Goal: Task Accomplishment & Management: Manage account settings

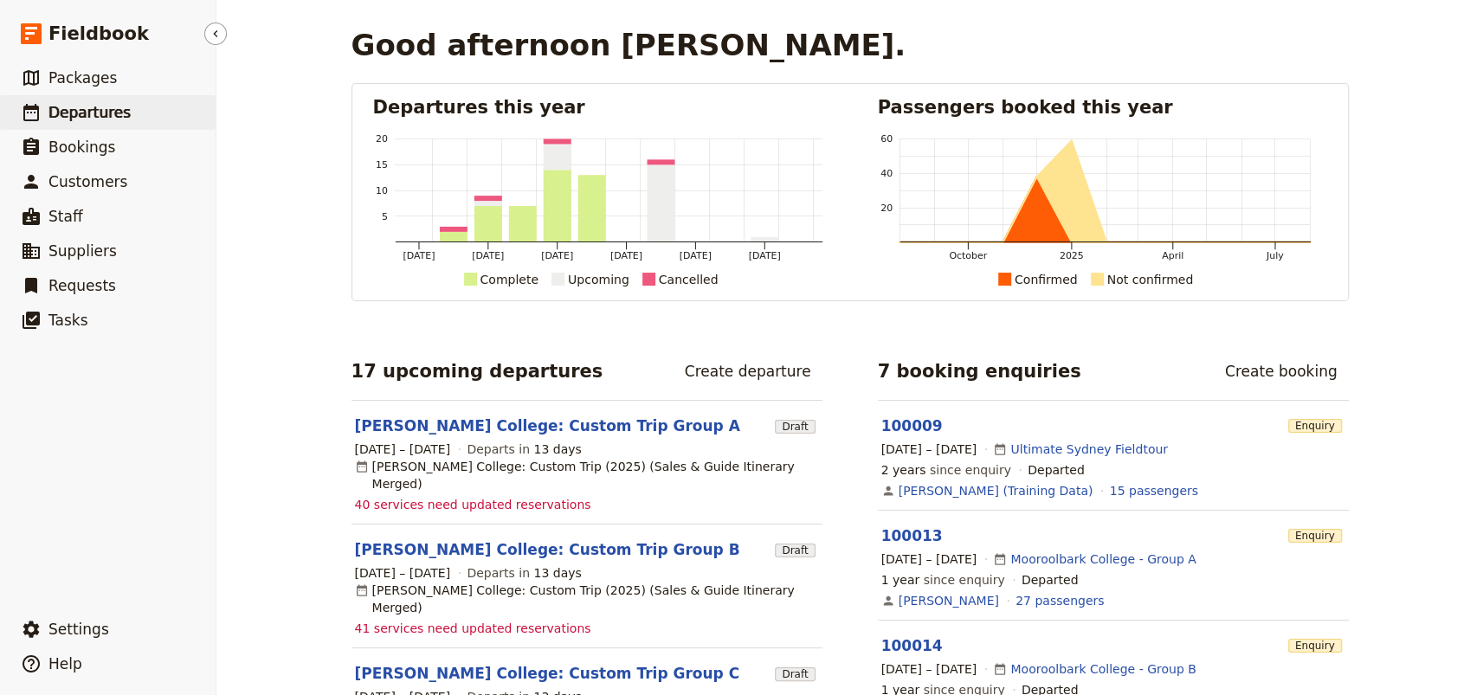
click at [110, 113] on span "Departures" at bounding box center [89, 112] width 82 height 17
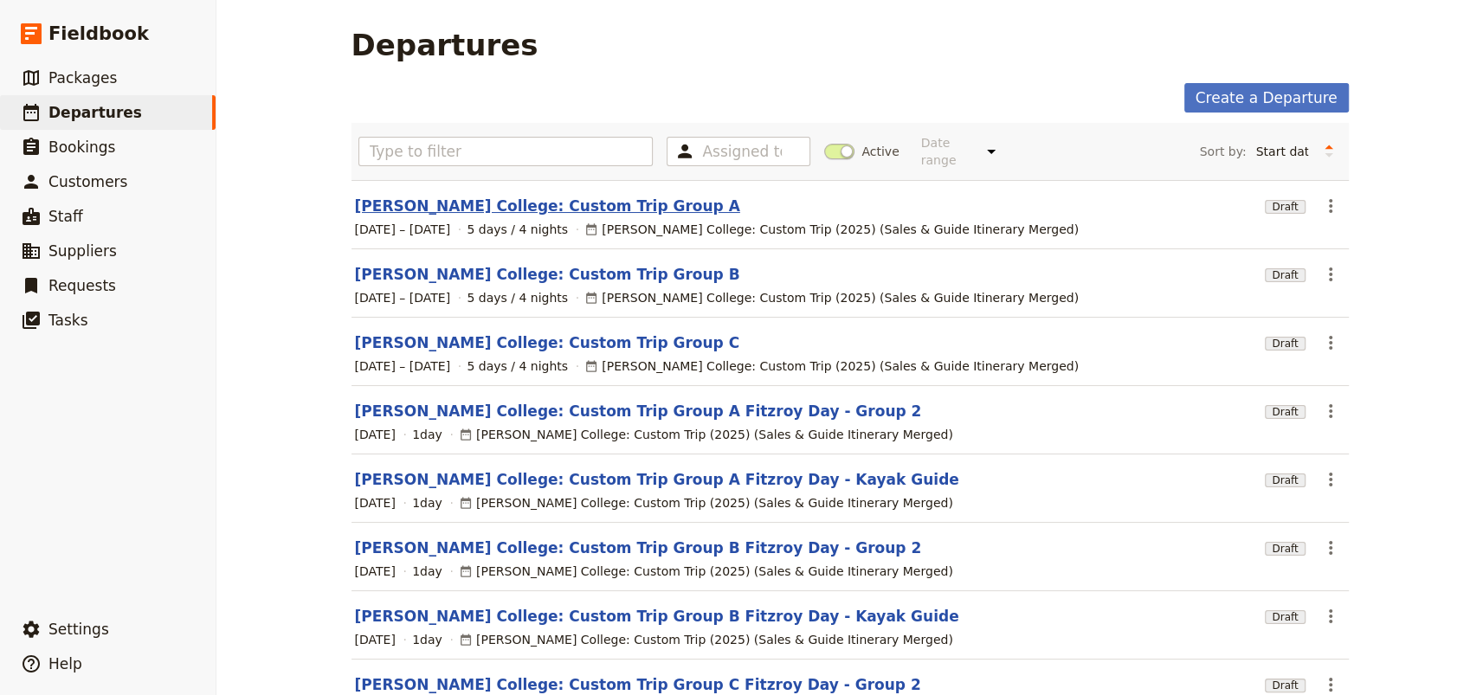
click at [461, 196] on link "[PERSON_NAME] College: Custom Trip Group A" at bounding box center [547, 206] width 385 height 21
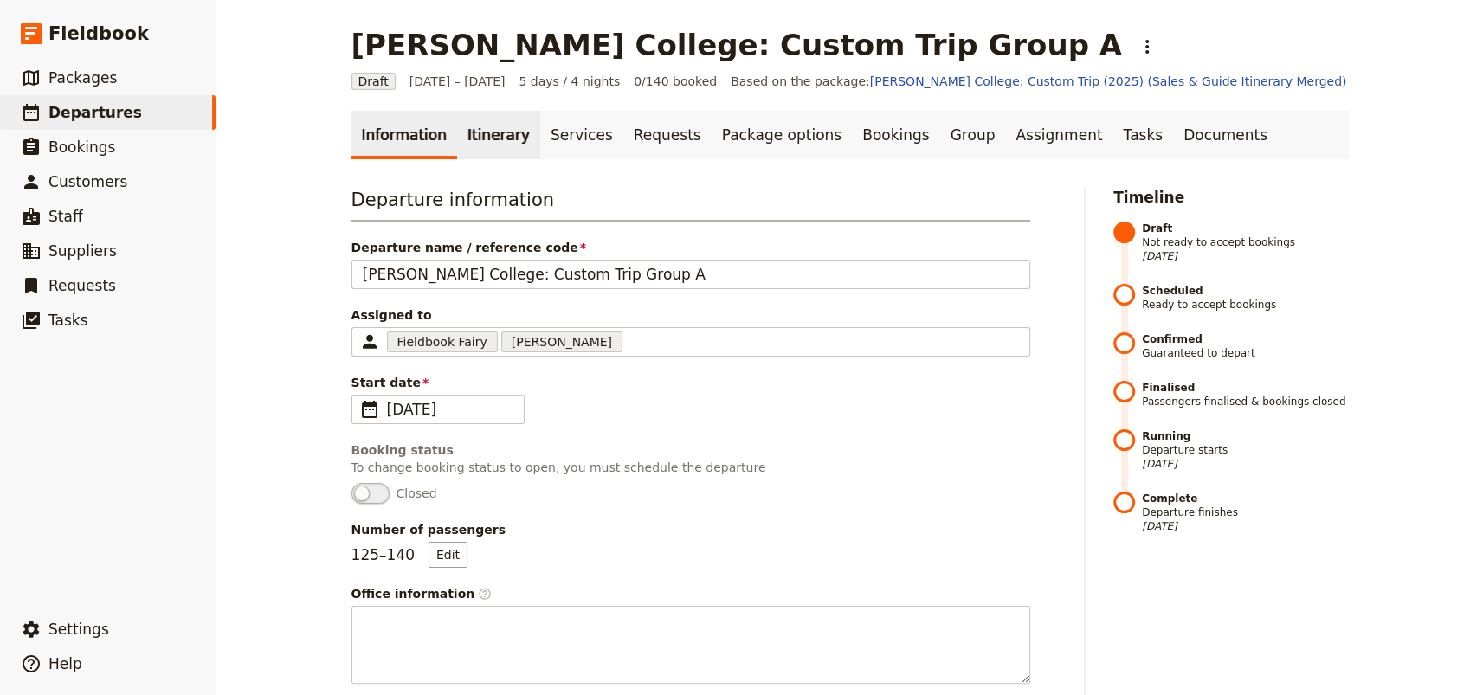
click at [503, 136] on link "Itinerary" at bounding box center [498, 135] width 83 height 48
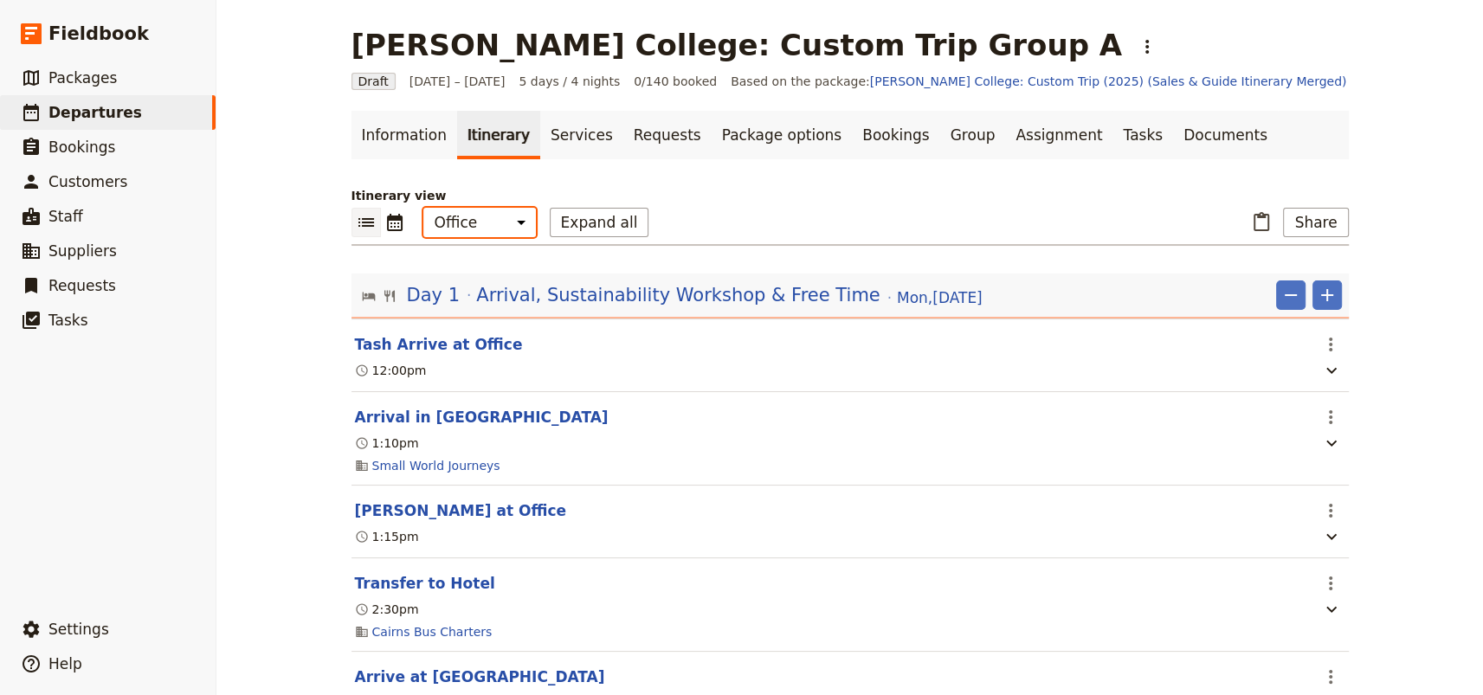
click at [482, 217] on select "Office Guide Passenger Sales" at bounding box center [479, 222] width 113 height 29
select select "PASSENGER"
click at [423, 208] on select "Office Guide Passenger Sales" at bounding box center [479, 222] width 113 height 29
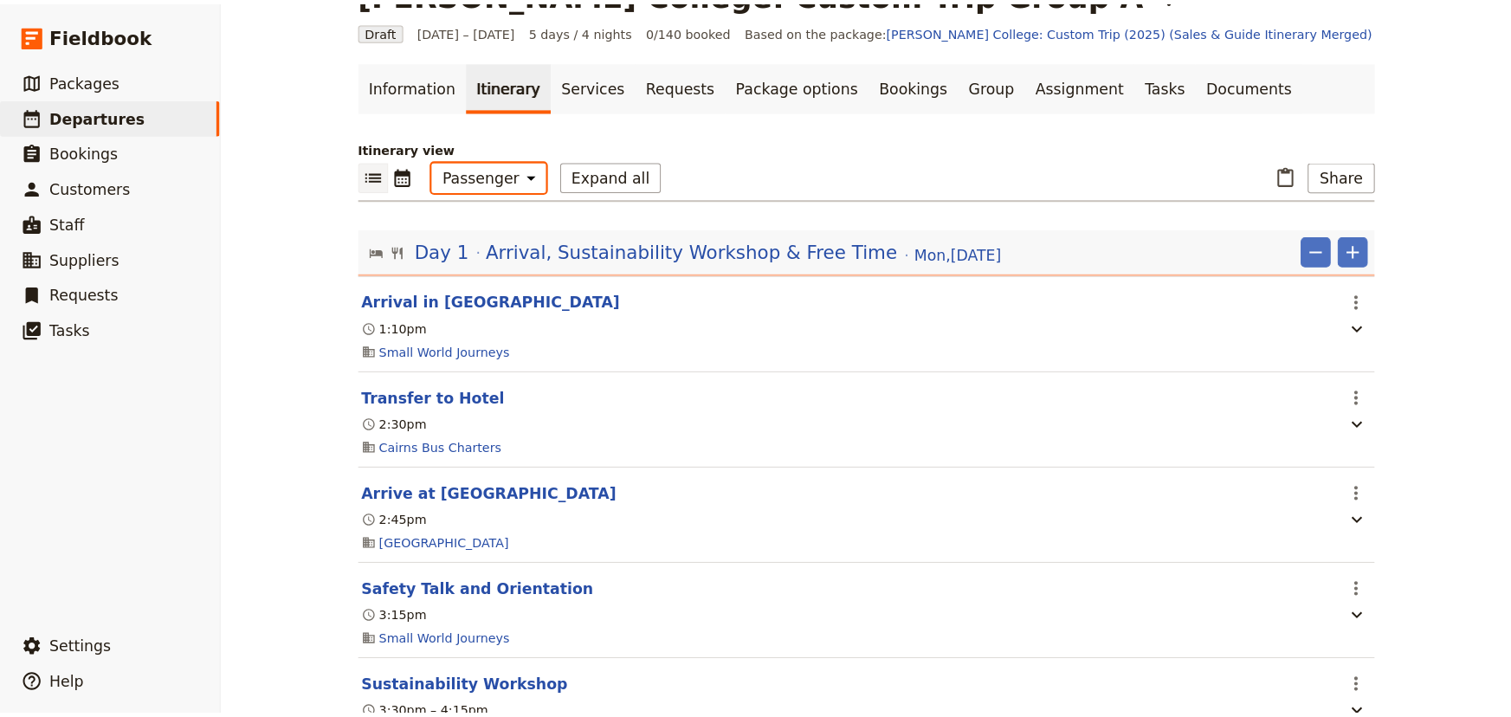
scroll to position [78, 0]
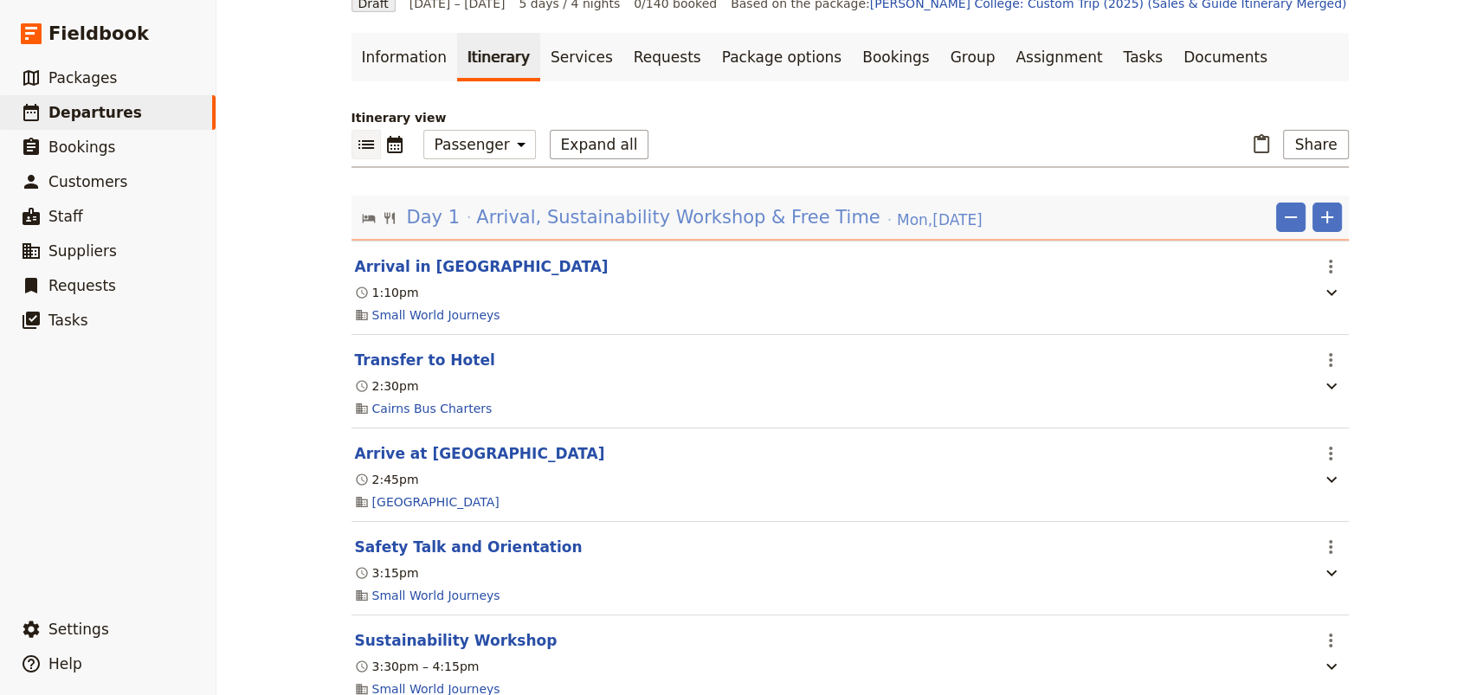
click at [523, 216] on span "Arrival, Sustainability Workshop & Free Time" at bounding box center [677, 217] width 403 height 26
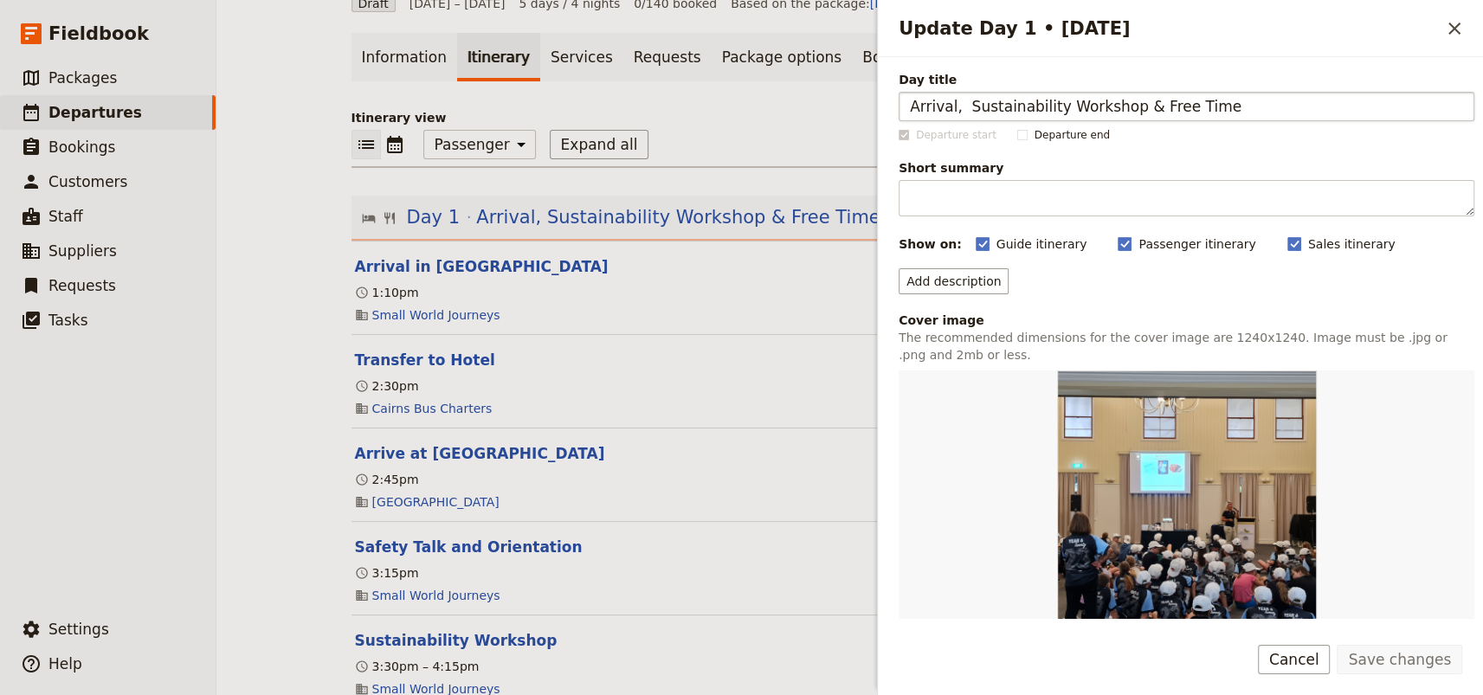
drag, startPoint x: 1120, startPoint y: 105, endPoint x: 958, endPoint y: 106, distance: 161.9
click at [958, 106] on input "Arrival, Sustainability Workshop & Free Time" at bounding box center [1187, 106] width 576 height 29
type input "Arrival, Orientation & Free Time"
click at [1415, 656] on button "Save changes" at bounding box center [1400, 659] width 126 height 29
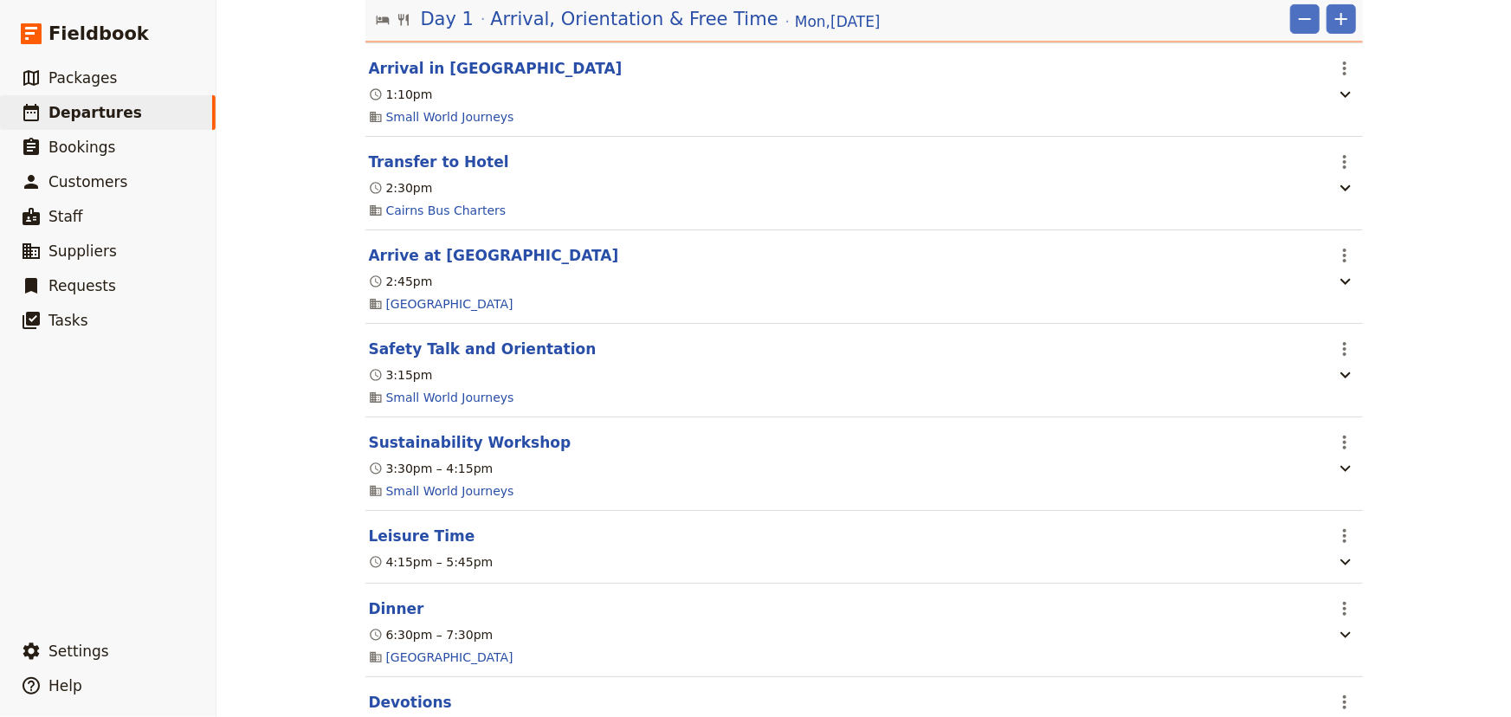
scroll to position [314, 0]
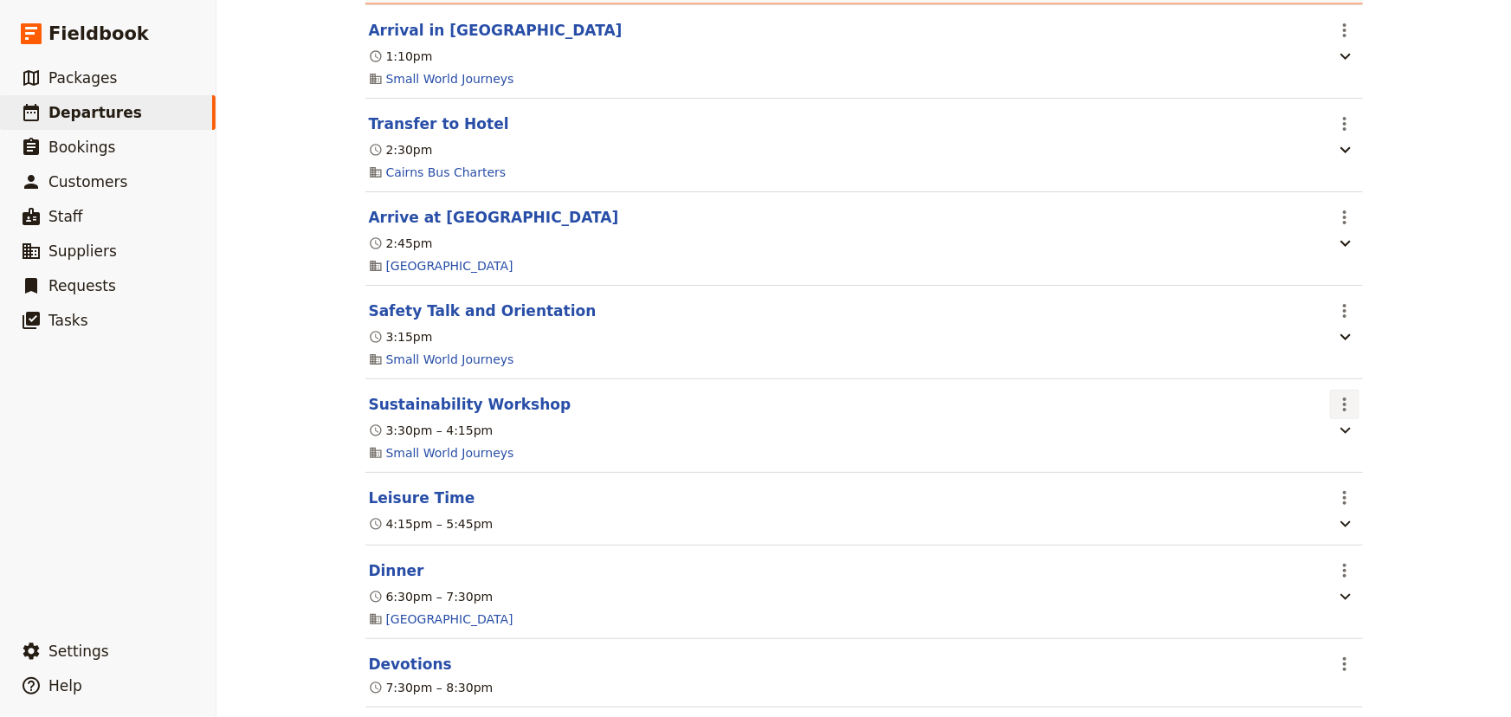
click at [1342, 403] on icon "Actions" at bounding box center [1344, 404] width 21 height 21
click at [1341, 438] on span "Edit this itinerary item" at bounding box center [1403, 443] width 136 height 17
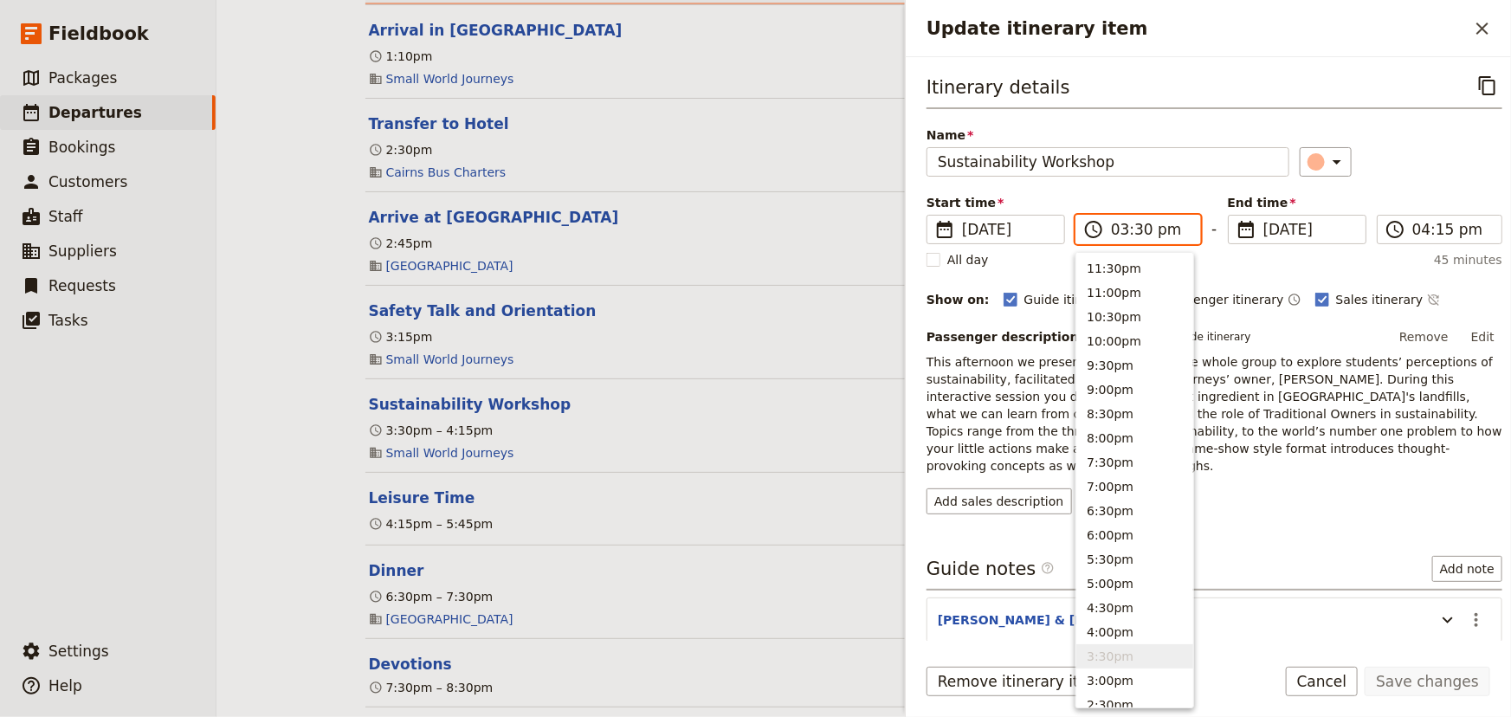
click at [1116, 228] on input "03:30 pm" at bounding box center [1150, 229] width 79 height 21
click at [1157, 230] on input "09:30 pm" at bounding box center [1150, 229] width 79 height 21
type input "09:30 am"
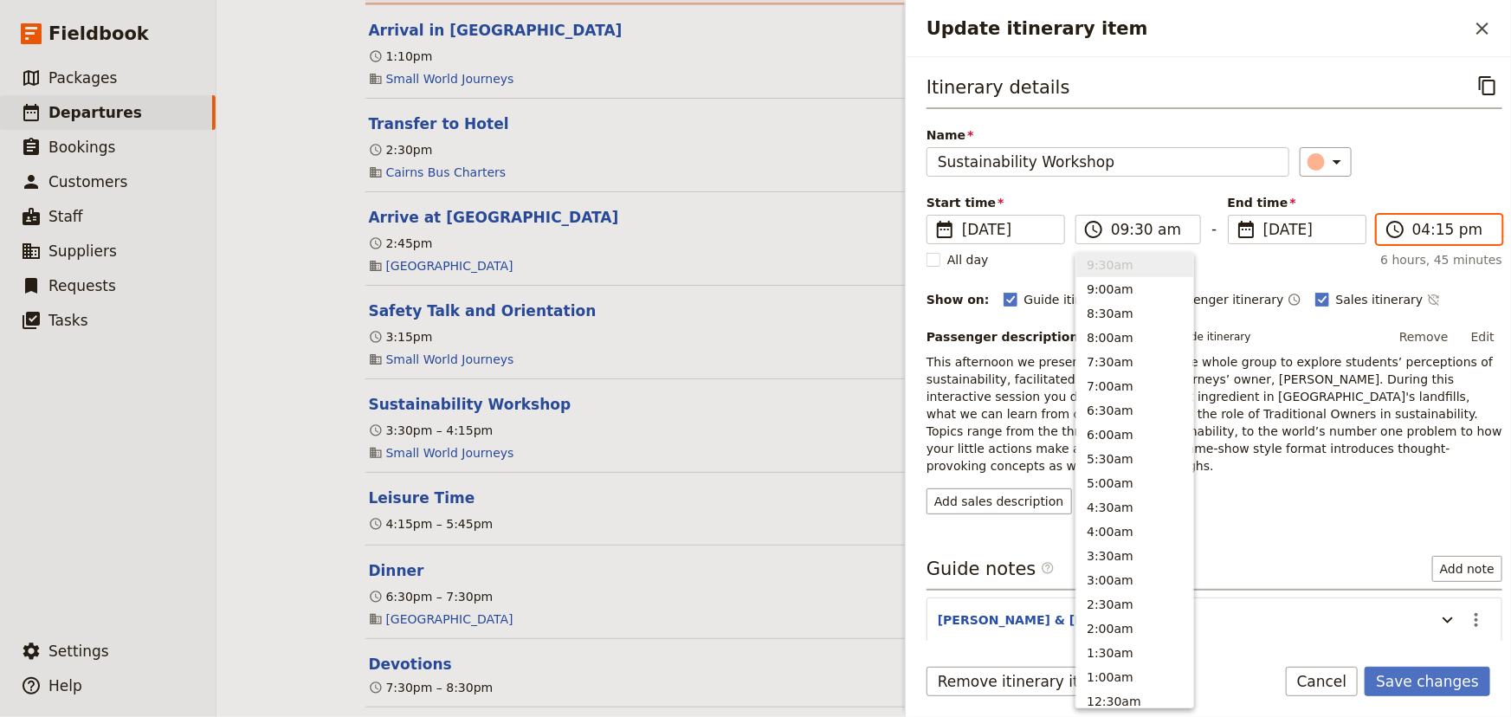
click at [1412, 232] on input "04:15 pm" at bounding box center [1451, 229] width 79 height 21
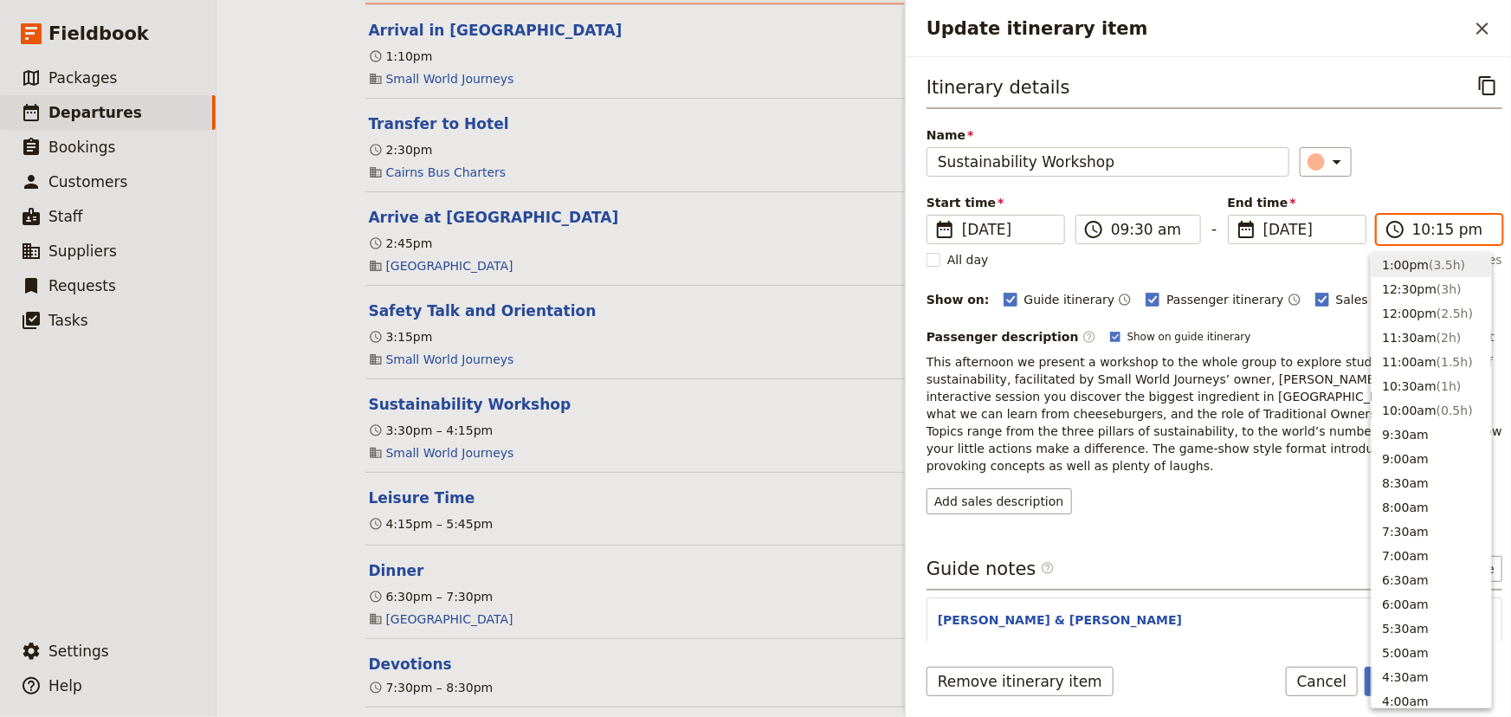
scroll to position [77, 0]
click at [1450, 231] on input "10:15 pm" at bounding box center [1451, 229] width 79 height 21
type input "10:15 am"
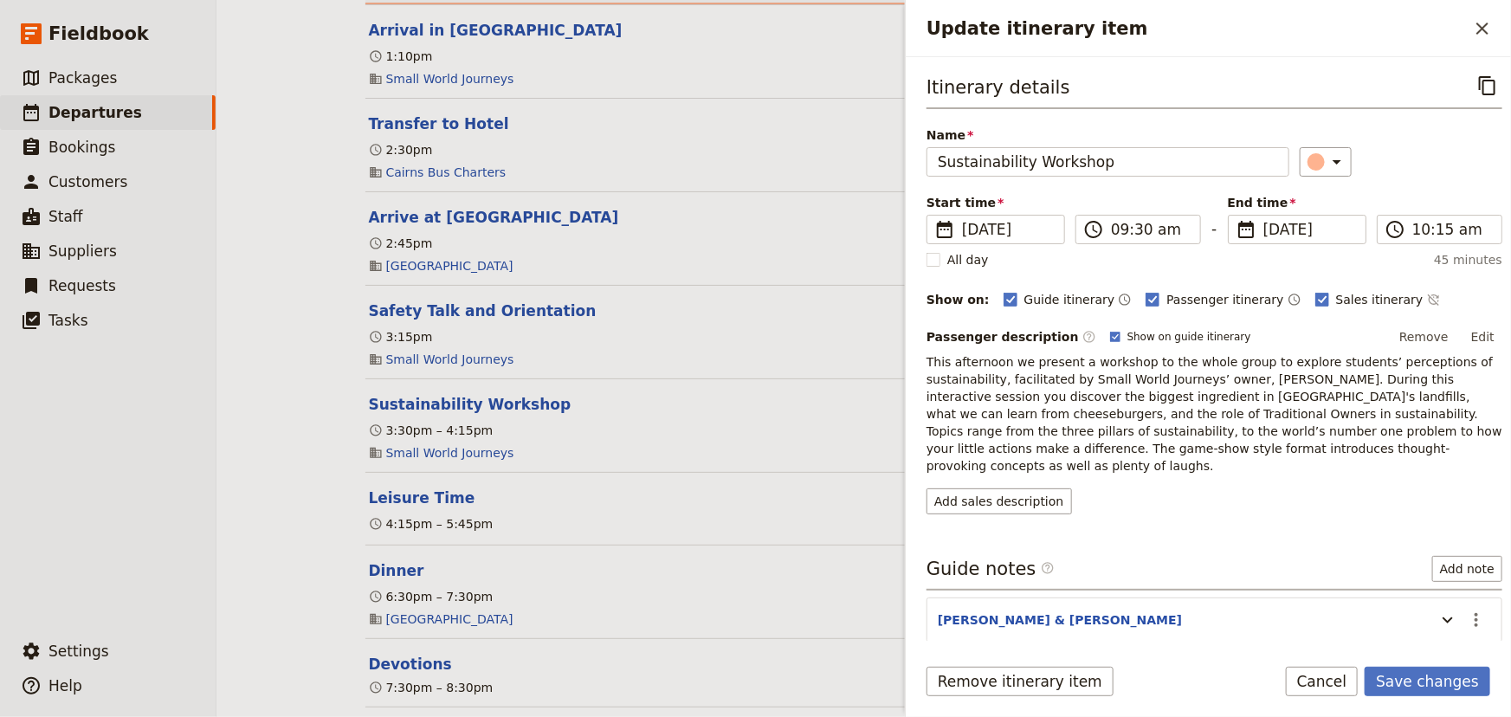
click at [1445, 178] on div "Itinerary details ​ Name Sustainability Workshop ​ Start time ​ [DATE] [DATE] […" at bounding box center [1214, 292] width 576 height 443
click at [1019, 232] on span "[DATE]" at bounding box center [1008, 229] width 92 height 21
click at [934, 216] on input "[DATE]" at bounding box center [933, 215] width 1 height 1
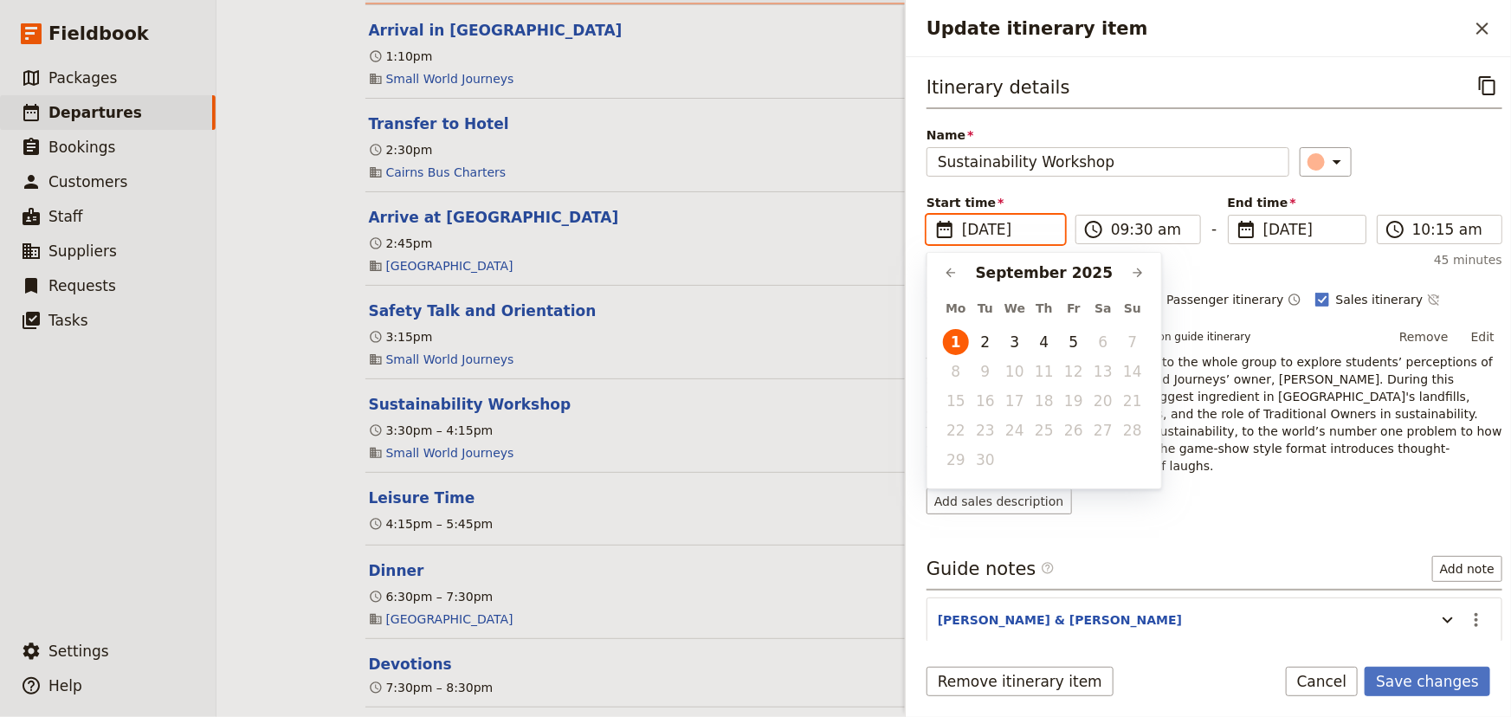
scroll to position [0, 0]
click at [1072, 341] on button "5" at bounding box center [1073, 342] width 26 height 26
type input "[DATE]"
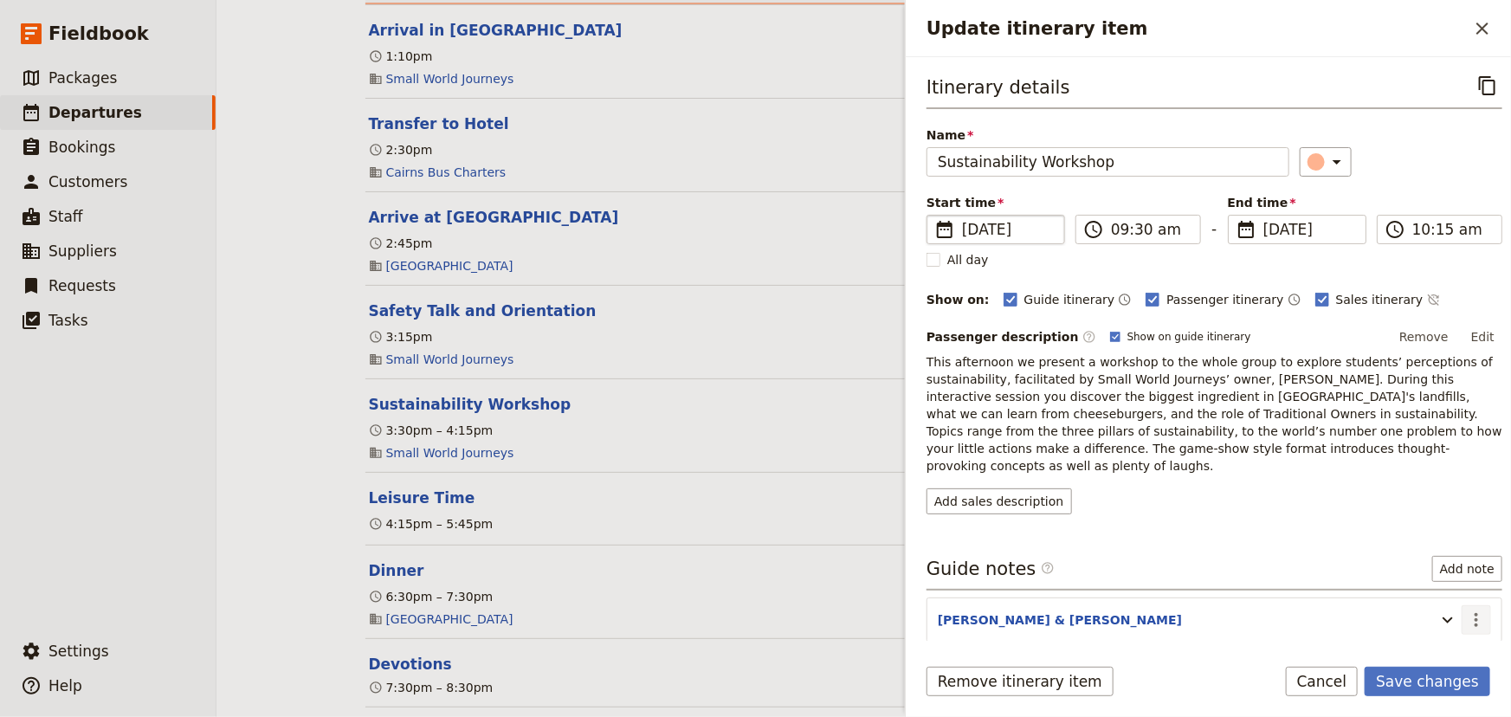
type input "[DATE]"
click at [1474, 613] on icon "Actions" at bounding box center [1475, 620] width 3 height 14
click at [1410, 640] on span "Edit note" at bounding box center [1415, 638] width 55 height 17
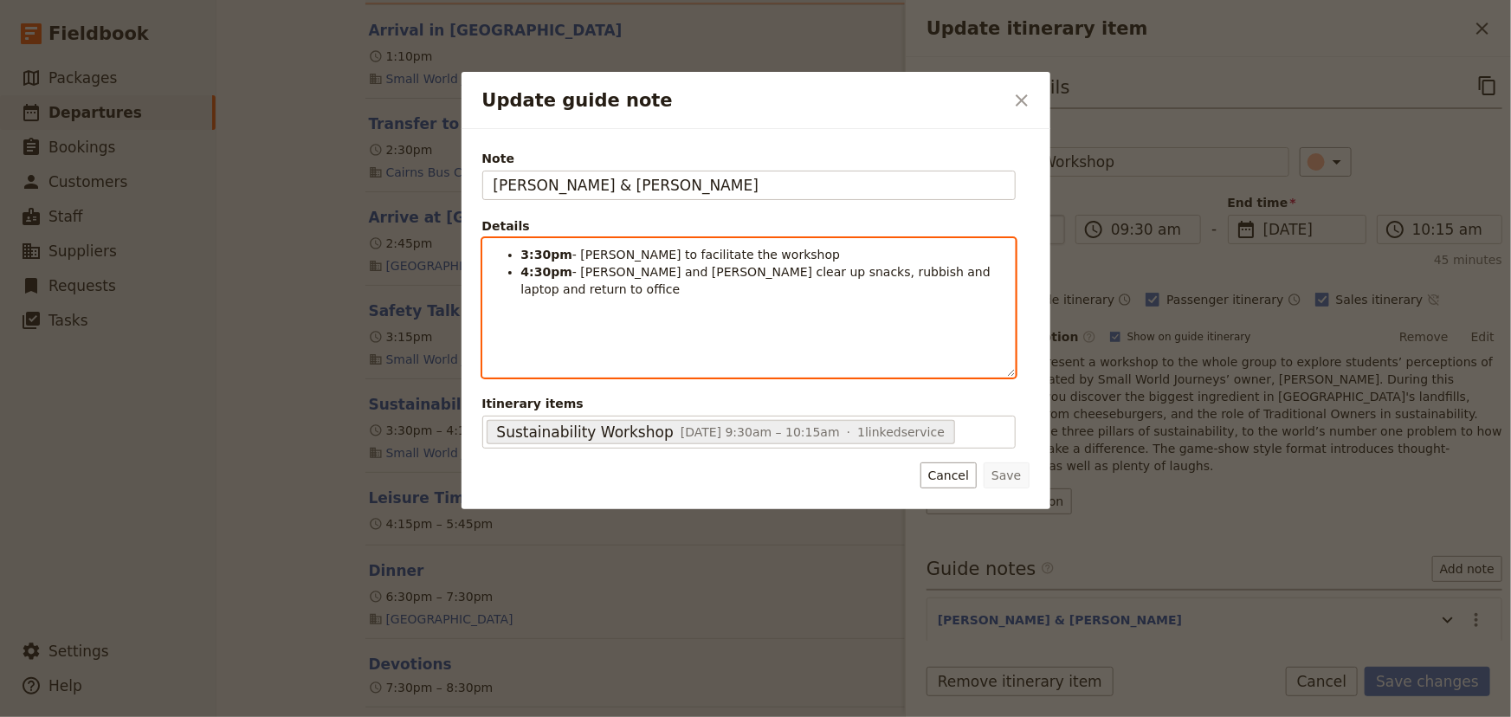
click at [545, 280] on div "3:30pm - [PERSON_NAME] to facilitate the workshop 4:30pm - [PERSON_NAME] and [P…" at bounding box center [749, 308] width 532 height 138
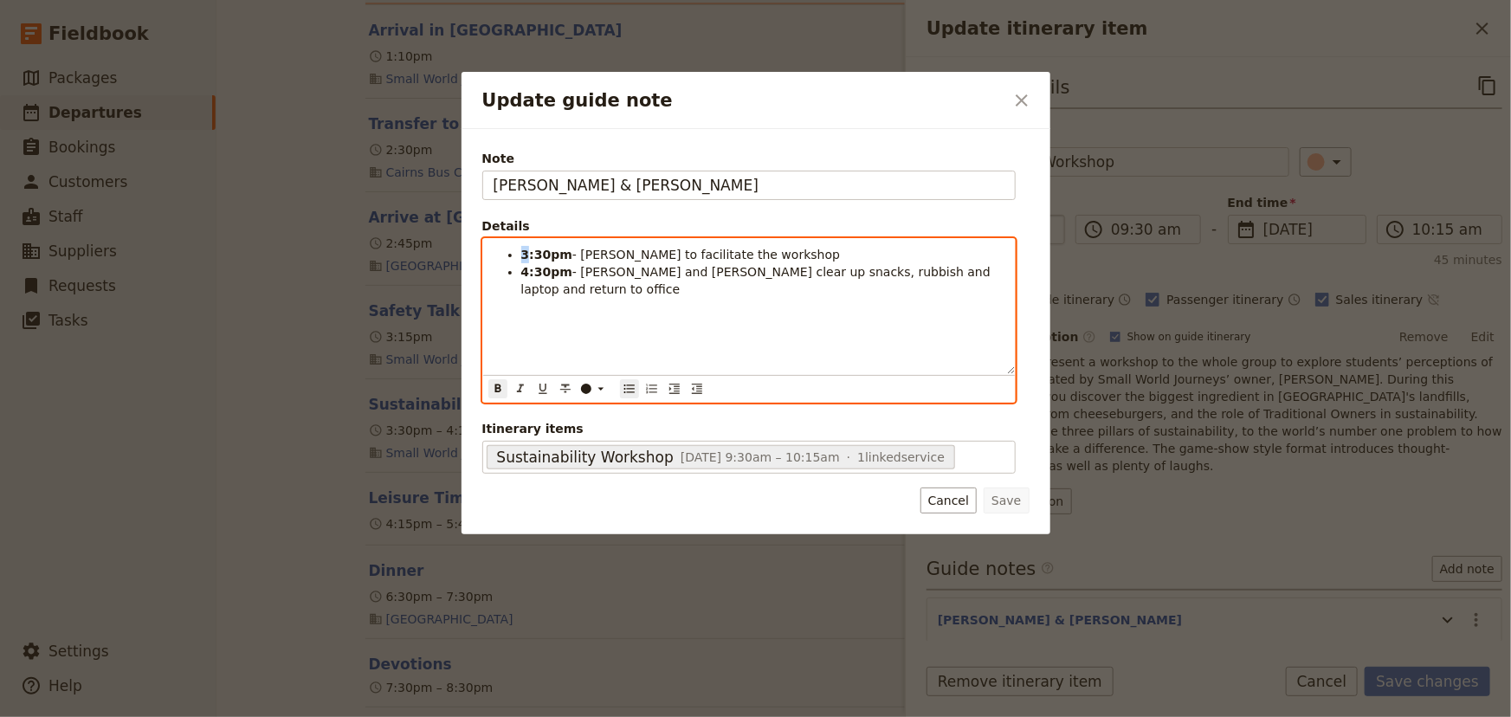
click at [521, 250] on strong "3:30pm" at bounding box center [546, 255] width 51 height 14
click at [542, 251] on strong "9:30pm" at bounding box center [546, 255] width 51 height 14
drag, startPoint x: 545, startPoint y: 251, endPoint x: 533, endPoint y: 251, distance: 11.3
click at [533, 251] on strong "9:30pm" at bounding box center [546, 255] width 51 height 14
drag, startPoint x: 562, startPoint y: 255, endPoint x: 548, endPoint y: 251, distance: 14.3
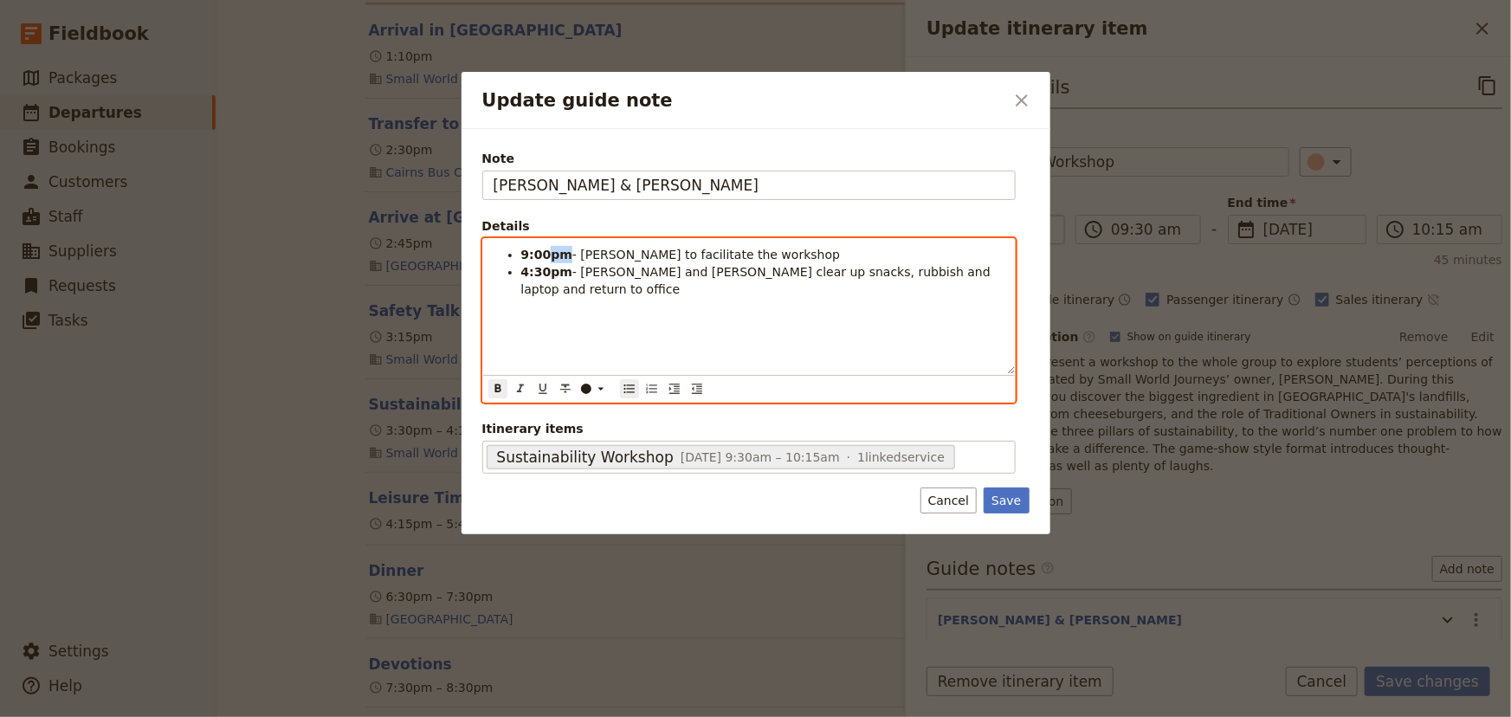
click at [548, 251] on strong "9:00pm" at bounding box center [546, 255] width 51 height 14
drag, startPoint x: 563, startPoint y: 255, endPoint x: 522, endPoint y: 252, distance: 40.8
click at [522, 252] on li "9:00am - [PERSON_NAME] to facilitate the workshop" at bounding box center [762, 254] width 483 height 17
copy strong "9:00am"
drag, startPoint x: 563, startPoint y: 273, endPoint x: 522, endPoint y: 273, distance: 40.7
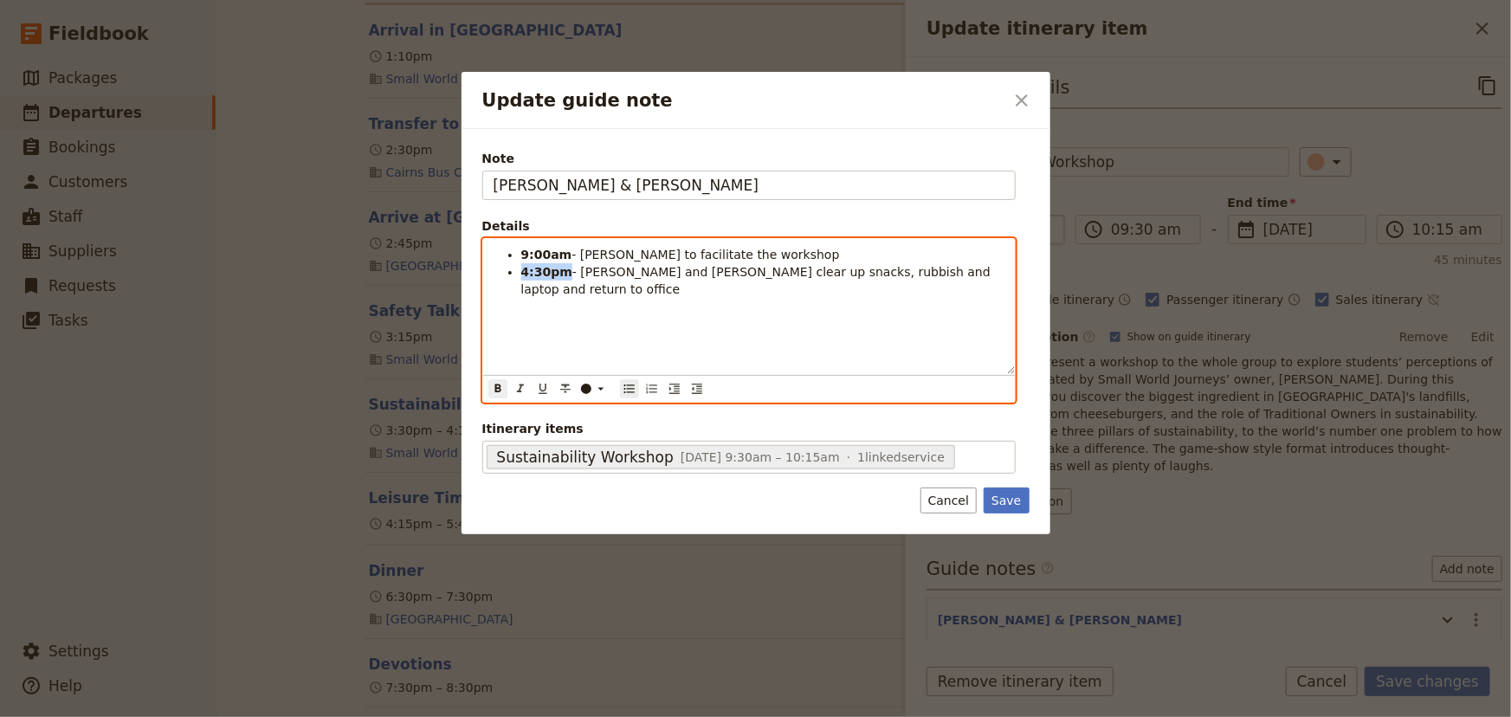
click at [522, 273] on strong "4:30pm" at bounding box center [546, 272] width 51 height 14
click at [537, 268] on strong "9:00am" at bounding box center [546, 272] width 51 height 14
drag, startPoint x: 746, startPoint y: 253, endPoint x: 589, endPoint y: 251, distance: 157.6
click at [572, 252] on span "- [PERSON_NAME] to facilitate the workshop" at bounding box center [705, 255] width 268 height 14
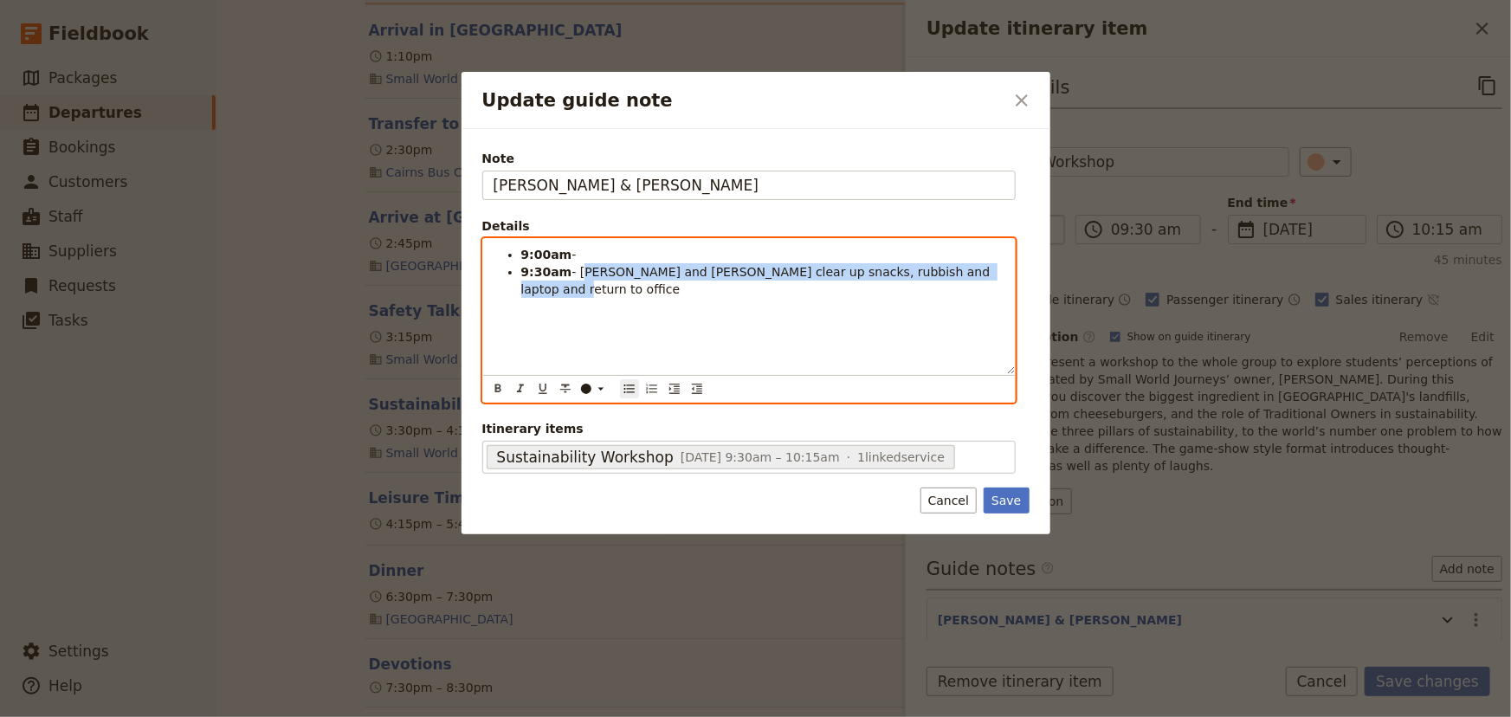
drag, startPoint x: 574, startPoint y: 268, endPoint x: 989, endPoint y: 270, distance: 415.5
click at [989, 270] on li "9:30am - Tash and [PERSON_NAME] clear up snacks, rubbish and laptop and return …" at bounding box center [762, 280] width 483 height 35
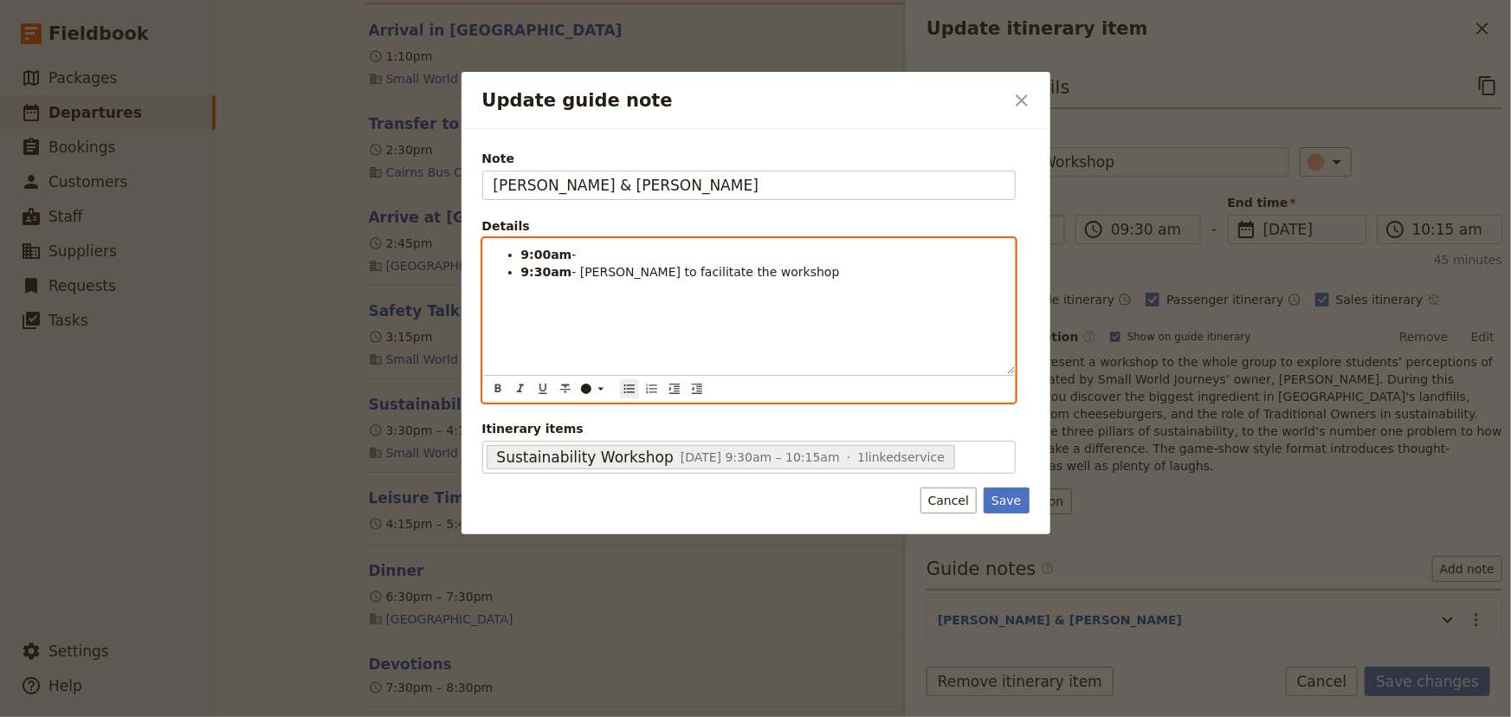
click at [590, 255] on li "9:00am -" at bounding box center [762, 254] width 483 height 17
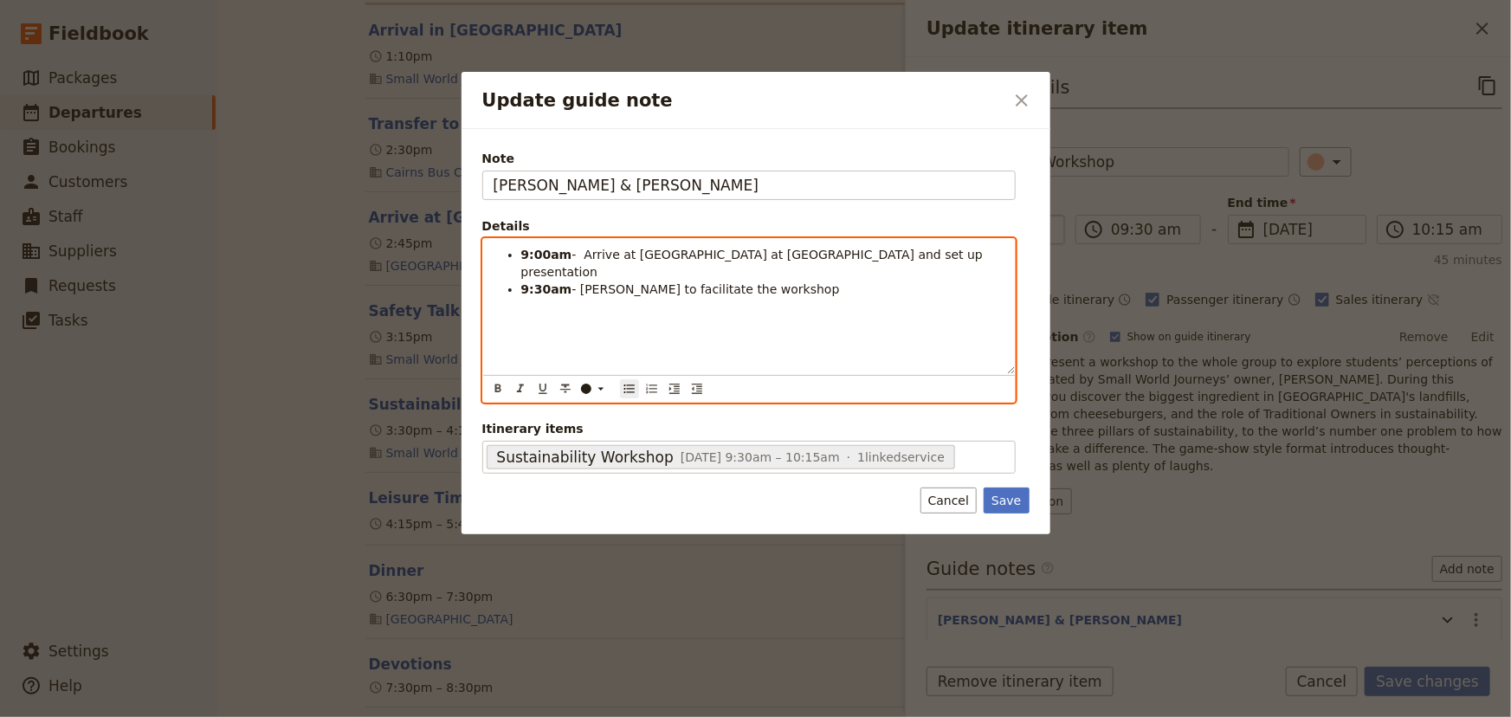
click at [576, 255] on span "- Arrive at [GEOGRAPHIC_DATA] at [GEOGRAPHIC_DATA] and set up presentation" at bounding box center [754, 263] width 466 height 31
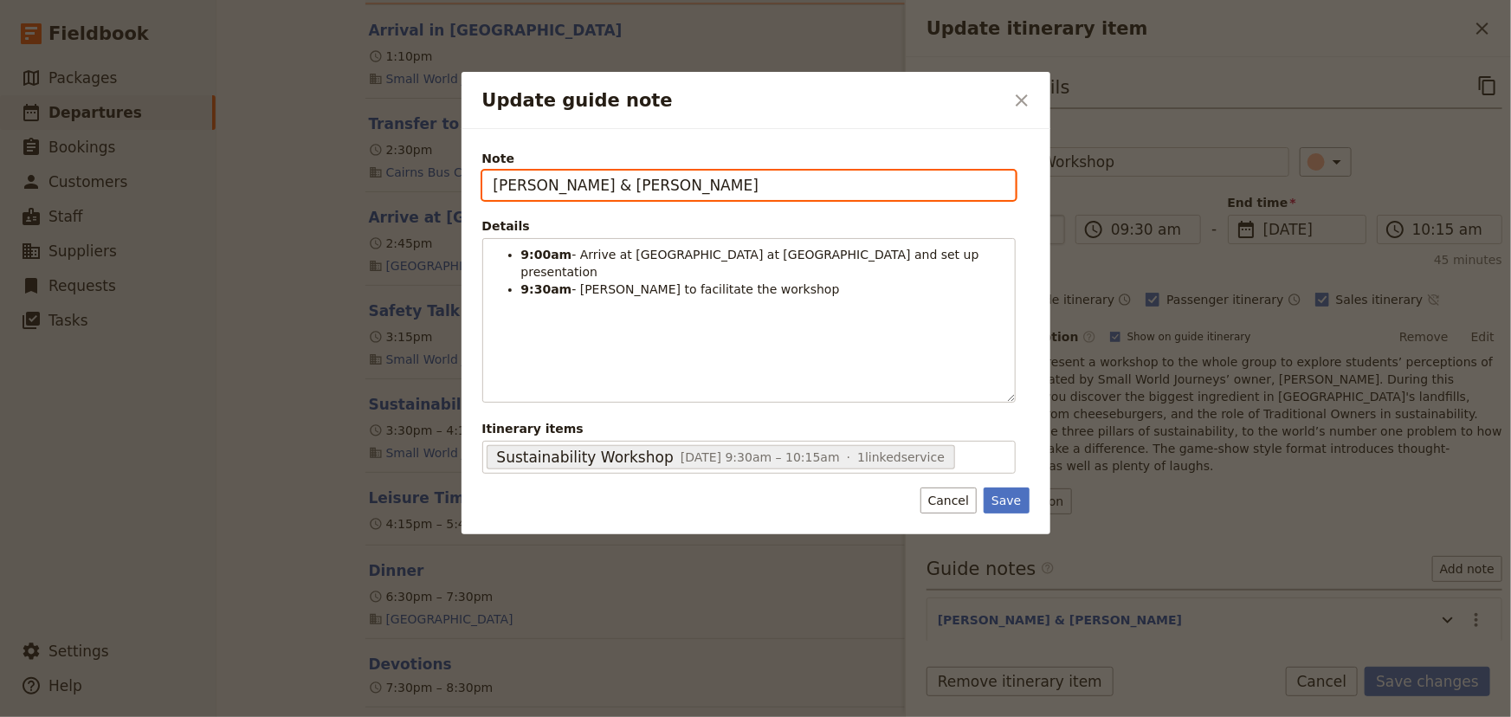
drag, startPoint x: 619, startPoint y: 183, endPoint x: 541, endPoint y: 183, distance: 77.9
click at [541, 183] on input "[PERSON_NAME] & [PERSON_NAME]" at bounding box center [748, 185] width 533 height 29
type input "[PERSON_NAME]"
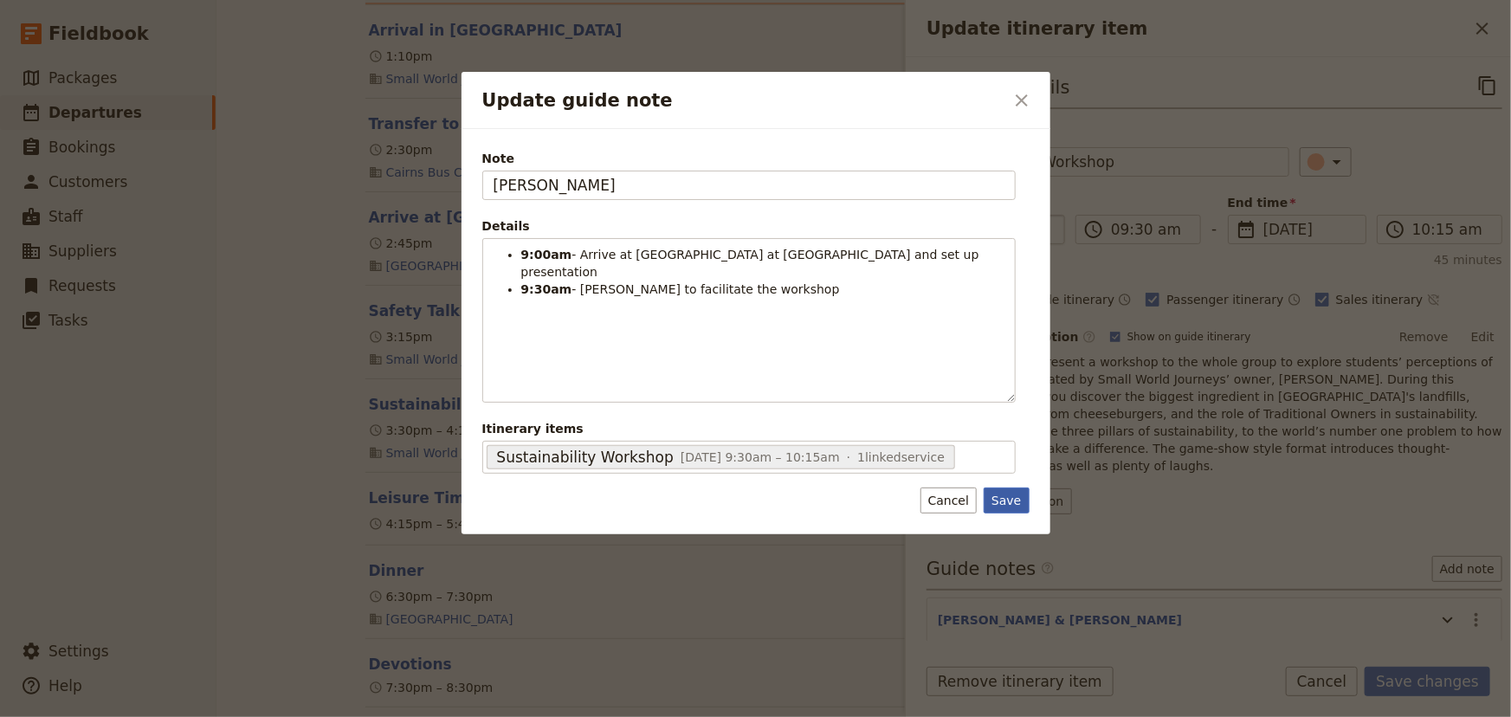
click at [1003, 502] on button "Save" at bounding box center [1005, 500] width 45 height 26
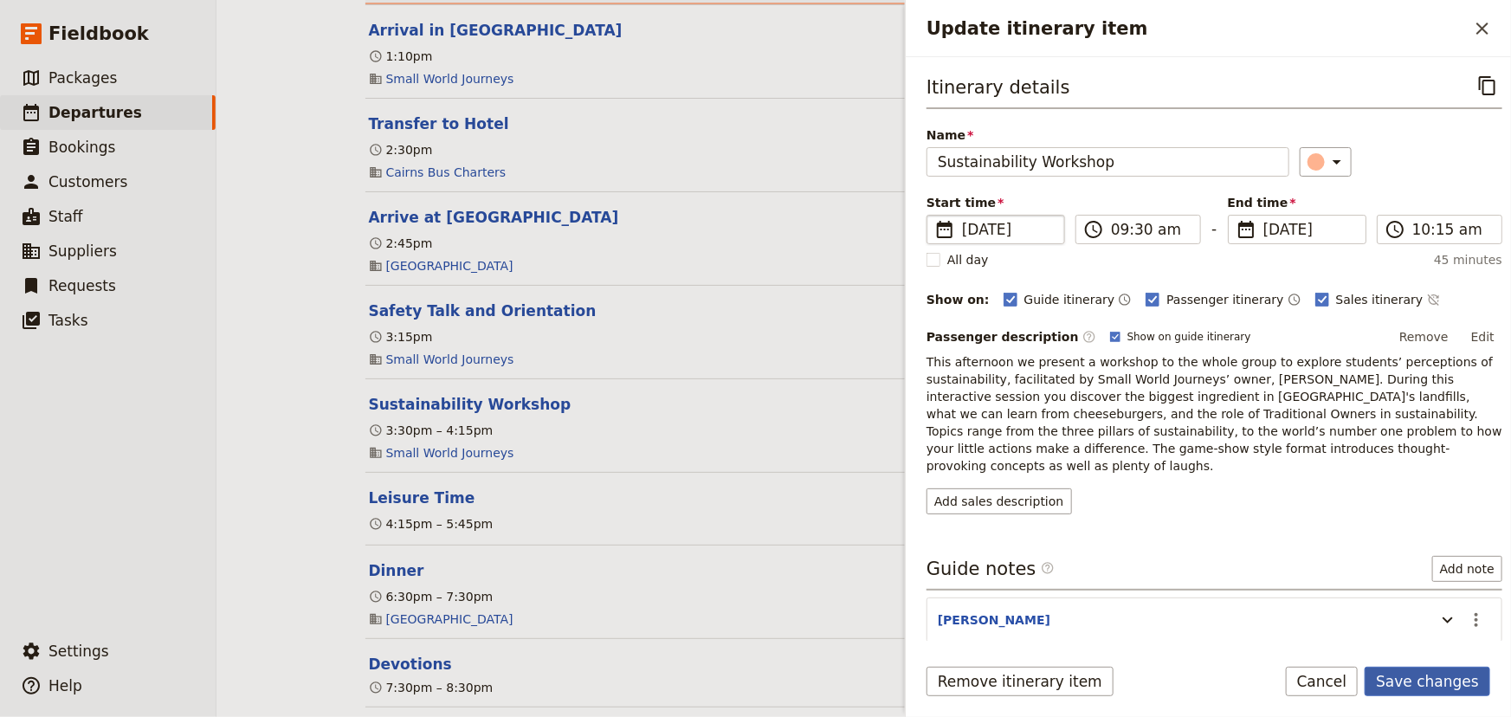
click at [1427, 683] on button "Save changes" at bounding box center [1427, 681] width 126 height 29
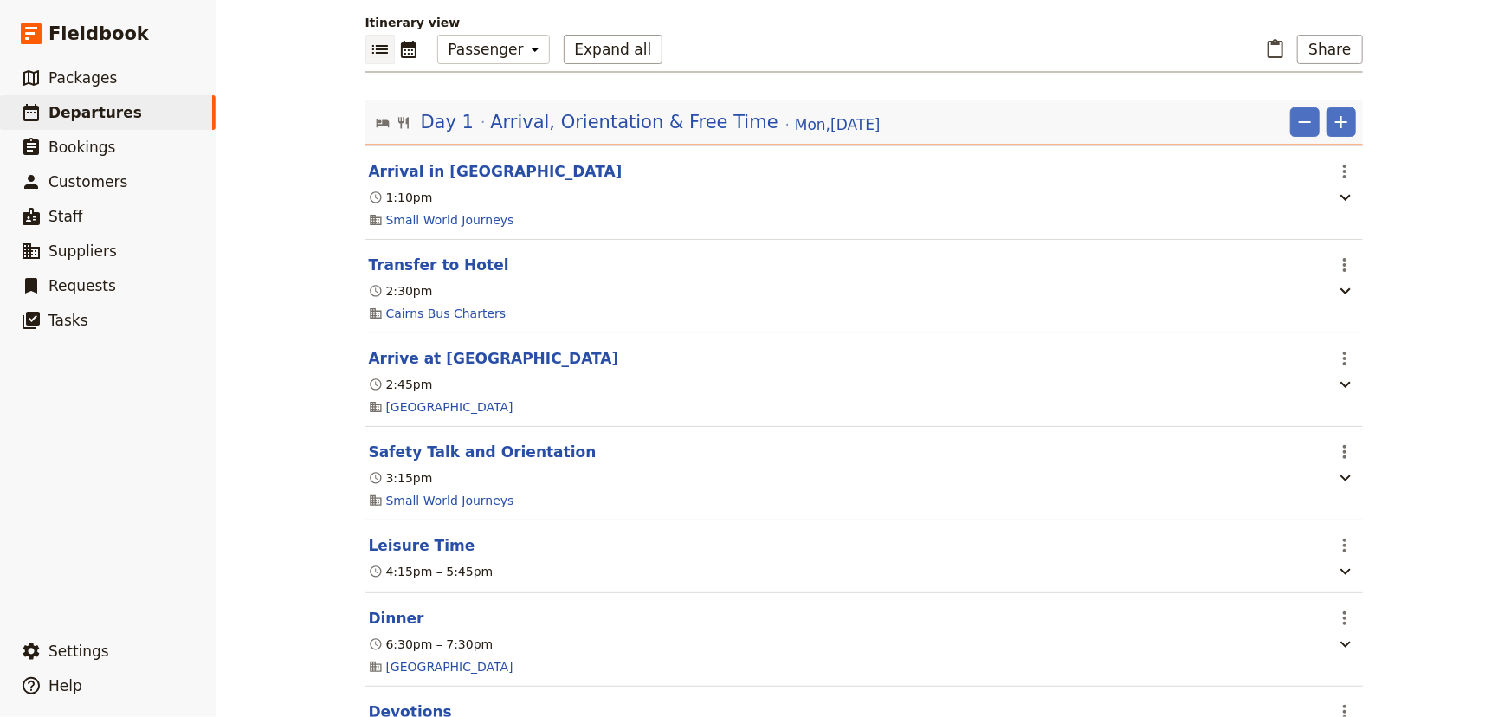
scroll to position [78, 0]
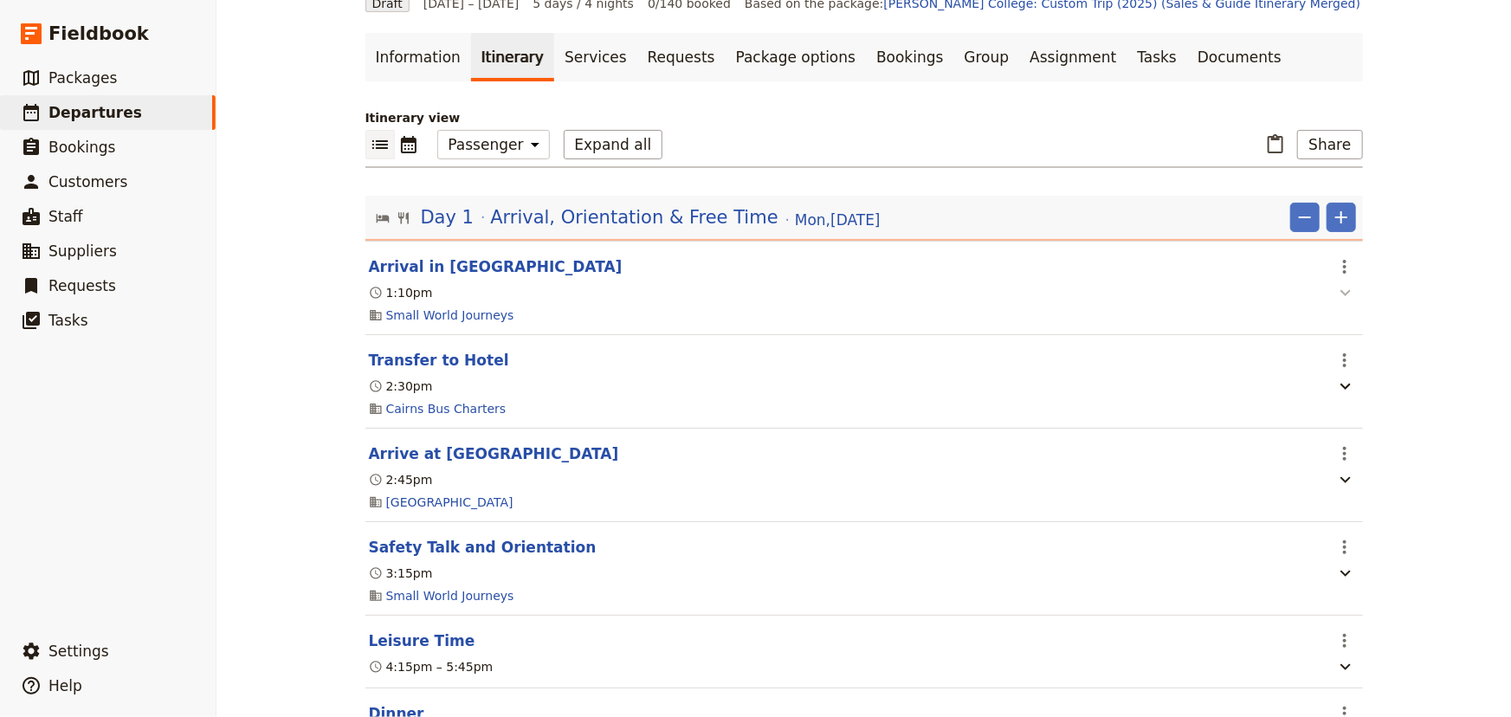
click at [1341, 292] on icon "button" at bounding box center [1345, 293] width 10 height 6
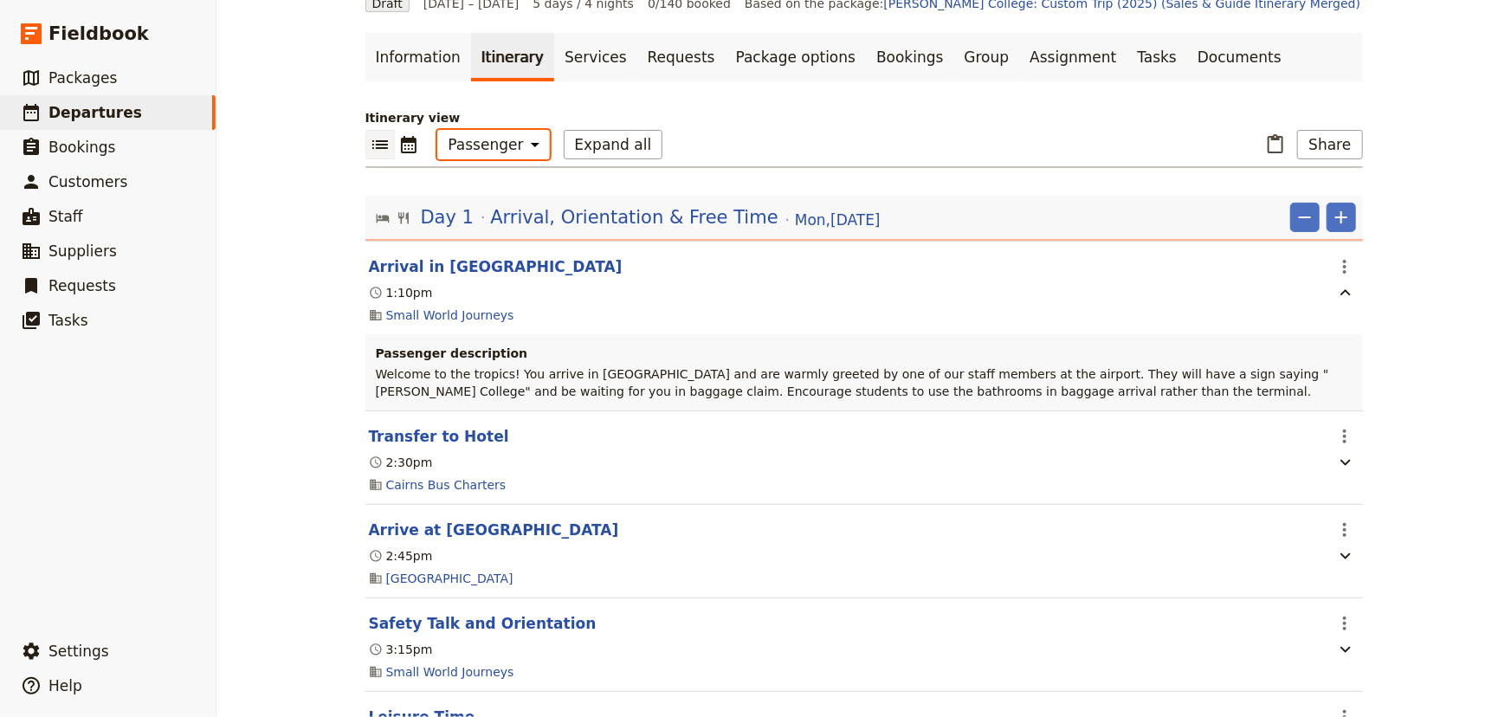
click at [498, 145] on select "Office Guide Passenger Sales" at bounding box center [493, 144] width 113 height 29
select select "STAFF"
click at [437, 130] on select "Office Guide Passenger Sales" at bounding box center [493, 144] width 113 height 29
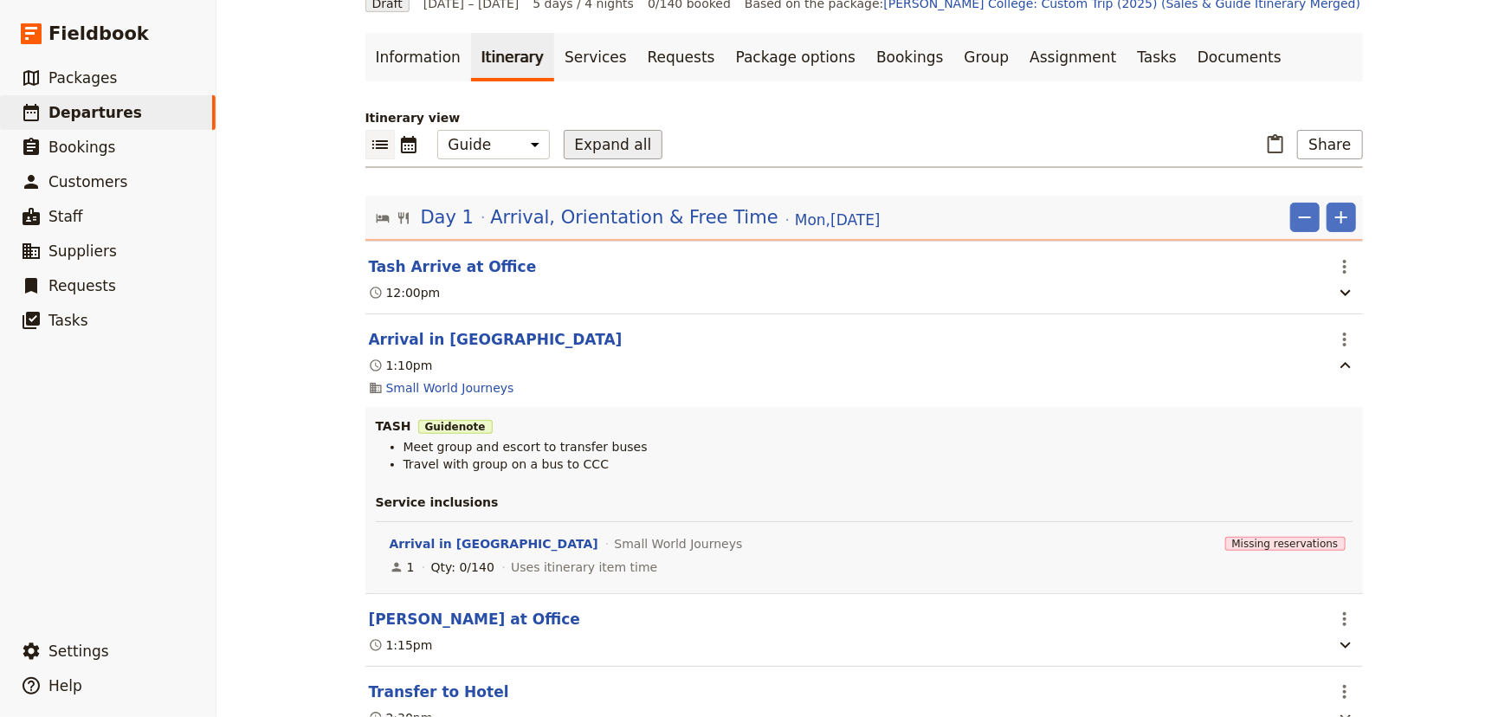
click at [570, 143] on button "Expand all" at bounding box center [614, 144] width 100 height 29
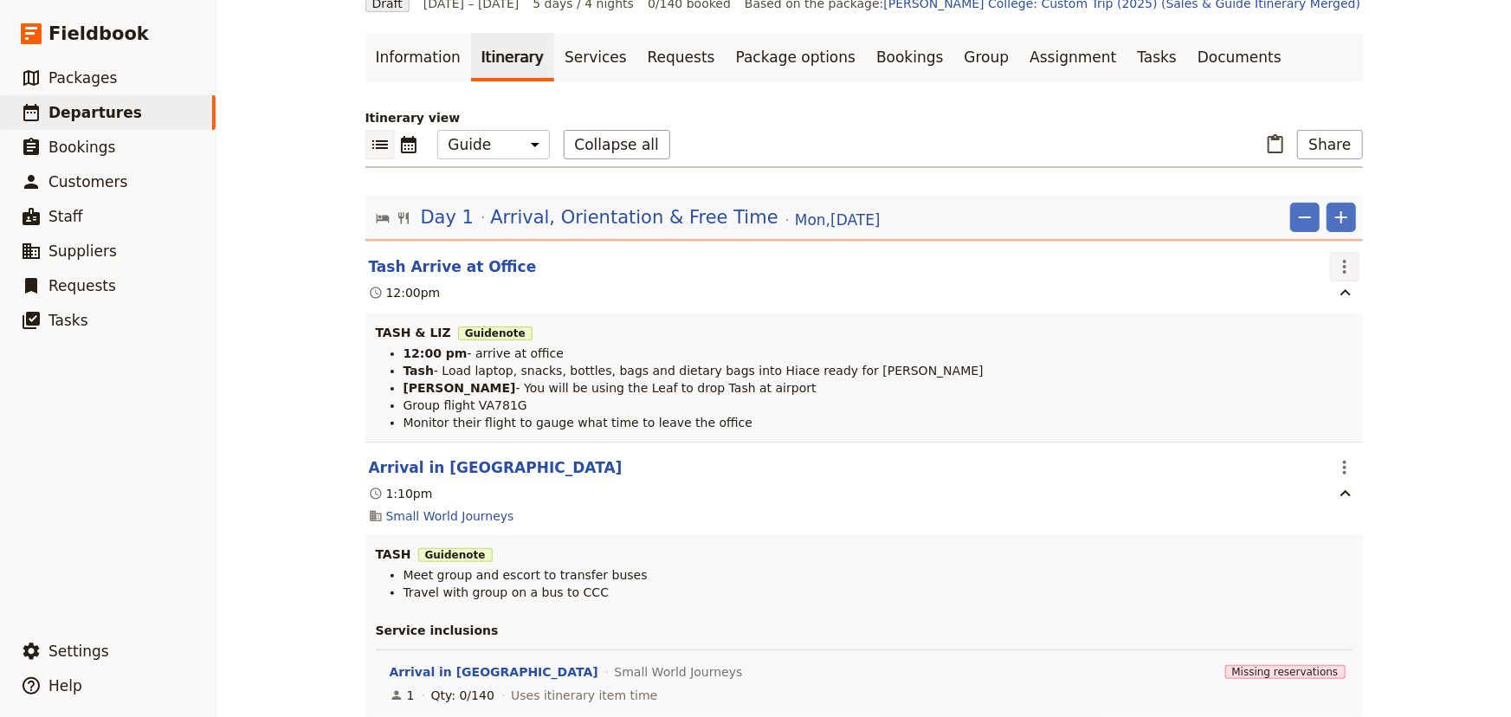
click at [1343, 260] on icon "Actions" at bounding box center [1344, 267] width 3 height 14
click at [1359, 299] on span "Edit this itinerary item" at bounding box center [1403, 302] width 136 height 17
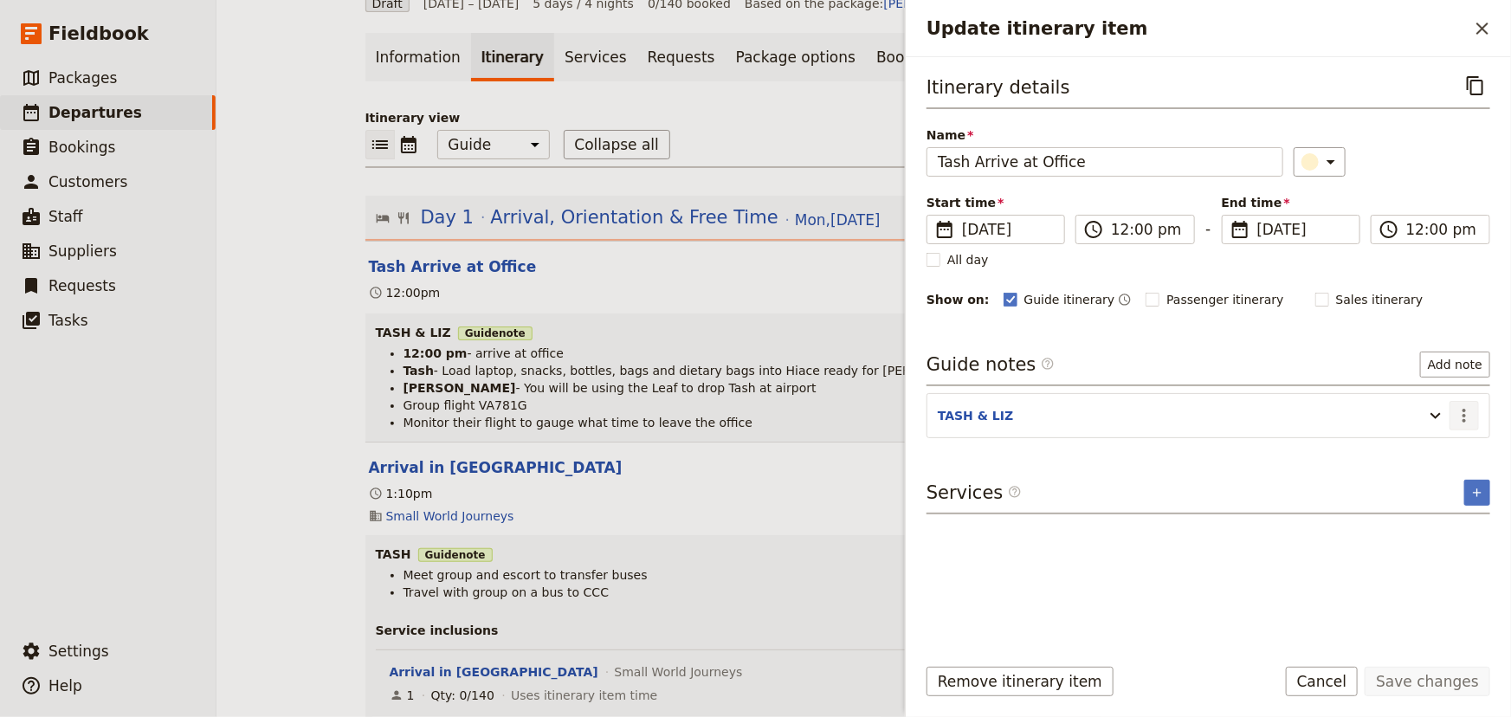
click at [1466, 416] on icon "Actions" at bounding box center [1464, 415] width 21 height 21
click at [1454, 449] on span "Edit note" at bounding box center [1428, 451] width 81 height 17
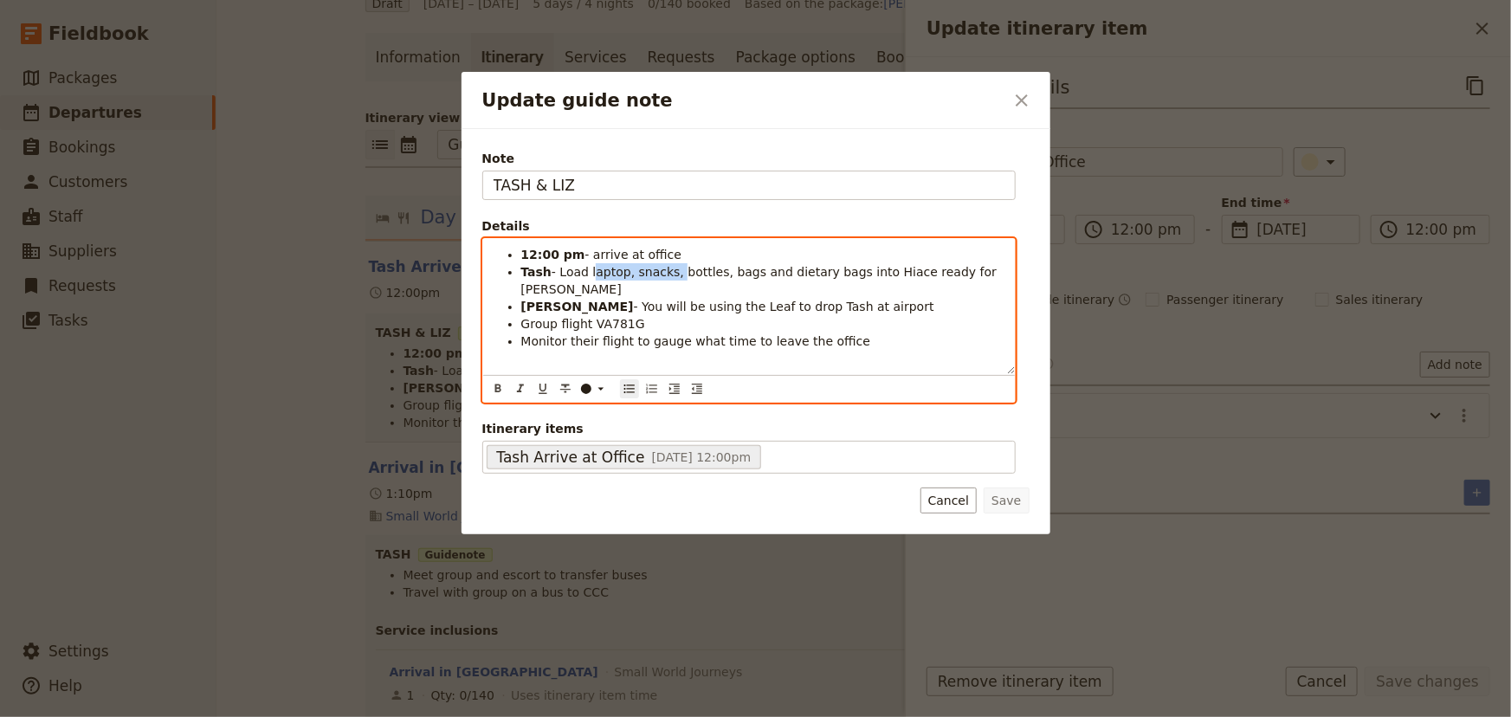
drag, startPoint x: 666, startPoint y: 271, endPoint x: 588, endPoint y: 272, distance: 77.9
click at [588, 272] on span "- Load laptop, snacks, bottles, bags and dietary bags into Hiace ready for [PER…" at bounding box center [761, 280] width 480 height 31
drag, startPoint x: 899, startPoint y: 267, endPoint x: 808, endPoint y: 268, distance: 90.9
click at [808, 268] on li "Tash - Load bottles, bags and dietary bags into Hiace ready for [PERSON_NAME]" at bounding box center [762, 280] width 483 height 35
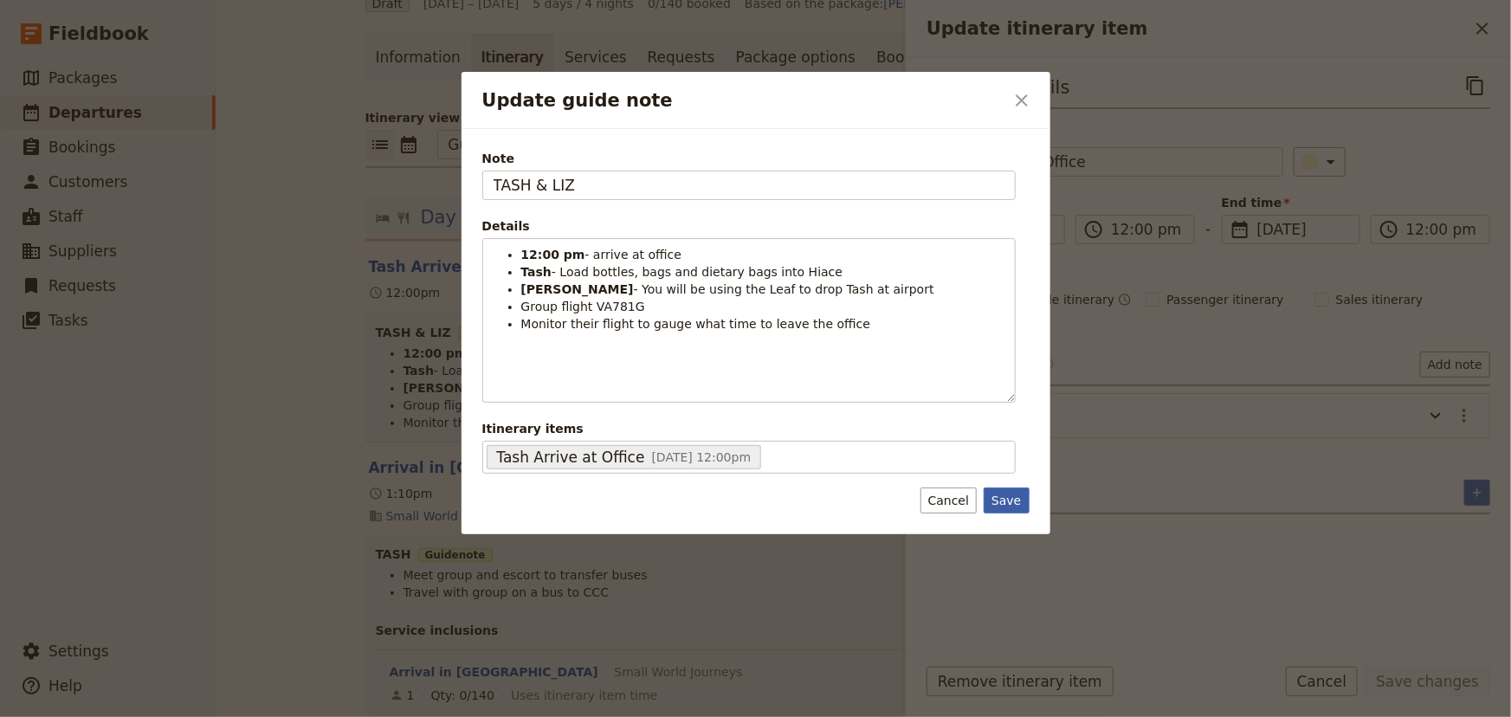
click at [1008, 500] on button "Save" at bounding box center [1005, 500] width 45 height 26
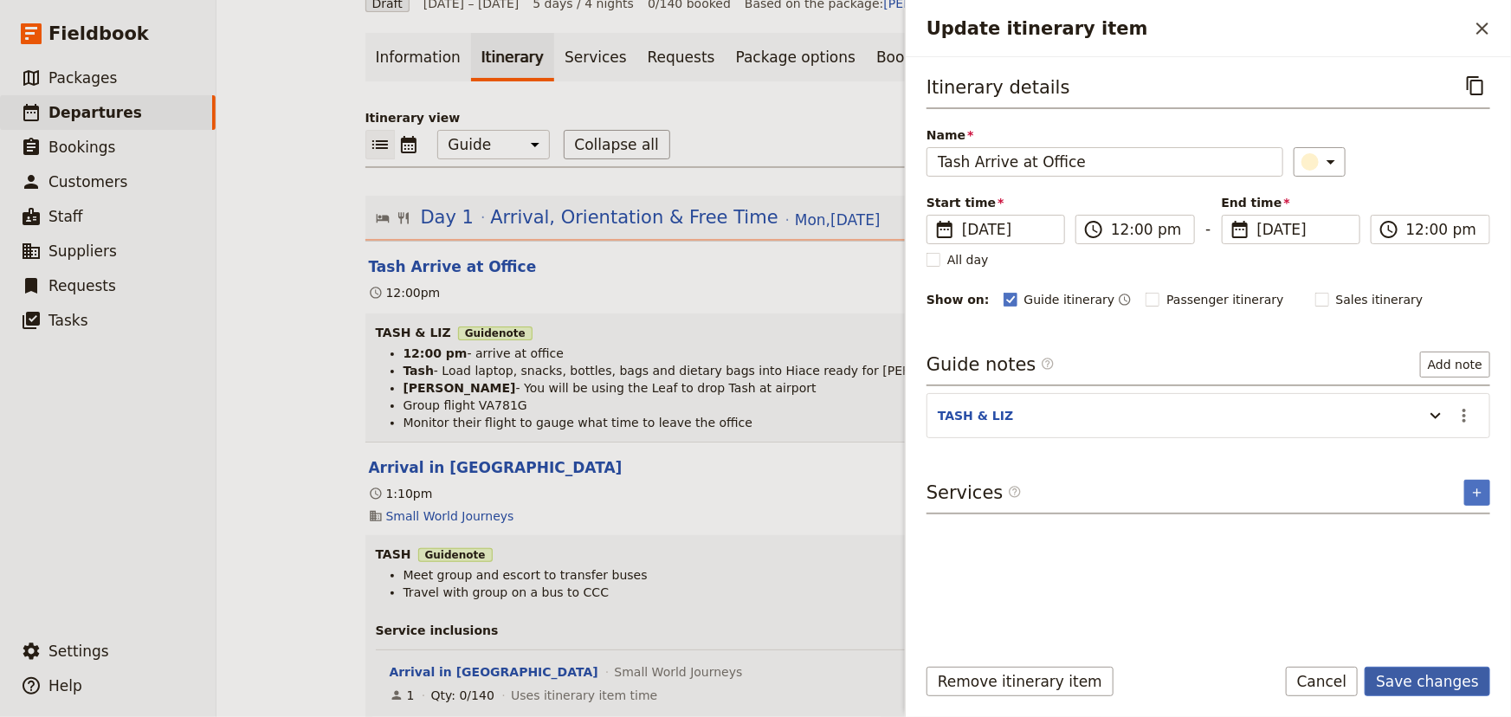
click at [1408, 686] on button "Save changes" at bounding box center [1427, 681] width 126 height 29
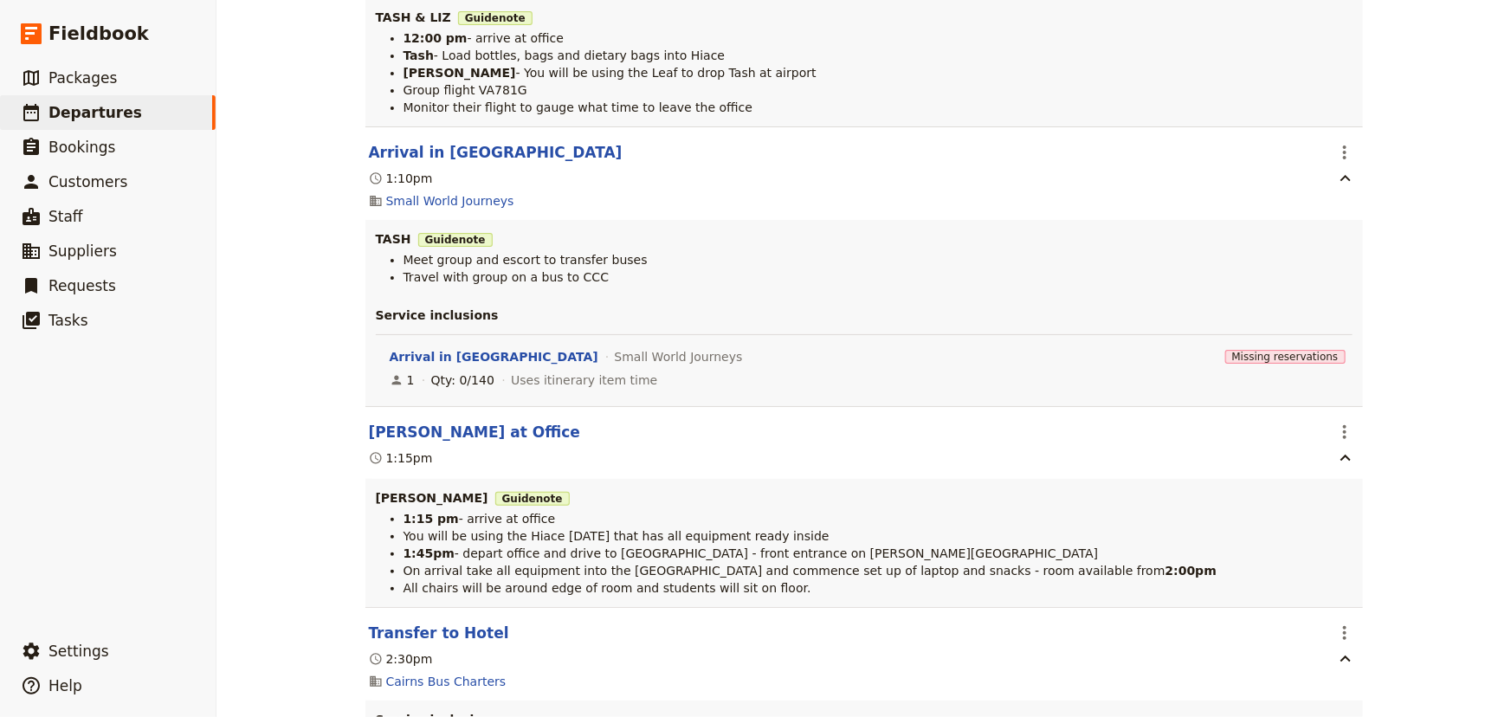
scroll to position [472, 0]
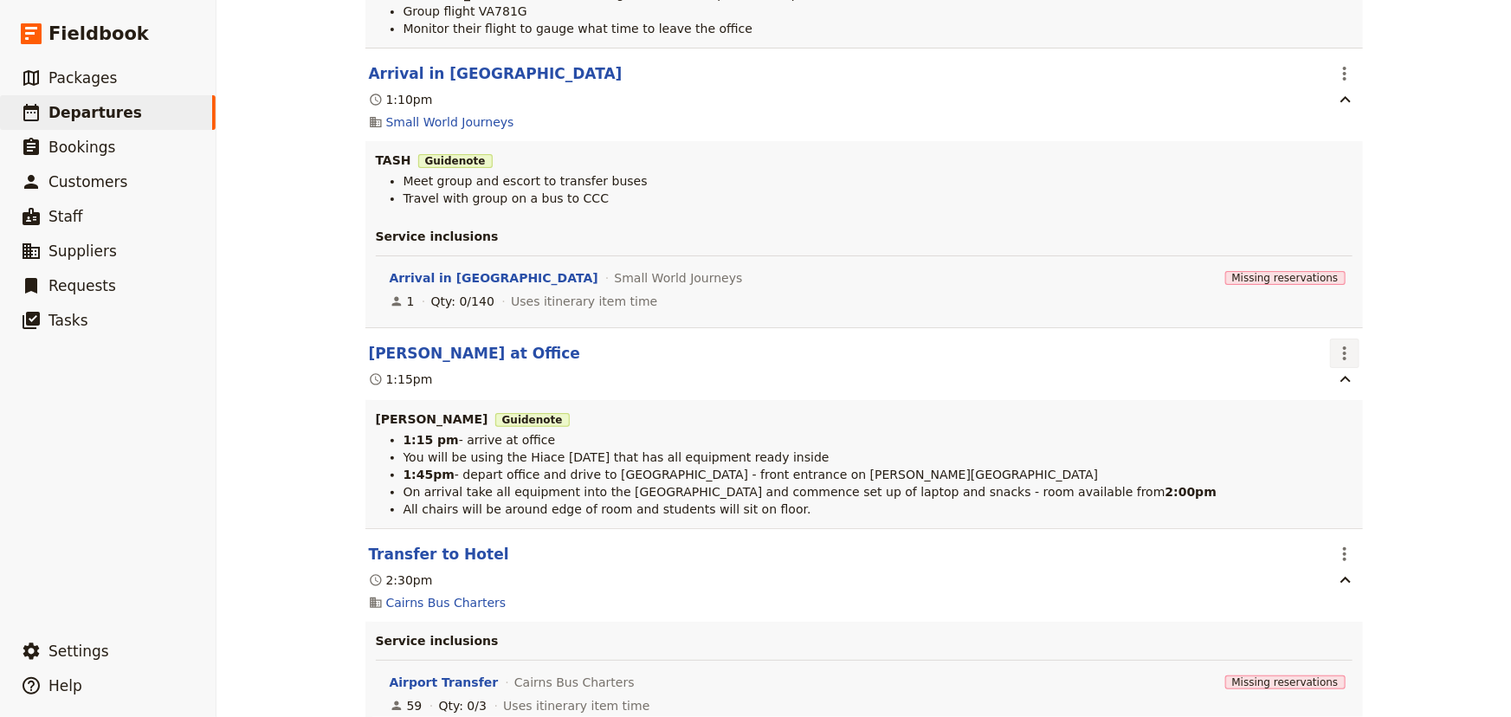
click at [1335, 347] on icon "Actions" at bounding box center [1344, 353] width 21 height 21
click at [1350, 390] on span "Edit this itinerary item" at bounding box center [1403, 390] width 136 height 17
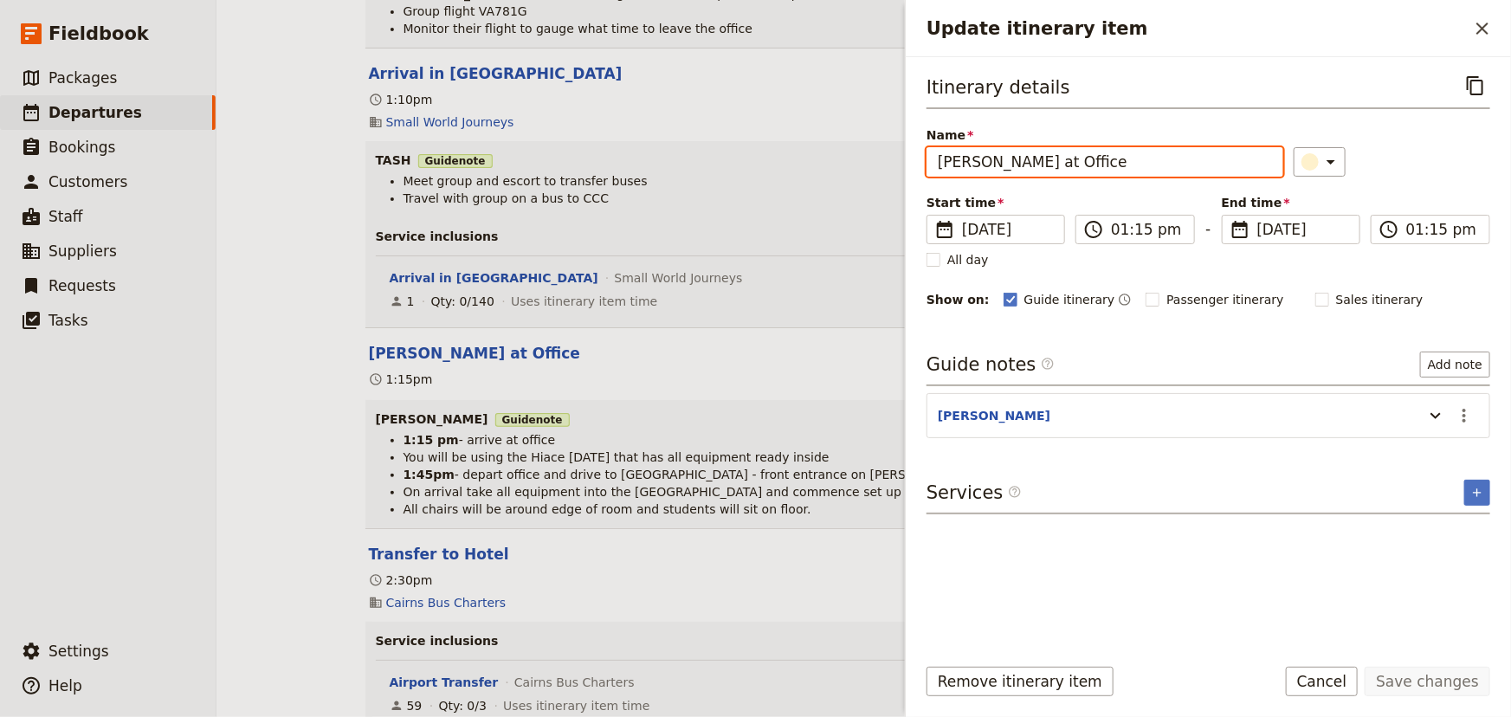
click at [978, 164] on input "[PERSON_NAME] at Office" at bounding box center [1104, 161] width 357 height 29
drag, startPoint x: 980, startPoint y: 158, endPoint x: 884, endPoint y: 158, distance: 96.1
click at [884, 158] on div "[PERSON_NAME] College: Custom Trip Group A ​ Draft [DATE] – [DATE] 5 days / 4 n…" at bounding box center [863, 358] width 1294 height 717
type input "[PERSON_NAME] at Office"
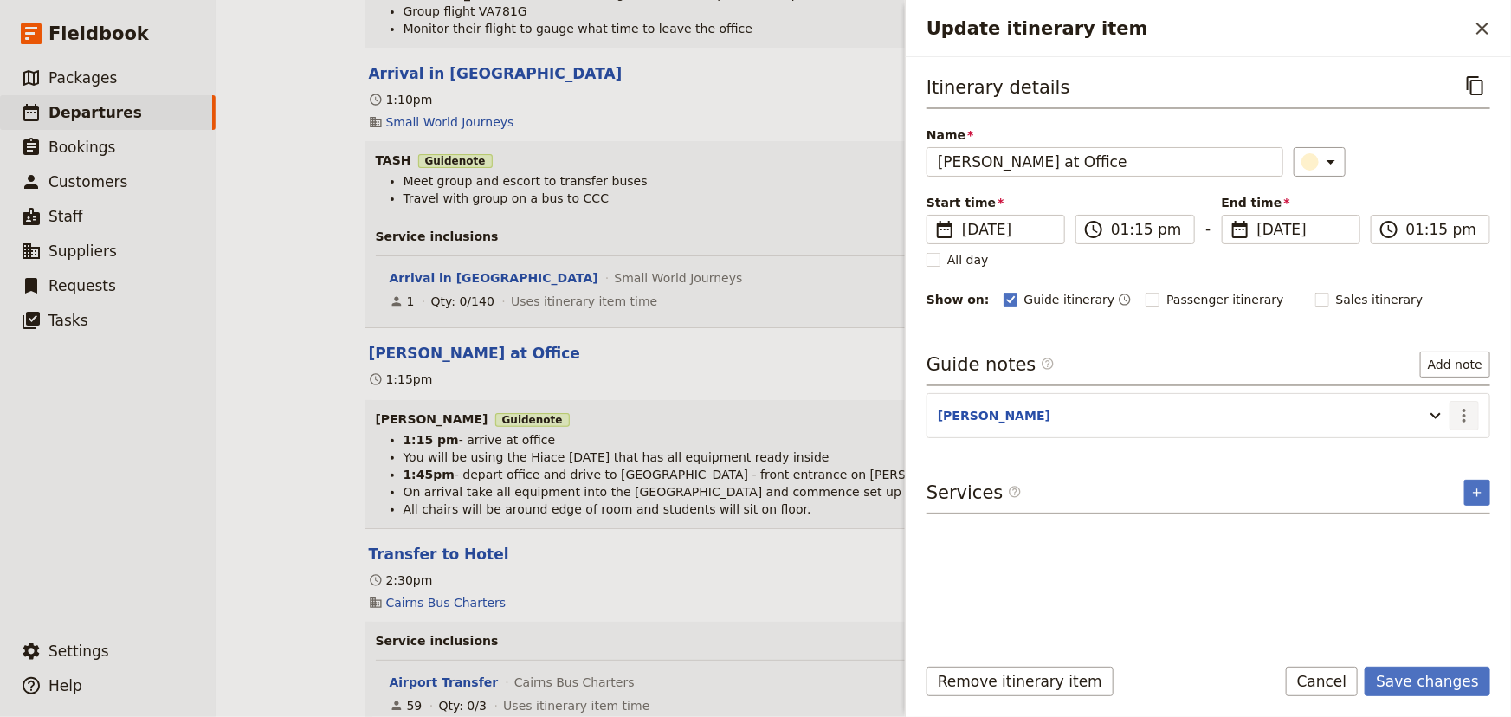
click at [1463, 413] on icon "Actions" at bounding box center [1464, 415] width 21 height 21
click at [1442, 446] on span "Edit note" at bounding box center [1415, 451] width 55 height 17
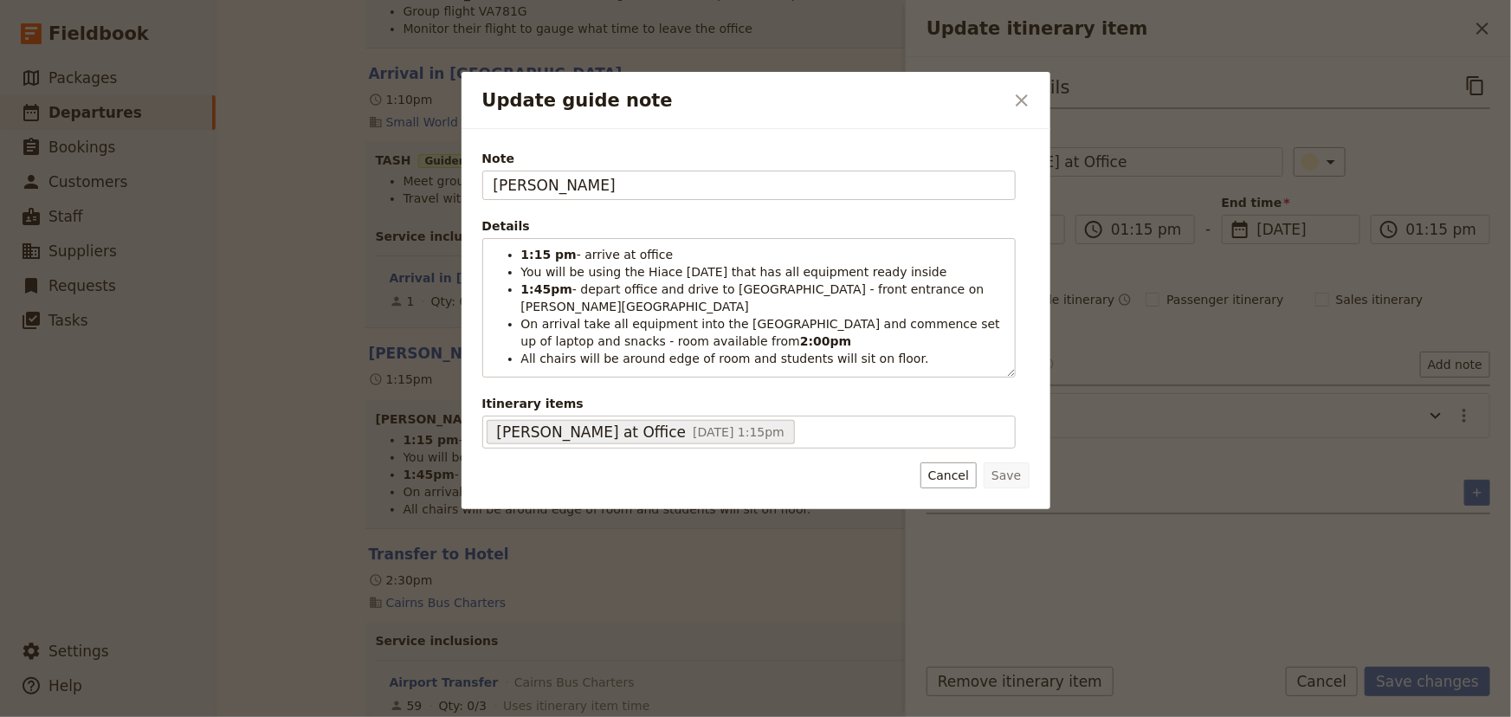
drag, startPoint x: 563, startPoint y: 182, endPoint x: 438, endPoint y: 176, distance: 124.8
click at [439, 694] on div "Update guide note ​ Note [PERSON_NAME] Details 1:15 pm - arrive at office You w…" at bounding box center [755, 717] width 1511 height 0
type input "[PERSON_NAME]"
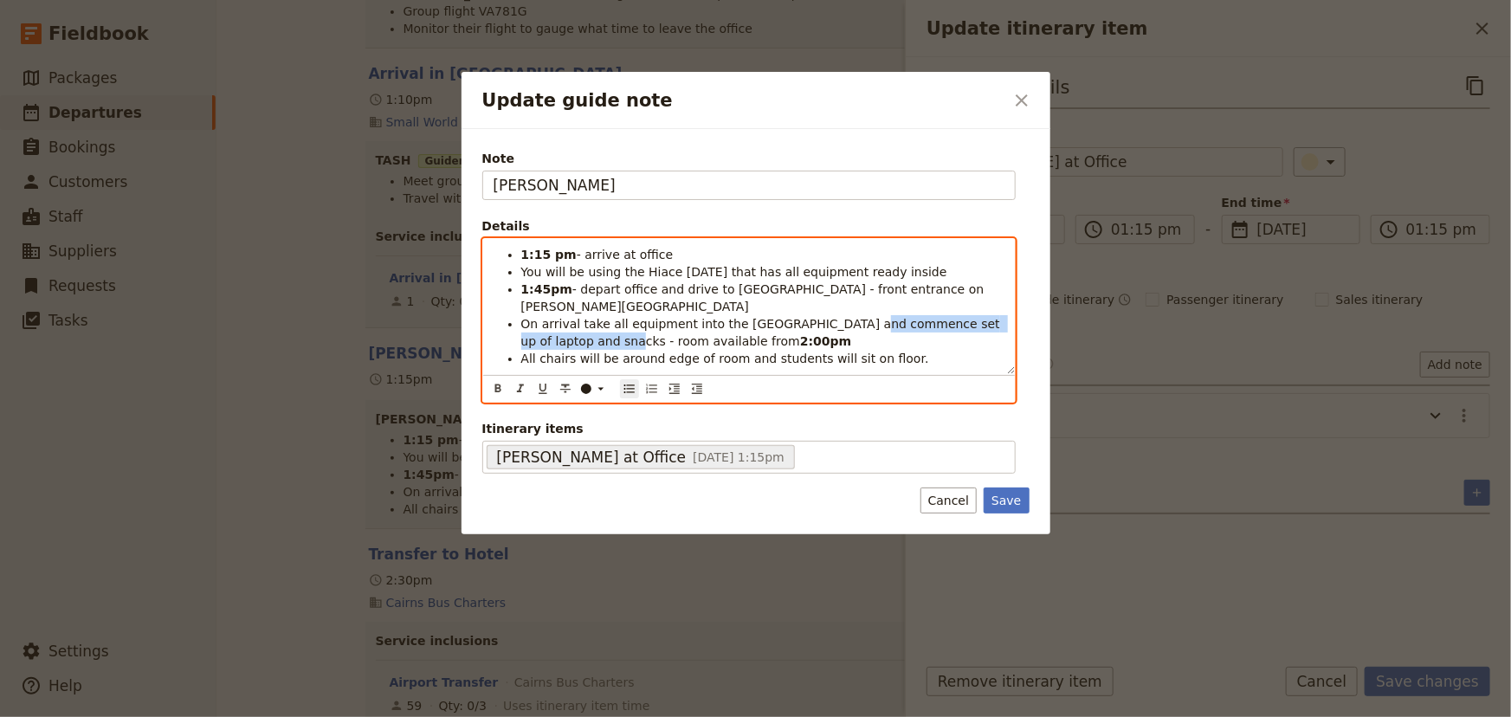
drag, startPoint x: 847, startPoint y: 306, endPoint x: 577, endPoint y: 318, distance: 269.5
click at [577, 318] on span "On arrival take all equipment into the [GEOGRAPHIC_DATA] and commence set up of…" at bounding box center [762, 332] width 483 height 31
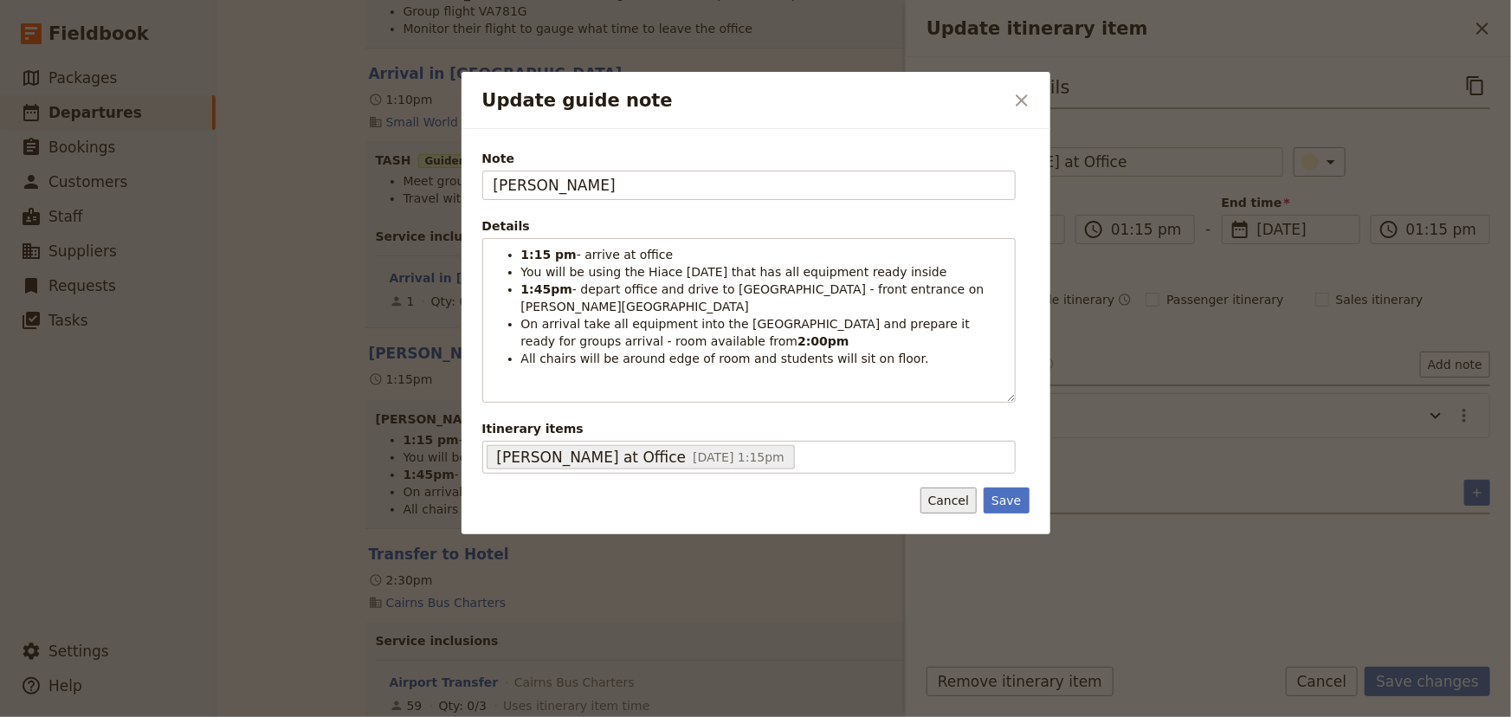
click at [972, 500] on button "Cancel" at bounding box center [948, 500] width 56 height 26
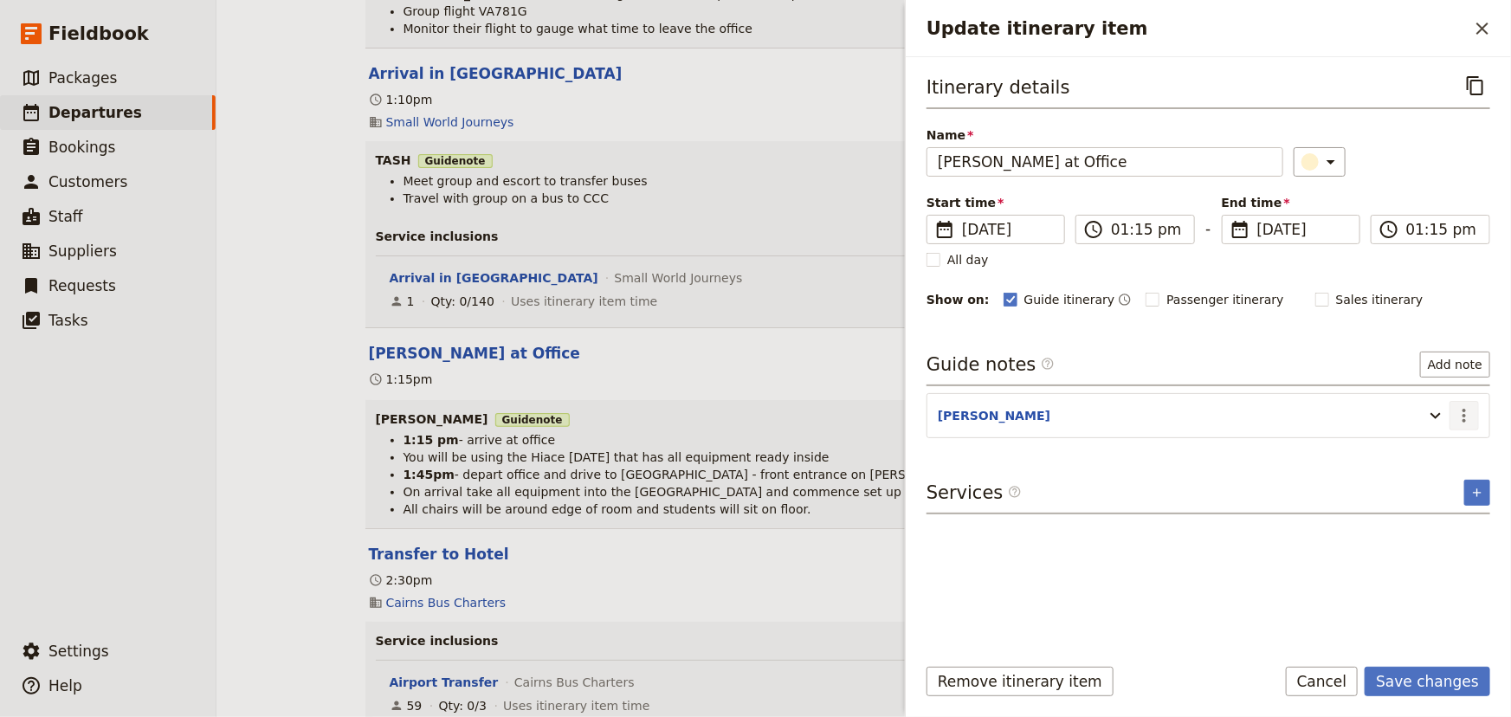
click at [1473, 417] on icon "Actions" at bounding box center [1464, 415] width 21 height 21
click at [1455, 448] on span "Edit note" at bounding box center [1428, 451] width 81 height 17
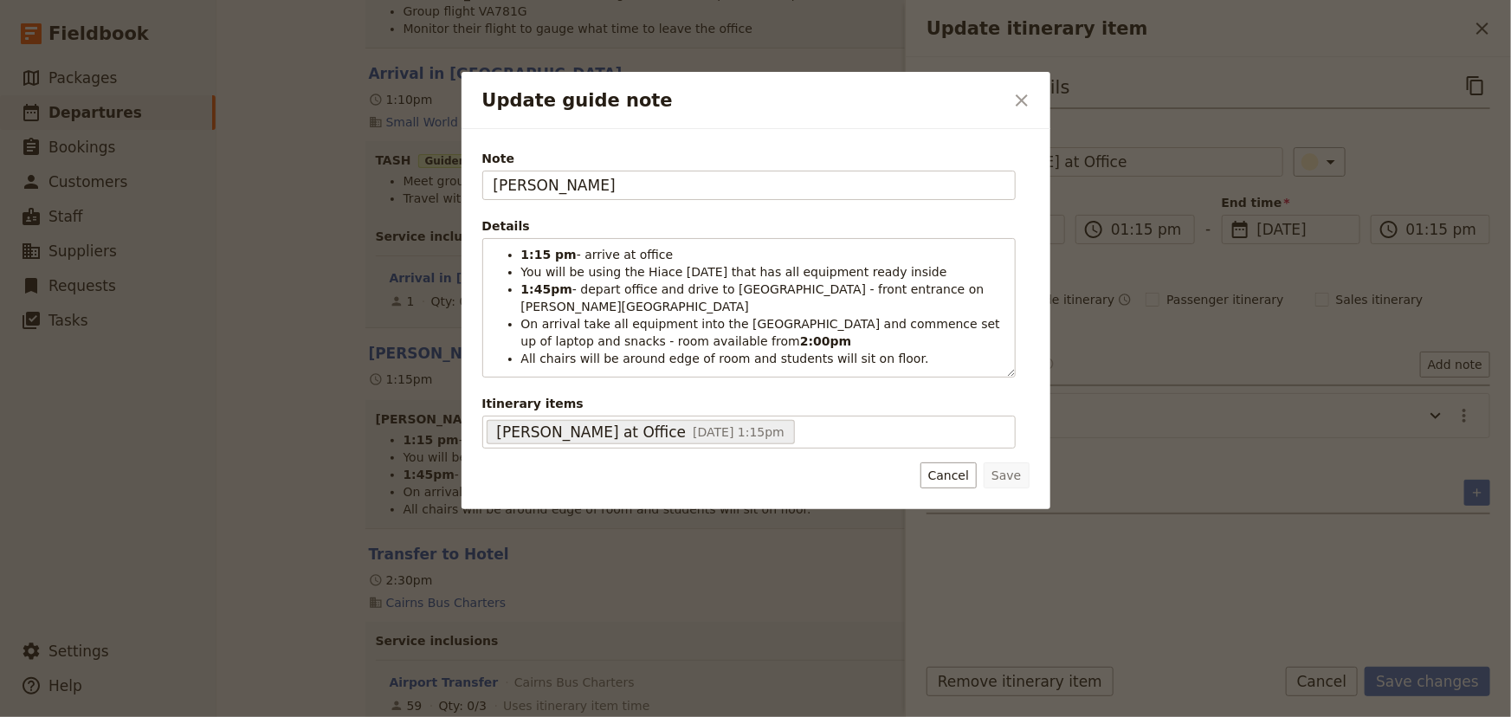
drag, startPoint x: 556, startPoint y: 181, endPoint x: 432, endPoint y: 182, distance: 123.8
click at [432, 694] on div "Update guide note ​ Note [PERSON_NAME] Details 1:15 pm - arrive at office You w…" at bounding box center [755, 717] width 1511 height 0
type input "[PERSON_NAME]"
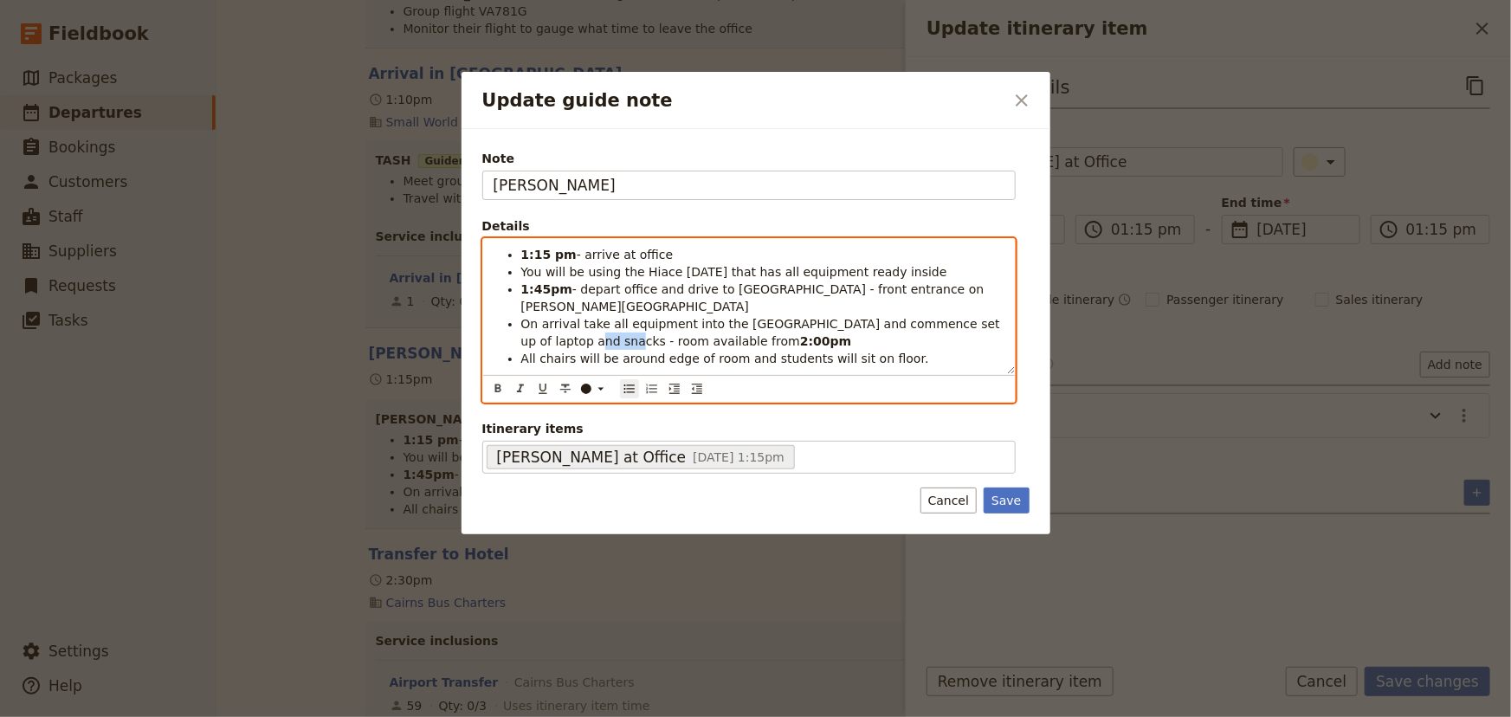
drag, startPoint x: 579, startPoint y: 322, endPoint x: 543, endPoint y: 321, distance: 36.4
click at [543, 321] on span "On arrival take all equipment into the [GEOGRAPHIC_DATA] and commence set up of…" at bounding box center [762, 332] width 483 height 31
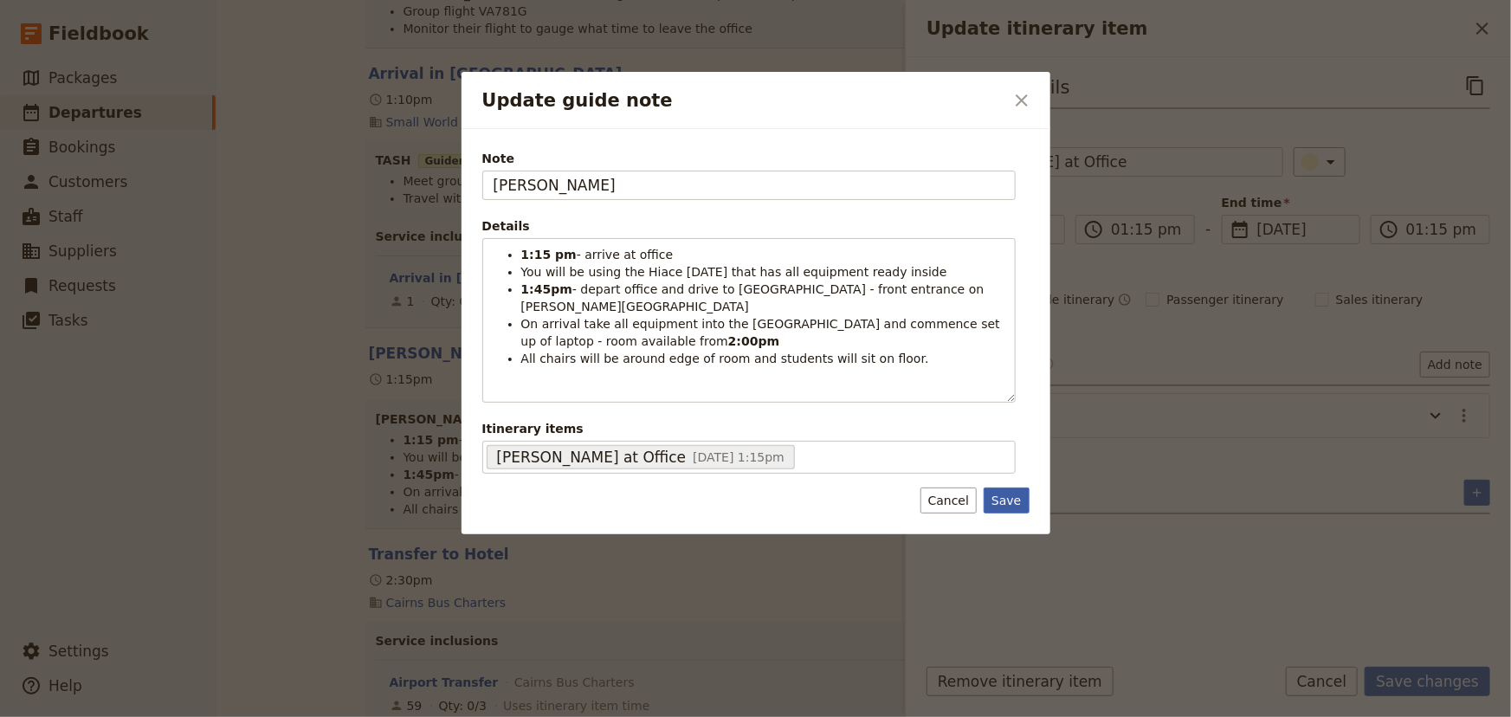
click at [1003, 495] on button "Save" at bounding box center [1005, 500] width 45 height 26
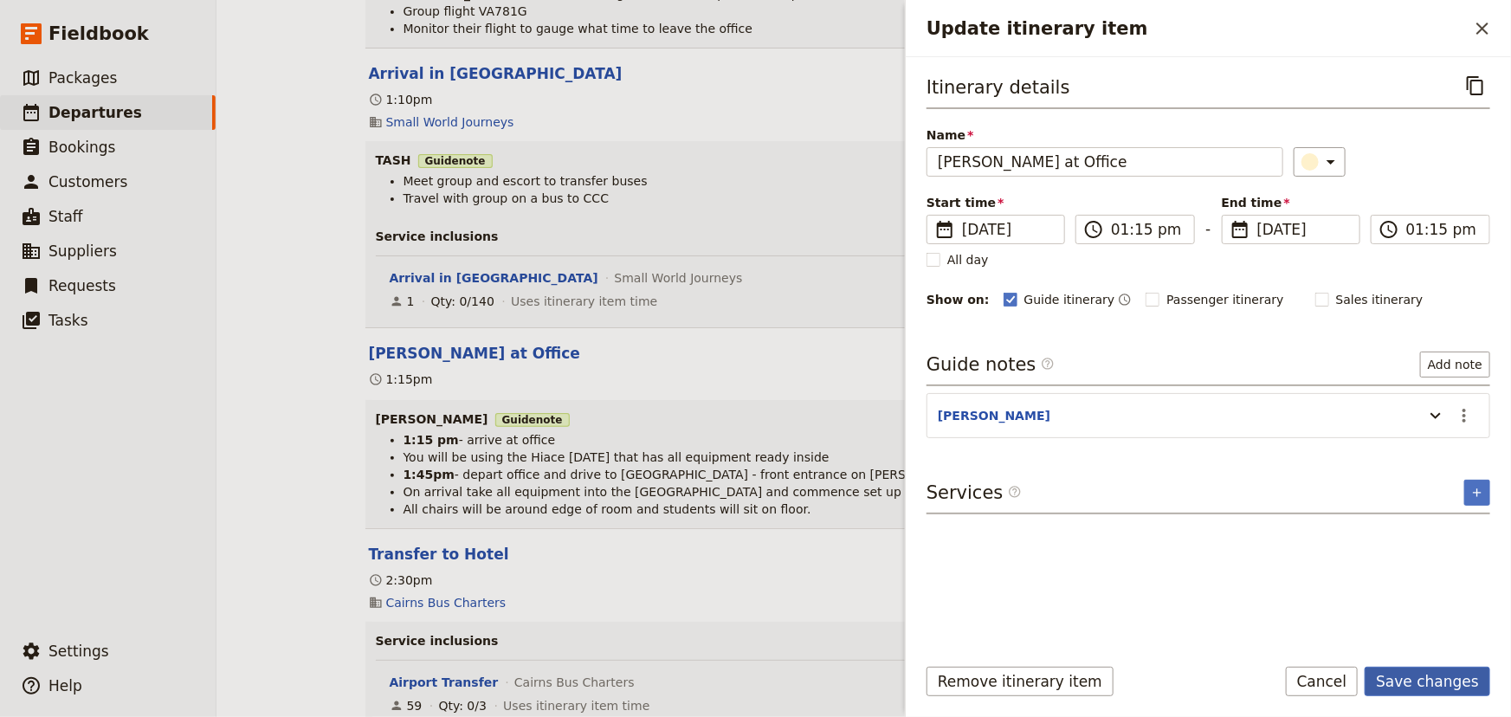
click at [1411, 679] on button "Save changes" at bounding box center [1427, 681] width 126 height 29
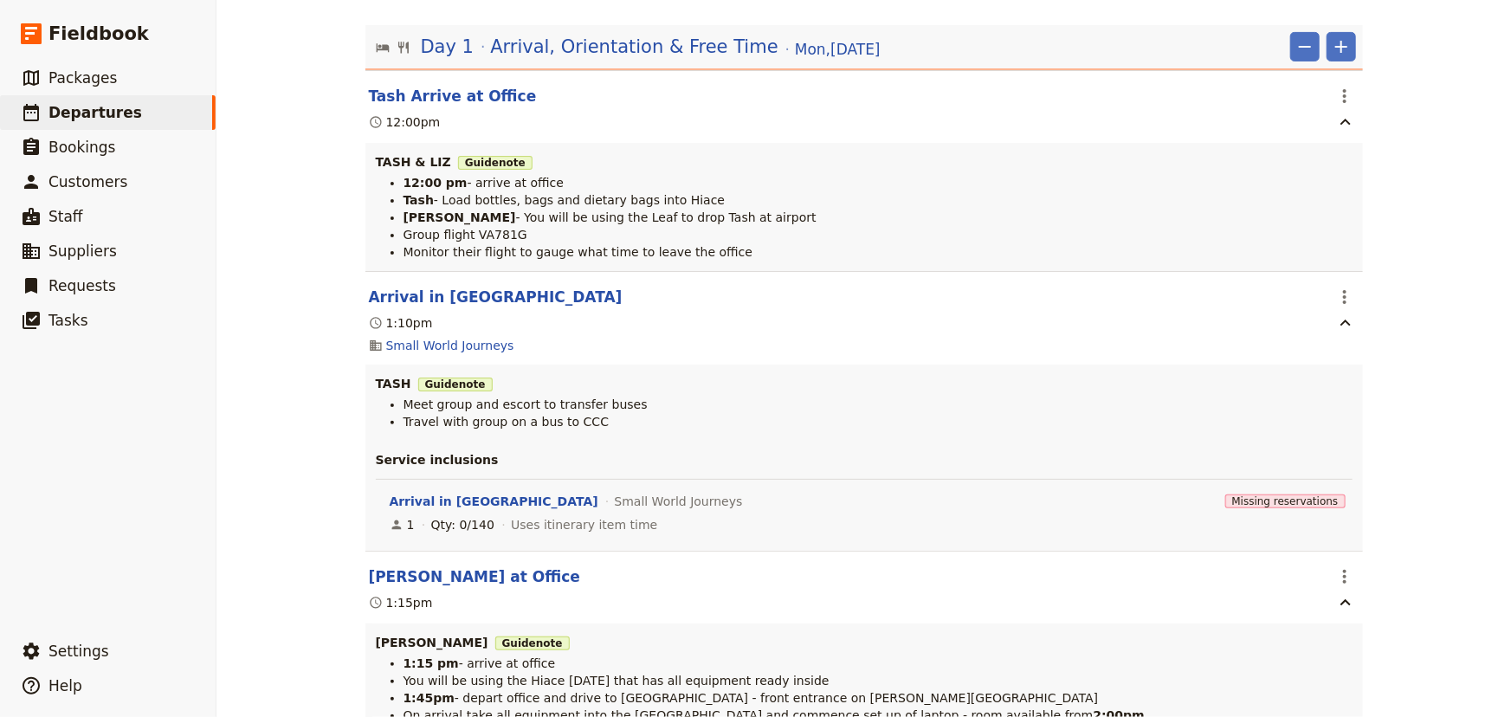
scroll to position [235, 0]
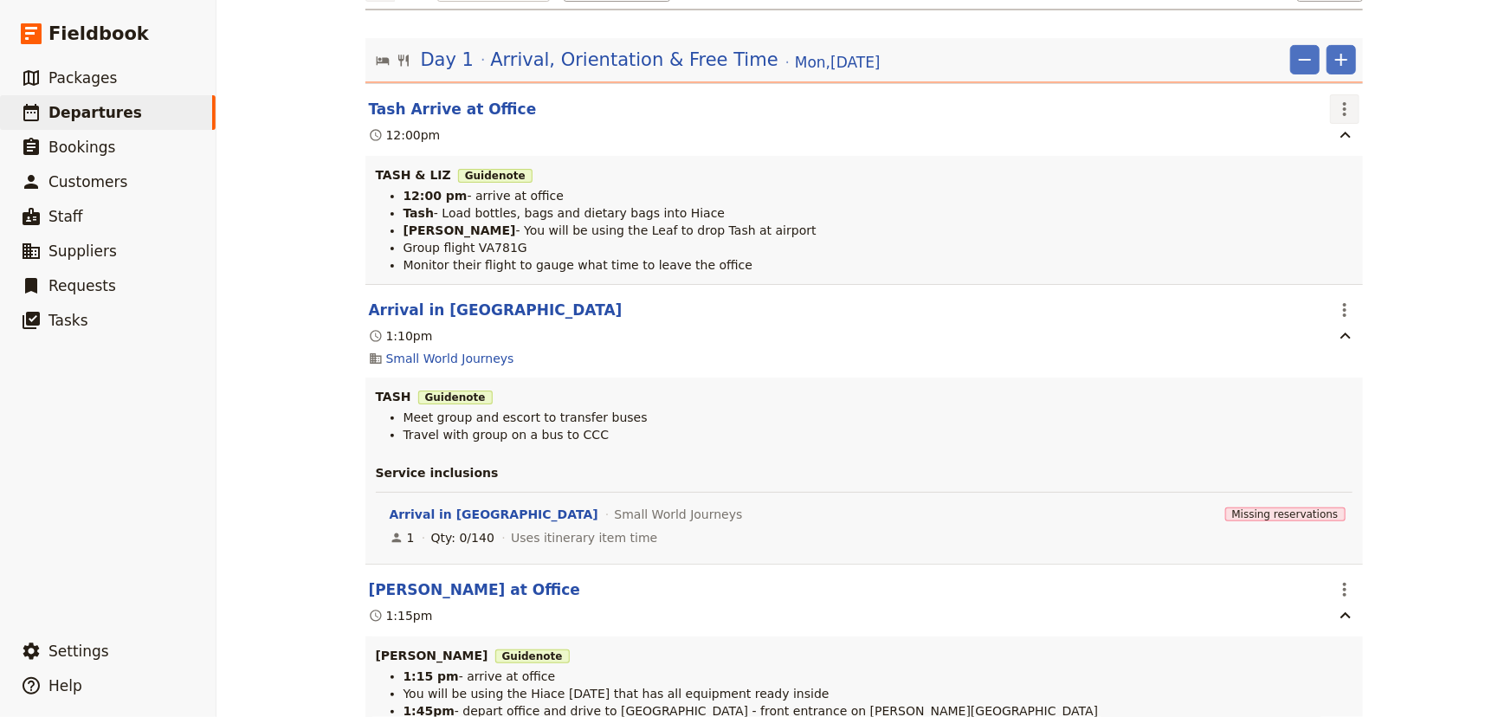
click at [1342, 109] on icon "Actions" at bounding box center [1344, 109] width 21 height 21
click at [1343, 137] on span "Edit this itinerary item" at bounding box center [1403, 145] width 136 height 17
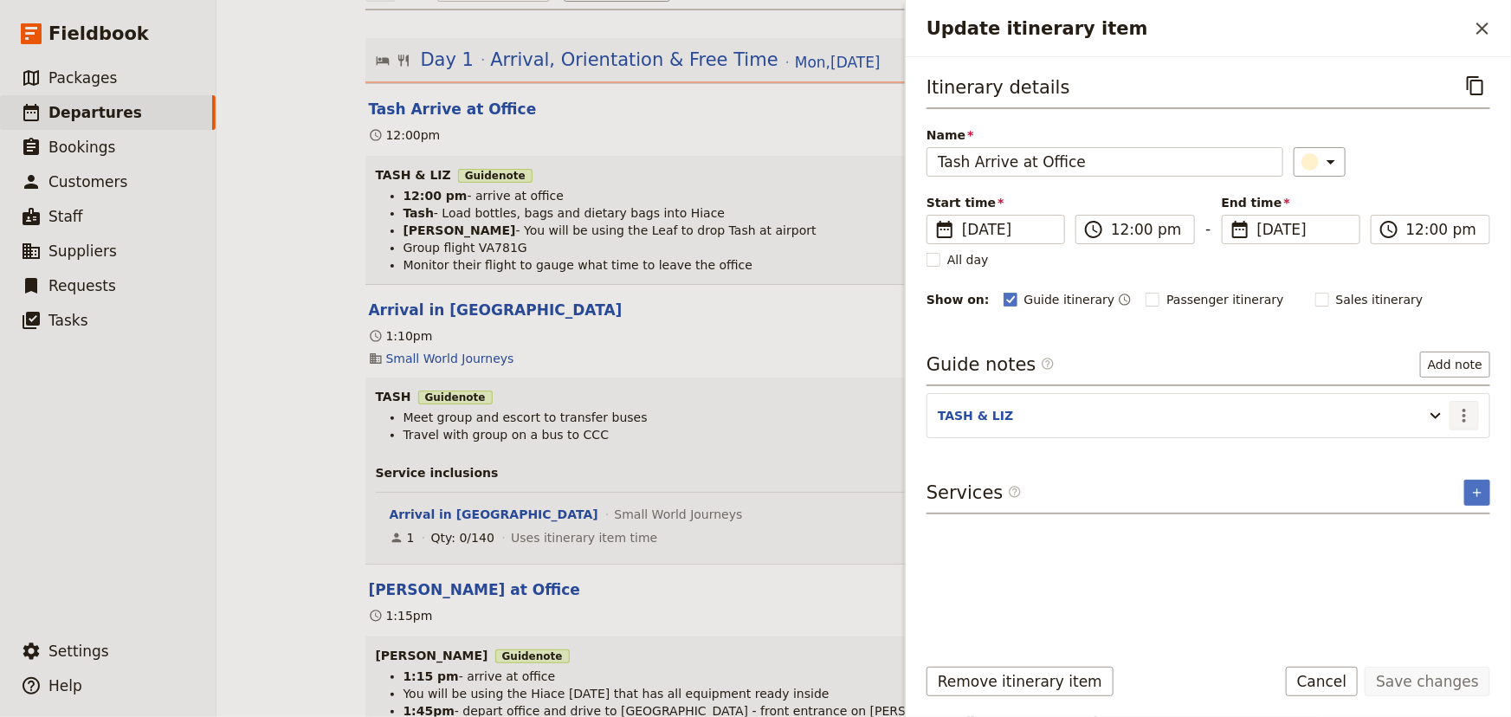
click at [1466, 422] on icon "Actions" at bounding box center [1464, 415] width 21 height 21
click at [1436, 453] on span "Edit note" at bounding box center [1415, 451] width 55 height 17
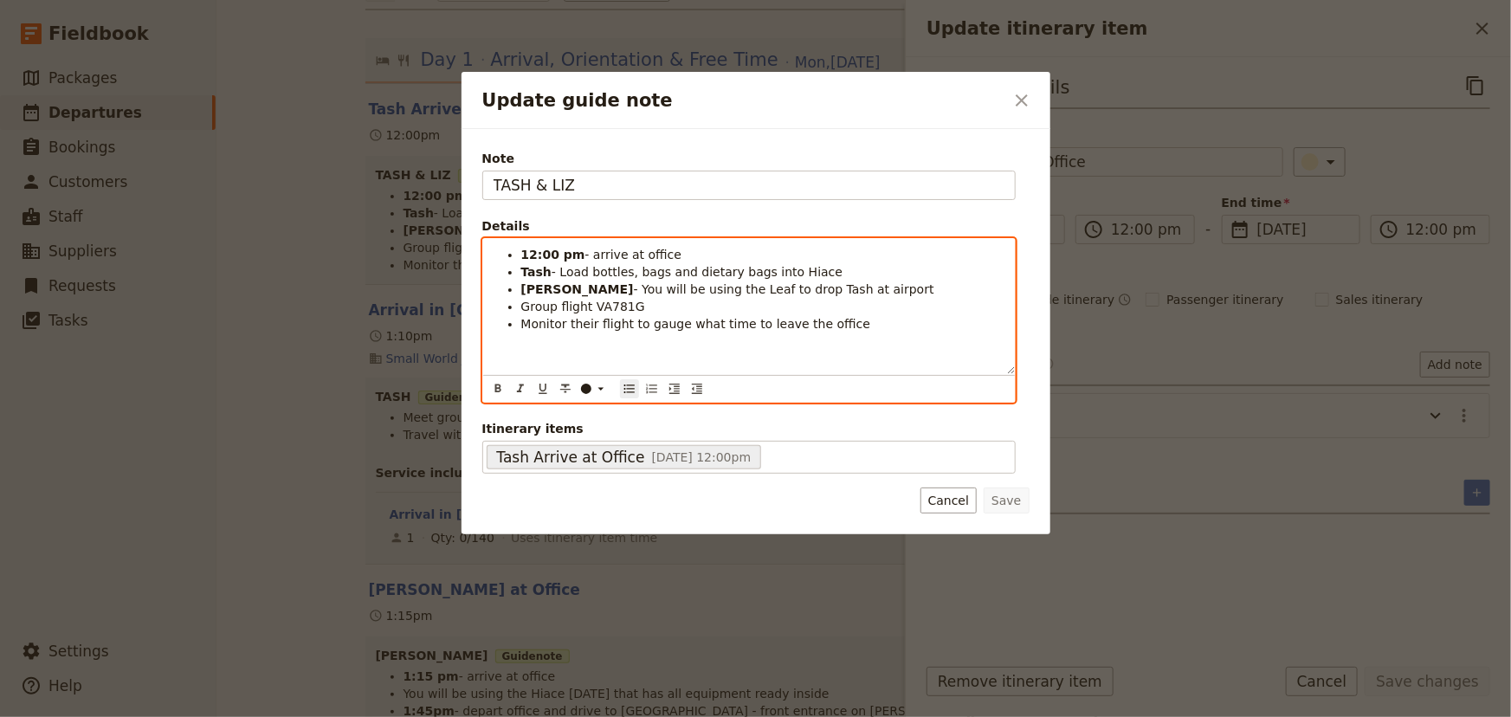
click at [588, 272] on span "- Load bottles, bags and dietary bags into Hiace" at bounding box center [696, 272] width 291 height 14
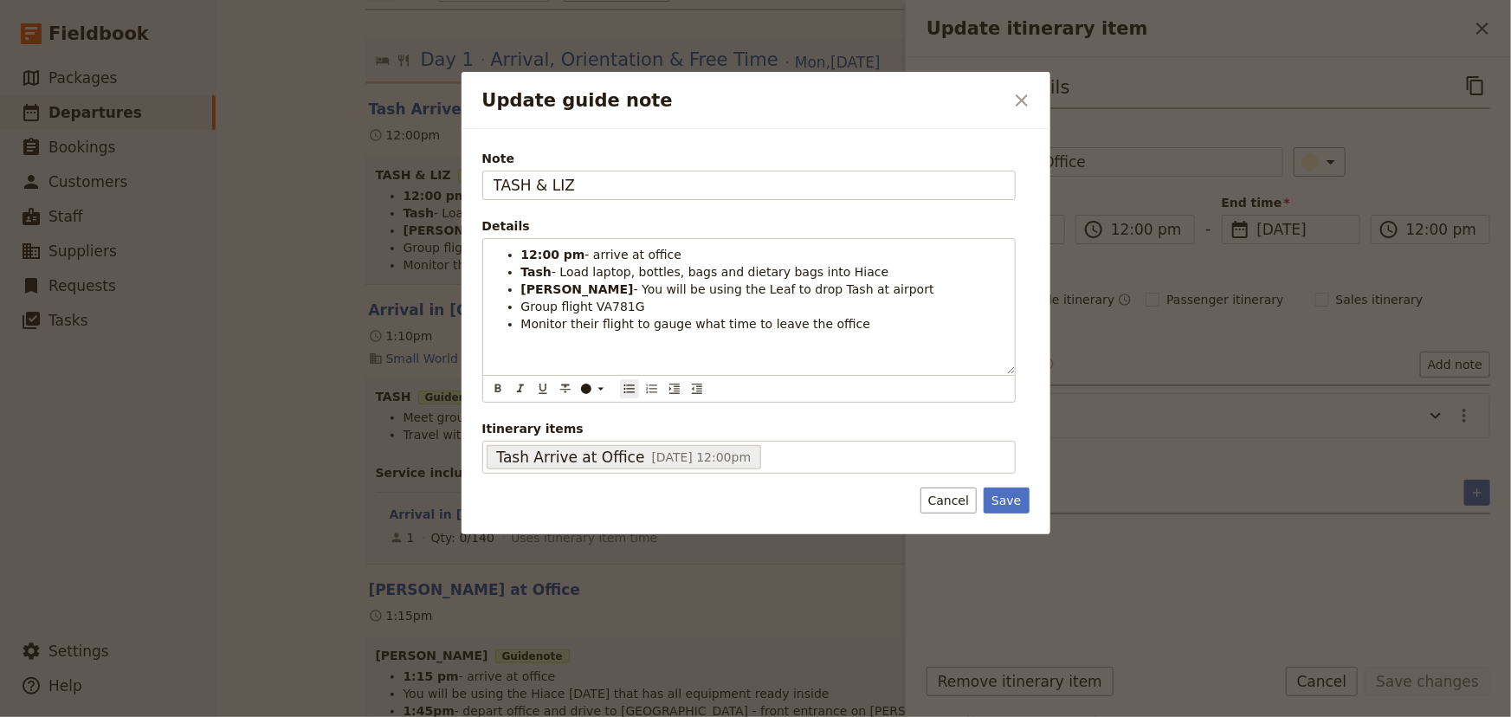
drag, startPoint x: 1014, startPoint y: 502, endPoint x: 1052, endPoint y: 502, distance: 38.1
click at [1015, 502] on button "Save" at bounding box center [1005, 500] width 45 height 26
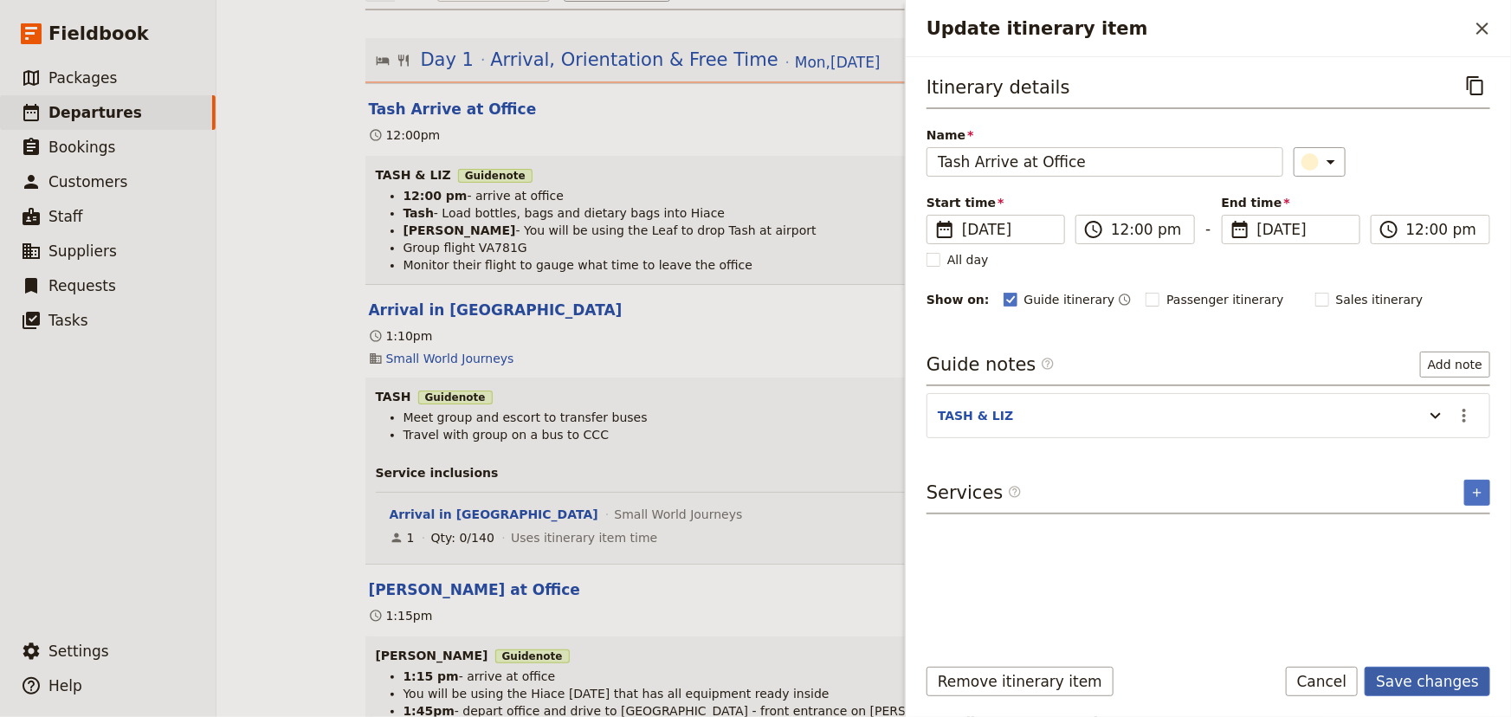
click at [1415, 679] on button "Save changes" at bounding box center [1427, 681] width 126 height 29
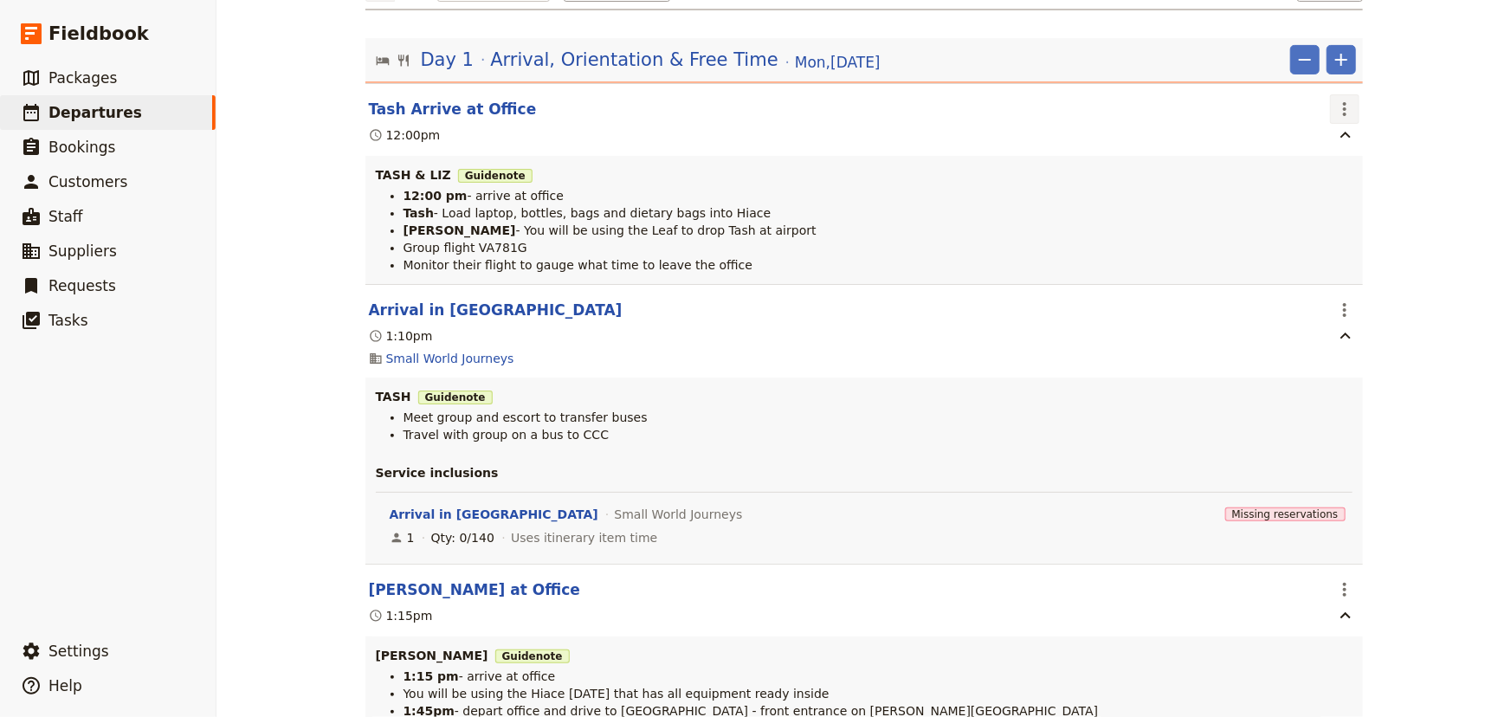
click at [1344, 107] on icon "Actions" at bounding box center [1344, 109] width 21 height 21
click at [1429, 306] on div "[PERSON_NAME] College: Custom Trip Group A ​ Draft [DATE] – [DATE] 5 days / 4 n…" at bounding box center [863, 358] width 1294 height 717
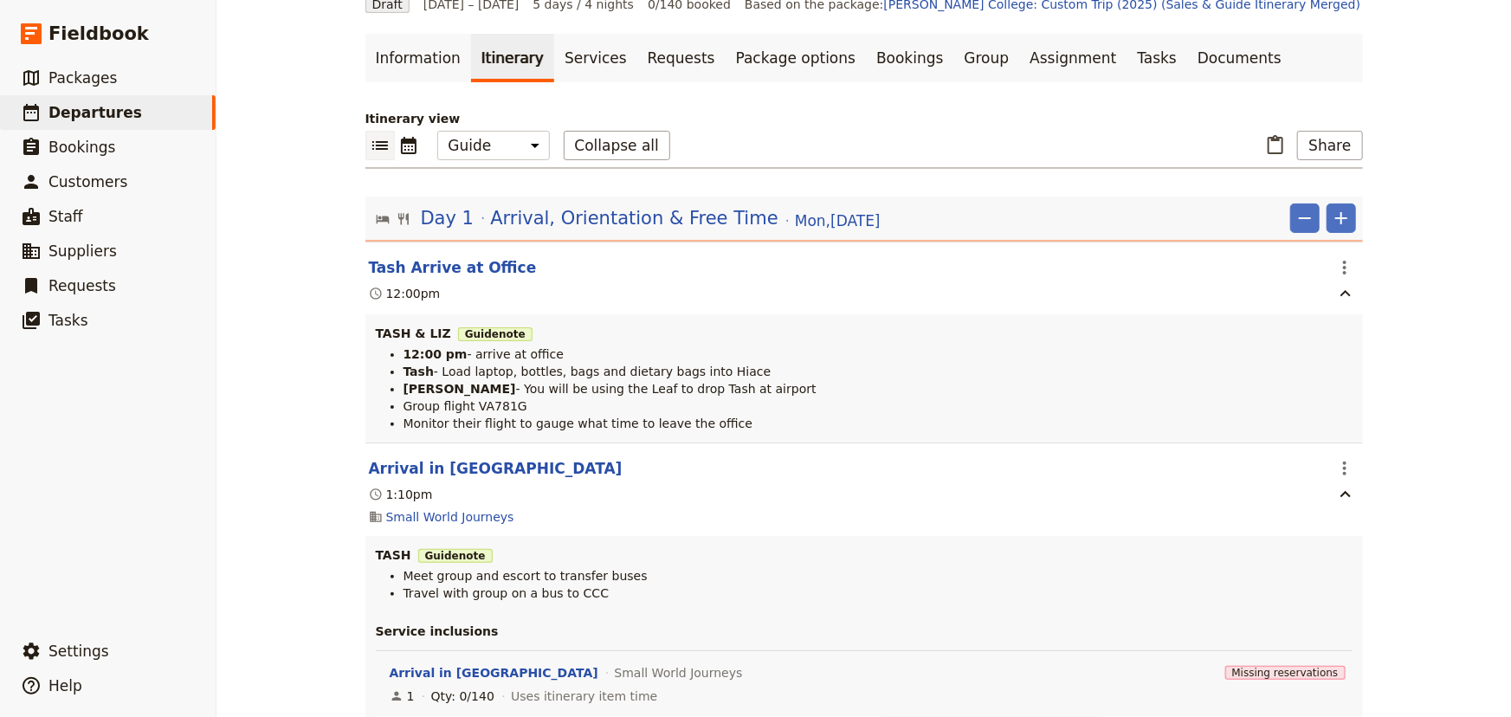
scroll to position [0, 0]
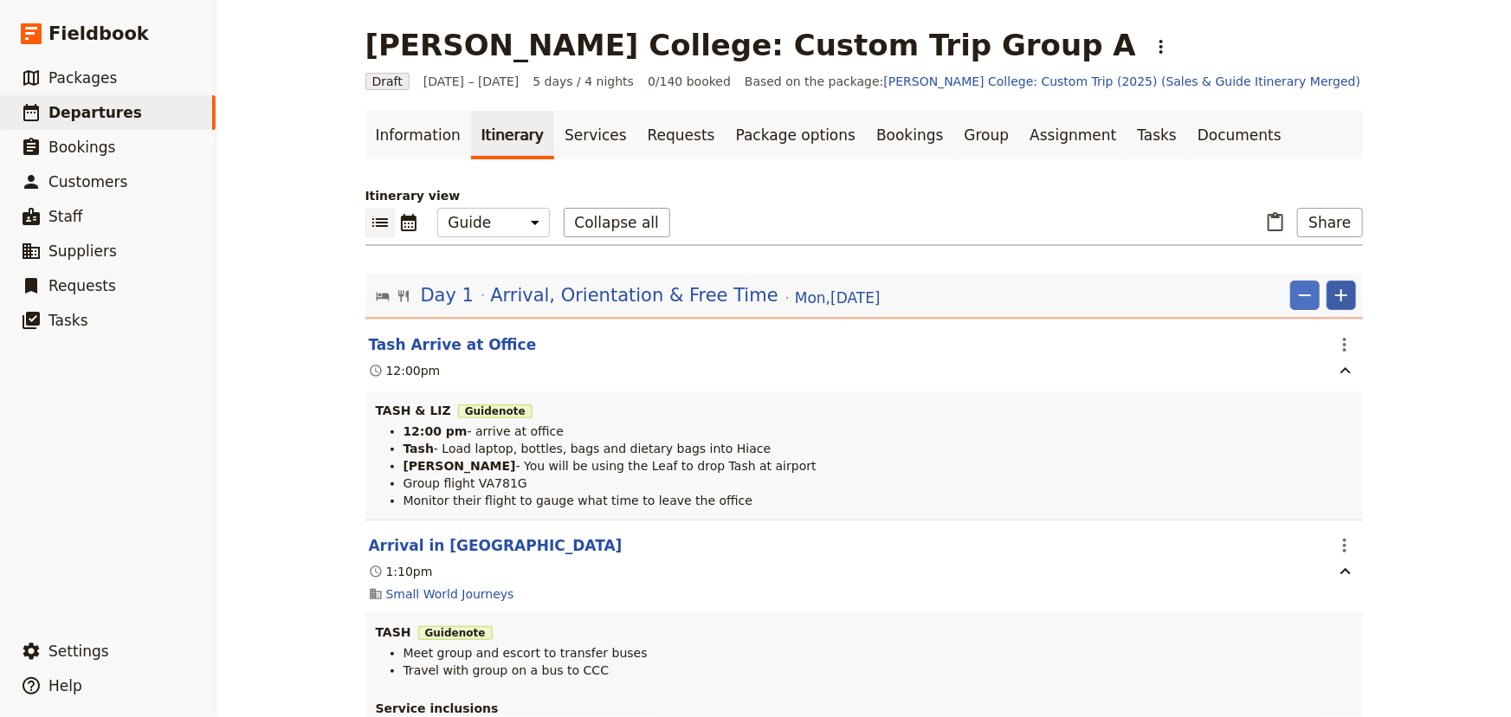
drag, startPoint x: 1332, startPoint y: 293, endPoint x: 1333, endPoint y: 301, distance: 8.7
click at [1332, 293] on icon "Add" at bounding box center [1341, 295] width 21 height 21
click at [1321, 329] on span "Add itinerary item" at bounding box center [1283, 332] width 110 height 17
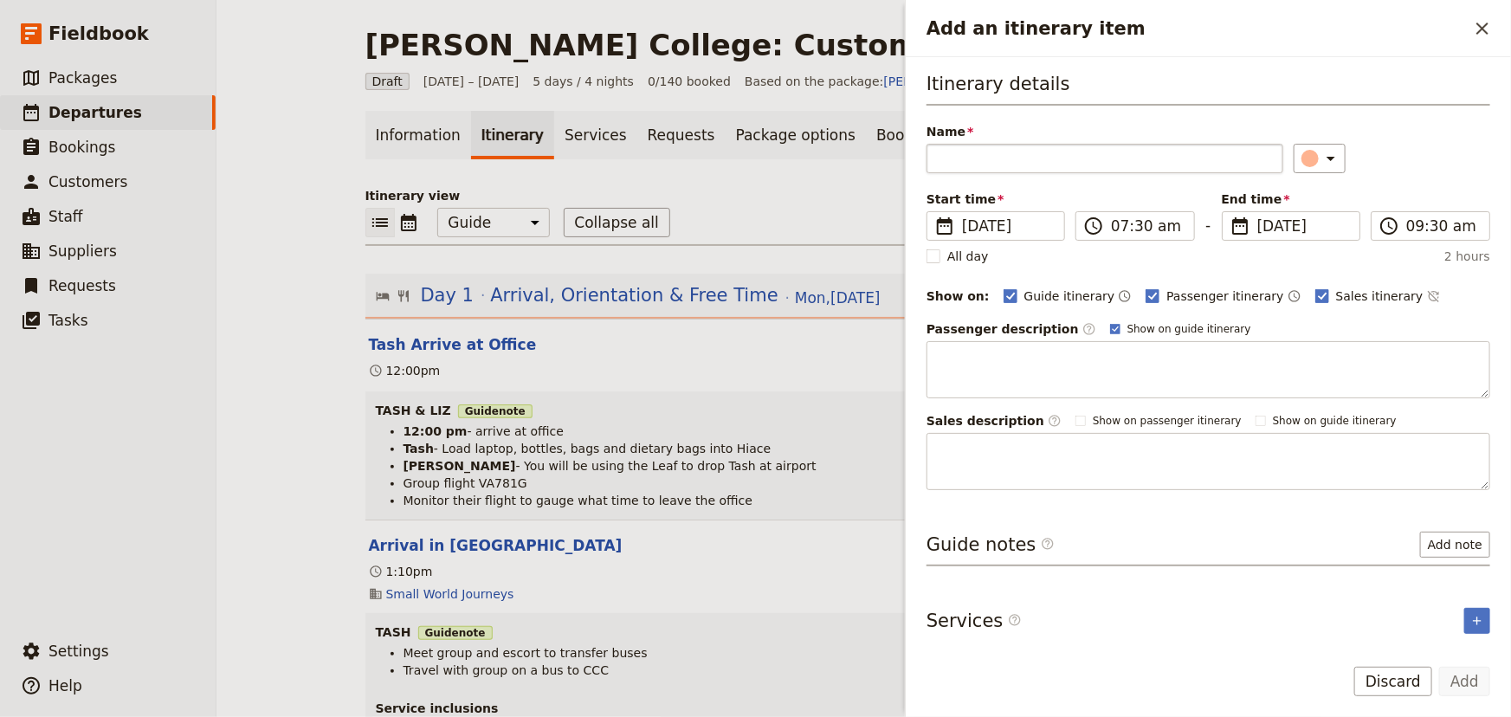
click at [940, 154] on input "Name" at bounding box center [1104, 158] width 357 height 29
type input "A"
type input "Morning Tea Arrives at [GEOGRAPHIC_DATA]"
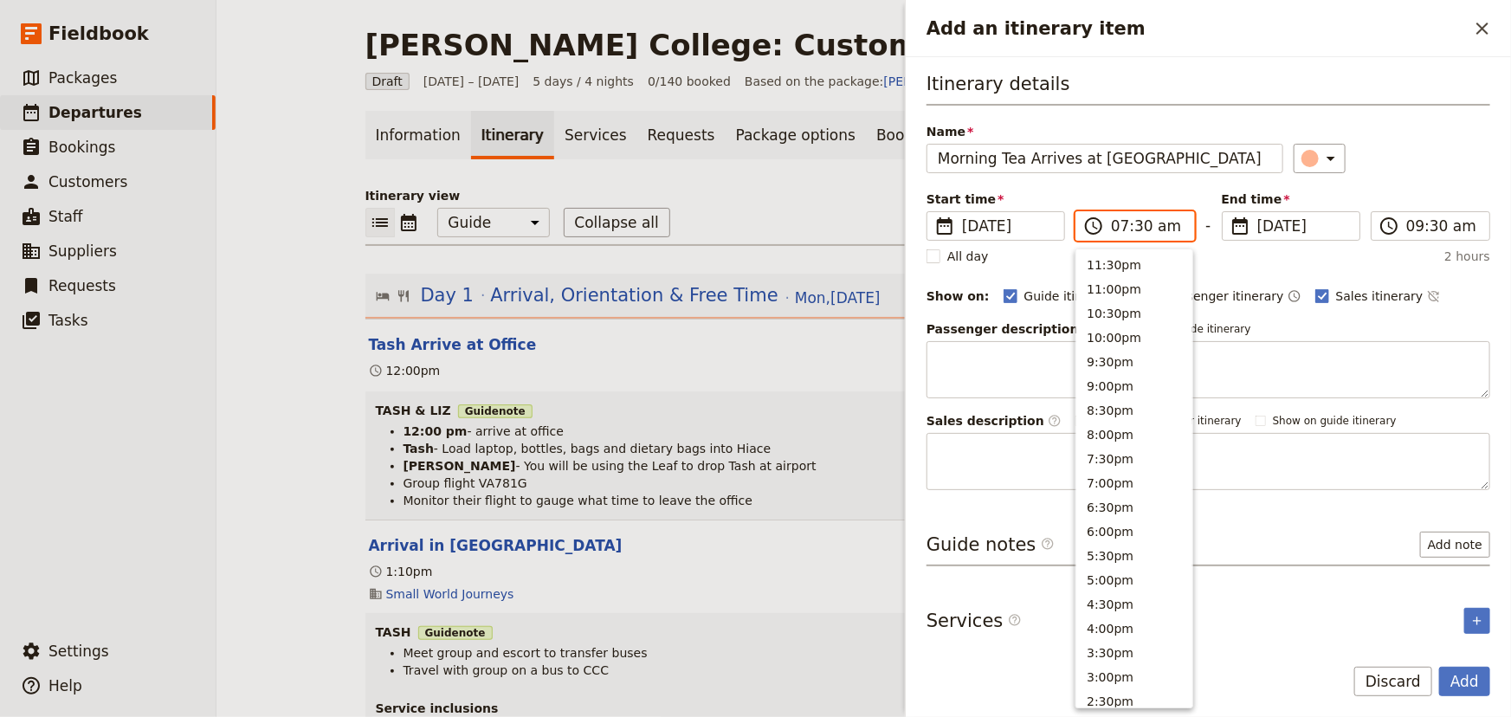
click at [1112, 225] on input "07:30 am" at bounding box center [1147, 226] width 73 height 21
click at [1132, 225] on input "02:30 am" at bounding box center [1147, 226] width 73 height 21
type input "02:00 pm"
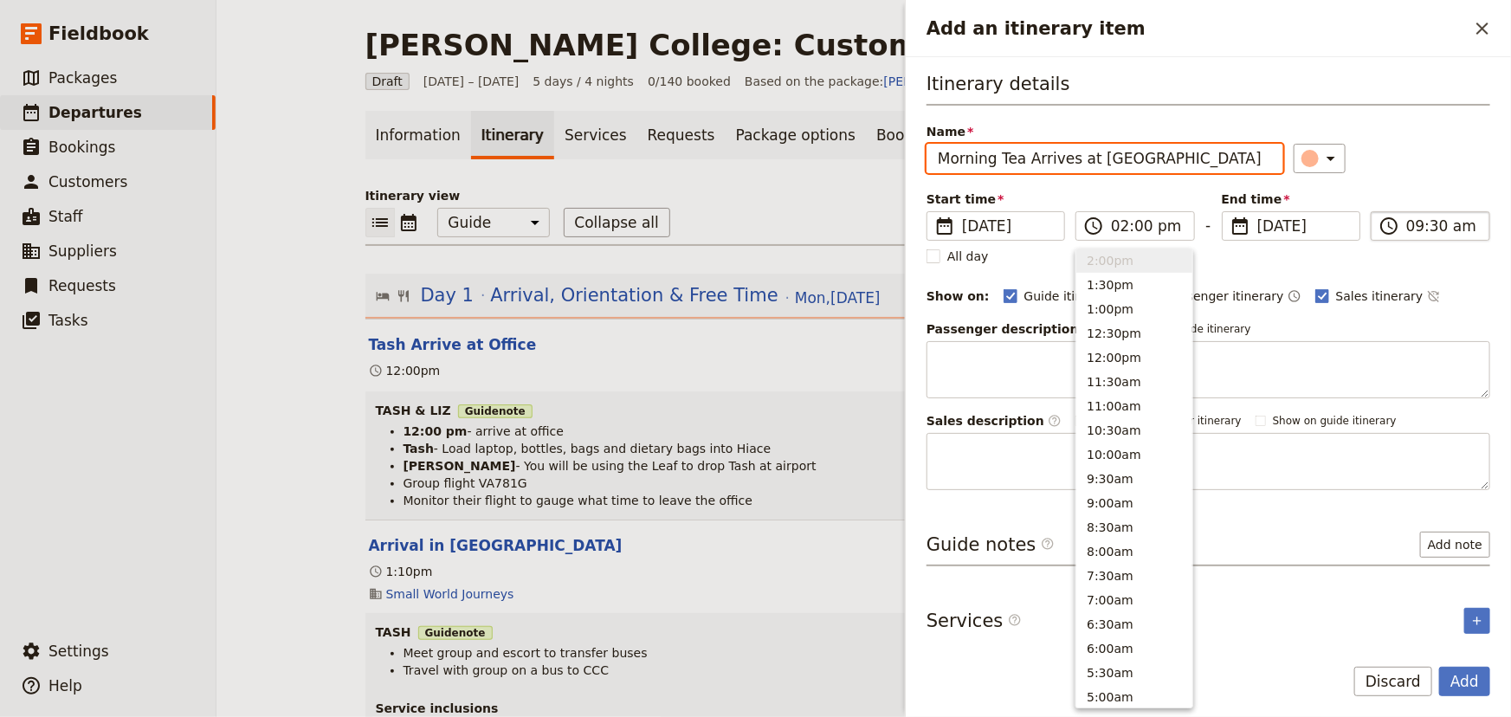
type input "02:00 pm"
click at [1407, 222] on input "02:00 pm" at bounding box center [1442, 226] width 73 height 21
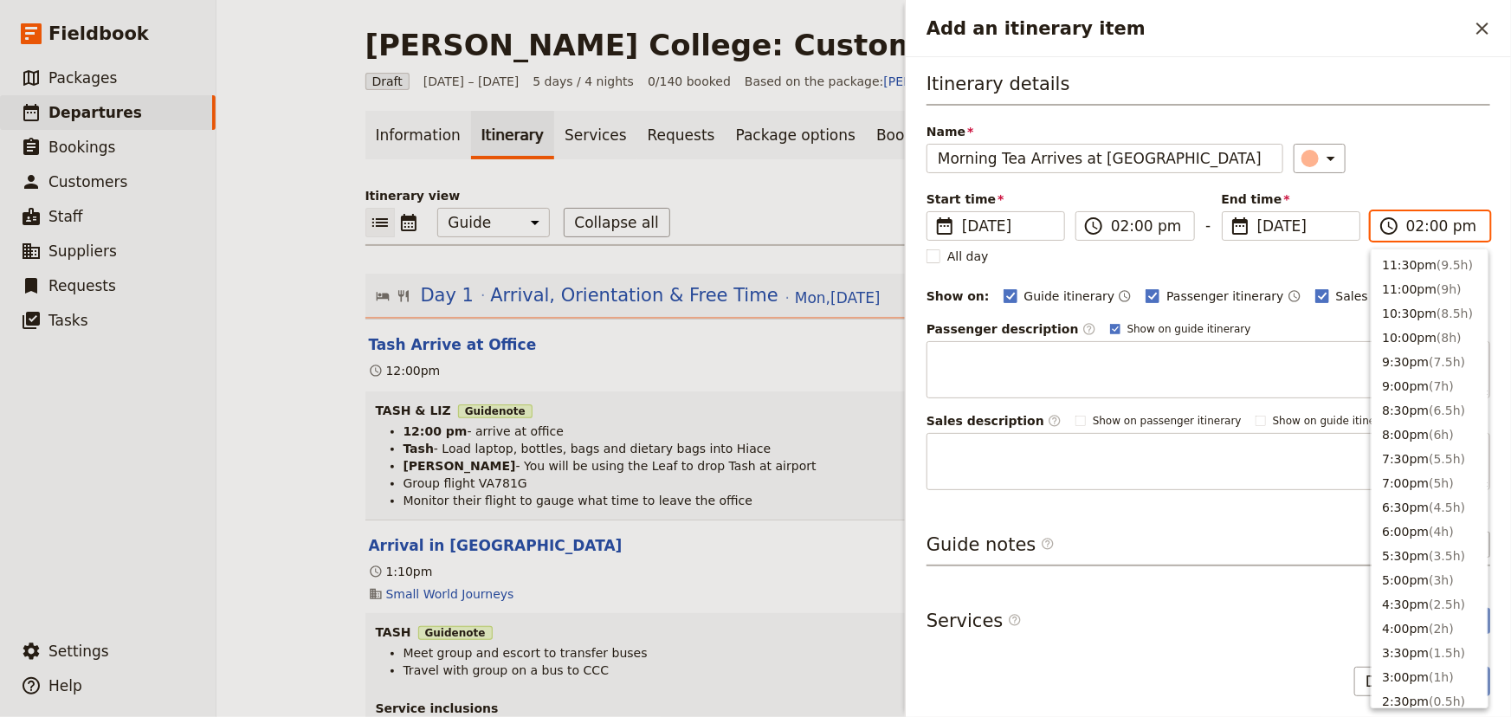
scroll to position [464, 0]
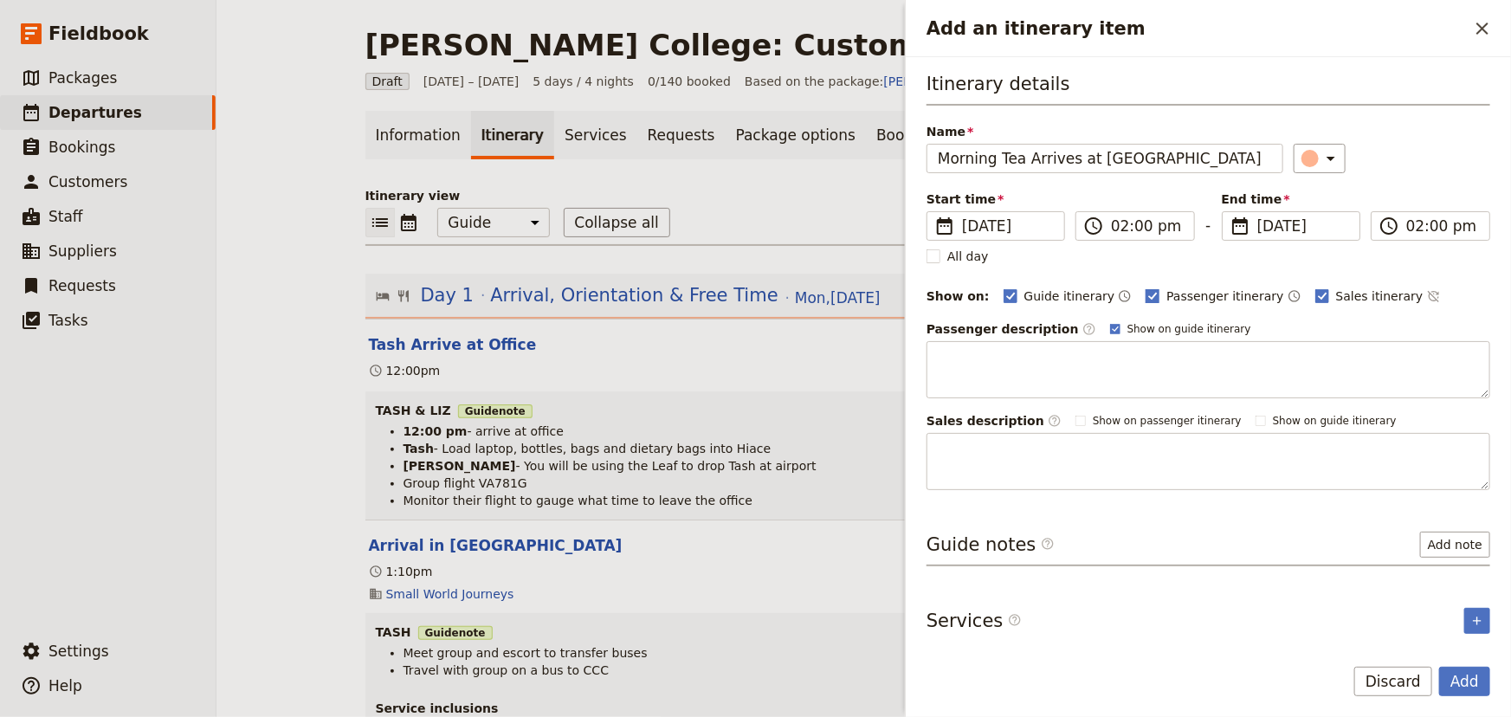
click at [1146, 293] on rect "Add an itinerary item" at bounding box center [1152, 295] width 13 height 13
click at [1144, 287] on input "Passenger itinerary" at bounding box center [1144, 287] width 1 height 1
checkbox input "false"
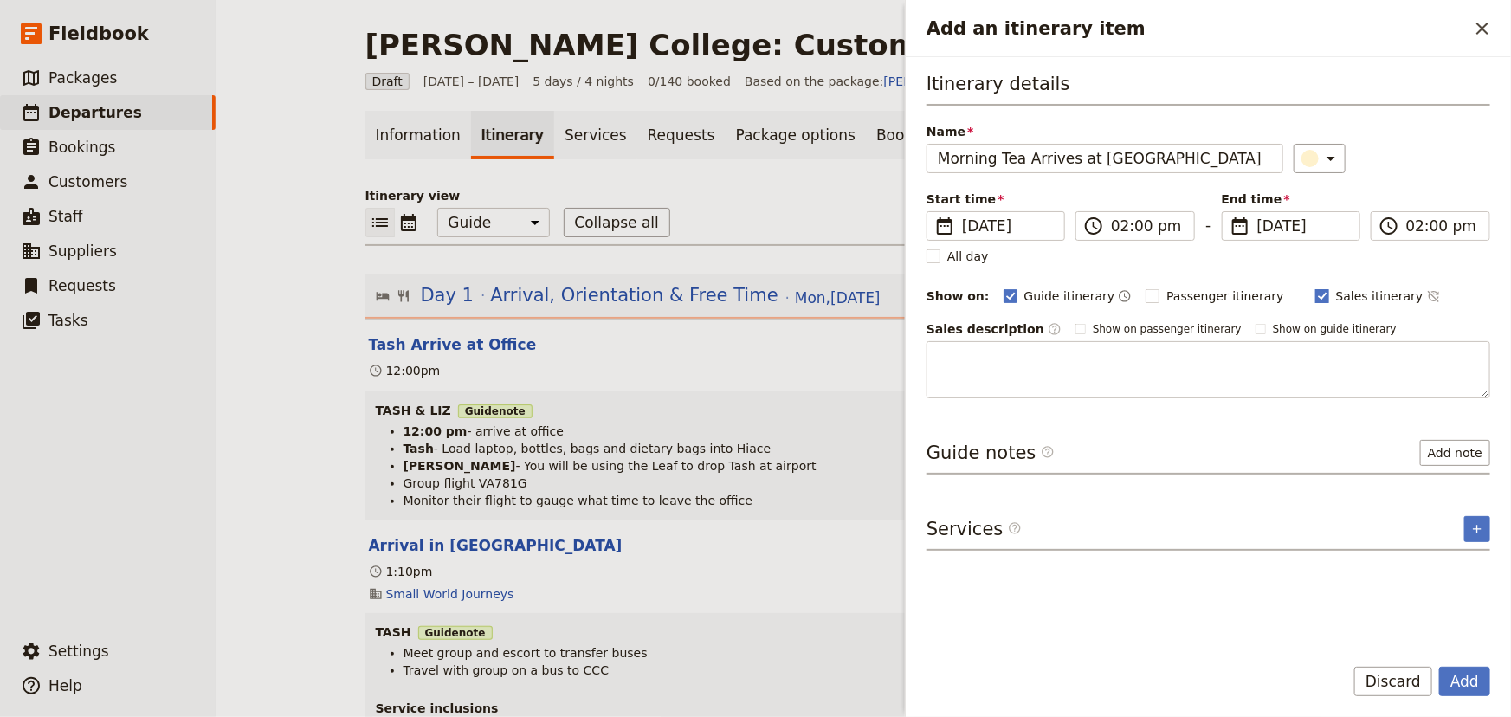
click at [1315, 292] on rect "Add an itinerary item" at bounding box center [1321, 295] width 13 height 13
click at [1314, 287] on input "Sales itinerary" at bounding box center [1314, 287] width 1 height 1
checkbox input "false"
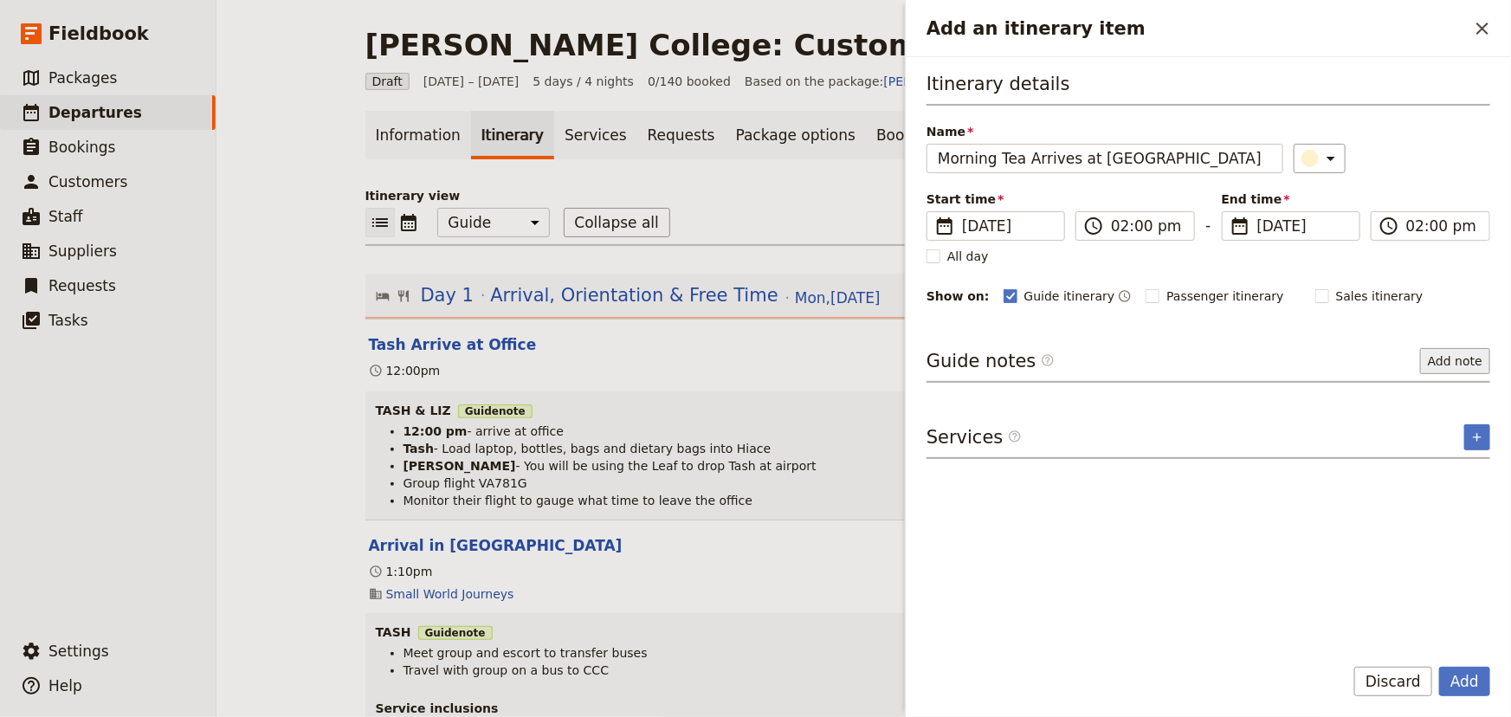
click at [1464, 363] on button "Add note" at bounding box center [1455, 361] width 70 height 26
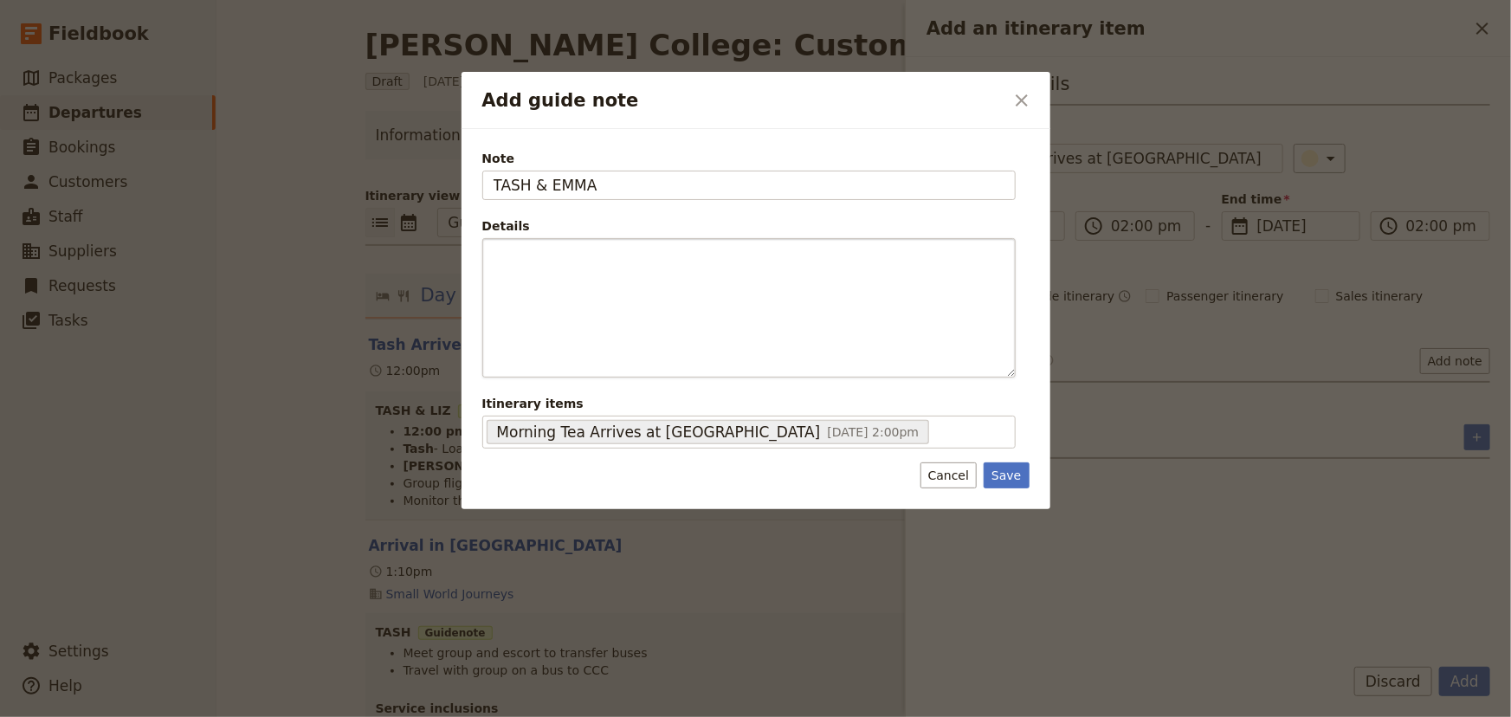
type input "TASH & EMMA"
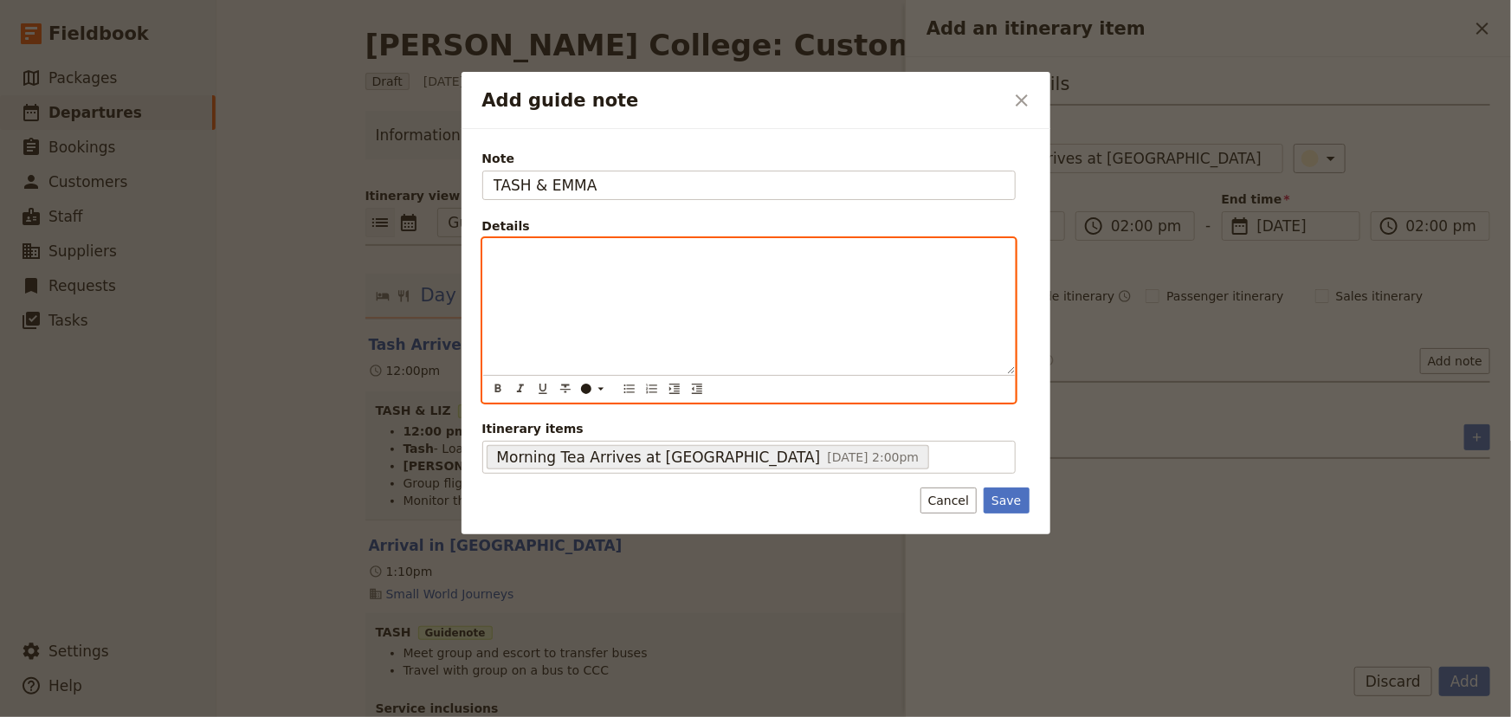
click at [512, 268] on div "Add guide note" at bounding box center [749, 306] width 532 height 135
drag, startPoint x: 532, startPoint y: 255, endPoint x: 491, endPoint y: 255, distance: 40.7
click at [491, 255] on div "2:00pm - Alfresco will deliver individual boxed snacks" at bounding box center [749, 306] width 532 height 135
click at [497, 387] on icon "Format bold" at bounding box center [497, 388] width 6 height 8
click at [793, 251] on p "2:00pm - Alfresco will deliver individual boxed snacks" at bounding box center [748, 254] width 511 height 17
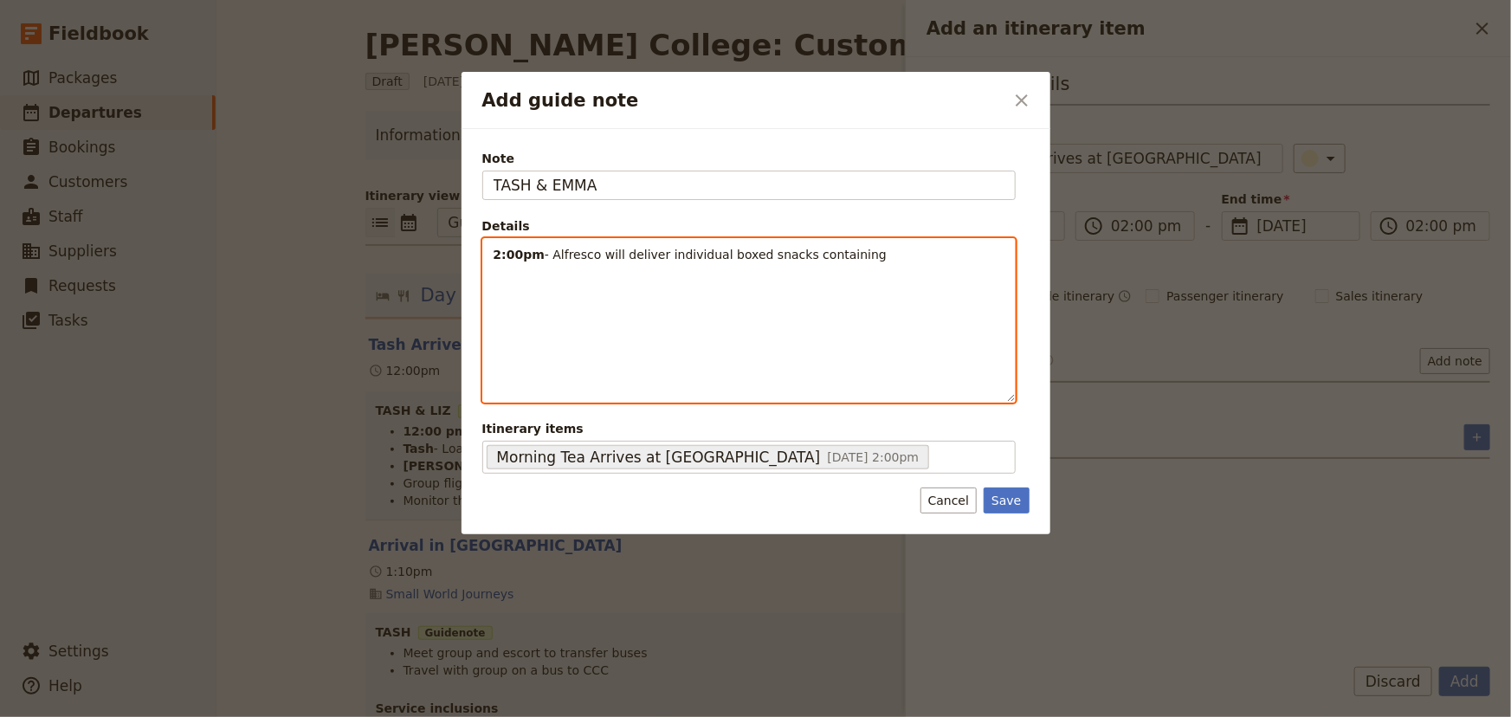
drag, startPoint x: 841, startPoint y: 268, endPoint x: 854, endPoint y: 255, distance: 19.0
click at [843, 265] on div "2:00pm - Alfresco will deliver individual boxed snacks containing" at bounding box center [749, 320] width 532 height 163
click at [851, 253] on span "- Alfresco will deliver individual boxed snacks containing Homemade Pepperoni P…" at bounding box center [728, 263] width 471 height 31
click at [496, 270] on span "- Alfresco will deliver individual boxed snacks containing homemade Pepperoni P…" at bounding box center [728, 263] width 470 height 31
drag, startPoint x: 618, startPoint y: 276, endPoint x: 629, endPoint y: 280, distance: 12.1
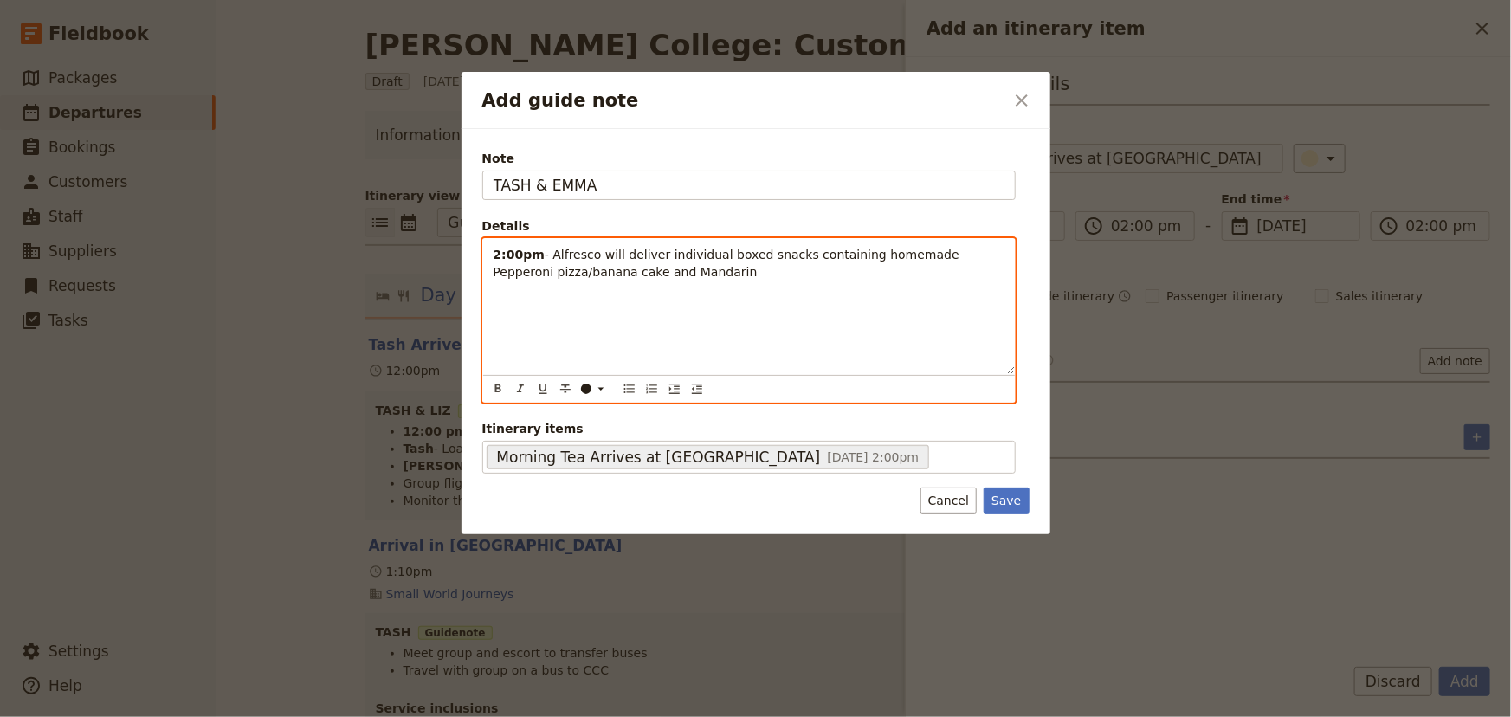
click at [619, 276] on span "- Alfresco will deliver individual boxed snacks containing homemade Pepperoni p…" at bounding box center [728, 263] width 470 height 31
click at [689, 272] on p "2:00pm - Alfresco will deliver individual boxed snacks containing homemade Pepp…" at bounding box center [748, 263] width 511 height 35
click at [686, 267] on span "- Alfresco will deliver individual boxed snacks containing homemade Pepperoni p…" at bounding box center [736, 272] width 486 height 48
drag, startPoint x: 710, startPoint y: 299, endPoint x: 618, endPoint y: 297, distance: 91.8
click at [618, 297] on span "Refer to Names list and Snacks are to be placed on large tables with dietaries …" at bounding box center [731, 308] width 476 height 31
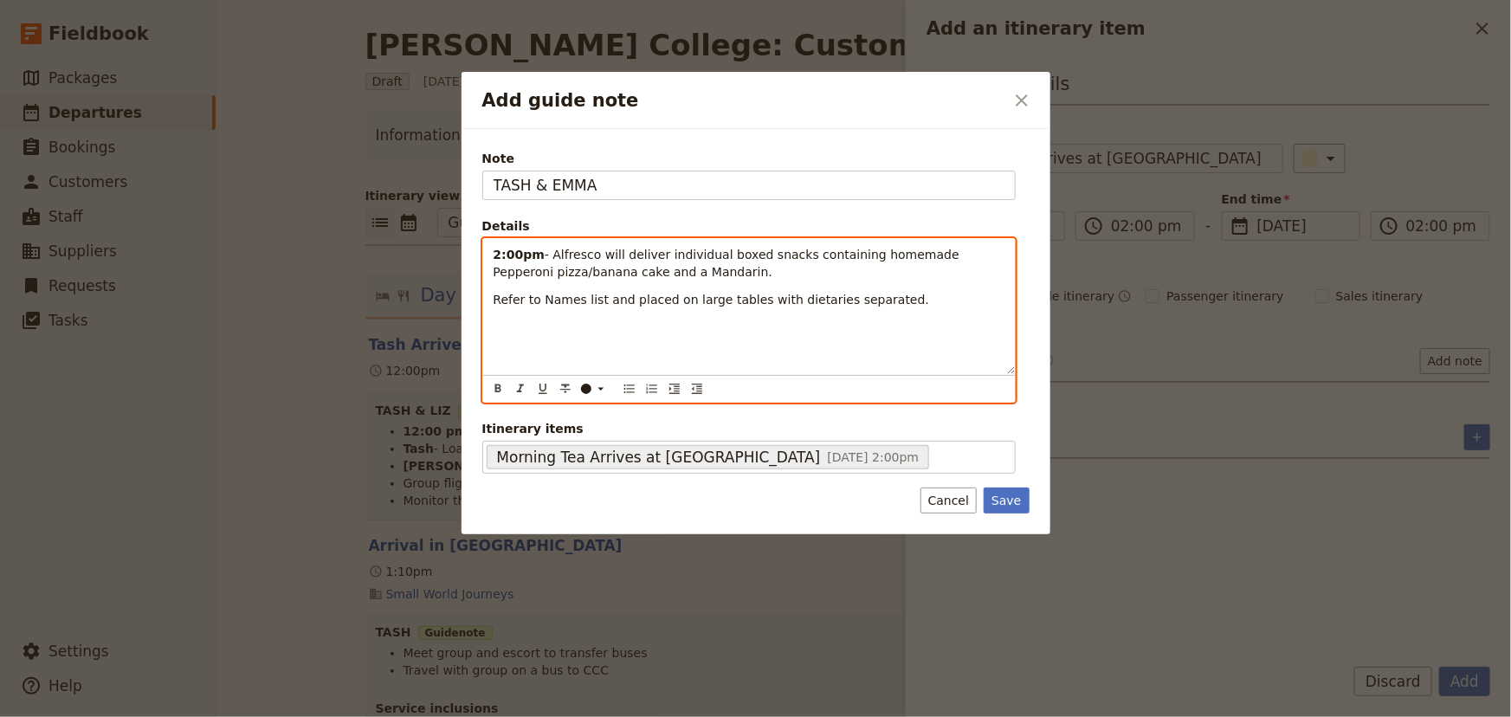
click at [657, 298] on span "Refer to Names list and placed on large tables with dietaries separated." at bounding box center [711, 300] width 436 height 14
click at [733, 297] on span "Refer to Names list and place on large tables with dietaries separated." at bounding box center [707, 300] width 429 height 14
drag, startPoint x: 922, startPoint y: 300, endPoint x: 843, endPoint y: 300, distance: 78.8
click at [843, 300] on p "Refer to Names list and place on large tables at side of room and with dietarie…" at bounding box center [748, 308] width 511 height 35
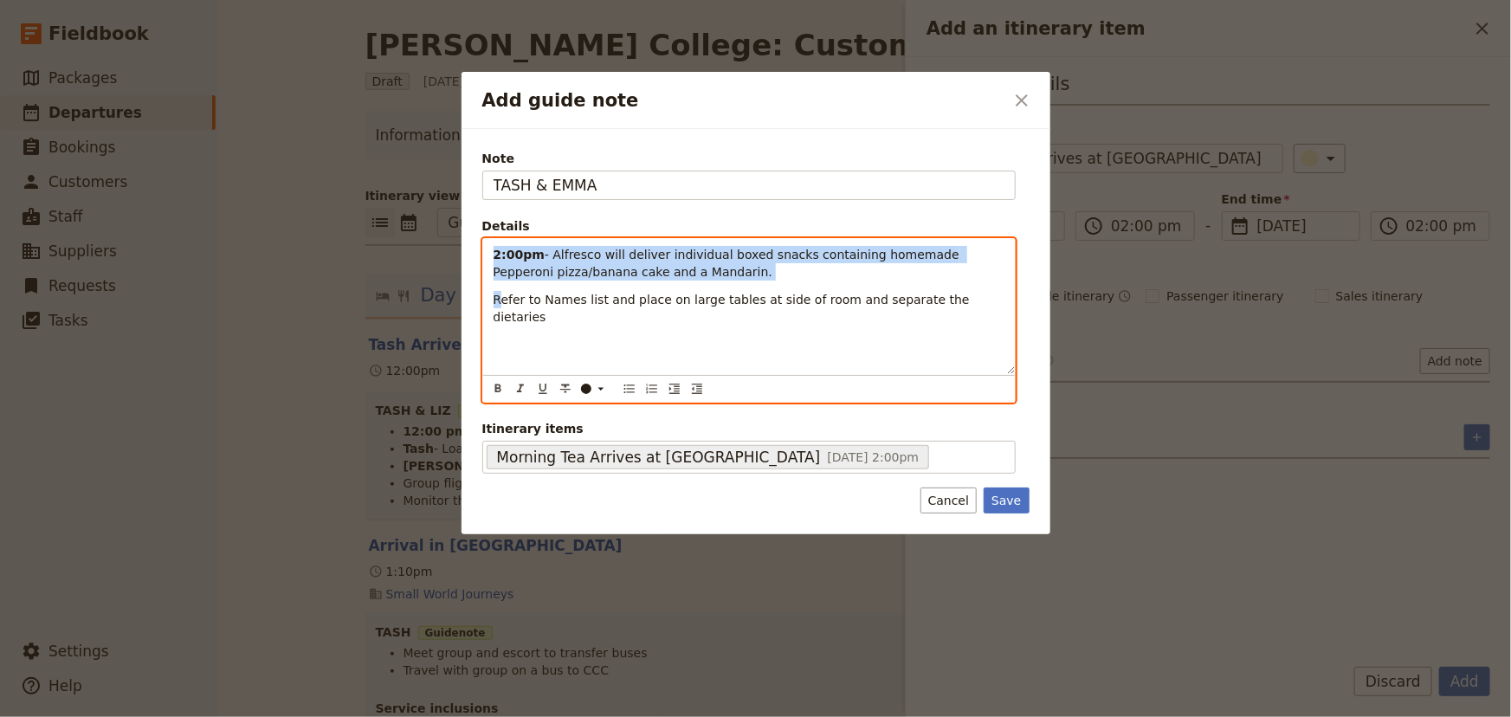
drag, startPoint x: 492, startPoint y: 251, endPoint x: 496, endPoint y: 303, distance: 52.1
click at [496, 303] on div "2:00pm - Alfresco will deliver individual boxed snacks containing homemade Pepp…" at bounding box center [749, 306] width 532 height 135
click at [626, 393] on icon "Bulleted list" at bounding box center [629, 389] width 14 height 14
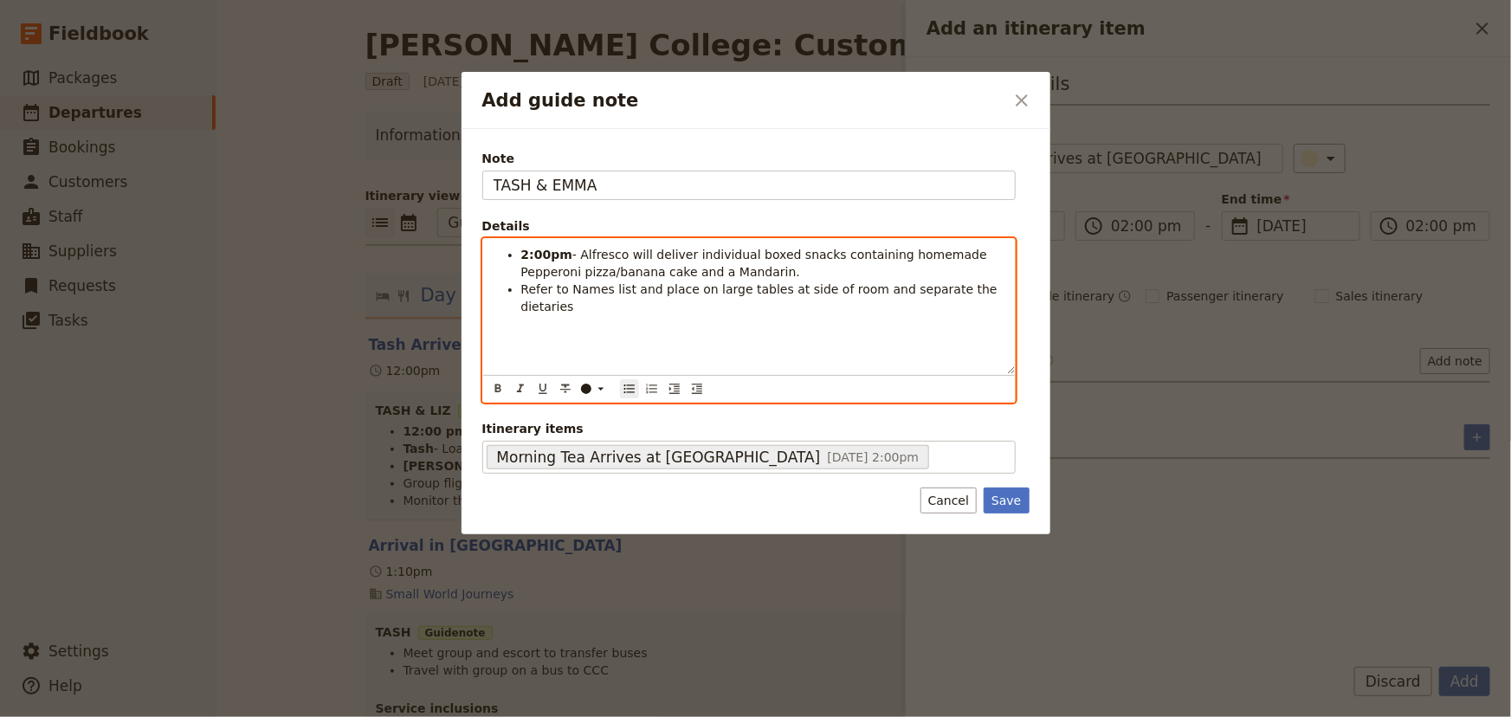
click at [721, 345] on div "2:00pm - Alfresco will deliver individual boxed snacks containing homemade Pepp…" at bounding box center [749, 306] width 532 height 135
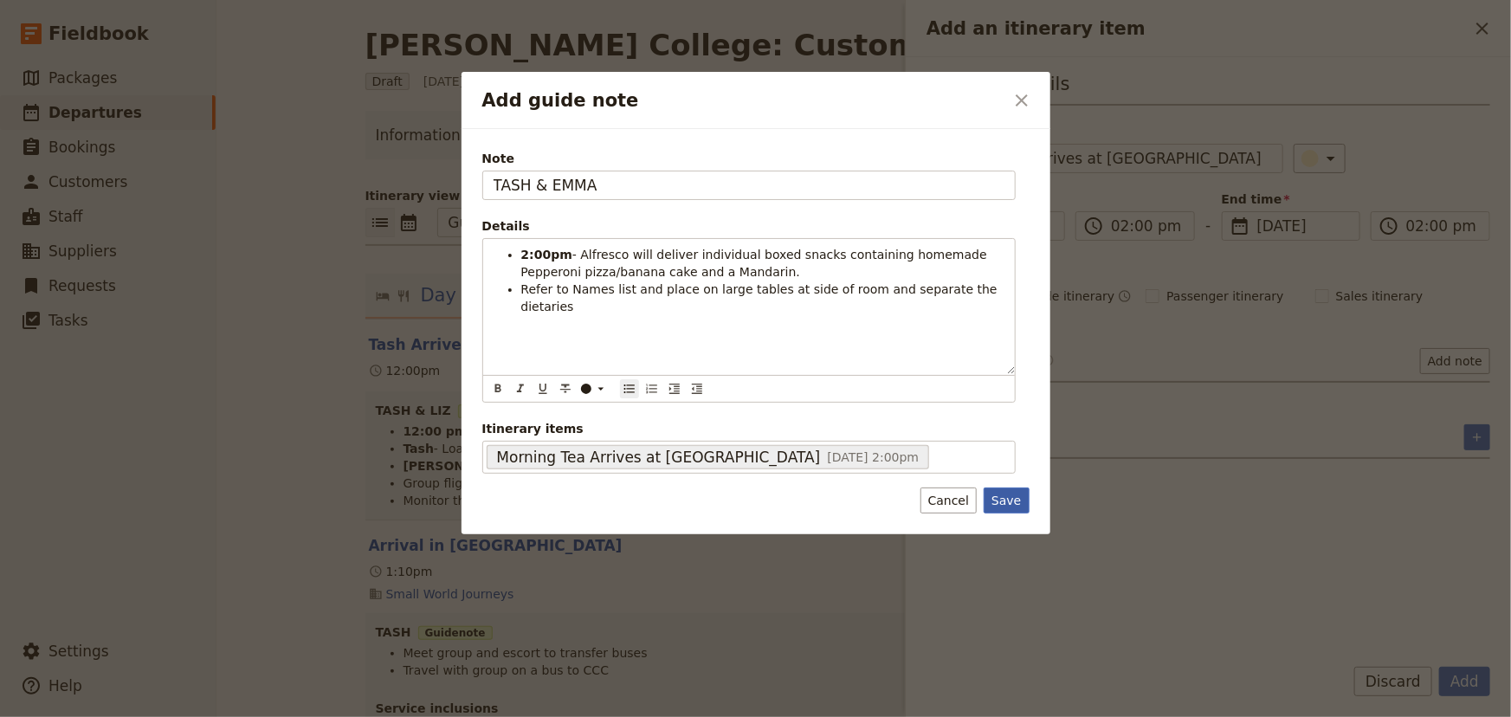
click at [1006, 501] on button "Save" at bounding box center [1005, 500] width 45 height 26
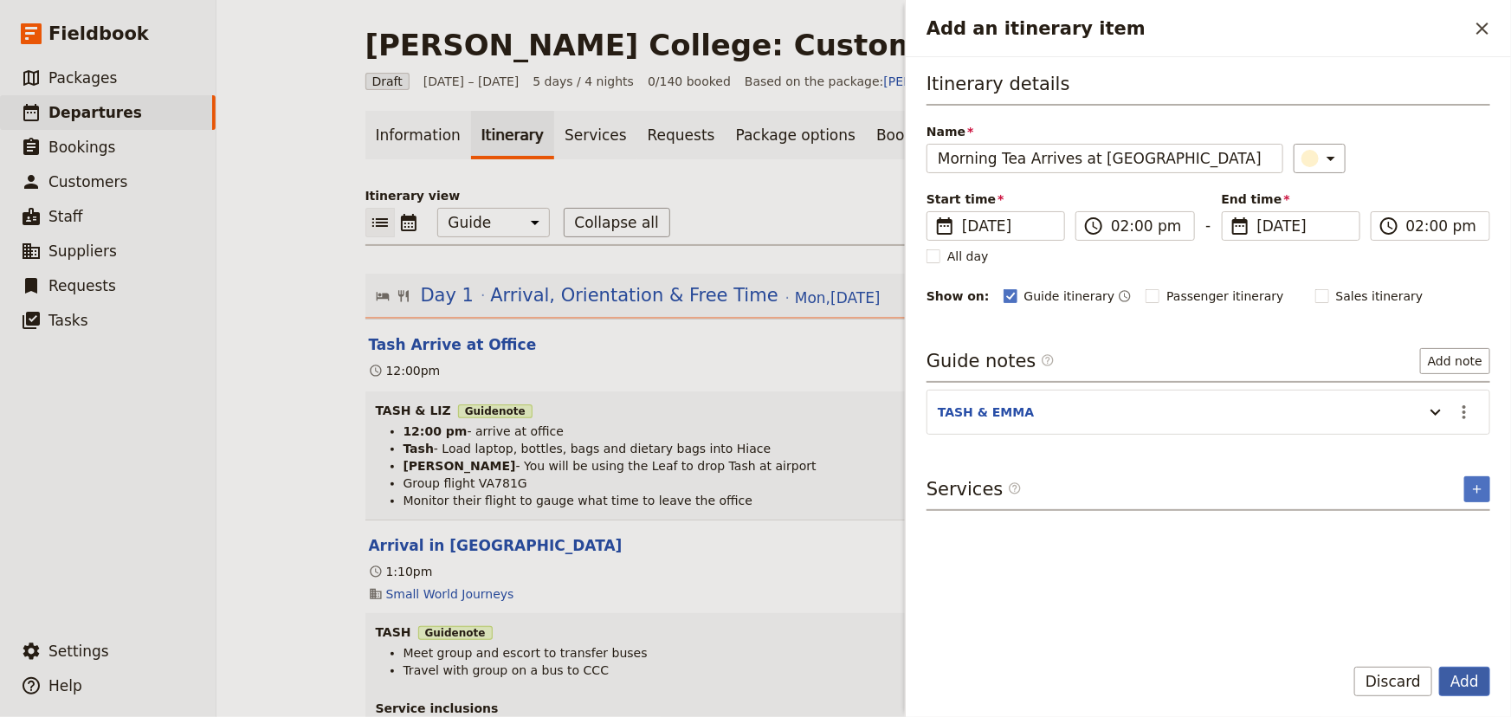
click at [1465, 682] on button "Add" at bounding box center [1464, 681] width 51 height 29
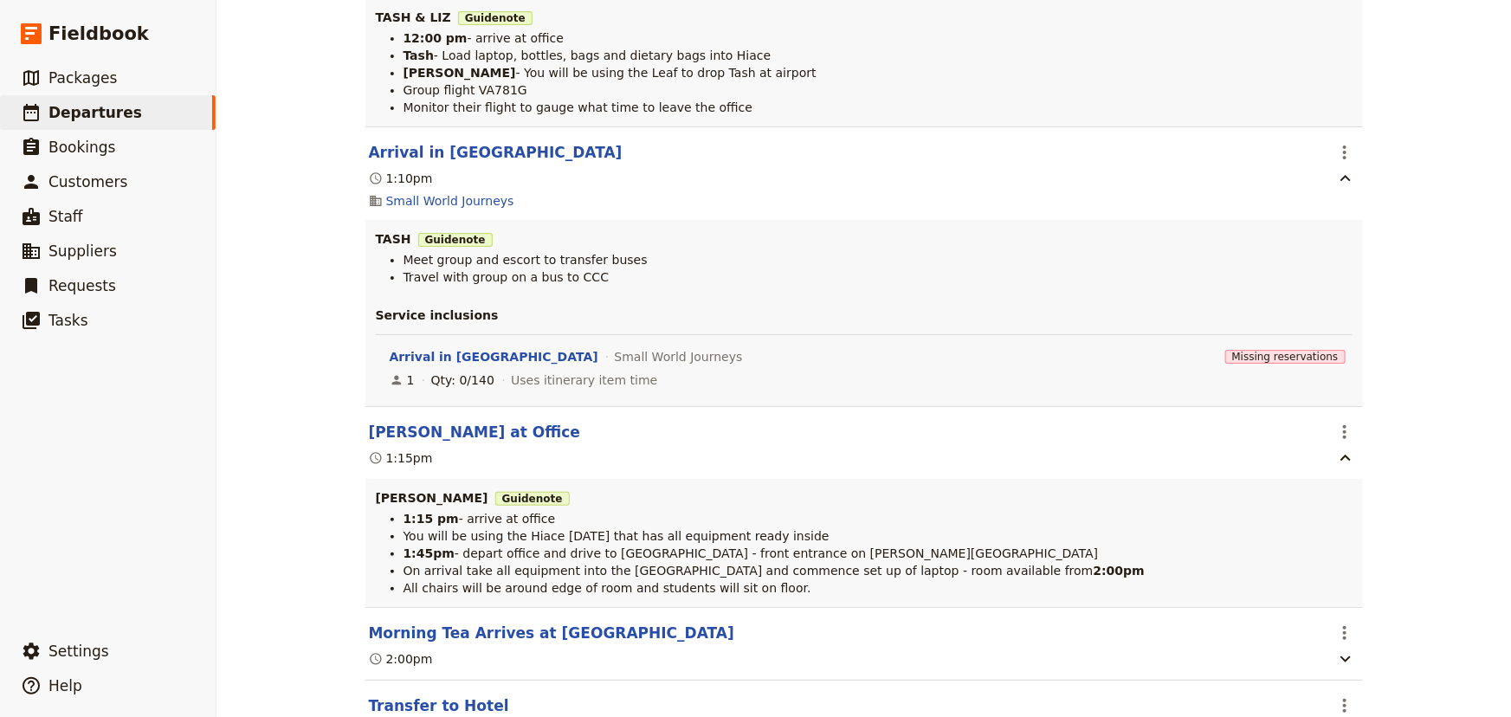
scroll to position [472, 0]
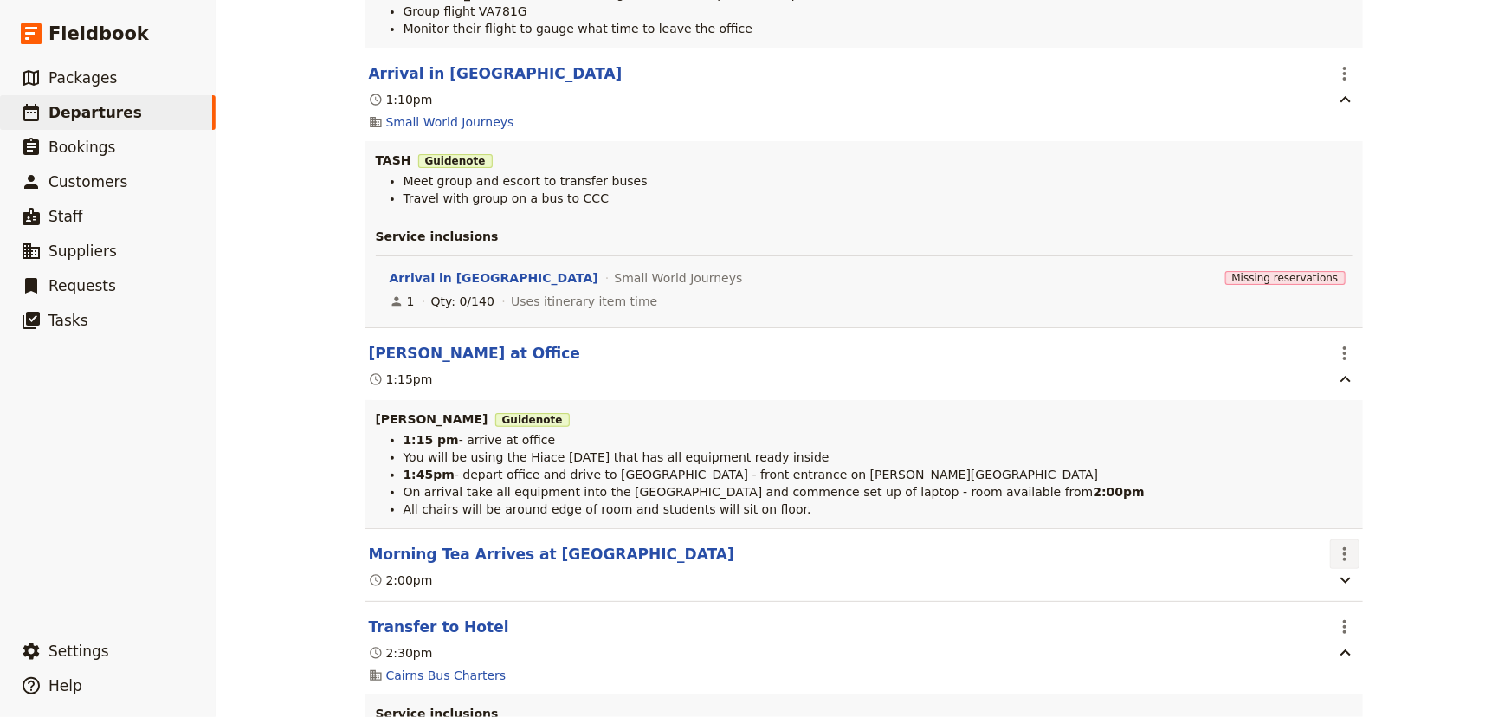
click at [1334, 554] on icon "Actions" at bounding box center [1344, 554] width 21 height 21
click at [1350, 584] on span "Edit this itinerary item" at bounding box center [1403, 591] width 136 height 17
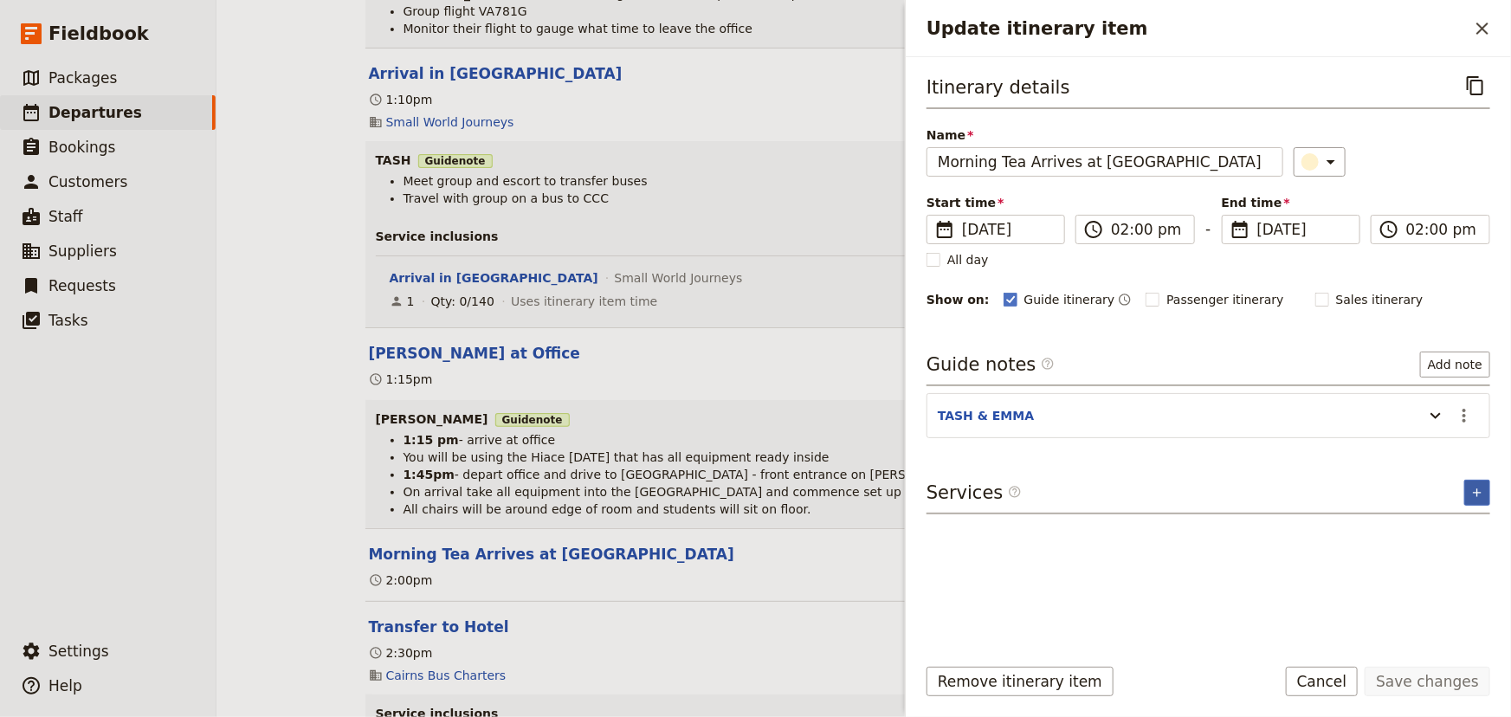
click at [1472, 493] on icon "Add service inclusion" at bounding box center [1477, 493] width 14 height 14
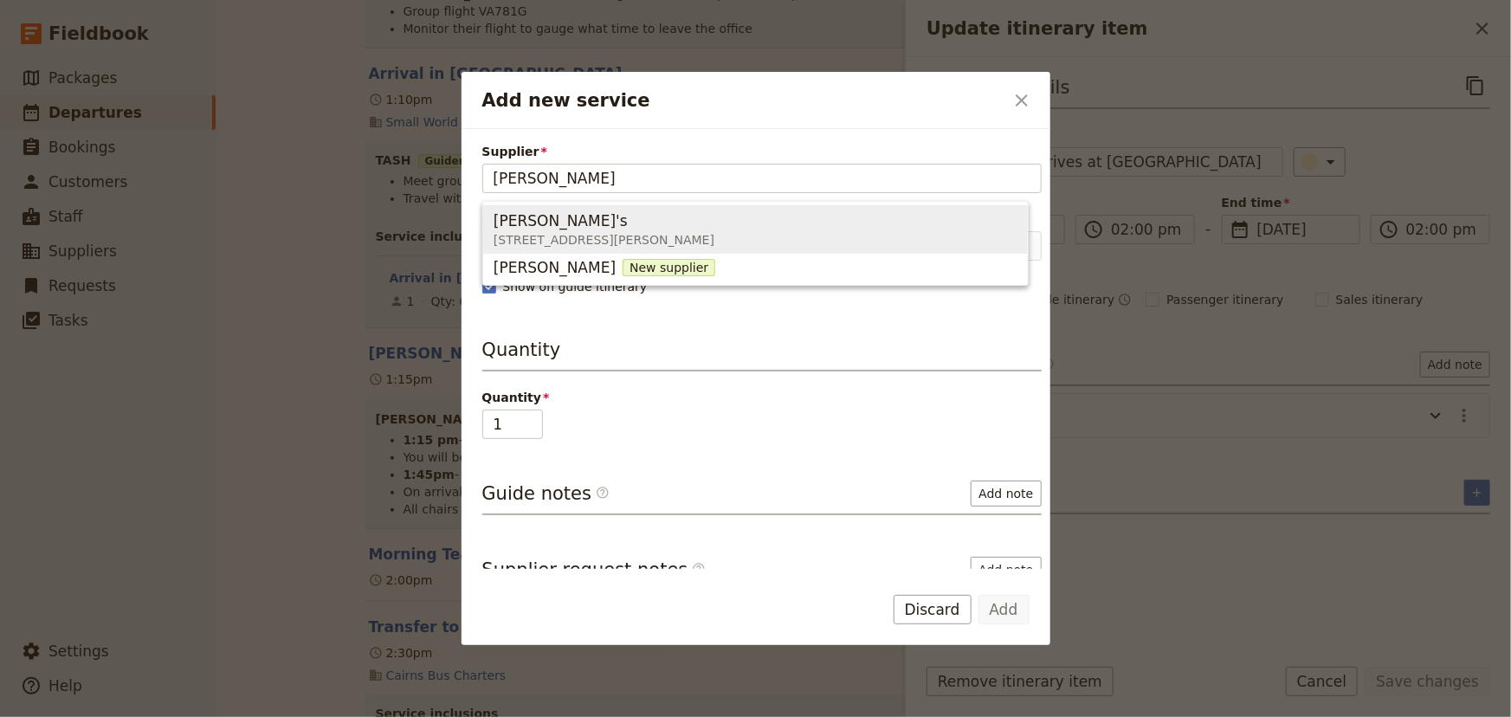
click at [528, 229] on span "[PERSON_NAME]'s" at bounding box center [560, 220] width 134 height 21
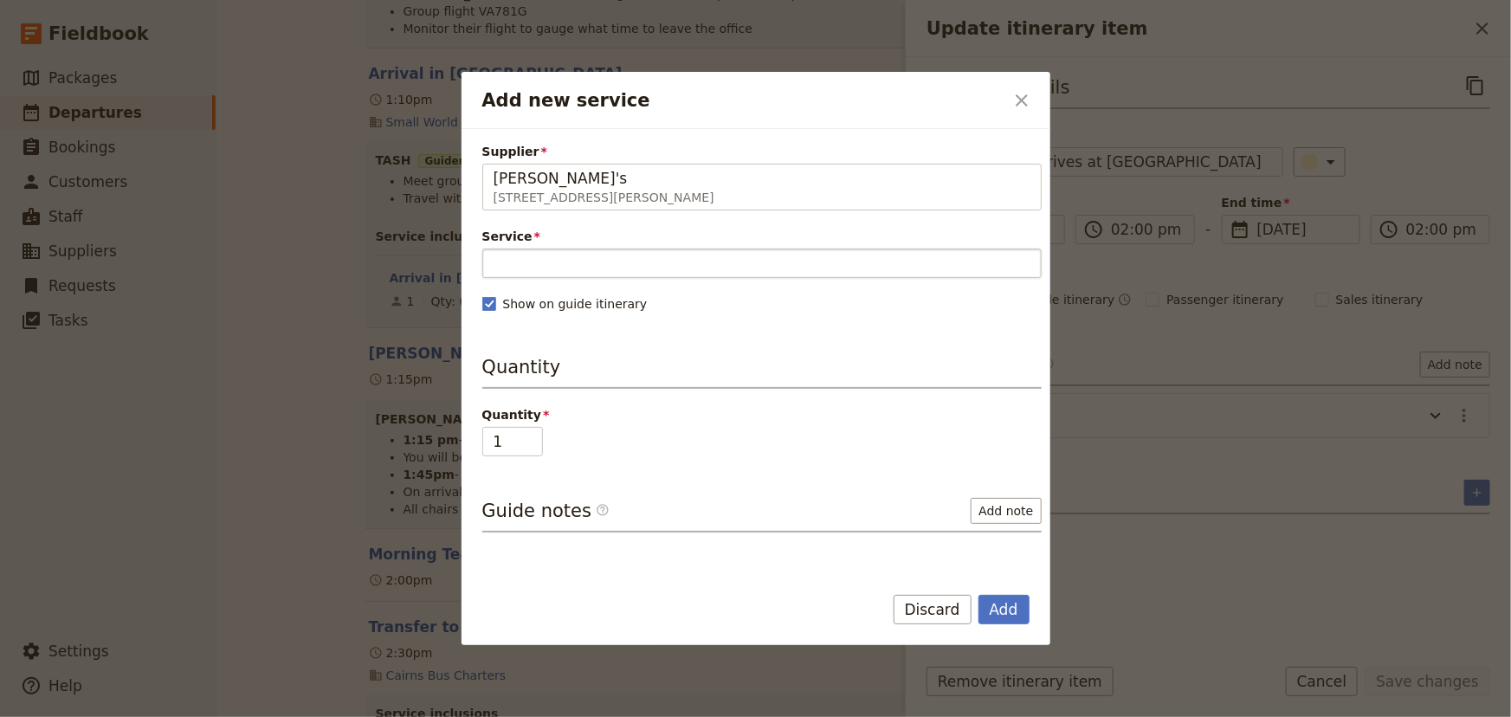
type input "[PERSON_NAME]'s"
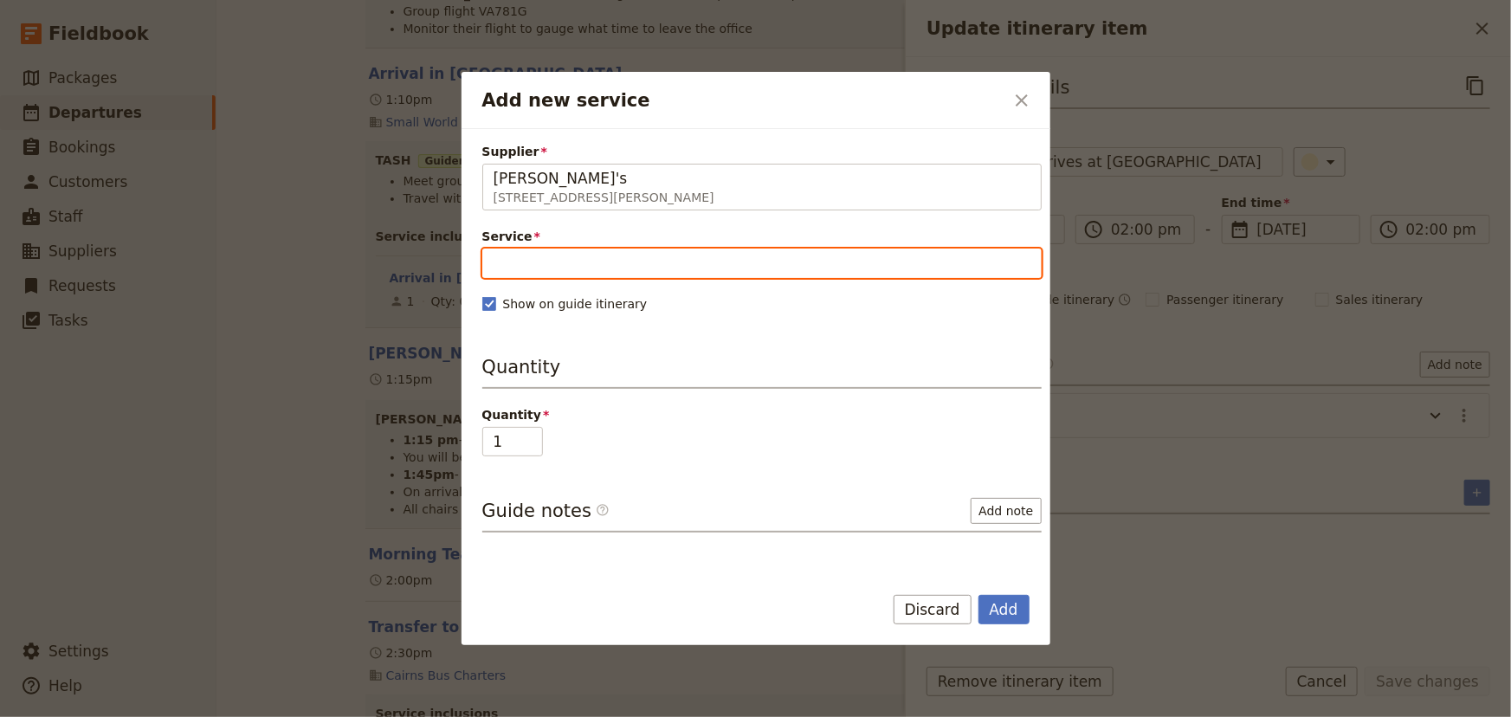
click at [519, 260] on input "Service" at bounding box center [761, 262] width 559 height 29
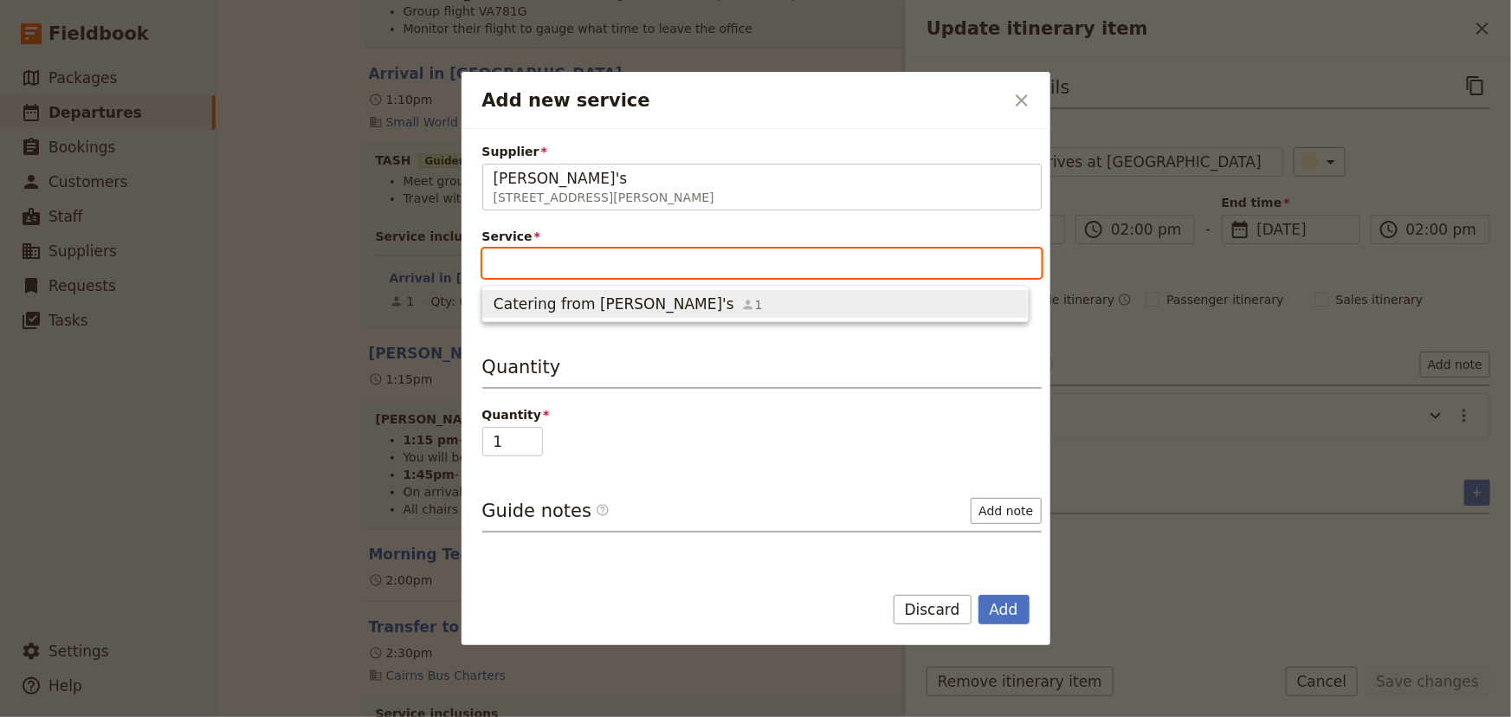
click at [558, 307] on span "Catering from [PERSON_NAME]'s" at bounding box center [613, 303] width 241 height 21
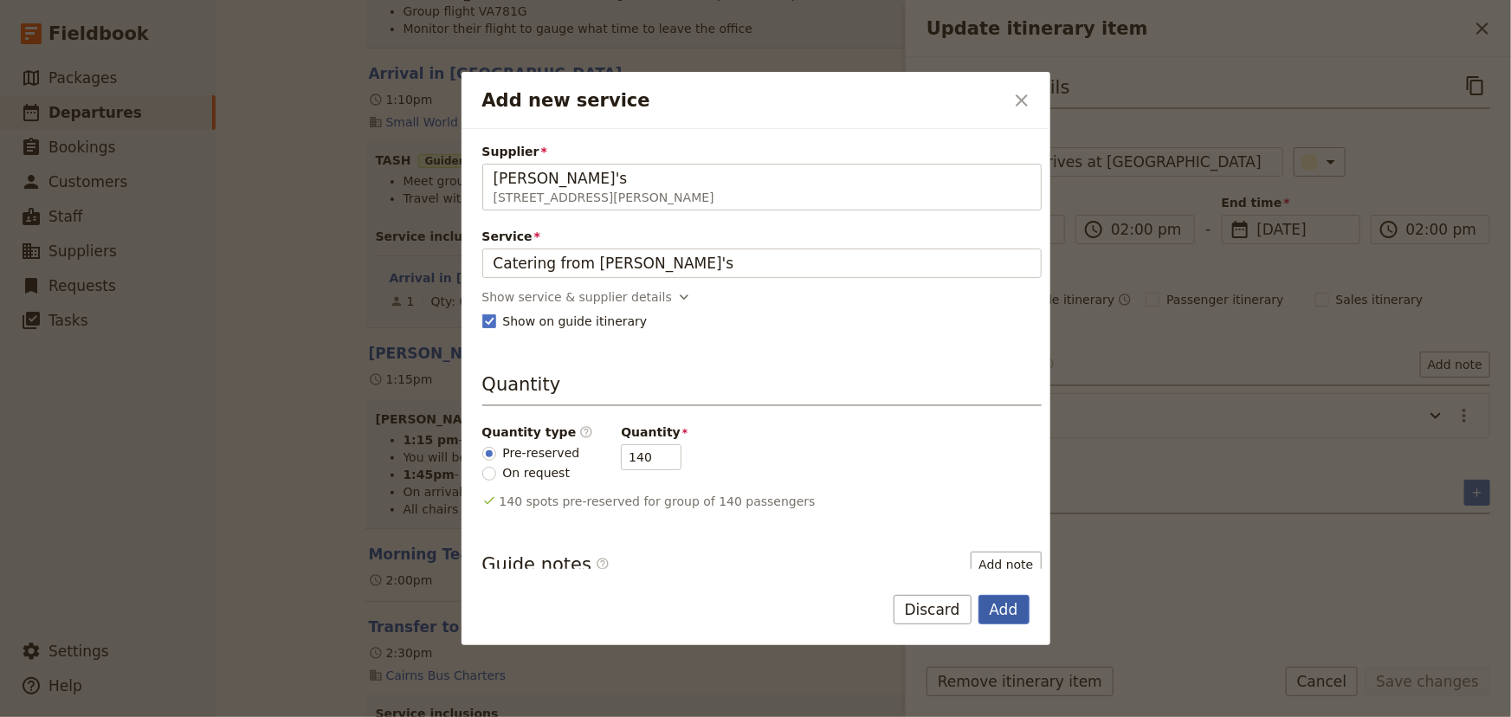
click at [1004, 608] on button "Add" at bounding box center [1003, 609] width 51 height 29
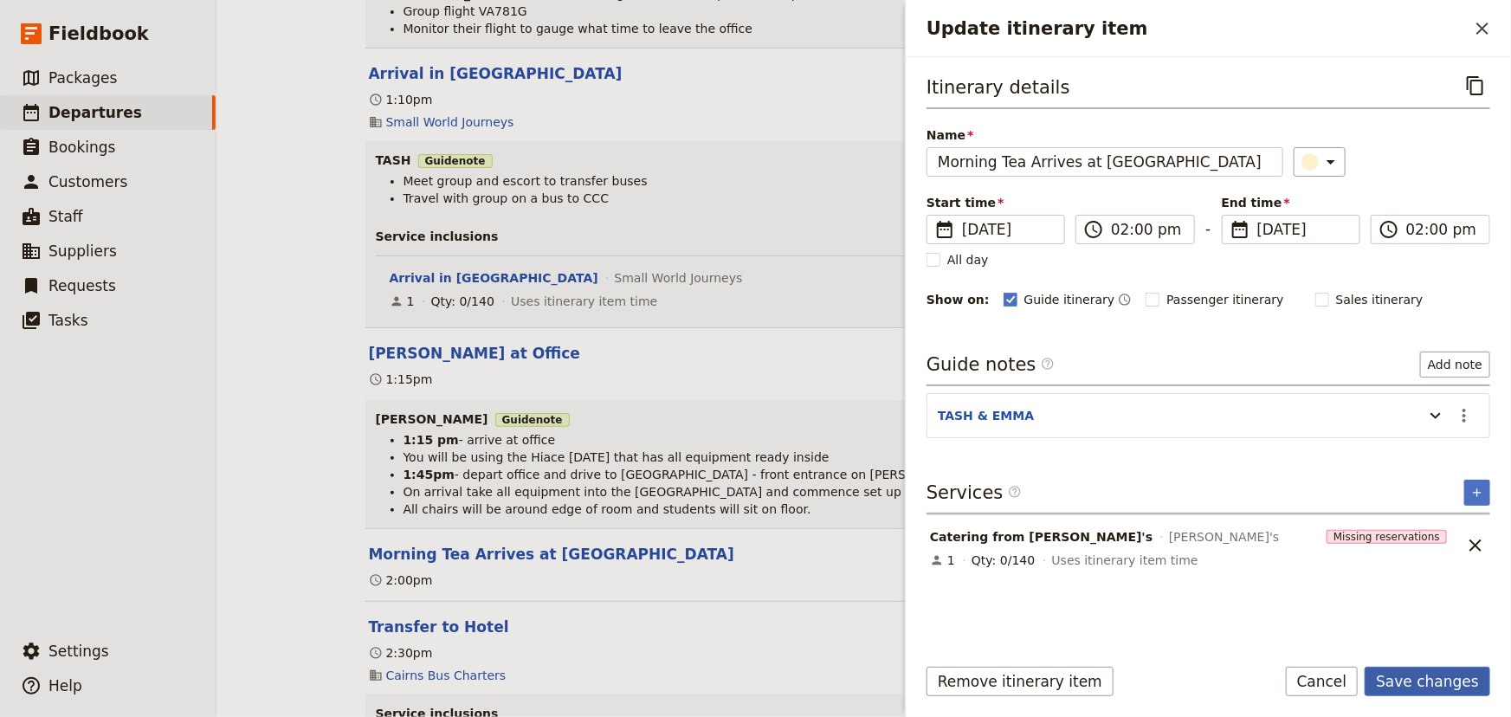
click at [1433, 684] on button "Save changes" at bounding box center [1427, 681] width 126 height 29
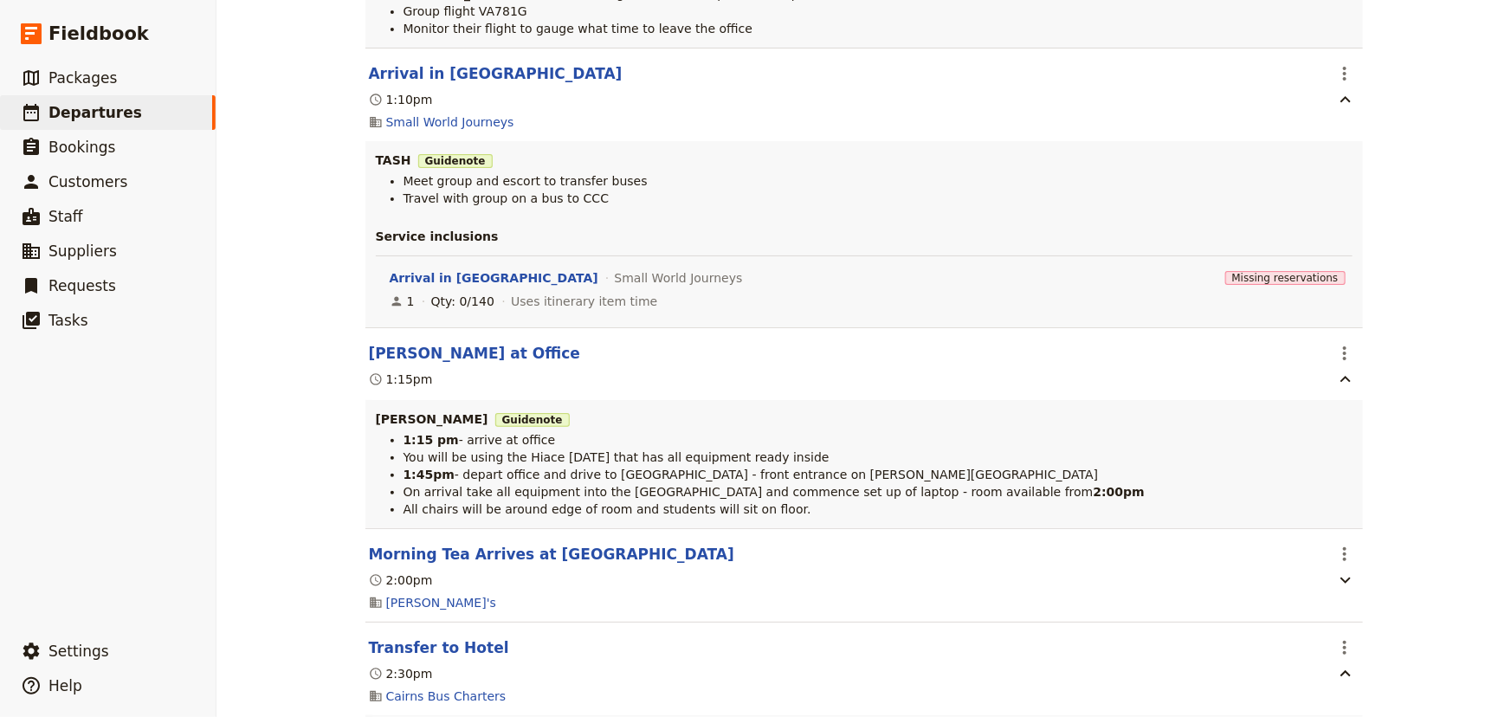
click at [1420, 411] on div "[PERSON_NAME] College: Custom Trip Group A ​ Draft [DATE] – [DATE] 5 days / 4 n…" at bounding box center [863, 358] width 1294 height 717
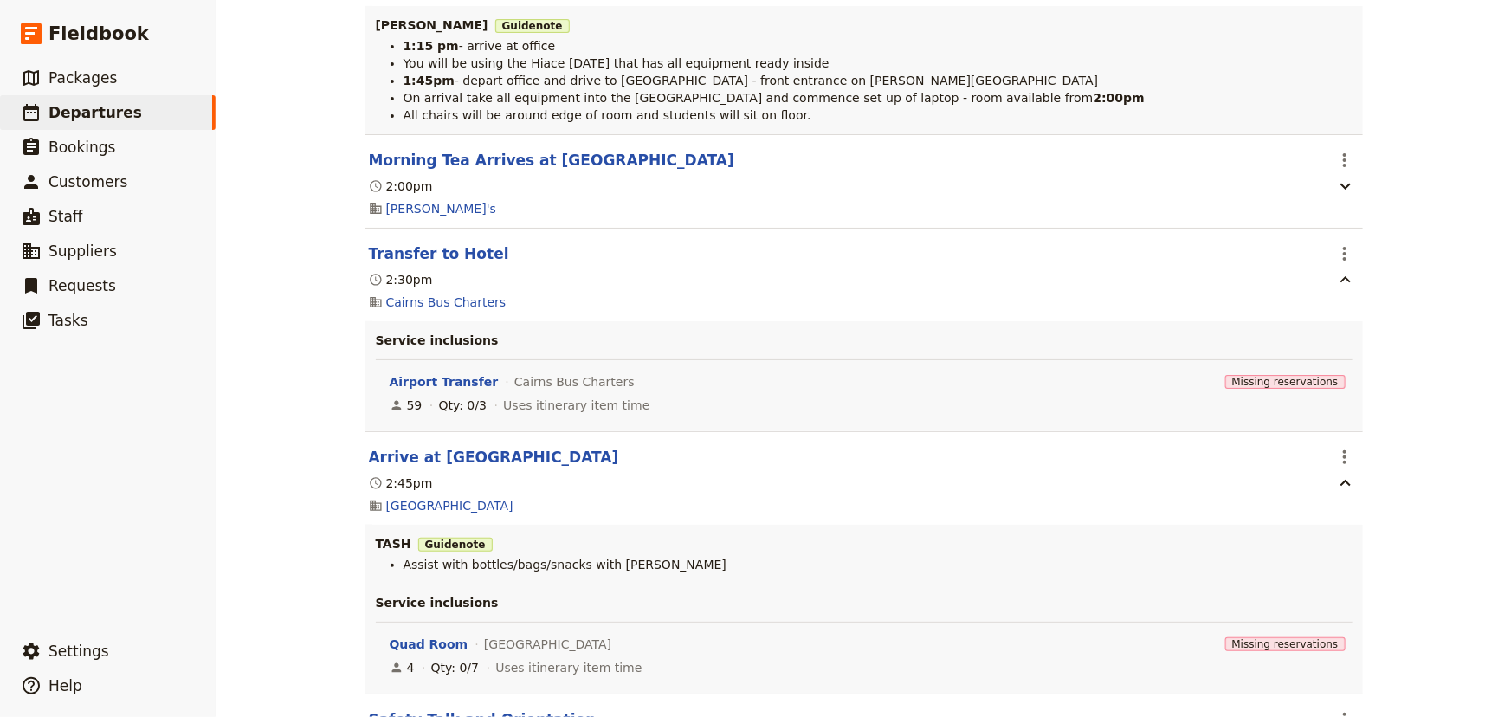
scroll to position [944, 0]
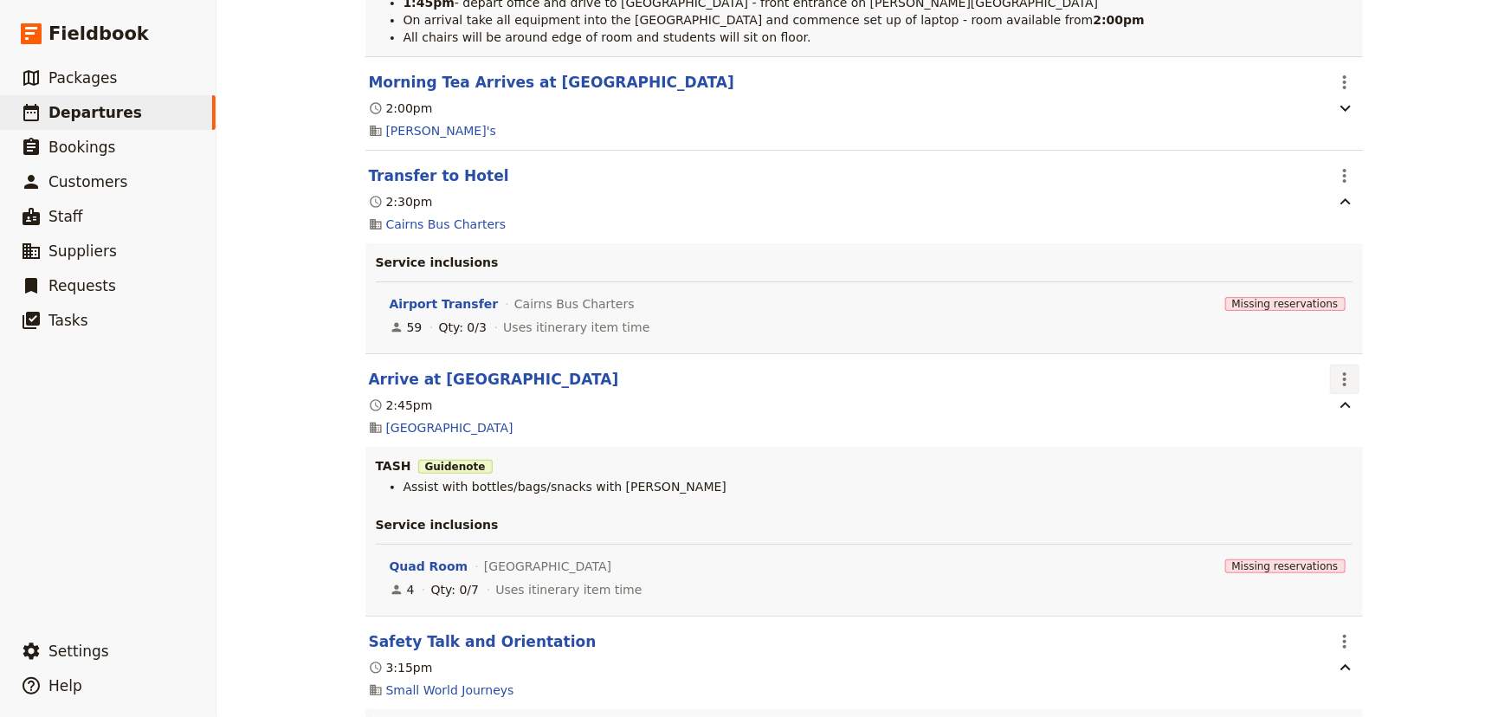
click at [1344, 381] on icon "Actions" at bounding box center [1344, 379] width 21 height 21
click at [1357, 413] on span "Edit this itinerary item" at bounding box center [1403, 417] width 136 height 17
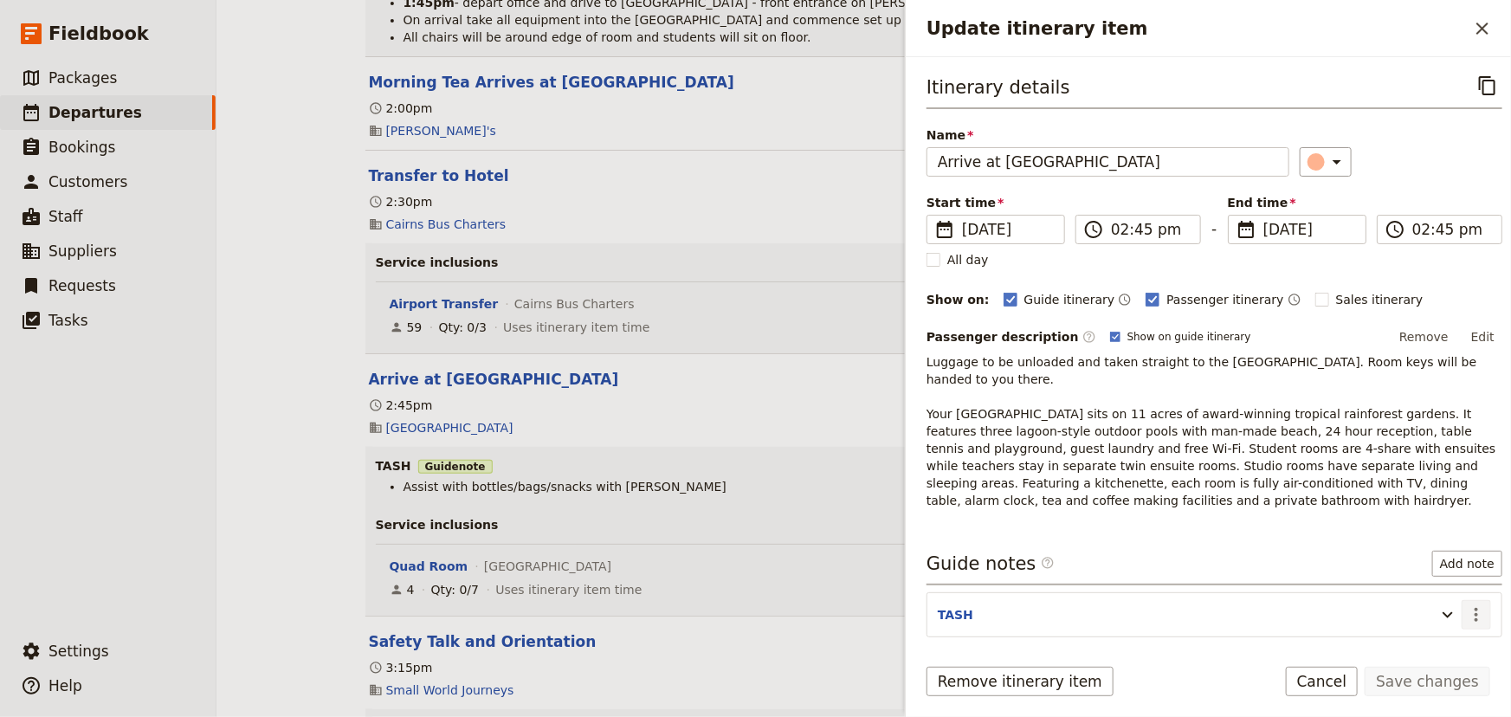
click at [1466, 620] on icon "Actions" at bounding box center [1476, 614] width 21 height 21
click at [1431, 651] on span "Edit note" at bounding box center [1415, 650] width 55 height 17
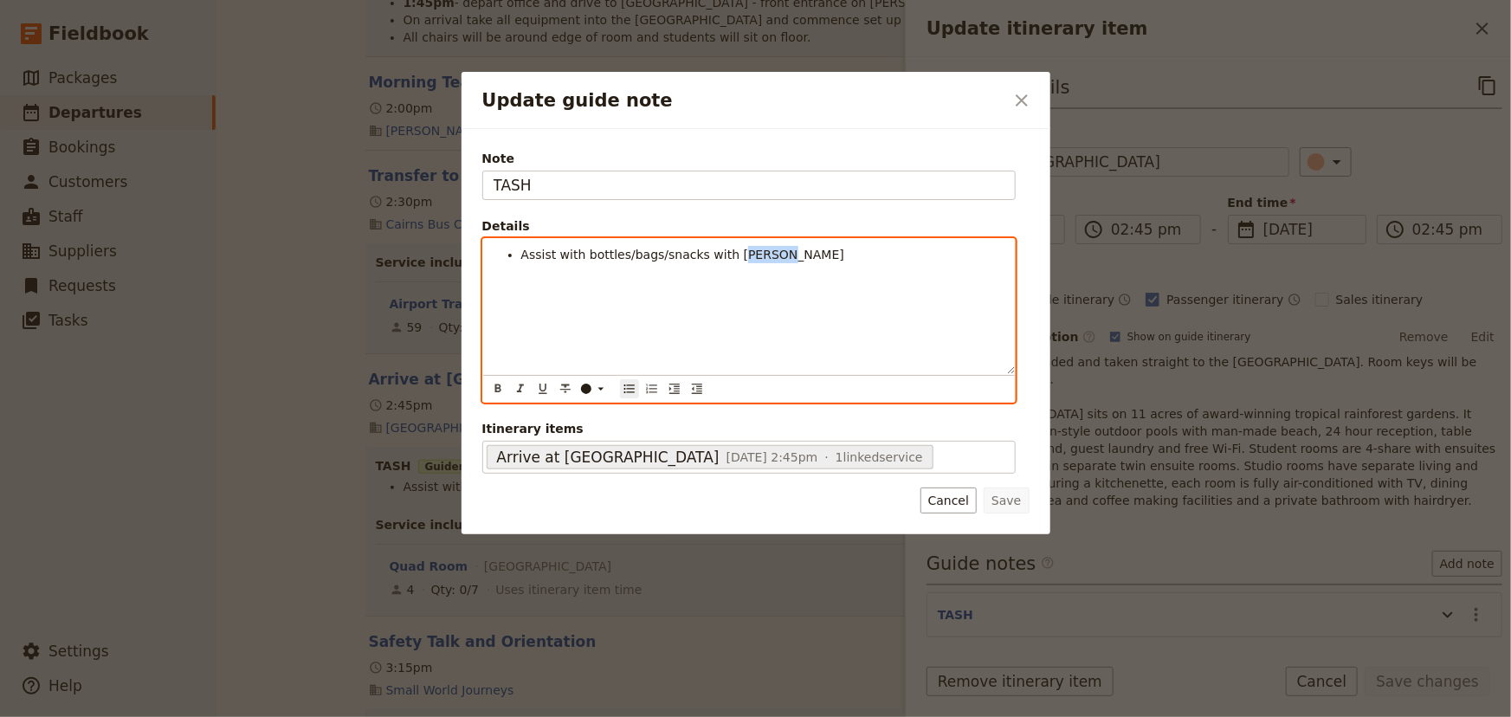
drag, startPoint x: 758, startPoint y: 253, endPoint x: 721, endPoint y: 251, distance: 37.3
click at [721, 251] on li "Assist with bottles/bags/snacks with [PERSON_NAME]" at bounding box center [762, 254] width 483 height 17
drag, startPoint x: 692, startPoint y: 253, endPoint x: 656, endPoint y: 251, distance: 35.5
click at [656, 251] on span "Assist with bottles/bags/snacks with [PERSON_NAME]" at bounding box center [683, 255] width 324 height 14
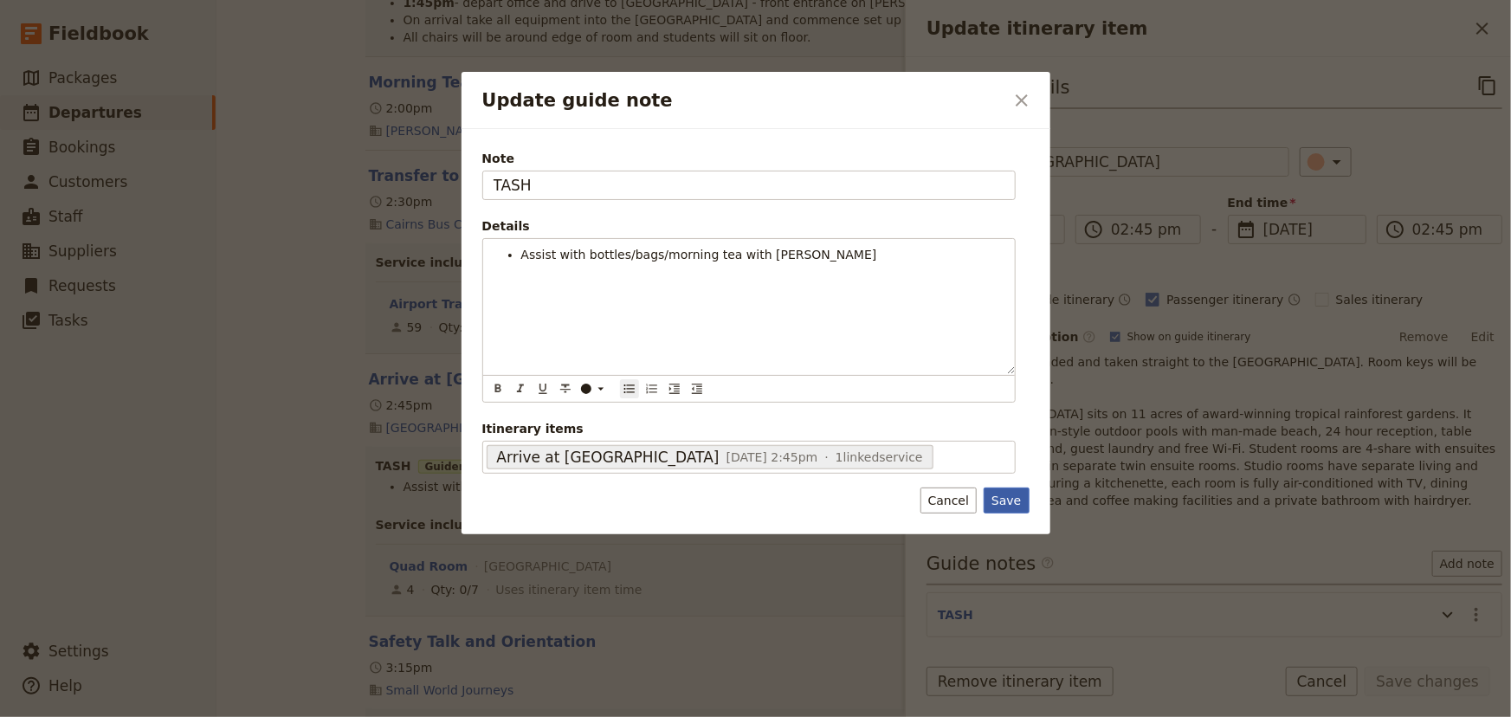
click at [1013, 497] on button "Save" at bounding box center [1005, 500] width 45 height 26
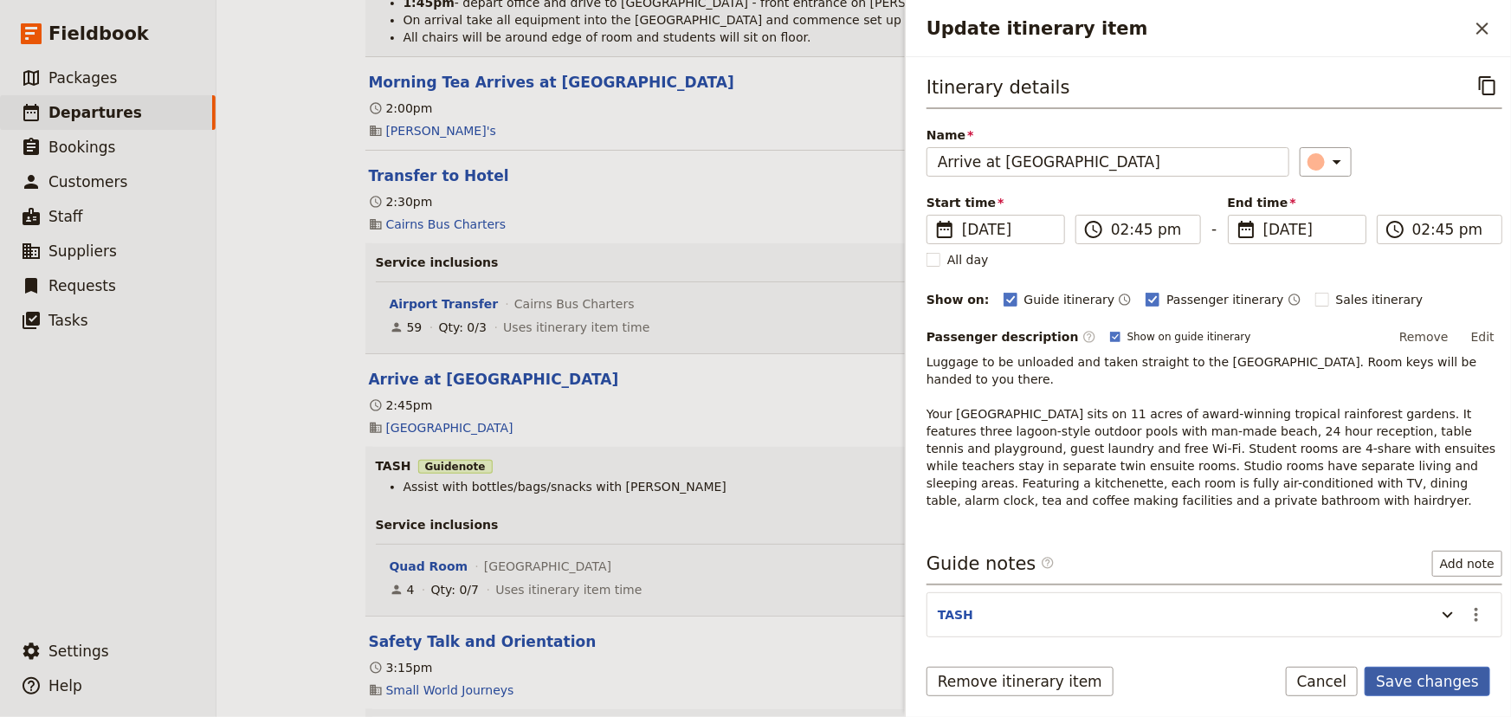
click at [1428, 686] on button "Save changes" at bounding box center [1427, 681] width 126 height 29
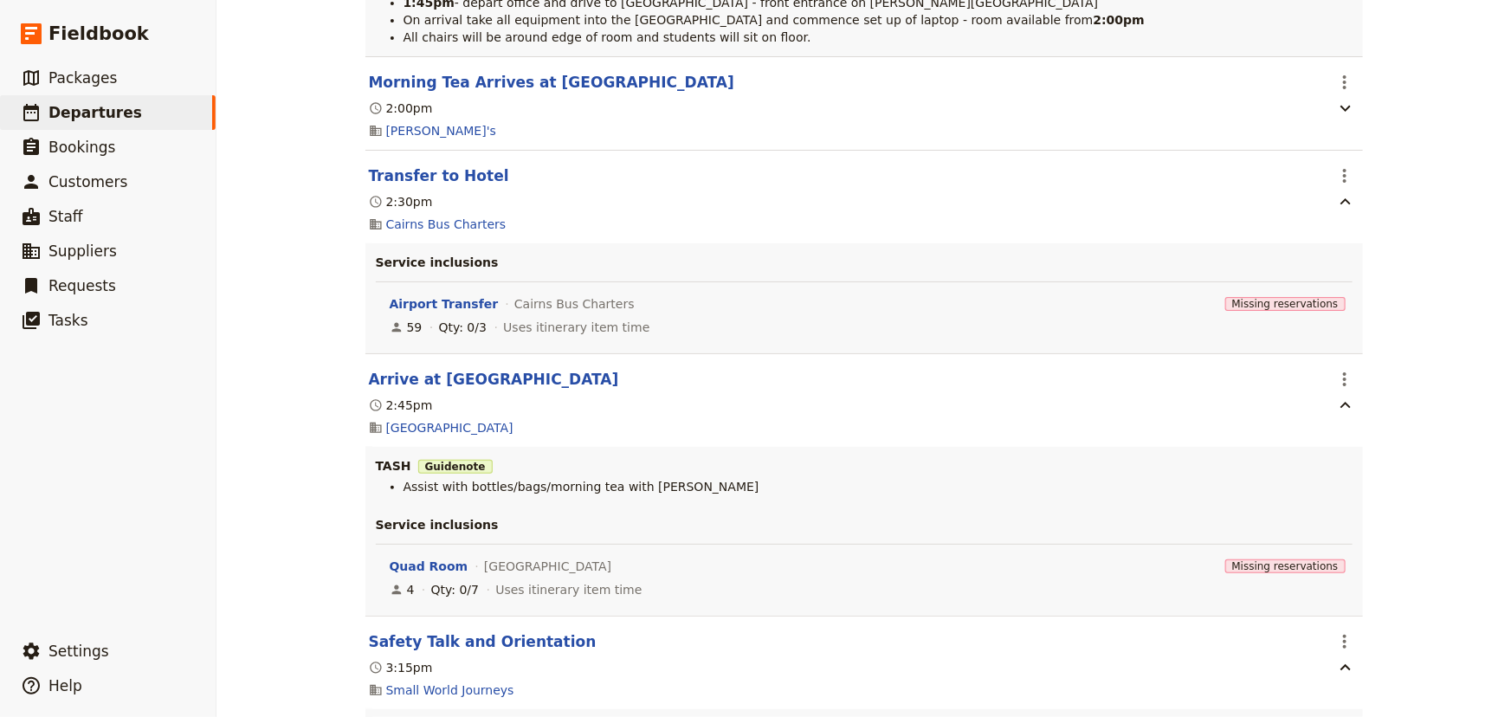
click at [1418, 360] on div "[PERSON_NAME] College: Custom Trip Group A ​ Draft [DATE] – [DATE] 5 days / 4 n…" at bounding box center [863, 358] width 1294 height 717
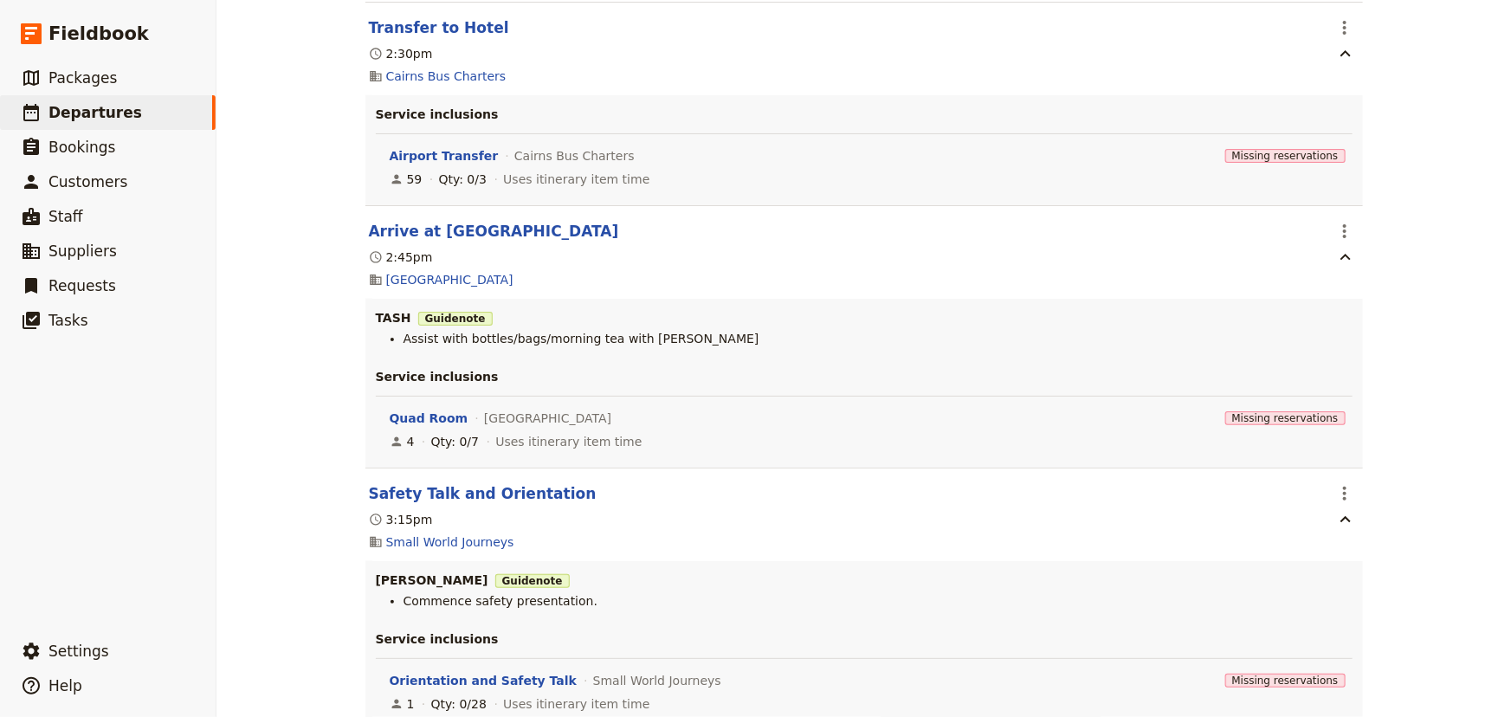
scroll to position [1101, 0]
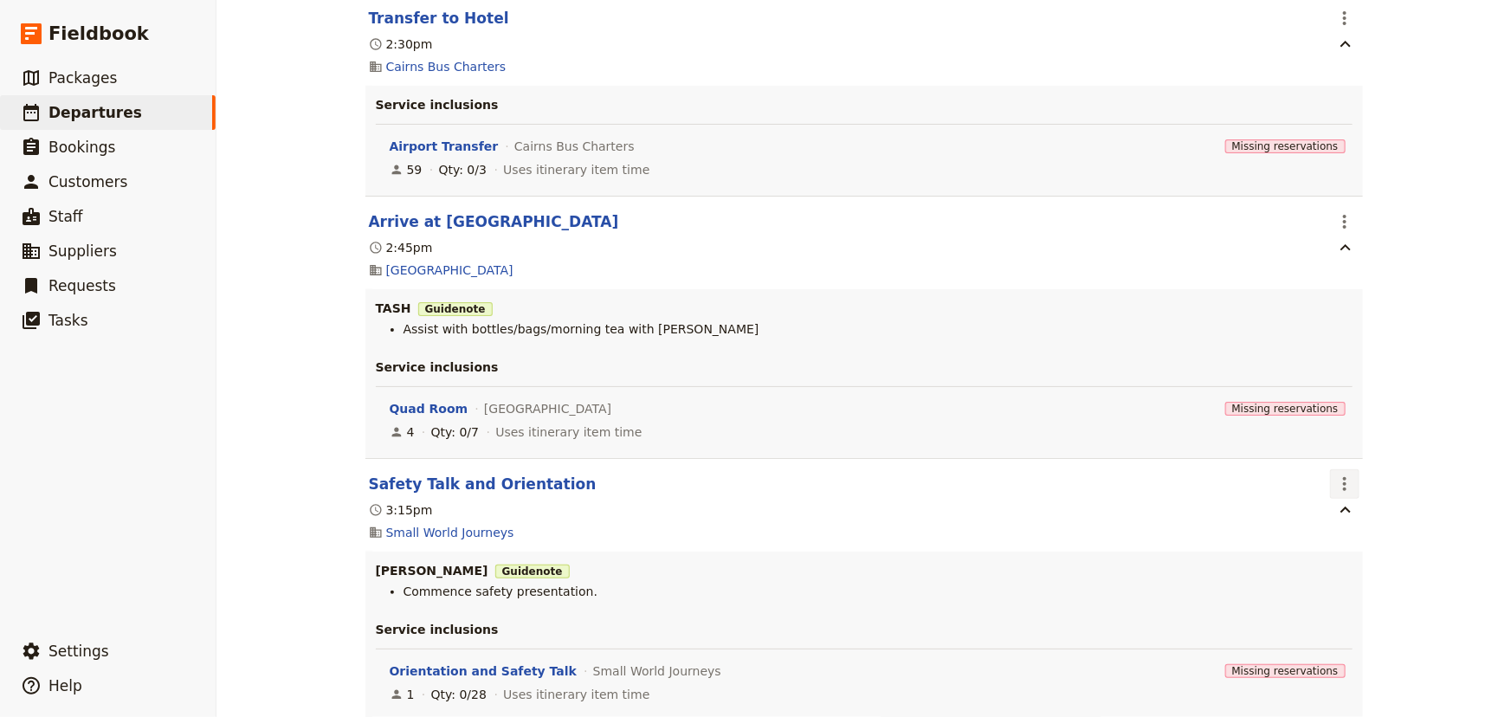
click at [1334, 492] on icon "Actions" at bounding box center [1344, 484] width 21 height 21
click at [1335, 521] on span "Edit this itinerary item" at bounding box center [1403, 522] width 136 height 17
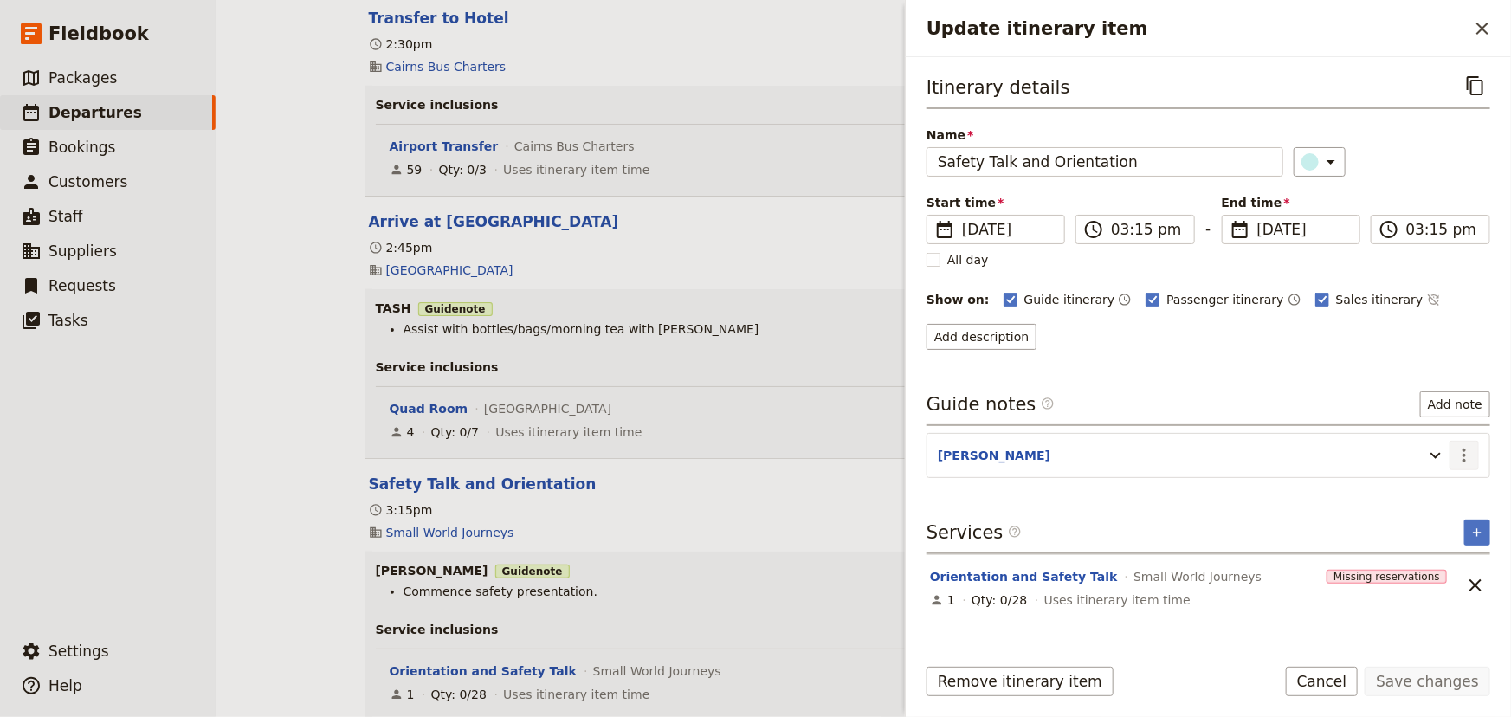
click at [1467, 453] on icon "Actions" at bounding box center [1464, 455] width 21 height 21
click at [1433, 486] on span "Edit note" at bounding box center [1415, 491] width 55 height 17
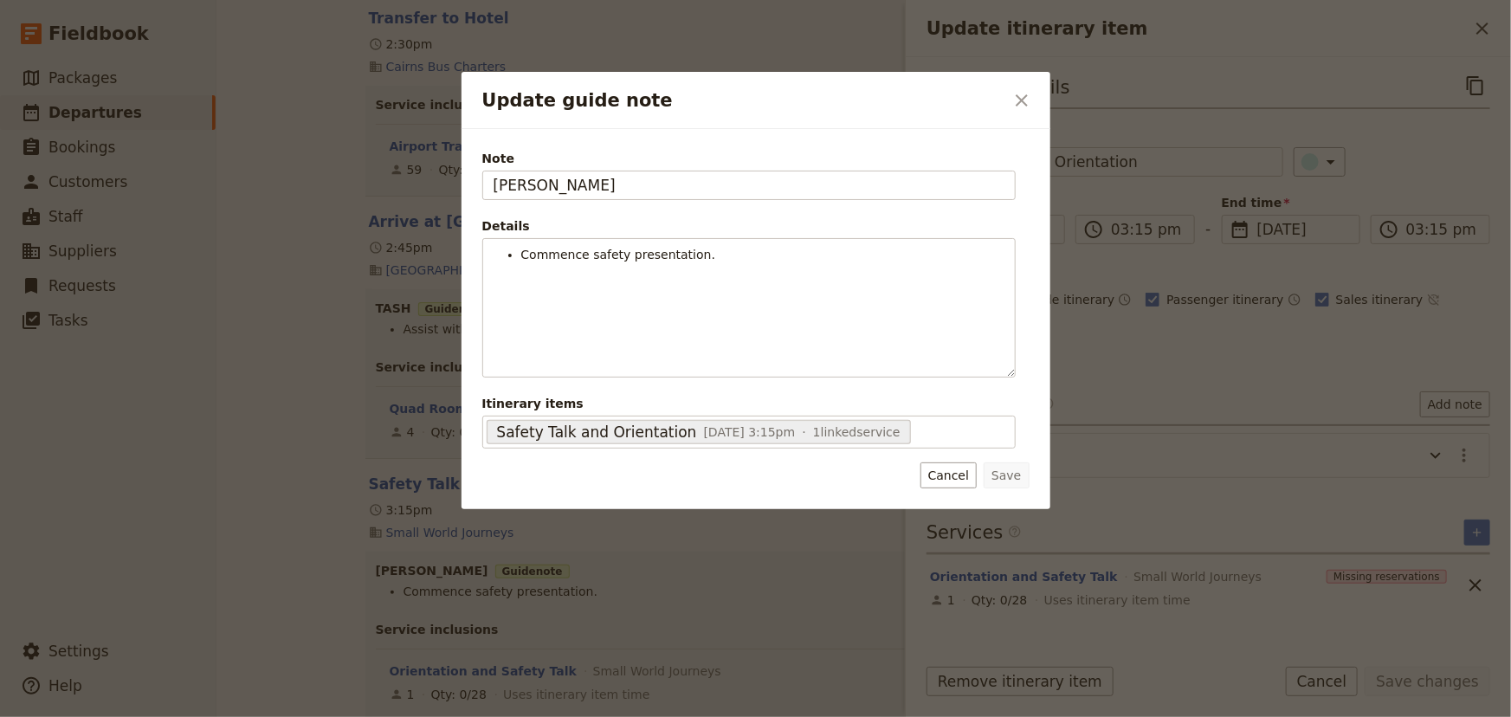
drag, startPoint x: 555, startPoint y: 183, endPoint x: 442, endPoint y: 167, distance: 113.6
click at [444, 694] on div "Update guide note ​ Note [PERSON_NAME] Details Commence safety presentation. ​ …" at bounding box center [755, 717] width 1511 height 0
type input "TASH"
click at [1006, 477] on button "Save" at bounding box center [1005, 475] width 45 height 26
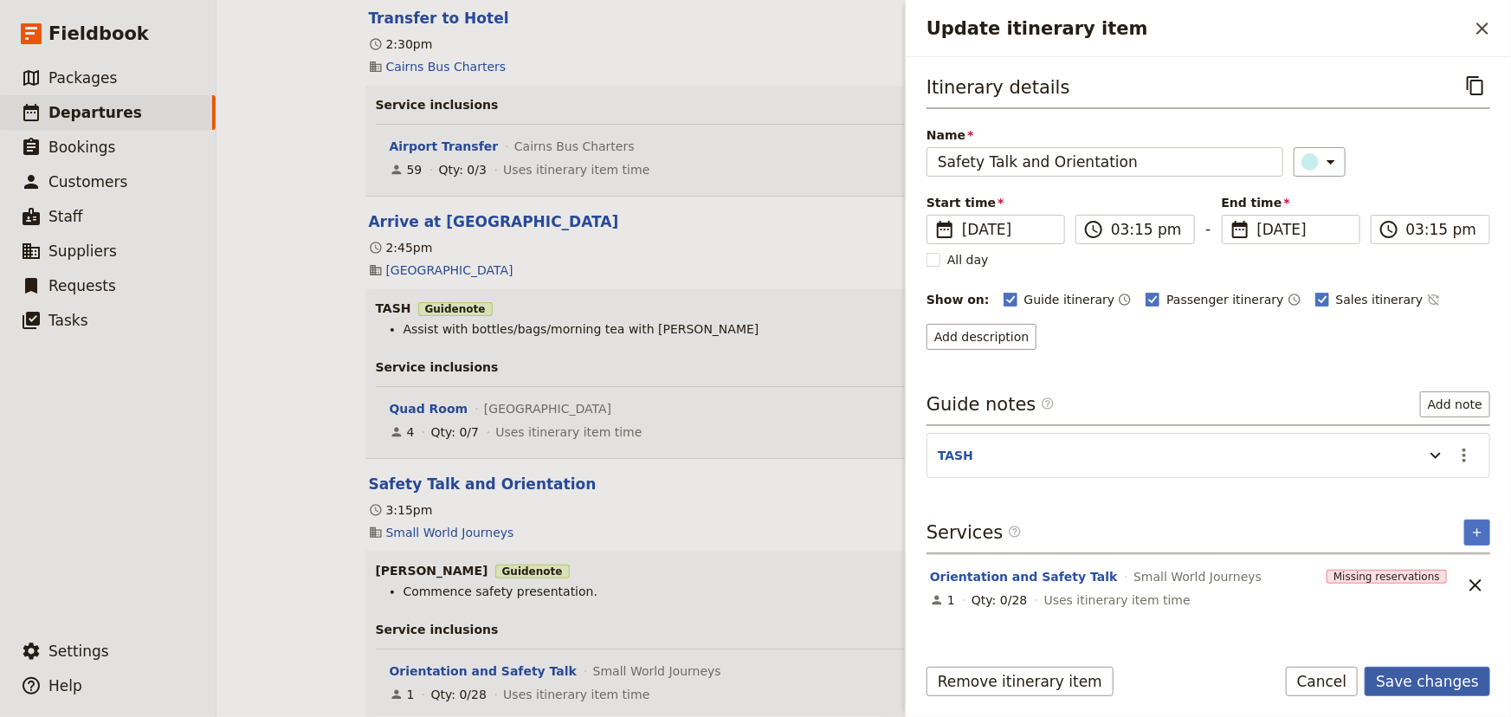
click at [1434, 679] on button "Save changes" at bounding box center [1427, 681] width 126 height 29
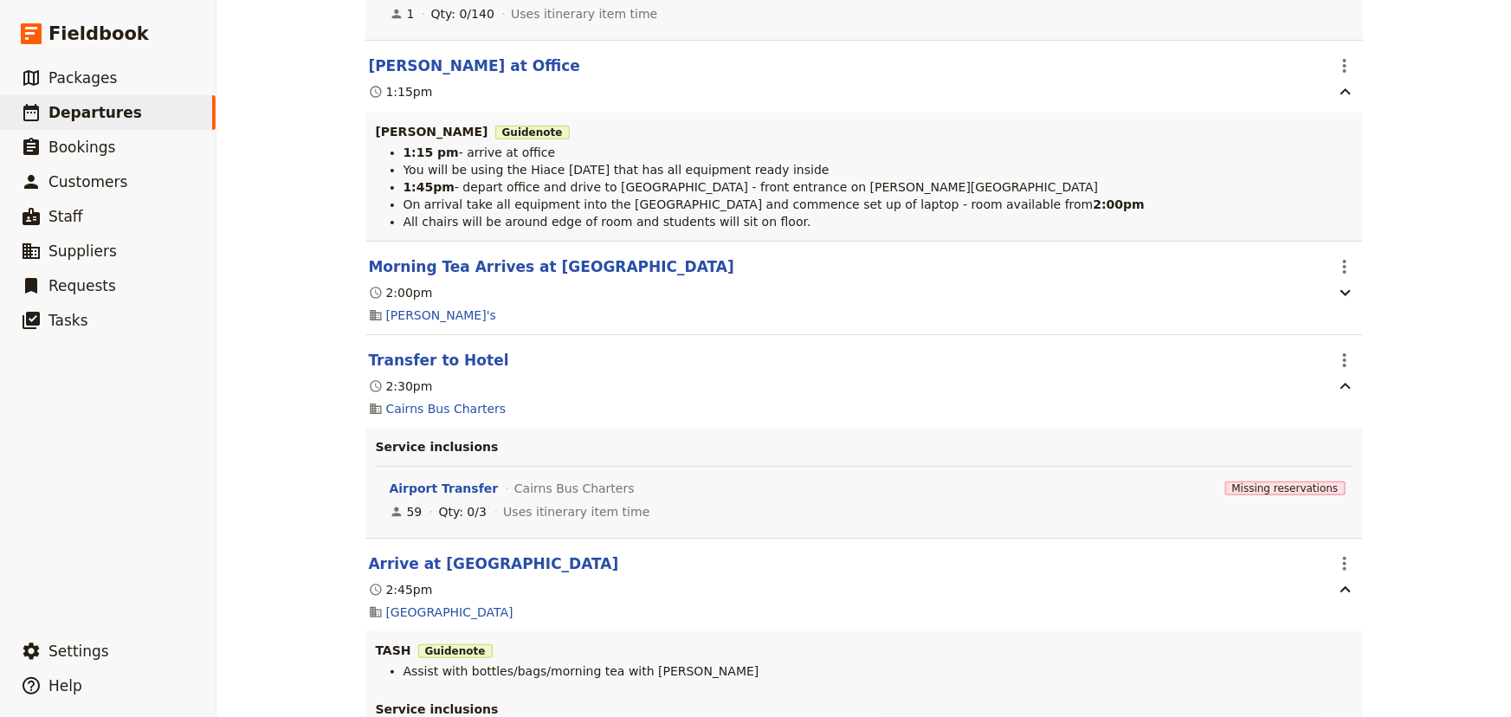
scroll to position [787, 0]
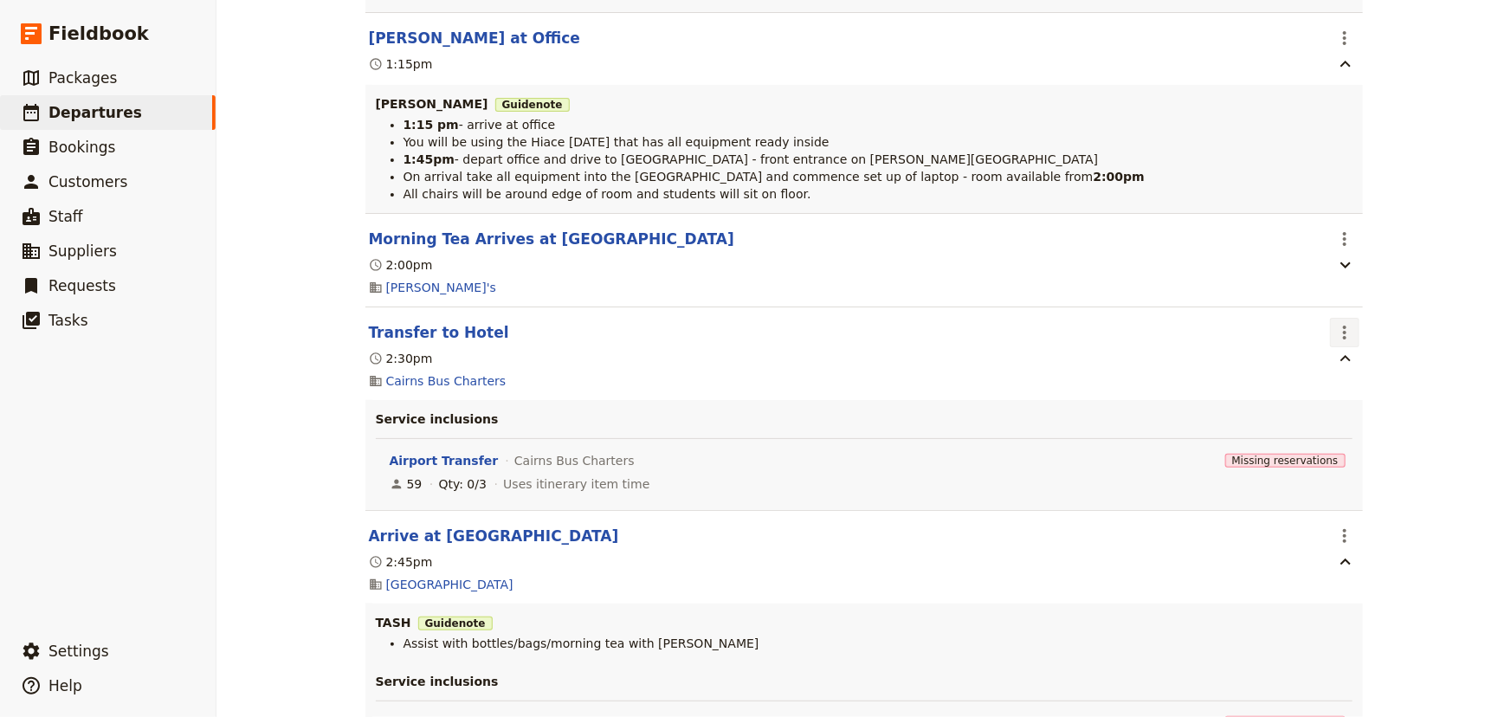
click at [1334, 331] on icon "Actions" at bounding box center [1344, 332] width 21 height 21
click at [1345, 369] on span "Edit this itinerary item" at bounding box center [1403, 371] width 136 height 17
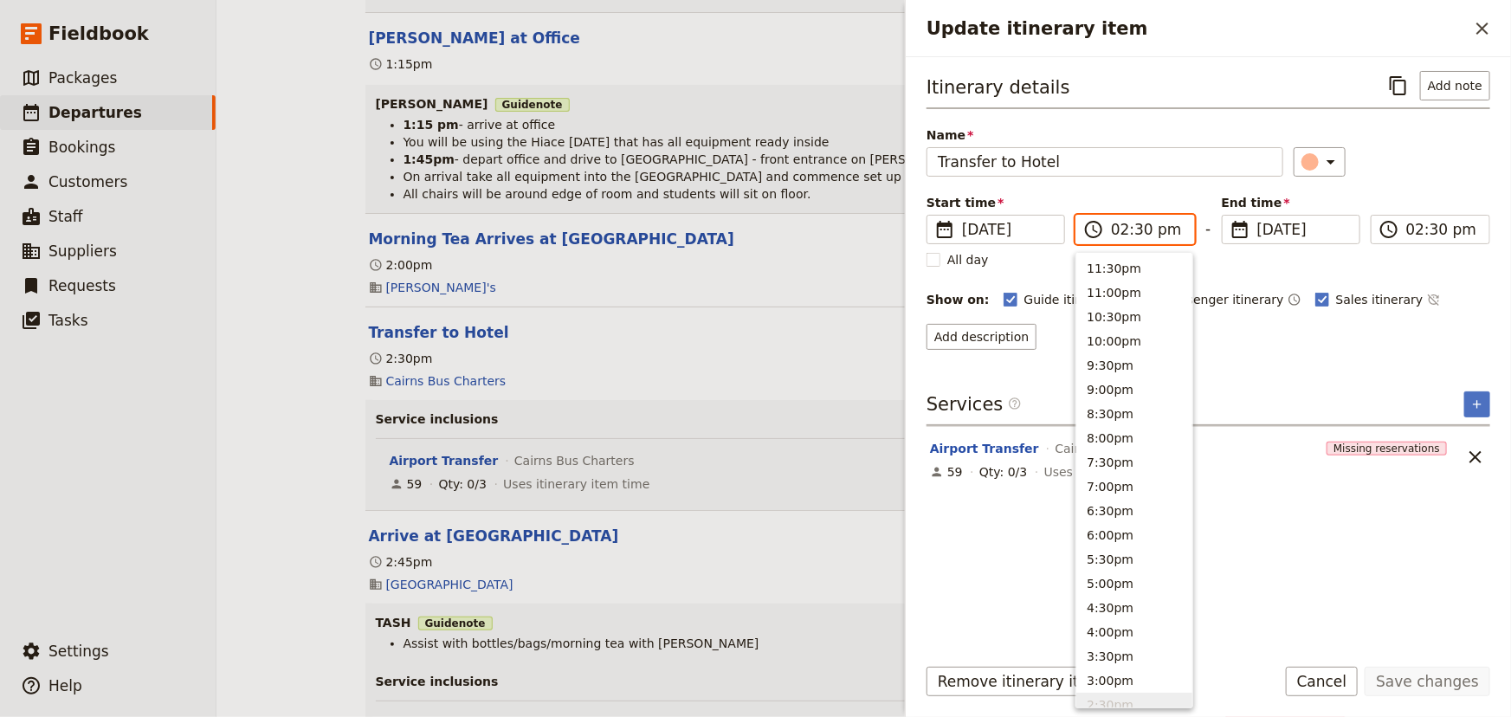
click at [1134, 228] on input "02:30 pm" at bounding box center [1147, 229] width 73 height 21
click at [1143, 230] on input "02:30 pm" at bounding box center [1147, 229] width 73 height 21
click at [1140, 230] on input "02:30 pm" at bounding box center [1147, 229] width 73 height 21
type input "02:15 pm"
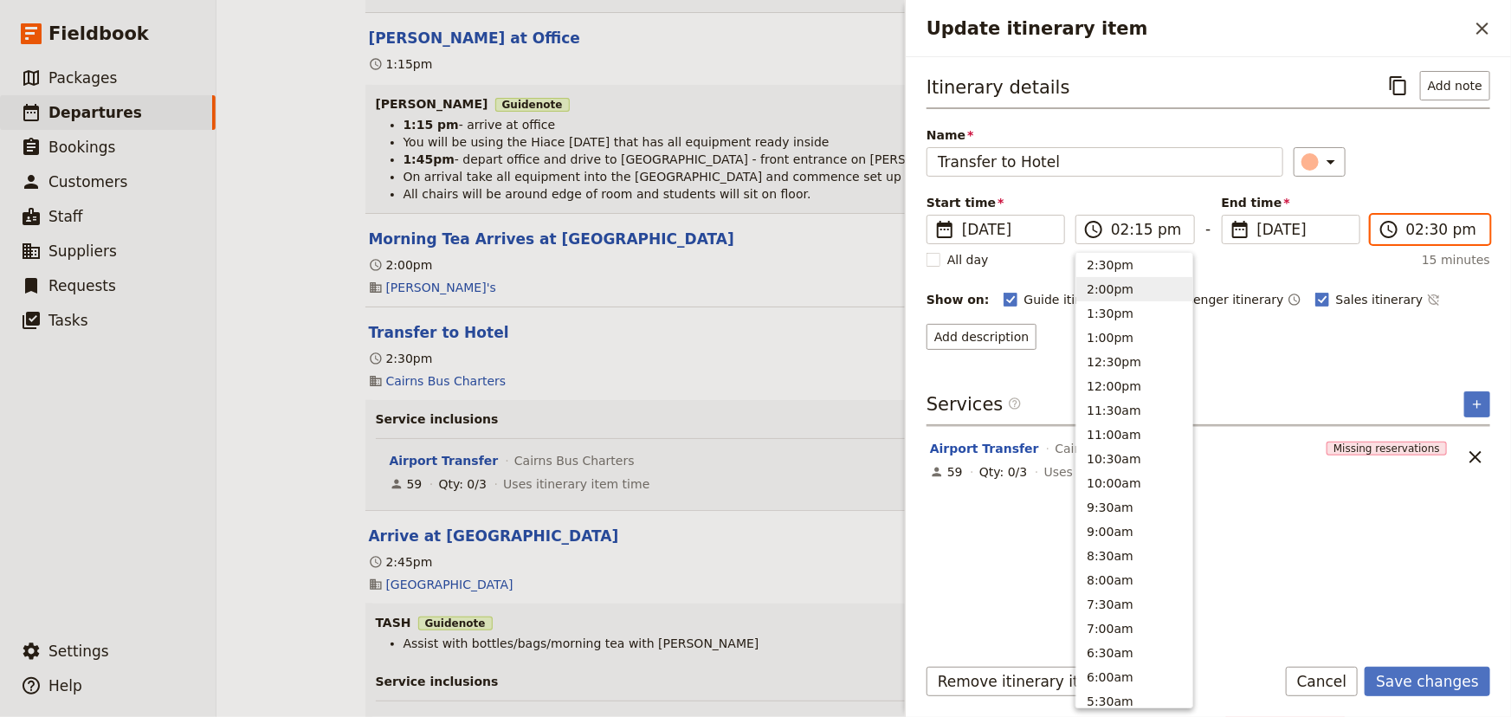
click at [1431, 230] on input "02:30 pm" at bounding box center [1442, 229] width 73 height 21
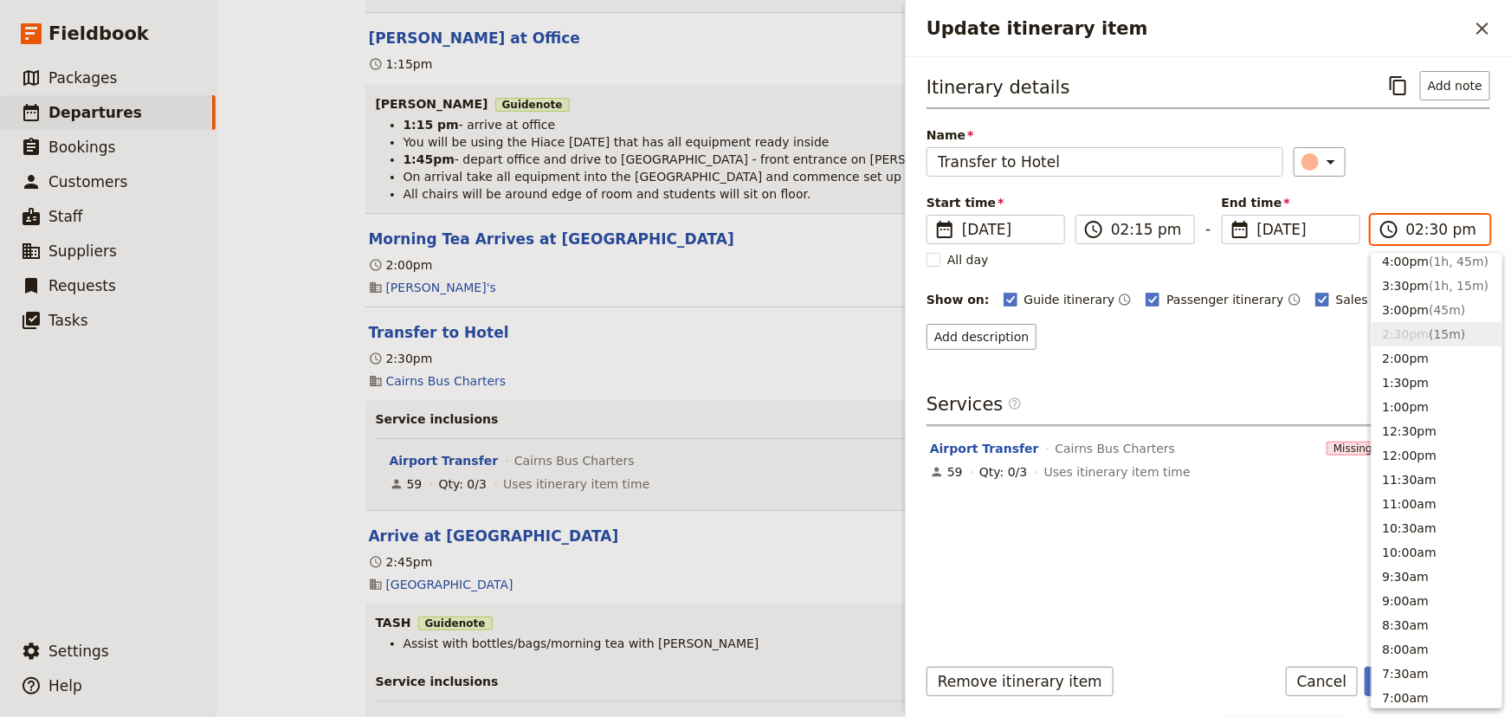
click at [1431, 230] on input "02:30 pm" at bounding box center [1442, 229] width 73 height 21
click at [1431, 227] on input "02:30 pm" at bounding box center [1442, 229] width 73 height 21
type input "02:15 pm"
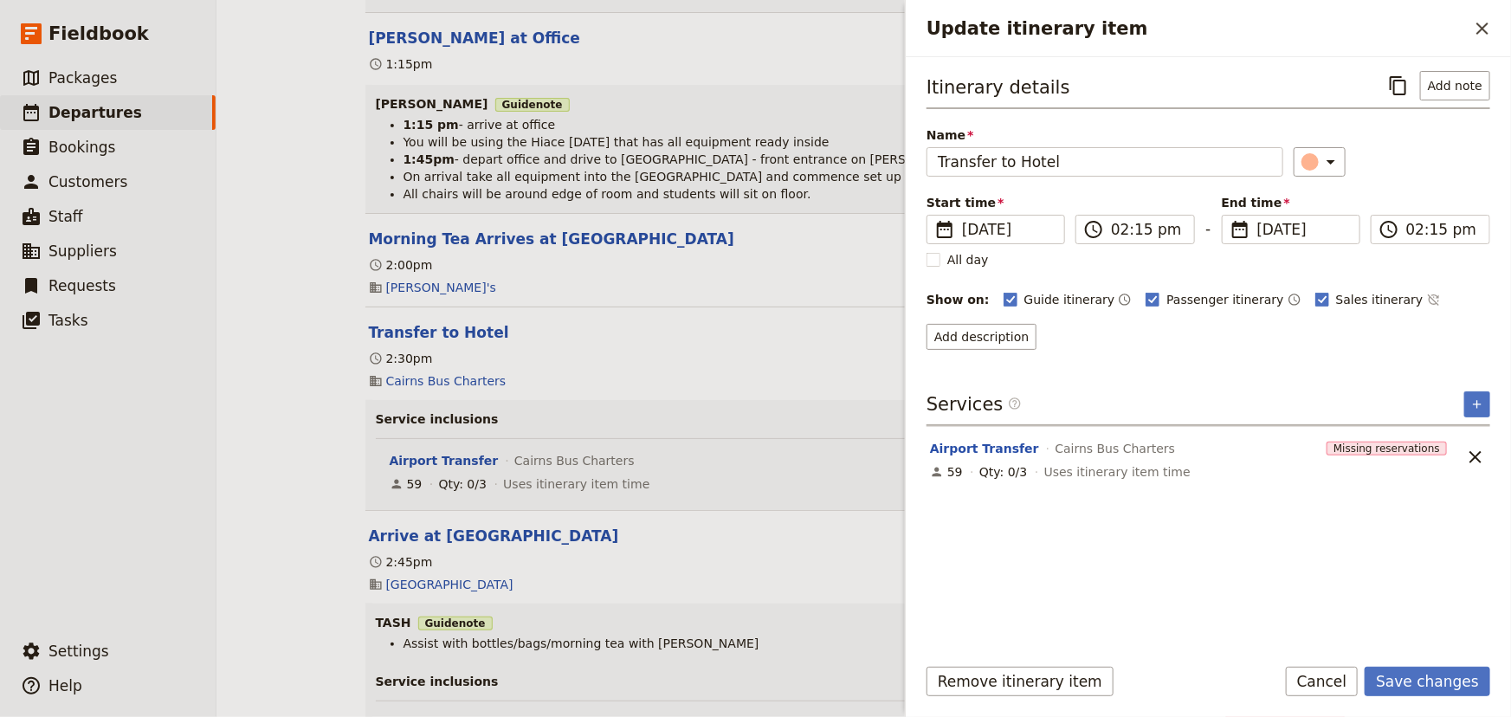
click at [1430, 195] on div "Start time ​ [DATE] [DATE] [DATE] 14:15 ​ 02:15 pm - End time ​ [DATE] [DATE] […" at bounding box center [1208, 219] width 564 height 50
click at [1416, 681] on button "Save changes" at bounding box center [1427, 681] width 126 height 29
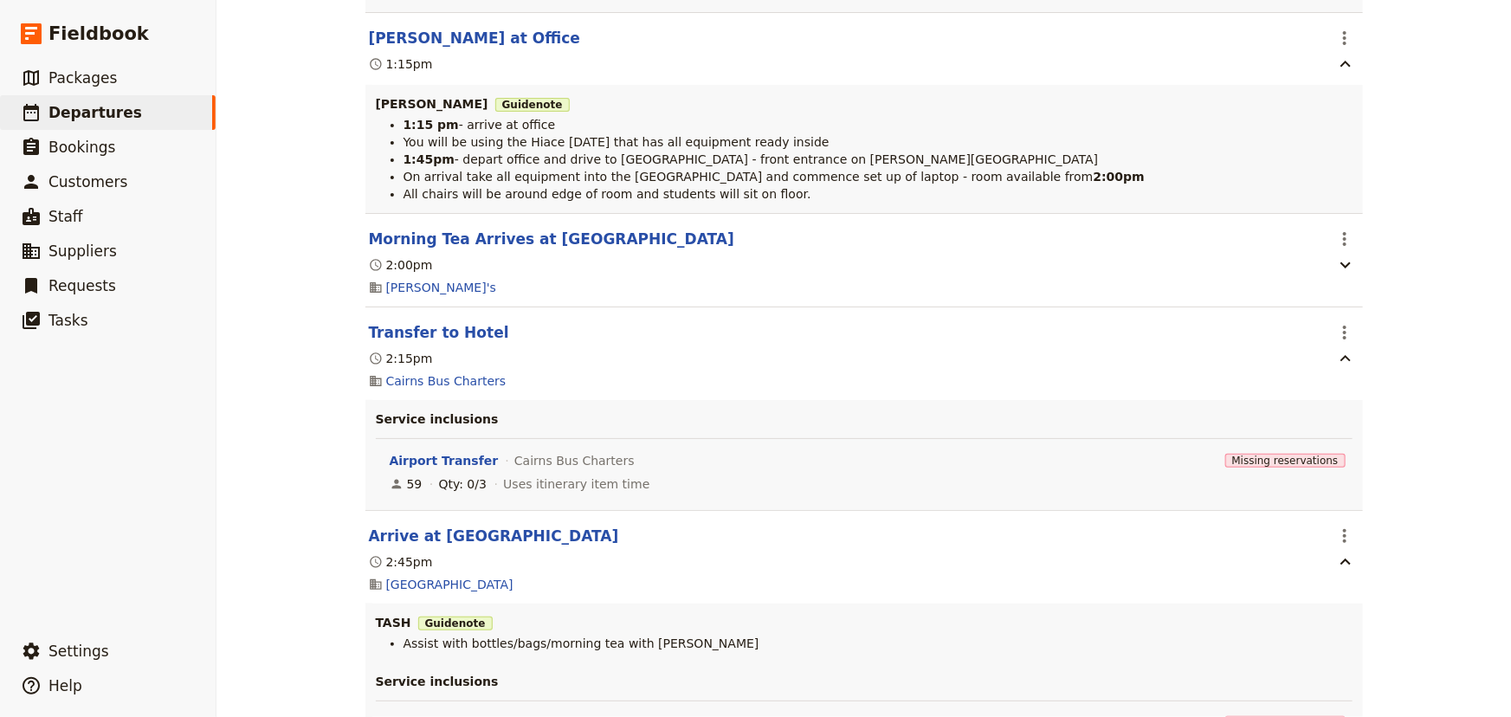
click at [1408, 210] on div "[PERSON_NAME] College: Custom Trip Group A ​ Draft [DATE] – [DATE] 5 days / 4 n…" at bounding box center [863, 358] width 1294 height 717
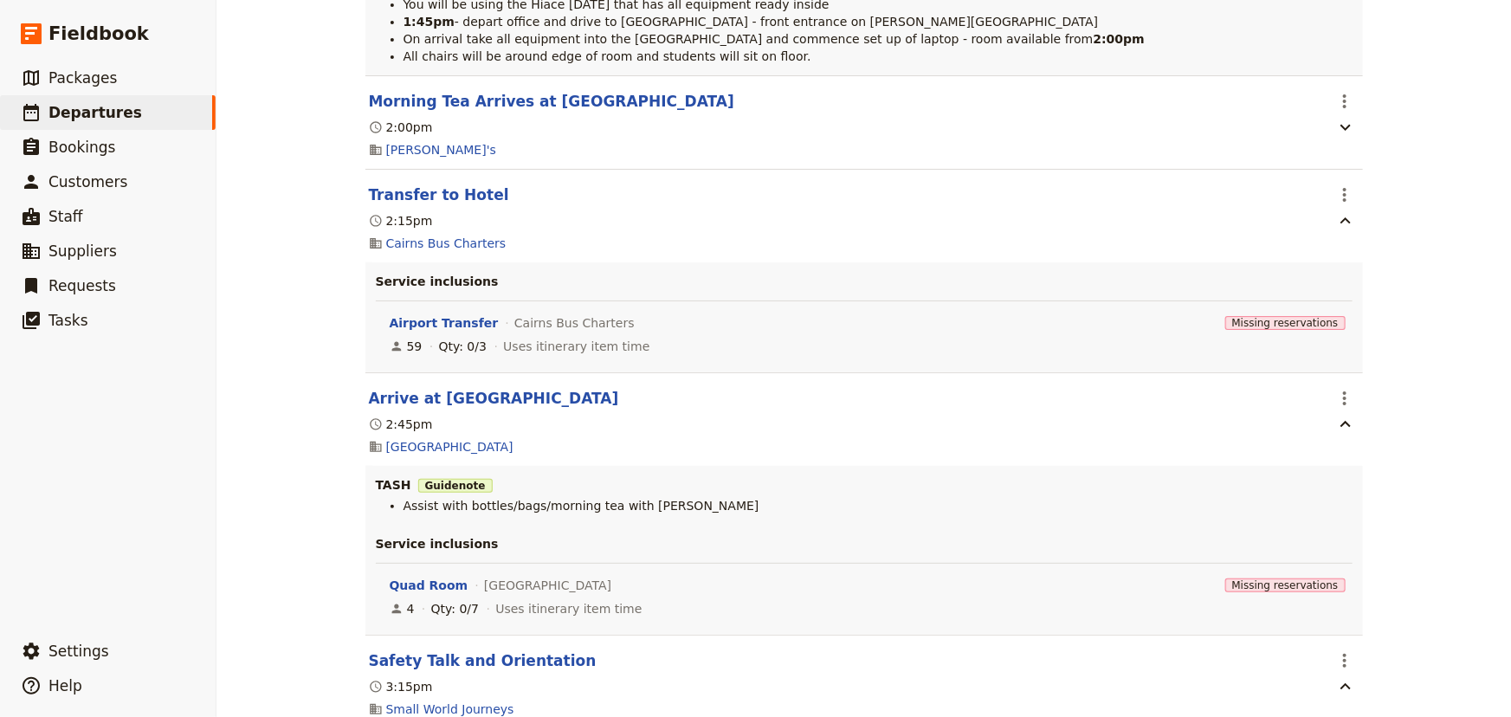
scroll to position [944, 0]
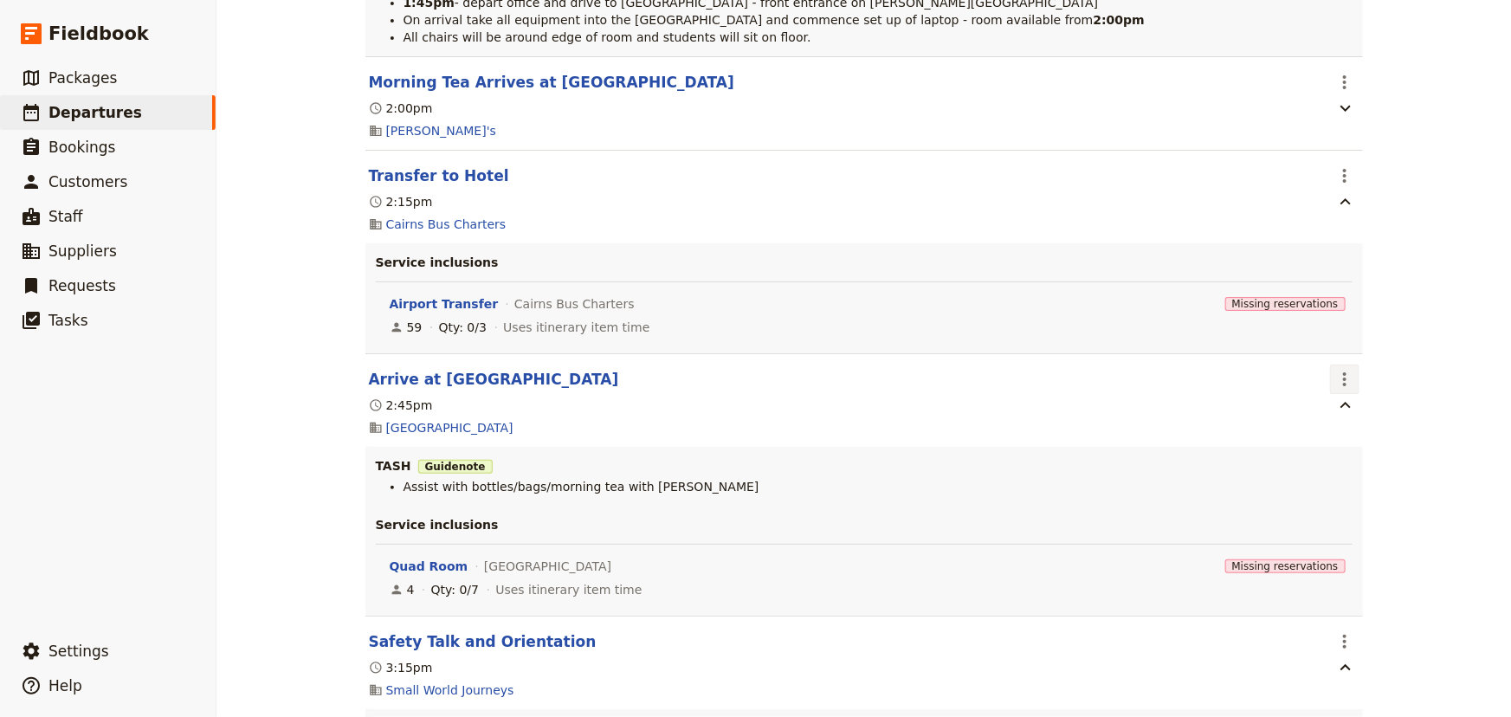
click at [1335, 379] on icon "Actions" at bounding box center [1344, 379] width 21 height 21
click at [1338, 413] on span "Edit this itinerary item" at bounding box center [1403, 417] width 136 height 17
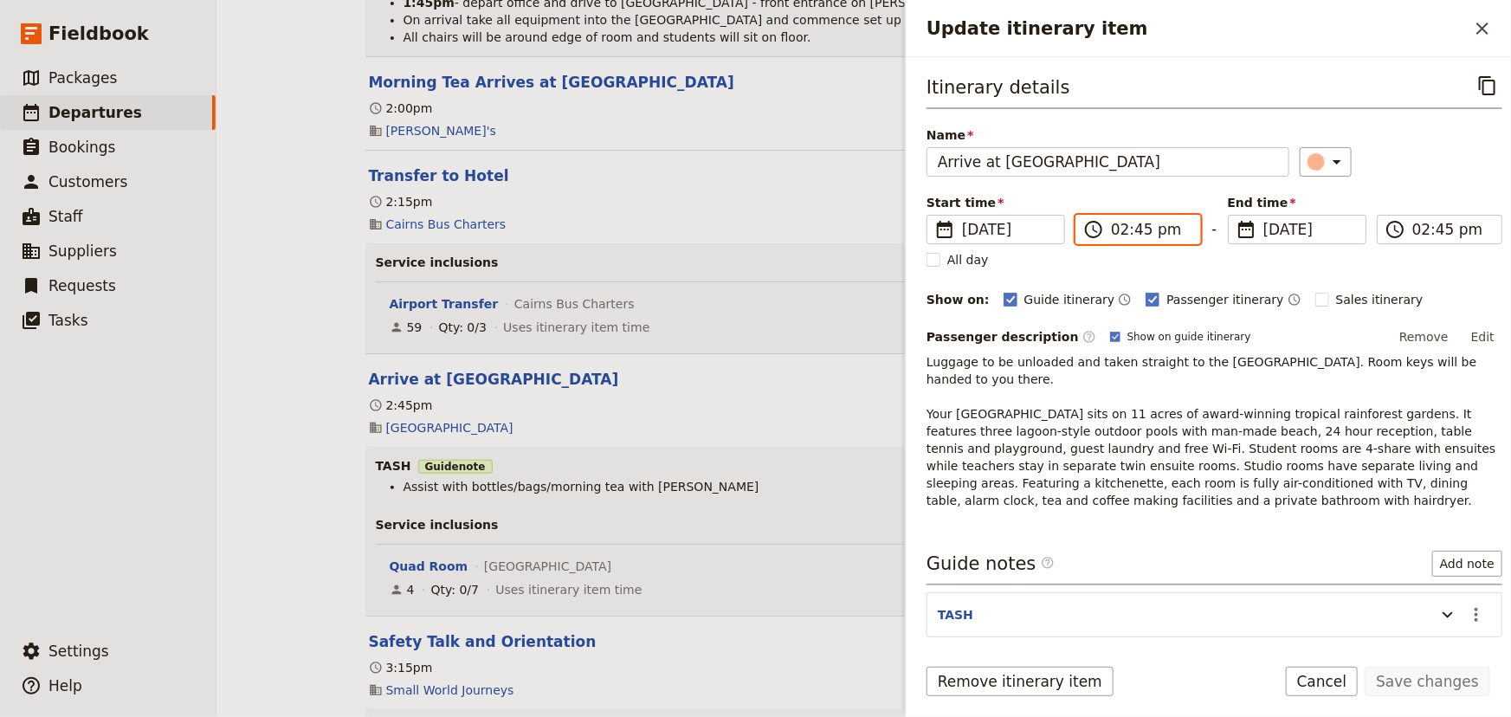
click at [1130, 231] on input "02:45 pm" at bounding box center [1150, 229] width 79 height 21
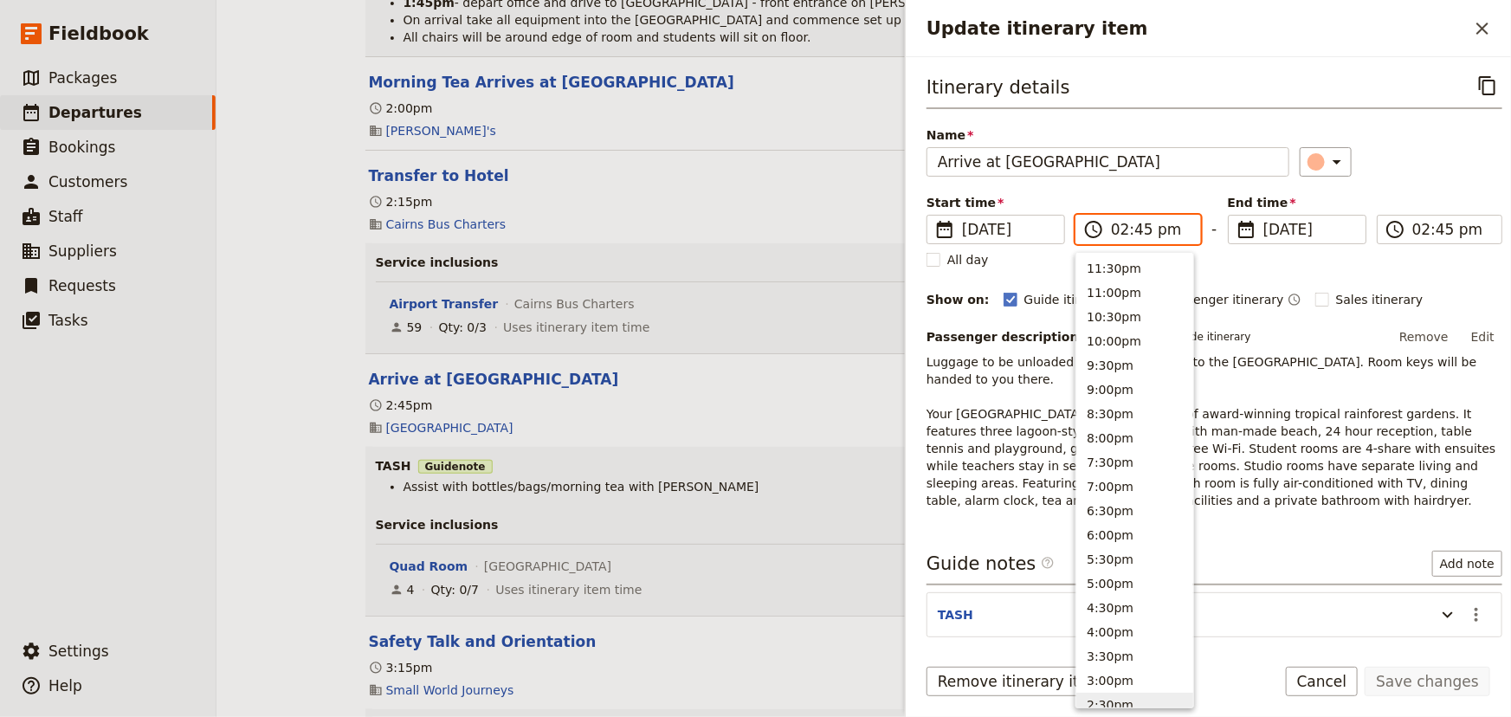
scroll to position [440, 0]
click at [1137, 228] on input "02:45 pm" at bounding box center [1150, 229] width 79 height 21
type input "02:30 pm"
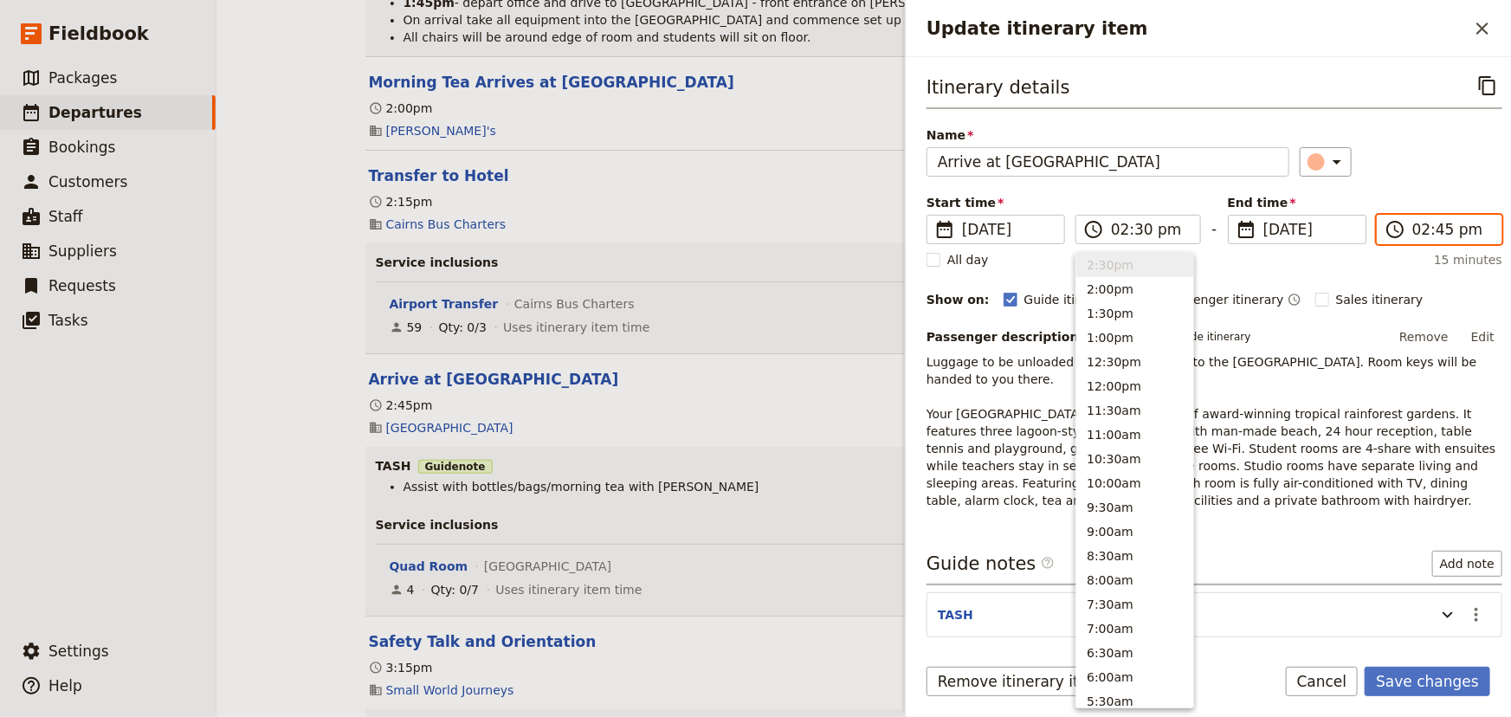
click at [1442, 234] on input "02:45 pm" at bounding box center [1451, 229] width 79 height 21
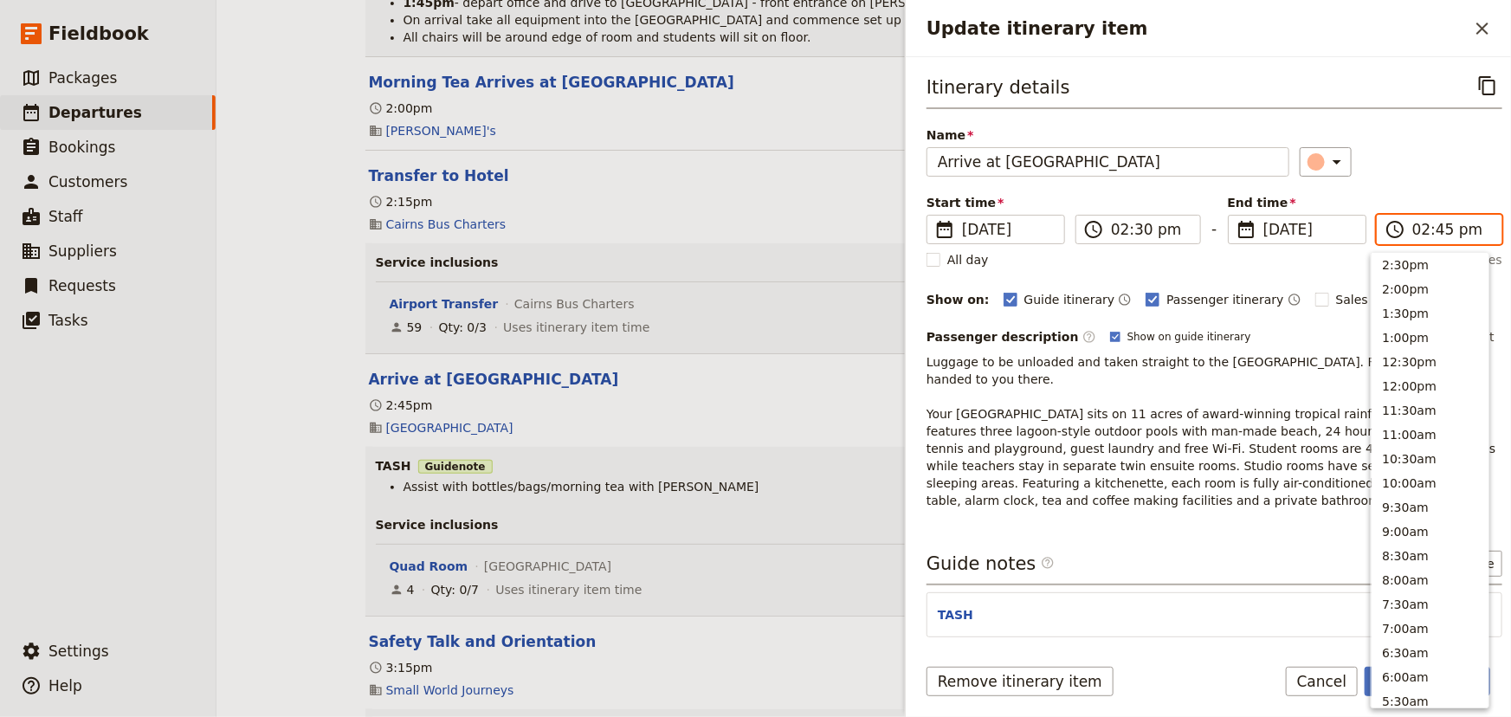
click at [1433, 229] on input "02:45 pm" at bounding box center [1451, 229] width 79 height 21
type input "02:30 pm"
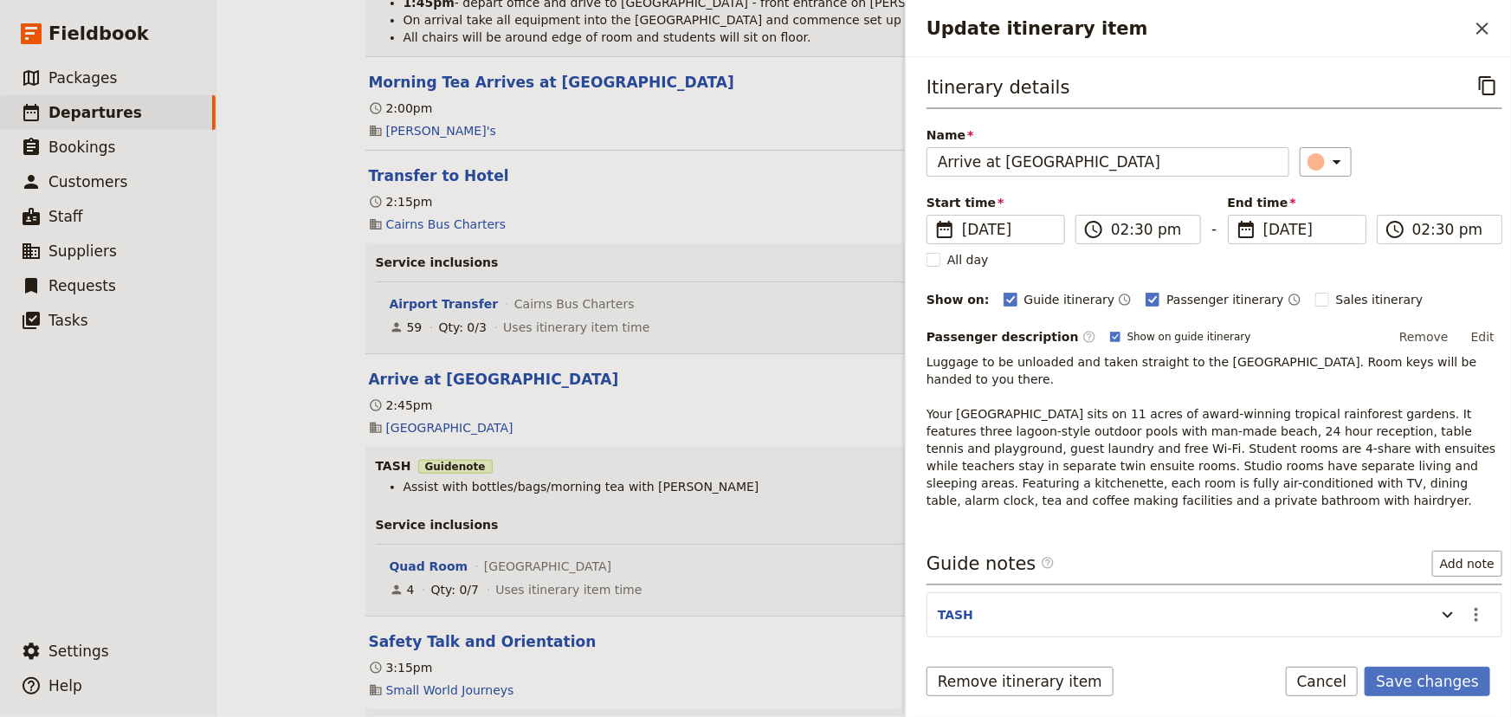
click at [1419, 173] on div "​" at bounding box center [1400, 161] width 203 height 29
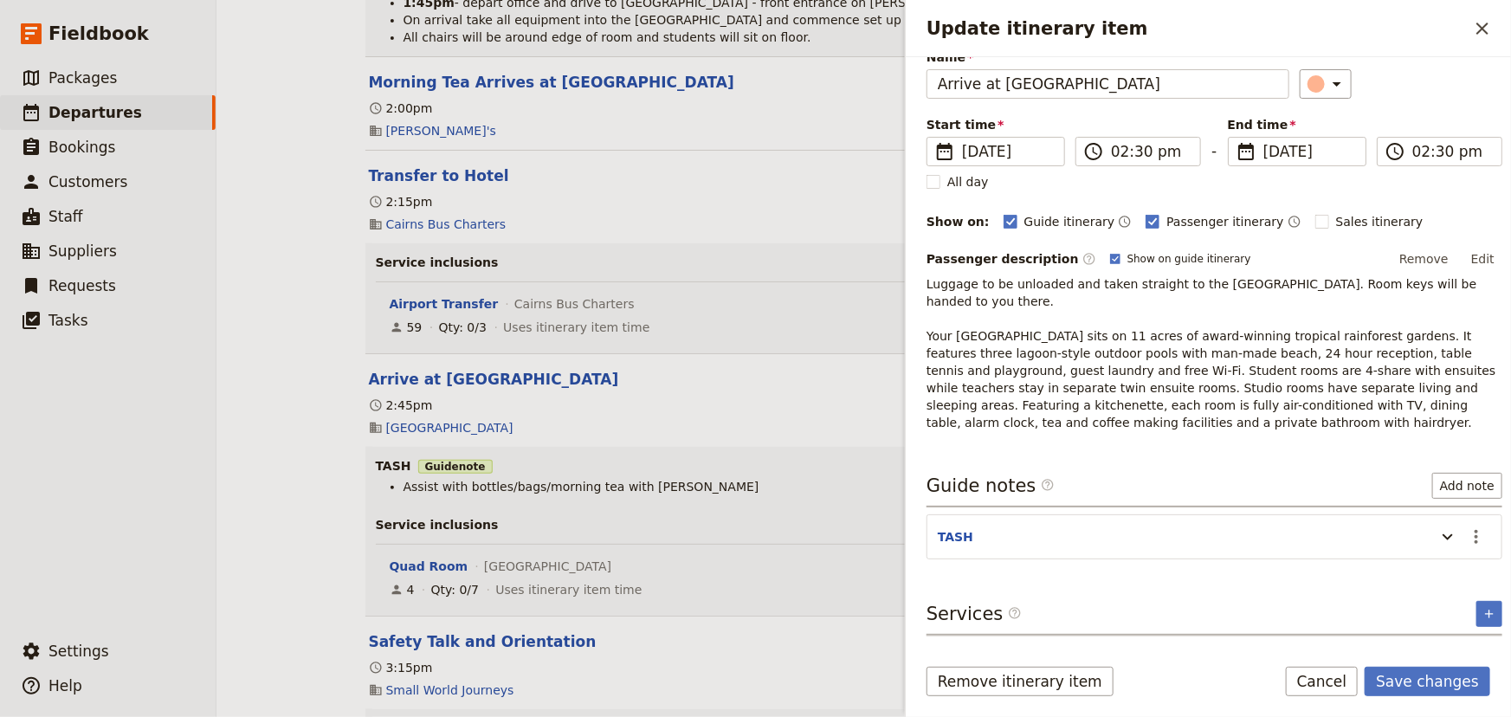
scroll to position [132, 0]
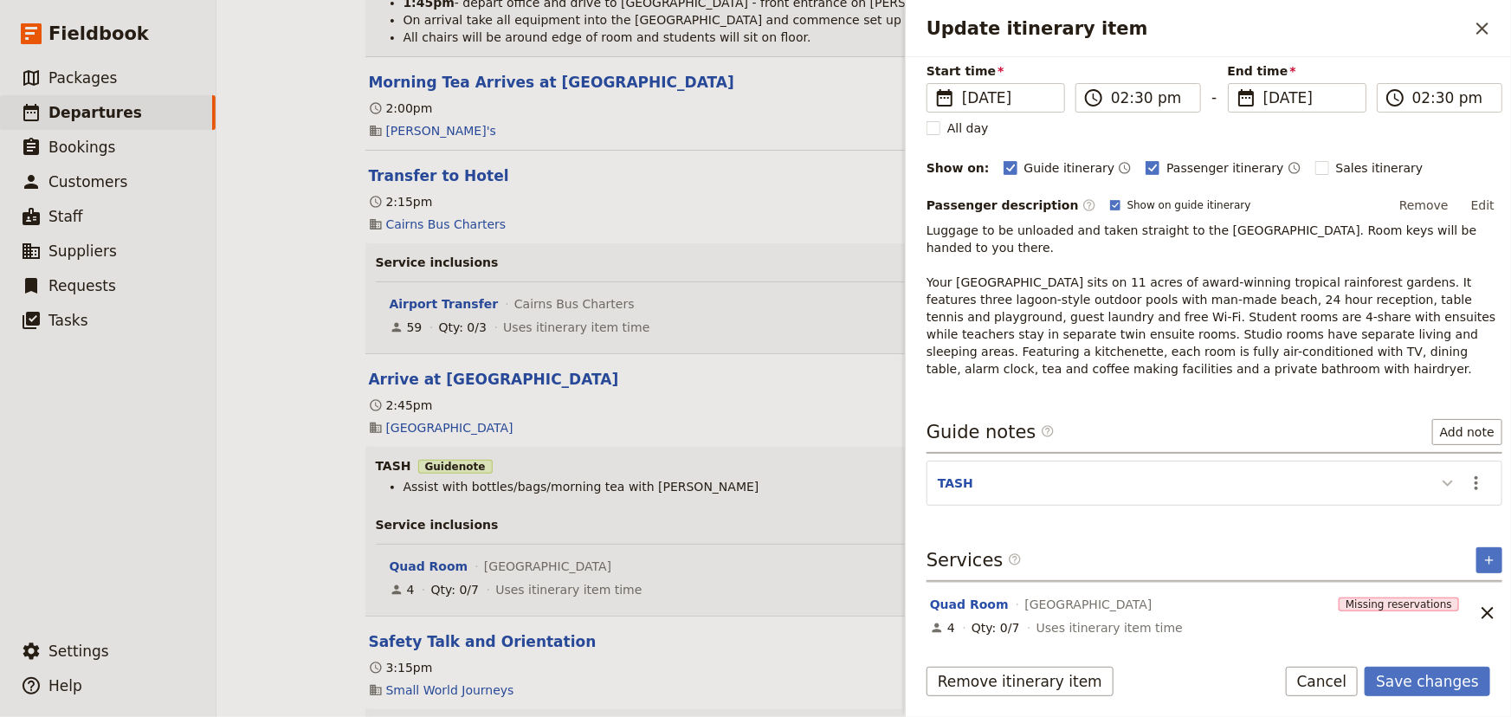
click at [1437, 485] on icon "Update itinerary item" at bounding box center [1447, 483] width 21 height 21
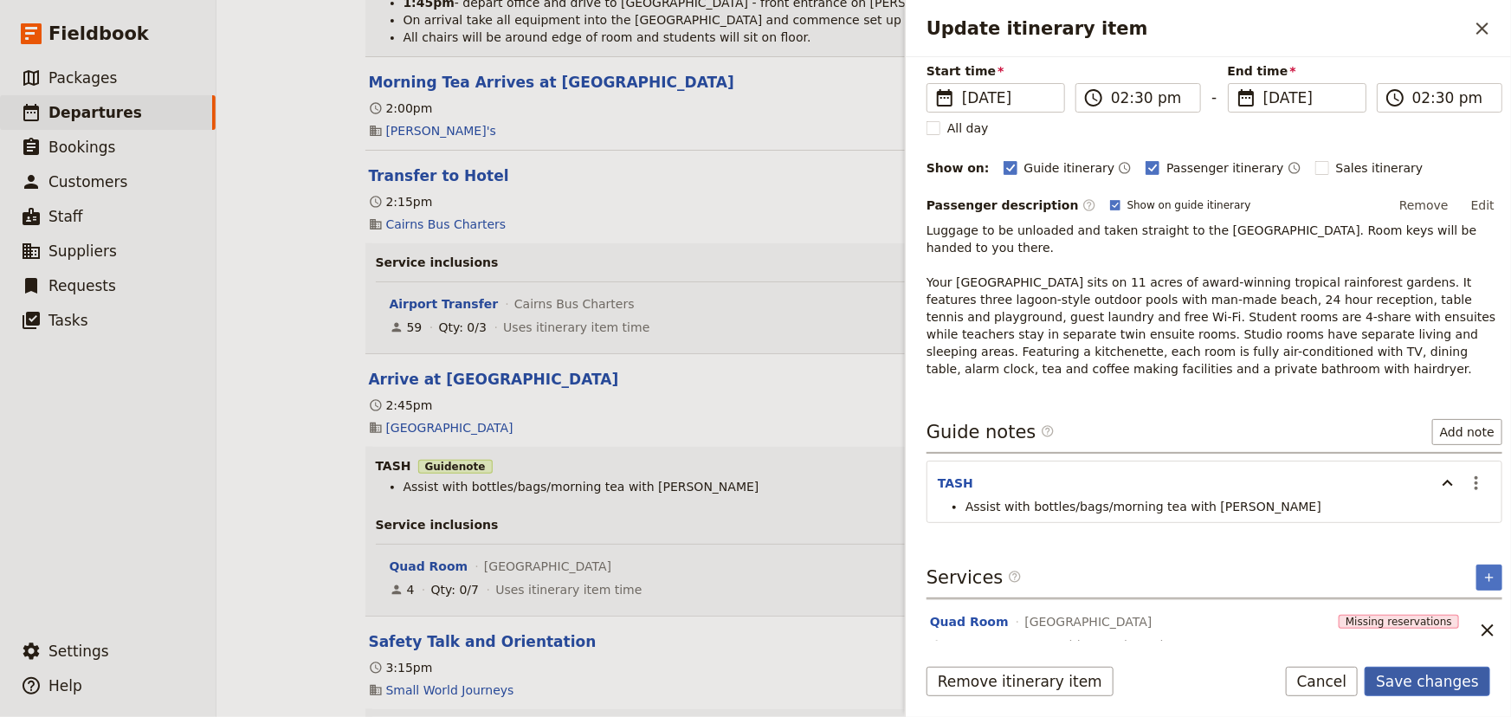
click at [1410, 678] on button "Save changes" at bounding box center [1427, 681] width 126 height 29
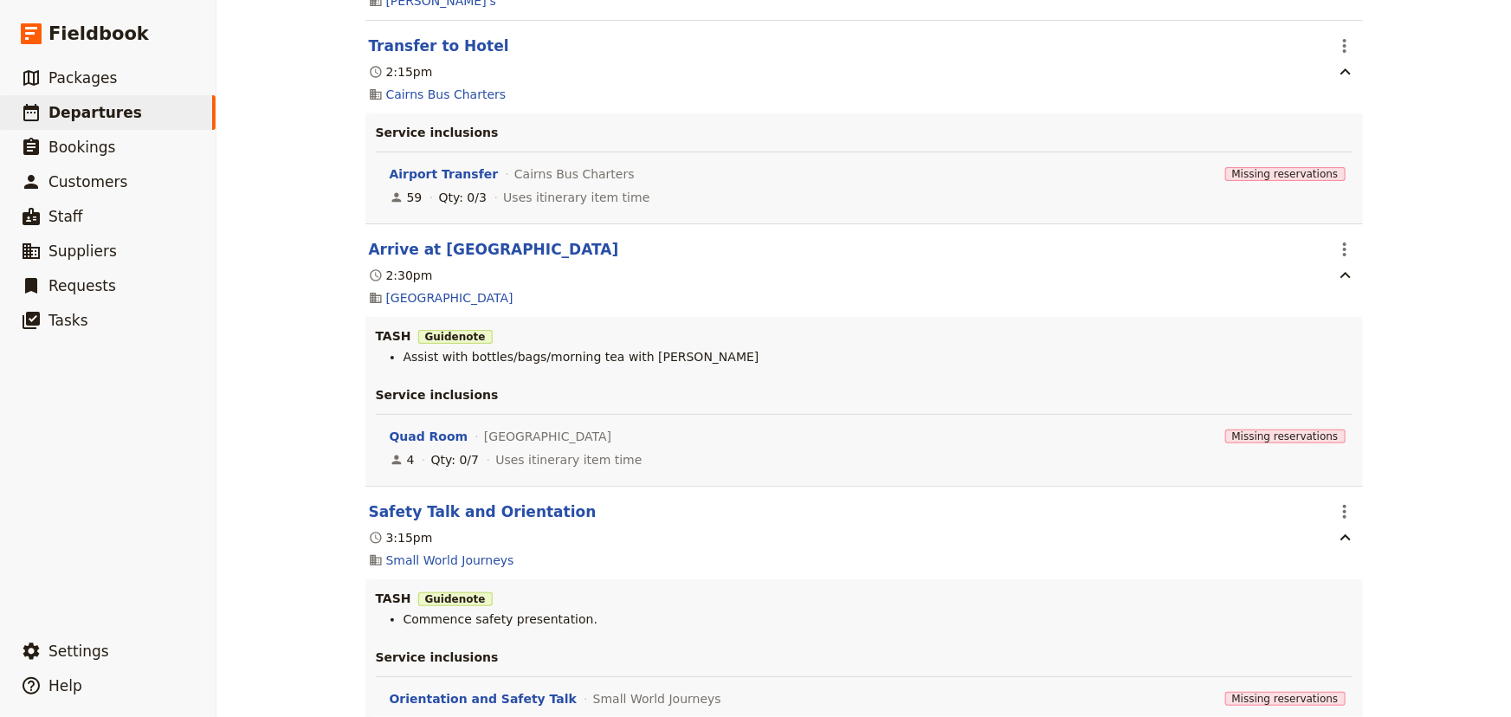
scroll to position [1101, 0]
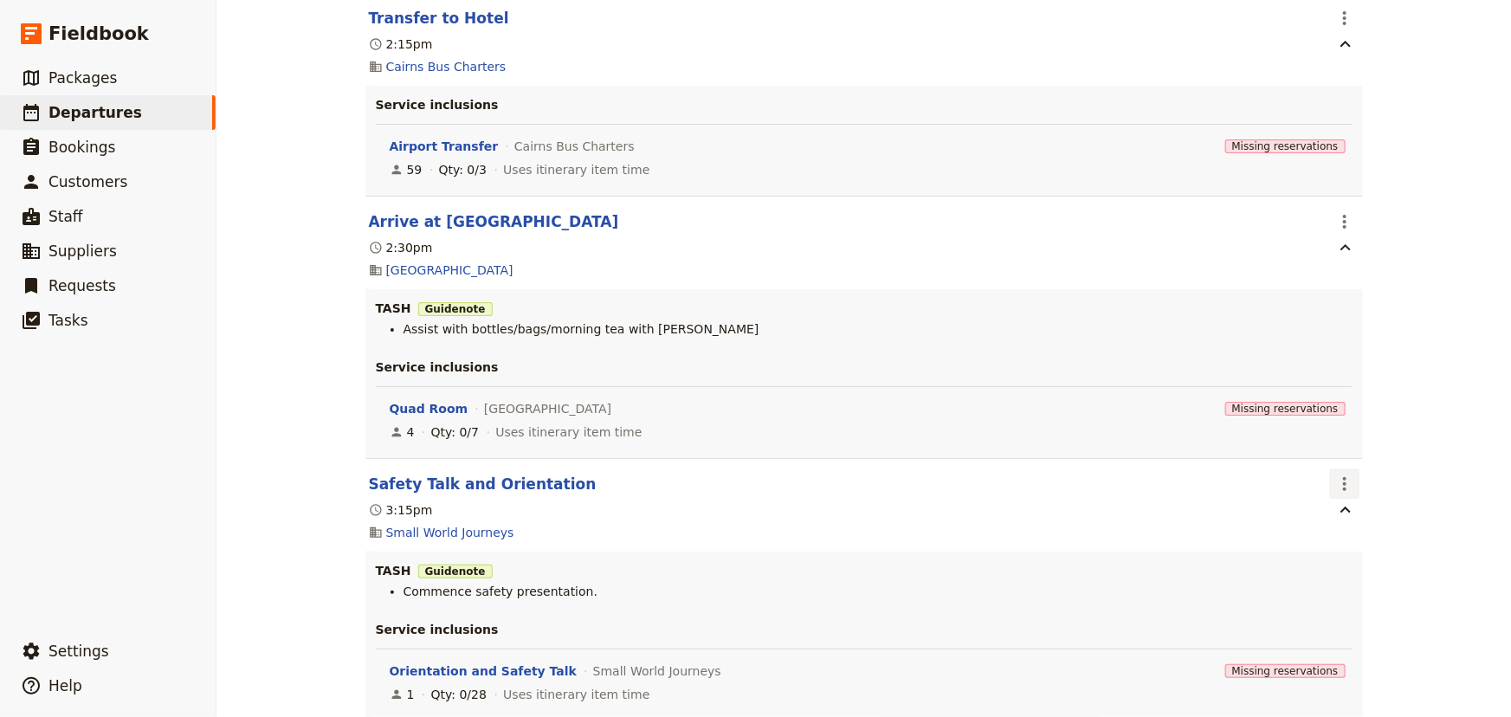
click at [1335, 487] on icon "Actions" at bounding box center [1344, 484] width 21 height 21
click at [1350, 519] on span "Edit this itinerary item" at bounding box center [1403, 522] width 136 height 17
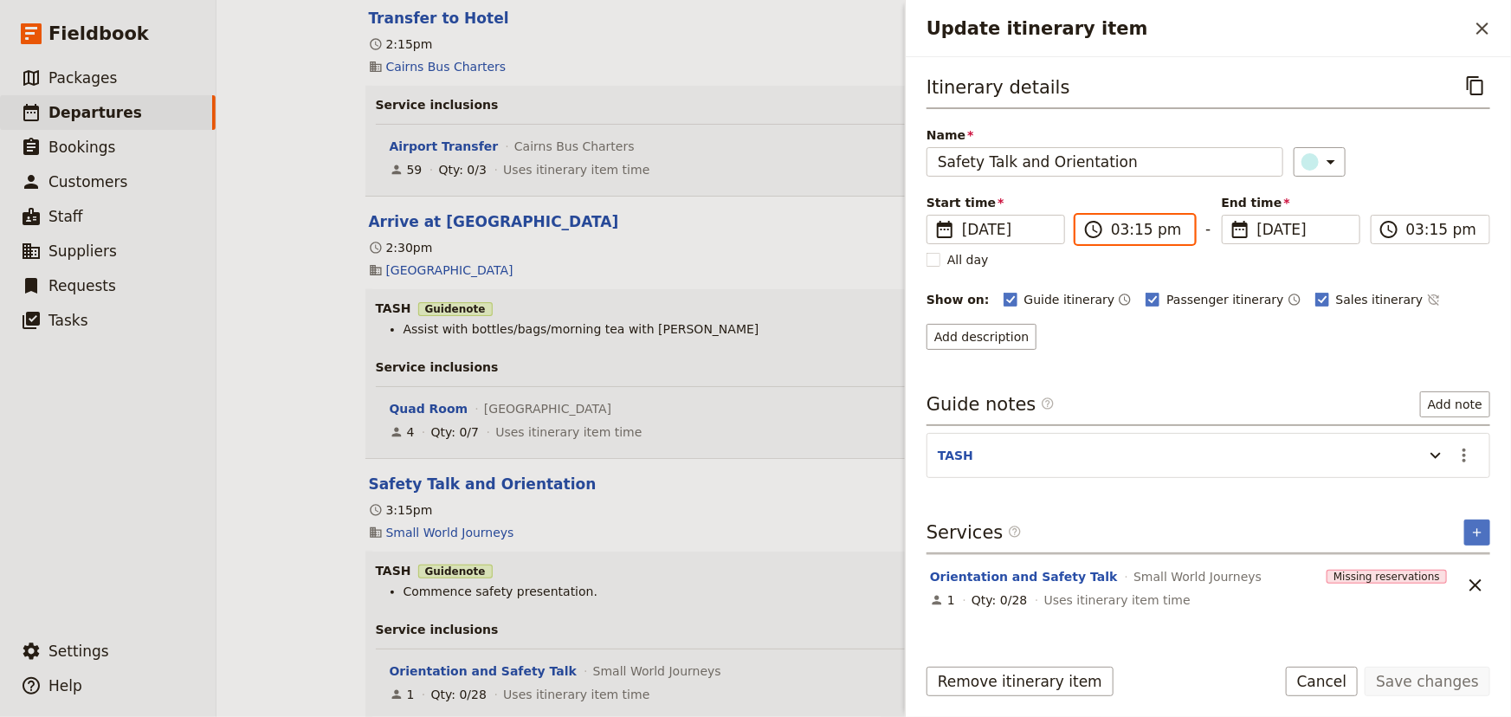
click at [1116, 228] on input "03:15 pm" at bounding box center [1147, 229] width 73 height 21
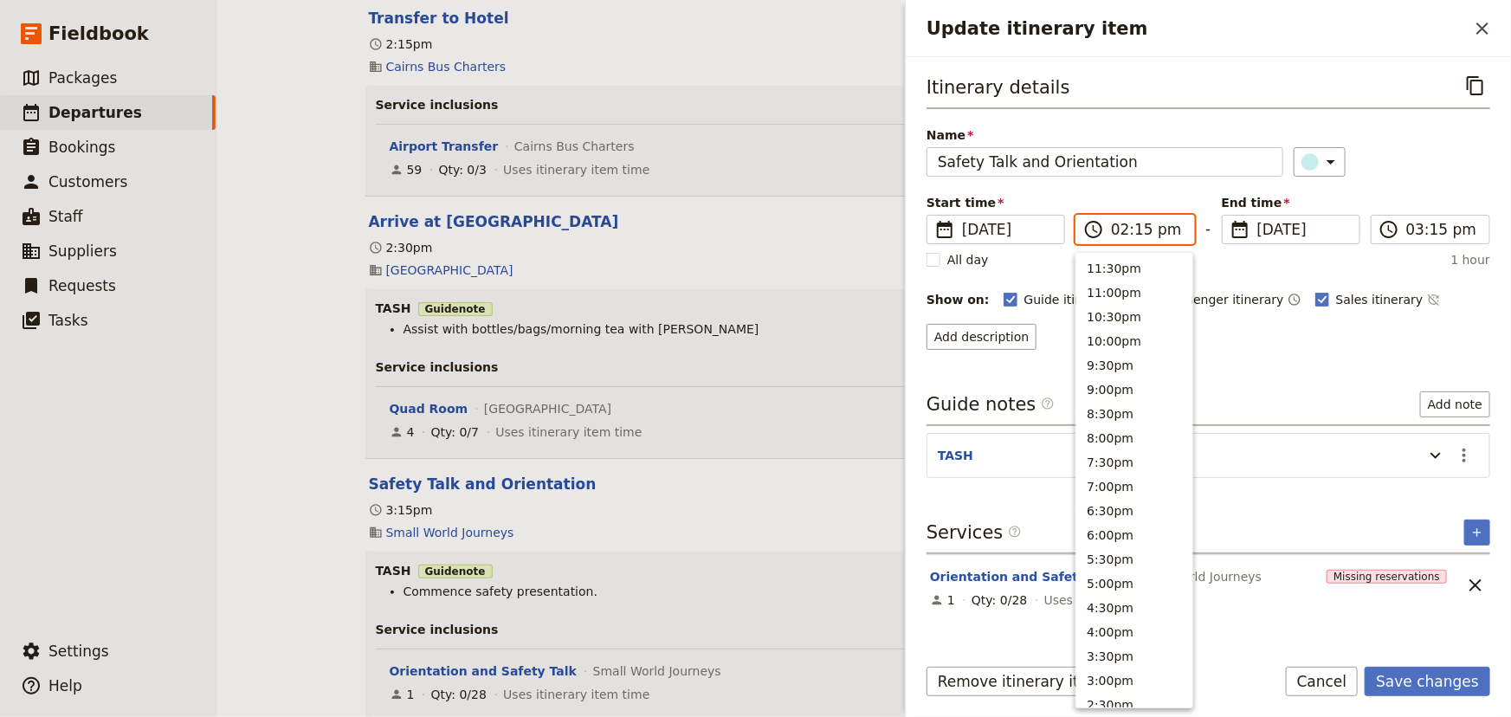
scroll to position [465, 0]
click at [1137, 228] on input "02:15 pm" at bounding box center [1147, 229] width 73 height 21
type input "02:45 pm"
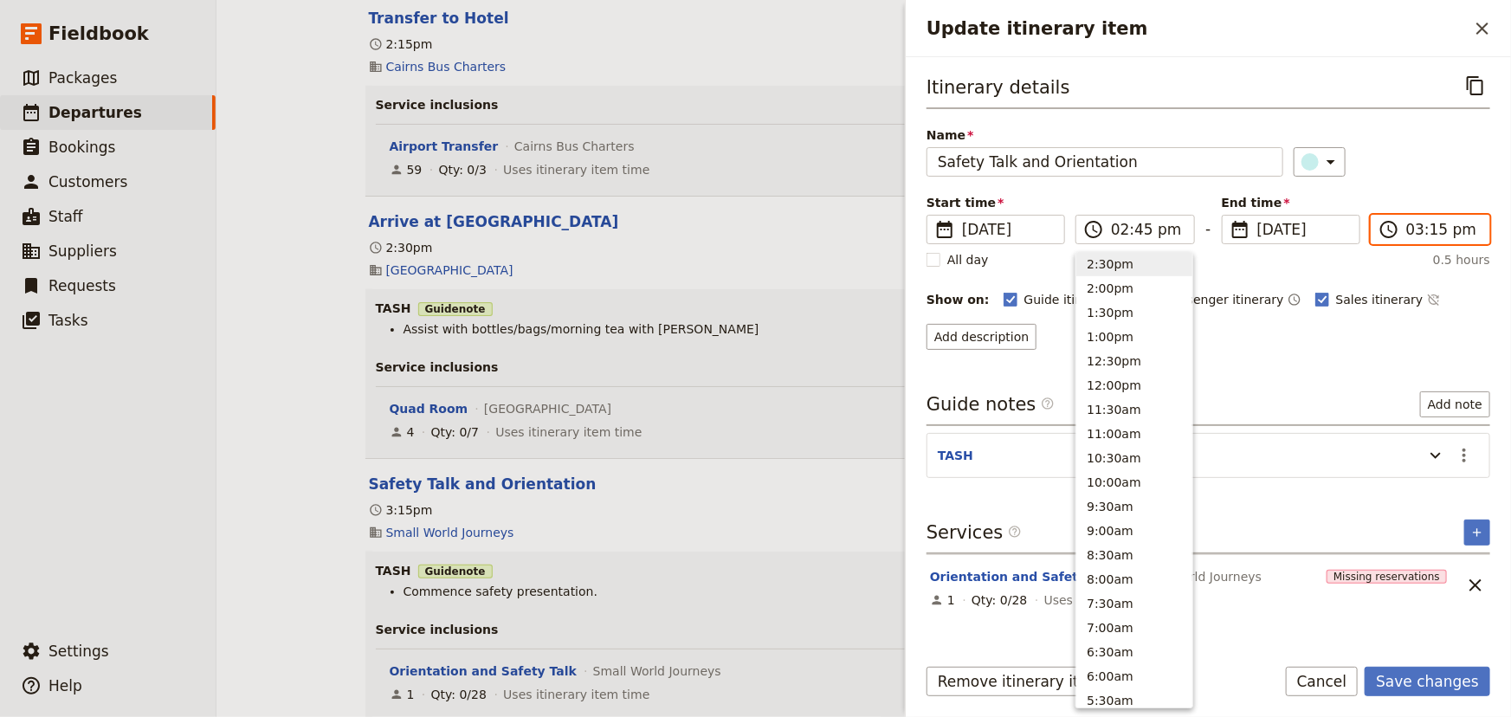
click at [1411, 235] on input "03:15 pm" at bounding box center [1442, 229] width 73 height 21
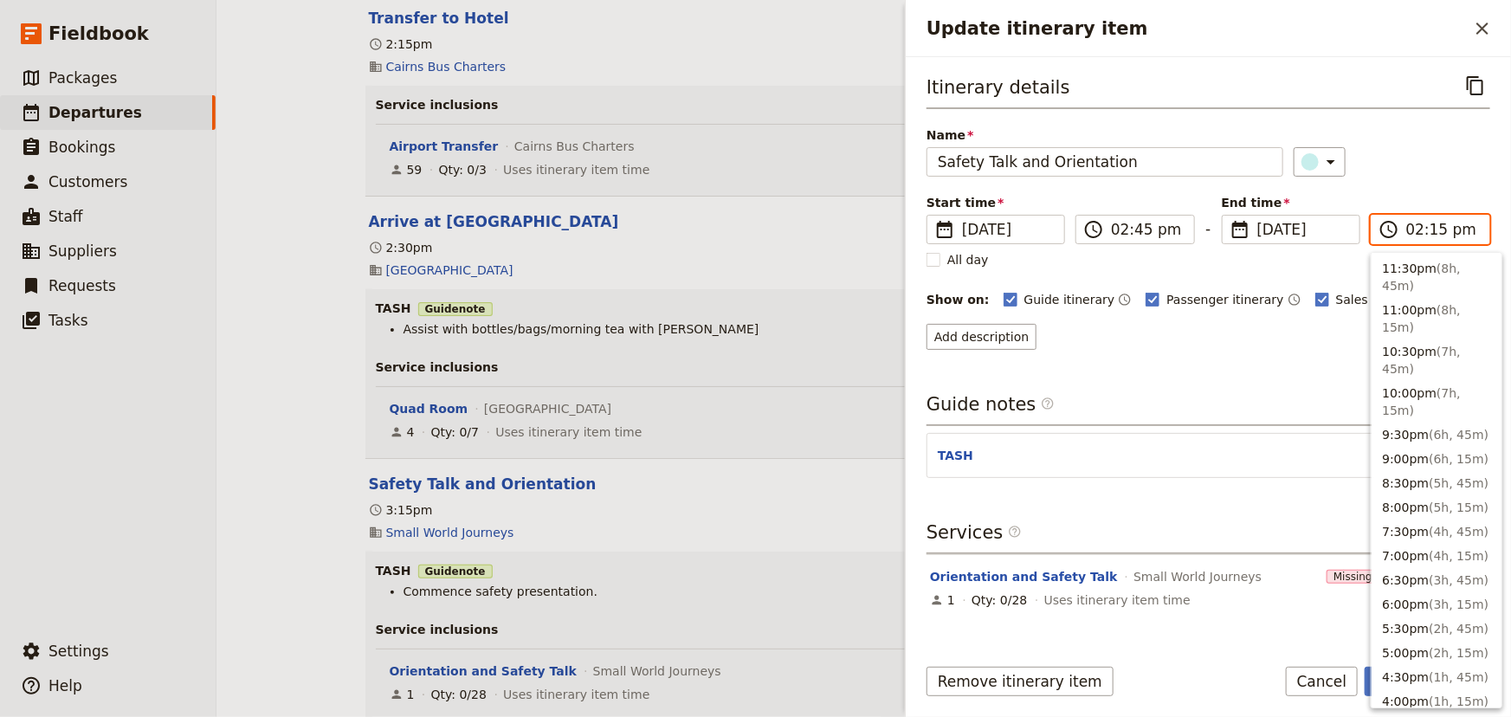
scroll to position [465, 0]
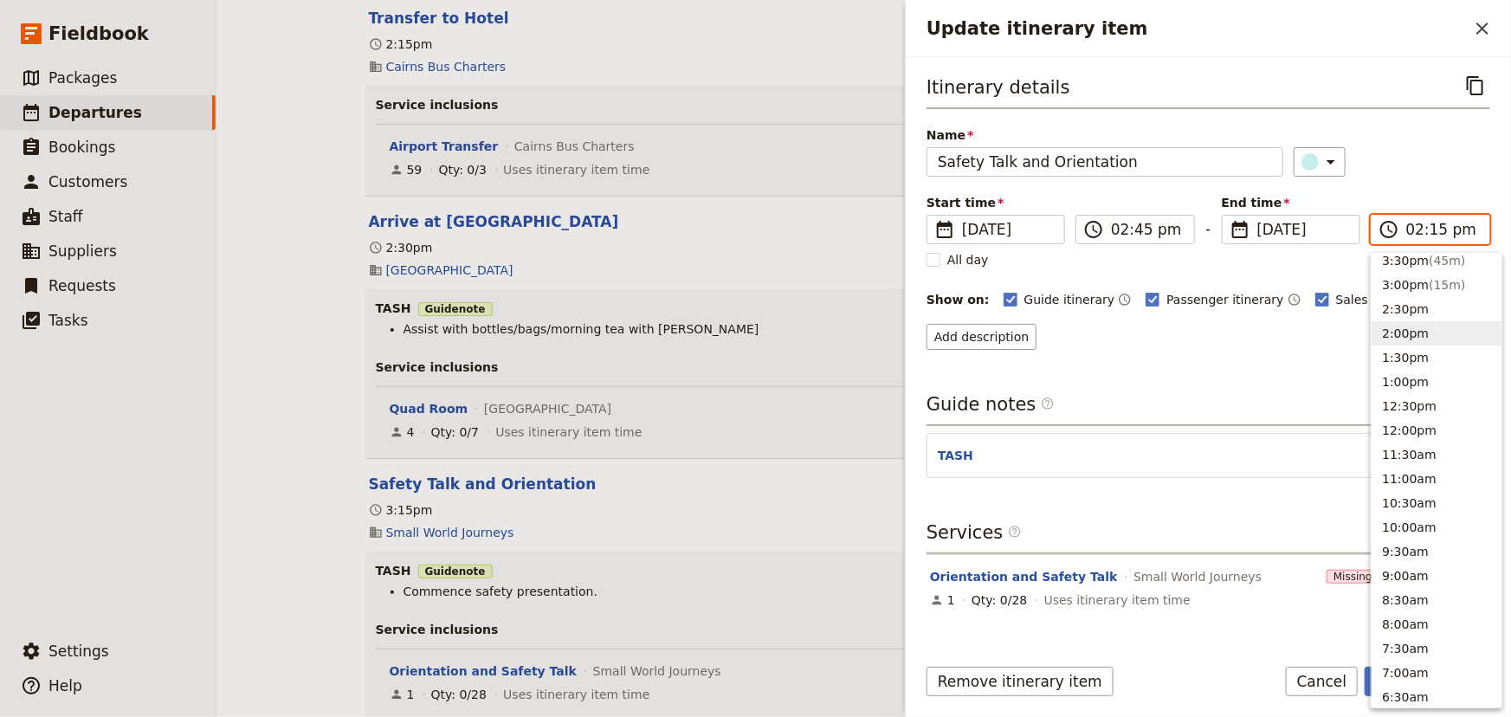
click at [1433, 228] on input "02:15 pm" at bounding box center [1442, 229] width 73 height 21
type input "02:45 pm"
click at [1420, 189] on div "Itinerary details ​ Name Safety Talk and Orientation ​ Start time ​ [DATE] [DAT…" at bounding box center [1208, 210] width 564 height 279
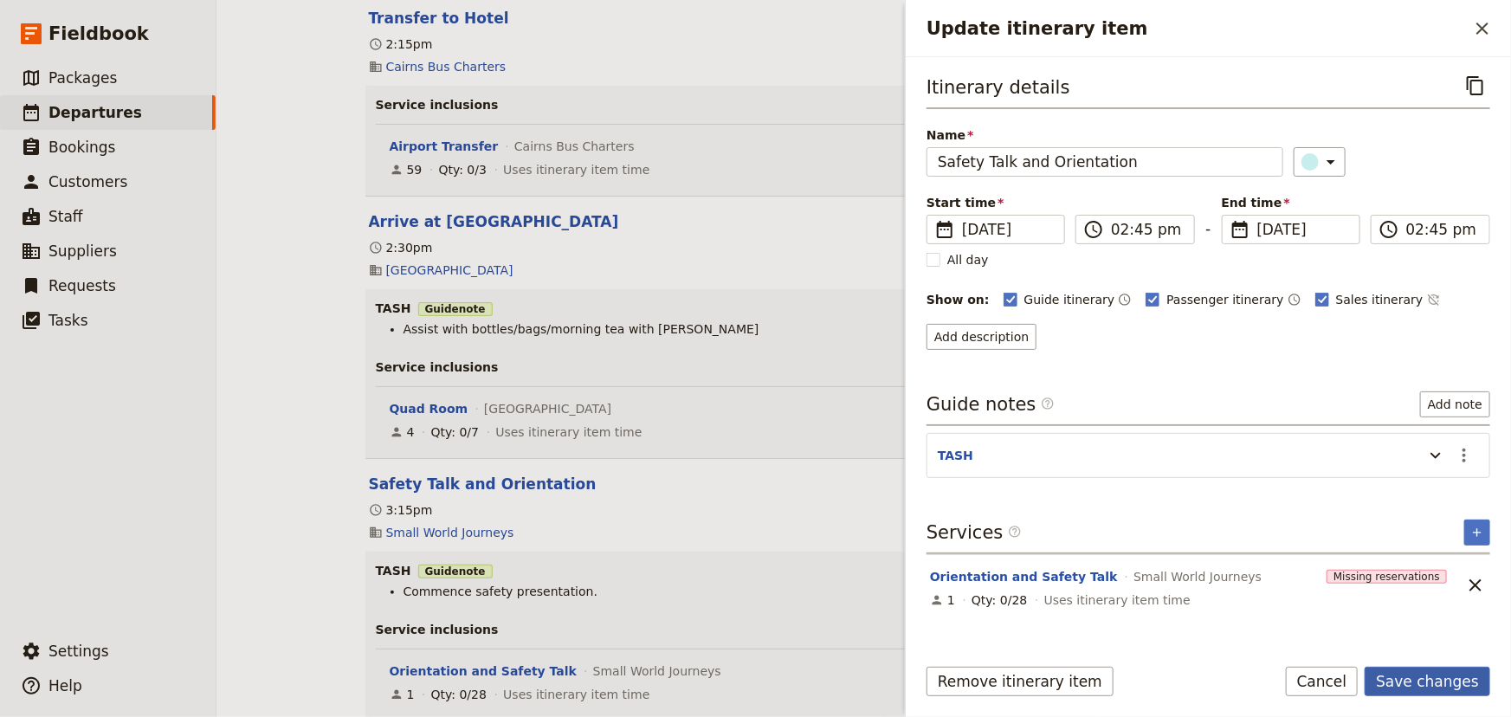
click at [1426, 680] on button "Save changes" at bounding box center [1427, 681] width 126 height 29
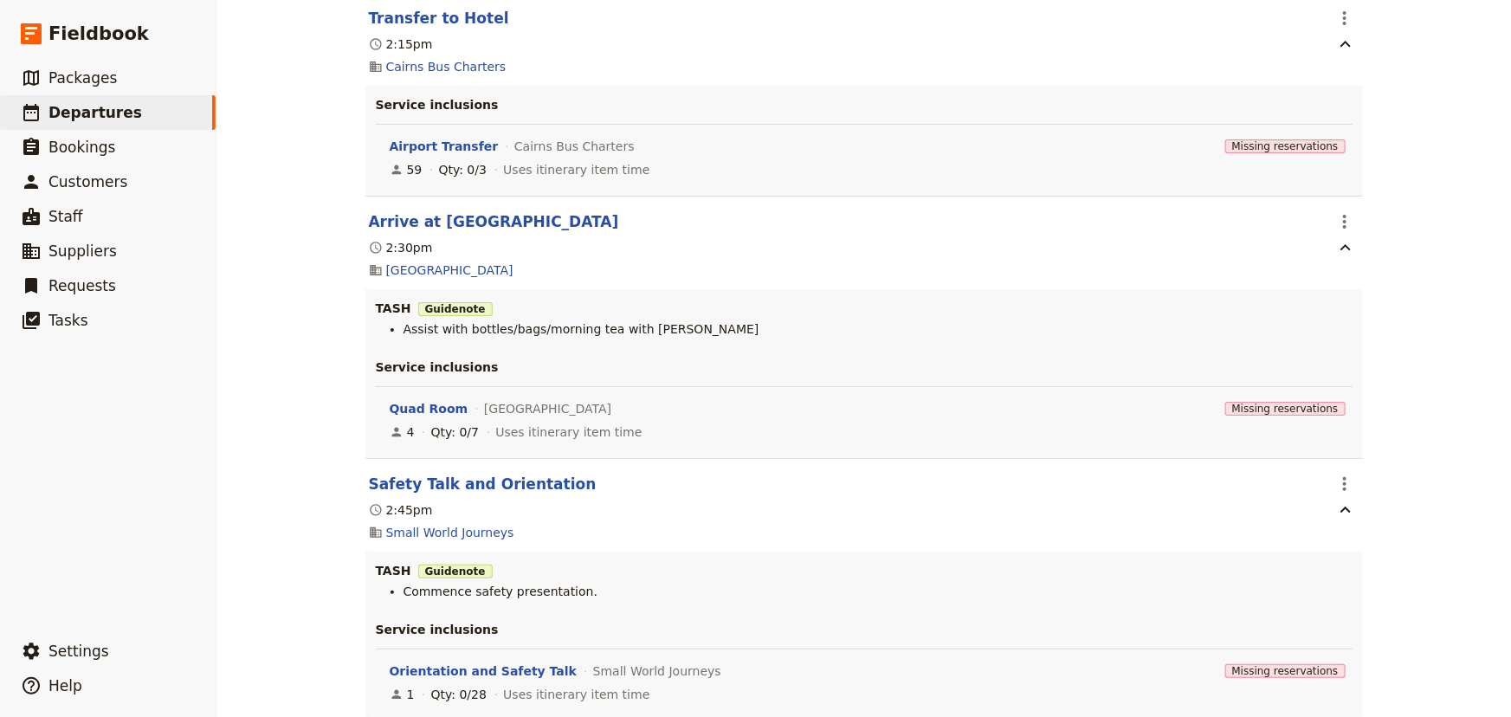
click at [1421, 396] on div "[PERSON_NAME] College: Custom Trip Group A ​ Draft [DATE] – [DATE] 5 days / 4 n…" at bounding box center [863, 358] width 1294 height 717
click at [1415, 403] on div "[PERSON_NAME] College: Custom Trip Group A ​ Draft [DATE] – [DATE] 5 days / 4 n…" at bounding box center [863, 358] width 1294 height 717
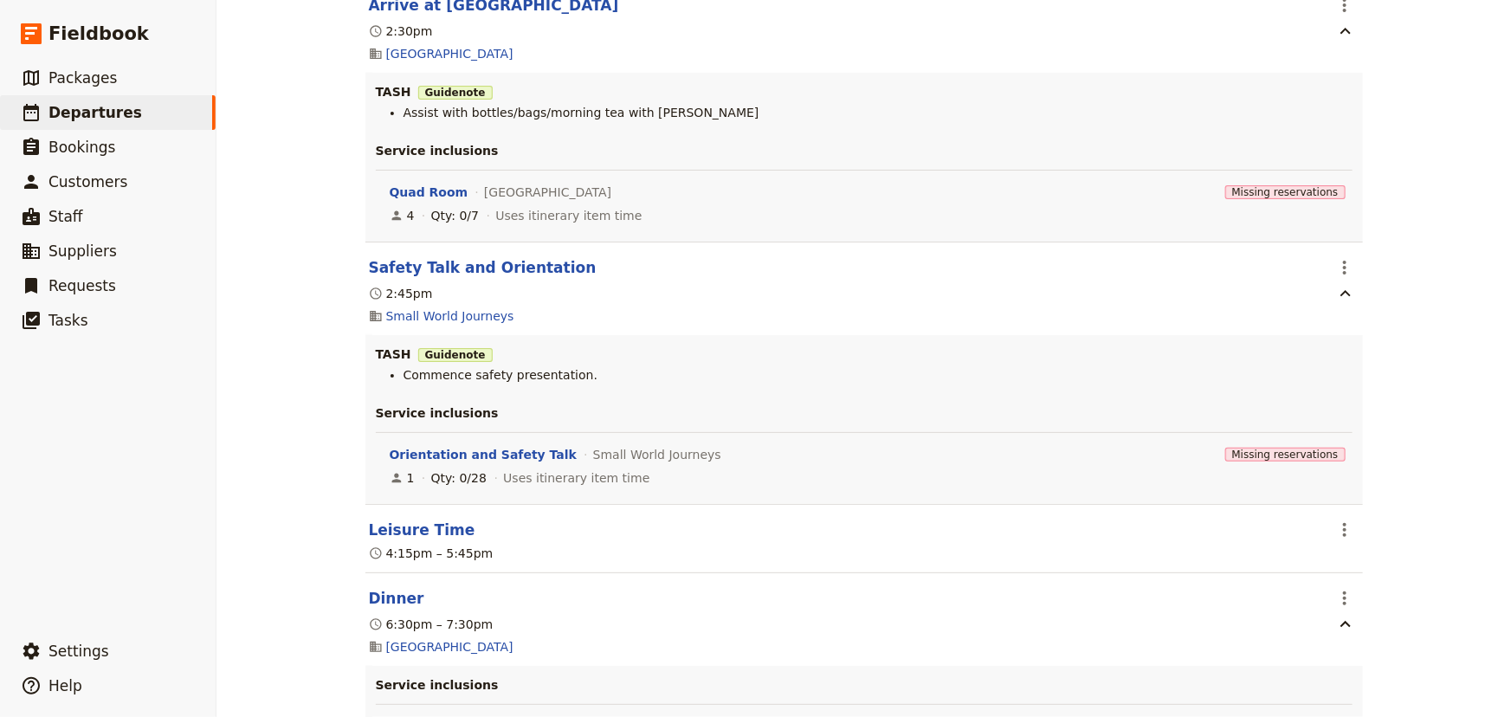
scroll to position [1338, 0]
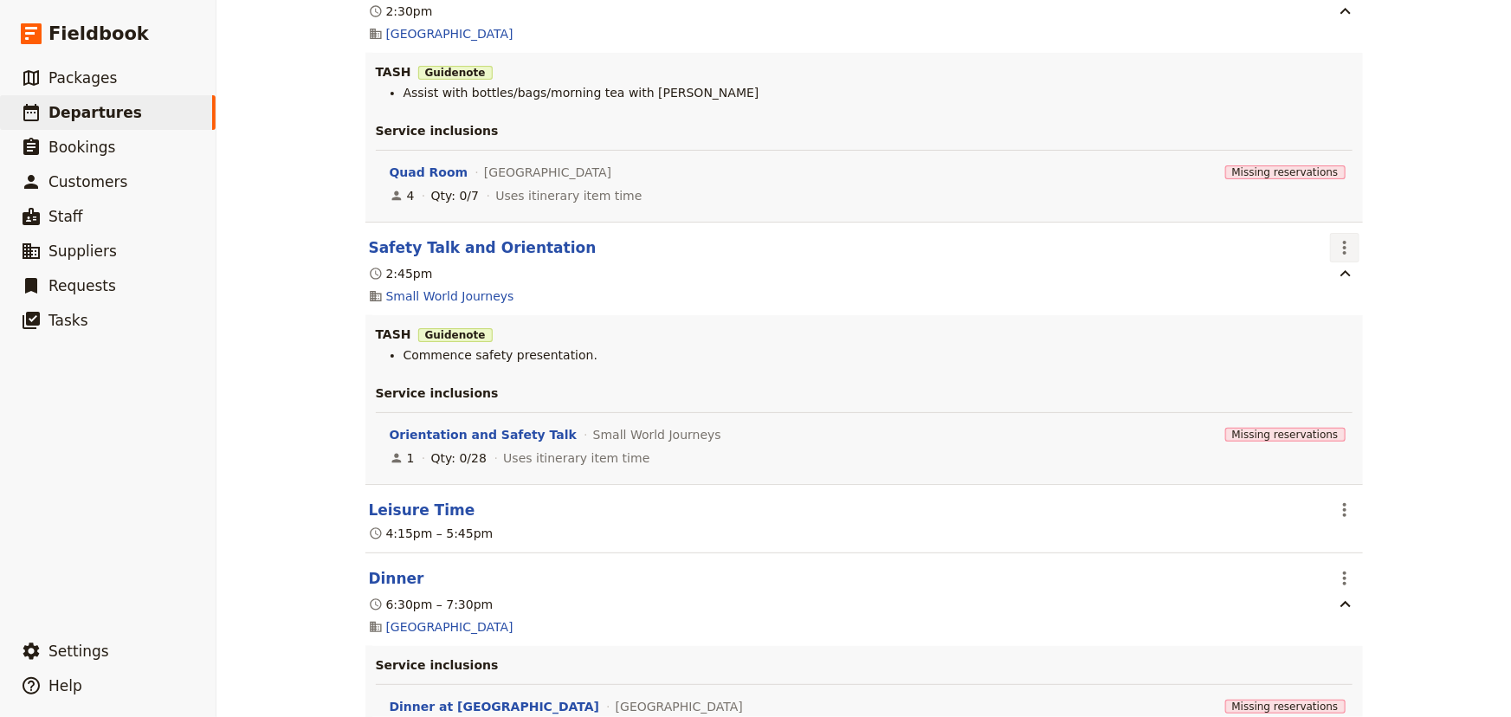
click at [1346, 249] on icon "Actions" at bounding box center [1344, 247] width 21 height 21
click at [1349, 287] on span "Edit this itinerary item" at bounding box center [1403, 287] width 136 height 17
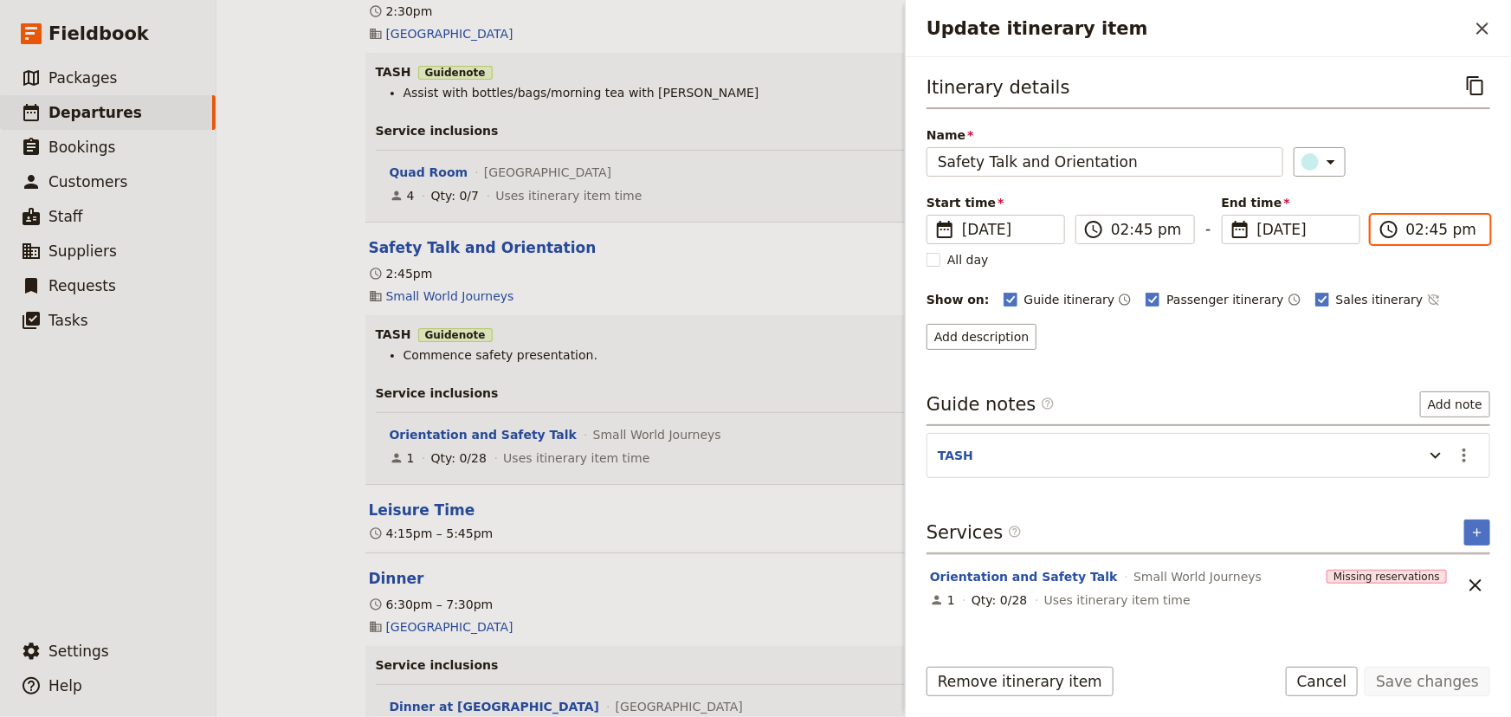
click at [1417, 228] on input "02:45 pm" at bounding box center [1442, 229] width 73 height 21
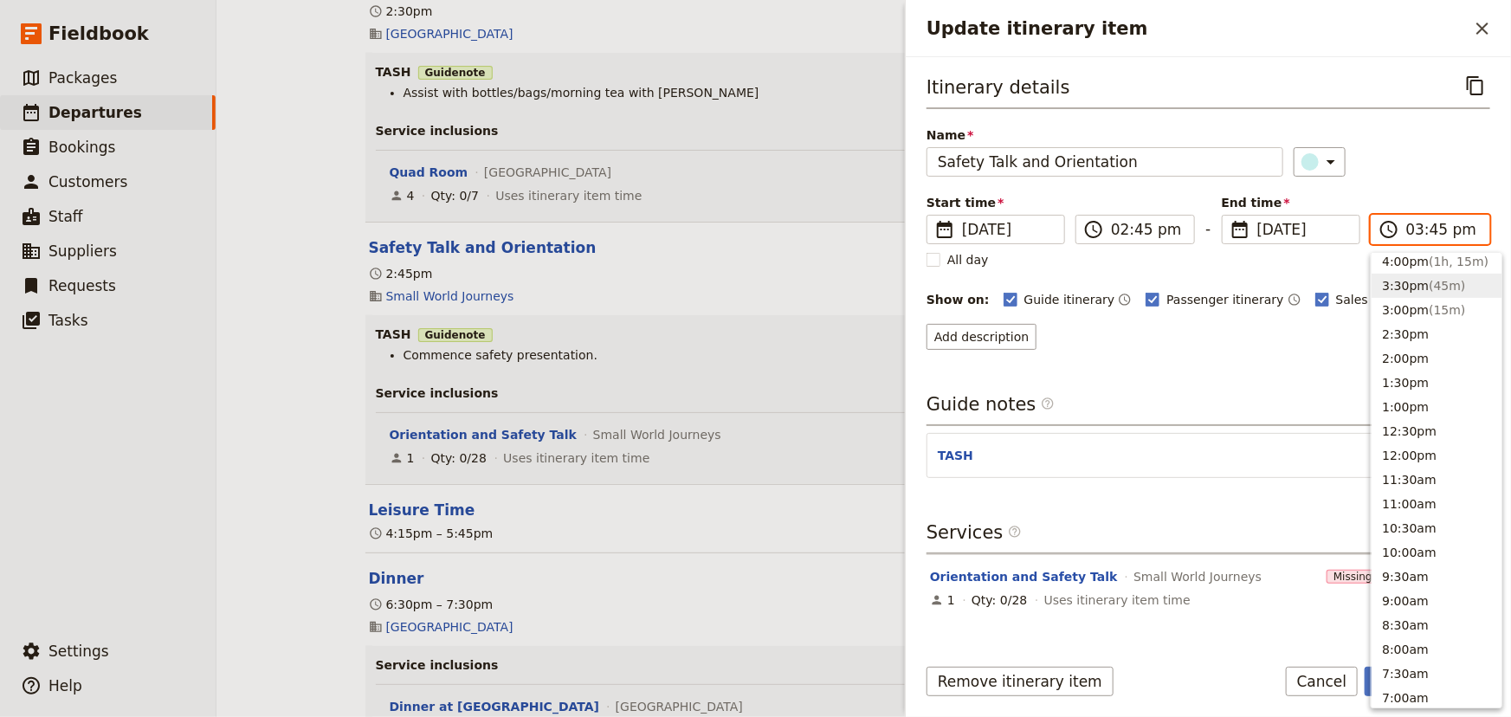
scroll to position [391, 0]
click at [1434, 232] on input "03:45 pm" at bounding box center [1442, 229] width 73 height 21
type input "03:00 pm"
click at [1434, 190] on div "Itinerary details ​ Name Safety Talk and Orientation ​ Start time ​ [DATE] [DAT…" at bounding box center [1208, 210] width 564 height 279
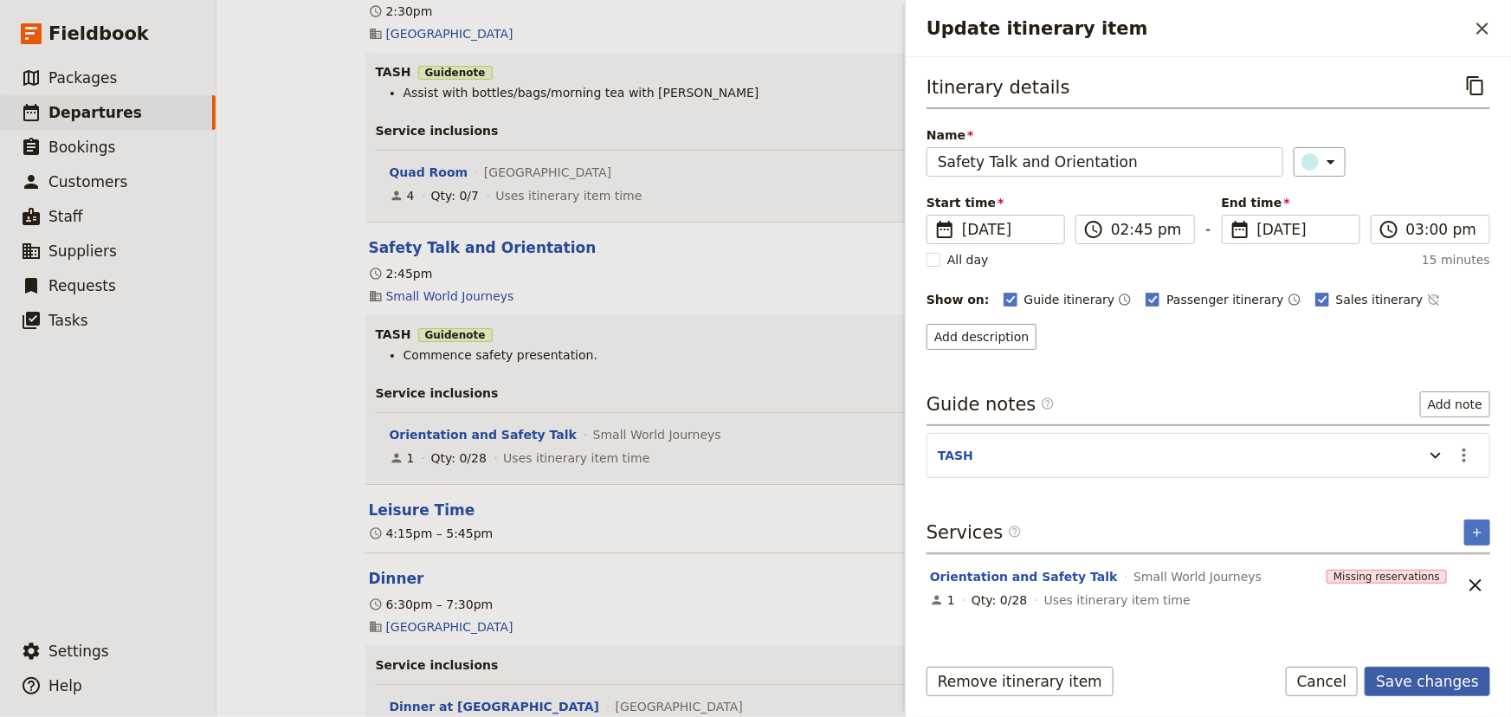
click at [1452, 676] on button "Save changes" at bounding box center [1427, 681] width 126 height 29
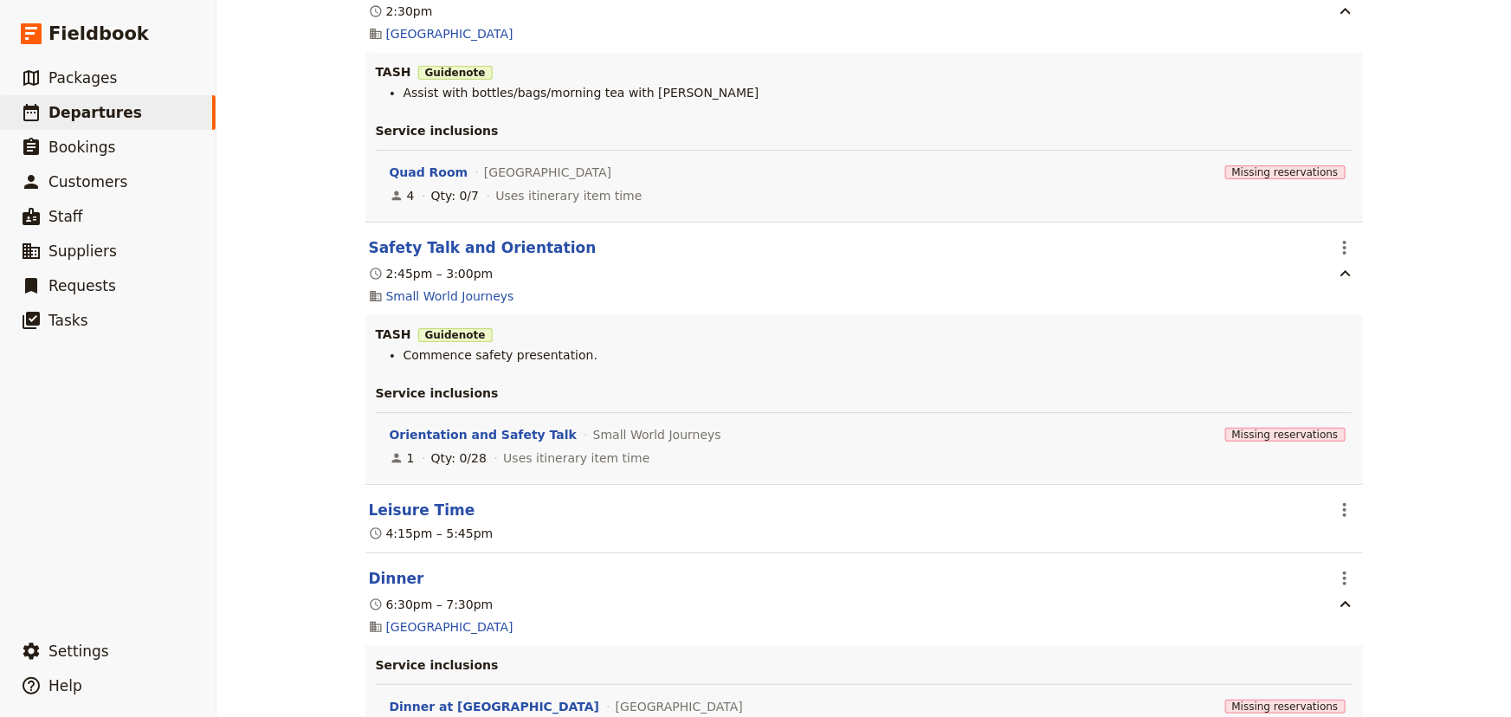
click at [1429, 409] on div "[PERSON_NAME] College: Custom Trip Group A ​ Draft [DATE] – [DATE] 5 days / 4 n…" at bounding box center [863, 358] width 1294 height 717
click at [1334, 512] on icon "Actions" at bounding box center [1344, 510] width 21 height 21
click at [1337, 548] on span "Edit this itinerary item" at bounding box center [1403, 549] width 136 height 17
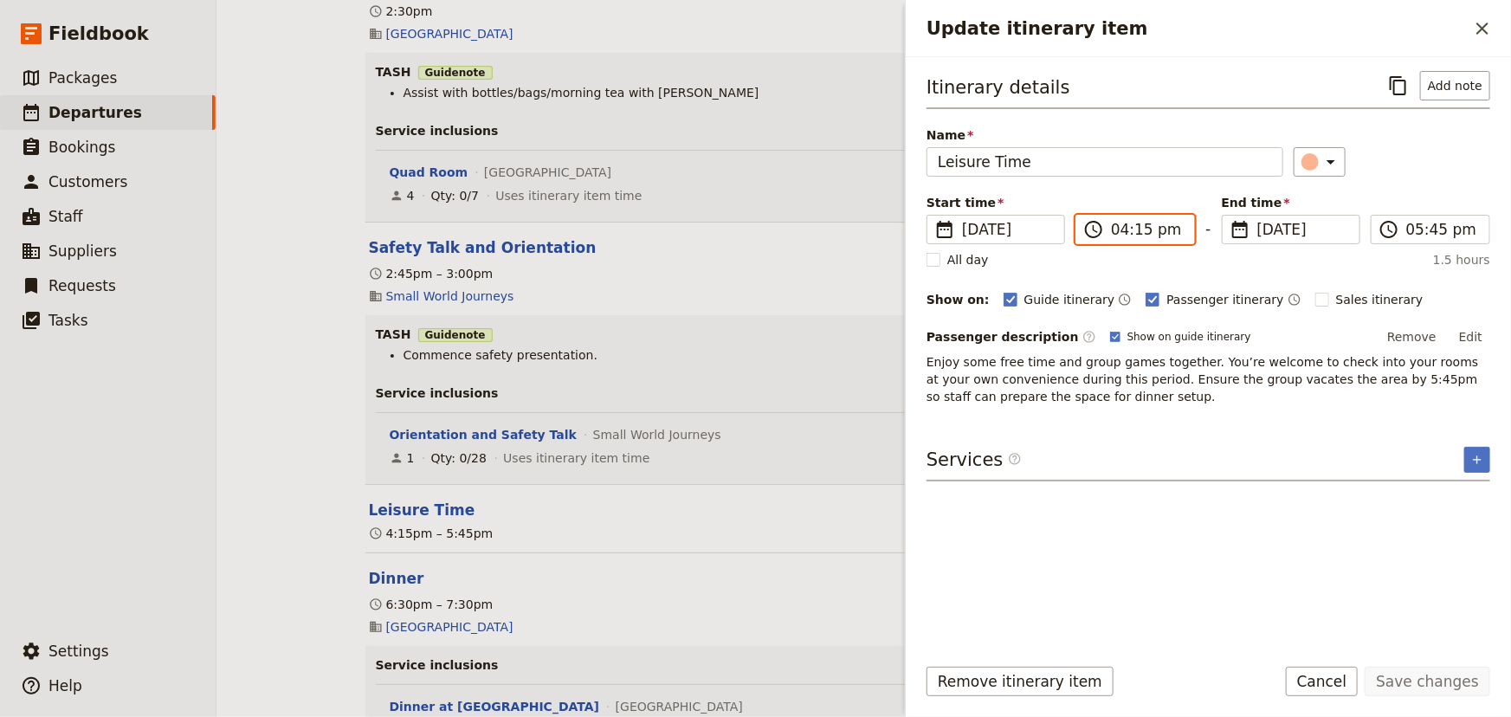
click at [1111, 230] on input "04:15 pm" at bounding box center [1147, 229] width 73 height 21
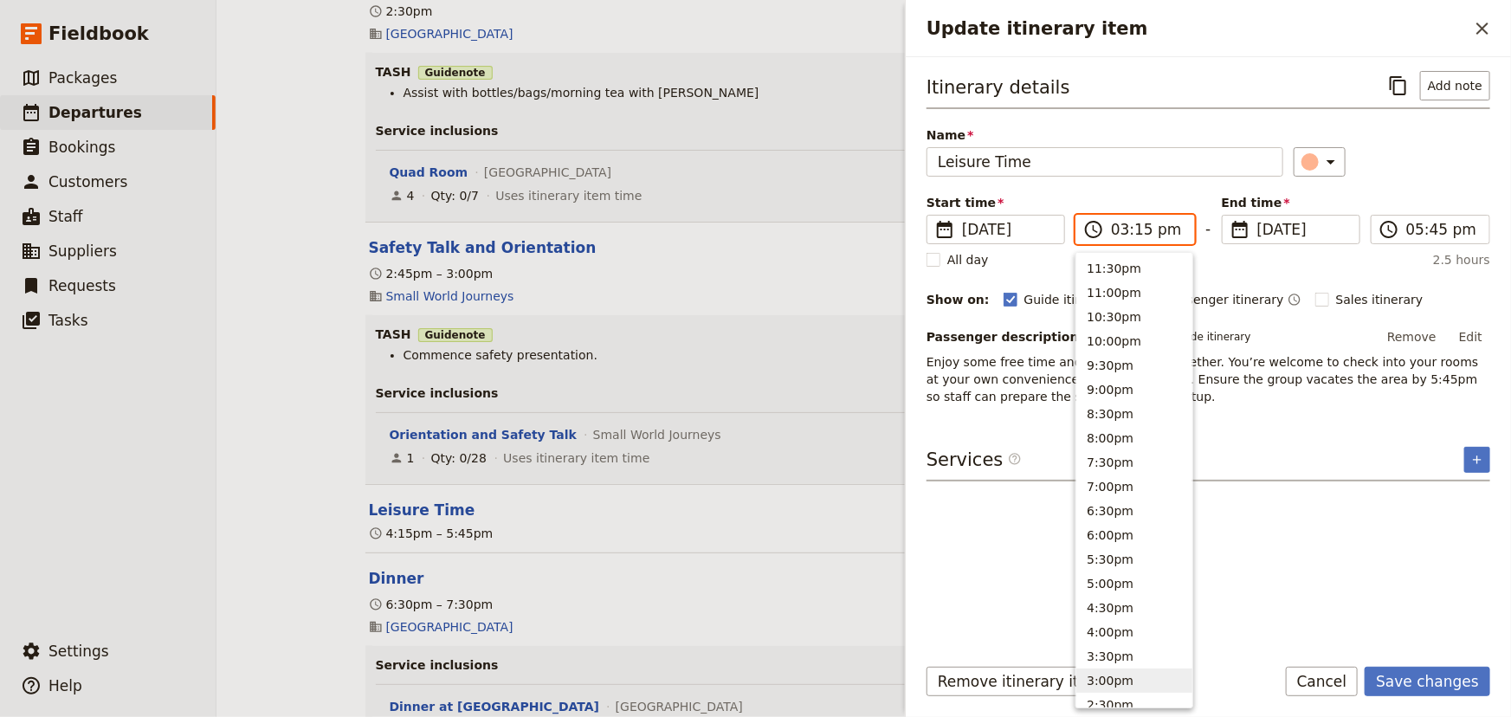
click at [1138, 232] on input "03:15 pm" at bounding box center [1147, 229] width 73 height 21
type input "03:00 pm"
click at [1416, 684] on button "Save changes" at bounding box center [1427, 681] width 126 height 29
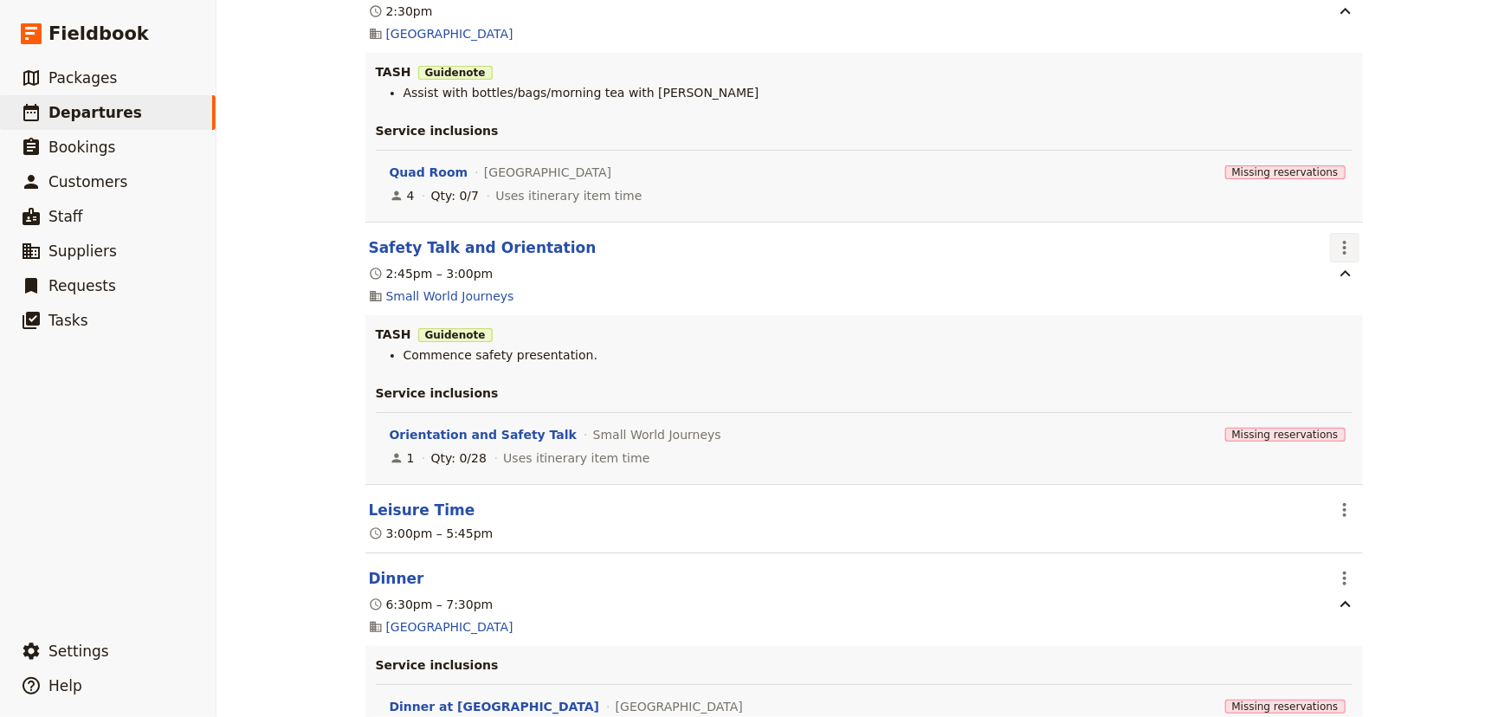
click at [1334, 247] on icon "Actions" at bounding box center [1344, 247] width 21 height 21
click at [1339, 284] on span "Edit this itinerary item" at bounding box center [1403, 287] width 136 height 17
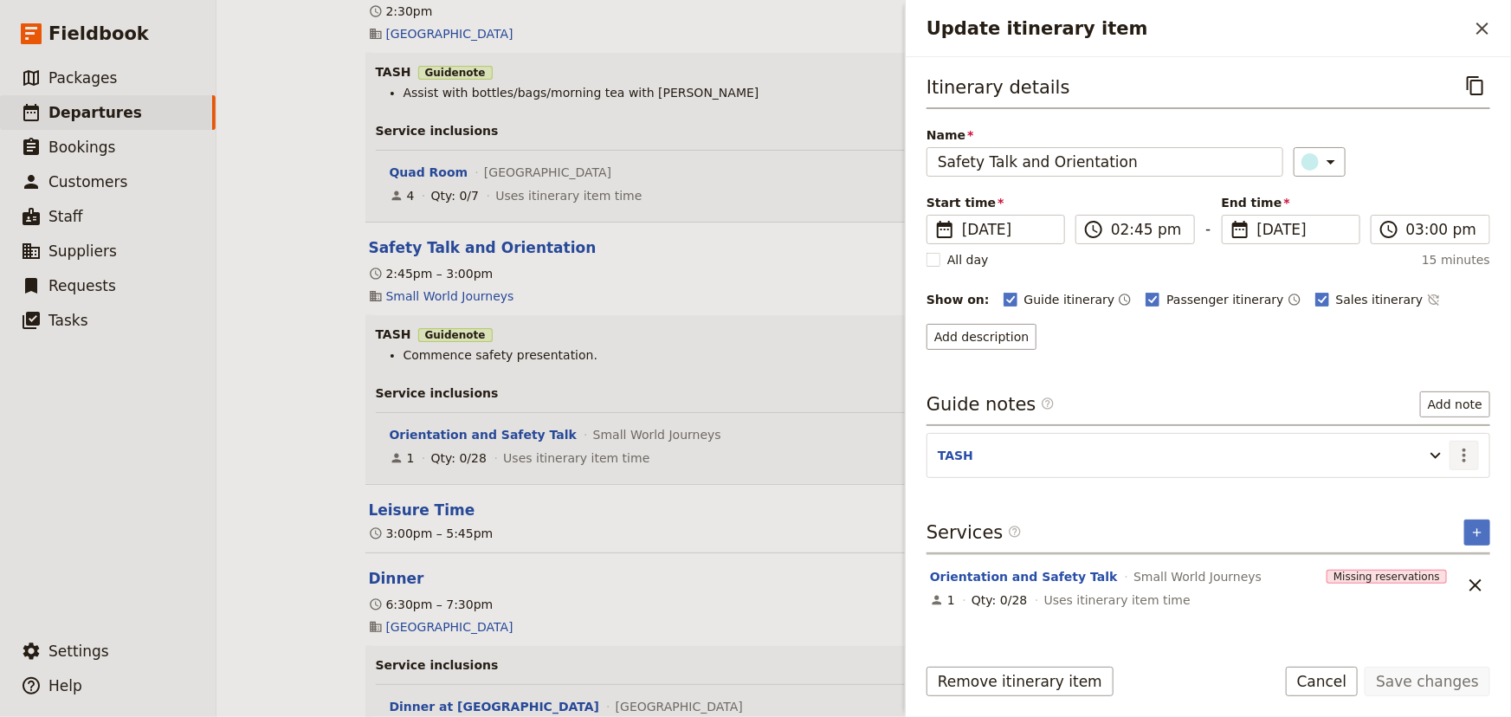
click at [1469, 457] on icon "Actions" at bounding box center [1464, 455] width 21 height 21
click at [1437, 491] on span "Edit note" at bounding box center [1415, 491] width 55 height 17
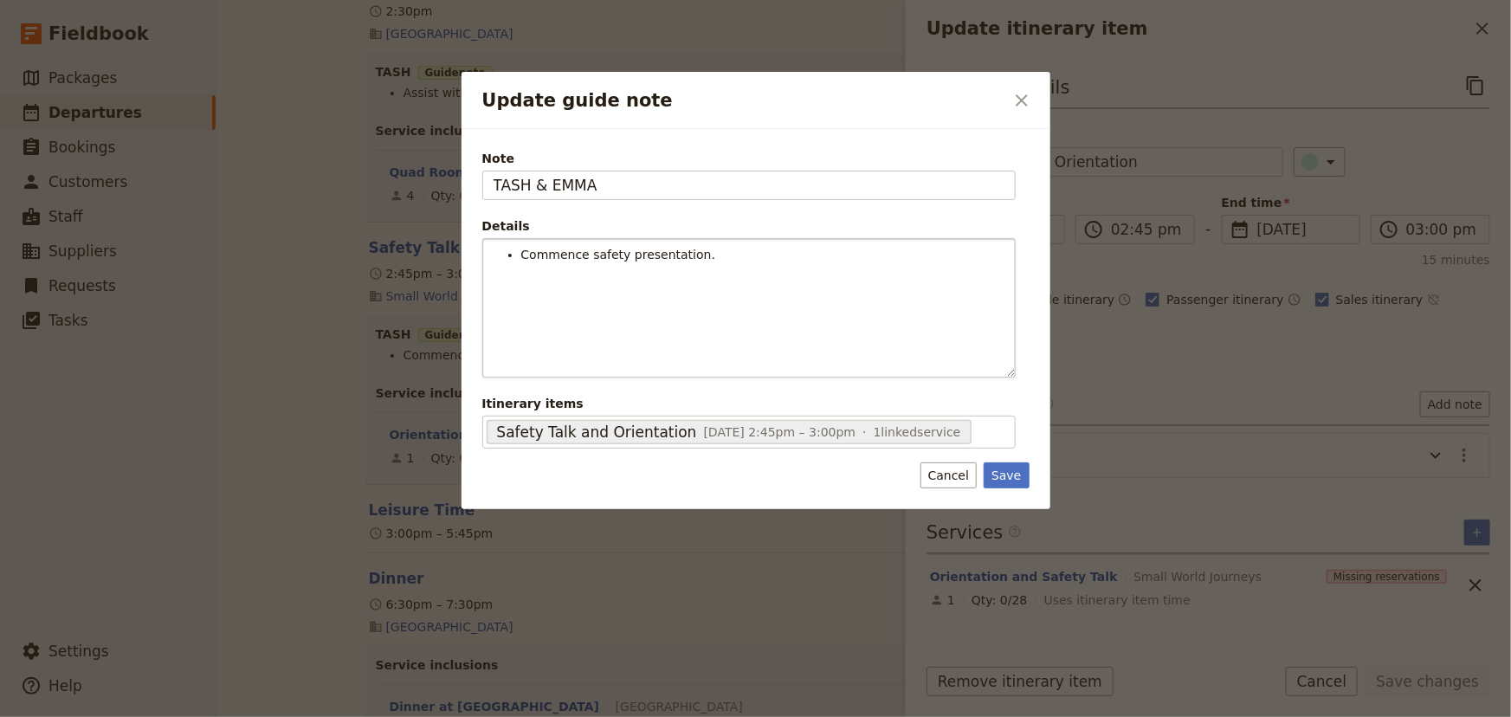
type input "TASH & EMMA"
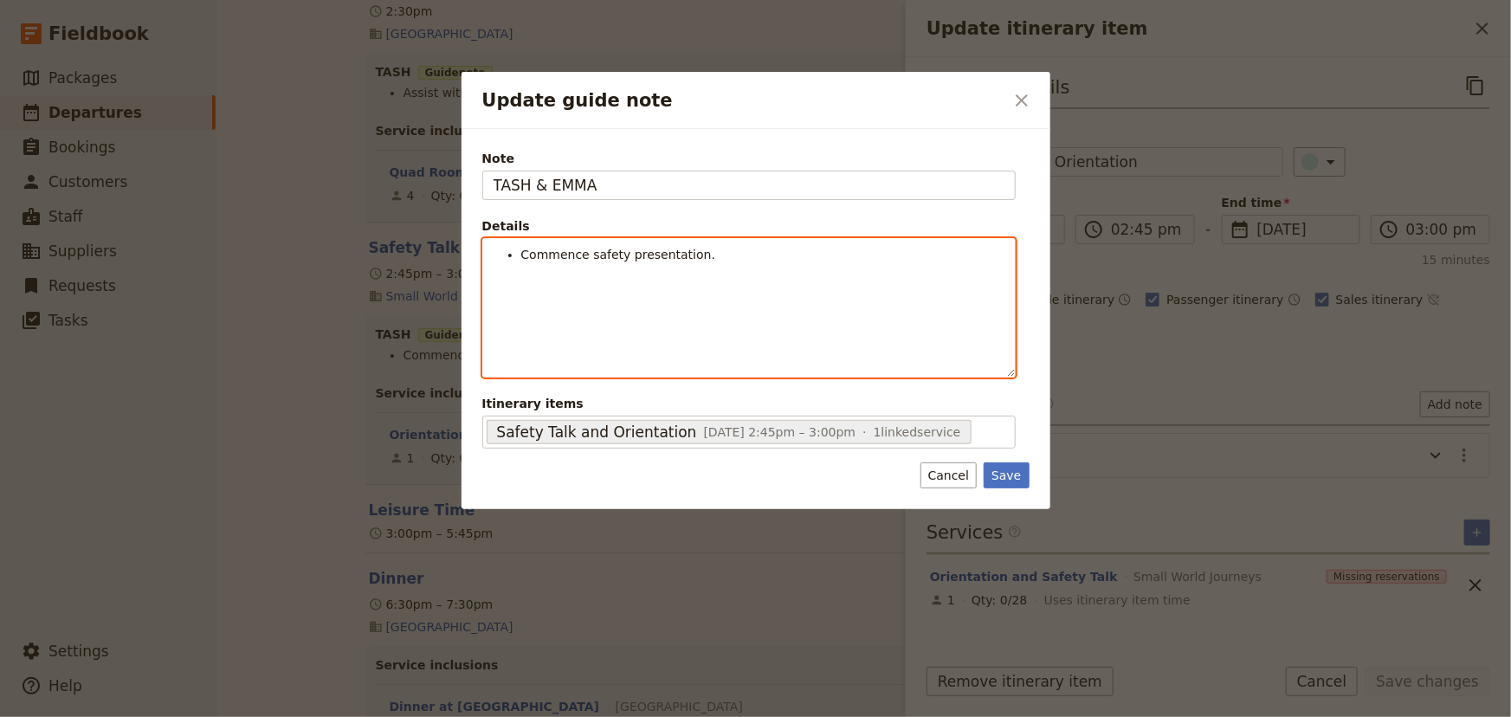
click at [702, 255] on li "Commence safety presentation." at bounding box center [762, 254] width 483 height 17
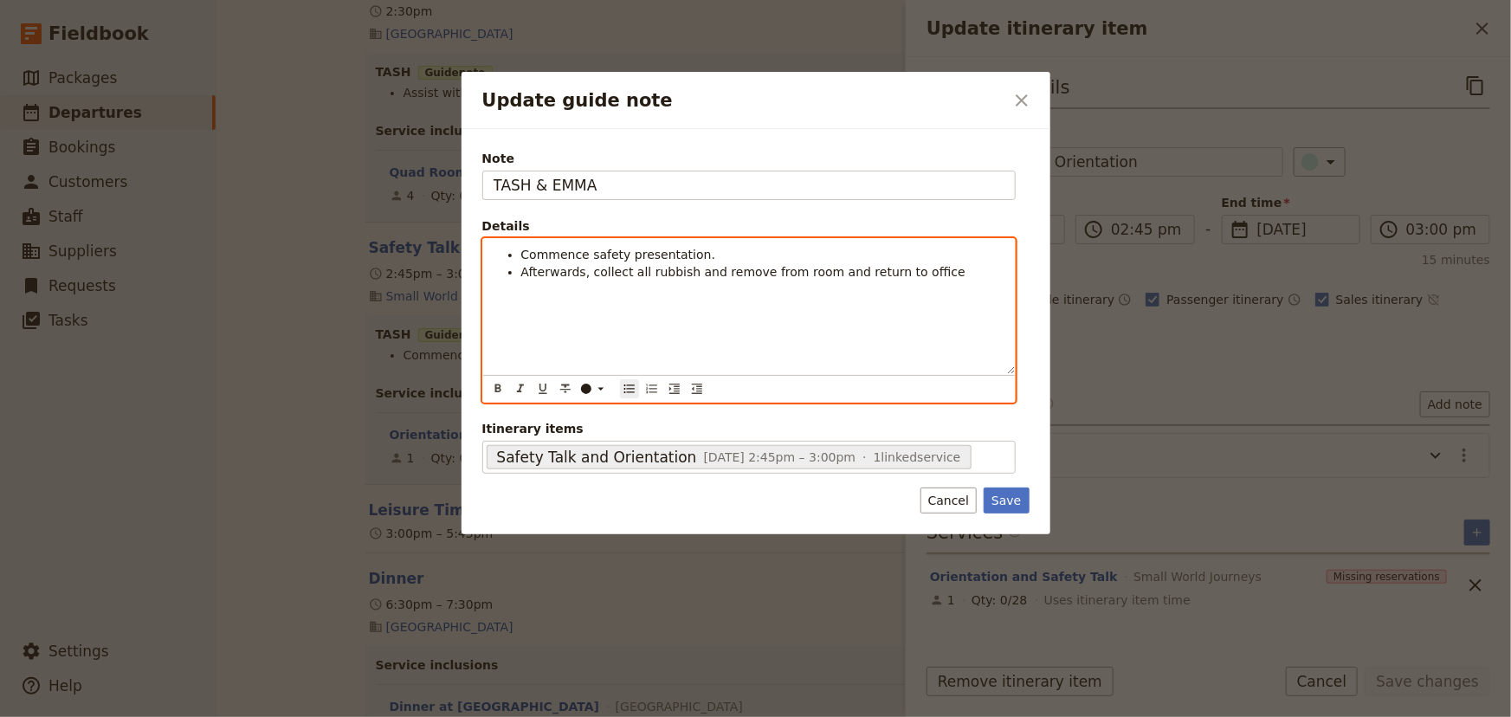
click at [521, 251] on span "Commence safety presentation." at bounding box center [618, 255] width 195 height 14
drag, startPoint x: 542, startPoint y: 252, endPoint x: 522, endPoint y: 251, distance: 19.9
click at [522, 251] on span "Tash - Commence safety presentation." at bounding box center [638, 255] width 234 height 14
click at [497, 388] on icon "Format bold" at bounding box center [497, 388] width 6 height 8
click at [586, 300] on div "Tash - Commence safety presentation. Afterwards, collect all rubbish and remove…" at bounding box center [749, 306] width 532 height 135
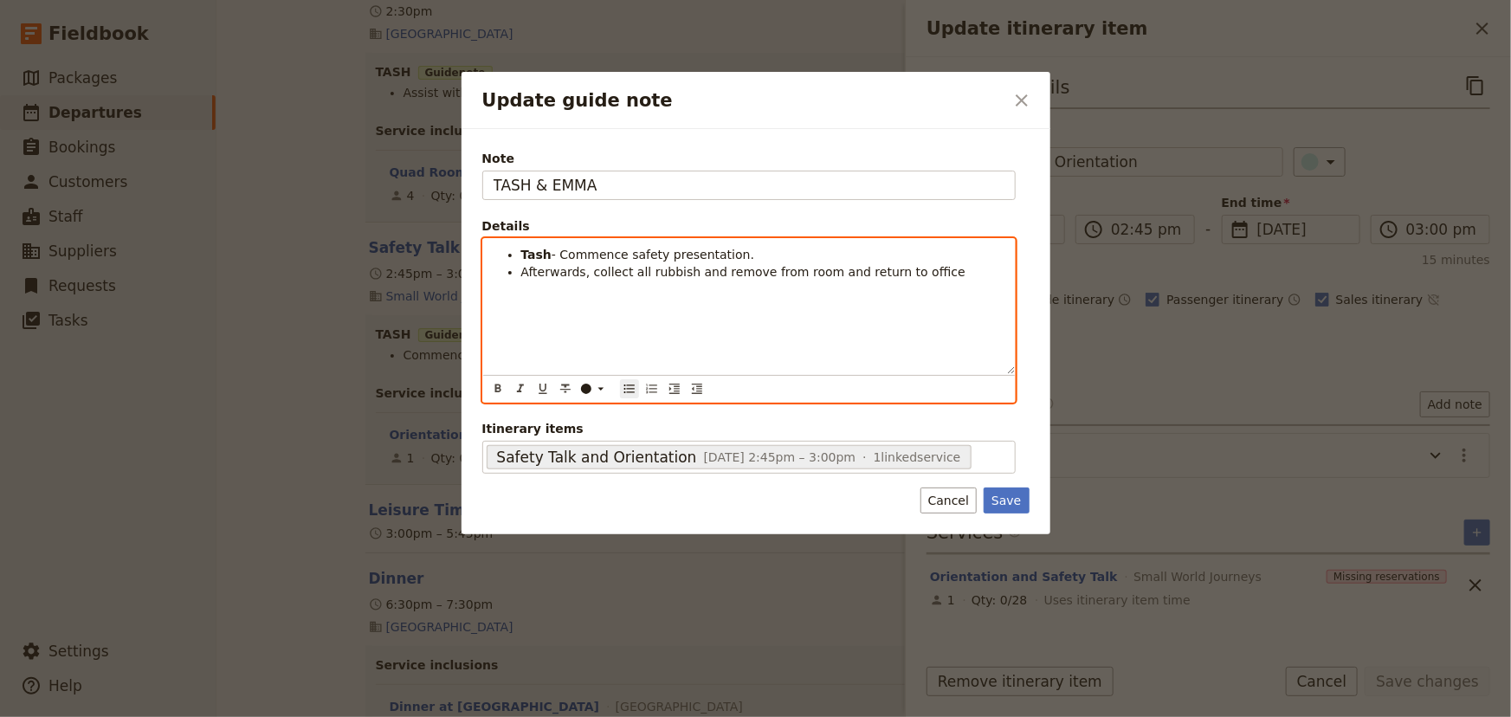
click at [521, 268] on span "Afterwards, collect all rubbish and remove from room and return to office" at bounding box center [743, 272] width 444 height 14
click at [540, 269] on span "Tahs & Emma - Afterwards, collect all rubbish and remove from room and return t…" at bounding box center [745, 280] width 449 height 31
drag, startPoint x: 582, startPoint y: 271, endPoint x: 519, endPoint y: 270, distance: 63.2
click at [519, 270] on ul "Tash - Commence safety presentation. [PERSON_NAME] & [PERSON_NAME] - Afterwards…" at bounding box center [748, 272] width 511 height 52
click at [499, 387] on icon "Format bold" at bounding box center [497, 388] width 6 height 8
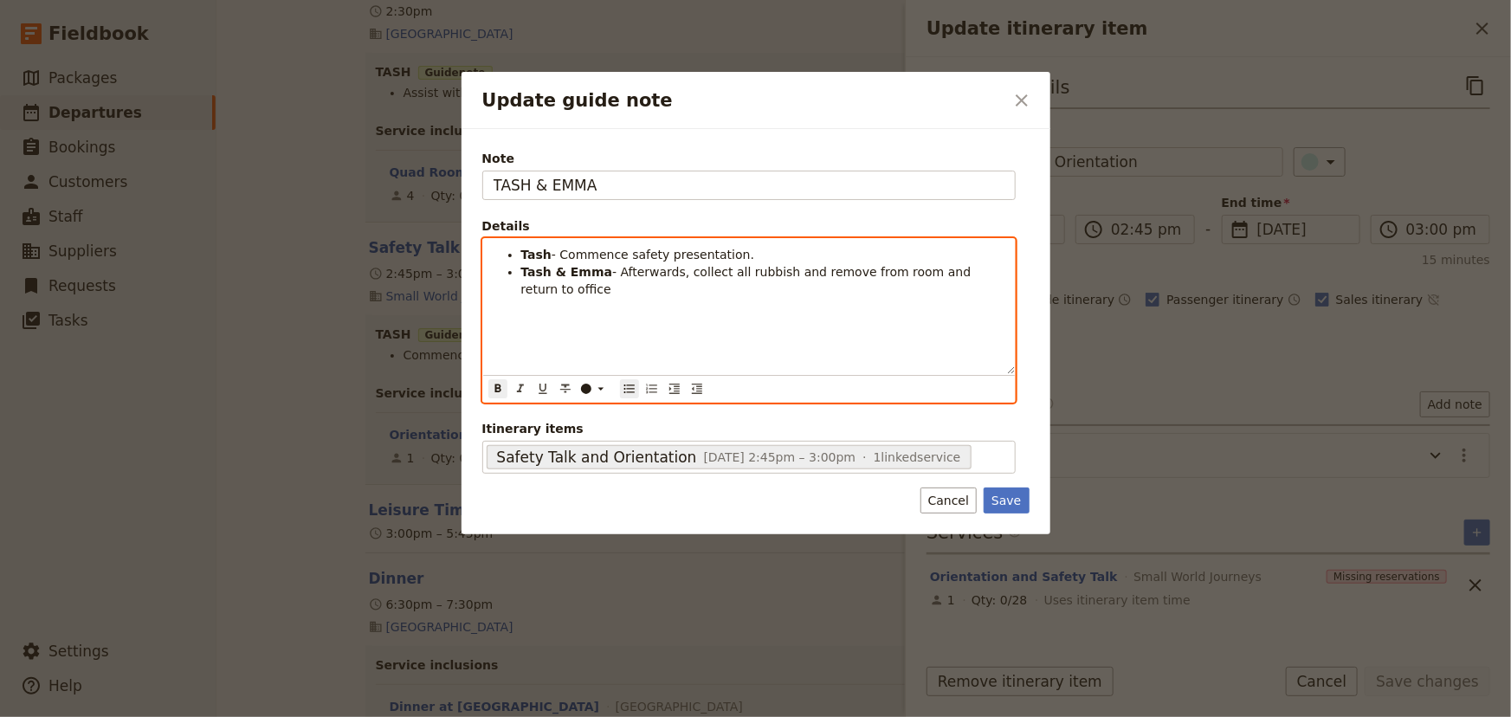
click at [591, 318] on div "Tash - Commence safety presentation. [PERSON_NAME] & [PERSON_NAME] - Afterwards…" at bounding box center [749, 306] width 532 height 135
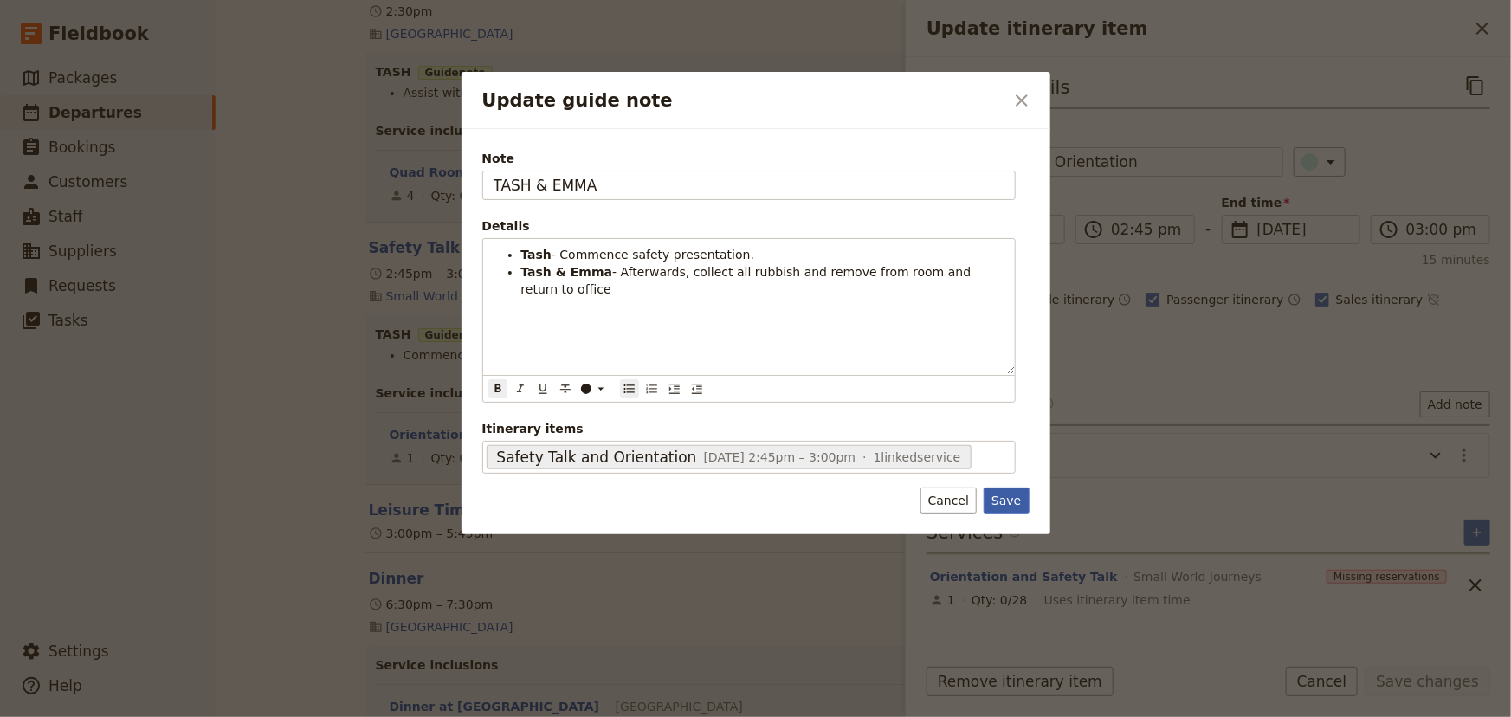
click at [1021, 500] on button "Save" at bounding box center [1005, 500] width 45 height 26
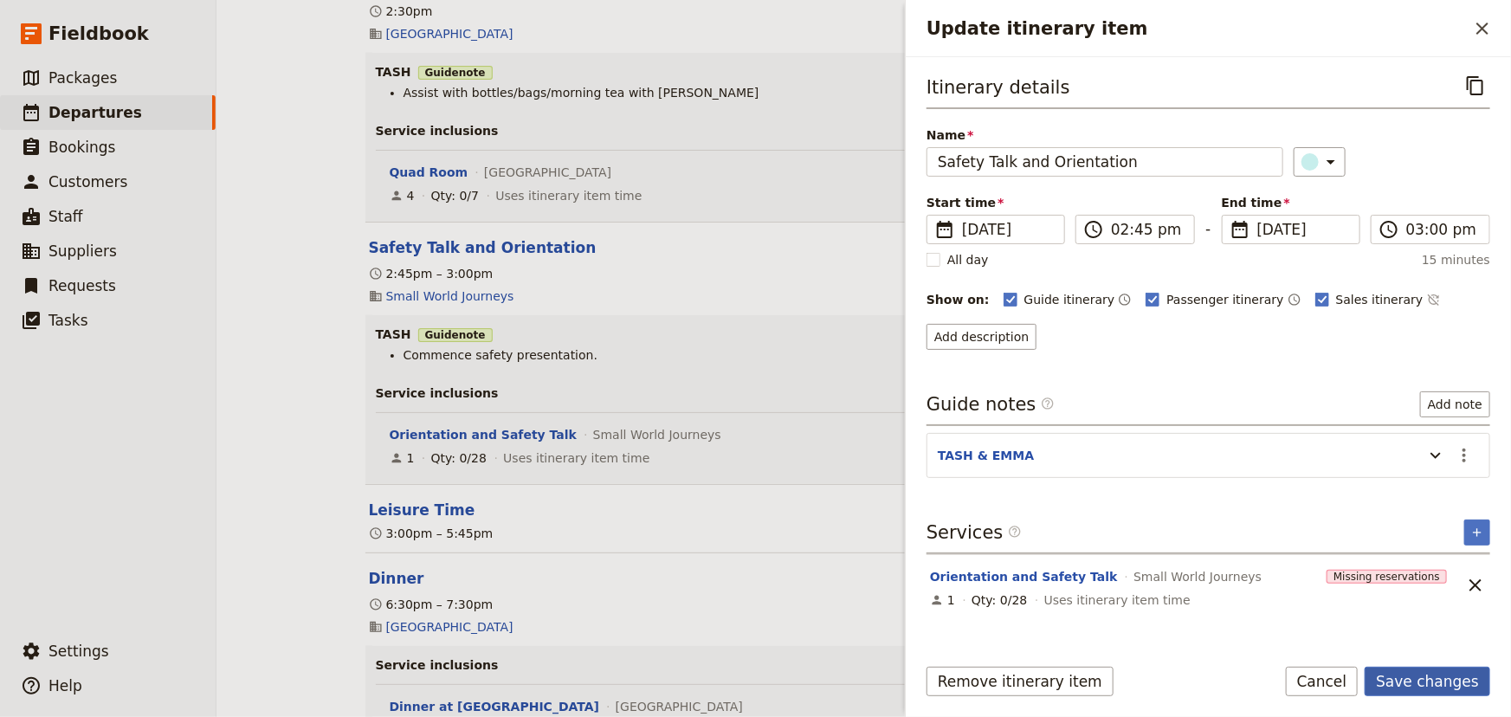
click at [1424, 681] on button "Save changes" at bounding box center [1427, 681] width 126 height 29
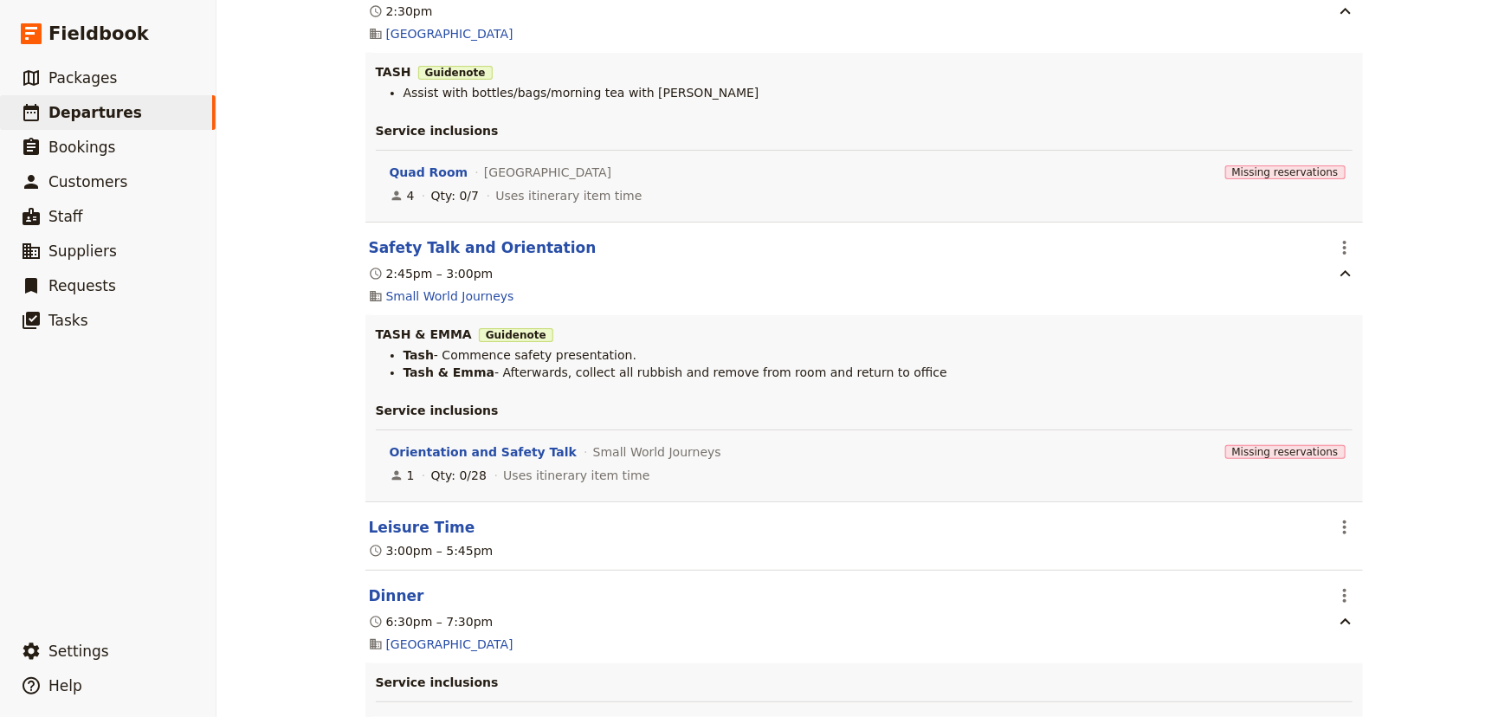
click at [1395, 411] on div "[PERSON_NAME] College: Custom Trip Group A ​ Draft [DATE] – [DATE] 5 days / 4 n…" at bounding box center [863, 358] width 1294 height 717
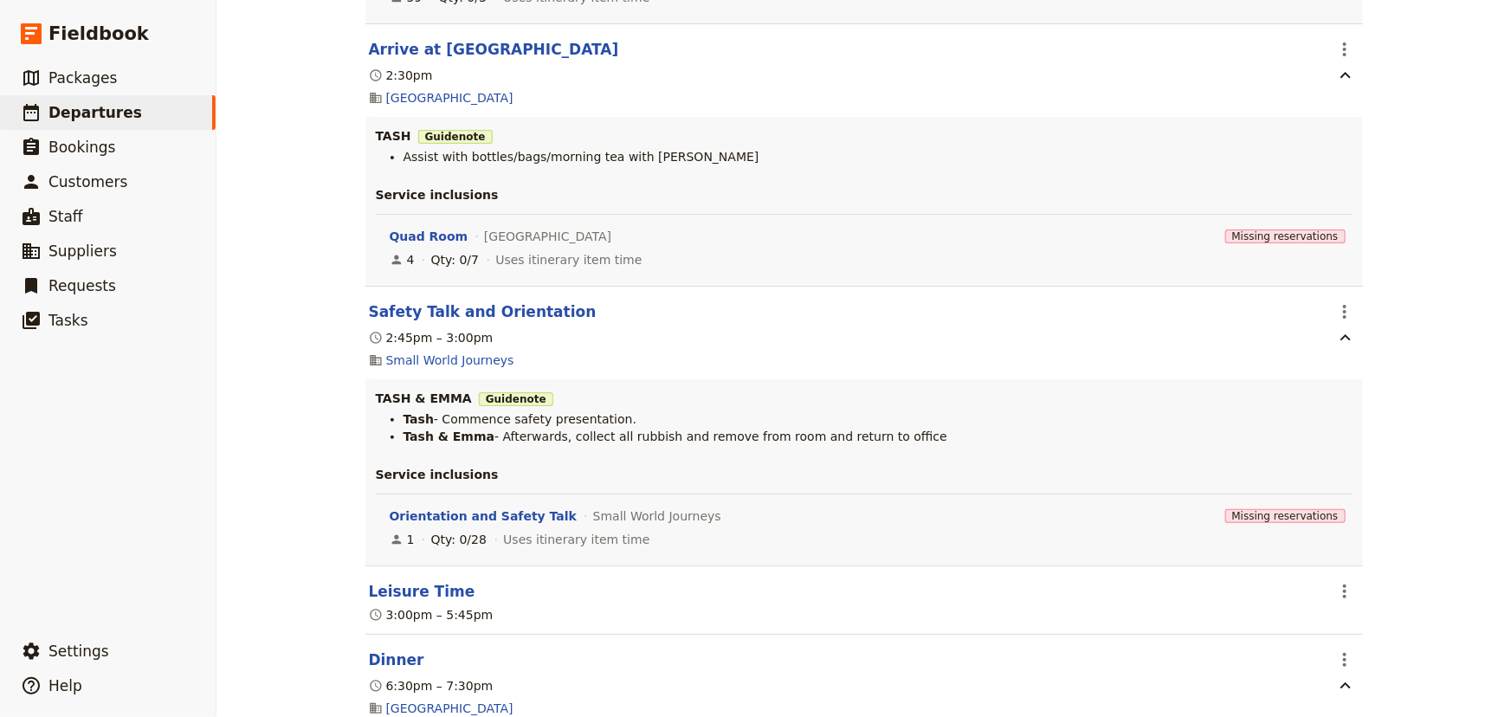
scroll to position [1259, 0]
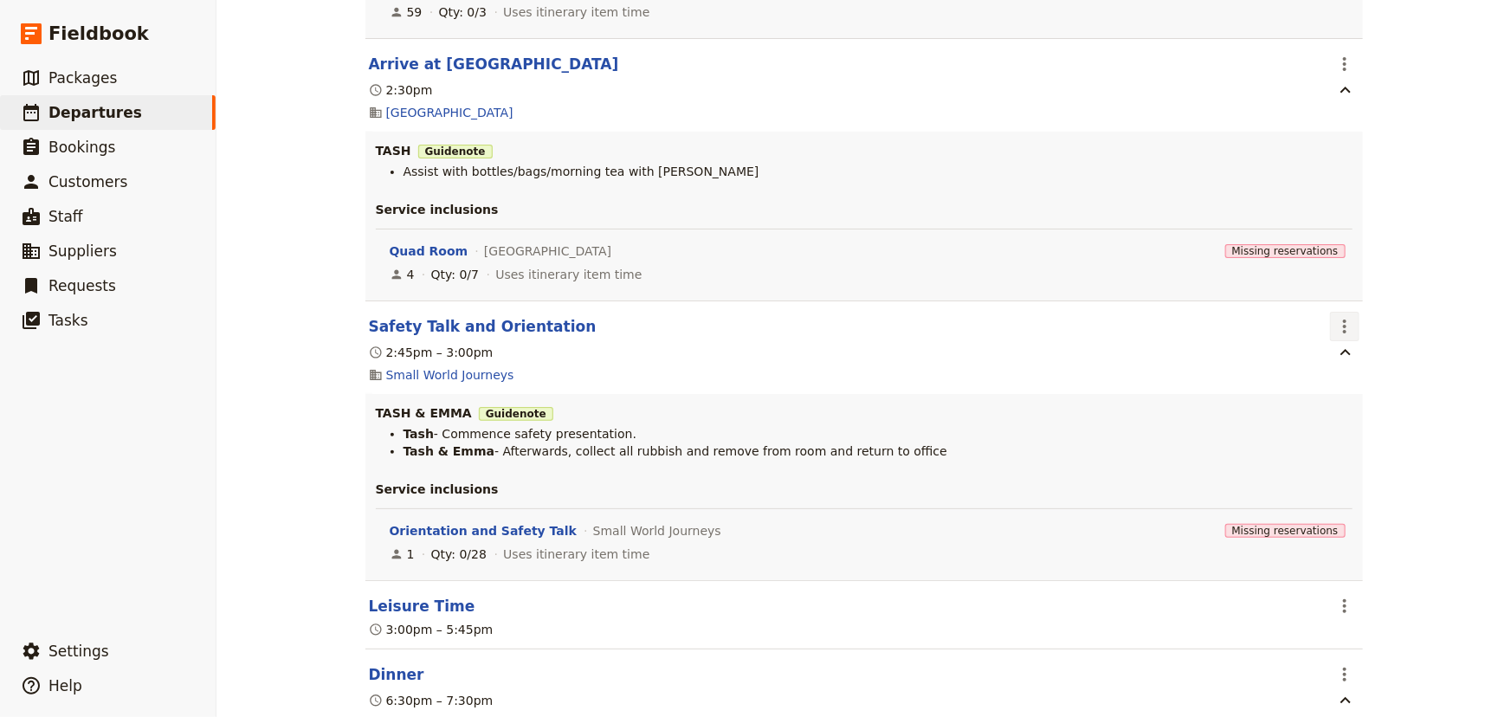
click at [1343, 332] on icon "Actions" at bounding box center [1344, 326] width 3 height 14
click at [1342, 358] on span "Edit this itinerary item" at bounding box center [1403, 365] width 136 height 17
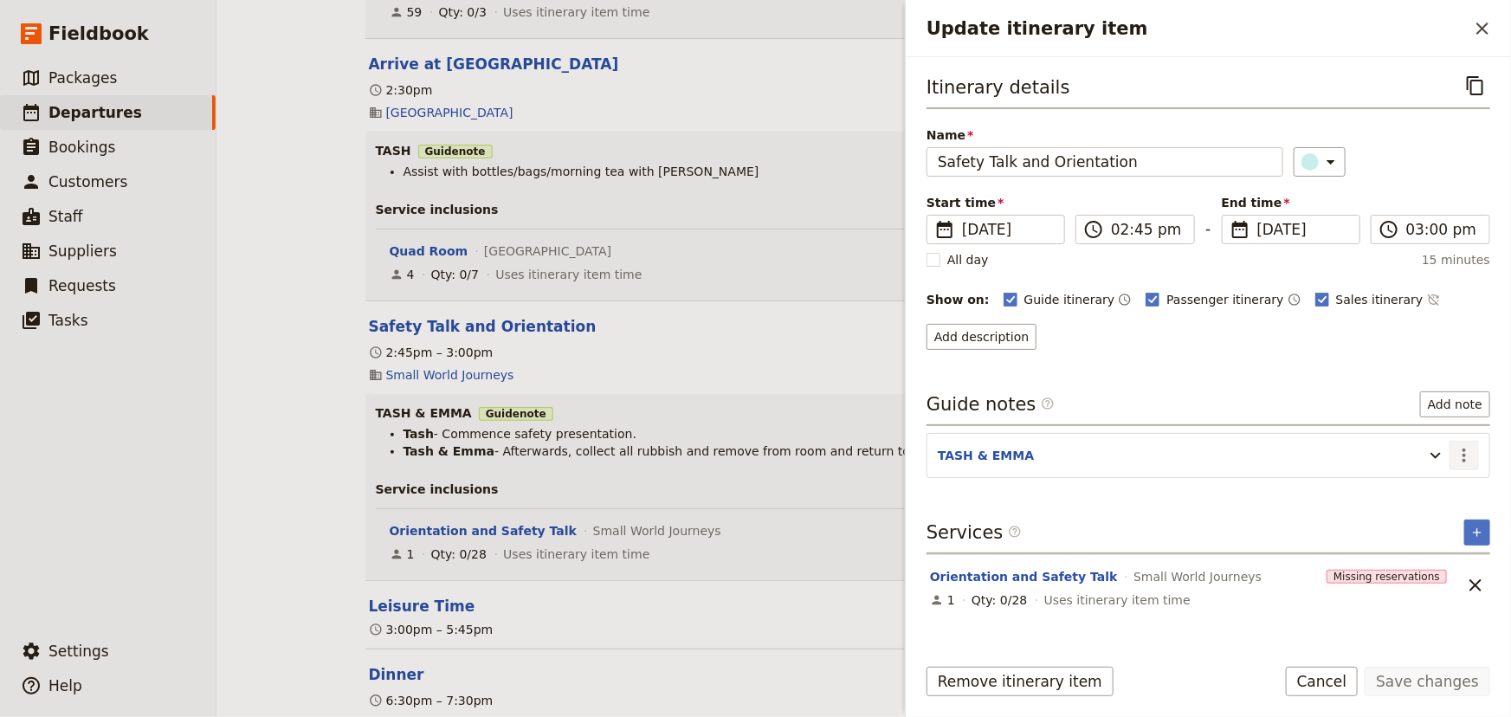
click at [1467, 454] on icon "Actions" at bounding box center [1464, 455] width 21 height 21
click at [1442, 487] on span "Edit note" at bounding box center [1415, 491] width 55 height 17
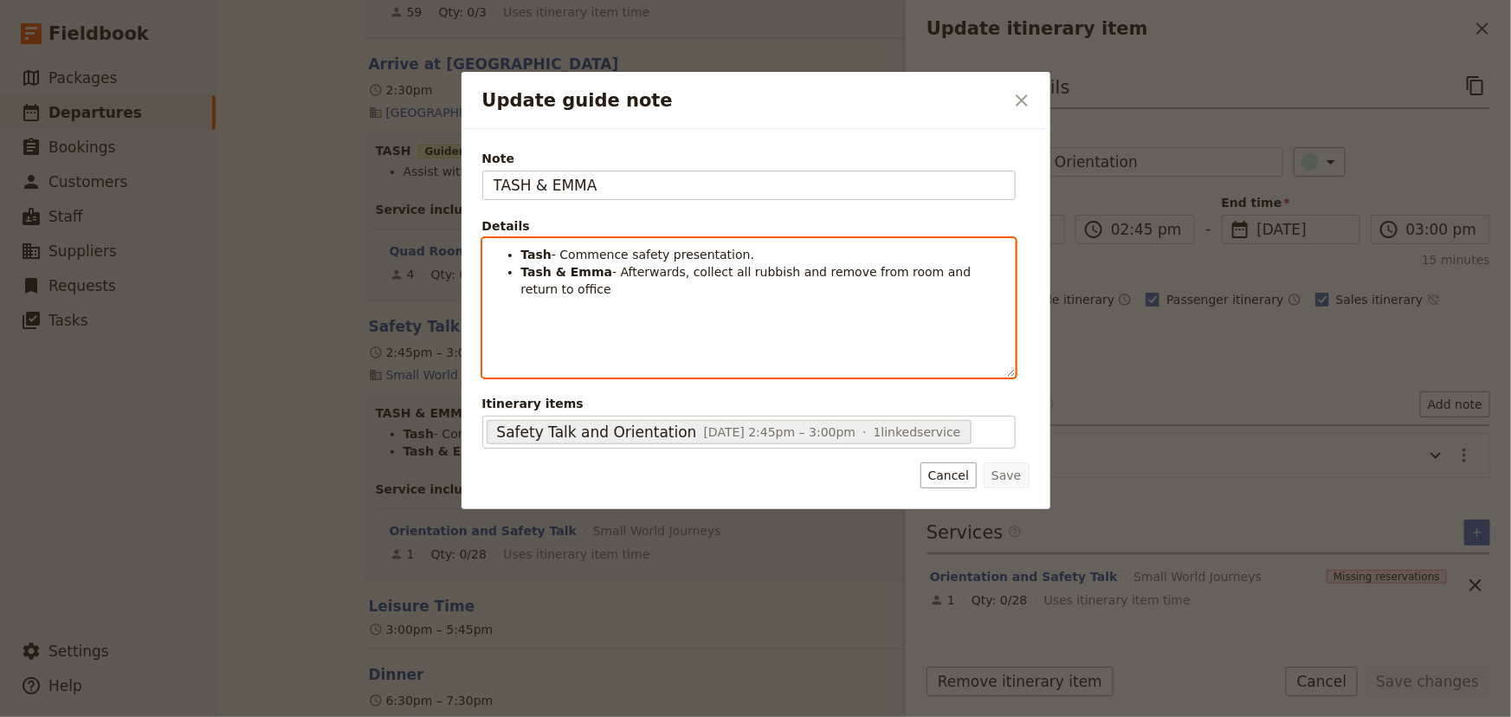
click at [609, 271] on span "- Afterwards, collect all rubbish and remove from room and return to office" at bounding box center [748, 280] width 454 height 31
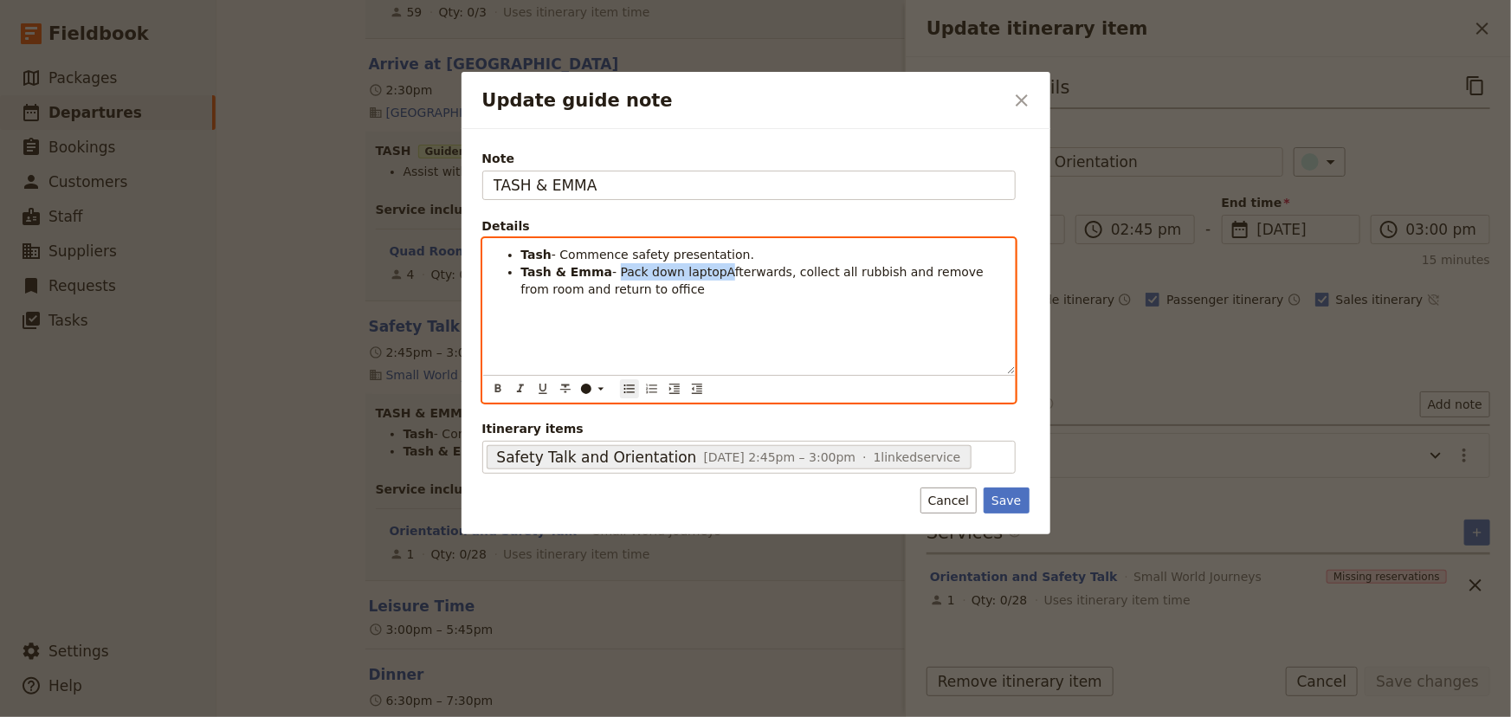
drag, startPoint x: 703, startPoint y: 272, endPoint x: 607, endPoint y: 271, distance: 96.1
click at [607, 271] on span "- Pack down laptopAfterwards, collect all rubbish and remove from room and retu…" at bounding box center [754, 280] width 467 height 31
click at [663, 268] on span "-Afterwards, collect all rubbish and remove from room and return to office" at bounding box center [746, 280] width 450 height 31
click at [671, 269] on span "-Afterwards, collect all rubbish and remove from room and return to office" at bounding box center [746, 280] width 450 height 31
click at [678, 270] on span "-Afterwards, Pack down laptopcollect all rubbish and remove from room and retur…" at bounding box center [754, 280] width 467 height 31
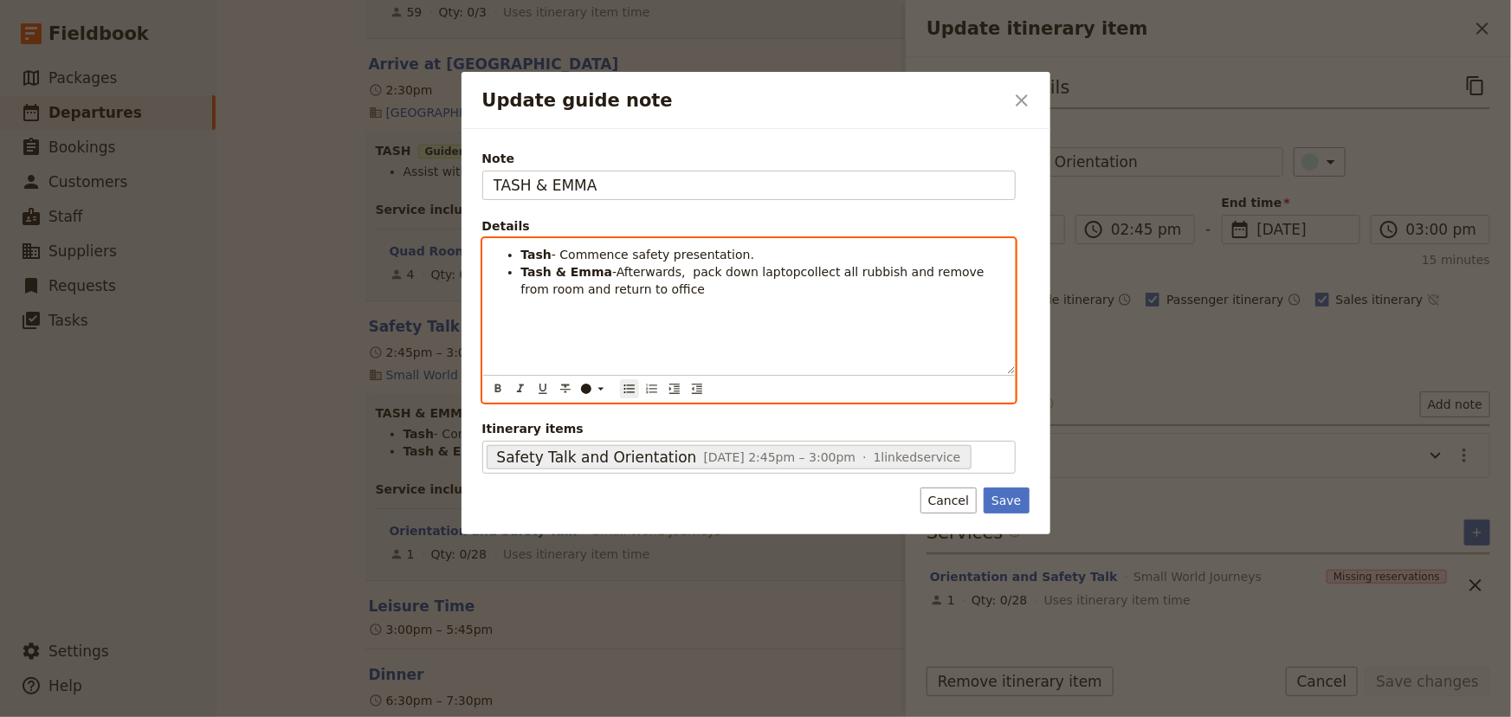
click at [768, 268] on span "-Afterwards, pack down laptopcollect all rubbish and remove from room and retur…" at bounding box center [754, 280] width 467 height 31
click at [893, 269] on span "-Afterwards, pack down laptop, collect all rubbish and remove from room and ret…" at bounding box center [758, 280] width 475 height 31
click at [675, 273] on span "-Afterwards, pack down laptop, collect all rubbish and equipment, remove from r…" at bounding box center [733, 280] width 425 height 31
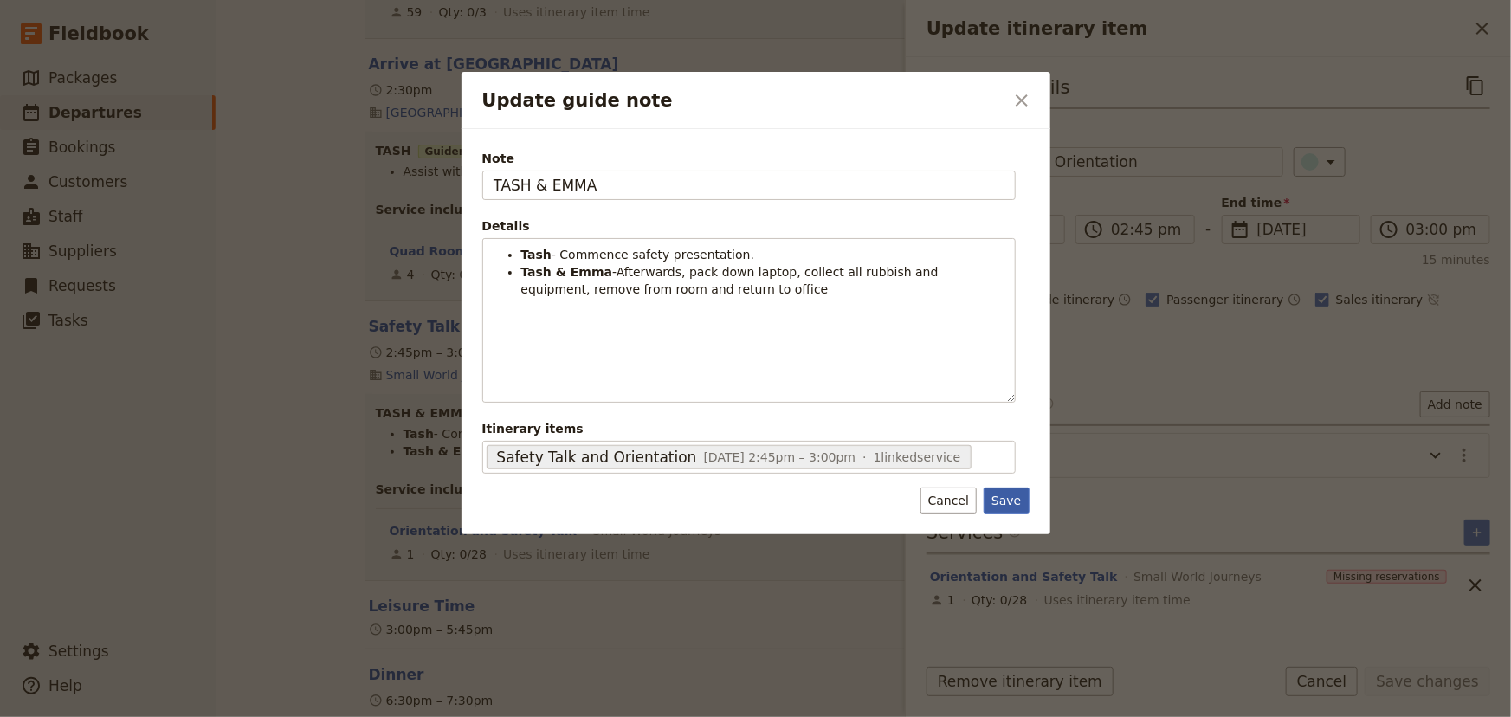
click at [1010, 498] on button "Save" at bounding box center [1005, 500] width 45 height 26
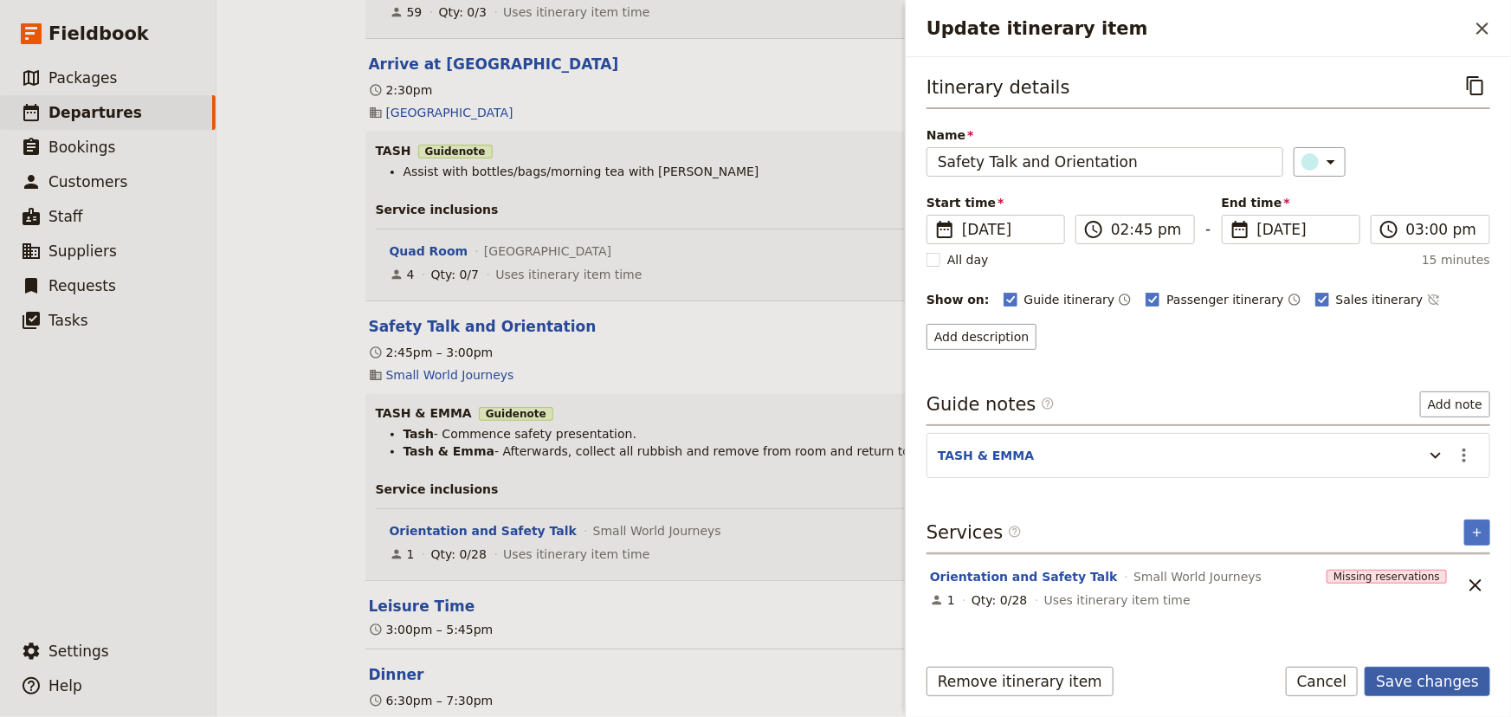
click at [1411, 680] on button "Save changes" at bounding box center [1427, 681] width 126 height 29
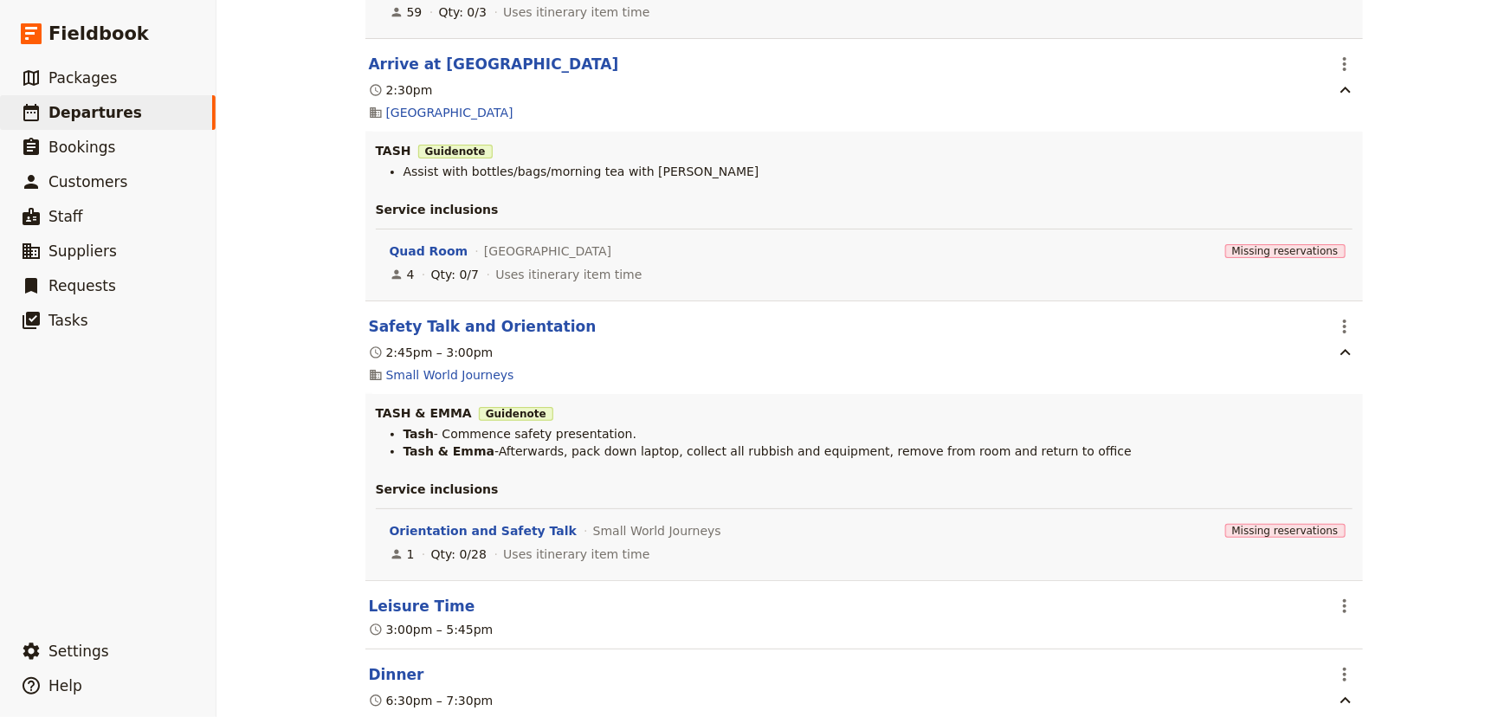
click at [1385, 418] on div "[PERSON_NAME] College: Custom Trip Group A ​ Draft [DATE] – [DATE] 5 days / 4 n…" at bounding box center [863, 358] width 1294 height 717
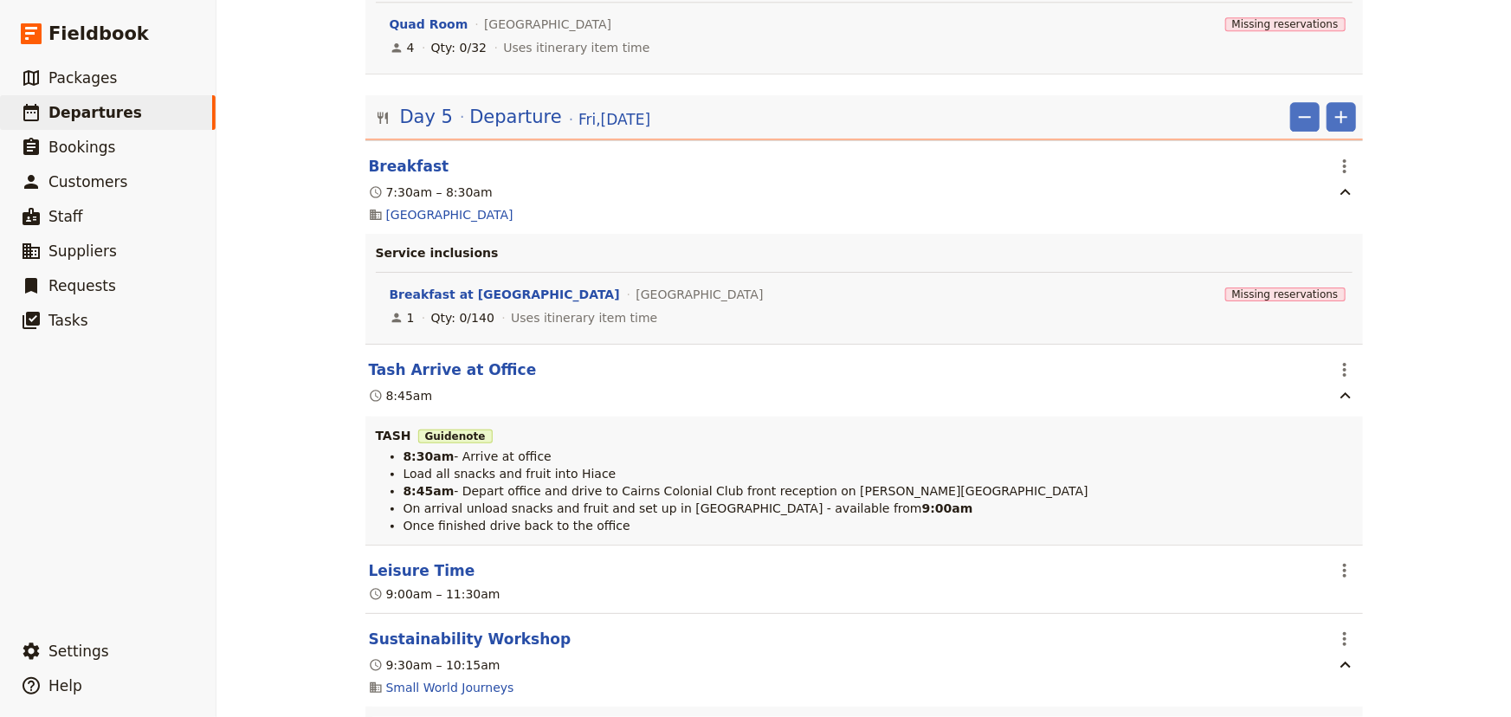
scroll to position [12315, 0]
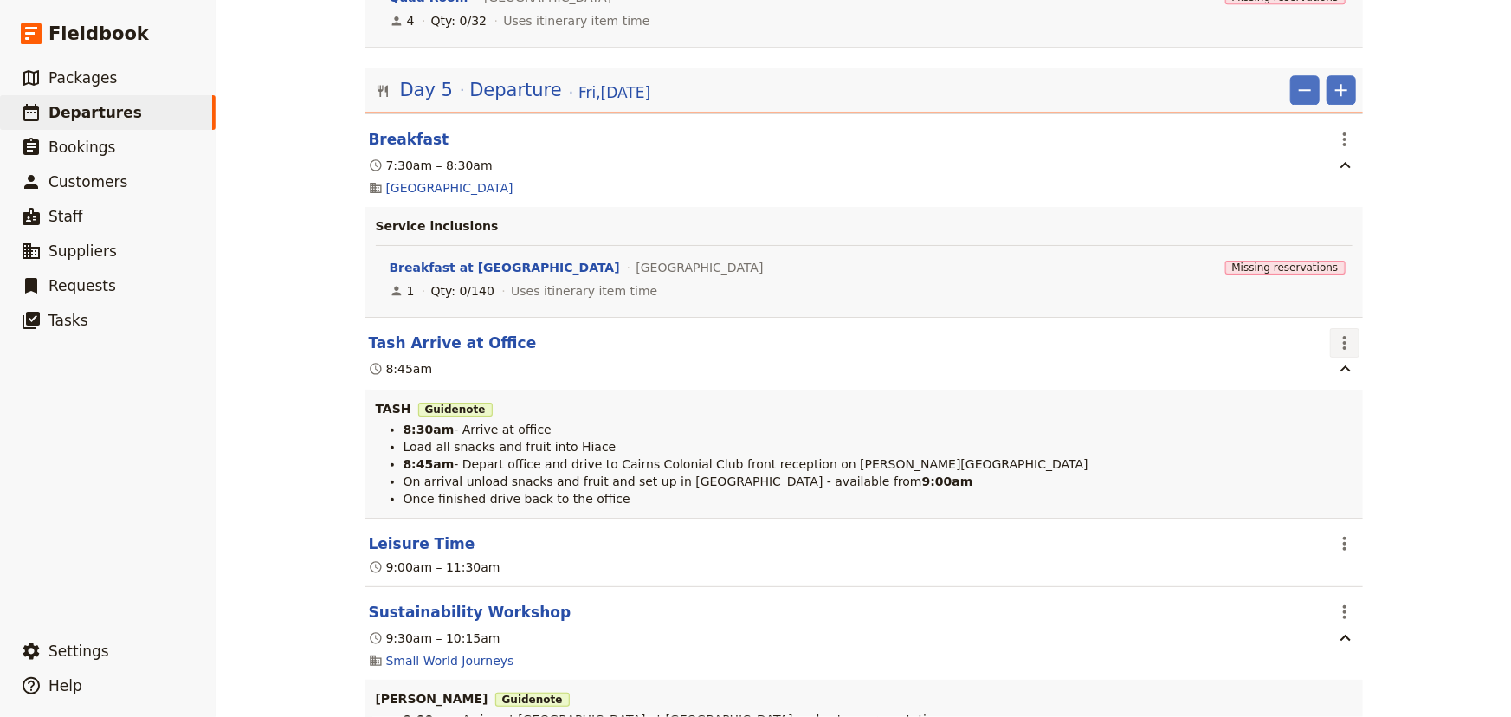
click at [1334, 332] on icon "Actions" at bounding box center [1344, 342] width 21 height 21
click at [1342, 338] on span "Edit this itinerary item" at bounding box center [1403, 345] width 136 height 17
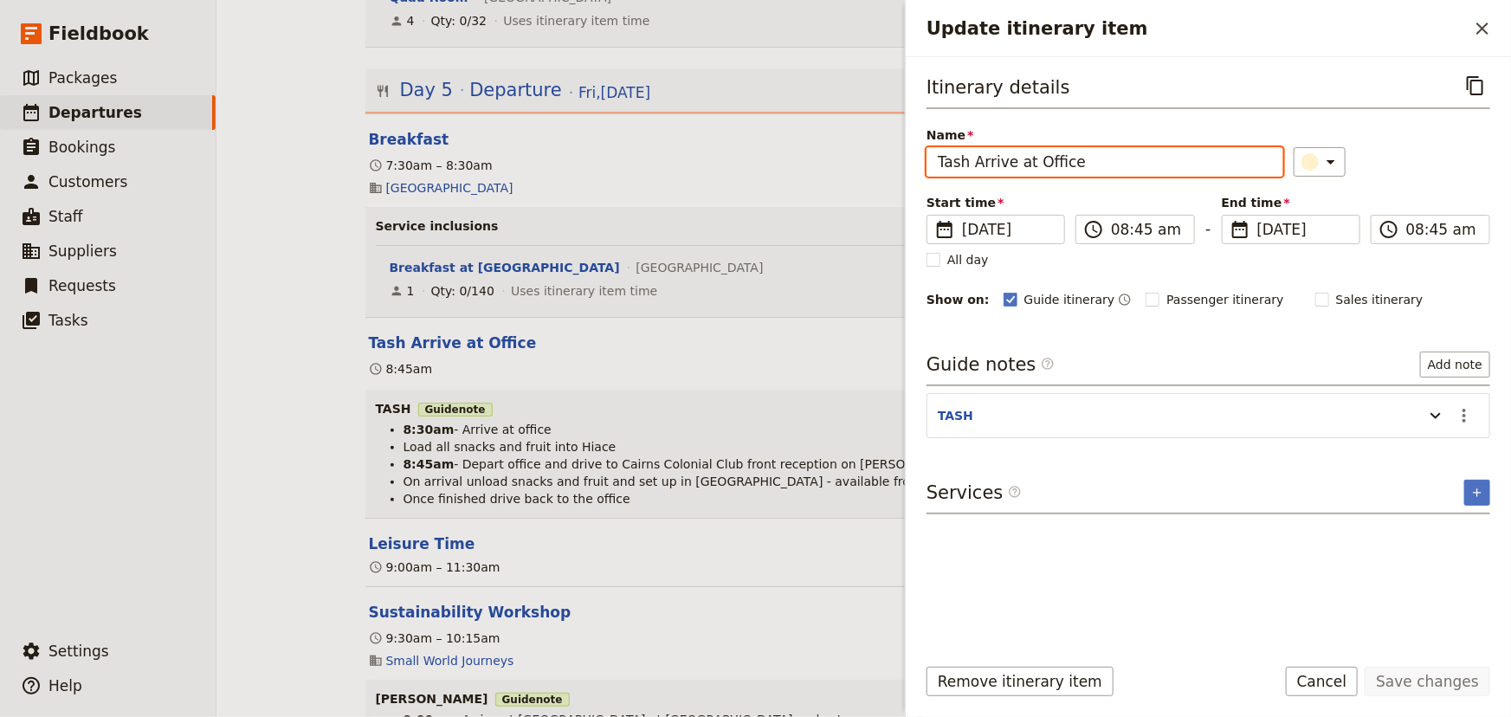
drag, startPoint x: 967, startPoint y: 161, endPoint x: 886, endPoint y: 148, distance: 82.4
click at [893, 156] on div "[PERSON_NAME] College: Custom Trip Group A ​ Draft [DATE] – [DATE] 5 days / 4 n…" at bounding box center [863, 358] width 1294 height 717
type input "[PERSON_NAME] at Office"
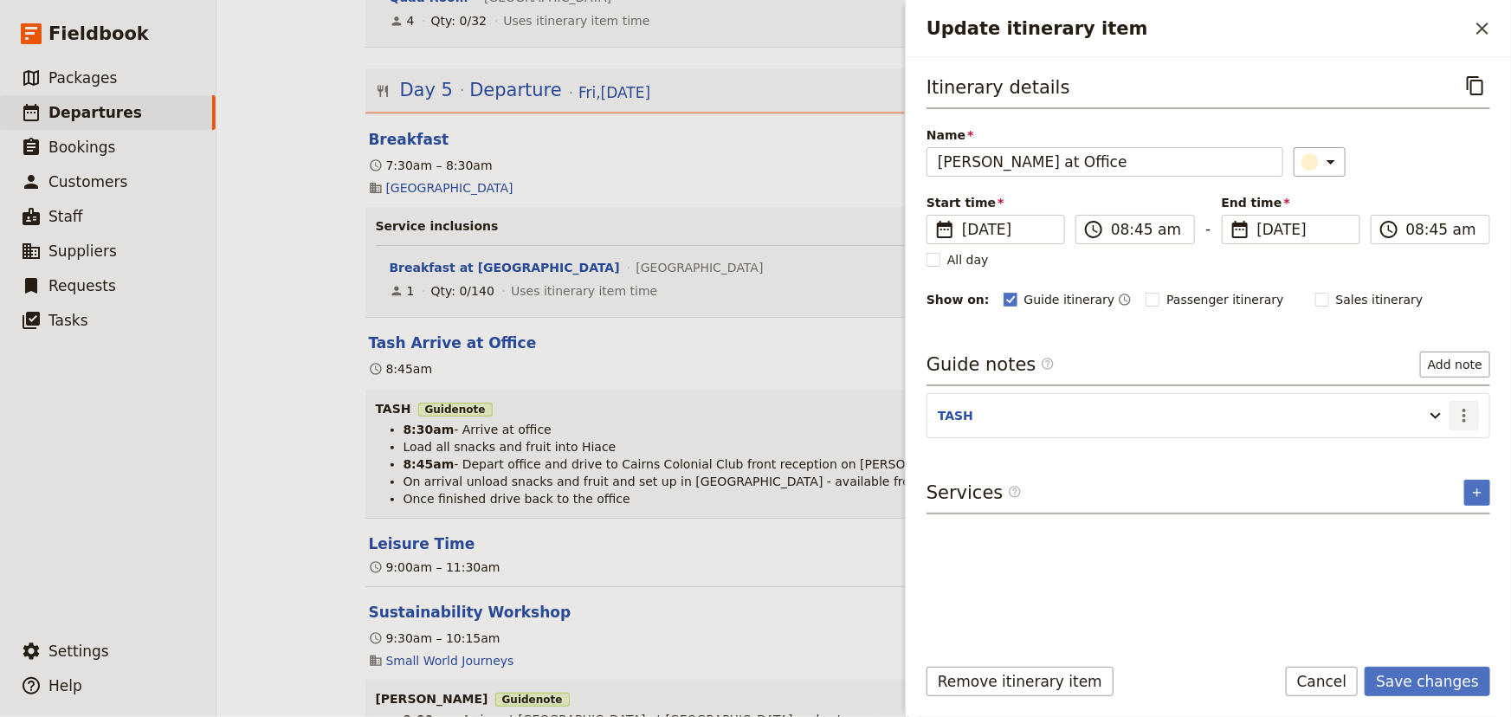
click at [1463, 406] on icon "Actions" at bounding box center [1464, 415] width 21 height 21
click at [1447, 452] on span "Edit note" at bounding box center [1428, 451] width 81 height 17
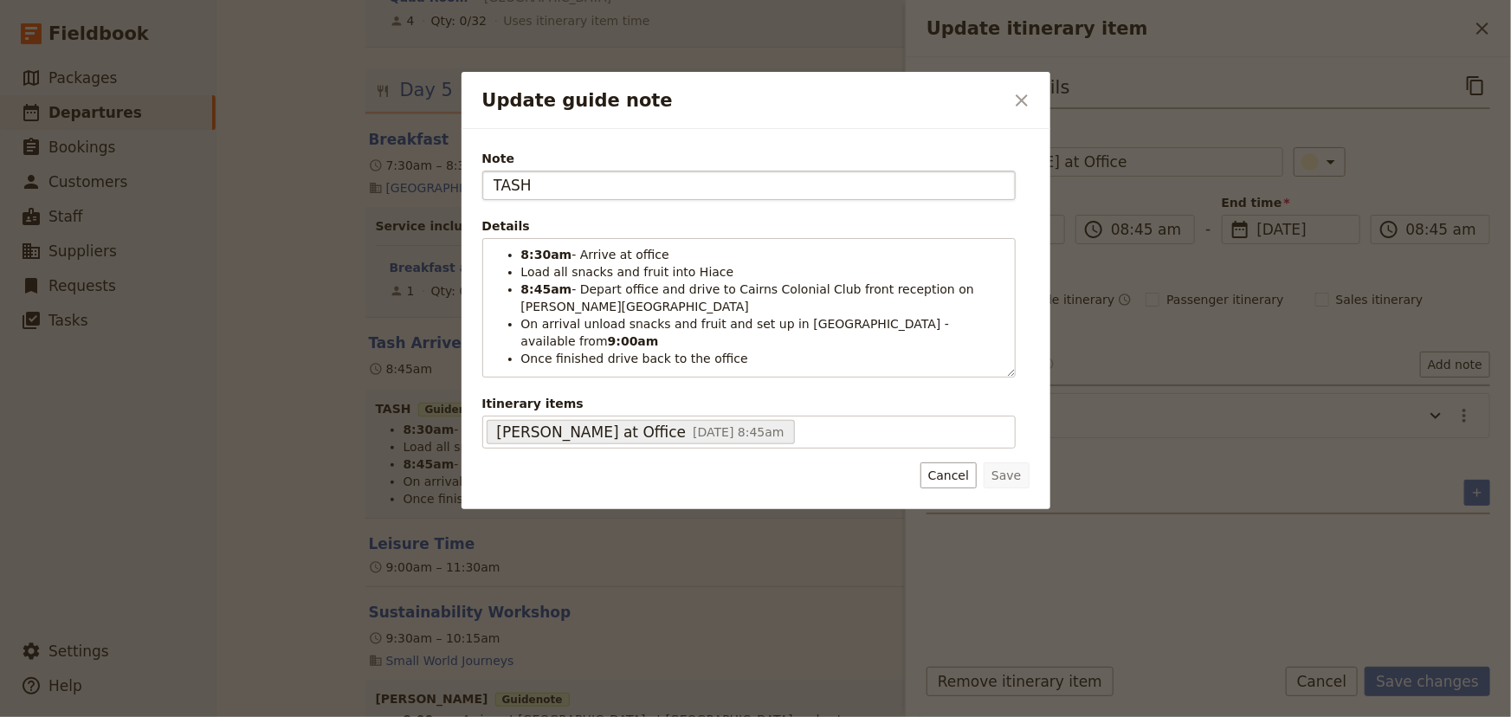
click at [534, 177] on input "TASH" at bounding box center [748, 185] width 533 height 29
drag, startPoint x: 532, startPoint y: 178, endPoint x: 511, endPoint y: 179, distance: 21.7
click at [514, 178] on input "TASH" at bounding box center [748, 185] width 533 height 29
click at [538, 186] on input "TASH" at bounding box center [748, 185] width 533 height 29
drag, startPoint x: 536, startPoint y: 184, endPoint x: 456, endPoint y: 184, distance: 79.6
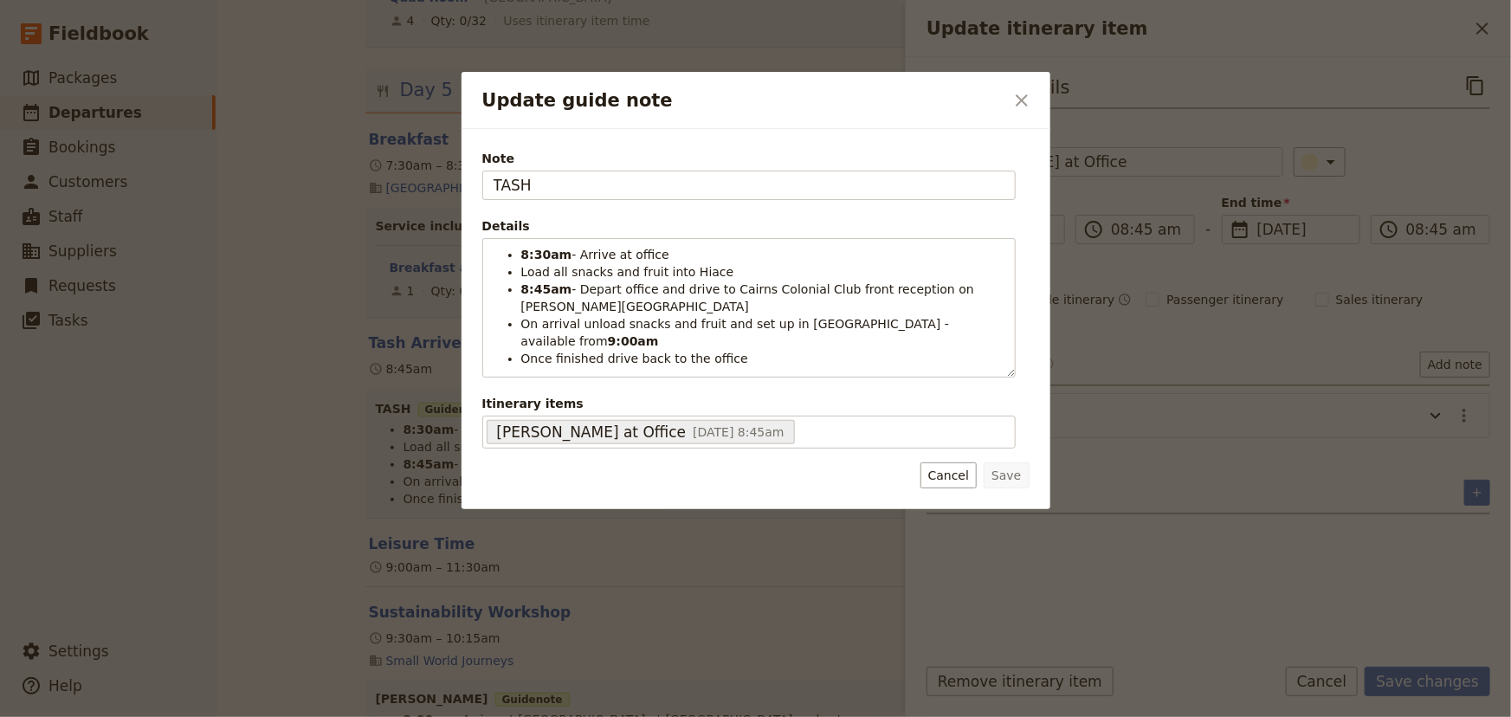
click at [456, 694] on div "Update guide note ​ Note TASH Details 8:30am - Arrive at office Load all snacks…" at bounding box center [755, 717] width 1511 height 0
type input "[PERSON_NAME]"
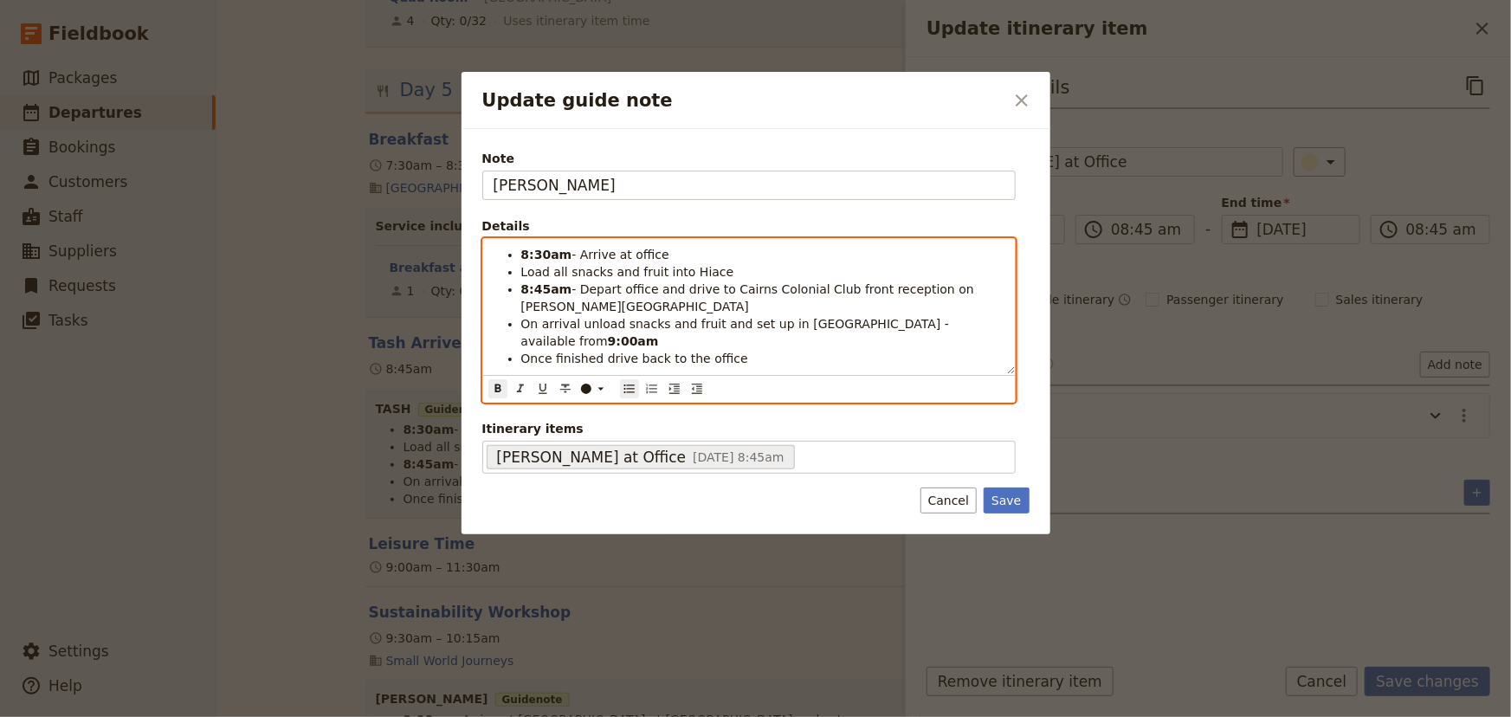
click at [523, 253] on strong "8:30am" at bounding box center [546, 255] width 51 height 14
click at [545, 251] on strong "8:30am" at bounding box center [546, 255] width 51 height 14
drag, startPoint x: 711, startPoint y: 268, endPoint x: 512, endPoint y: 267, distance: 198.3
click at [512, 267] on ul "8:45am - Arrive at office Load all snacks and fruit into Hiace 8:45am - Depart …" at bounding box center [748, 306] width 511 height 121
click at [544, 286] on strong "8:45am" at bounding box center [546, 289] width 51 height 14
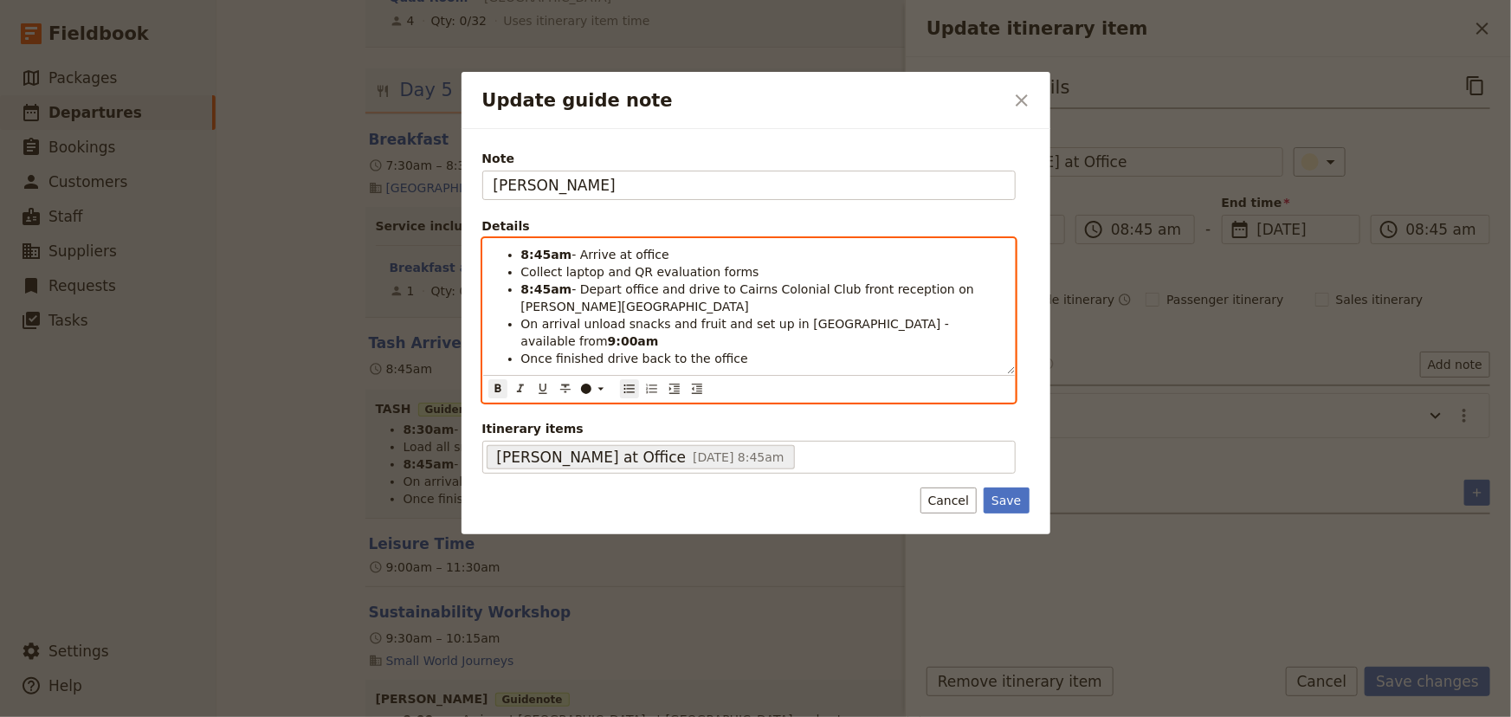
click at [543, 251] on strong "8:45am" at bounding box center [546, 255] width 51 height 14
drag, startPoint x: 544, startPoint y: 254, endPoint x: 534, endPoint y: 253, distance: 9.6
click at [534, 253] on strong "8:45am" at bounding box center [546, 255] width 51 height 14
click at [564, 291] on span "- Depart office and drive to Cairns Colonial Club front reception on [PERSON_NA…" at bounding box center [749, 297] width 457 height 31
drag, startPoint x: 701, startPoint y: 305, endPoint x: 574, endPoint y: 304, distance: 127.3
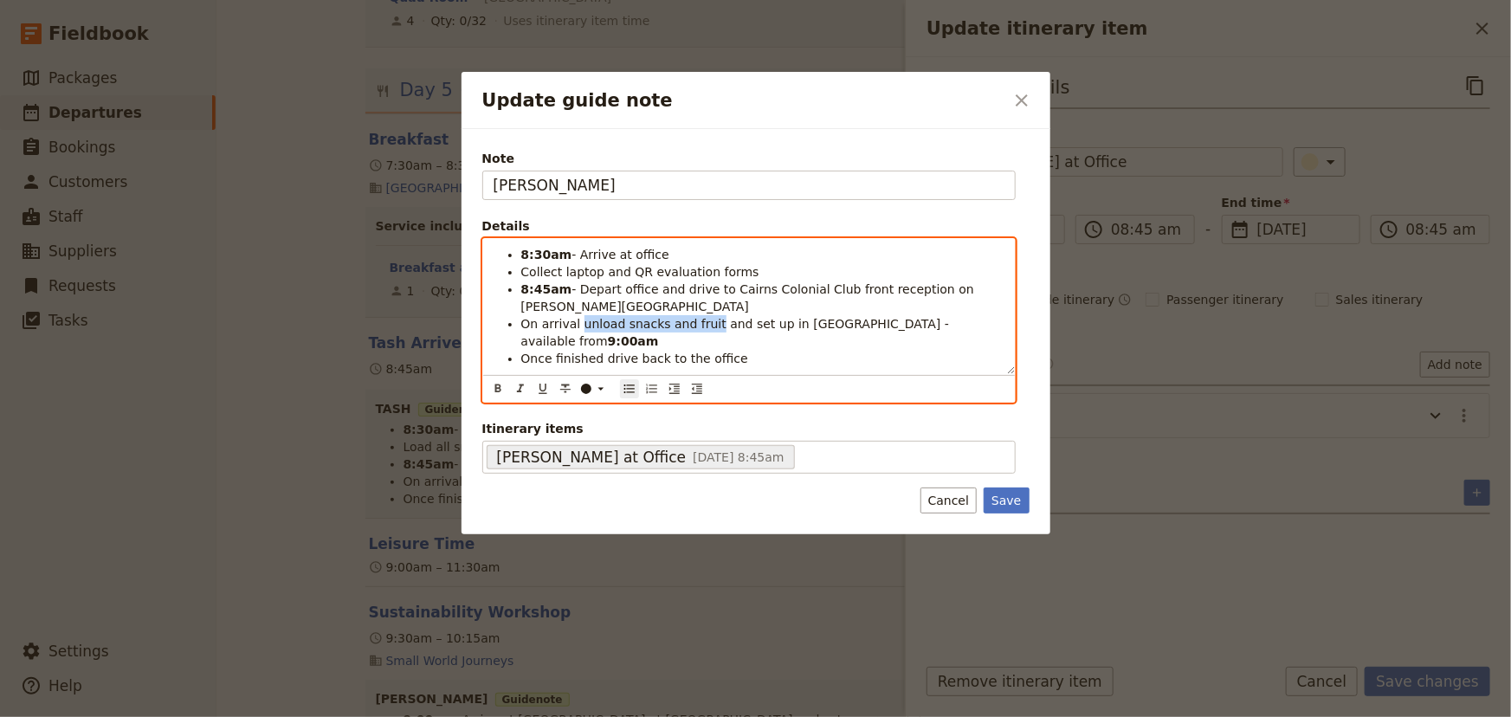
click at [574, 317] on span "On arrival unload snacks and fruit and set up in [GEOGRAPHIC_DATA] - available …" at bounding box center [737, 332] width 432 height 31
click at [736, 273] on li "Collect laptop and QR evaluation forms" at bounding box center [762, 271] width 483 height 17
click at [622, 265] on span "Collect laptop and QR evaluation forms and equipment" at bounding box center [688, 272] width 334 height 14
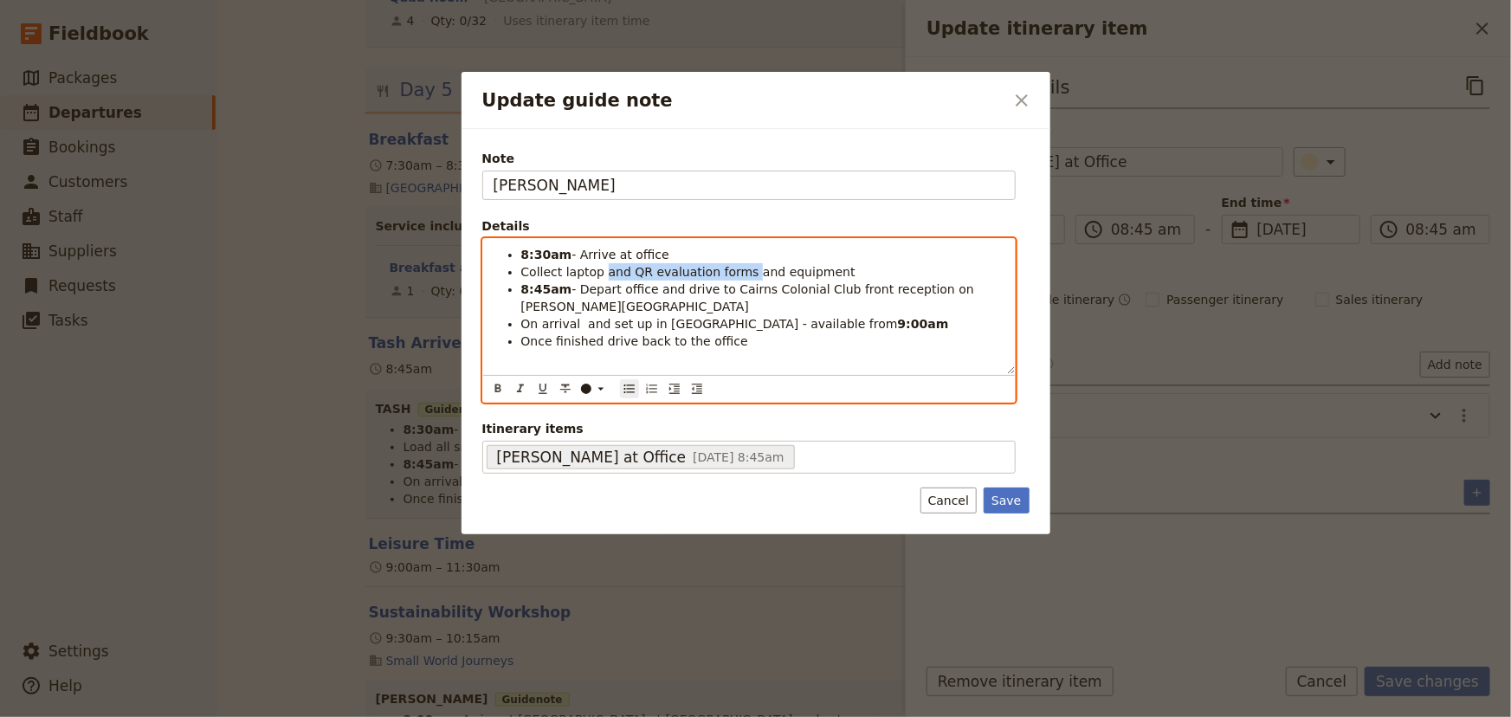
drag, startPoint x: 735, startPoint y: 268, endPoint x: 597, endPoint y: 268, distance: 137.6
click at [597, 268] on span "Collect laptop and QR evaluation forms and equipment" at bounding box center [688, 272] width 334 height 14
drag, startPoint x: 602, startPoint y: 306, endPoint x: 573, endPoint y: 303, distance: 28.7
click at [573, 317] on span "On arrival and set up in [GEOGRAPHIC_DATA] - available from" at bounding box center [709, 324] width 377 height 14
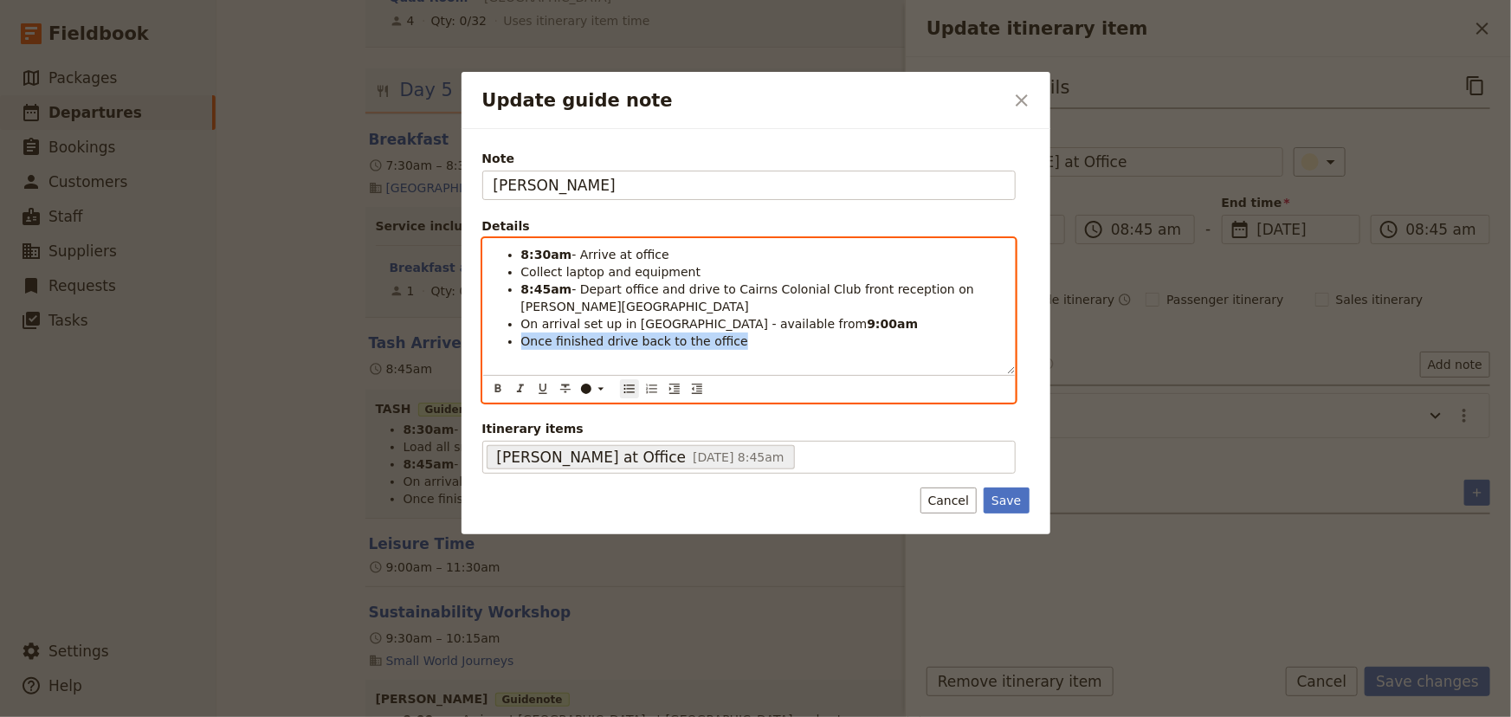
drag, startPoint x: 724, startPoint y: 326, endPoint x: 517, endPoint y: 325, distance: 206.9
click at [517, 325] on ul "8:30am - Arrive at office Collect laptop and equipment 8:45am - Depart office a…" at bounding box center [748, 298] width 511 height 104
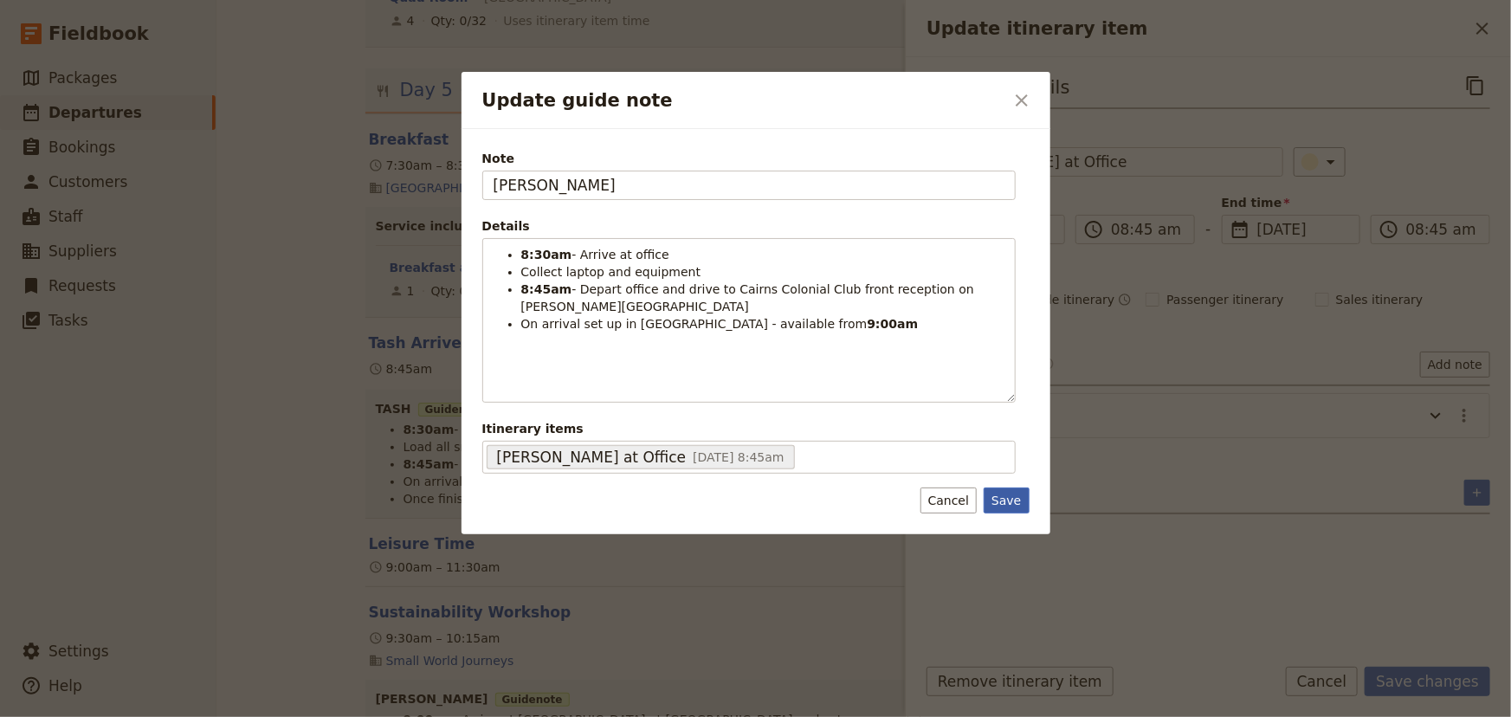
click at [1002, 498] on button "Save" at bounding box center [1005, 500] width 45 height 26
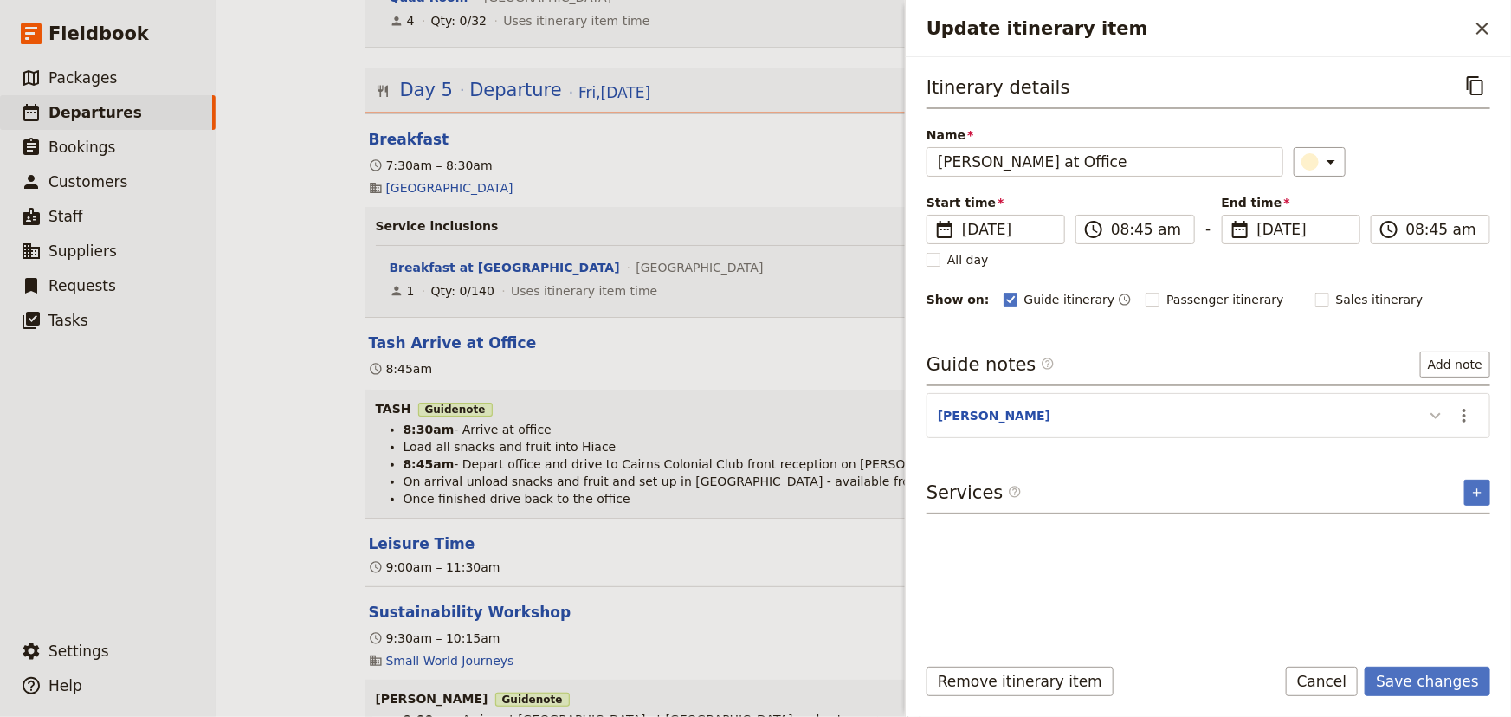
click at [1428, 415] on icon "Update itinerary item" at bounding box center [1435, 415] width 21 height 21
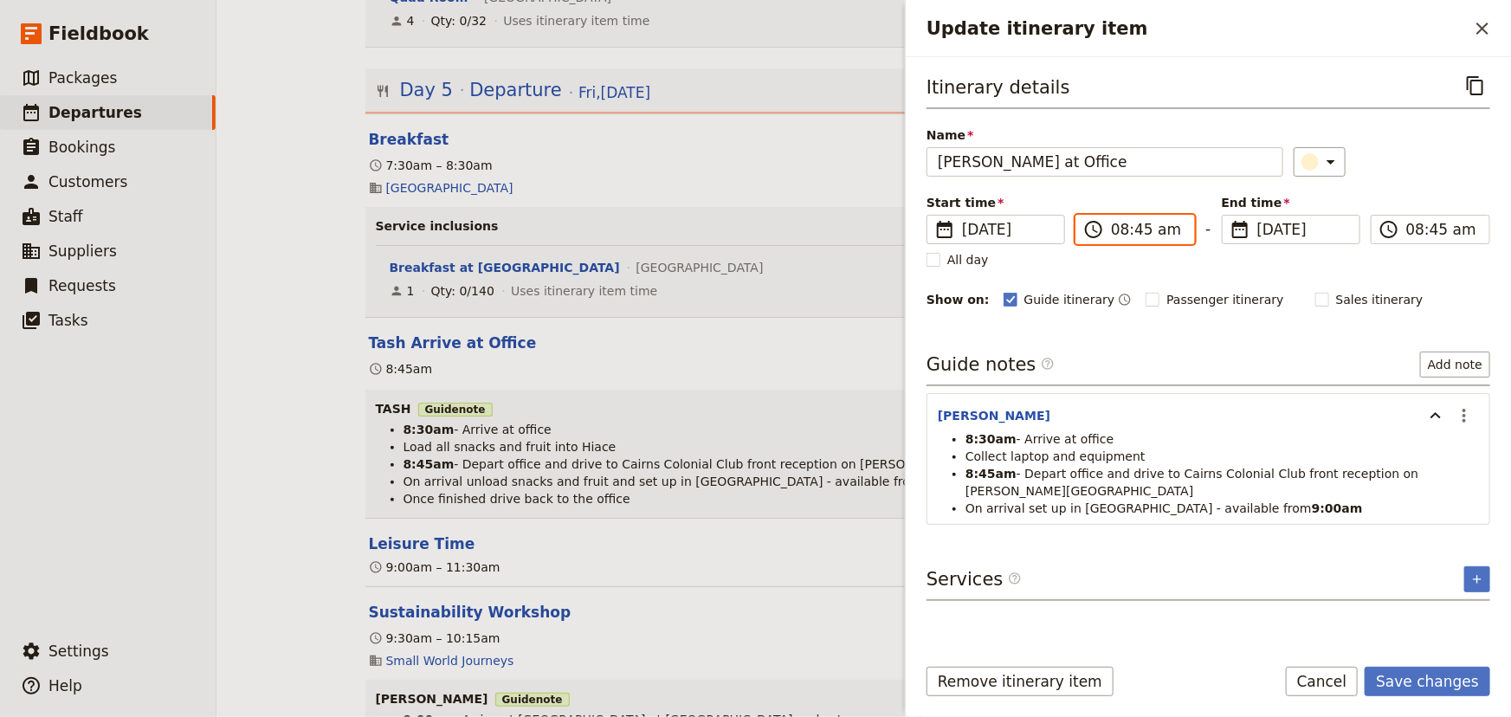
click at [1111, 227] on input "08:45 am" at bounding box center [1147, 229] width 73 height 21
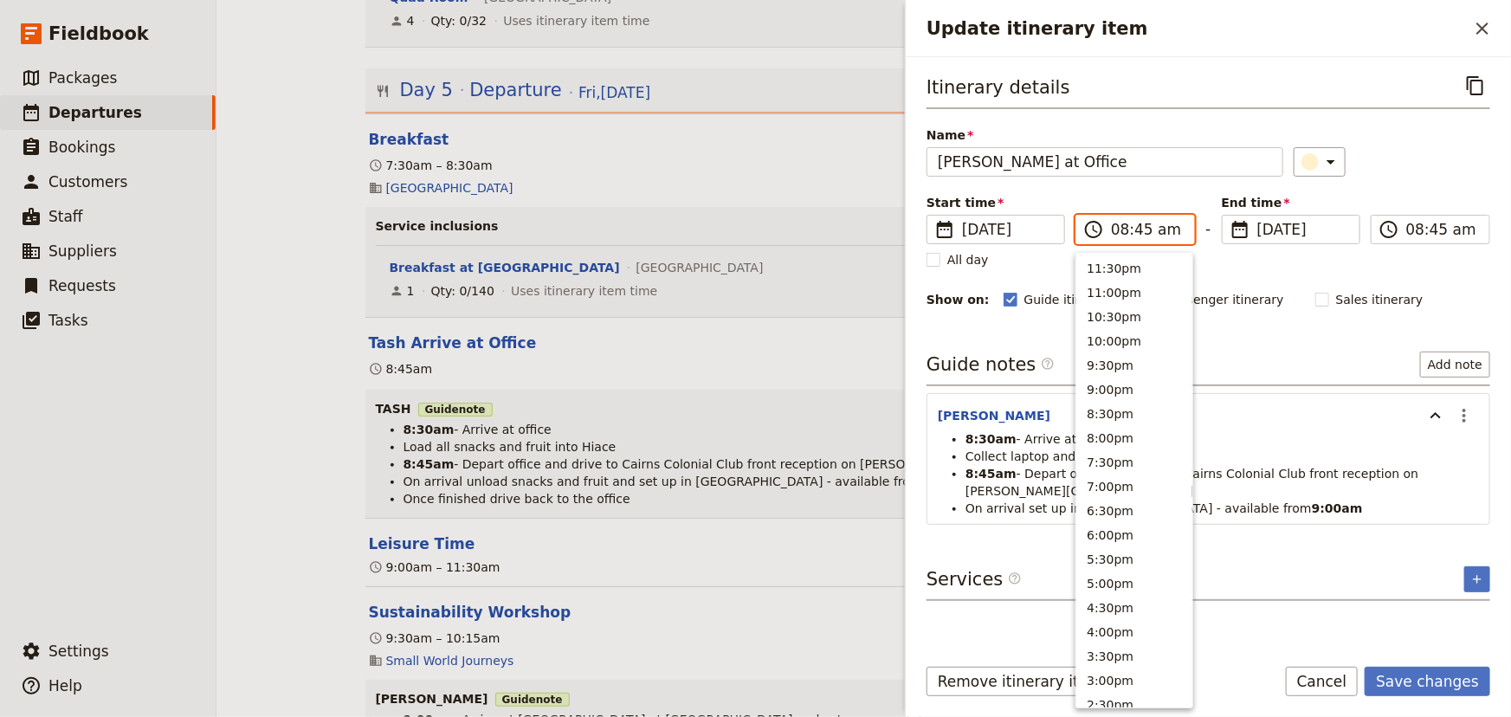
scroll to position [714, 0]
click at [1135, 228] on input "08:45 am" at bounding box center [1147, 229] width 73 height 21
type input "08:30 am"
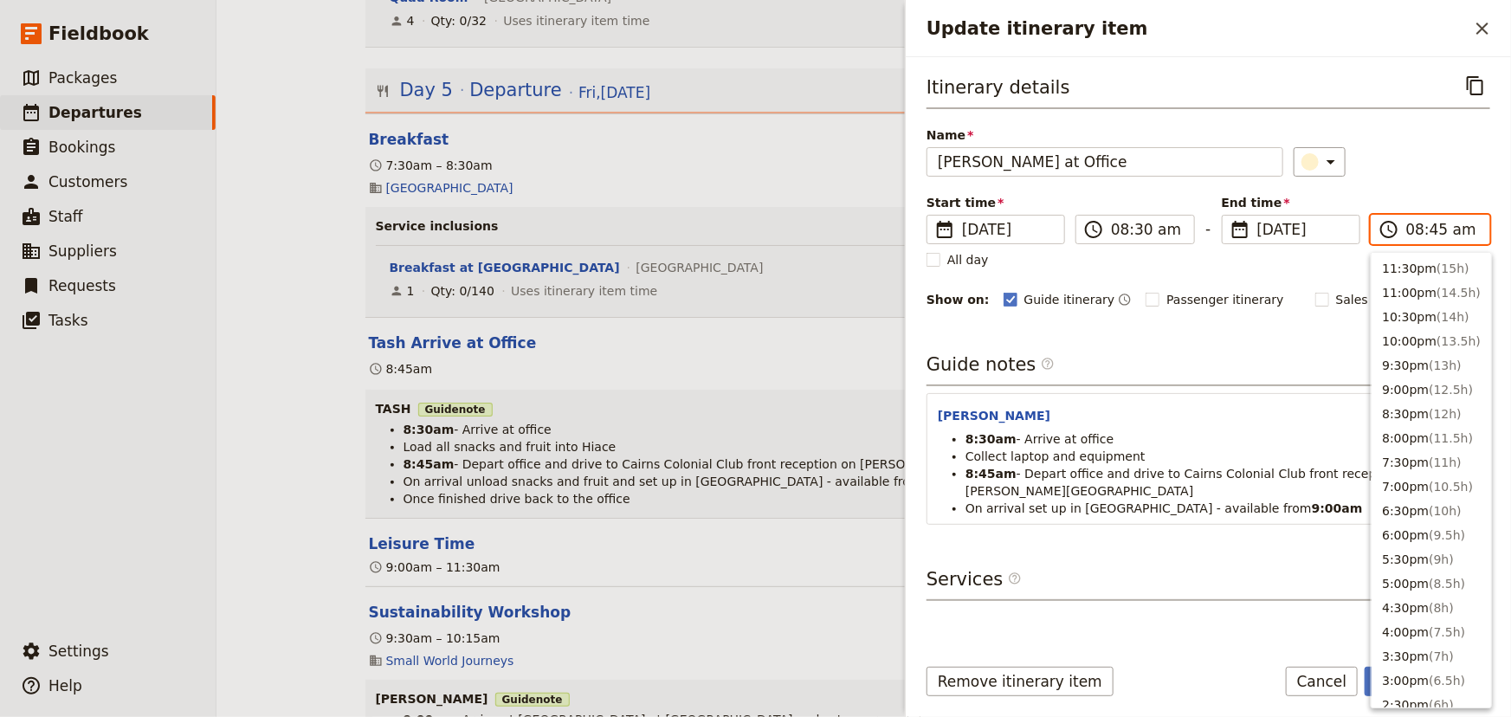
click at [1428, 223] on input "08:45 am" at bounding box center [1442, 229] width 73 height 21
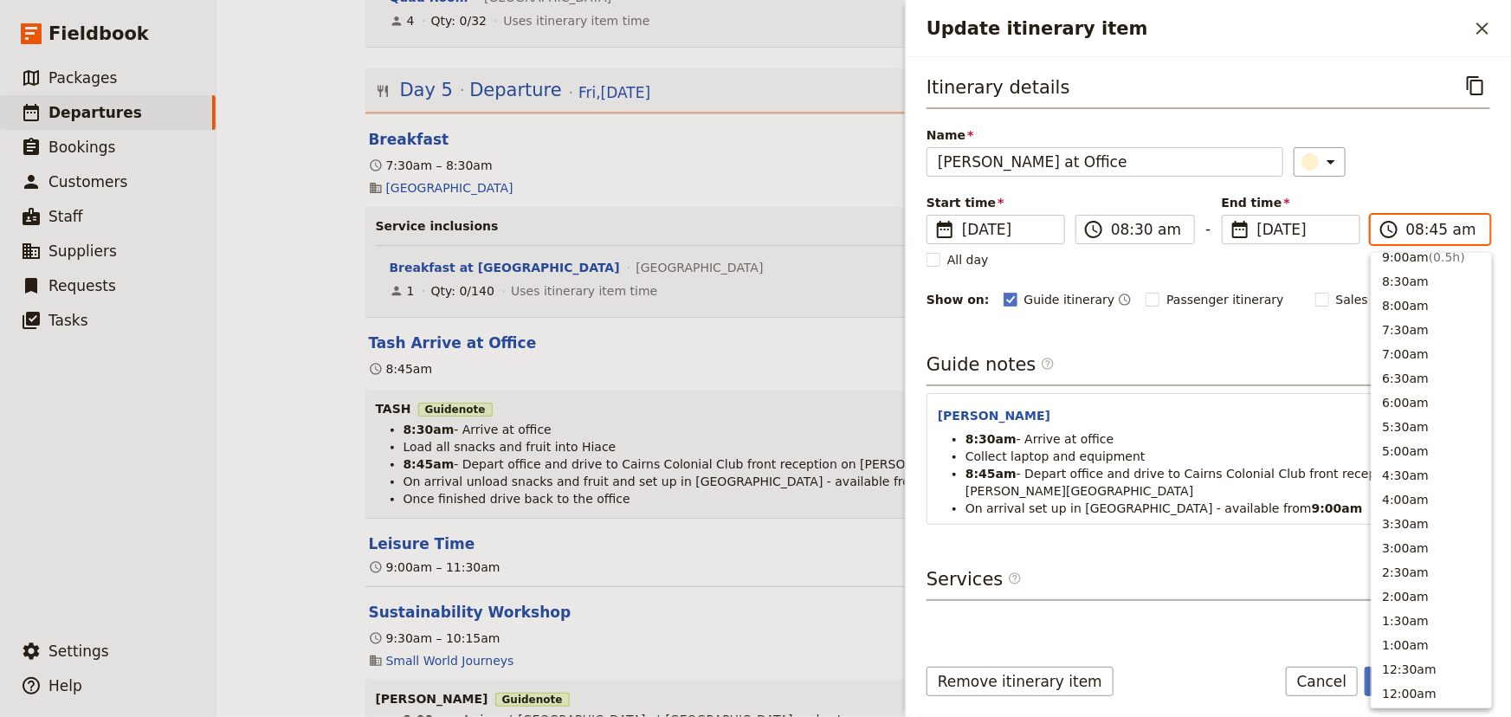
click at [1428, 230] on input "08:45 am" at bounding box center [1442, 229] width 73 height 21
type input "08:30 am"
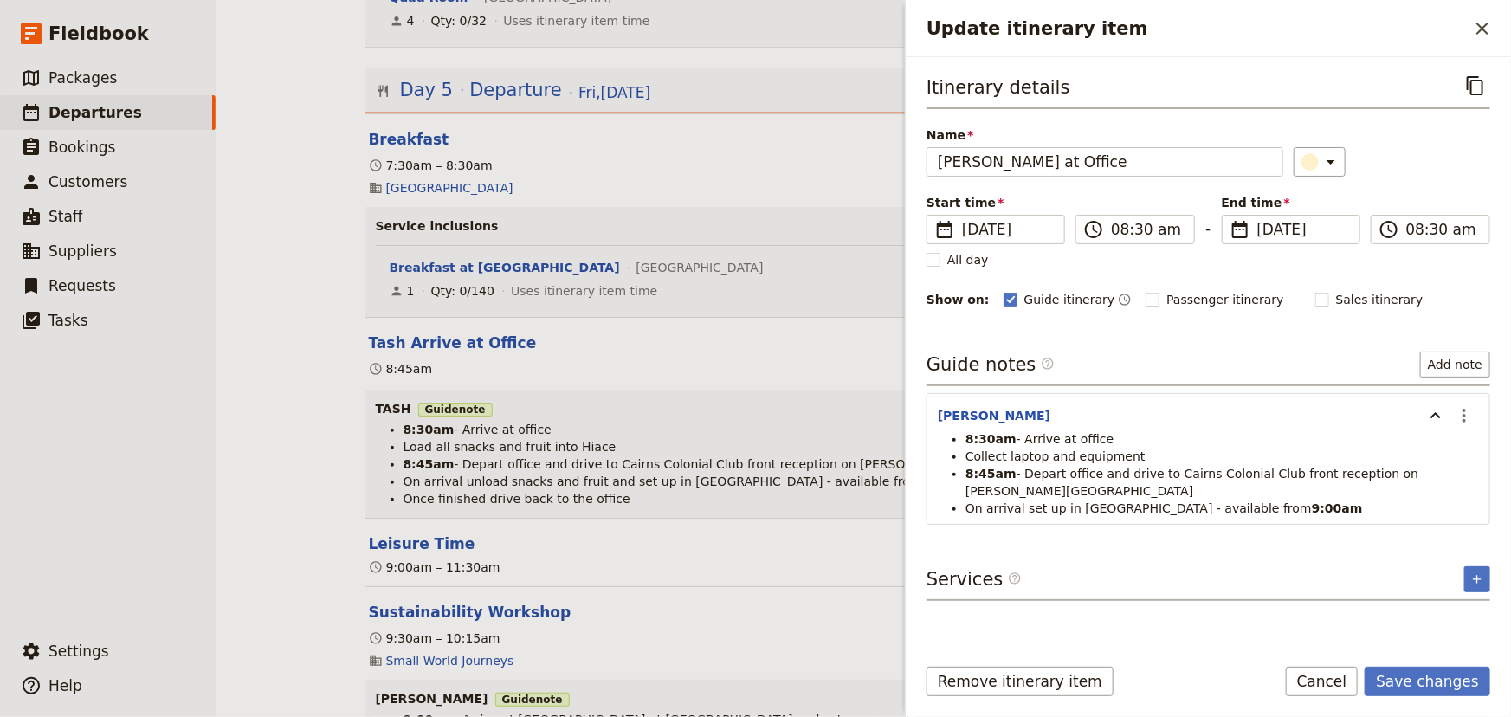
click at [1433, 190] on div "Itinerary details ​ Name [PERSON_NAME] at Office ​ Start time ​ [DATE] [DATE] […" at bounding box center [1208, 190] width 564 height 239
click at [1422, 679] on button "Save changes" at bounding box center [1427, 681] width 126 height 29
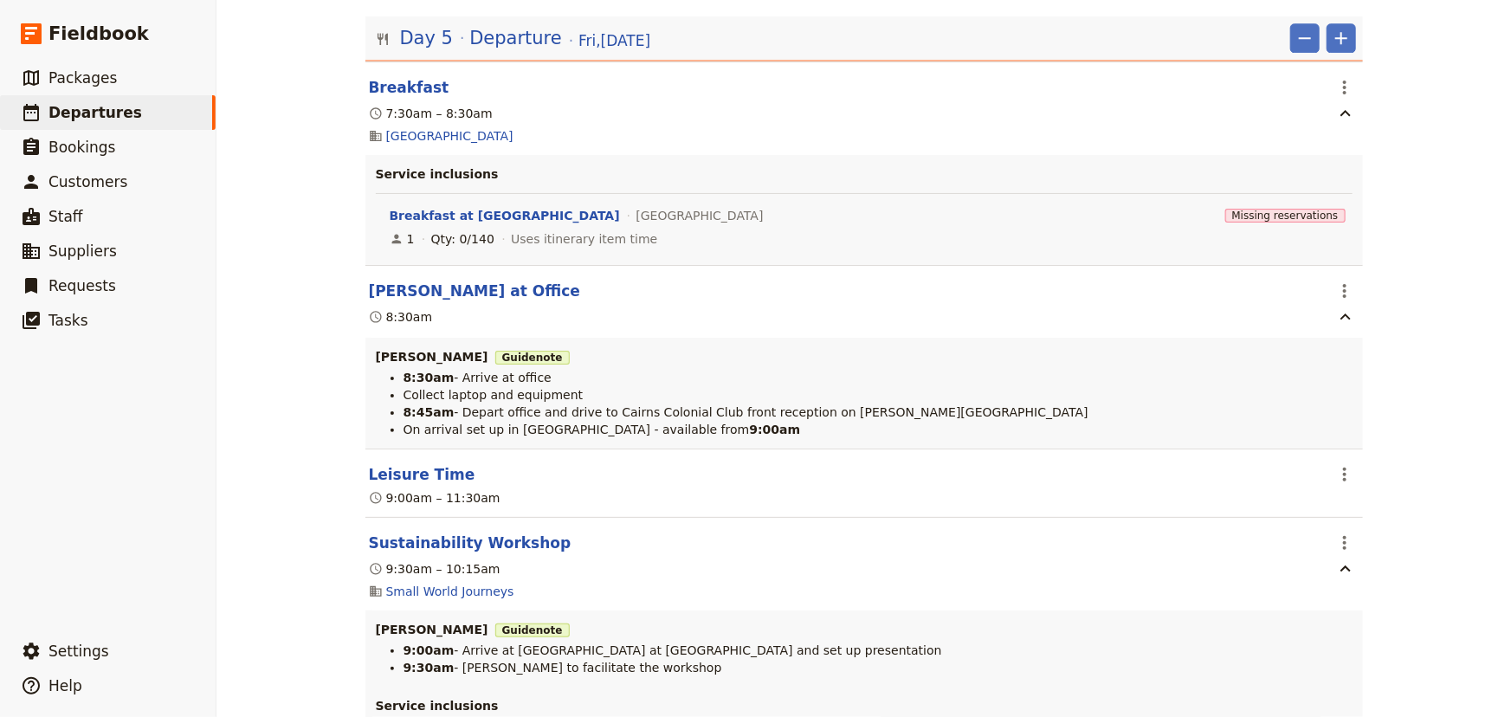
scroll to position [12394, 0]
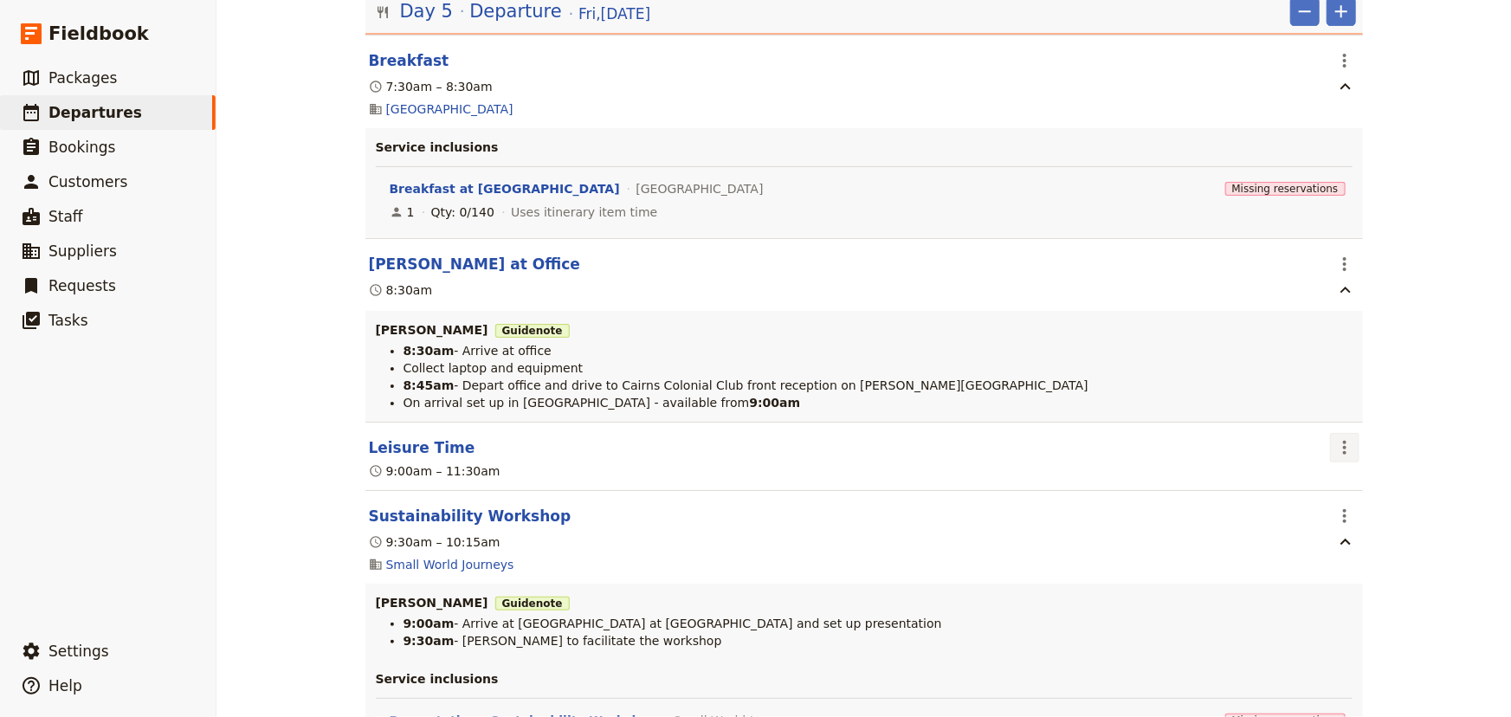
click at [1339, 437] on icon "Actions" at bounding box center [1344, 447] width 21 height 21
click at [1358, 449] on span "Edit this itinerary item" at bounding box center [1403, 450] width 136 height 17
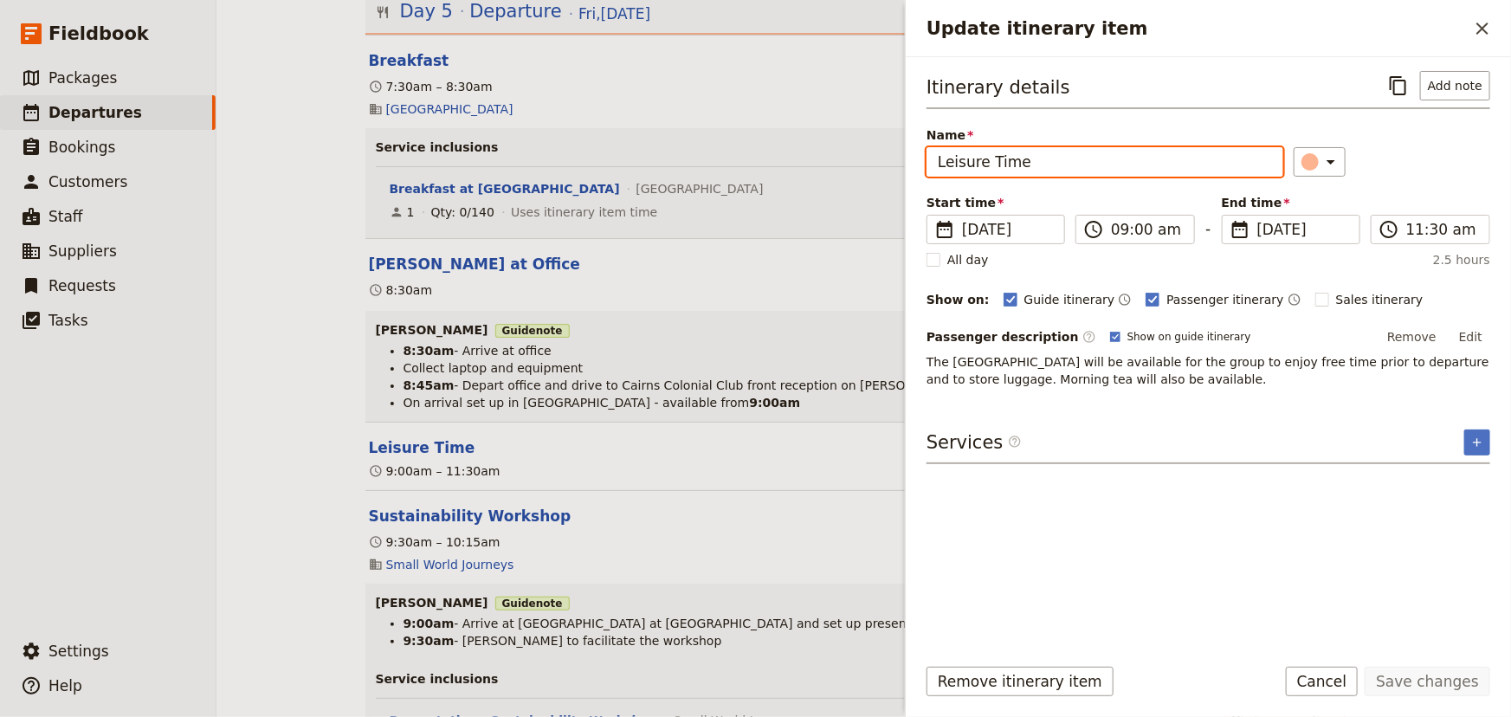
drag, startPoint x: 1027, startPoint y: 164, endPoint x: 895, endPoint y: 163, distance: 131.6
click at [895, 163] on div "[PERSON_NAME] College: Custom Trip Group A ​ Draft [DATE] – [DATE] 5 days / 4 n…" at bounding box center [863, 358] width 1294 height 717
type input "Morning Tea"
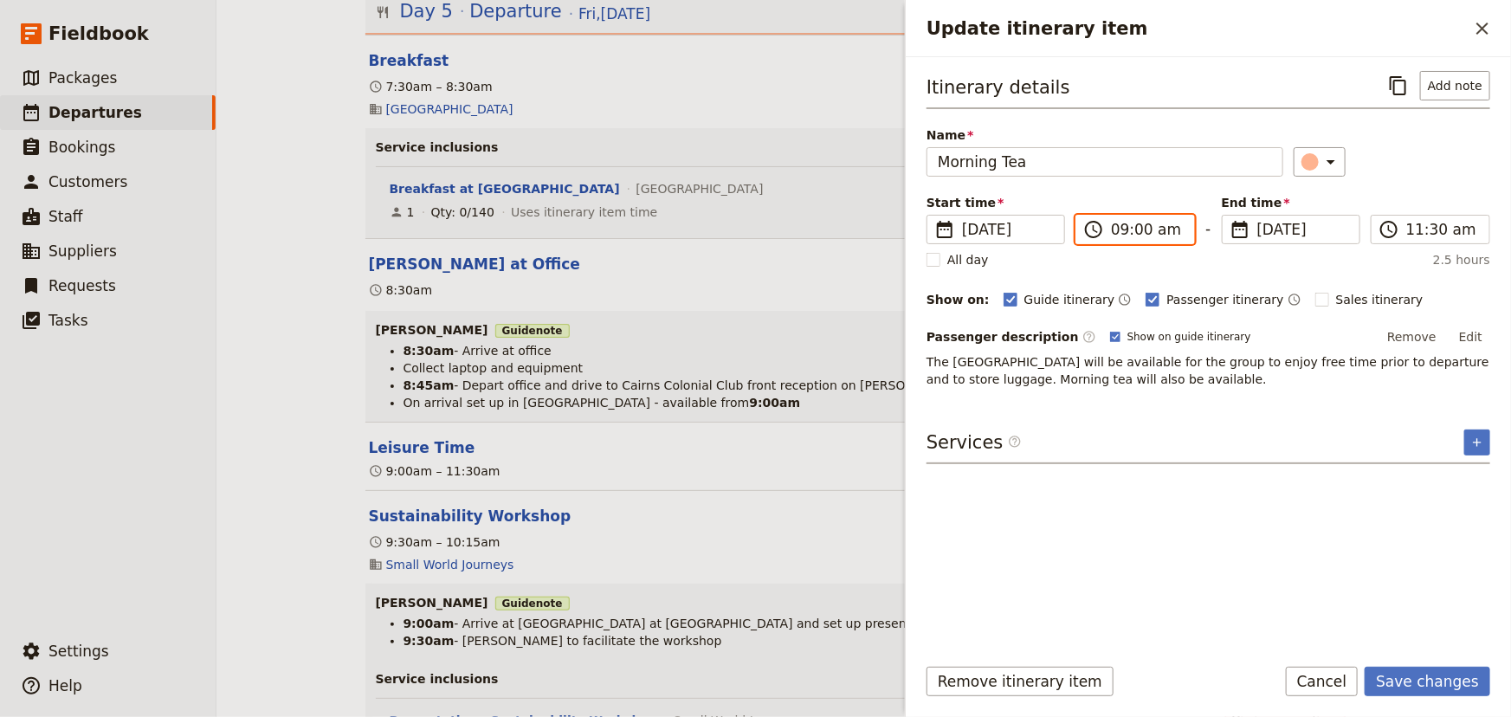
click at [1117, 234] on input "09:00 am" at bounding box center [1147, 229] width 73 height 21
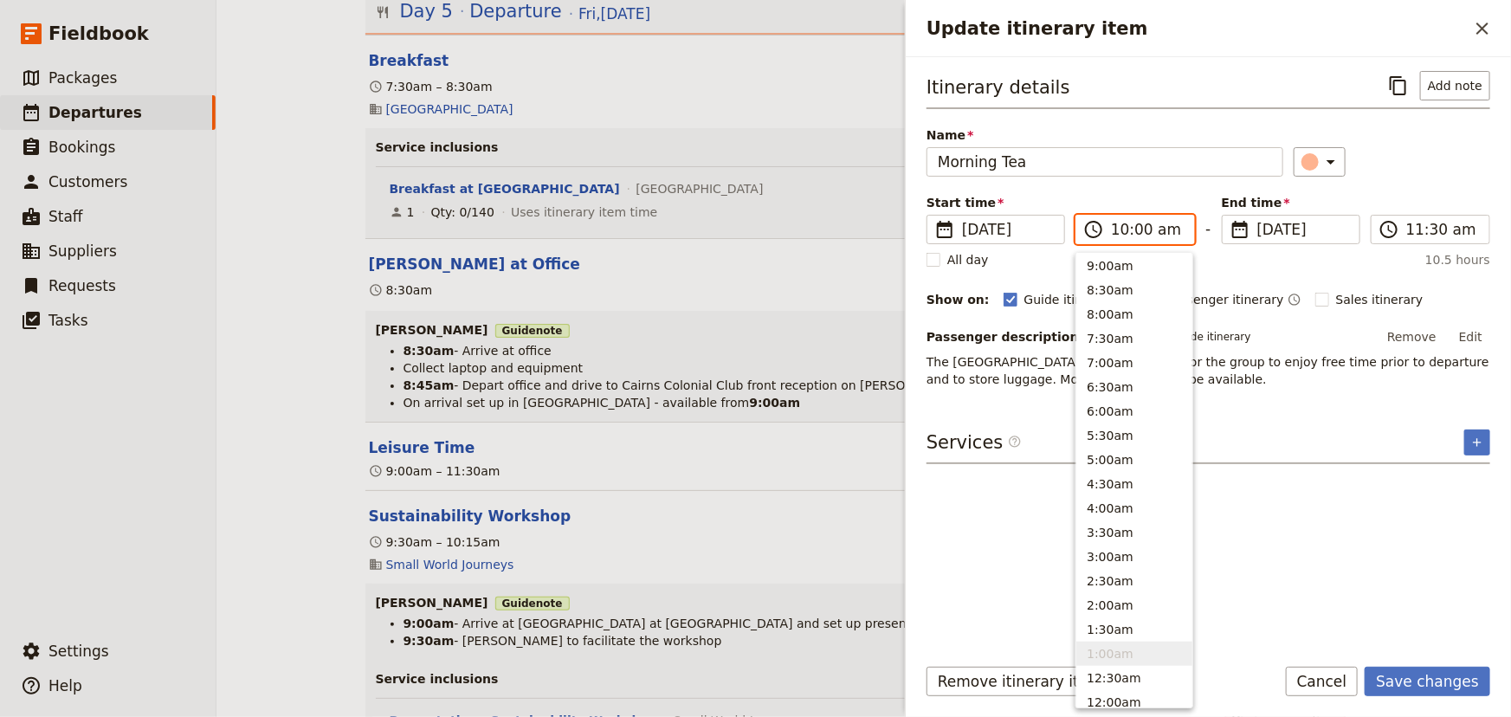
scroll to position [658, 0]
type input "10:15 am"
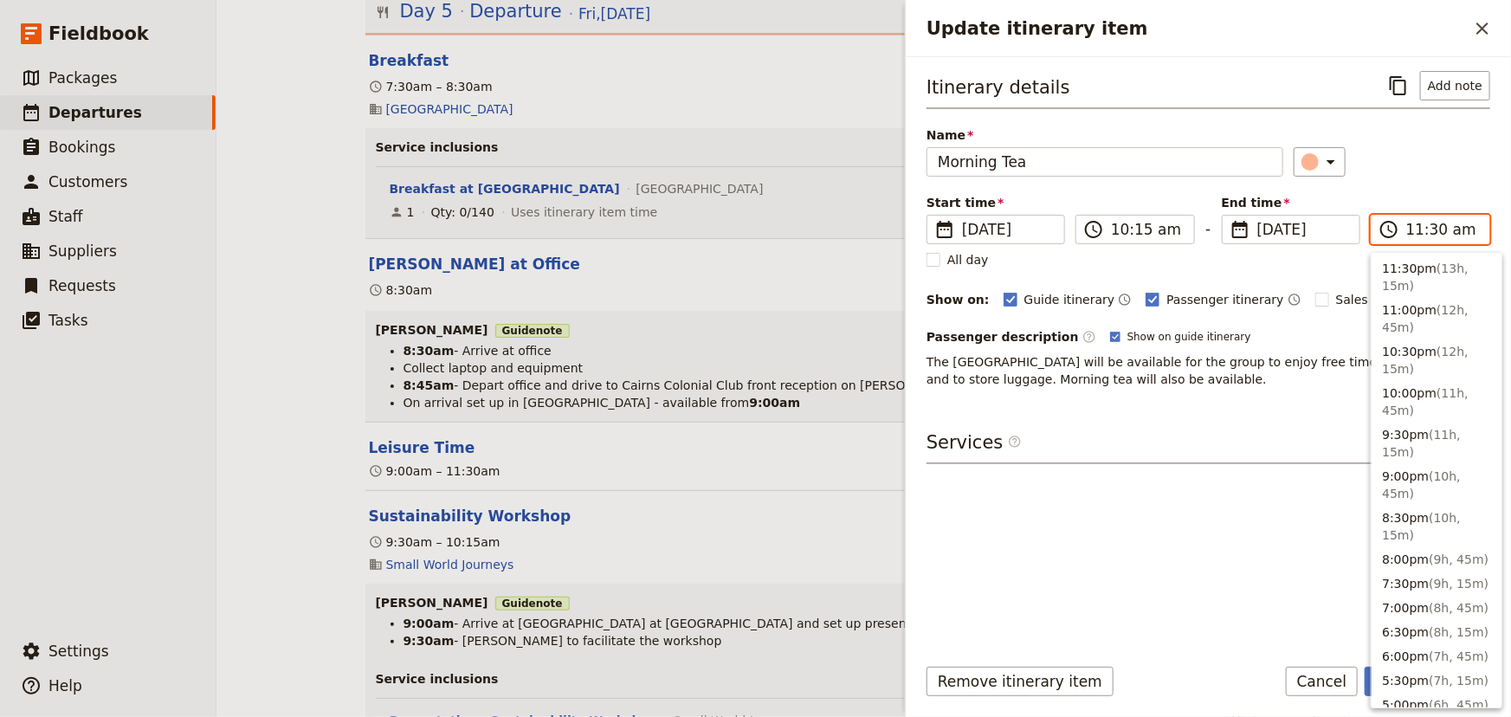
click at [1428, 234] on input "11:30 am" at bounding box center [1442, 229] width 73 height 21
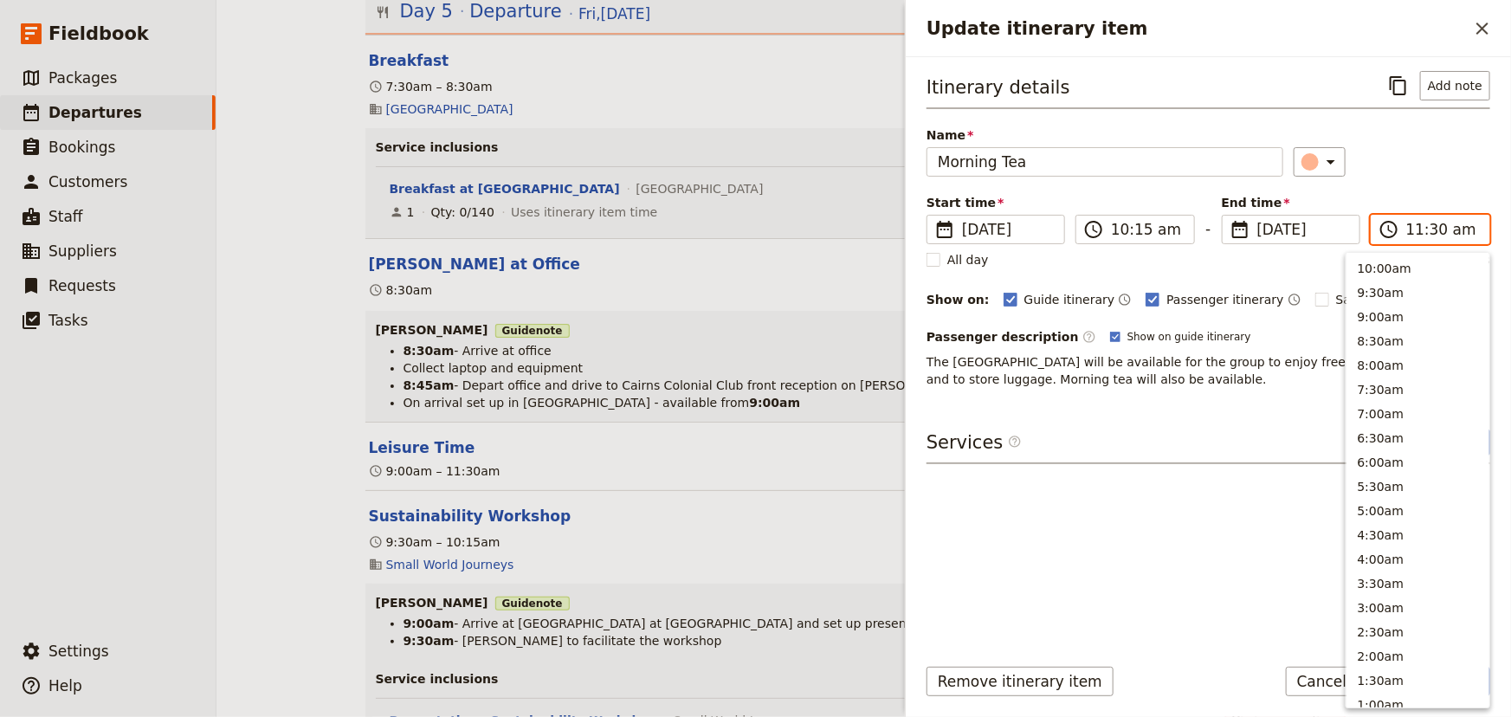
click at [1429, 225] on input "11:30 am" at bounding box center [1442, 229] width 73 height 21
type input "11:15 am"
click at [1428, 168] on div "​" at bounding box center [1391, 161] width 197 height 29
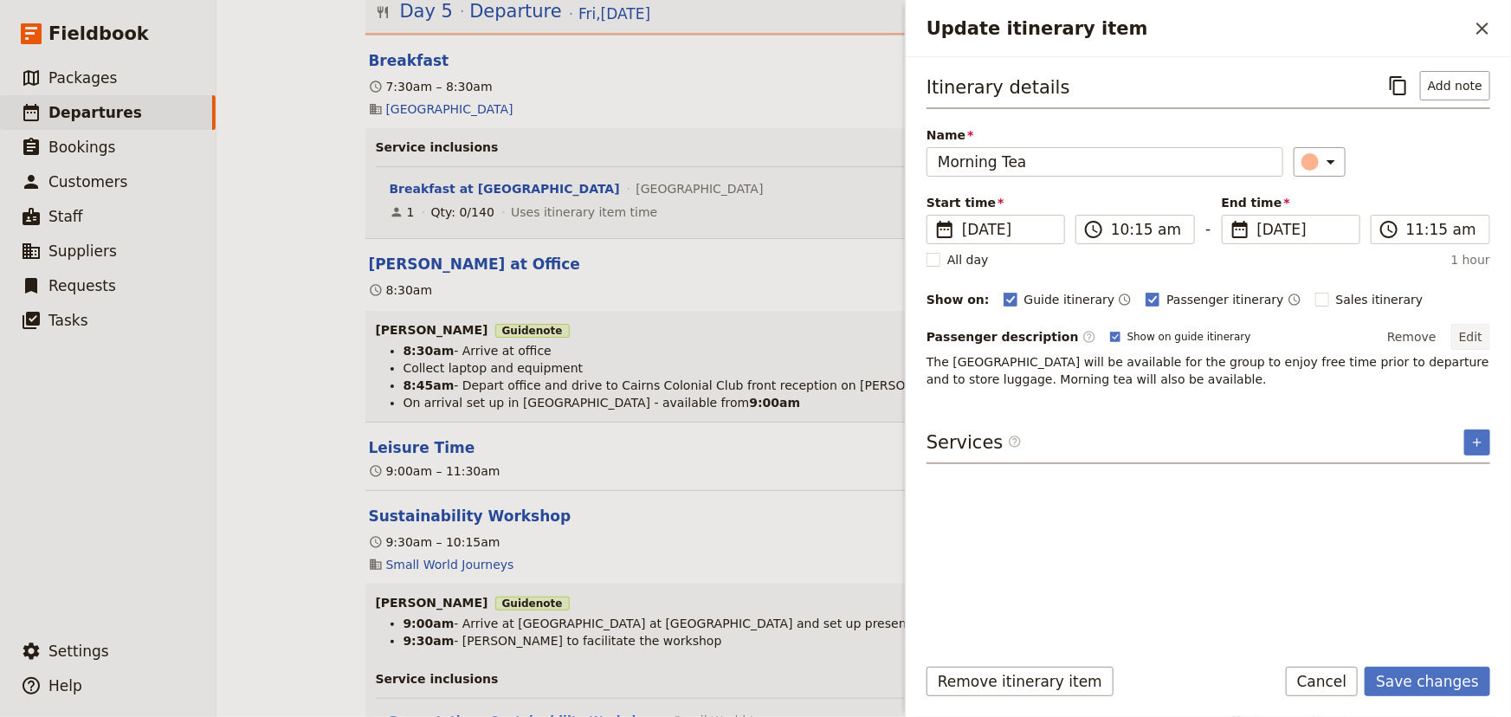
click at [1468, 333] on button "Edit" at bounding box center [1470, 337] width 39 height 26
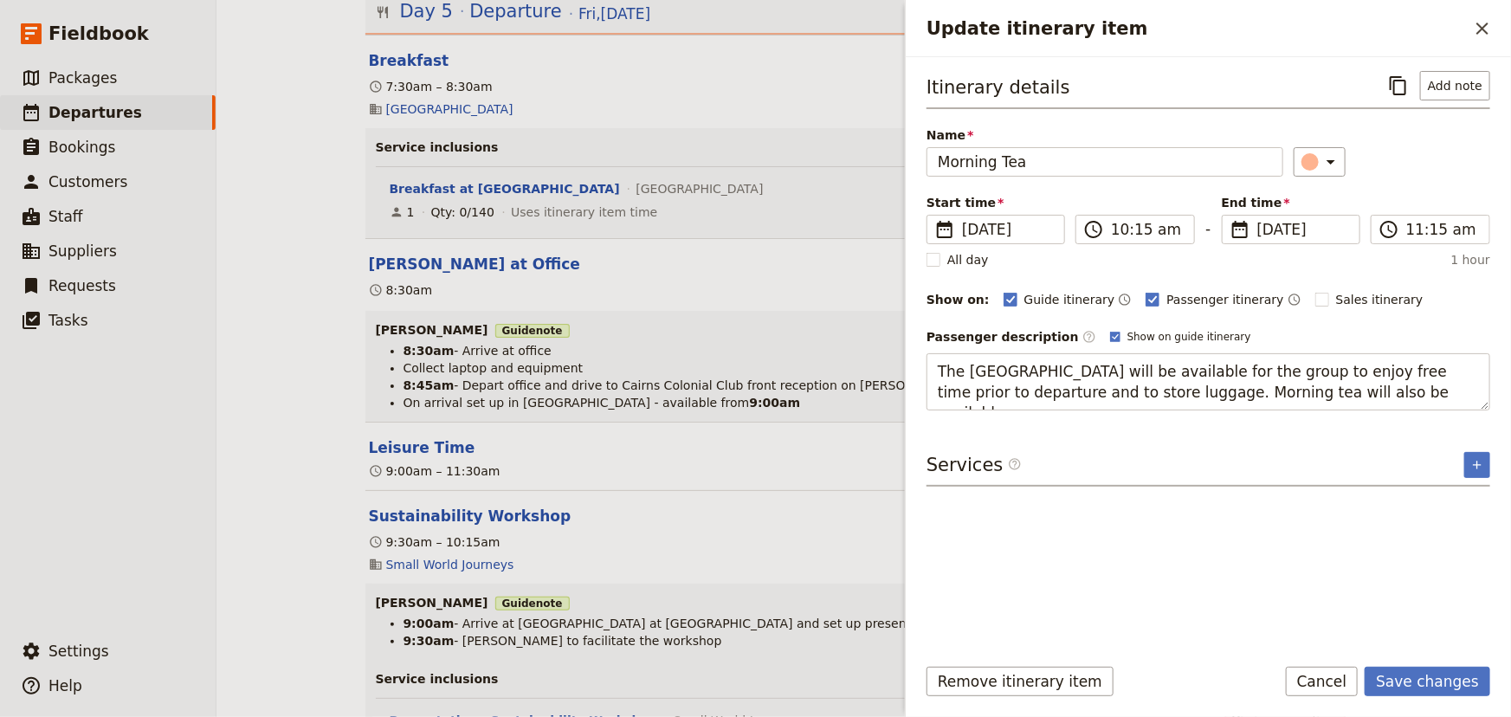
drag, startPoint x: 1148, startPoint y: 391, endPoint x: 912, endPoint y: 364, distance: 238.0
click at [912, 364] on div "Itinerary details ​ Add note Name Morning Tea ​ Start time ​ [DATE] [DATE] [DAT…" at bounding box center [1208, 348] width 605 height 583
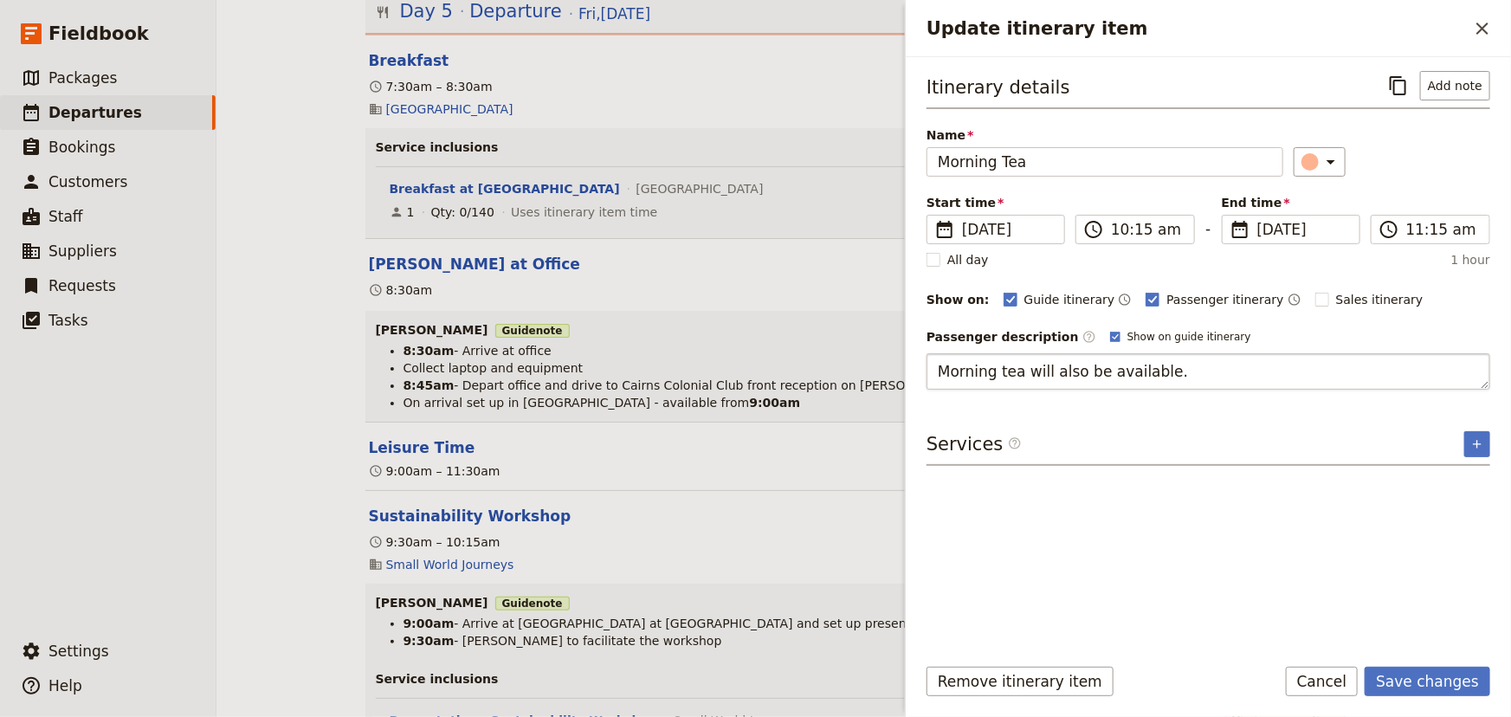
drag, startPoint x: 1162, startPoint y: 368, endPoint x: 1046, endPoint y: 369, distance: 116.0
click at [1046, 369] on textarea "Morning tea will also be available." at bounding box center [1208, 371] width 564 height 36
click at [1165, 371] on textarea "Morning tea will also be available." at bounding box center [1208, 371] width 564 height 36
drag, startPoint x: 1165, startPoint y: 371, endPoint x: 939, endPoint y: 370, distance: 225.9
click at [939, 370] on textarea "Morning tea will also be available." at bounding box center [1208, 371] width 564 height 36
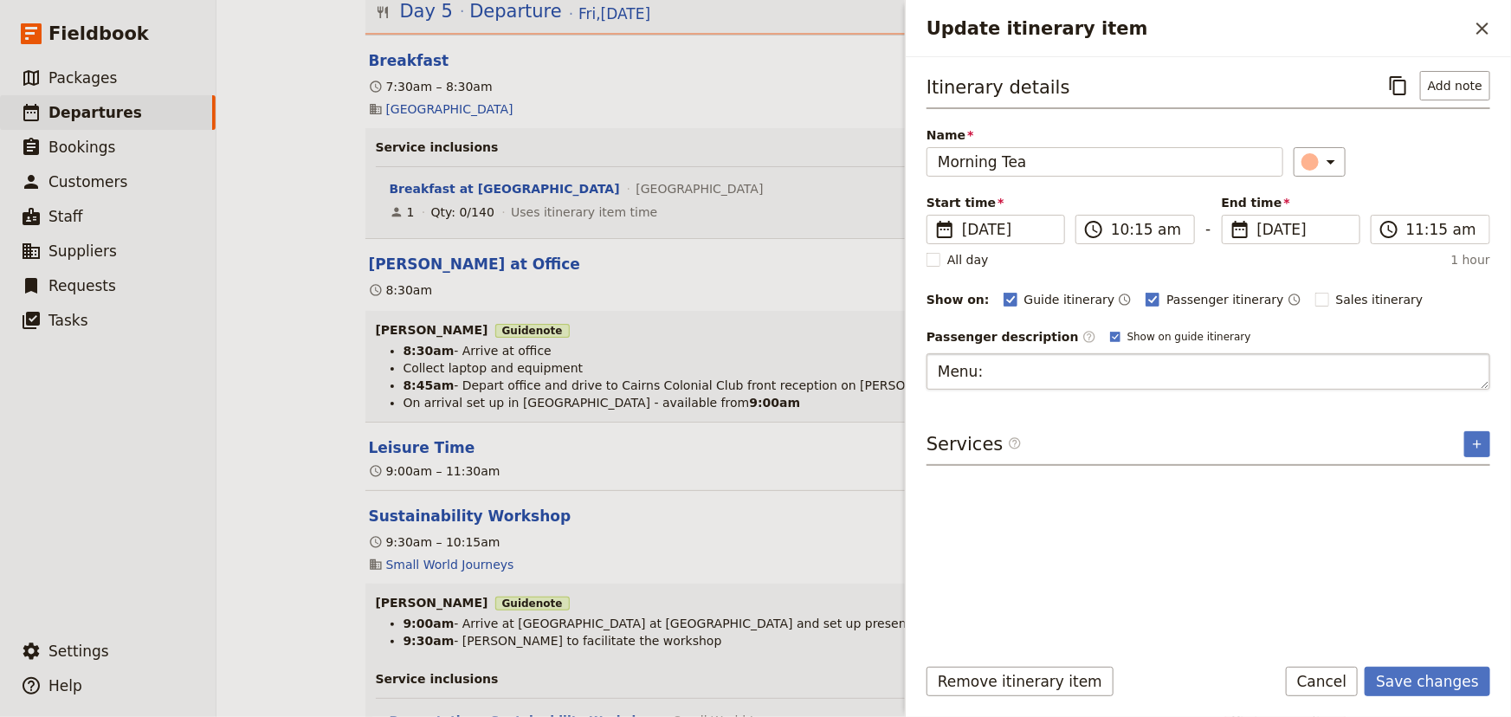
type textarea "Menu:"
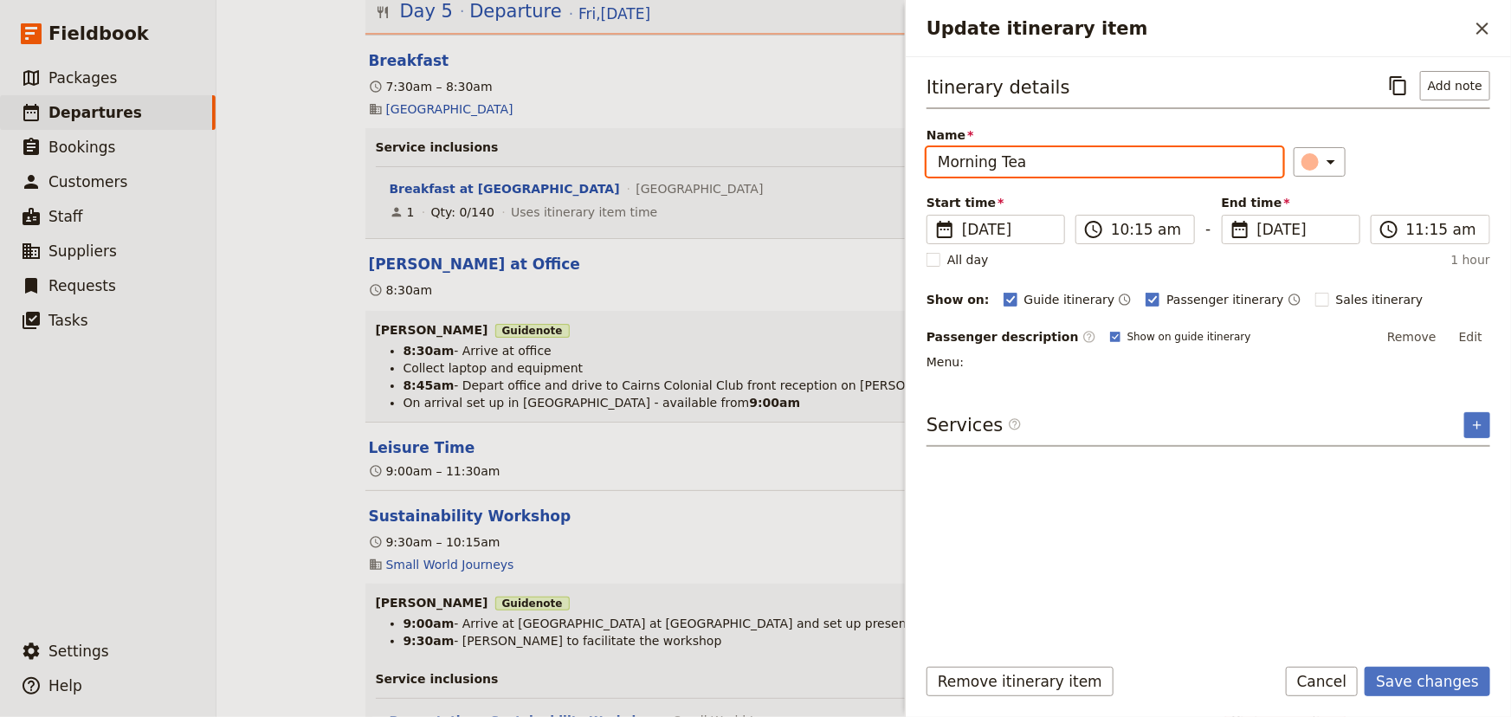
click at [939, 158] on input "Morning Tea" at bounding box center [1104, 161] width 357 height 29
type input "Boxed Morning Tea"
drag, startPoint x: 1472, startPoint y: 336, endPoint x: 1254, endPoint y: 345, distance: 217.5
click at [1471, 337] on button "Edit" at bounding box center [1470, 337] width 39 height 26
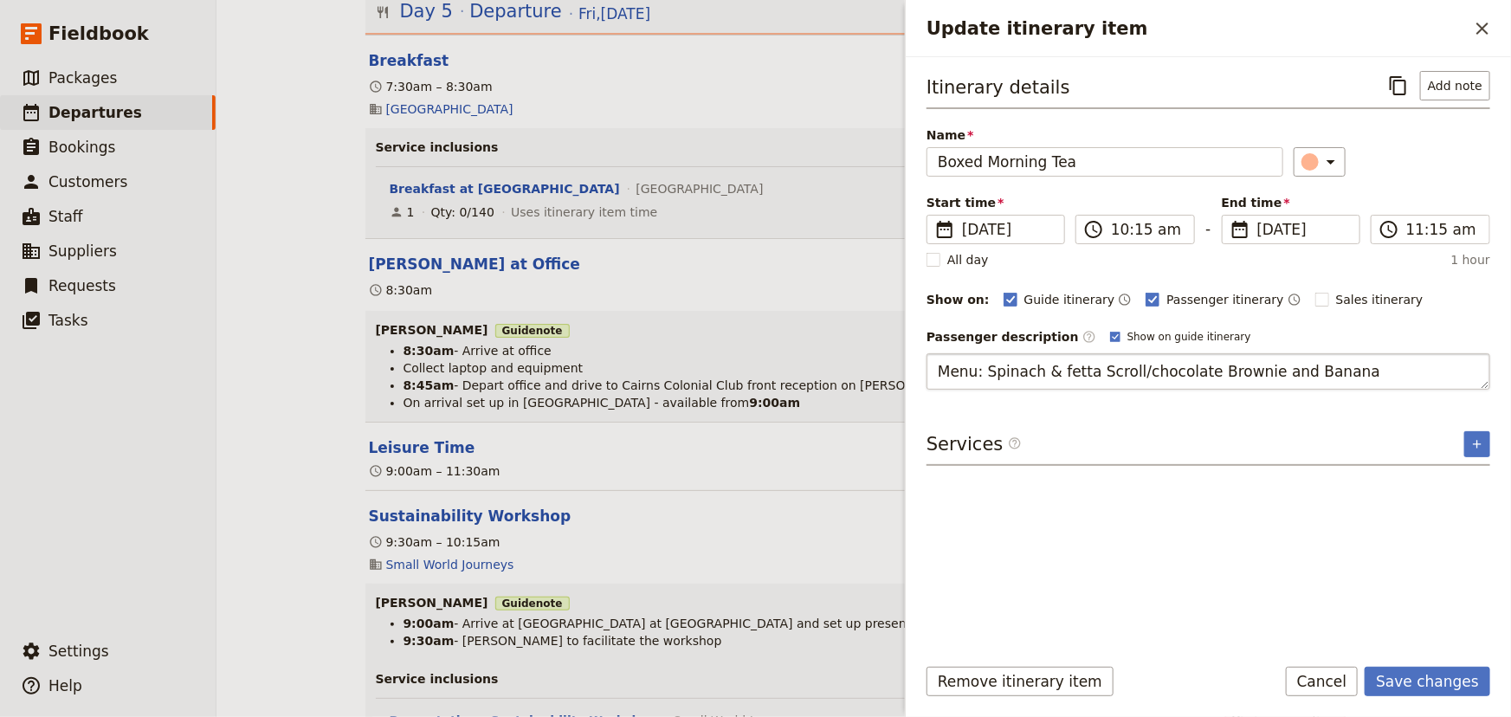
click at [1093, 369] on textarea "Menu: Spinach & fetta Scroll/chocolate Brownie and Banana" at bounding box center [1208, 371] width 564 height 36
click at [1199, 364] on textarea "Menu: Spinach & fetta scroll/chocolate Brownie and Banana" at bounding box center [1208, 371] width 564 height 36
click at [1279, 369] on textarea "Menu: Spinach & fetta scroll/chocolate brownie and Banana" at bounding box center [1208, 371] width 564 height 36
drag, startPoint x: 1342, startPoint y: 371, endPoint x: 1281, endPoint y: 369, distance: 60.7
click at [1281, 369] on textarea "Menu: Spinach & fetta scroll/chocolate brownie and a Banana" at bounding box center [1208, 371] width 564 height 36
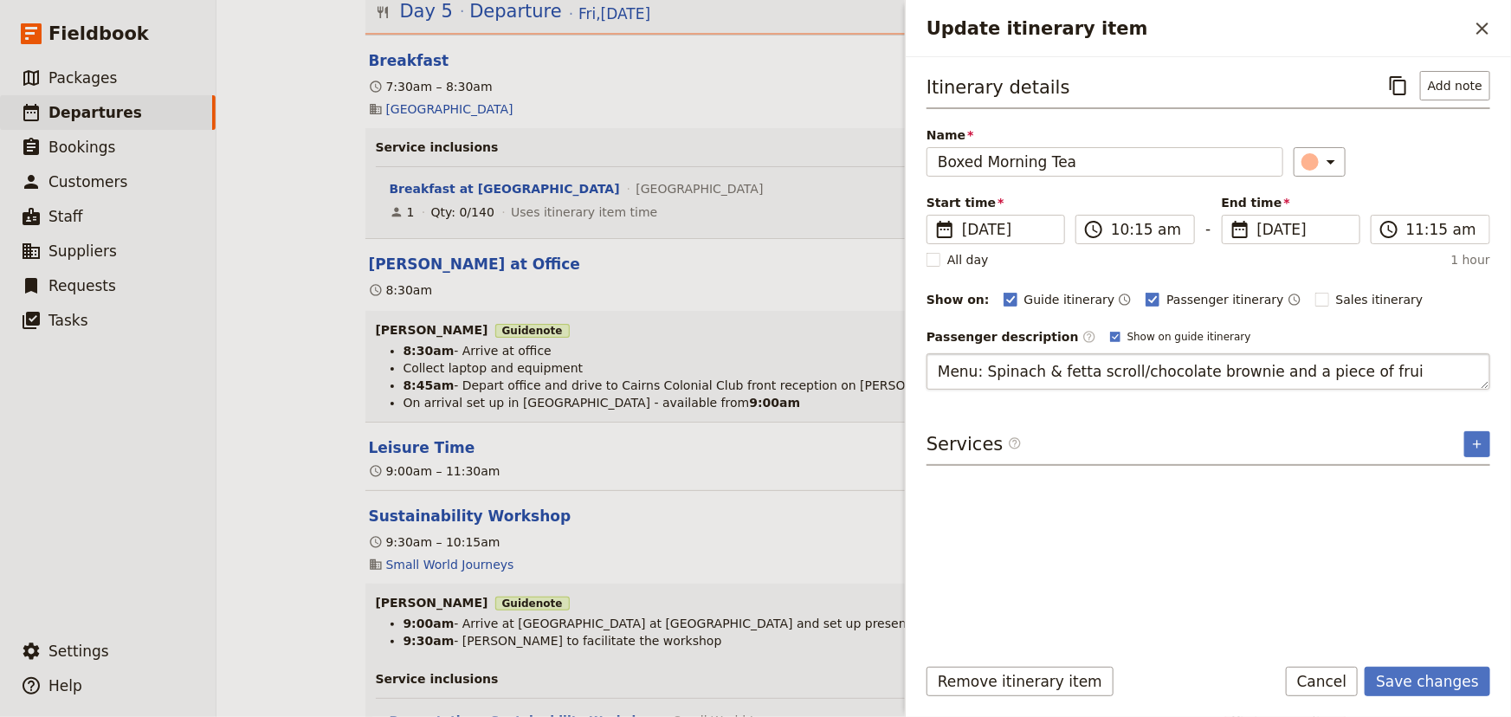
type textarea "Menu: Spinach & fetta scroll/chocolate brownie and a piece of fruit"
click at [1473, 446] on div "Itinerary details ​ Add note Name Boxed Morning Tea ​ Start time ​ [DATE] [DATE…" at bounding box center [1208, 355] width 564 height 568
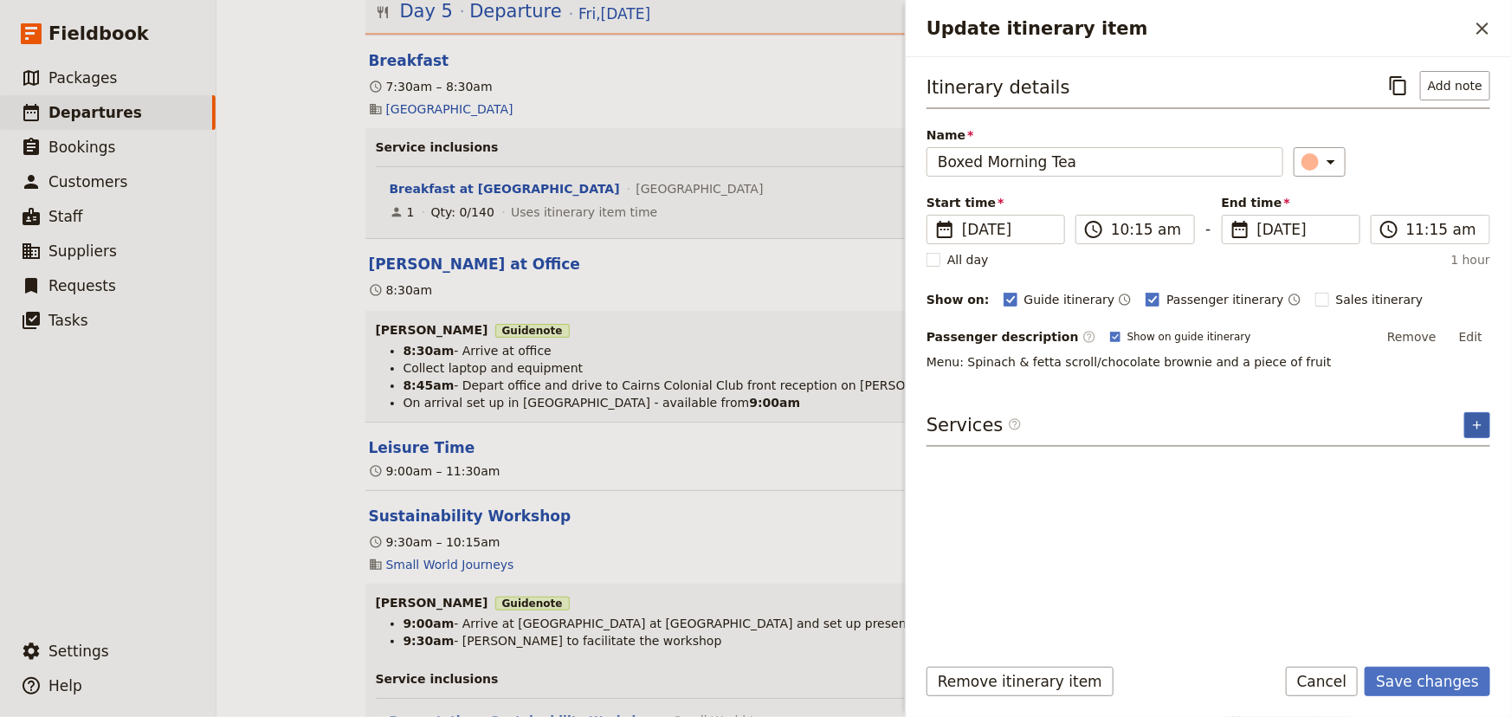
click at [1474, 424] on icon "Add service inclusion" at bounding box center [1477, 425] width 14 height 14
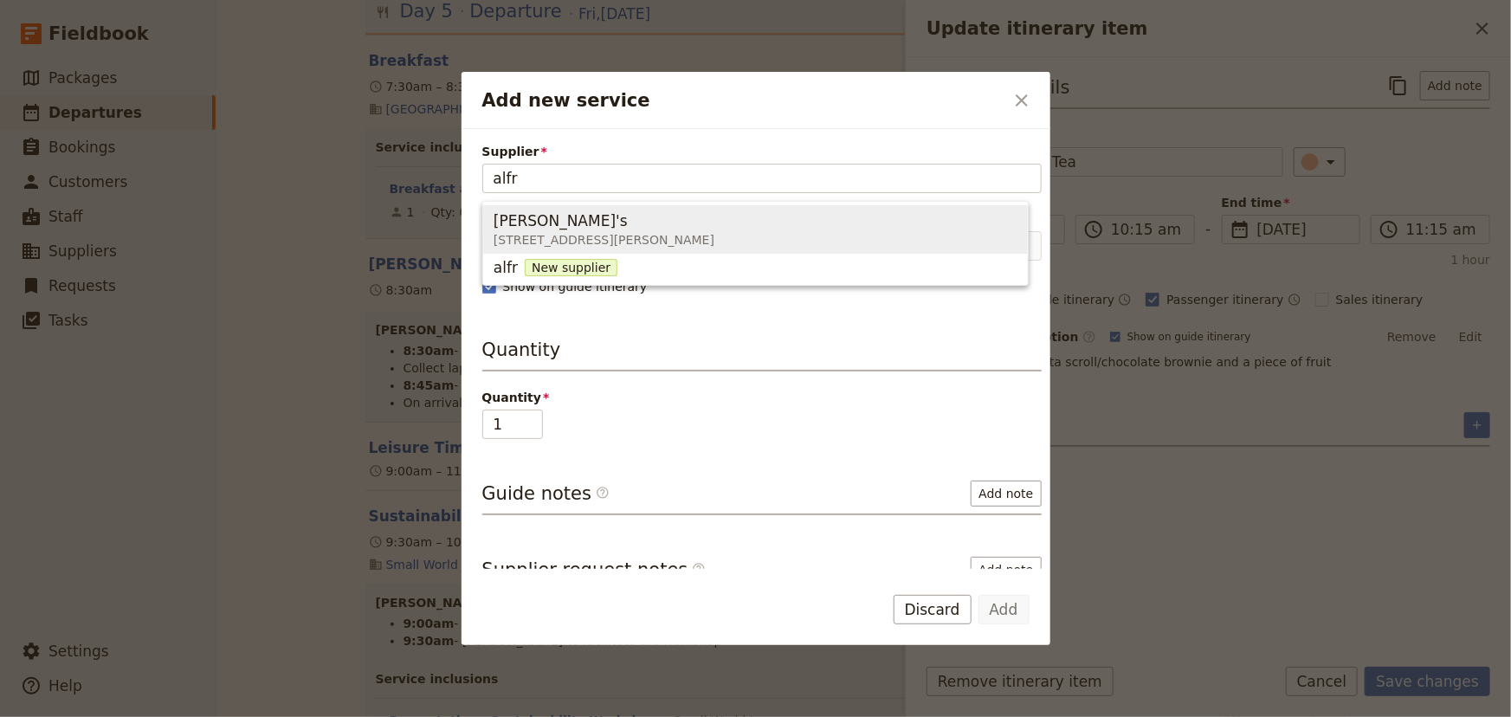
click at [550, 214] on span "[PERSON_NAME]'s" at bounding box center [560, 220] width 134 height 21
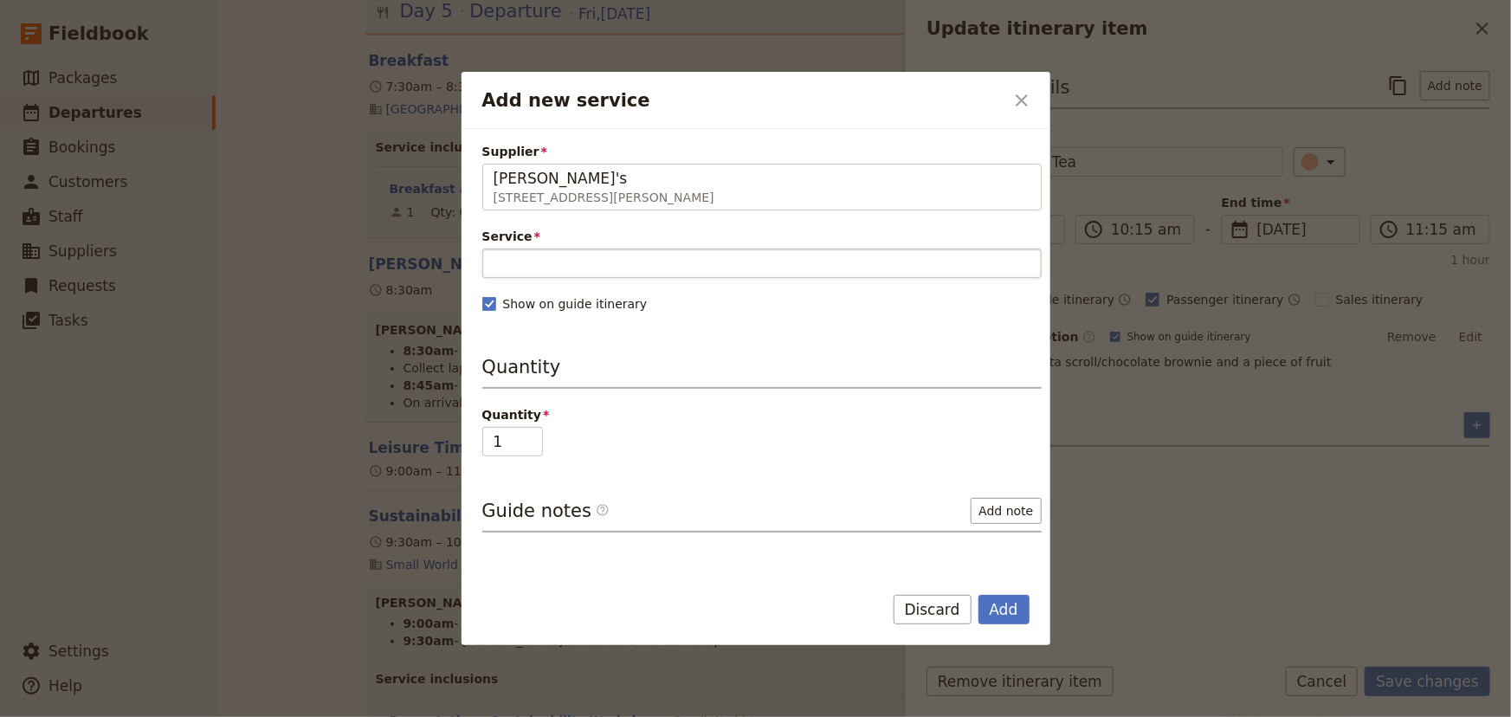
type input "[PERSON_NAME]'s"
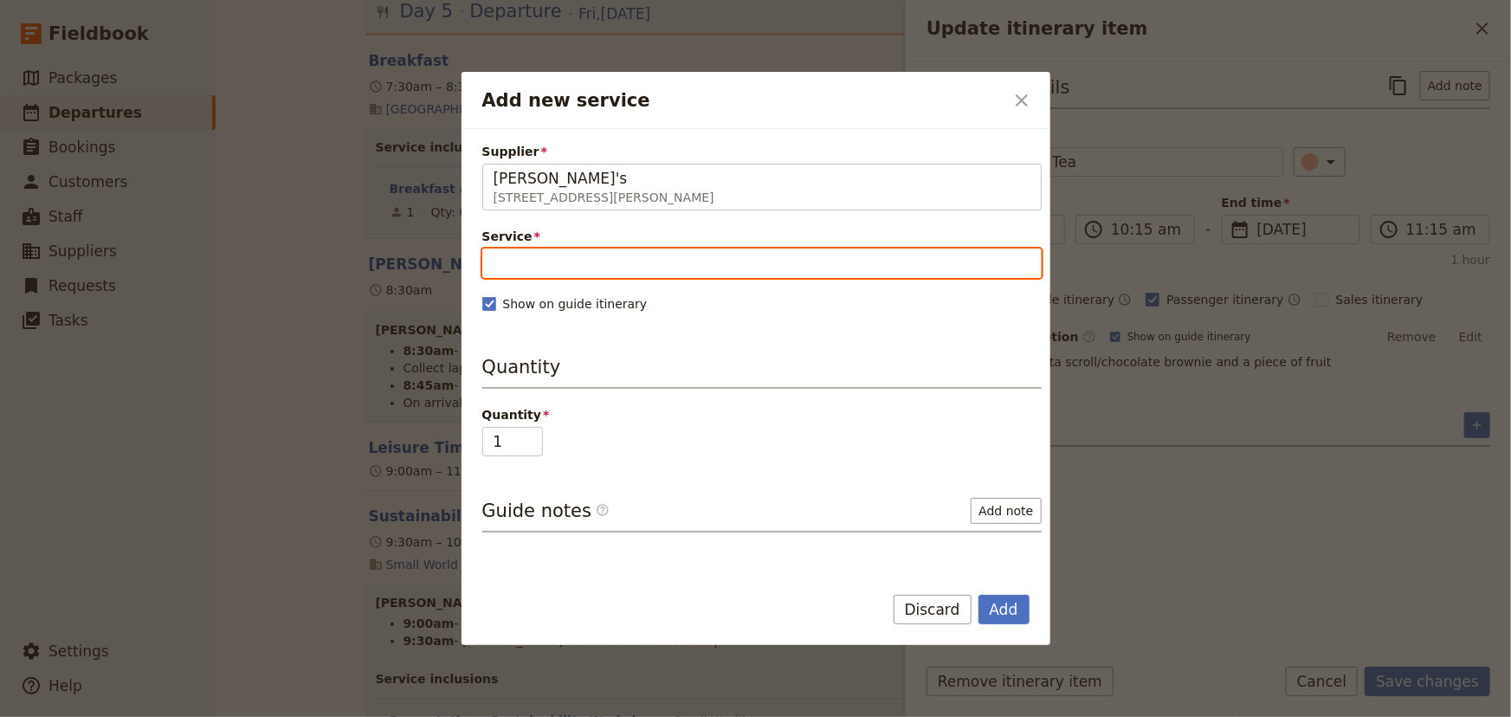
click at [532, 257] on input "Service" at bounding box center [761, 262] width 559 height 29
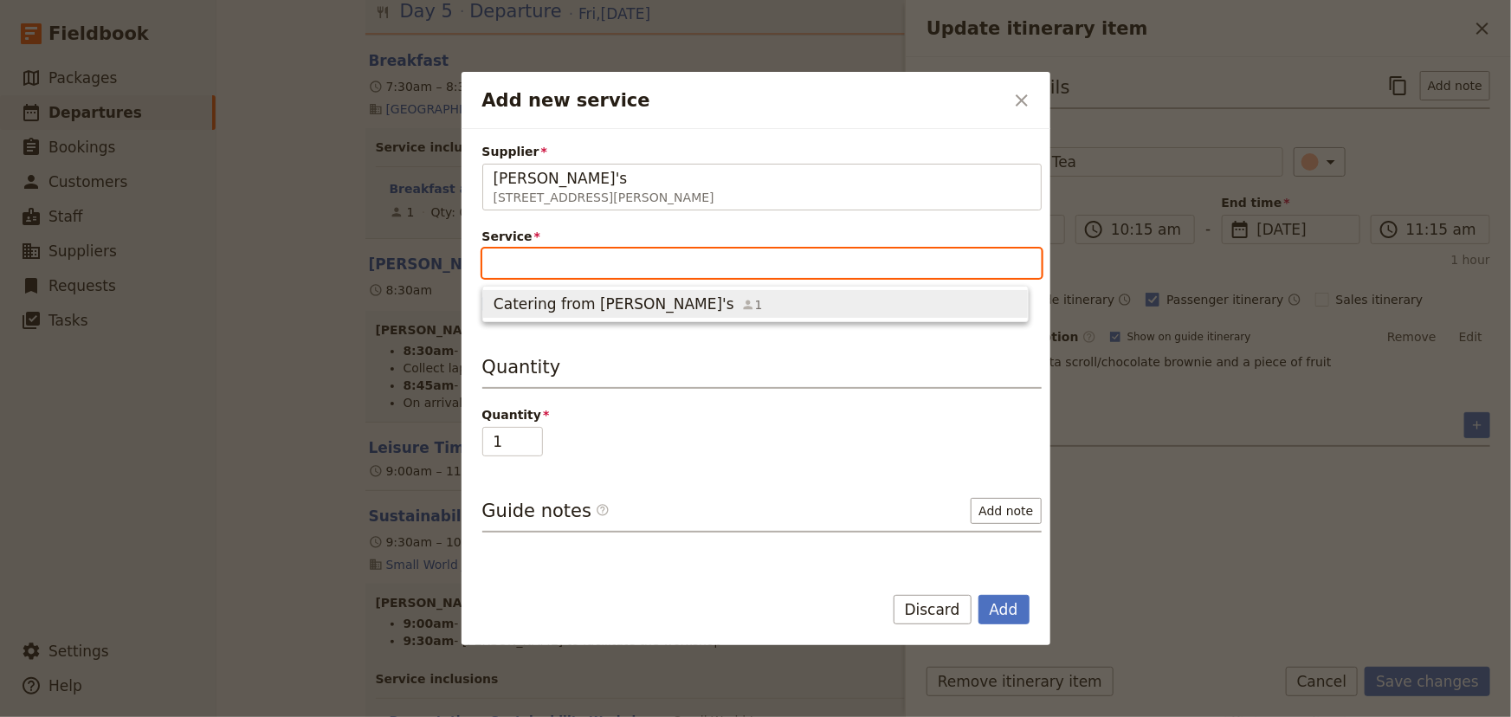
click at [546, 298] on span "Catering from [PERSON_NAME]'s" at bounding box center [613, 303] width 241 height 21
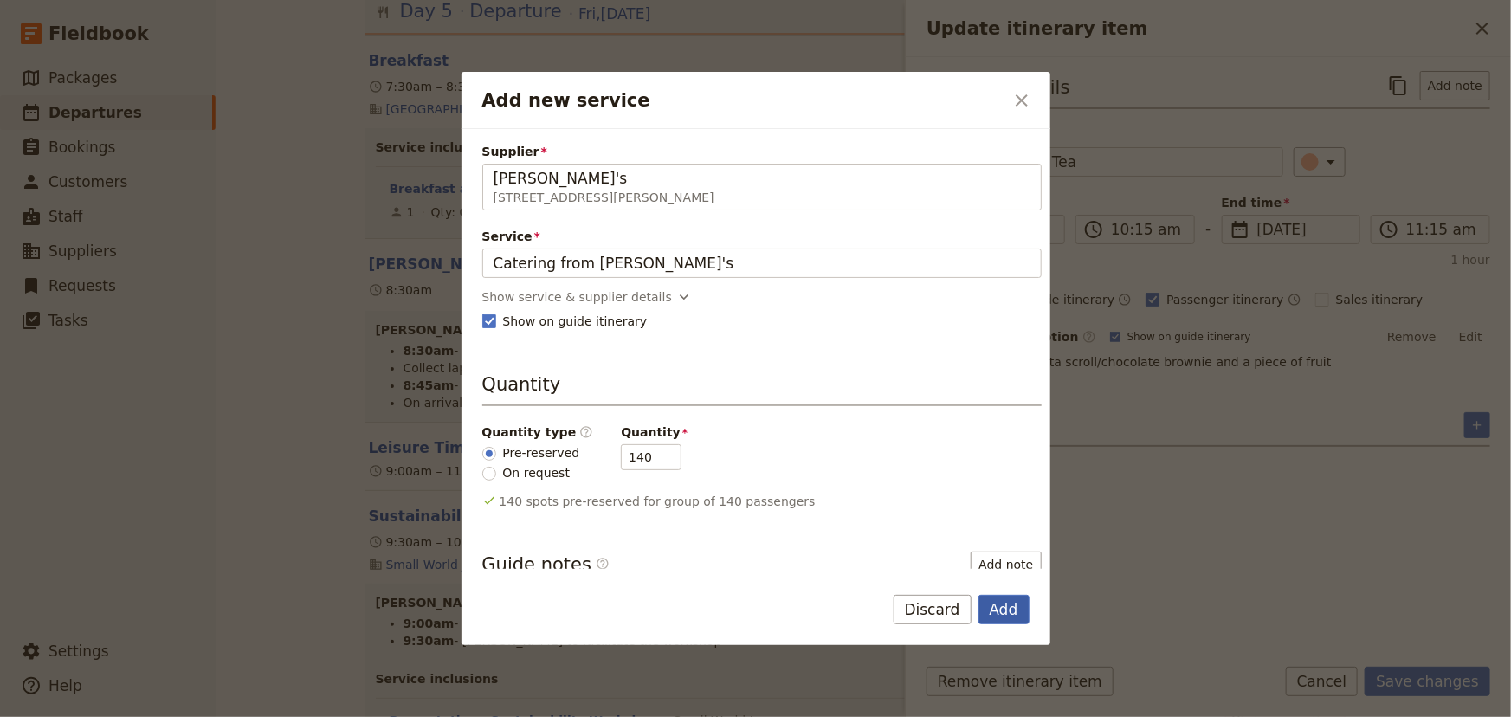
click at [1008, 597] on button "Add" at bounding box center [1003, 609] width 51 height 29
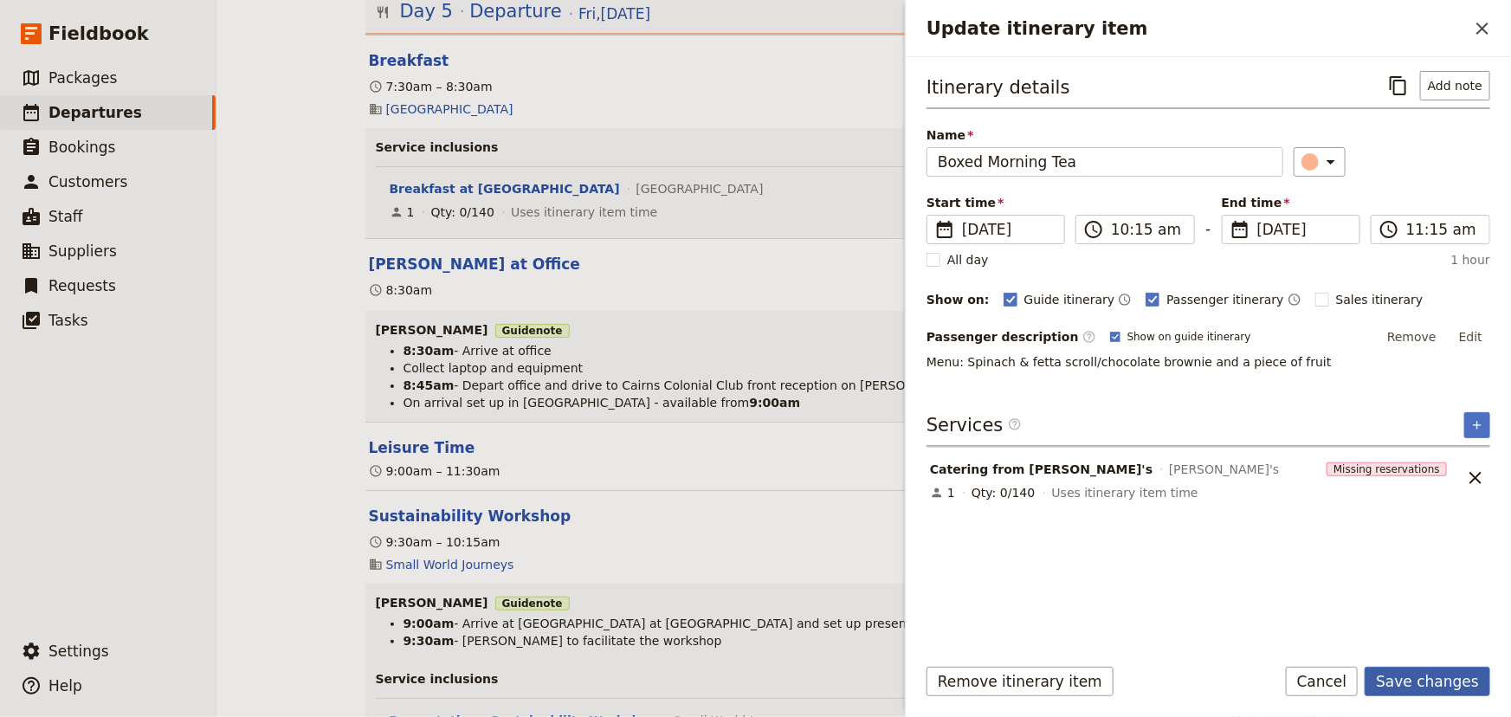
click at [1413, 681] on button "Save changes" at bounding box center [1427, 681] width 126 height 29
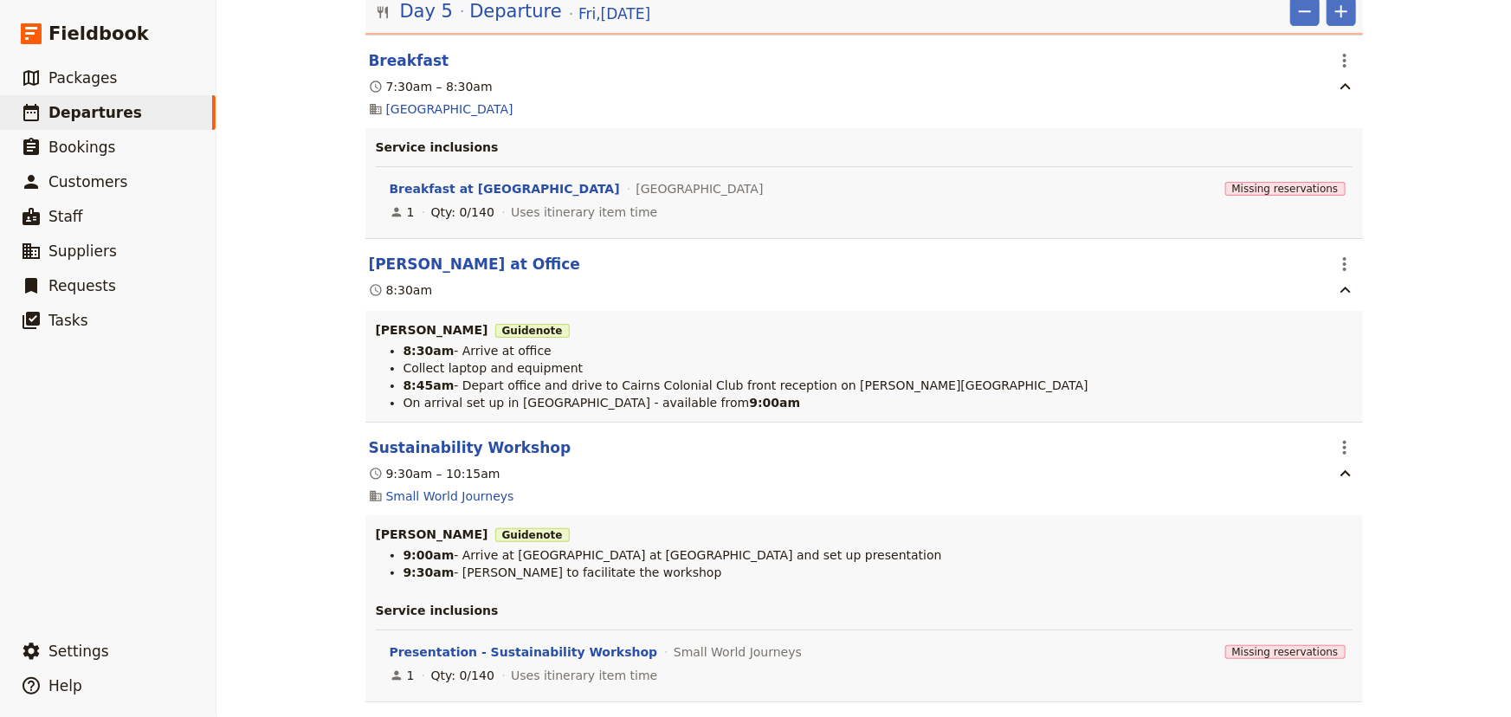
scroll to position [12796, 0]
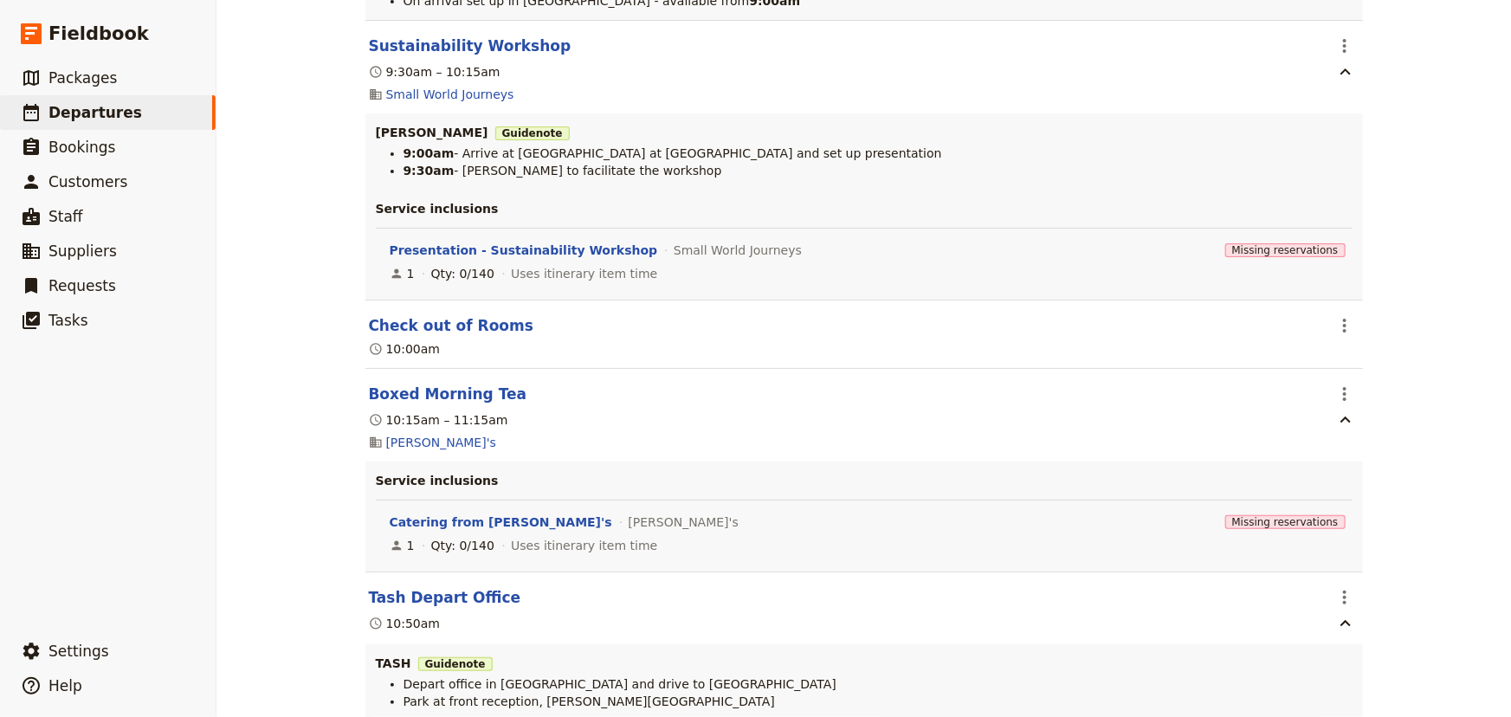
click at [1393, 382] on div "[PERSON_NAME] College: Custom Trip Group A ​ Draft [DATE] – [DATE] 5 days / 4 n…" at bounding box center [863, 358] width 1294 height 717
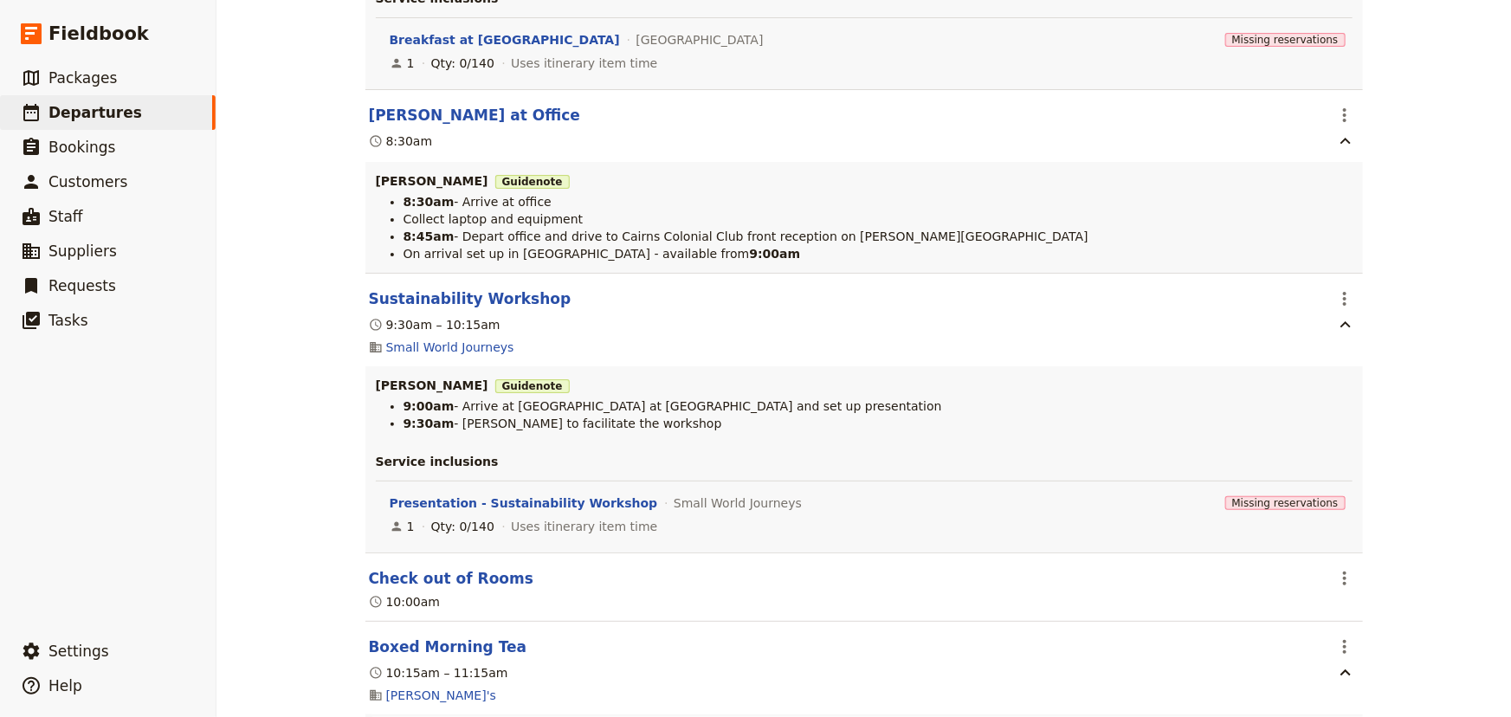
scroll to position [12560, 0]
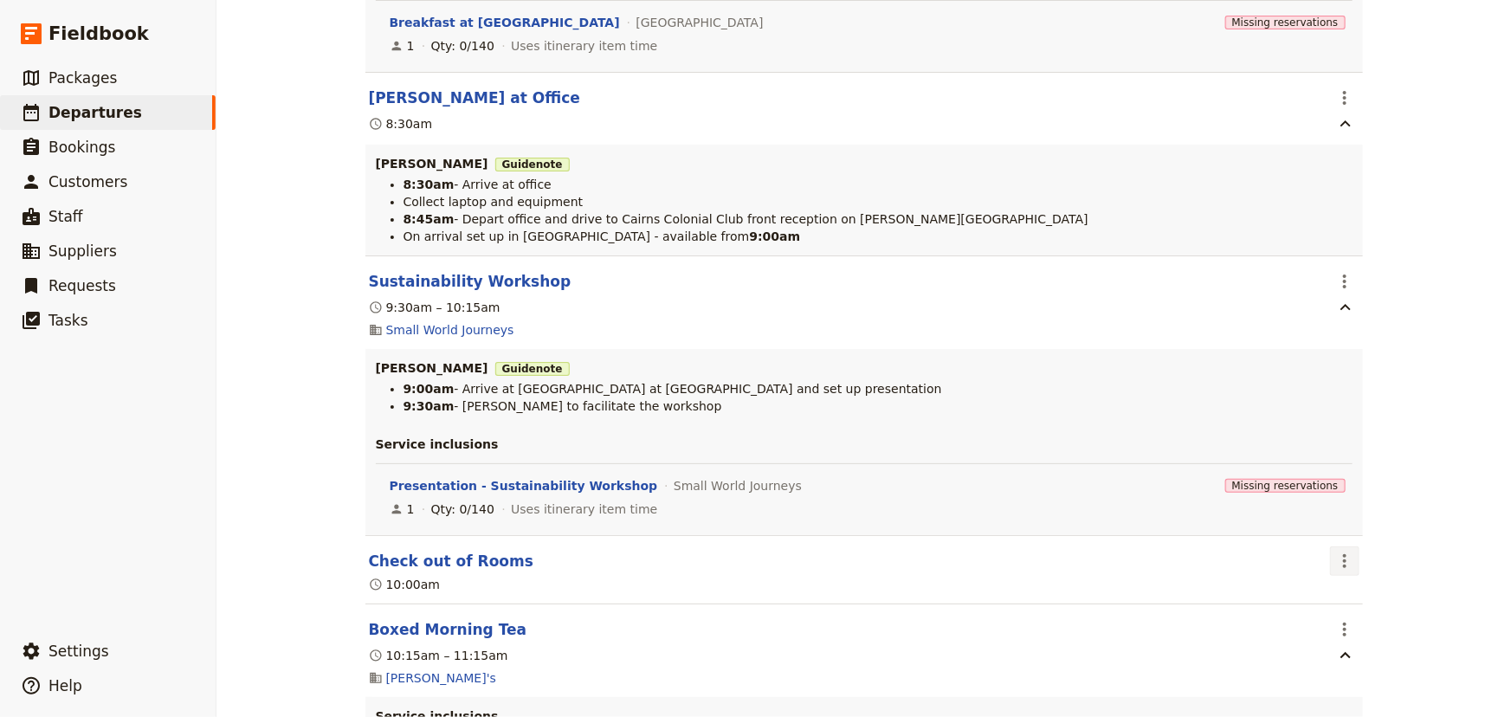
click at [1343, 551] on icon "Actions" at bounding box center [1344, 561] width 21 height 21
click at [1355, 563] on span "Edit this itinerary item" at bounding box center [1403, 564] width 136 height 17
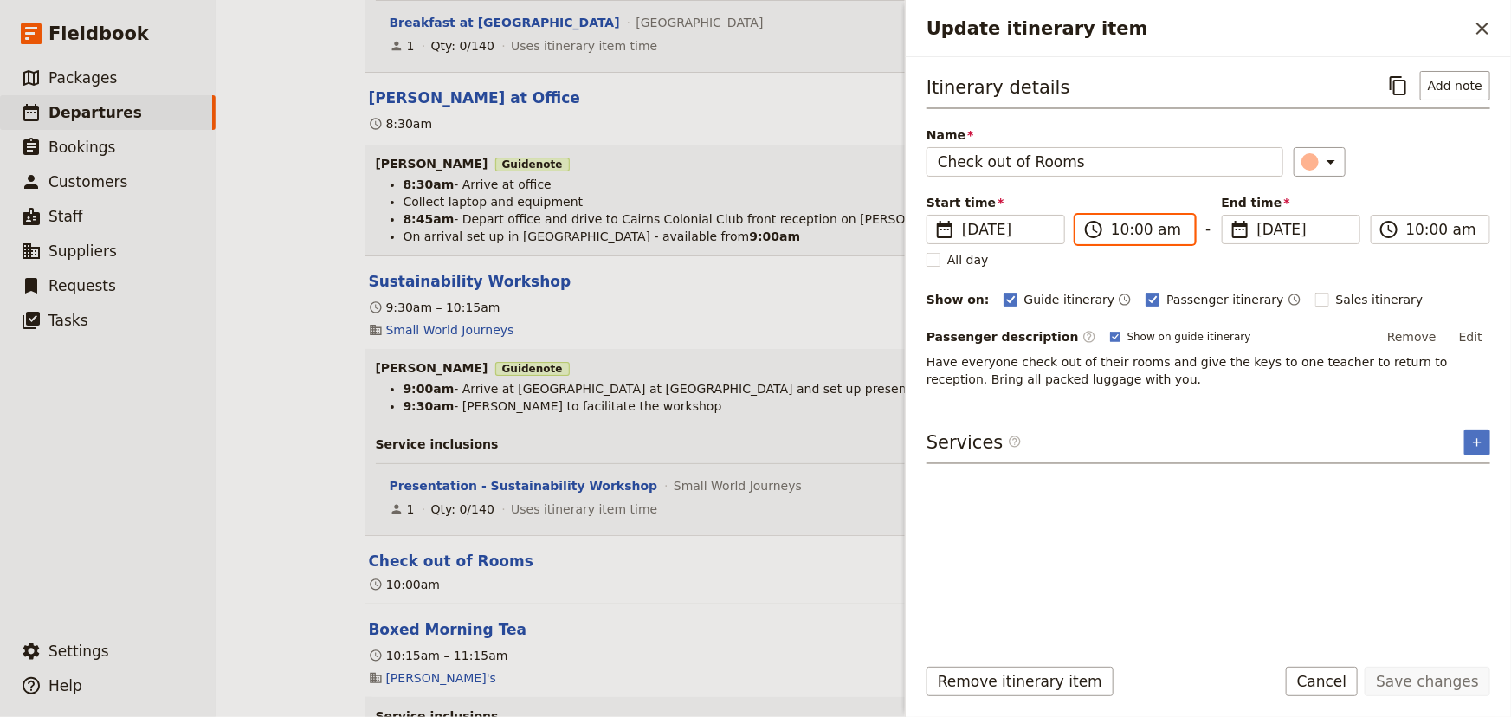
click at [1119, 229] on input "10:00 am" at bounding box center [1147, 229] width 73 height 21
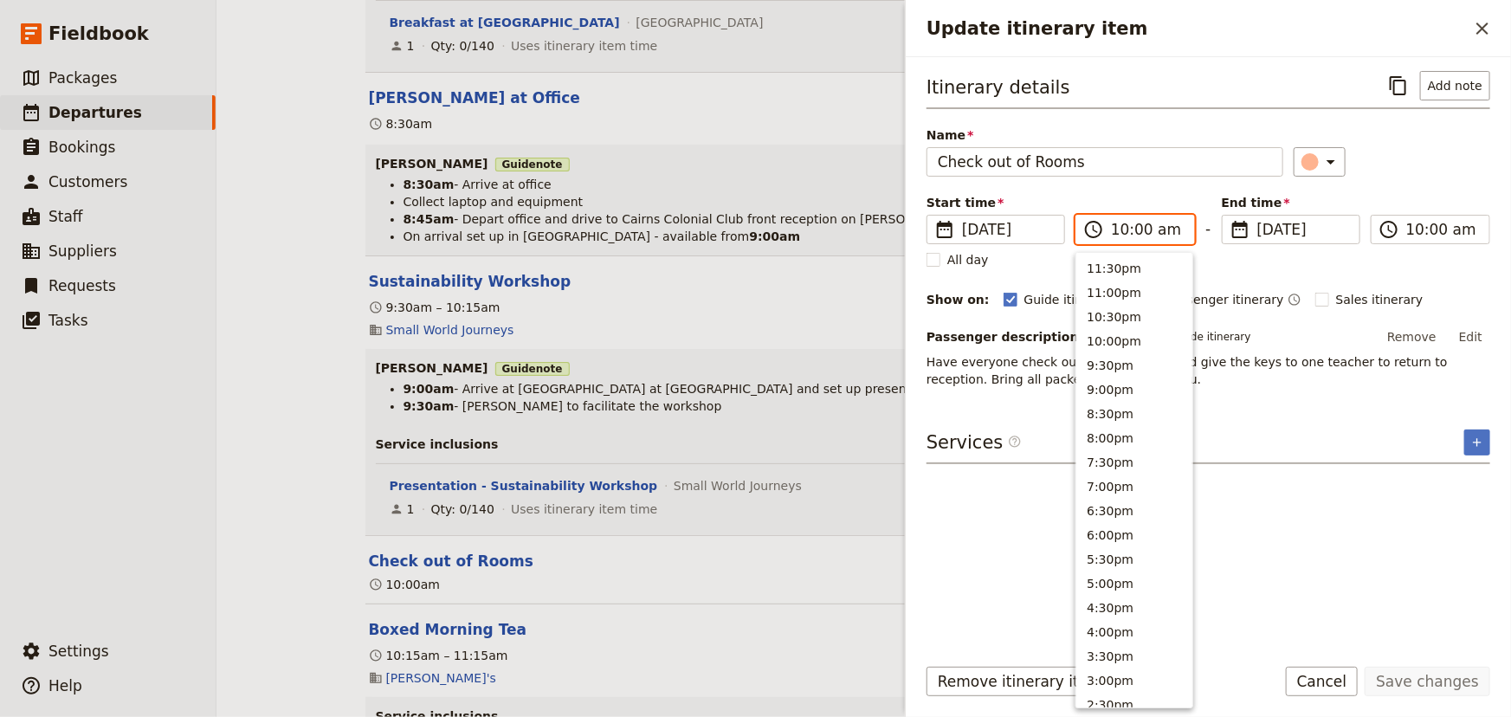
scroll to position [658, 0]
click at [1138, 229] on input "09:00 am" at bounding box center [1147, 229] width 73 height 21
type input "09:15 am"
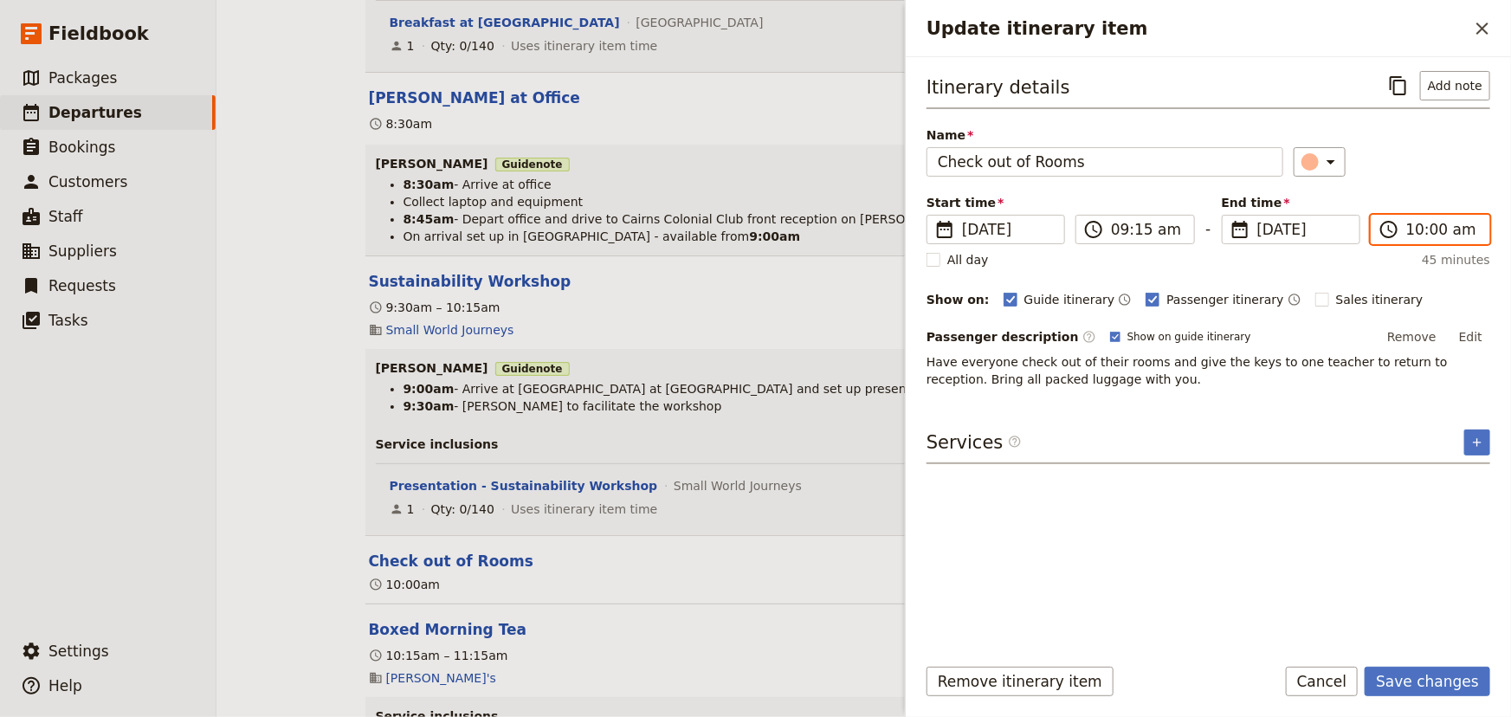
scroll to position [714, 0]
click at [1408, 230] on input "10:00 am" at bounding box center [1442, 229] width 73 height 21
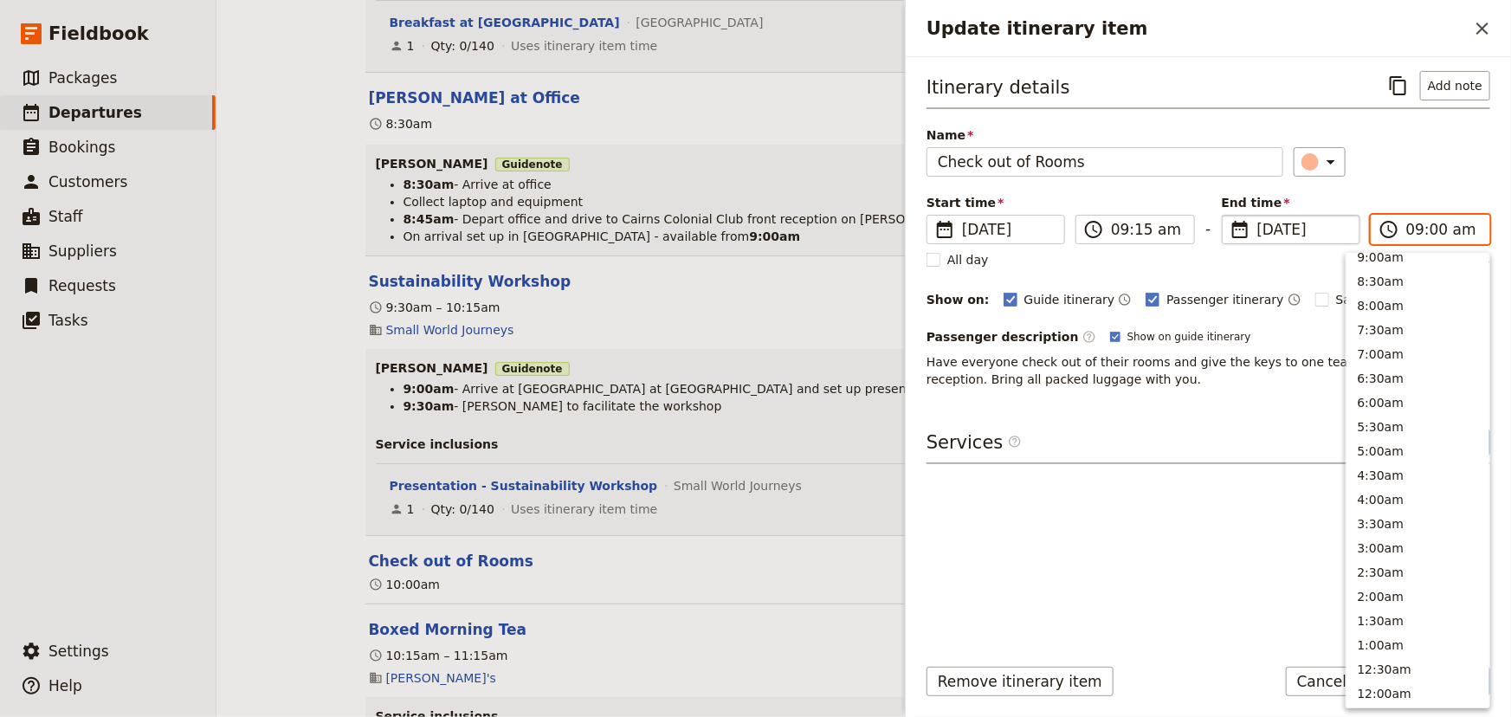
scroll to position [706, 0]
click at [1434, 229] on input "09:00 am" at bounding box center [1442, 229] width 73 height 21
type input "09:15 am"
click at [1443, 190] on div "Itinerary details ​ Add note Name Check out of Rooms ​ Start time ​ [DATE] [DAT…" at bounding box center [1208, 229] width 564 height 317
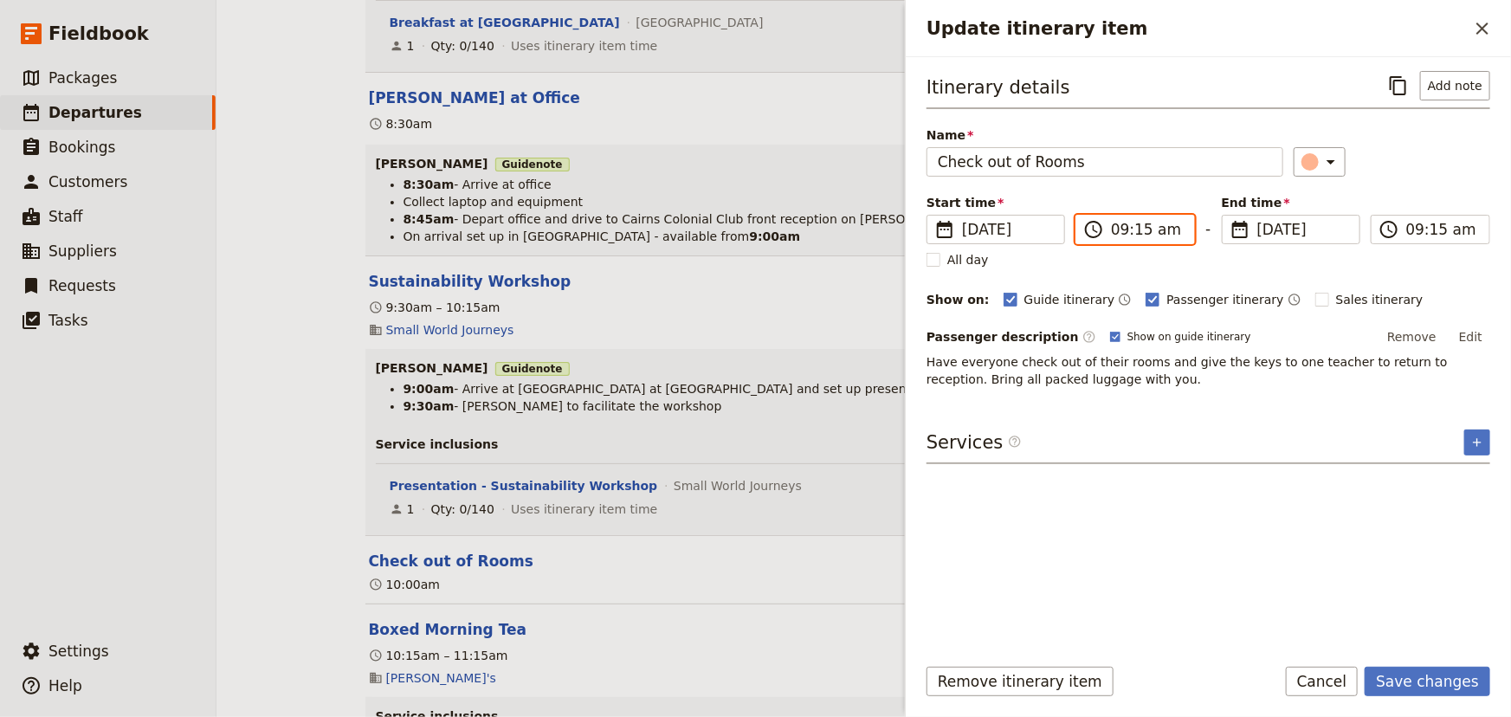
click at [1144, 228] on input "09:15 am" at bounding box center [1147, 229] width 73 height 21
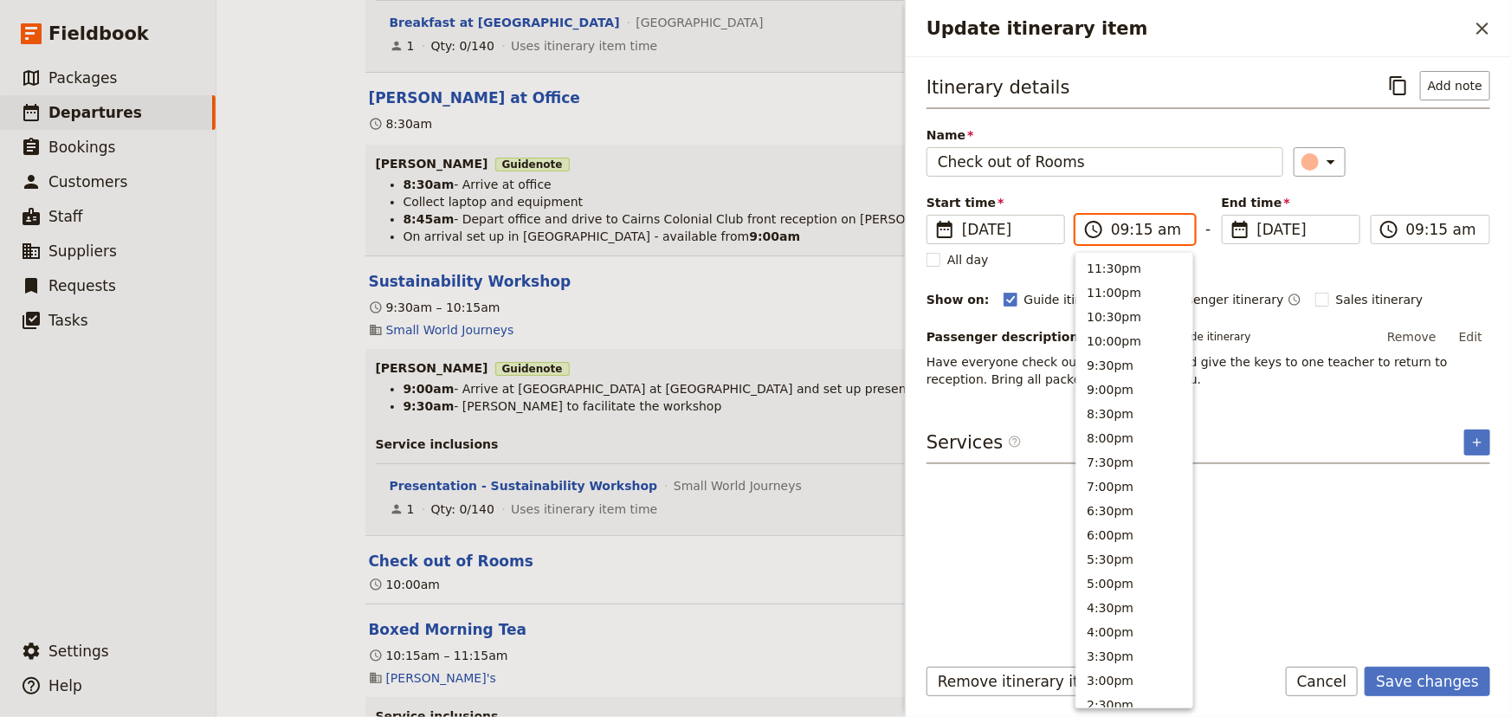
scroll to position [706, 0]
click at [1138, 231] on input "09:15 am" at bounding box center [1147, 229] width 73 height 21
type input "09:00 am"
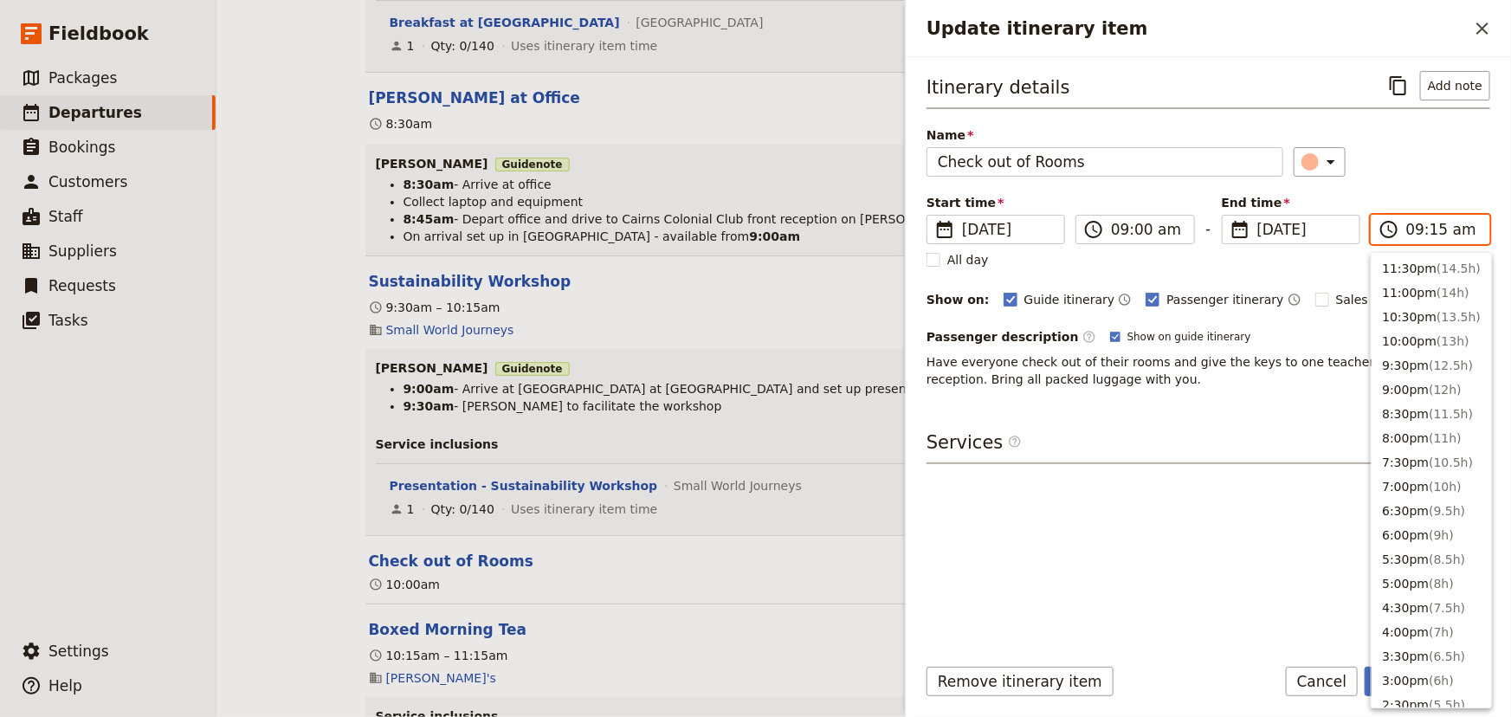
click at [1434, 231] on input "09:15 am" at bounding box center [1442, 229] width 73 height 21
click at [1436, 229] on input "09:15 am" at bounding box center [1442, 229] width 73 height 21
type input "09:00 am"
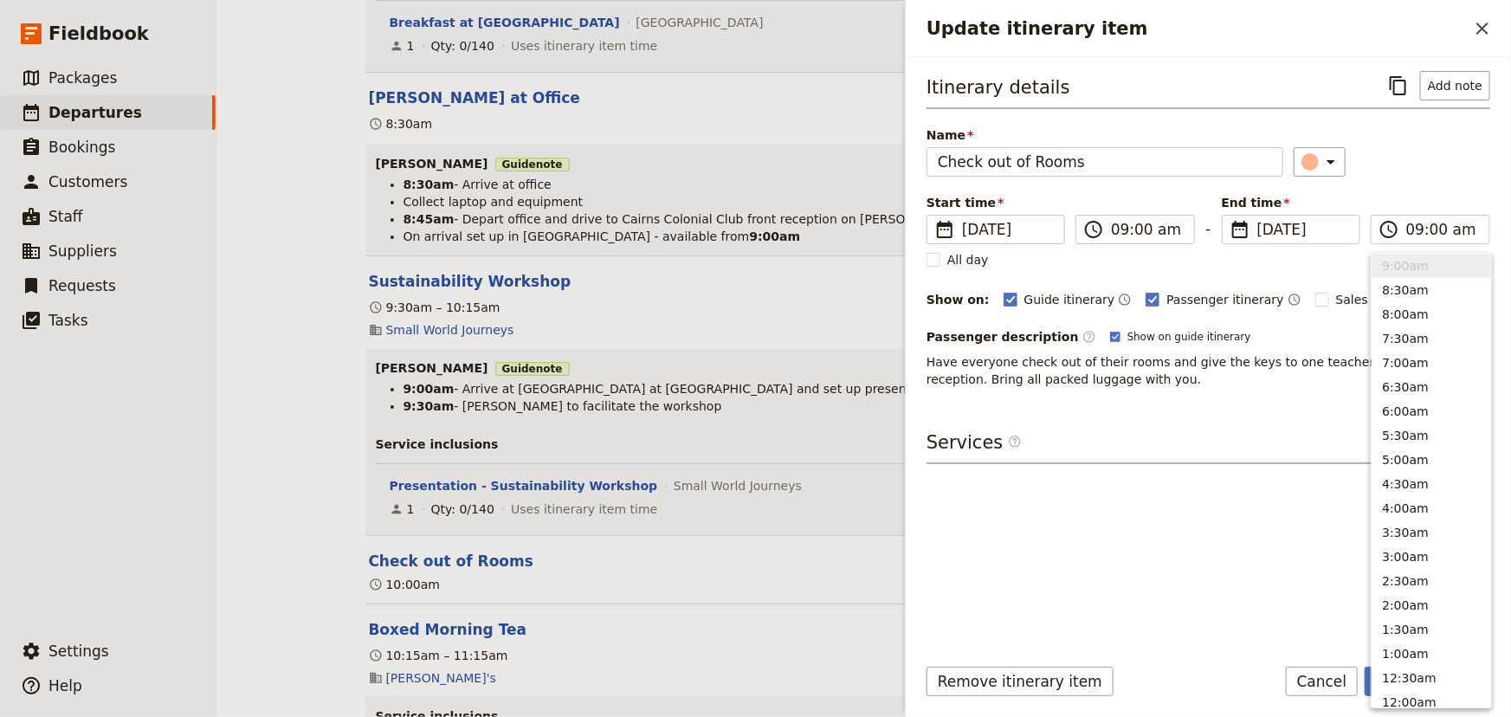
click at [1421, 184] on div "Itinerary details ​ Add note Name Check out of Rooms ​ Start time ​ [DATE] [DAT…" at bounding box center [1208, 229] width 564 height 317
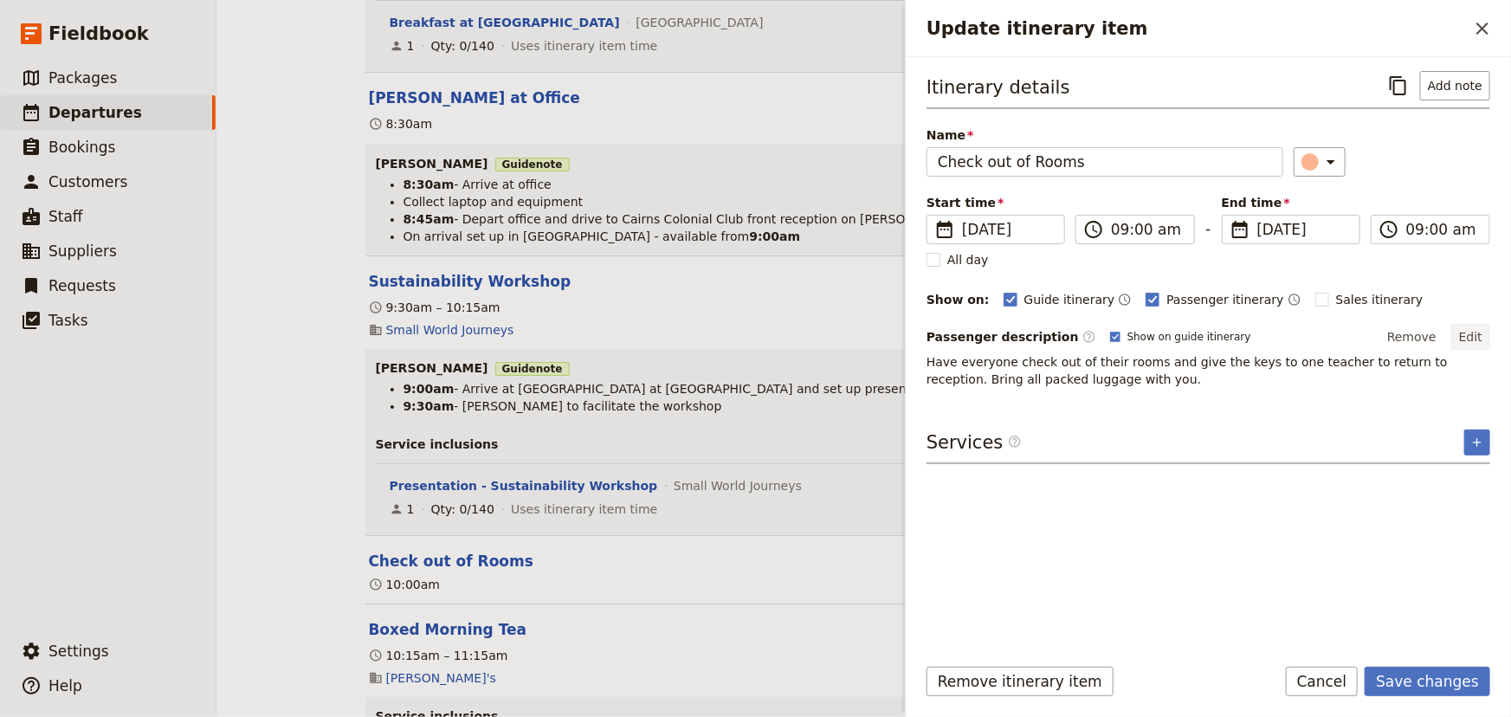
click at [1474, 338] on button "Edit" at bounding box center [1470, 337] width 39 height 26
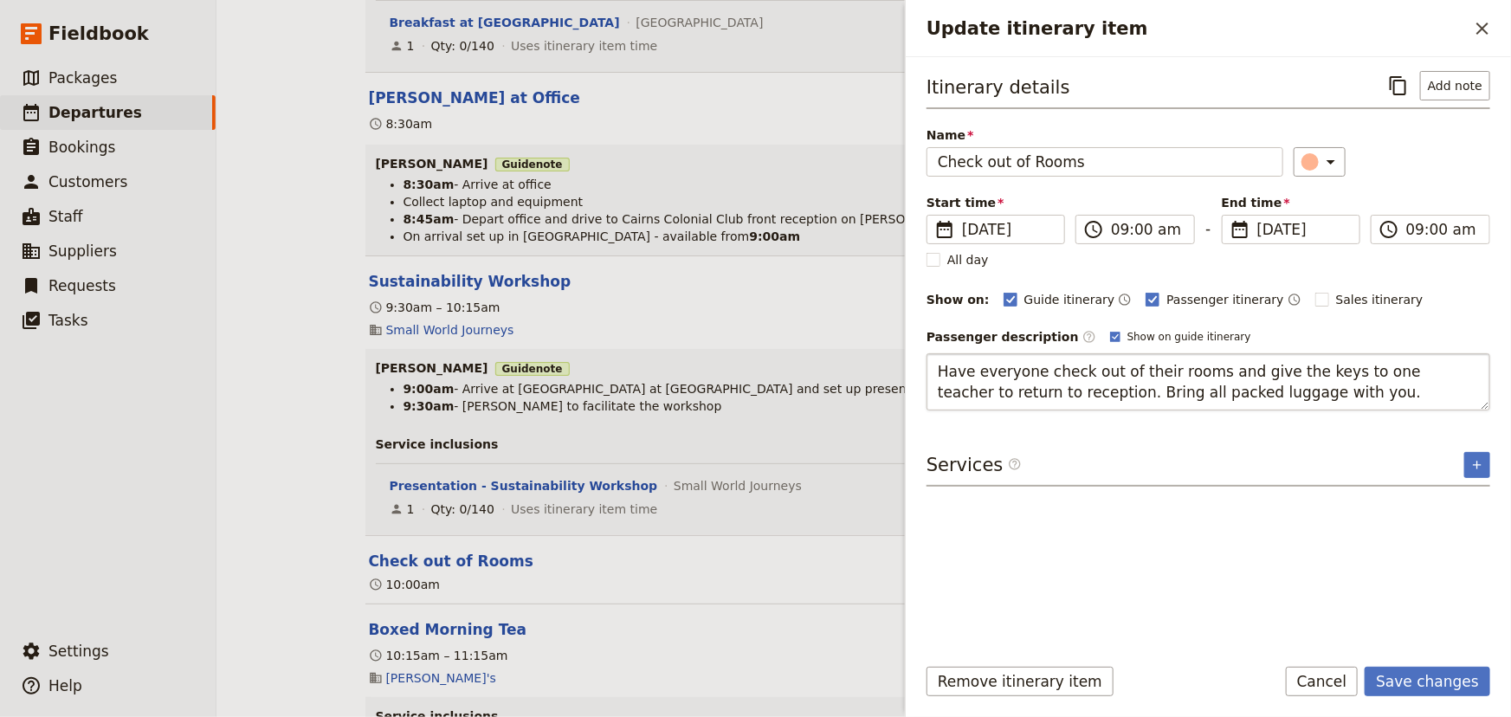
click at [1253, 393] on textarea "Have everyone check out of their rooms and give the keys to one teacher to retu…" at bounding box center [1208, 381] width 564 height 57
type textarea "Have everyone check out of their rooms and give the keys to one teacher to retu…"
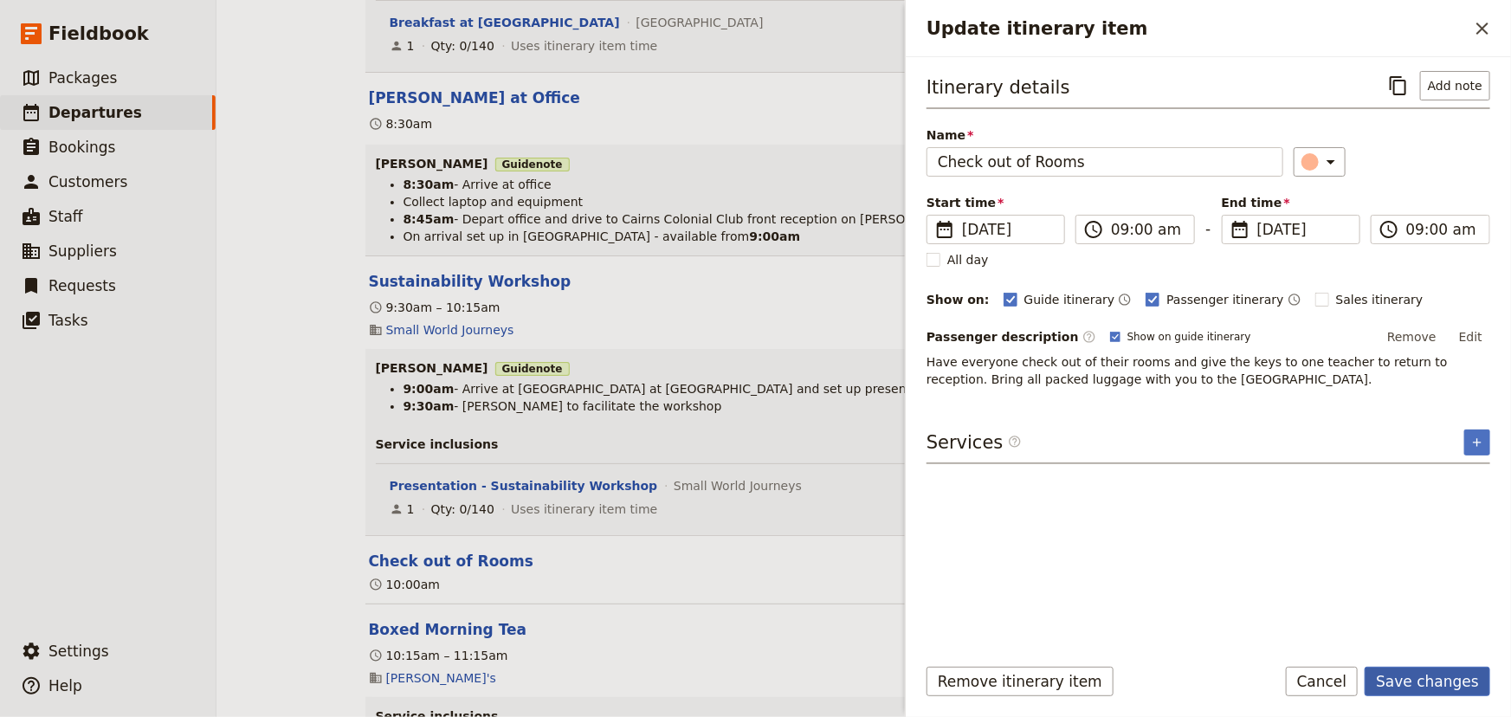
click at [1444, 682] on button "Save changes" at bounding box center [1427, 681] width 126 height 29
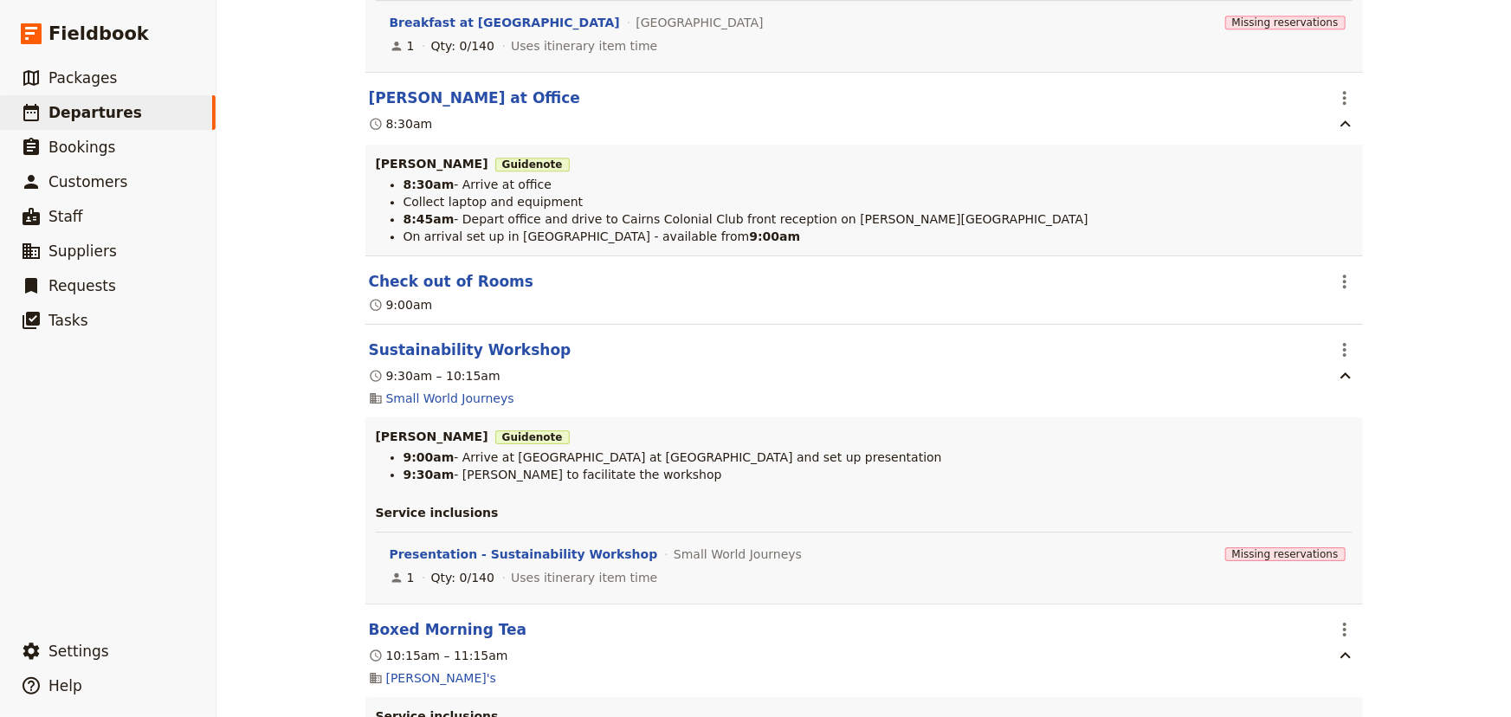
click at [1422, 472] on div "[PERSON_NAME] College: Custom Trip Group A ​ Draft [DATE] – [DATE] 5 days / 4 n…" at bounding box center [863, 358] width 1294 height 717
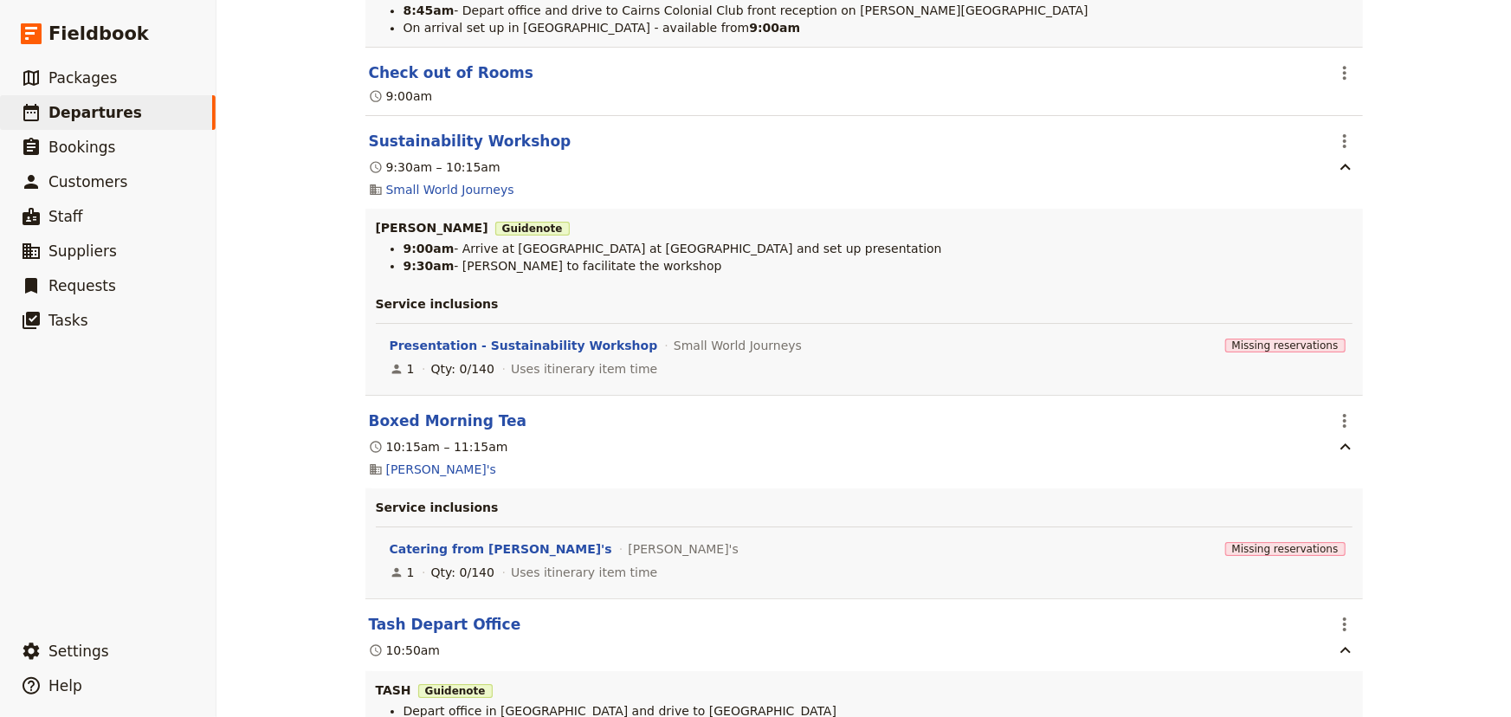
scroll to position [12796, 0]
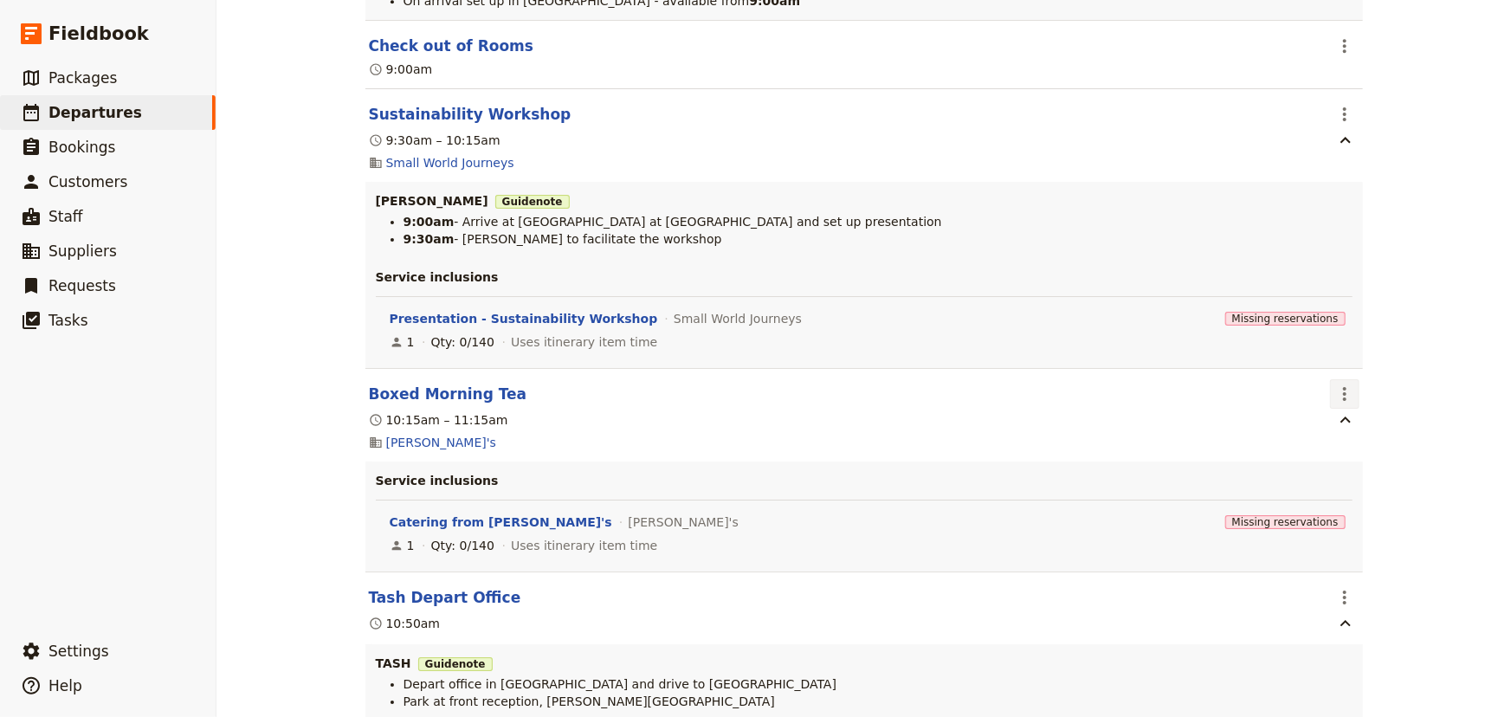
click at [1341, 384] on icon "Actions" at bounding box center [1344, 394] width 21 height 21
click at [1353, 392] on span "Edit this itinerary item" at bounding box center [1403, 396] width 136 height 17
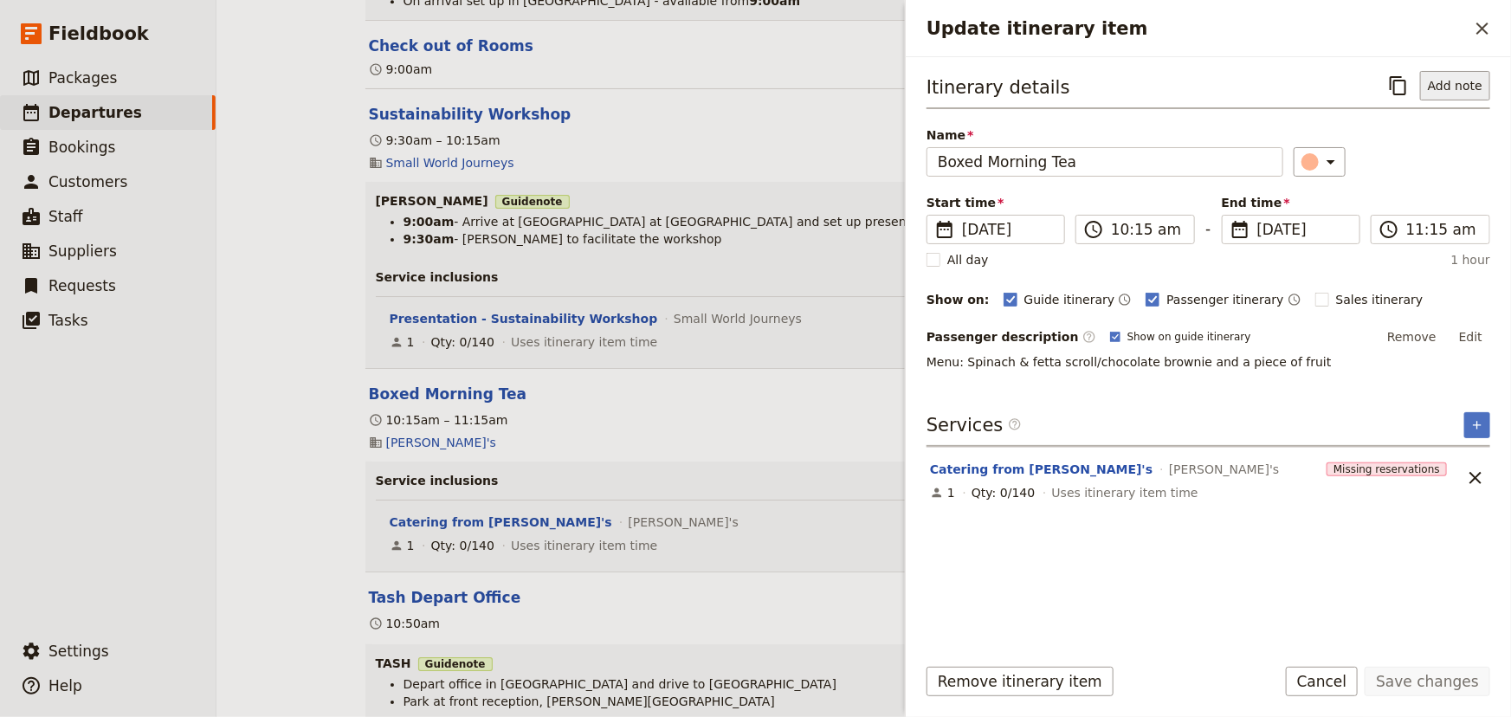
click at [1456, 91] on button "Add note" at bounding box center [1455, 85] width 70 height 29
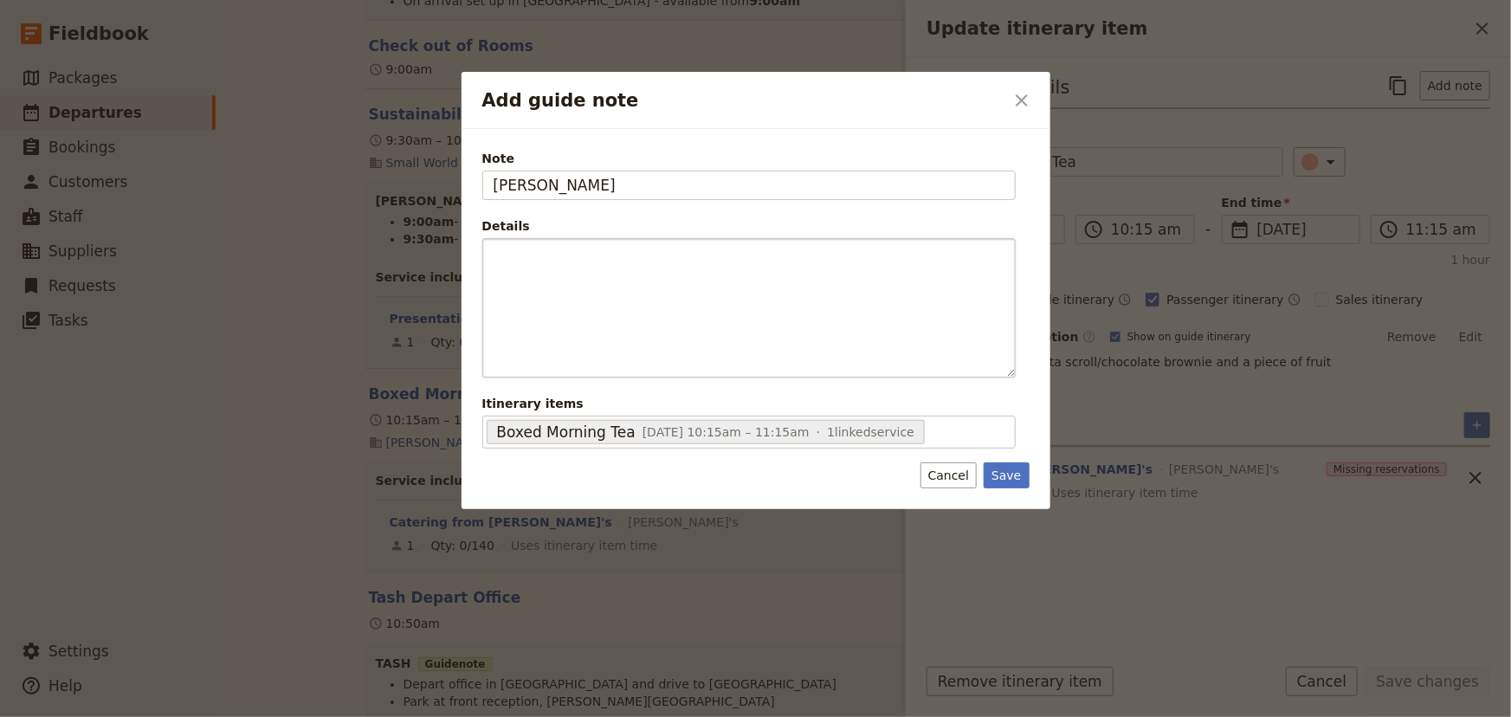
type input "[PERSON_NAME]"
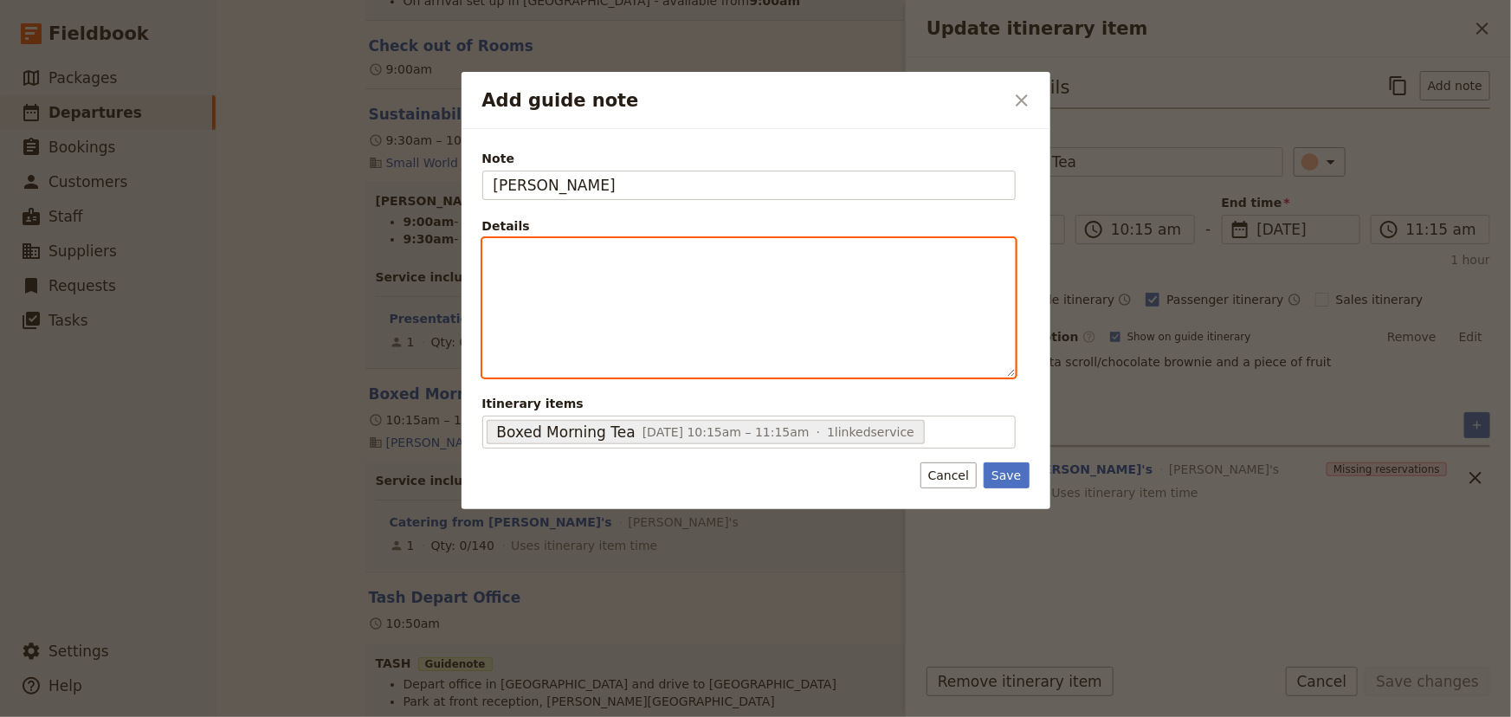
click at [558, 243] on div "Add guide note" at bounding box center [749, 308] width 532 height 138
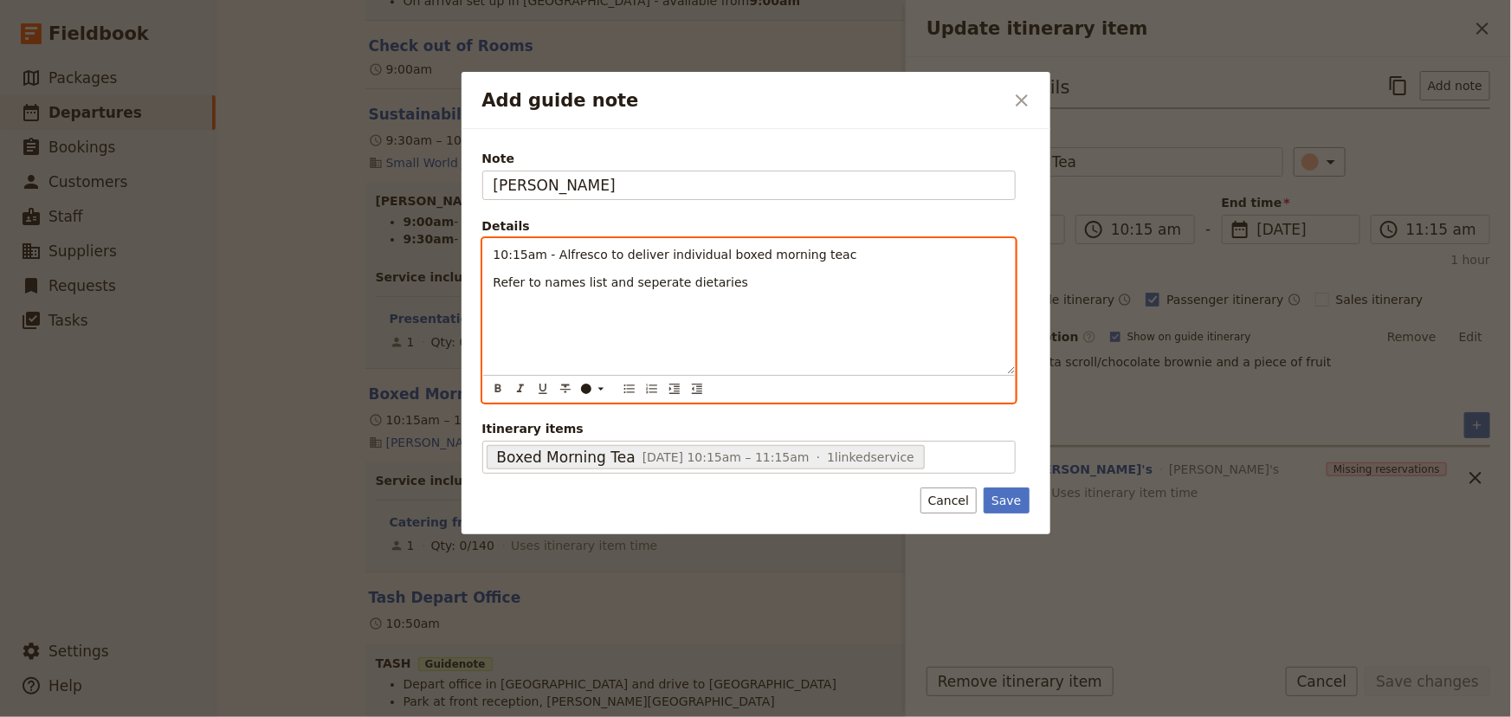
click at [644, 282] on span "Refer to names list and seperate dietaries" at bounding box center [620, 282] width 255 height 14
drag, startPoint x: 490, startPoint y: 250, endPoint x: 589, endPoint y: 339, distance: 133.0
click at [517, 286] on div "10:15am - Alfresco to deliver individual boxed morning teac Refer to names list…" at bounding box center [749, 306] width 532 height 135
click at [624, 385] on icon "Bulleted list" at bounding box center [629, 389] width 14 height 14
click at [566, 265] on span "Refer to names list and separate dietaries" at bounding box center [648, 272] width 255 height 14
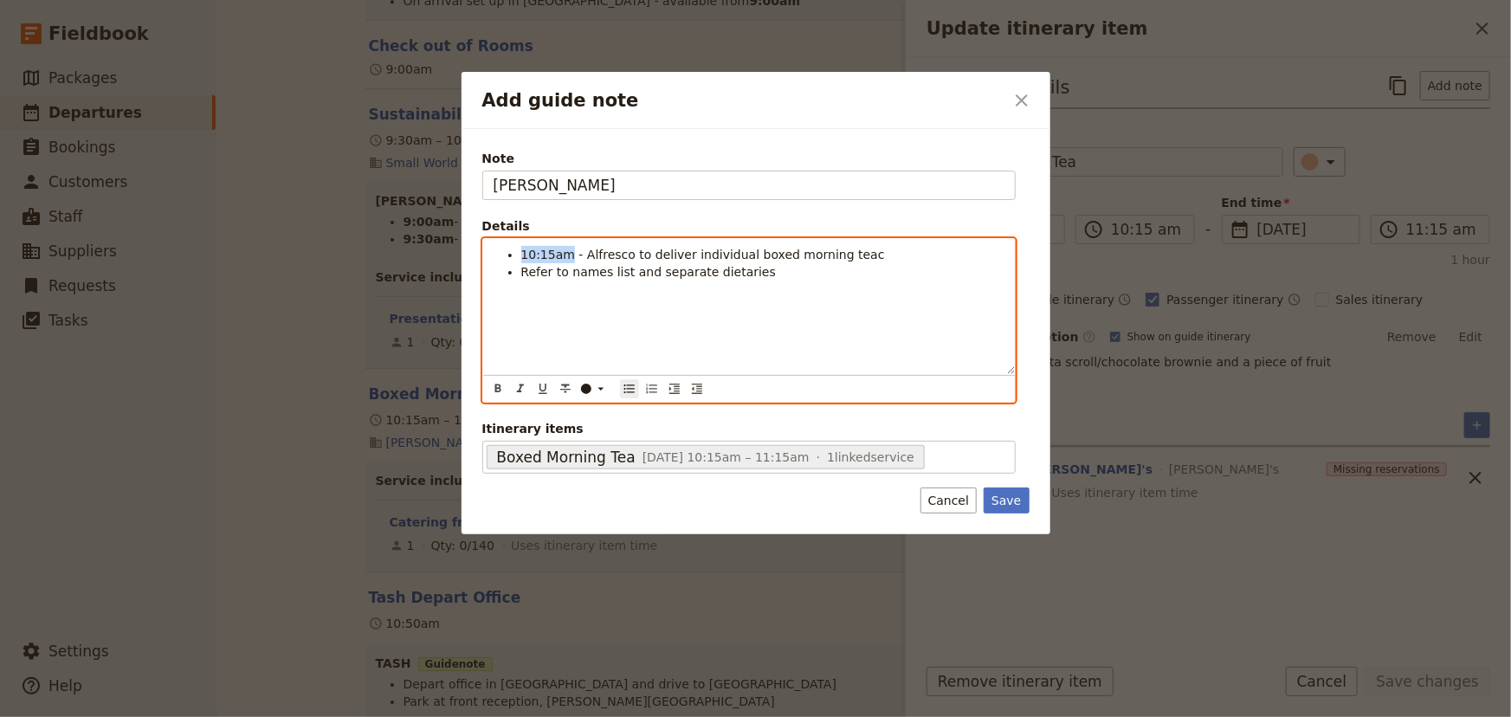
drag, startPoint x: 564, startPoint y: 251, endPoint x: 520, endPoint y: 252, distance: 44.2
click at [521, 252] on span "10:15am - Alfresco to deliver individual boxed morning teac" at bounding box center [703, 255] width 364 height 14
click at [502, 389] on icon "Format bold" at bounding box center [498, 389] width 14 height 14
click at [594, 310] on div "10:15am - Alfresco to deliver individual boxed morning teac Refer to names list…" at bounding box center [749, 306] width 532 height 135
click at [848, 254] on li "10:15am - Alfresco to deliver individual boxed morning teac" at bounding box center [762, 254] width 483 height 17
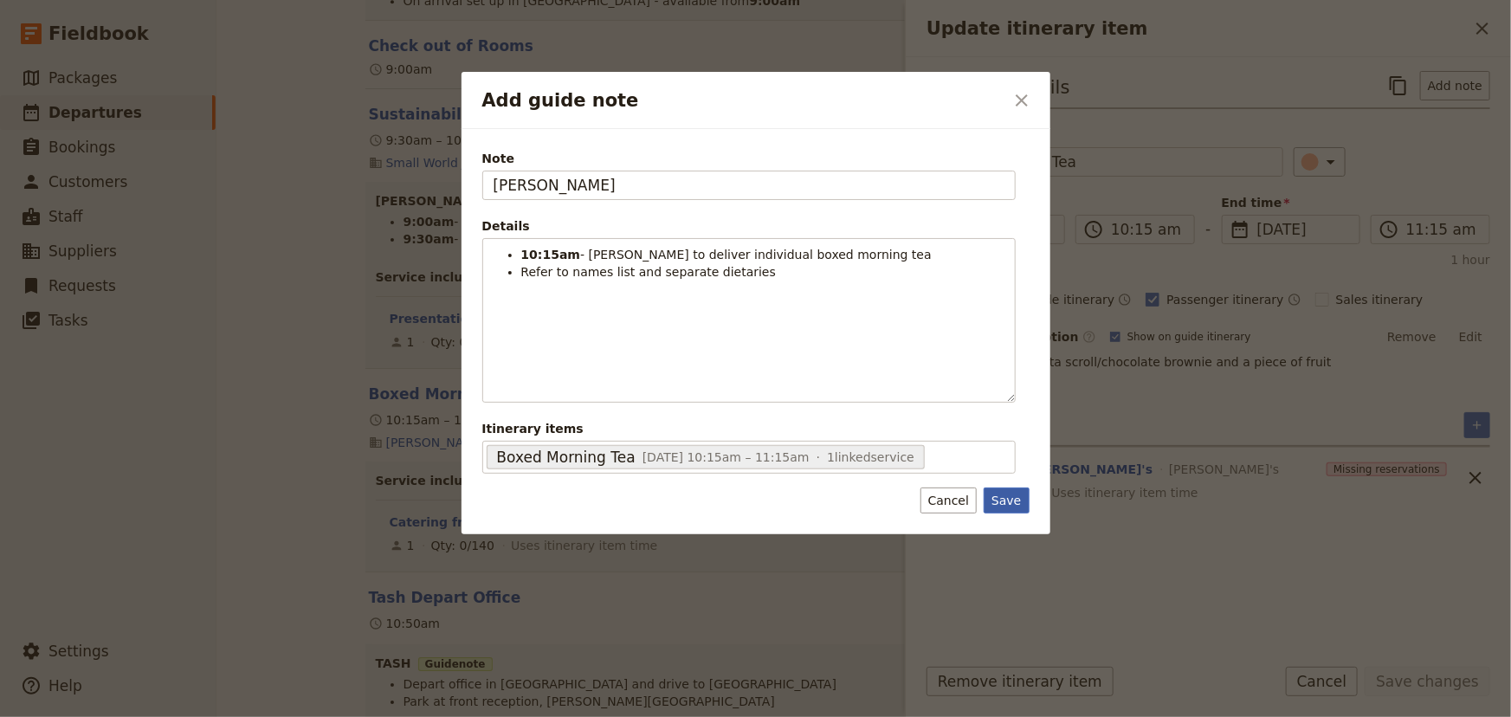
click at [1010, 497] on button "Save" at bounding box center [1005, 500] width 45 height 26
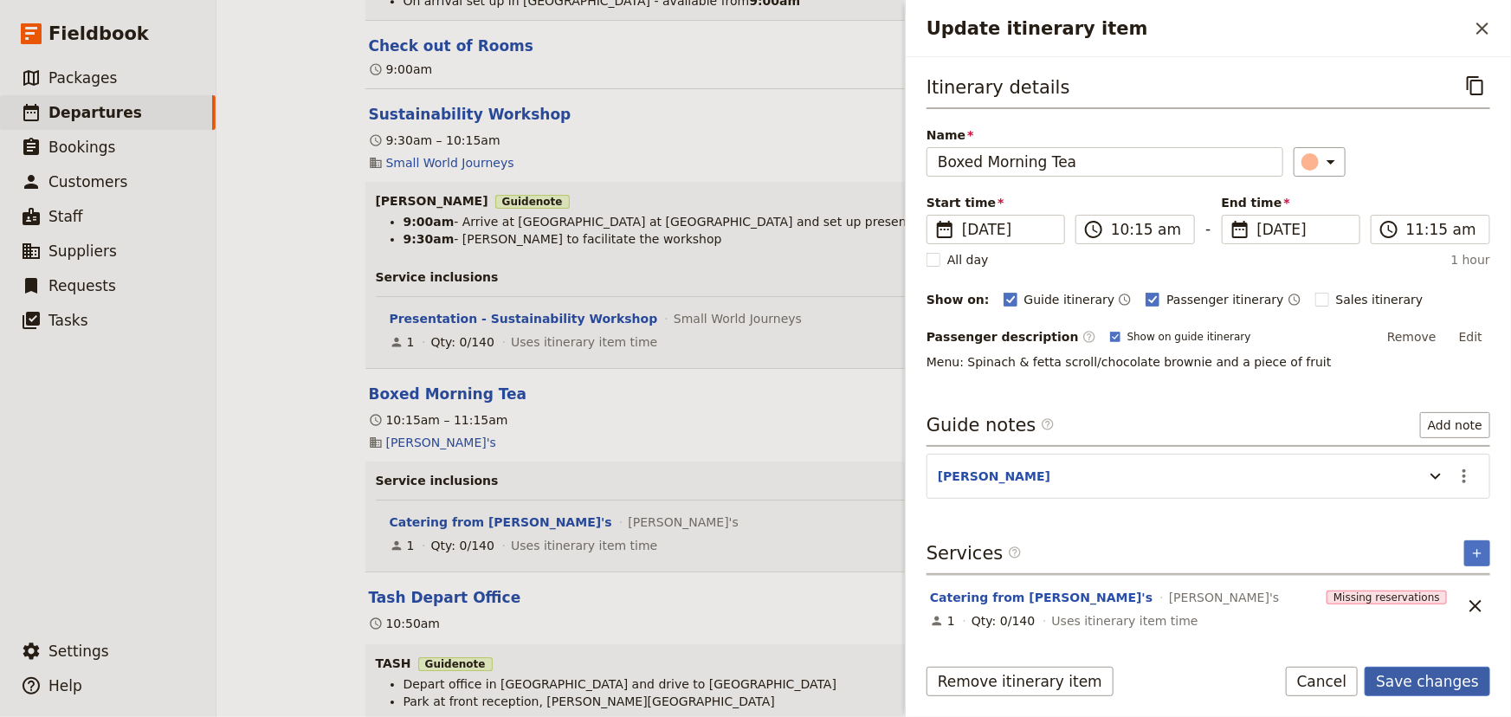
click at [1435, 684] on button "Save changes" at bounding box center [1427, 681] width 126 height 29
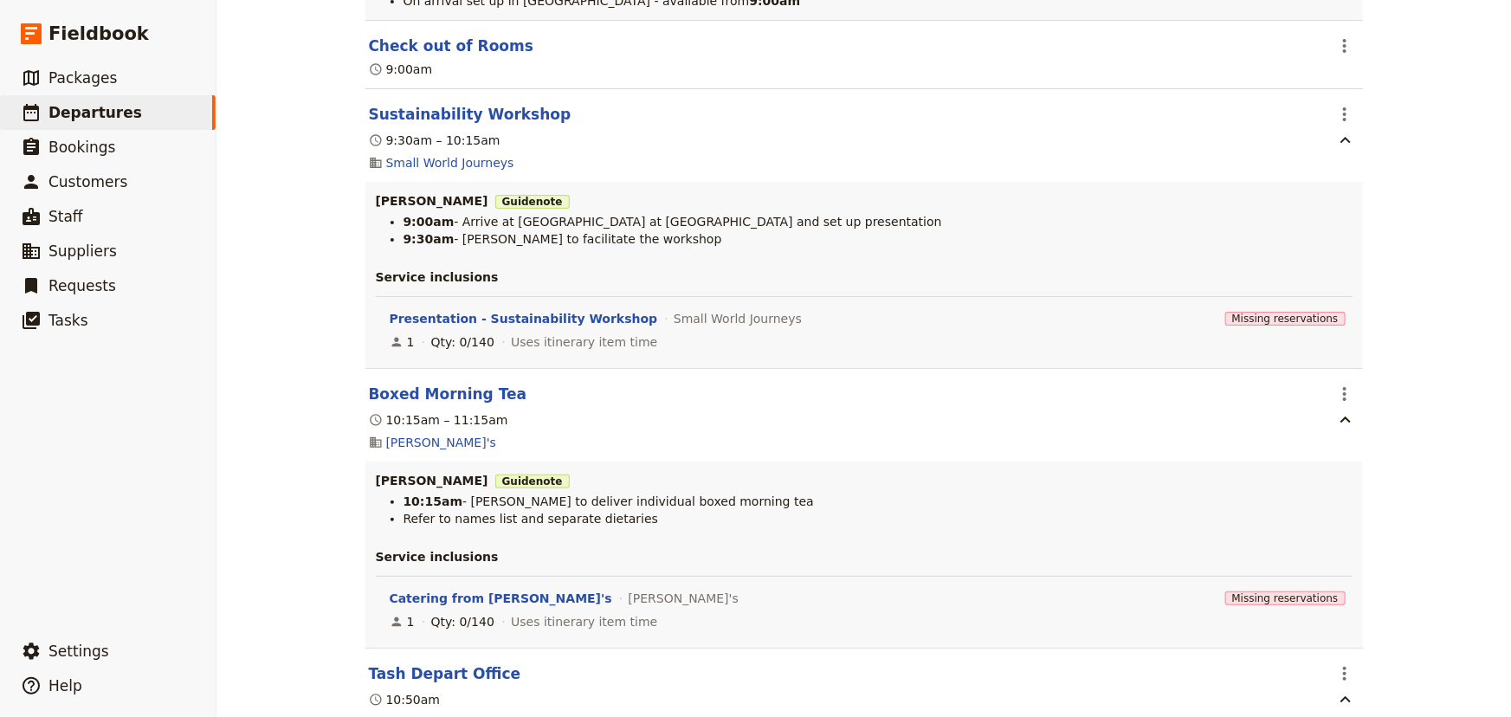
click at [1419, 287] on div "[PERSON_NAME] College: Custom Trip Group A ​ Draft [DATE] – [DATE] 5 days / 4 n…" at bounding box center [863, 358] width 1294 height 717
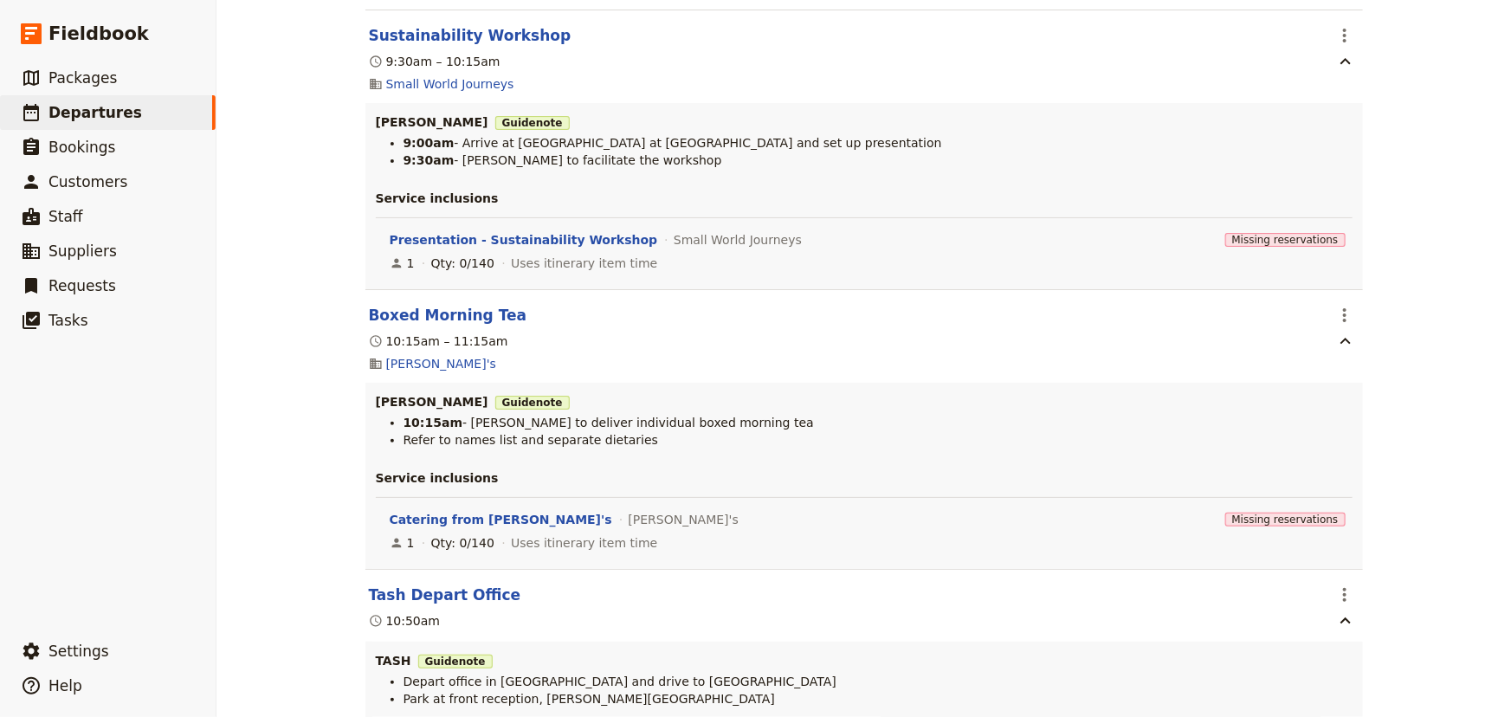
scroll to position [12953, 0]
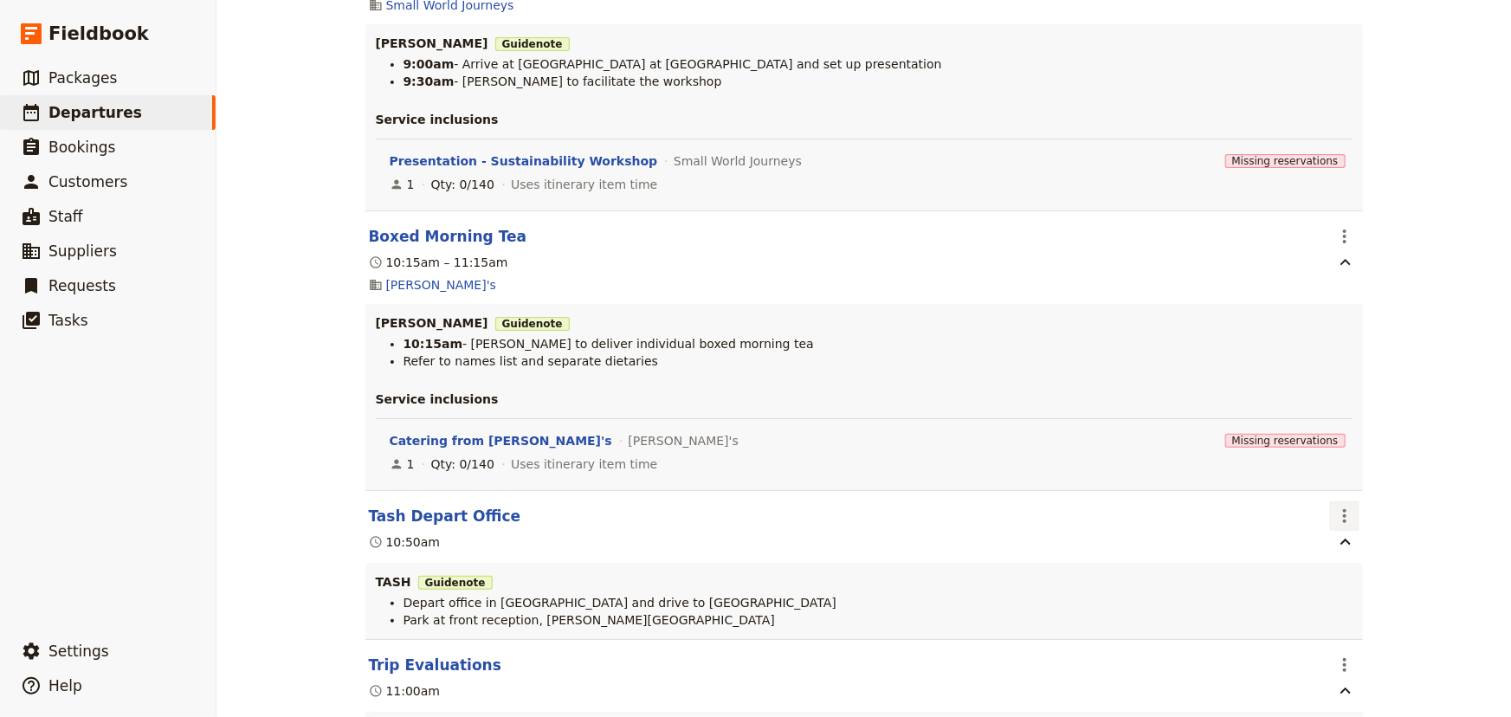
click at [1338, 506] on icon "Actions" at bounding box center [1344, 516] width 21 height 21
click at [1380, 545] on span "Delete this itinerary item" at bounding box center [1411, 543] width 152 height 17
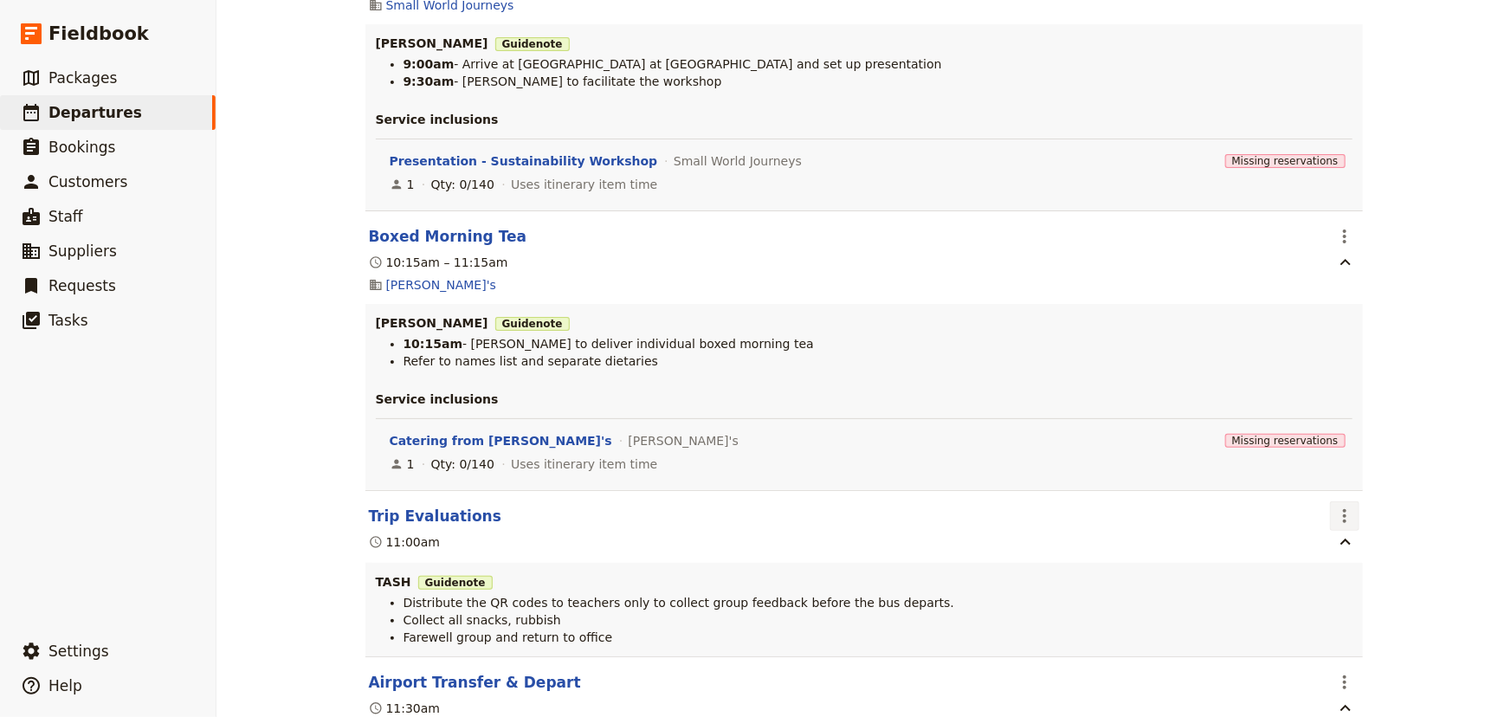
click at [1335, 506] on icon "Actions" at bounding box center [1344, 516] width 21 height 21
click at [1347, 514] on span "Edit this itinerary item" at bounding box center [1403, 519] width 136 height 17
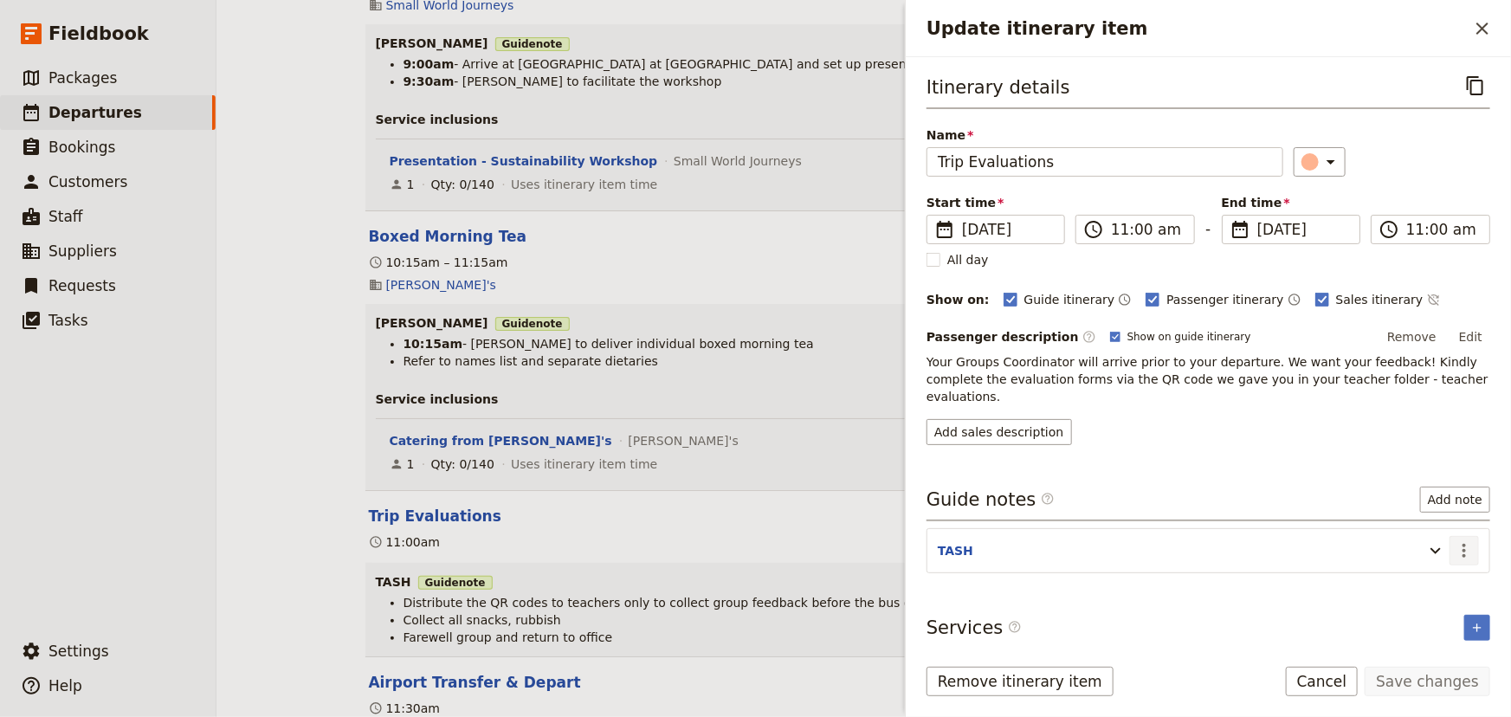
click at [1468, 540] on icon "Actions" at bounding box center [1464, 550] width 21 height 21
click at [1428, 564] on span "Edit note" at bounding box center [1415, 569] width 55 height 17
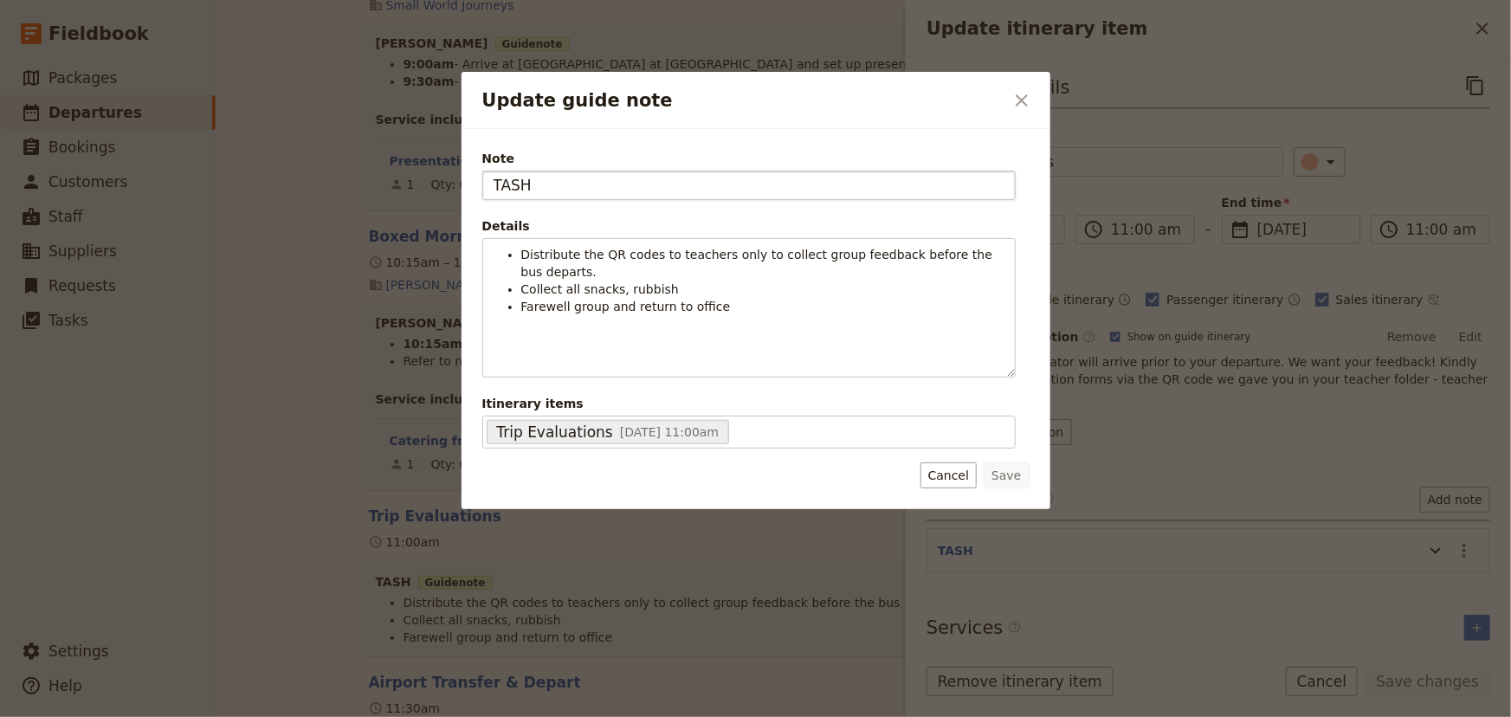
drag, startPoint x: 554, startPoint y: 184, endPoint x: 483, endPoint y: 182, distance: 71.0
click at [483, 182] on input "TASH" at bounding box center [748, 185] width 533 height 29
type input "[PERSON_NAME]"
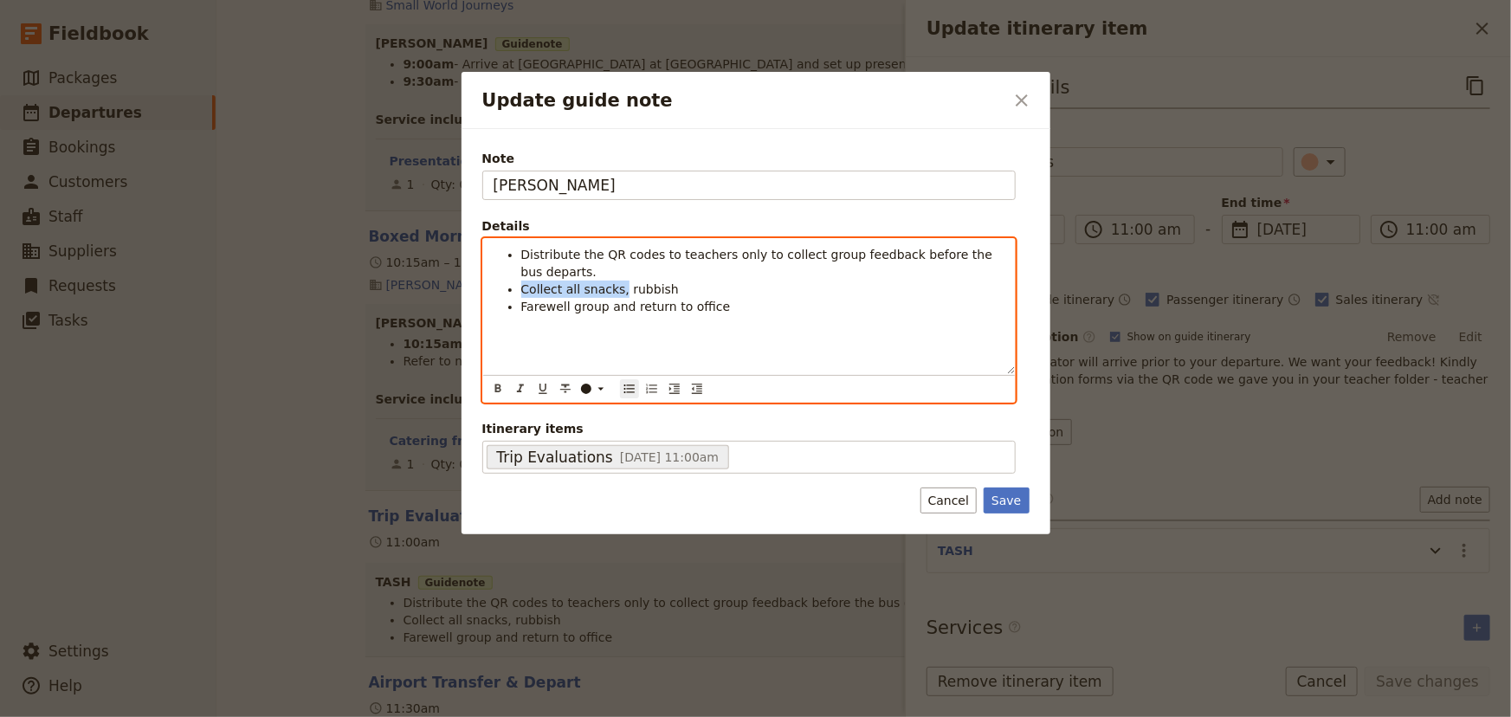
drag, startPoint x: 614, startPoint y: 289, endPoint x: 521, endPoint y: 286, distance: 92.7
click at [521, 286] on span "Collect all snacks, rubbish" at bounding box center [600, 289] width 158 height 14
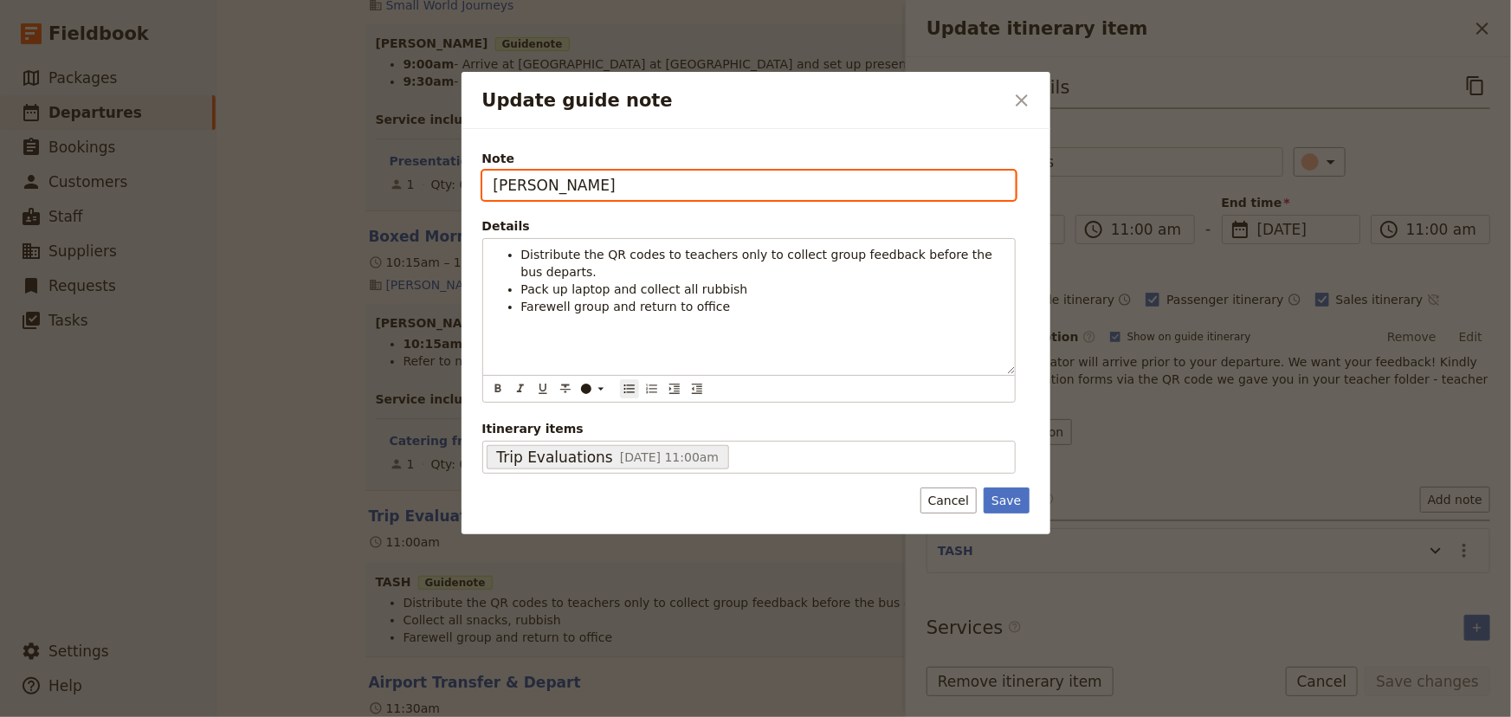
click at [548, 181] on input "[PERSON_NAME]" at bounding box center [748, 185] width 533 height 29
type input "[PERSON_NAME] & [PERSON_NAME]"
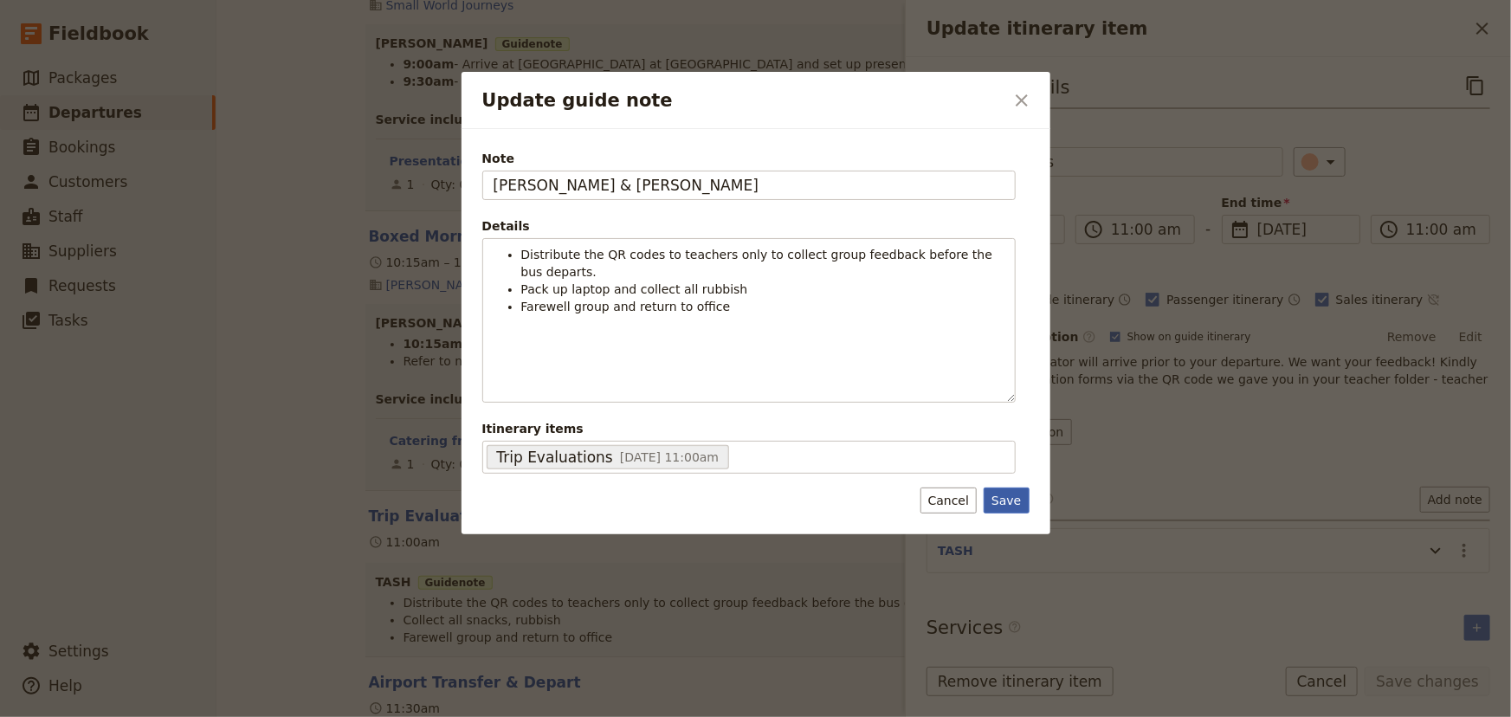
click at [1015, 498] on button "Save" at bounding box center [1005, 500] width 45 height 26
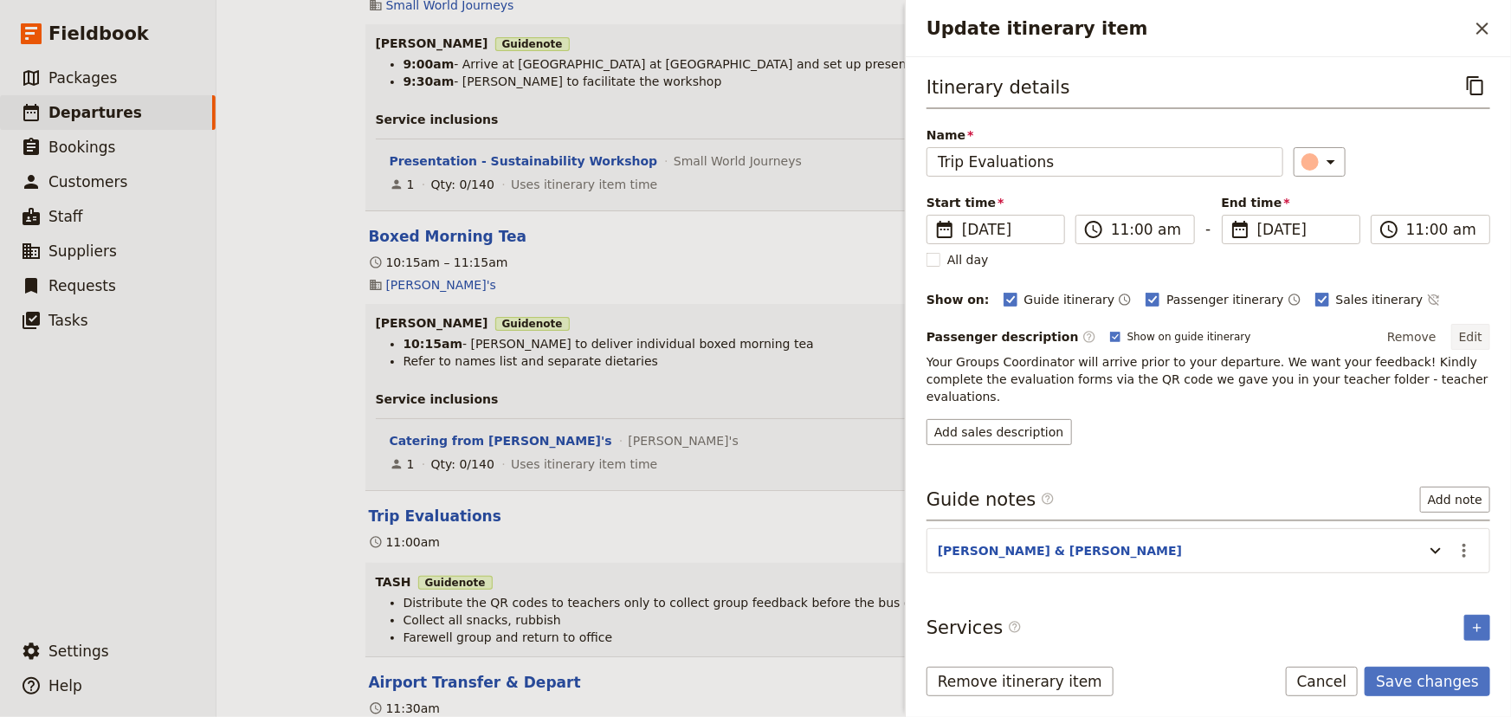
click at [1461, 340] on button "Edit" at bounding box center [1470, 337] width 39 height 26
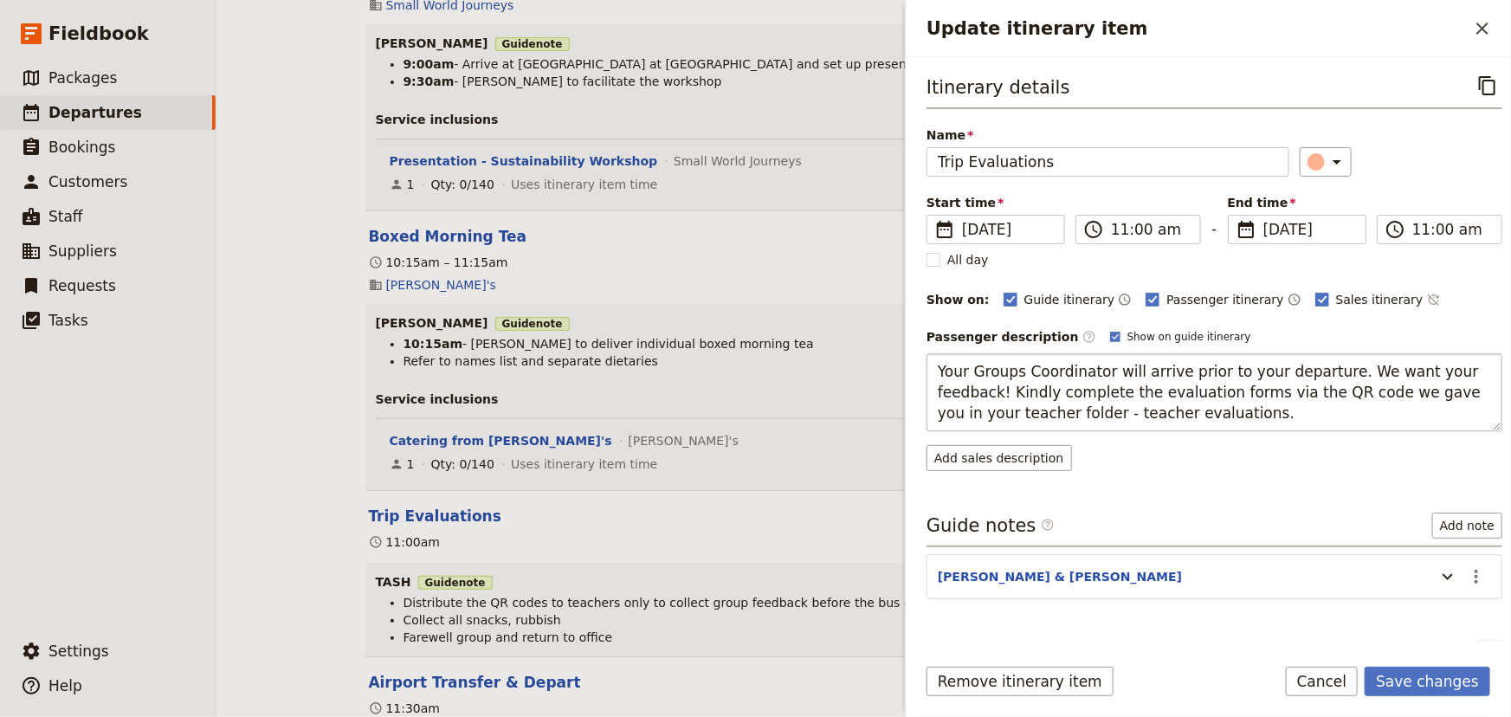
click at [1078, 388] on textarea "Your Groups Coordinator will arrive prior to your departure. We want your feedb…" at bounding box center [1214, 392] width 576 height 78
drag, startPoint x: 1326, startPoint y: 367, endPoint x: 912, endPoint y: 364, distance: 413.8
click at [912, 364] on div "Itinerary details ​ Name Trip Evaluations ​ Start time ​ [DATE] [DATE] [DATE] 1…" at bounding box center [1208, 348] width 605 height 583
type textarea "We want your feedback! Kindly complete the evaluation forms via the QR code we …"
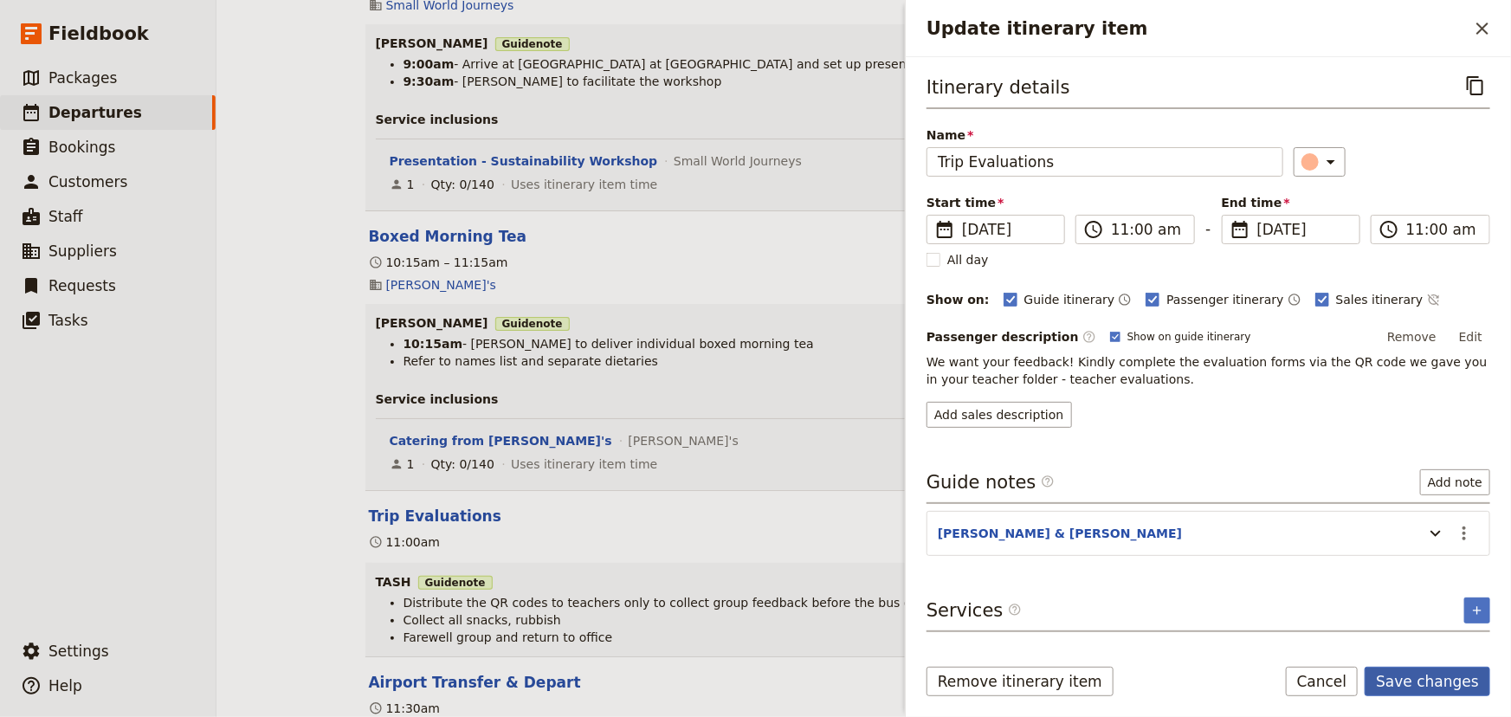
click at [1415, 680] on button "Save changes" at bounding box center [1427, 681] width 126 height 29
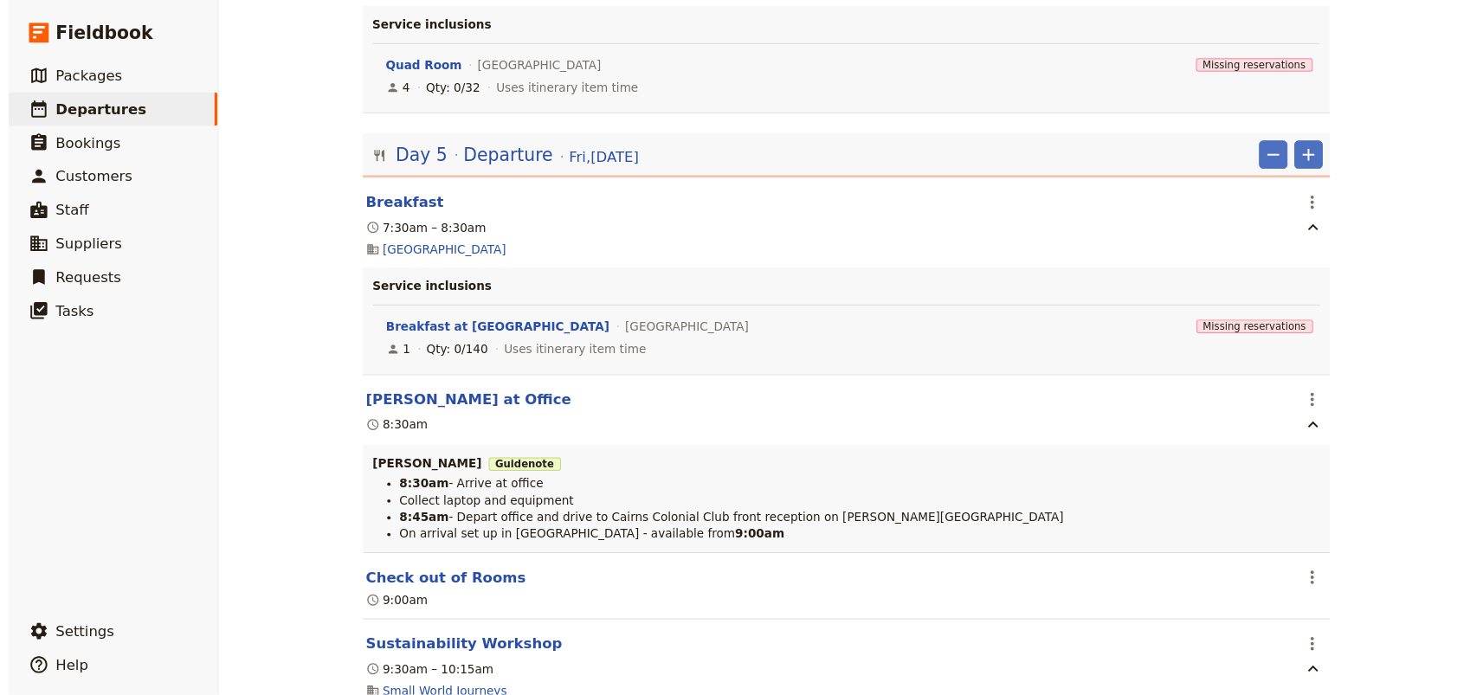
scroll to position [12245, 0]
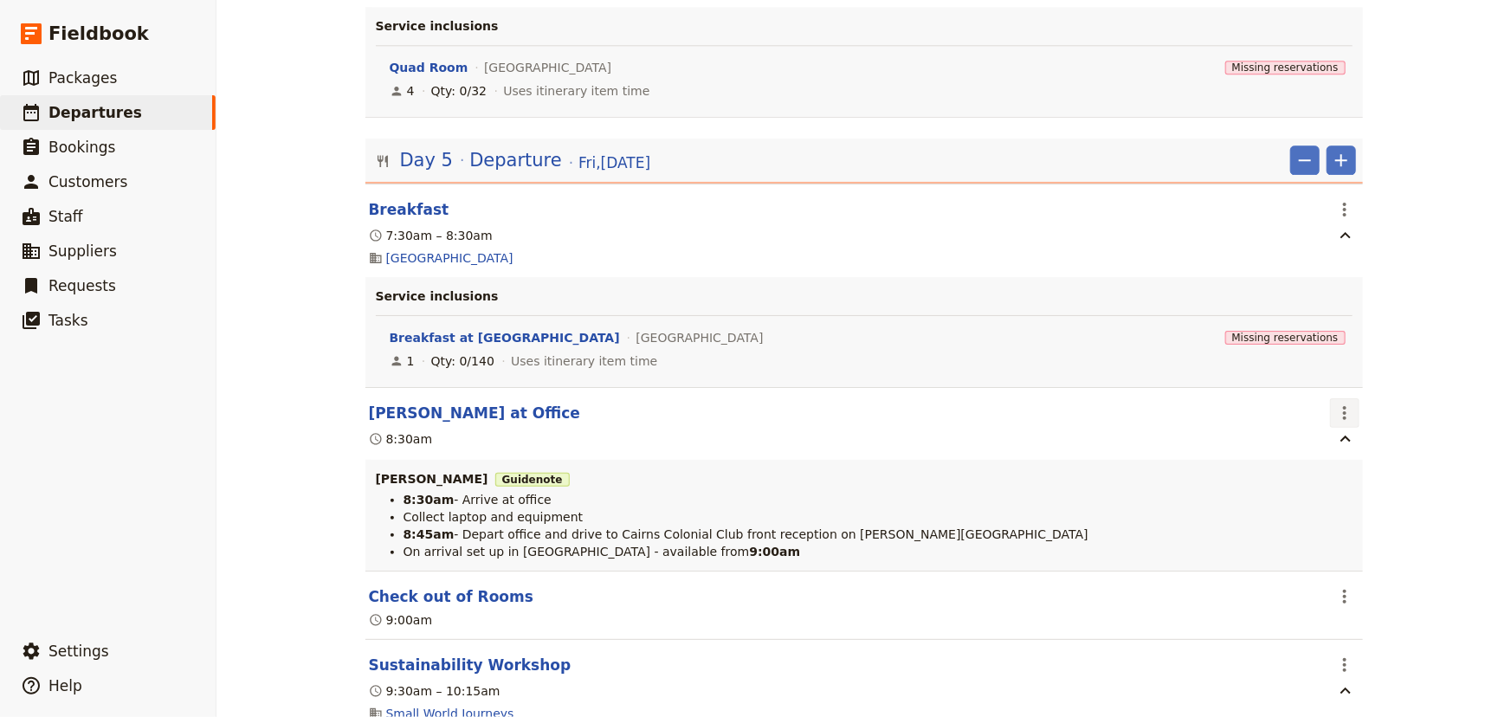
click at [1338, 403] on icon "Actions" at bounding box center [1344, 413] width 21 height 21
click at [1344, 407] on span "Edit this itinerary item" at bounding box center [1403, 415] width 136 height 17
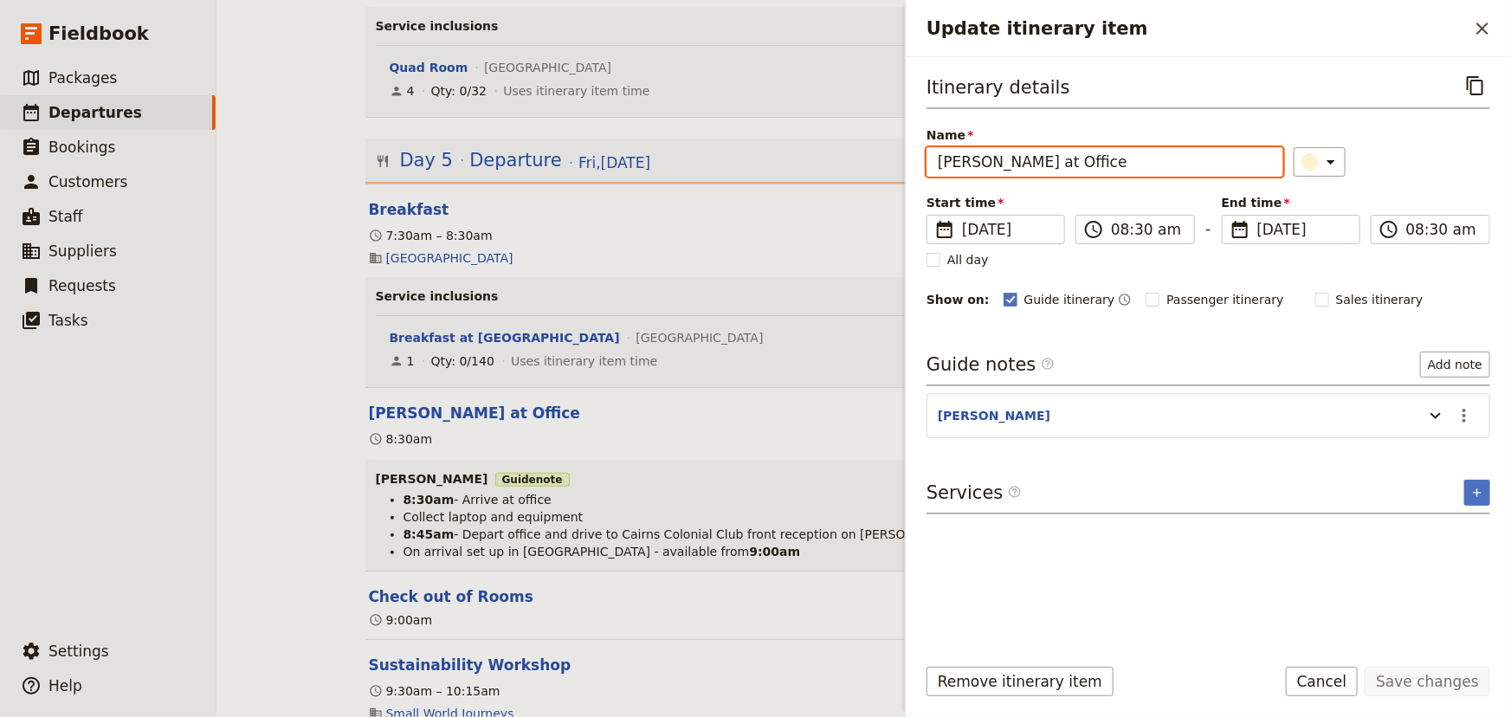
click at [980, 157] on input "[PERSON_NAME] at Office" at bounding box center [1104, 161] width 357 height 29
type input "[PERSON_NAME] & [PERSON_NAME] at Office"
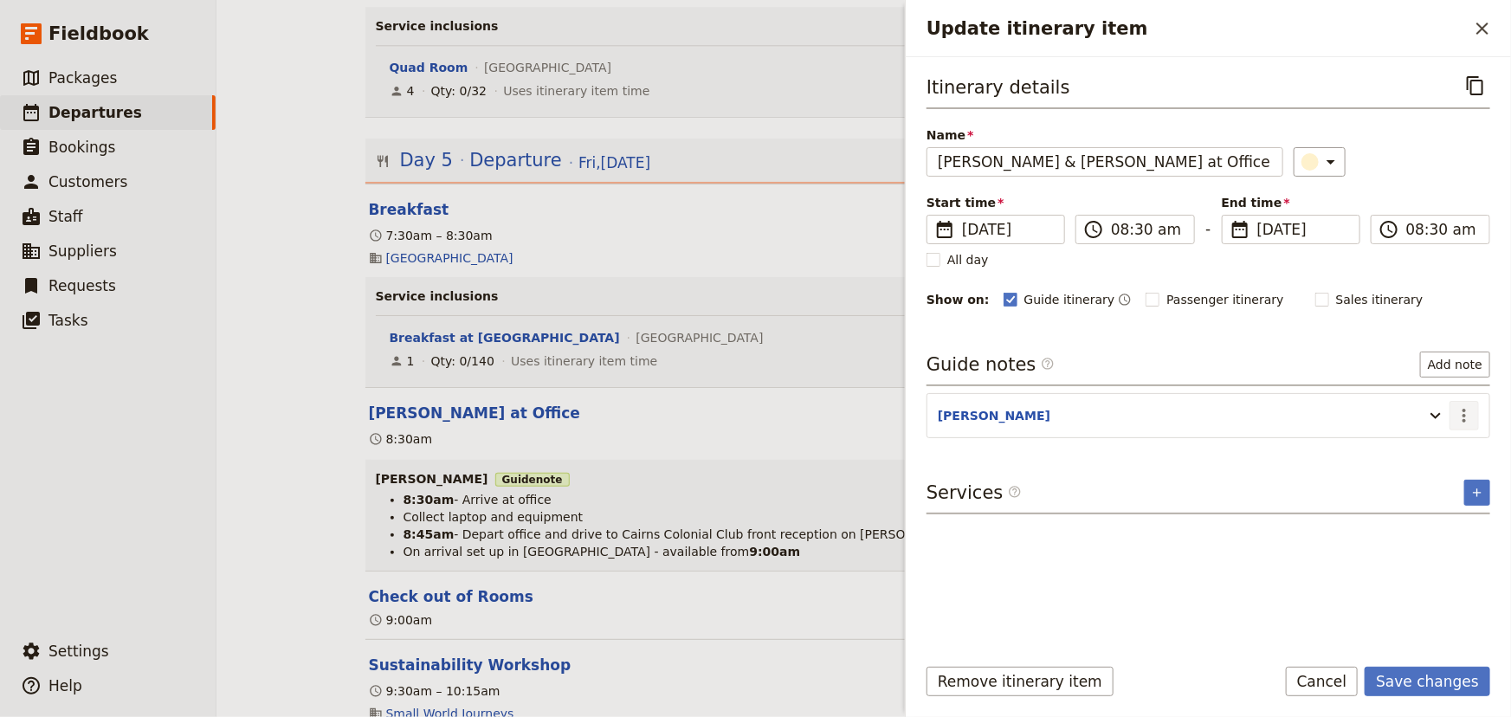
click at [1465, 414] on icon "Actions" at bounding box center [1463, 416] width 3 height 14
click at [1451, 448] on span "Edit note" at bounding box center [1428, 451] width 81 height 17
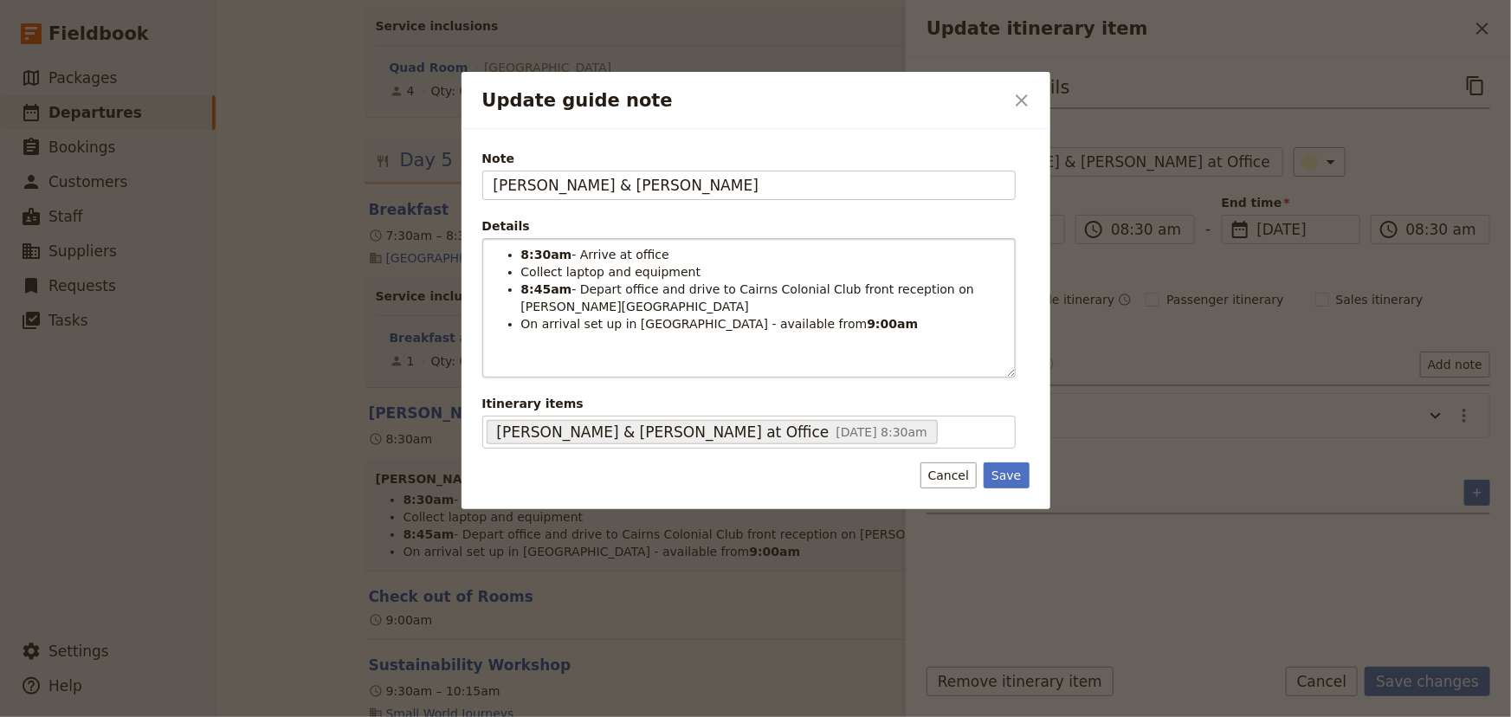
type input "[PERSON_NAME] & [PERSON_NAME]"
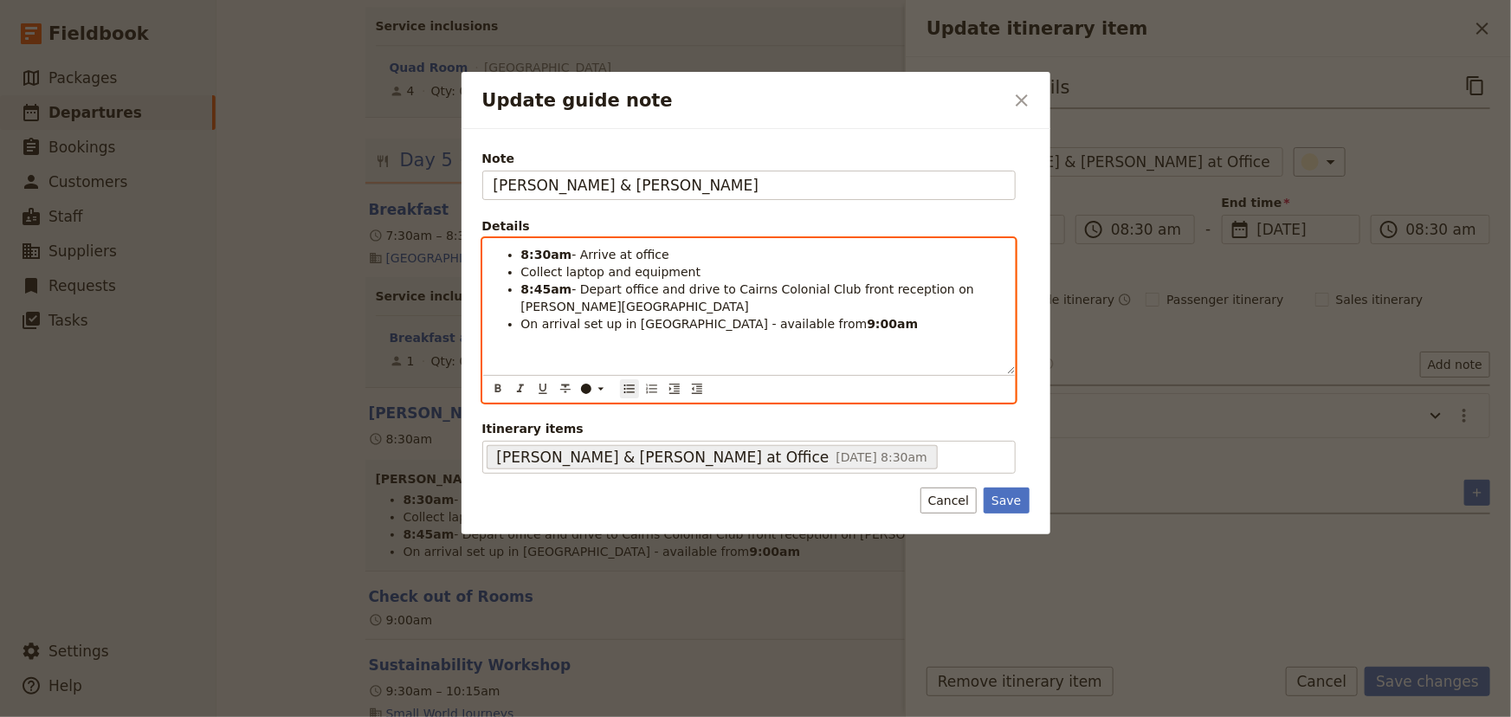
click at [698, 286] on span "- Depart office and drive to Cairns Colonial Club front reception on [PERSON_NA…" at bounding box center [749, 297] width 457 height 31
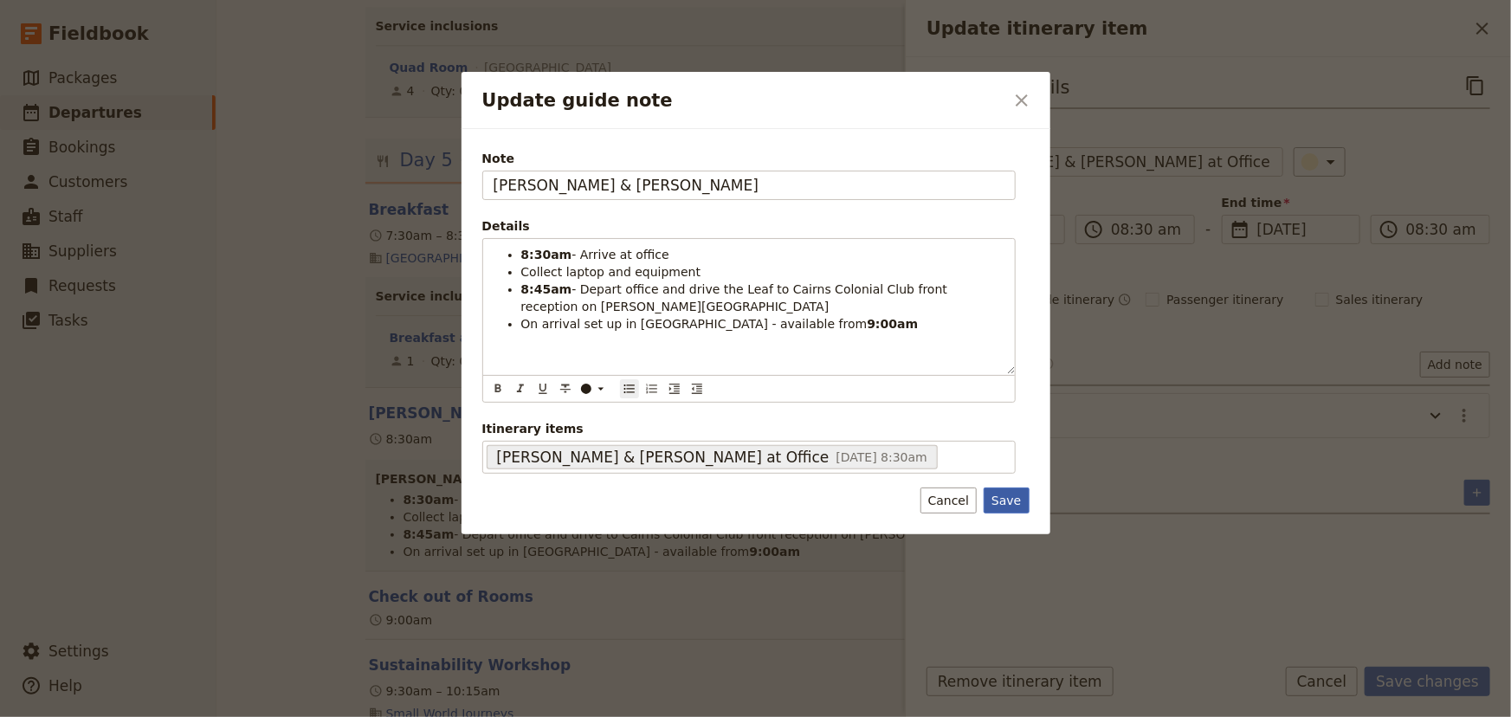
click at [1013, 501] on button "Save" at bounding box center [1005, 500] width 45 height 26
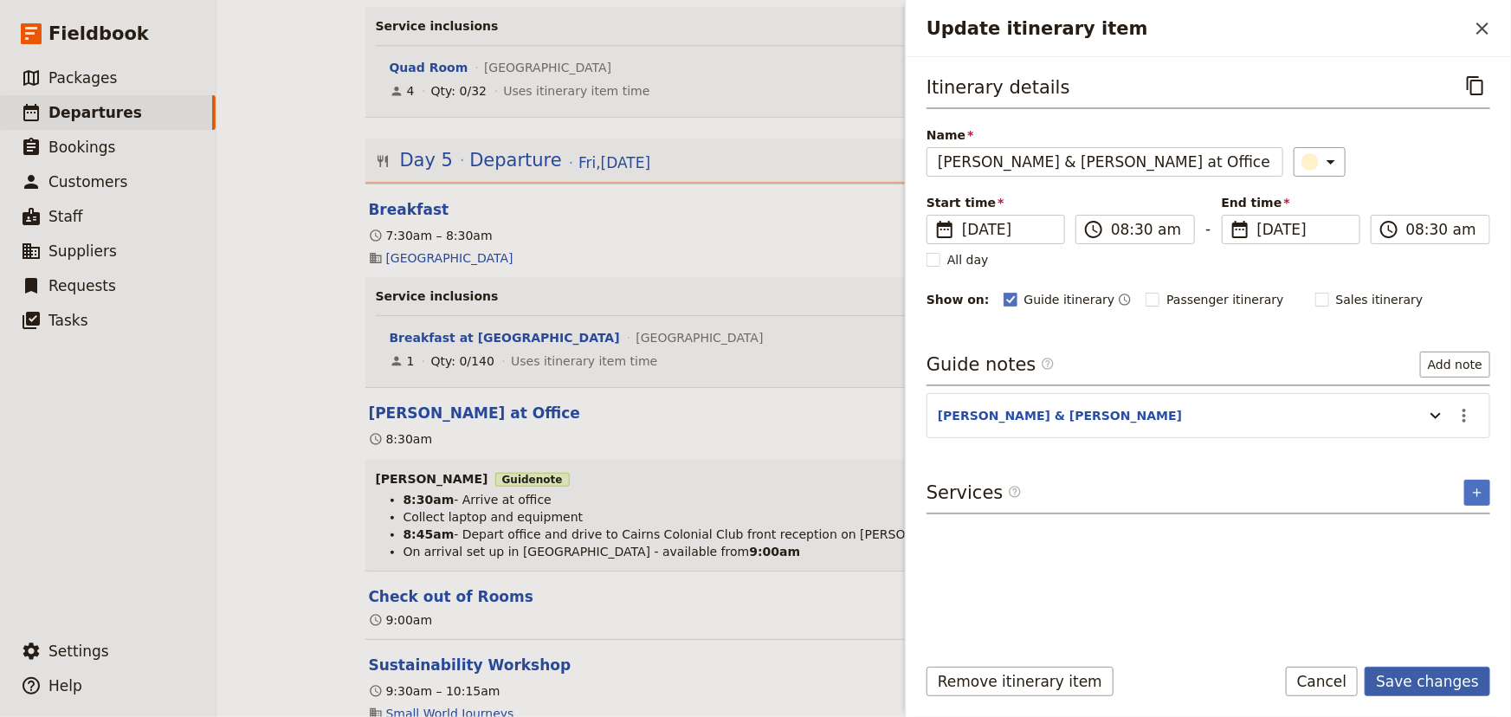
click at [1427, 680] on button "Save changes" at bounding box center [1427, 681] width 126 height 29
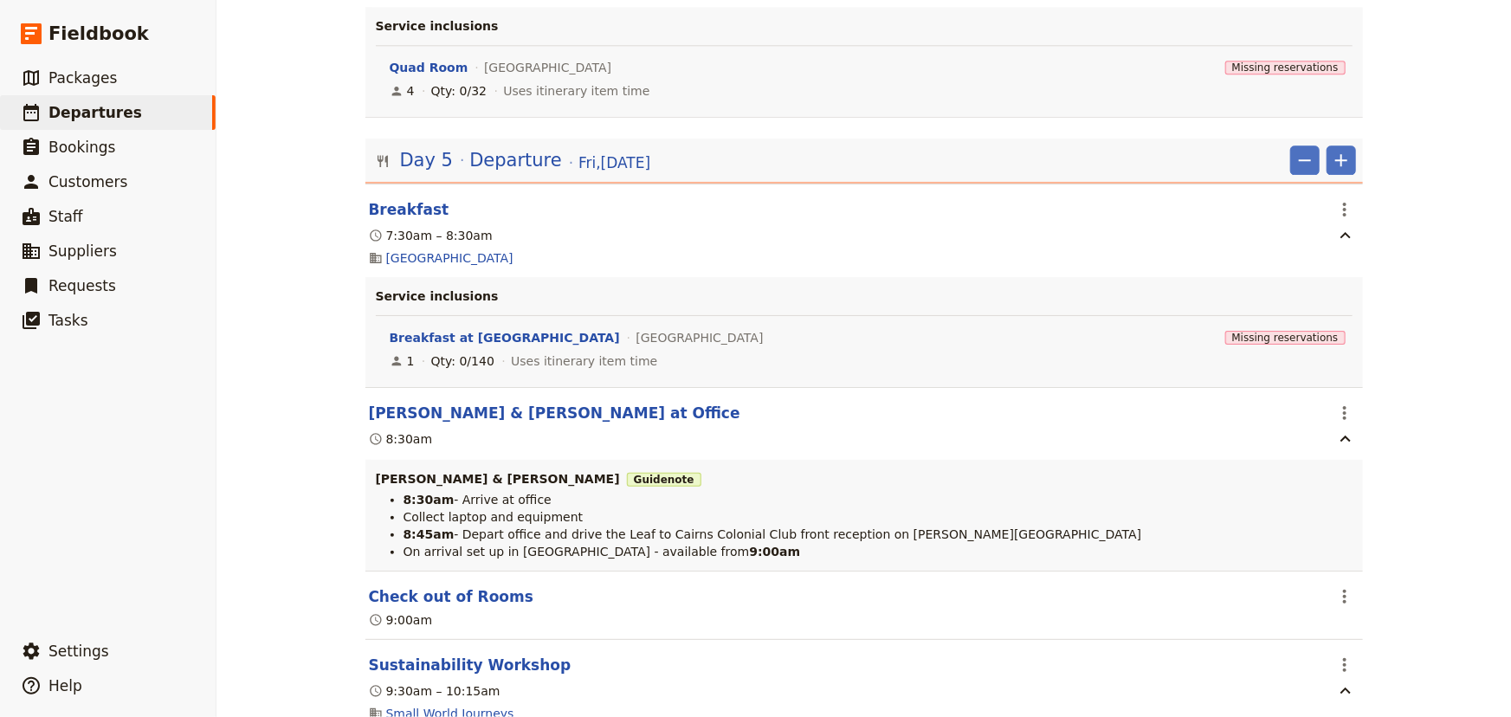
click at [1398, 493] on div "[PERSON_NAME] College: Custom Trip Group A ​ Draft [DATE] – [DATE] 5 days / 4 n…" at bounding box center [863, 358] width 1294 height 717
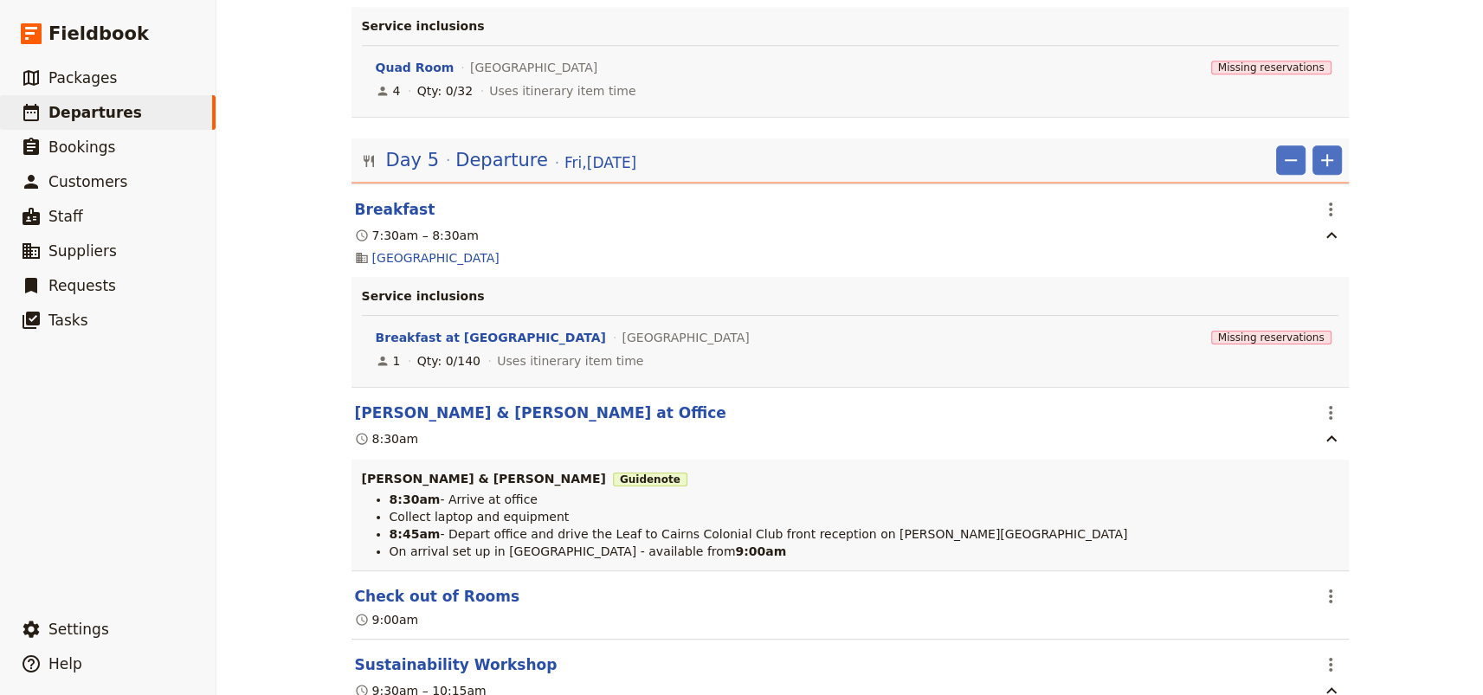
click at [1390, 330] on div "[PERSON_NAME] College: Custom Trip Group A ​ Draft [DATE] – [DATE] 5 days / 4 n…" at bounding box center [849, 347] width 1267 height 695
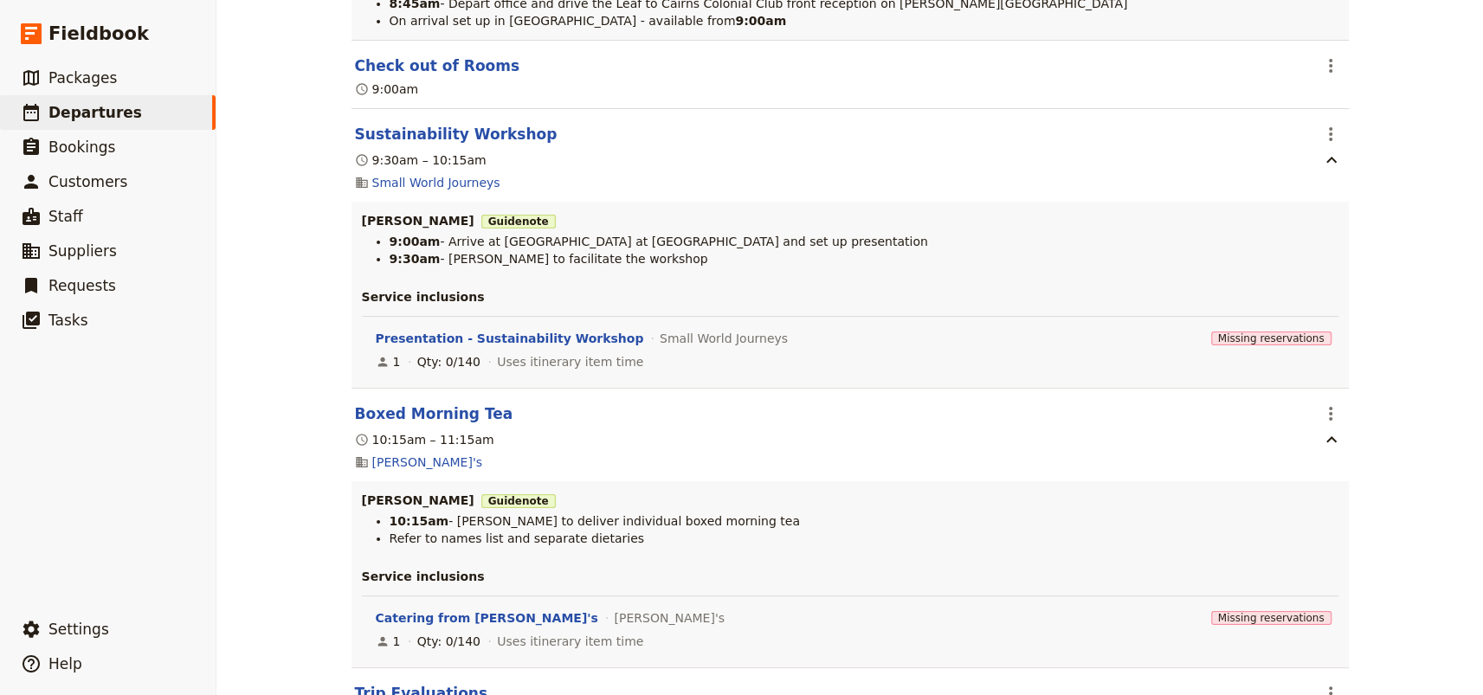
scroll to position [12796, 0]
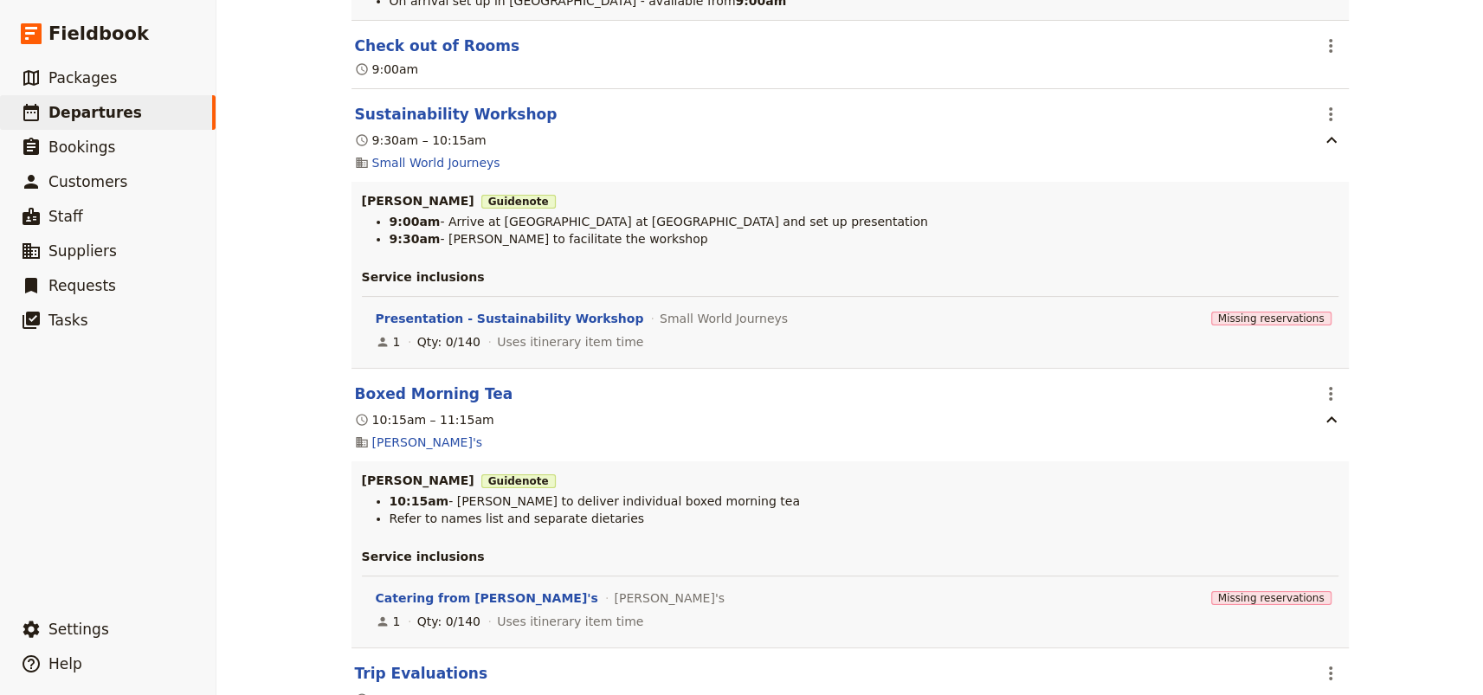
click at [1390, 330] on div "[PERSON_NAME] College: Custom Trip Group A ​ Draft [DATE] – [DATE] 5 days / 4 n…" at bounding box center [849, 347] width 1267 height 695
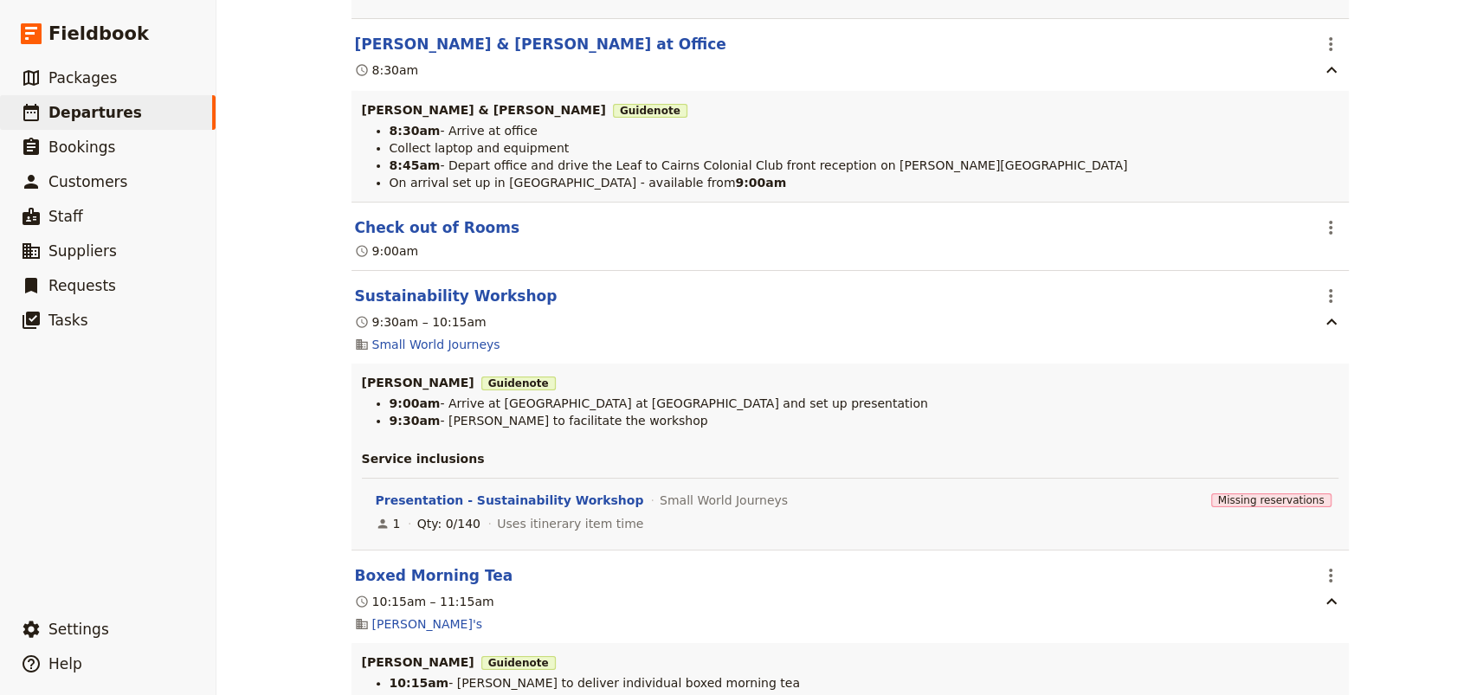
scroll to position [12560, 0]
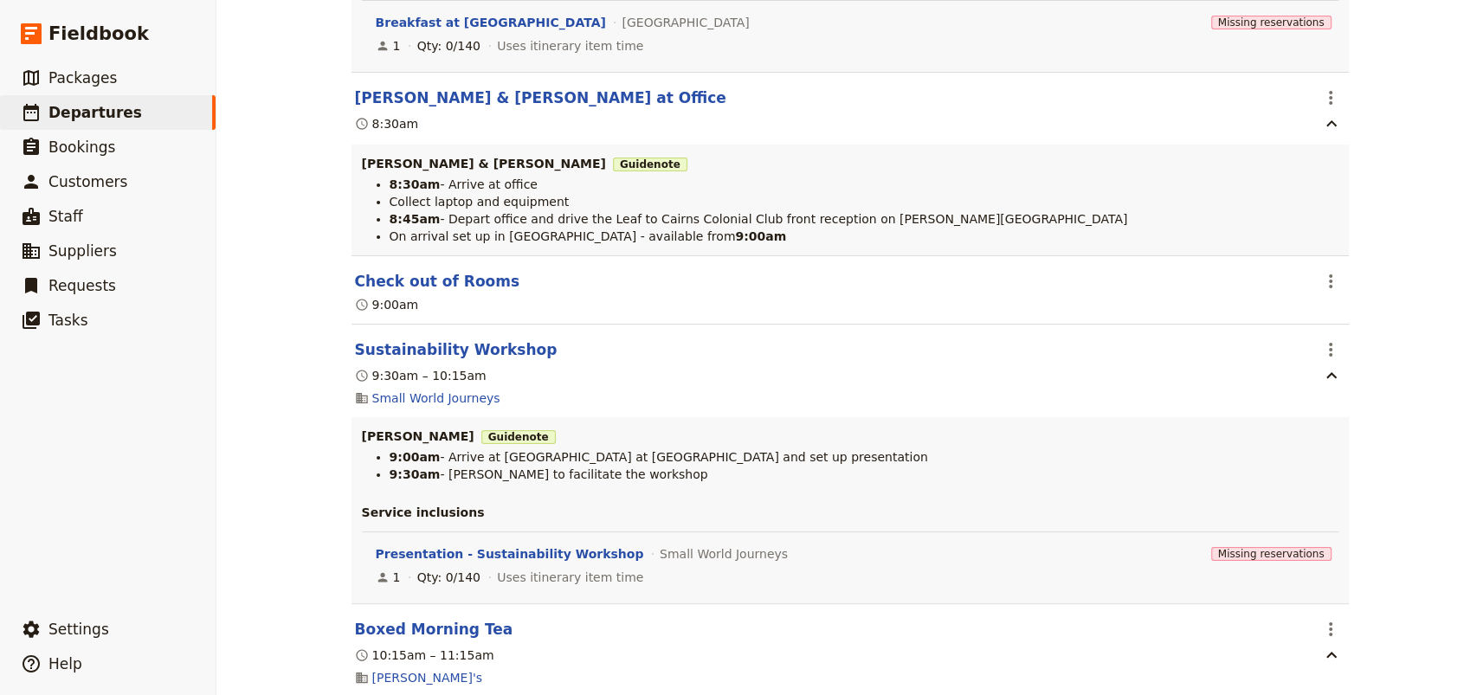
click at [1391, 307] on div "[PERSON_NAME] College: Custom Trip Group A ​ Draft [DATE] – [DATE] 5 days / 4 n…" at bounding box center [849, 347] width 1267 height 695
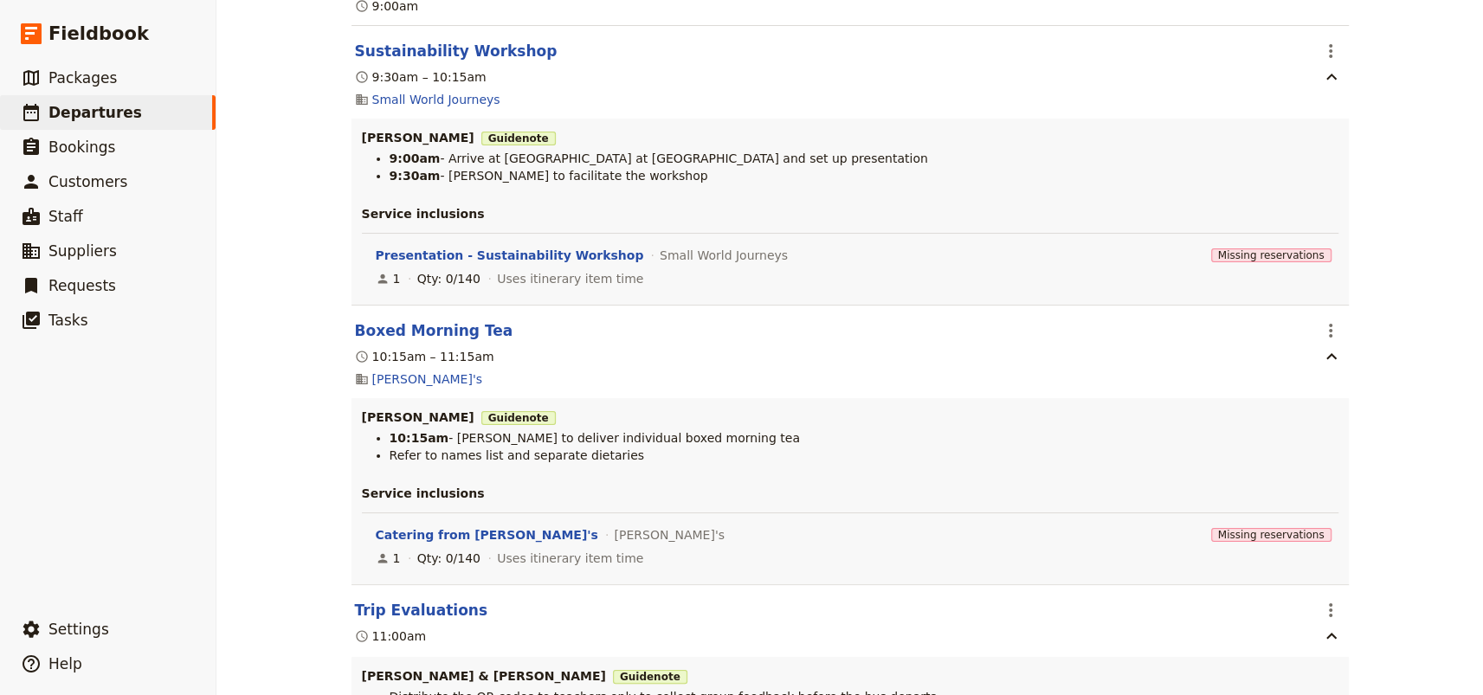
scroll to position [12875, 0]
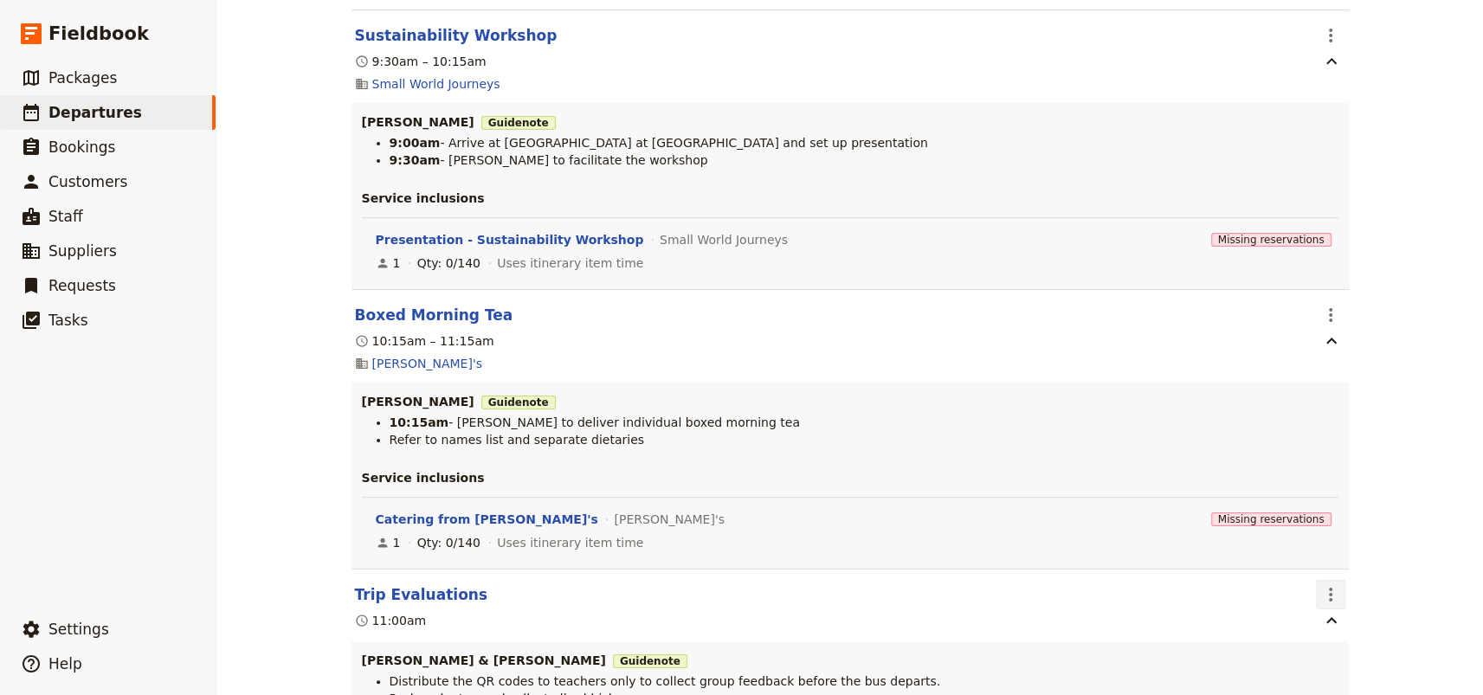
click at [1325, 584] on icon "Actions" at bounding box center [1330, 594] width 21 height 21
click at [1335, 596] on span "Edit this itinerary item" at bounding box center [1389, 597] width 136 height 17
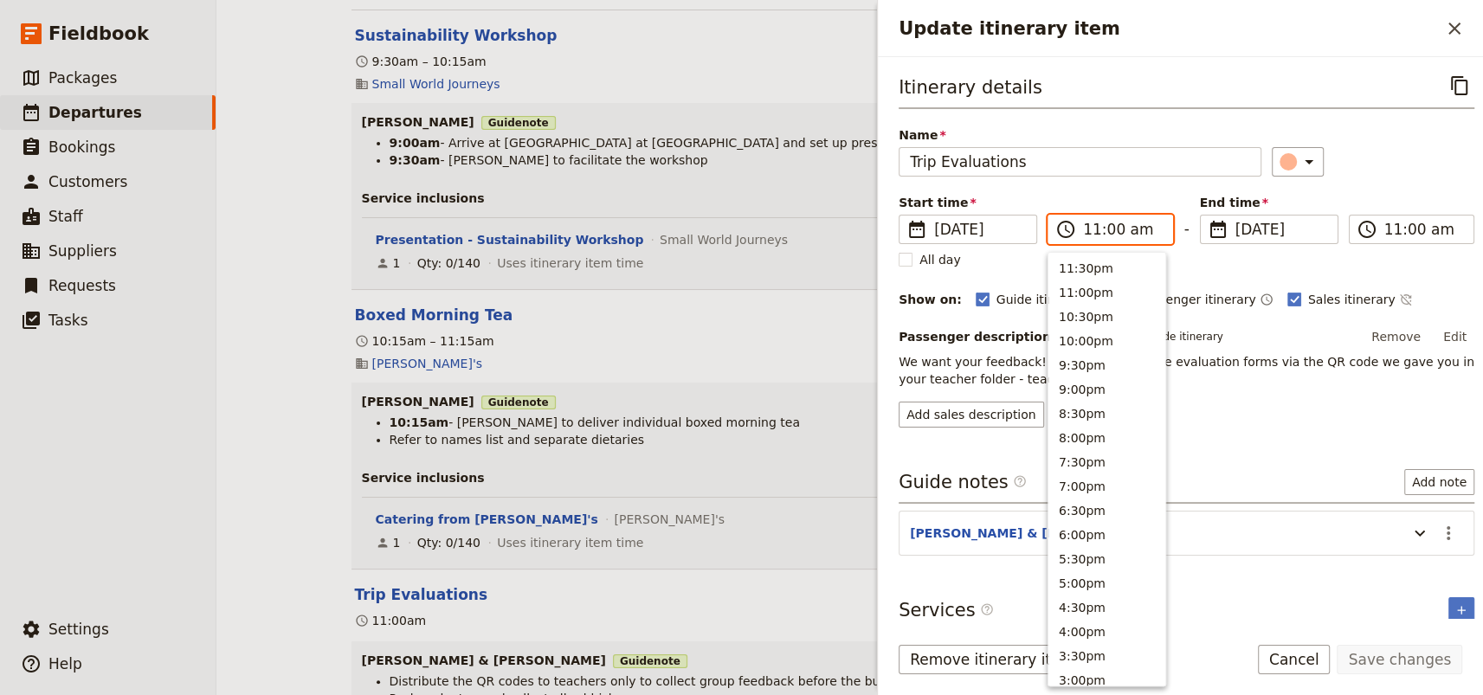
click at [1088, 231] on input "11:00 am" at bounding box center [1122, 229] width 79 height 21
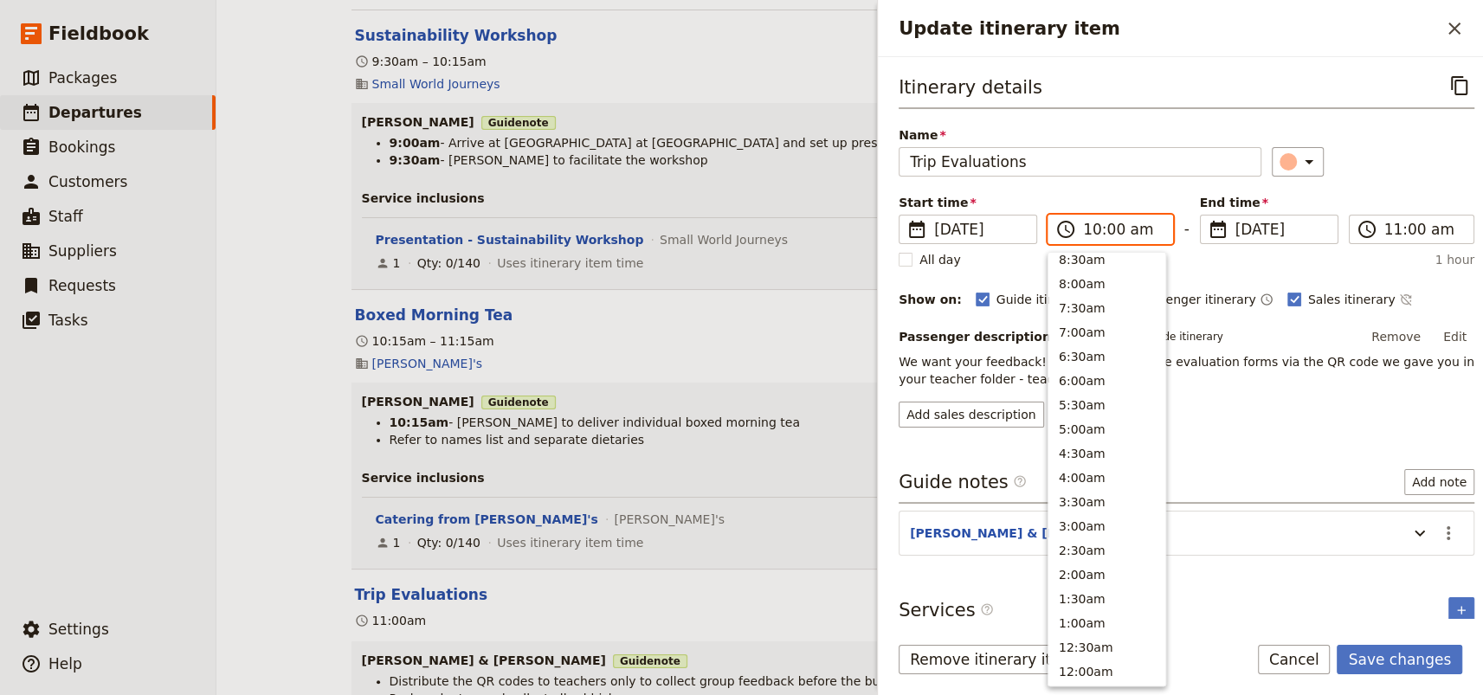
scroll to position [658, 0]
type input "10:15 am"
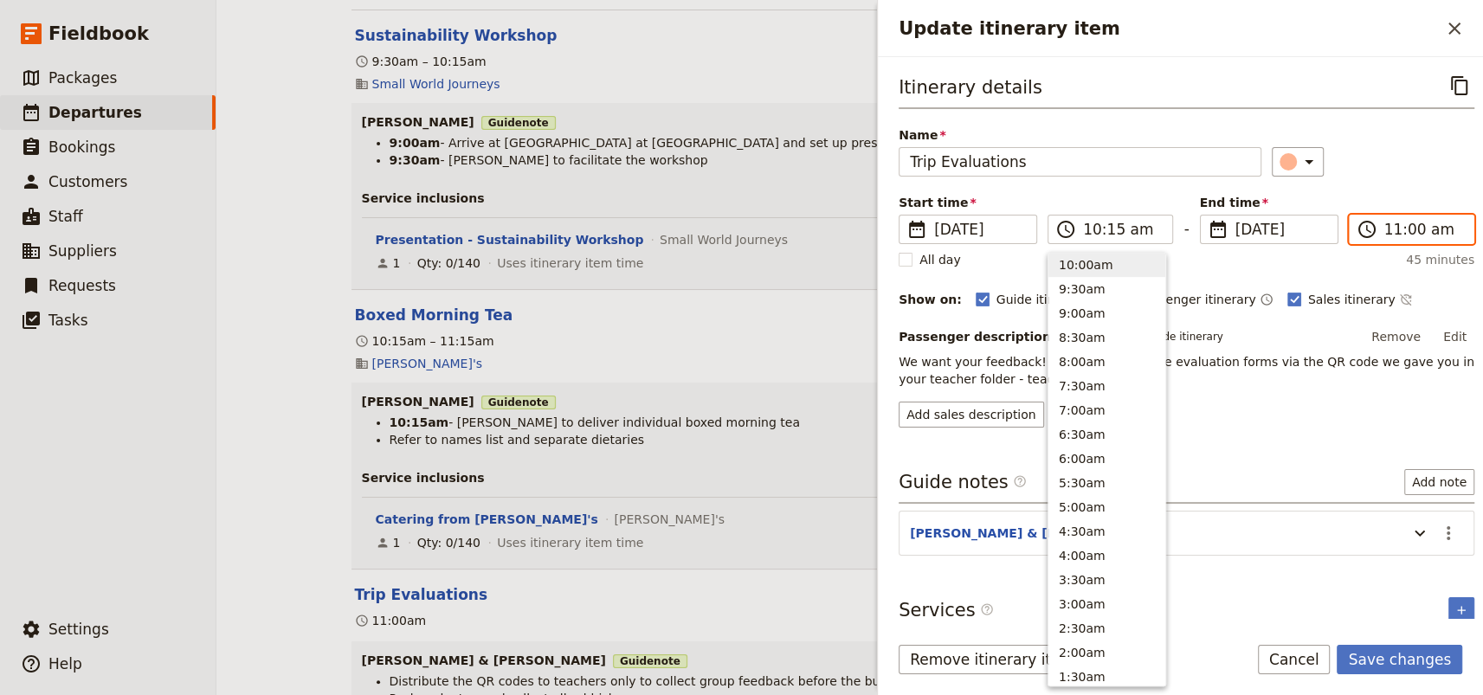
click at [1384, 228] on input "11:00 am" at bounding box center [1423, 229] width 79 height 21
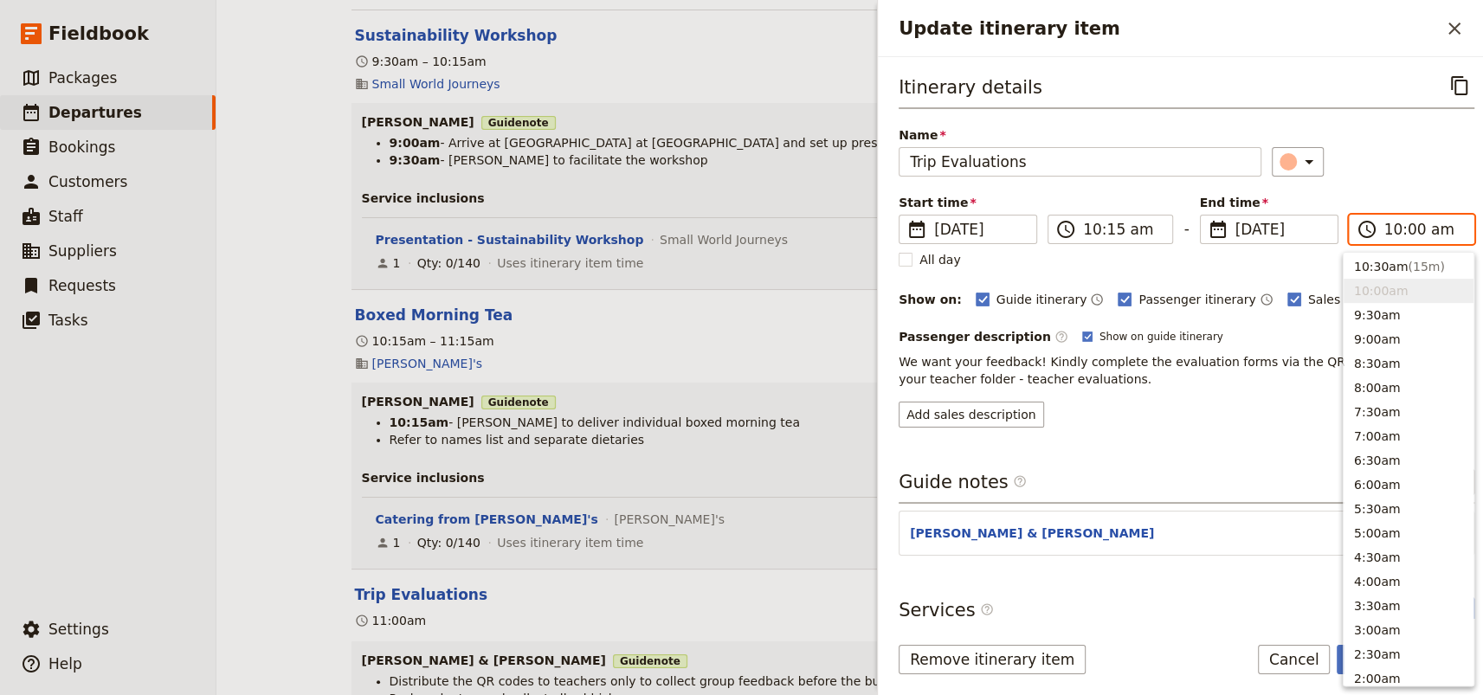
scroll to position [727, 0]
type input "10:15 am"
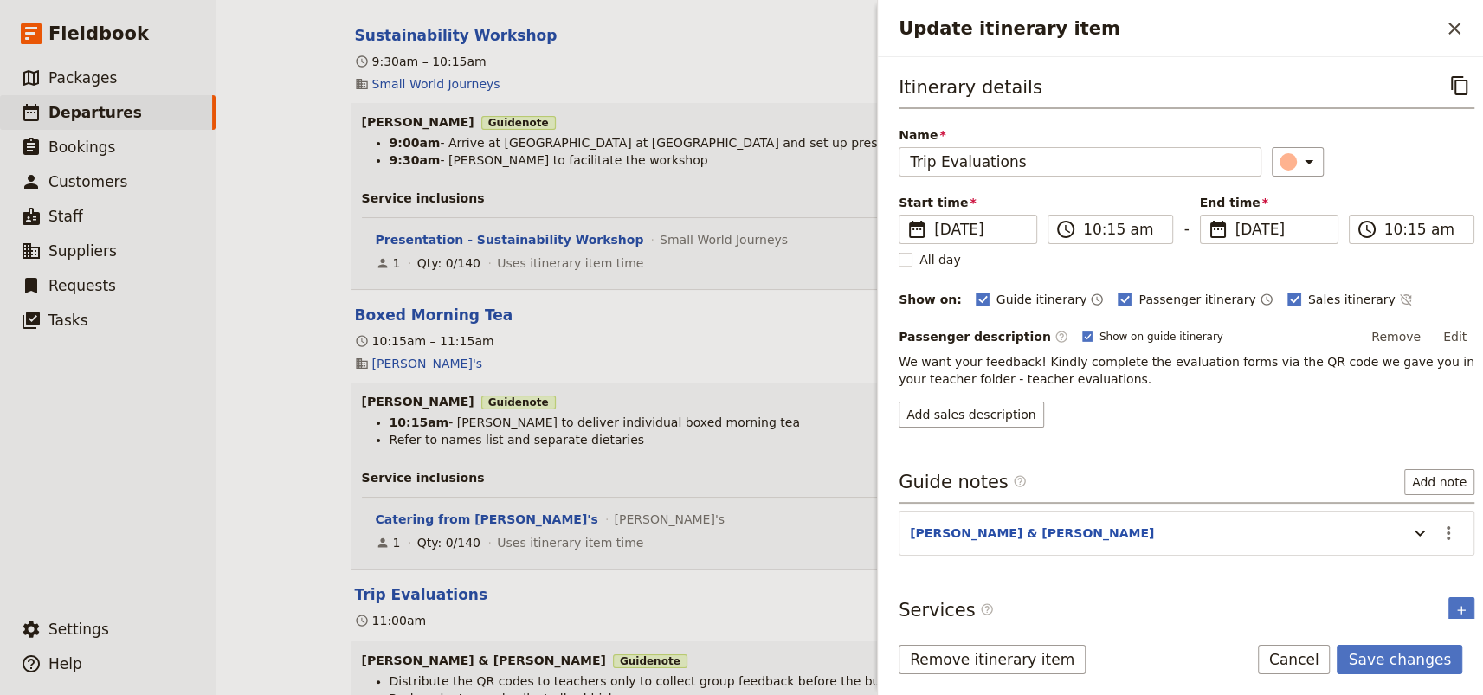
click at [1389, 189] on div "Itinerary details ​ Name Trip Evaluations ​ Start time ​ [DATE] [DATE] [DATE] 1…" at bounding box center [1187, 249] width 576 height 357
click at [1376, 661] on button "Save changes" at bounding box center [1400, 659] width 126 height 29
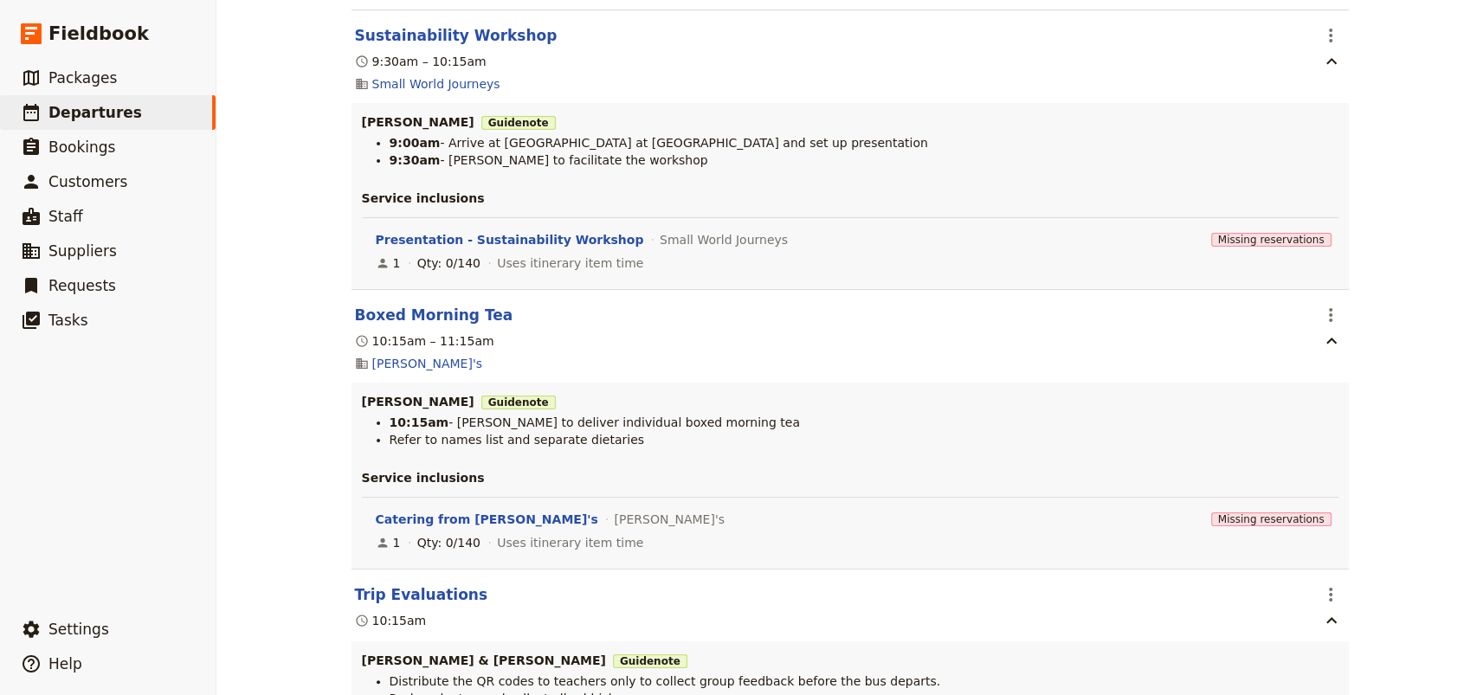
click at [1369, 400] on div "[PERSON_NAME] College: Custom Trip Group A ​ Draft [DATE] – [DATE] 5 days / 4 n…" at bounding box center [849, 347] width 1267 height 695
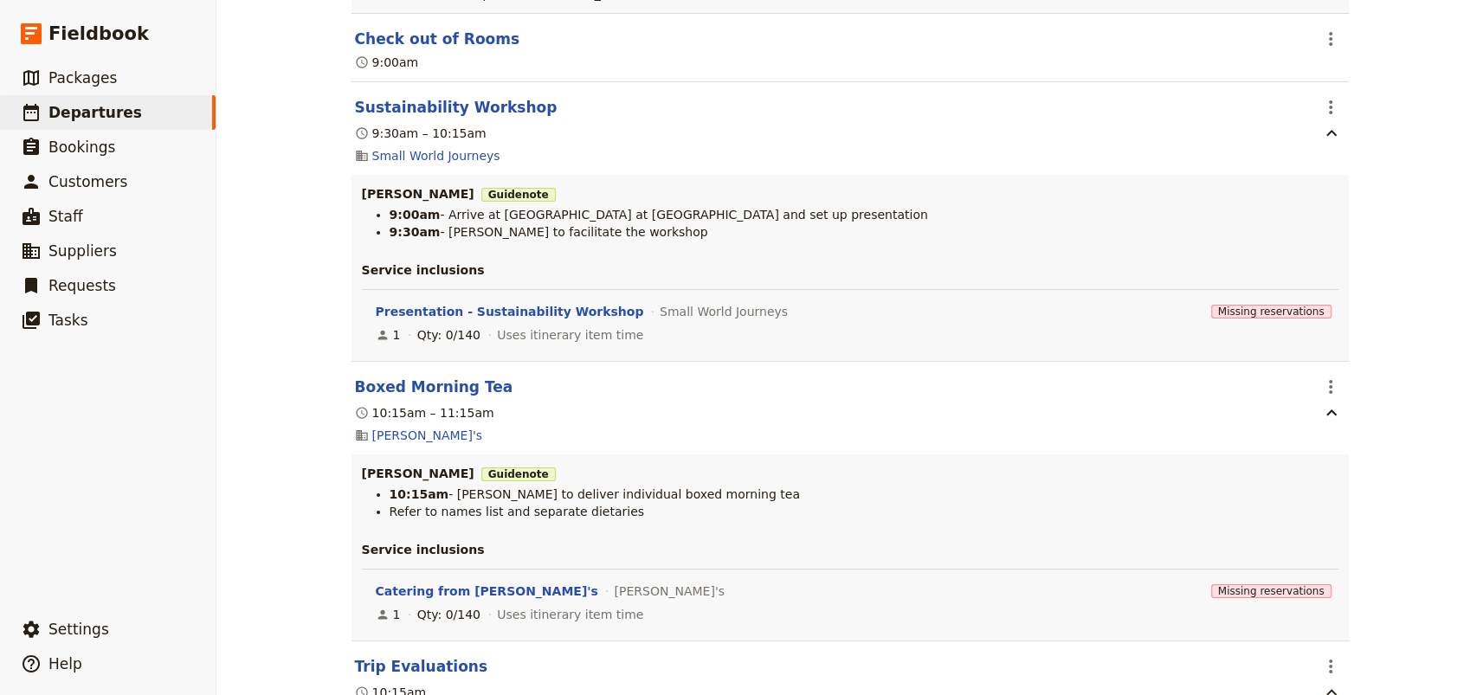
scroll to position [12717, 0]
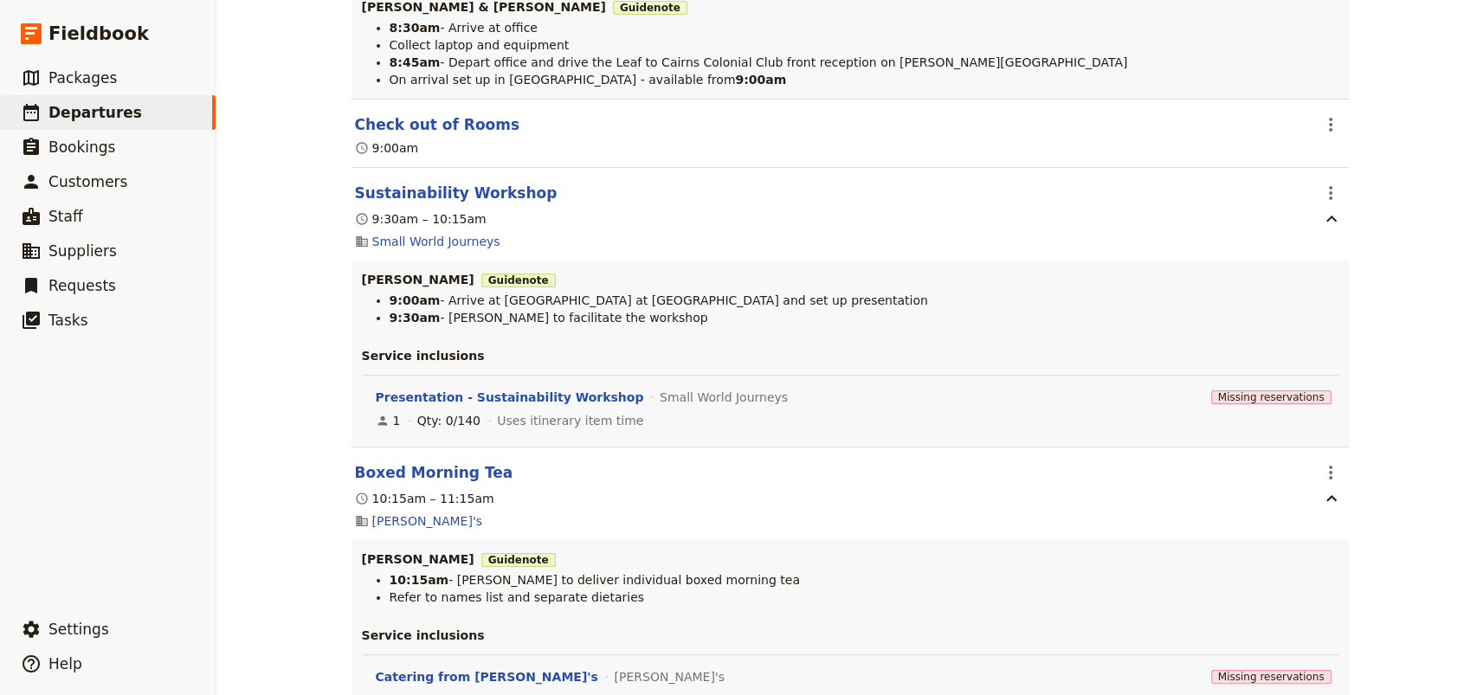
click at [1368, 470] on div "[PERSON_NAME] College: Custom Trip Group A ​ Draft [DATE] – [DATE] 5 days / 4 n…" at bounding box center [849, 347] width 1267 height 695
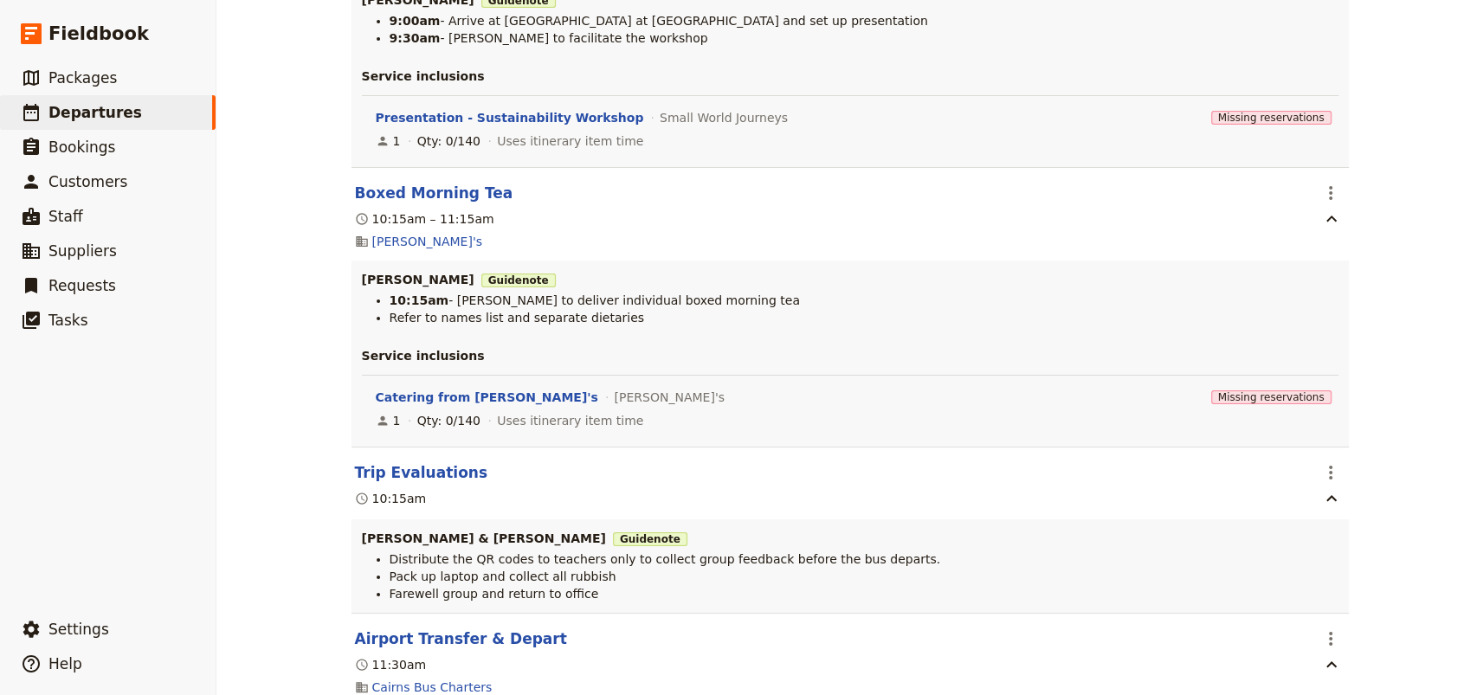
scroll to position [13032, 0]
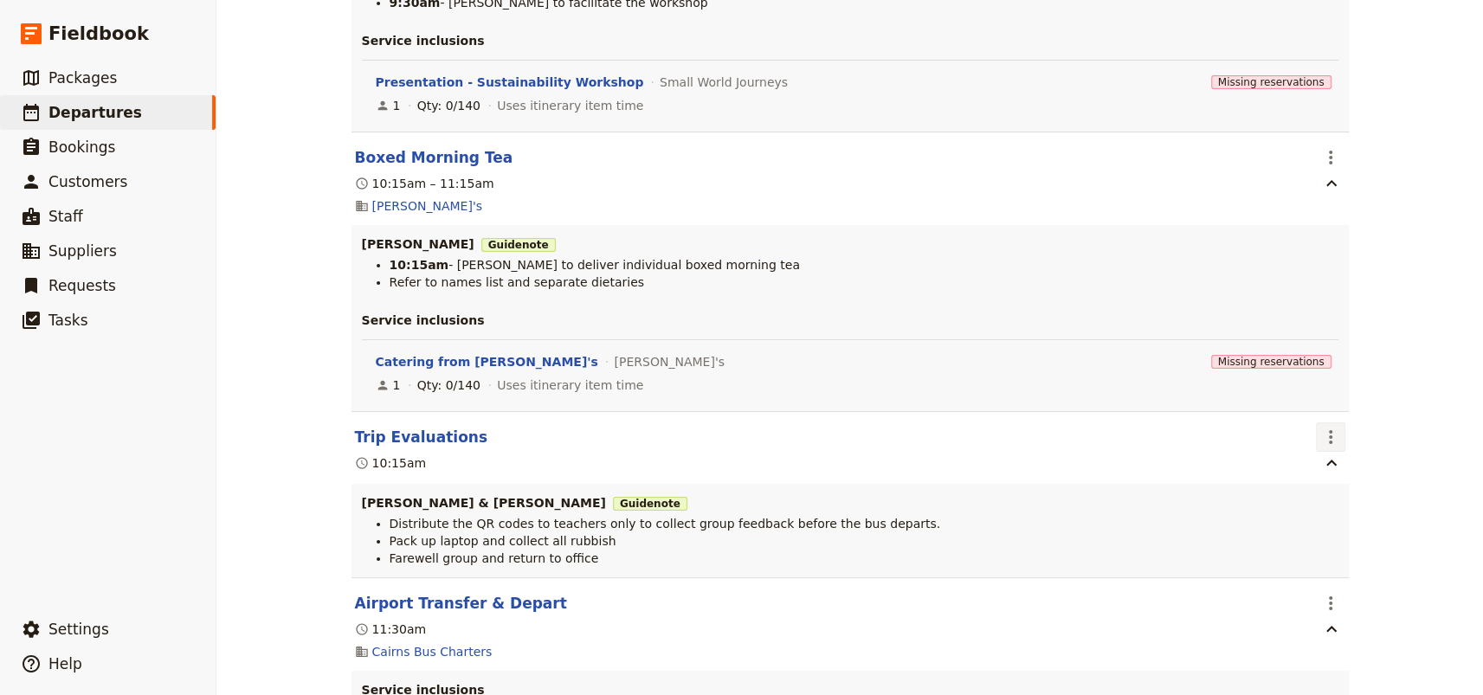
click at [1320, 427] on icon "Actions" at bounding box center [1330, 437] width 21 height 21
click at [1329, 438] on span "Edit this itinerary item" at bounding box center [1389, 440] width 136 height 17
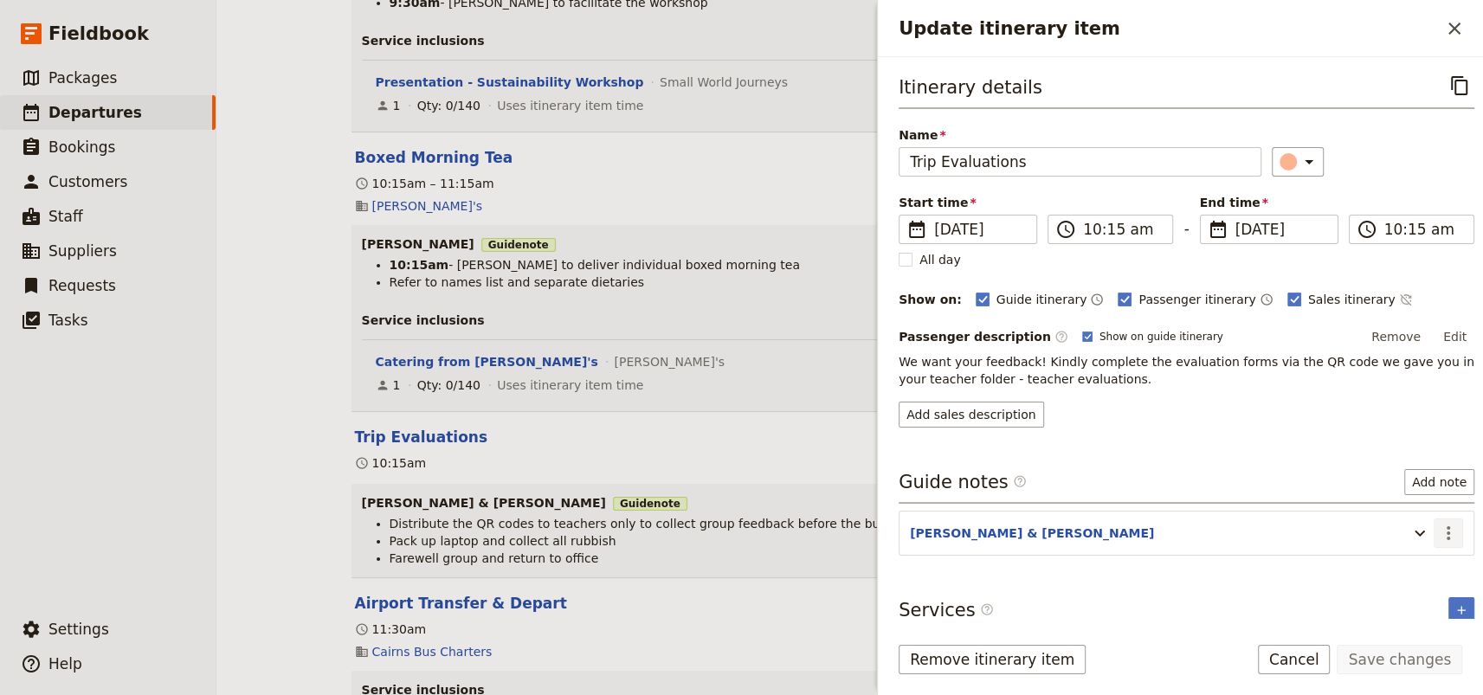
click at [1438, 525] on icon "Actions" at bounding box center [1448, 533] width 21 height 21
click at [1396, 568] on span "Edit note" at bounding box center [1386, 569] width 55 height 17
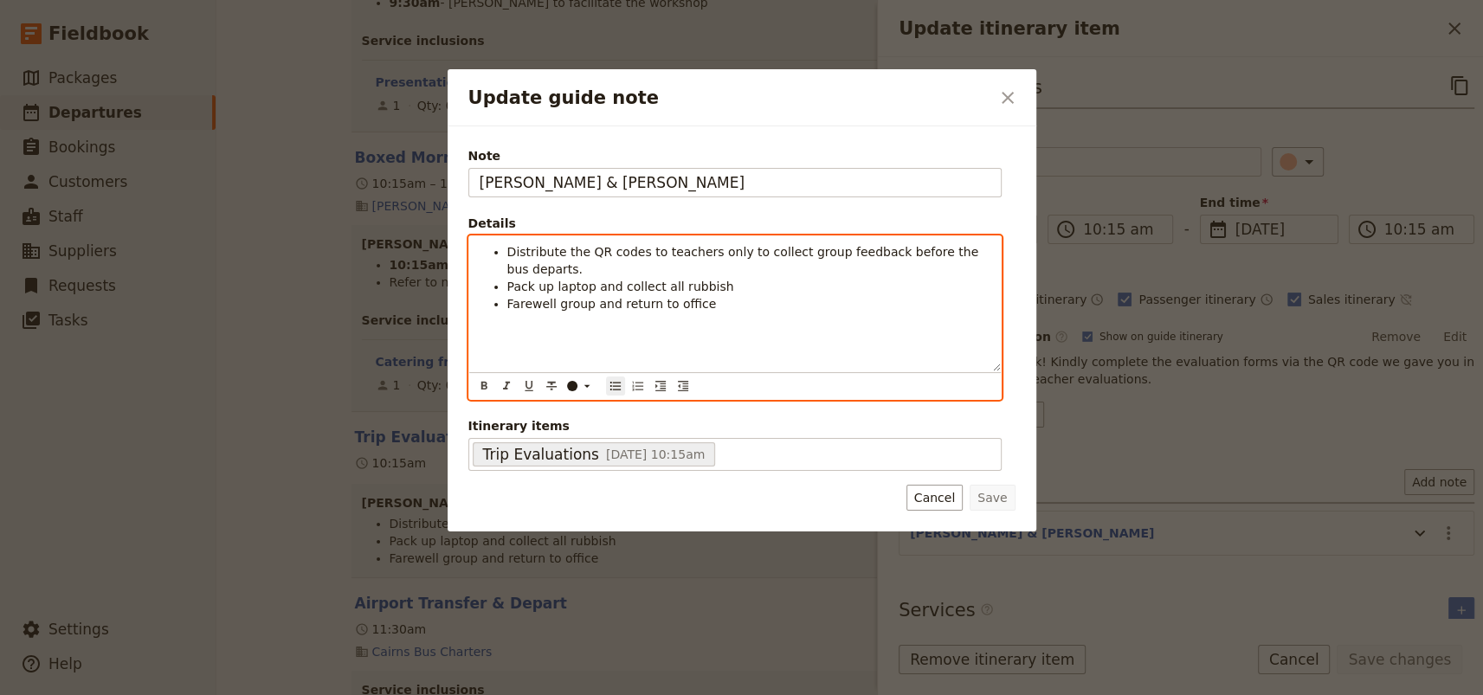
drag, startPoint x: 718, startPoint y: 288, endPoint x: 589, endPoint y: 286, distance: 129.0
click at [589, 286] on li "Pack up laptop and collect all rubbish" at bounding box center [748, 286] width 483 height 17
click at [510, 301] on span "Farewell group and return to office" at bounding box center [611, 304] width 209 height 14
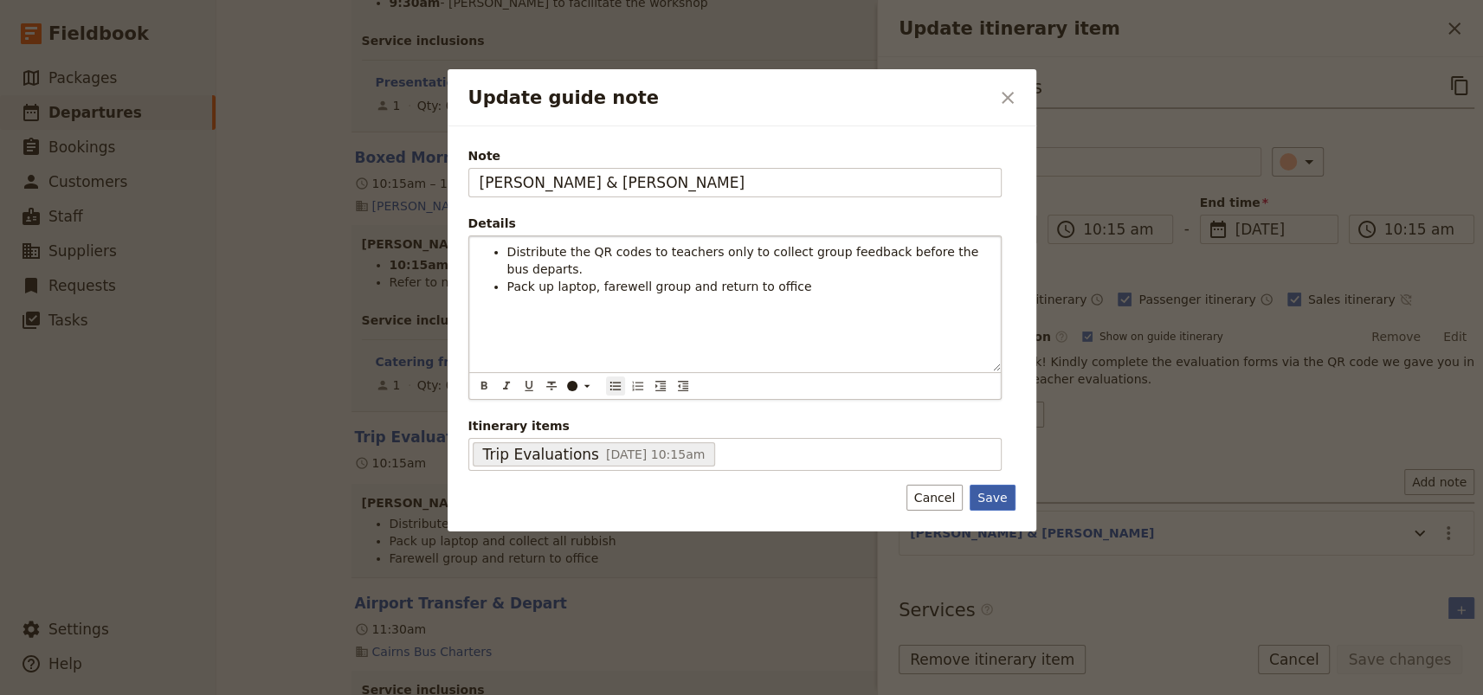
click at [985, 492] on button "Save" at bounding box center [992, 498] width 45 height 26
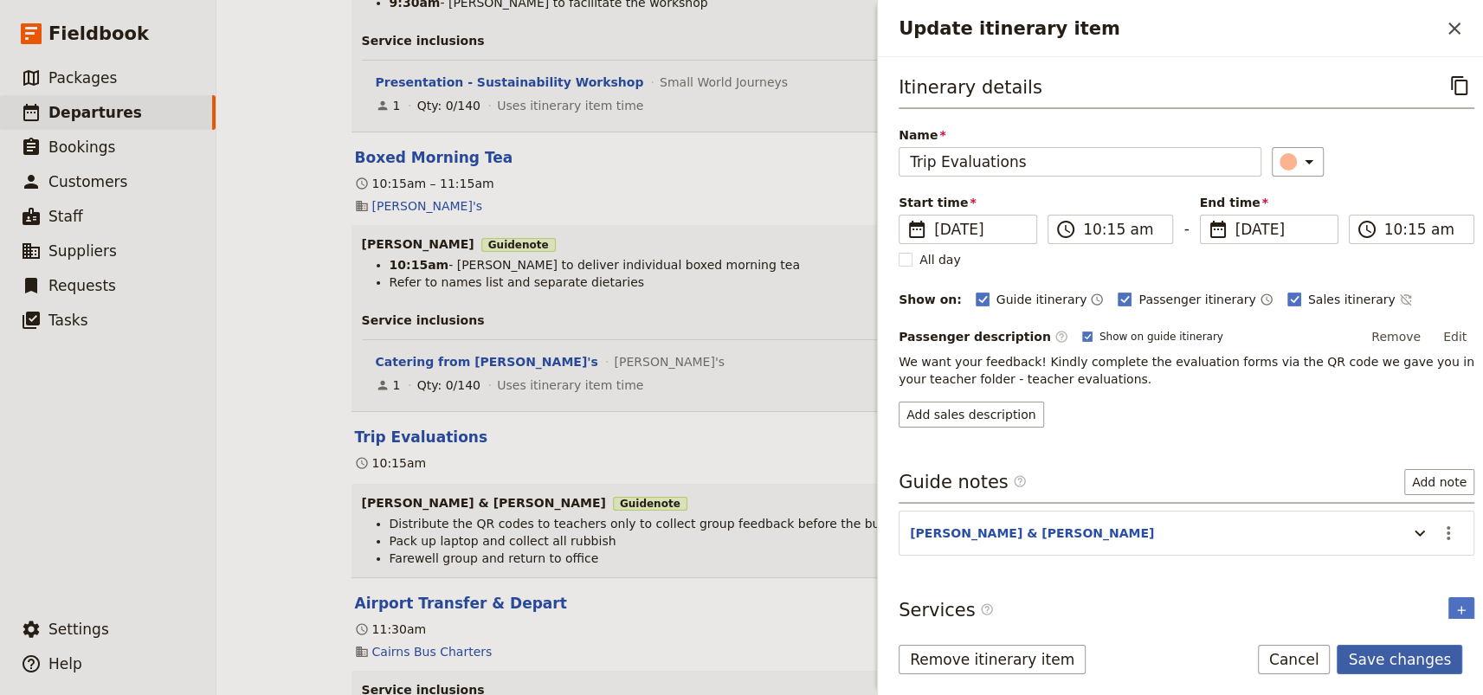
click at [1390, 655] on button "Save changes" at bounding box center [1400, 659] width 126 height 29
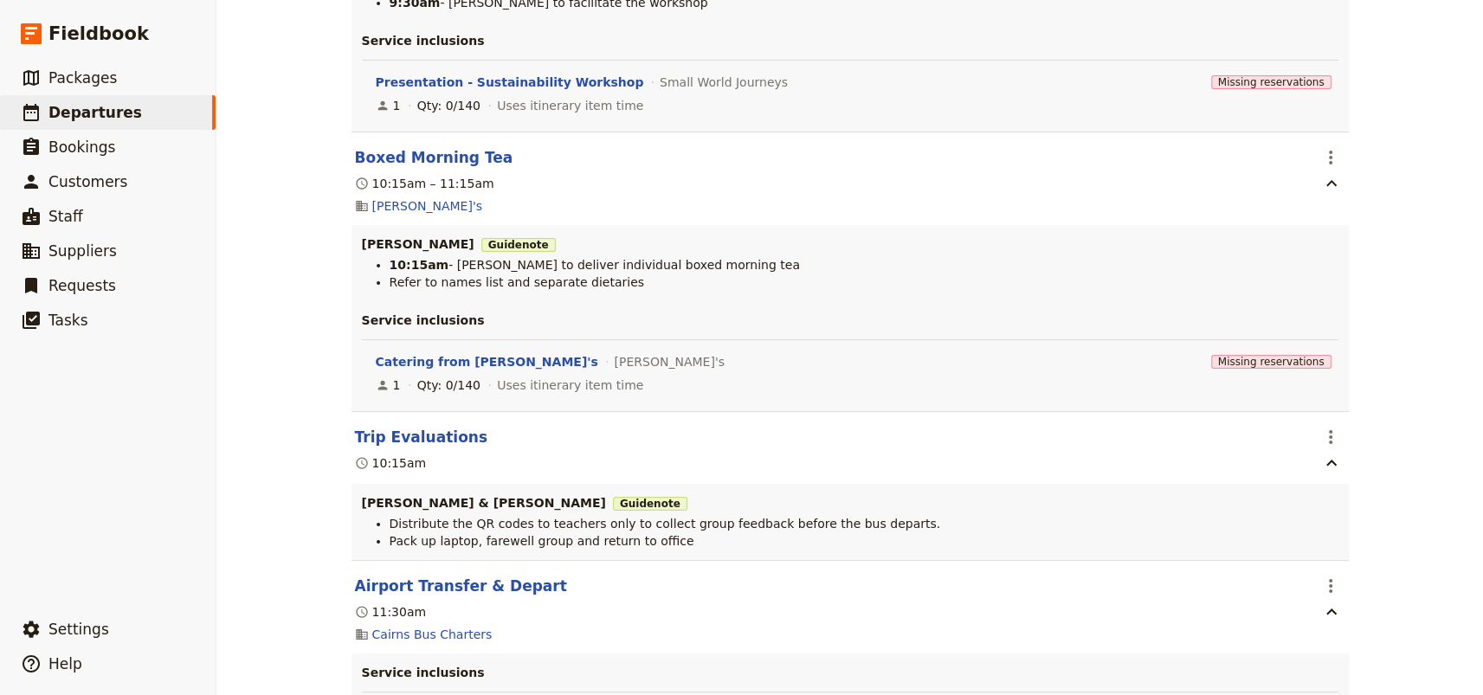
click at [1376, 388] on div "[PERSON_NAME] College: Custom Trip Group A ​ Draft [DATE] – [DATE] 5 days / 4 n…" at bounding box center [849, 347] width 1267 height 695
click at [1389, 323] on div "[PERSON_NAME] College: Custom Trip Group A ​ Draft [DATE] – [DATE] 5 days / 4 n…" at bounding box center [849, 347] width 1267 height 695
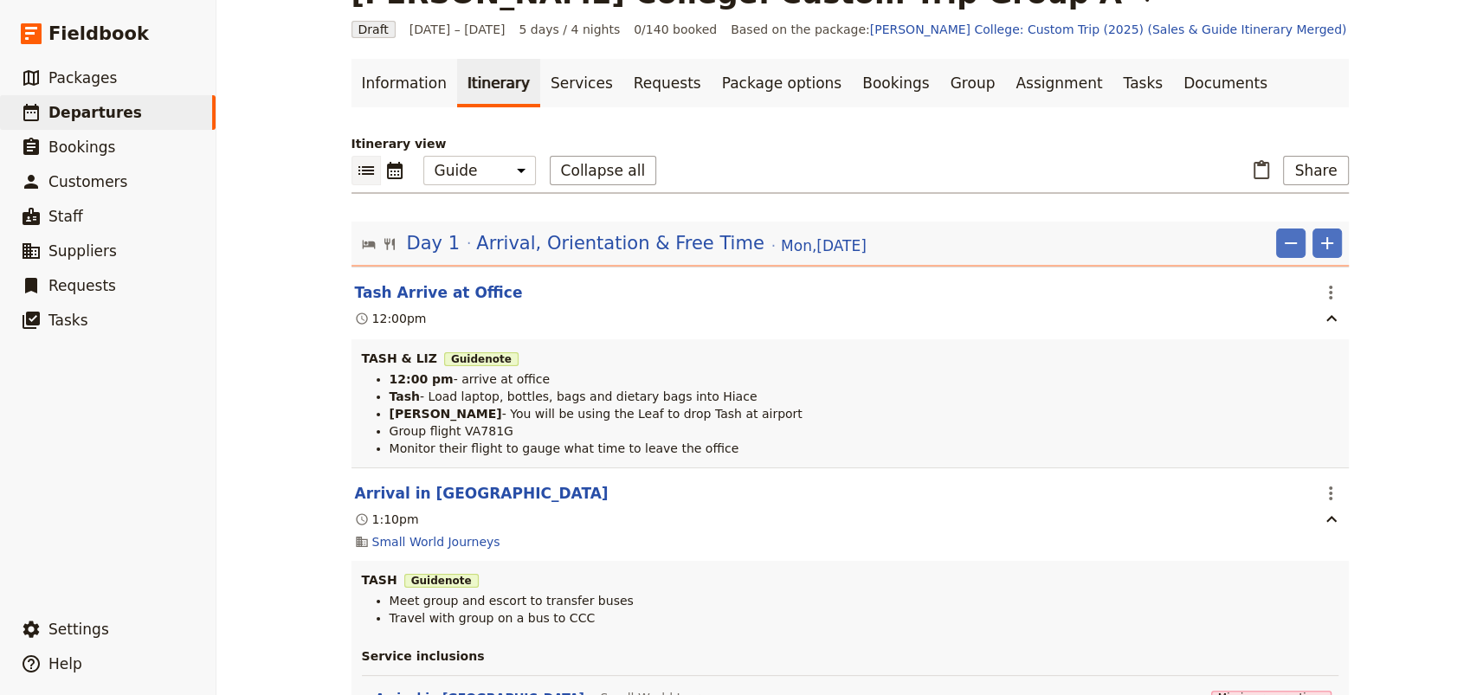
scroll to position [0, 0]
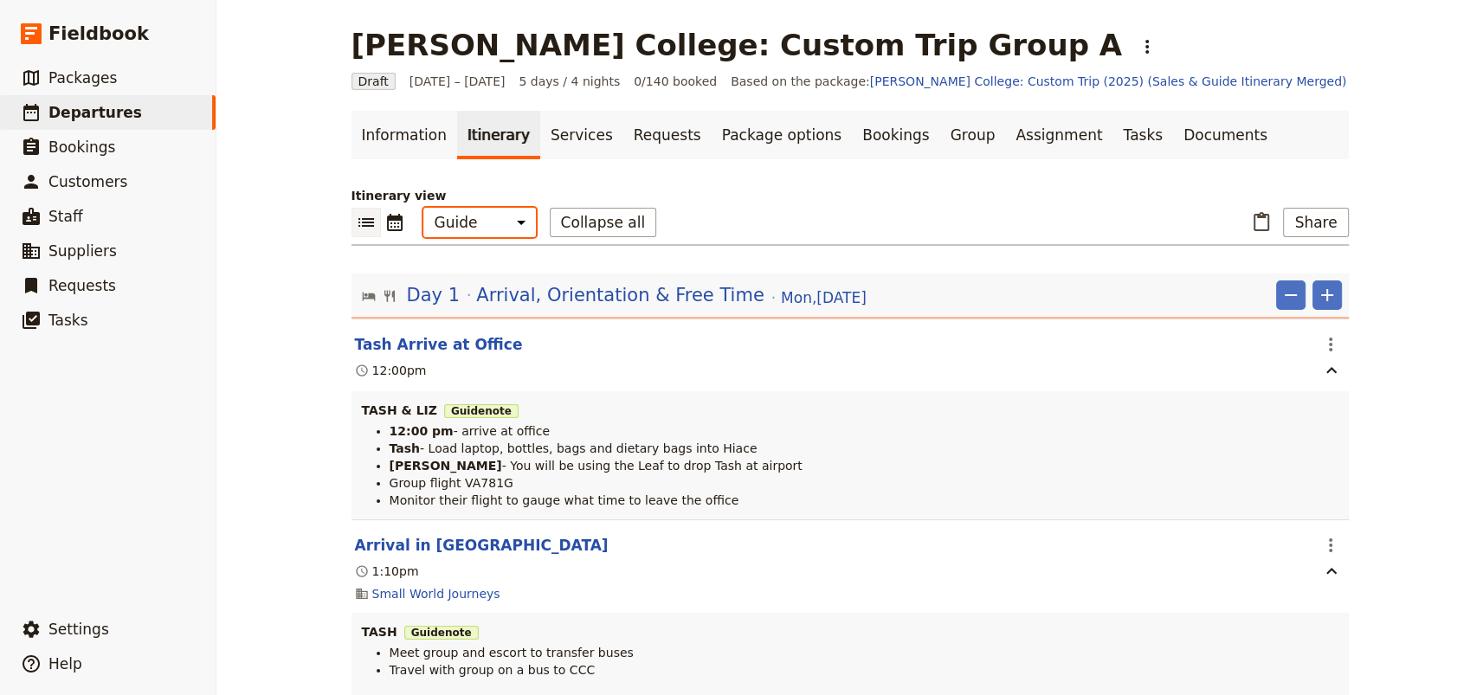
click at [504, 222] on select "Office Guide Passenger Sales" at bounding box center [479, 222] width 113 height 29
select select "PASSENGER"
click at [423, 208] on select "Office Guide Passenger Sales" at bounding box center [479, 222] width 113 height 29
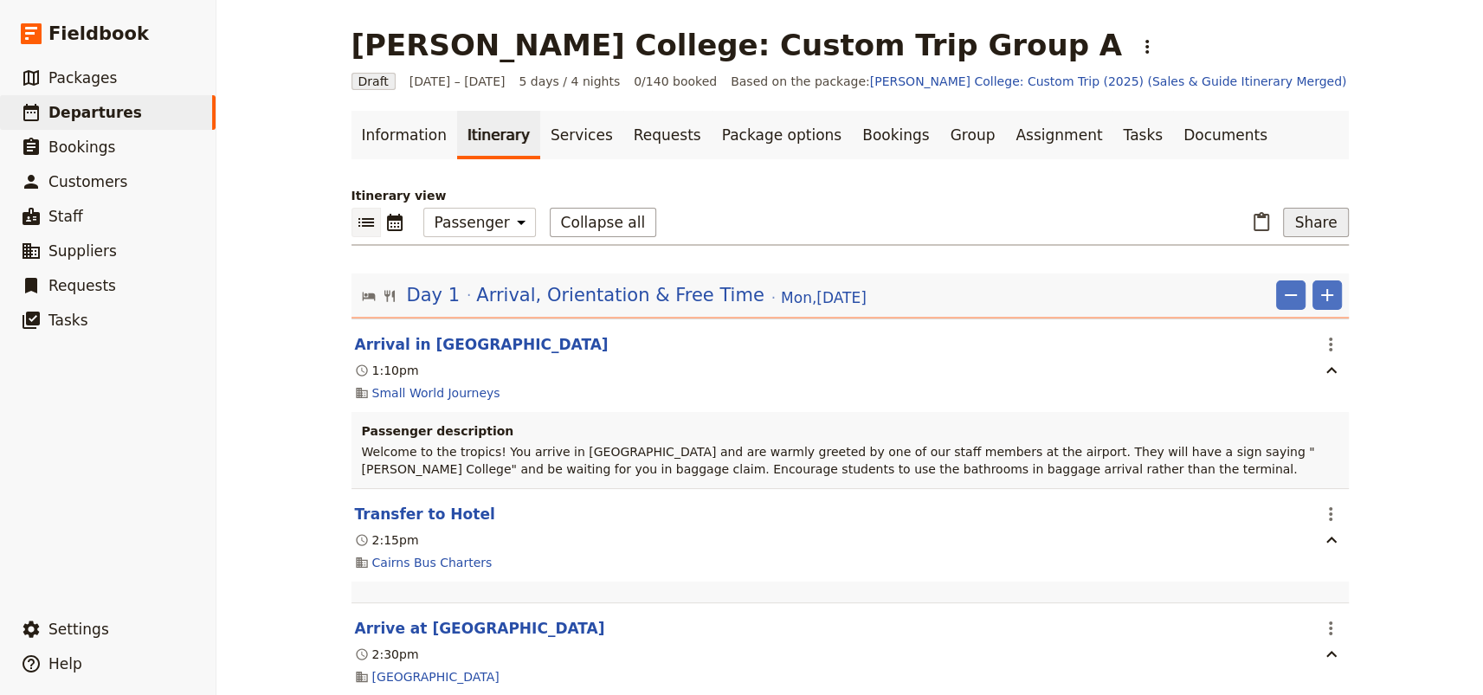
click at [1317, 225] on button "Share" at bounding box center [1315, 222] width 65 height 29
click at [1280, 306] on span "Passenger itinerary" at bounding box center [1268, 308] width 117 height 17
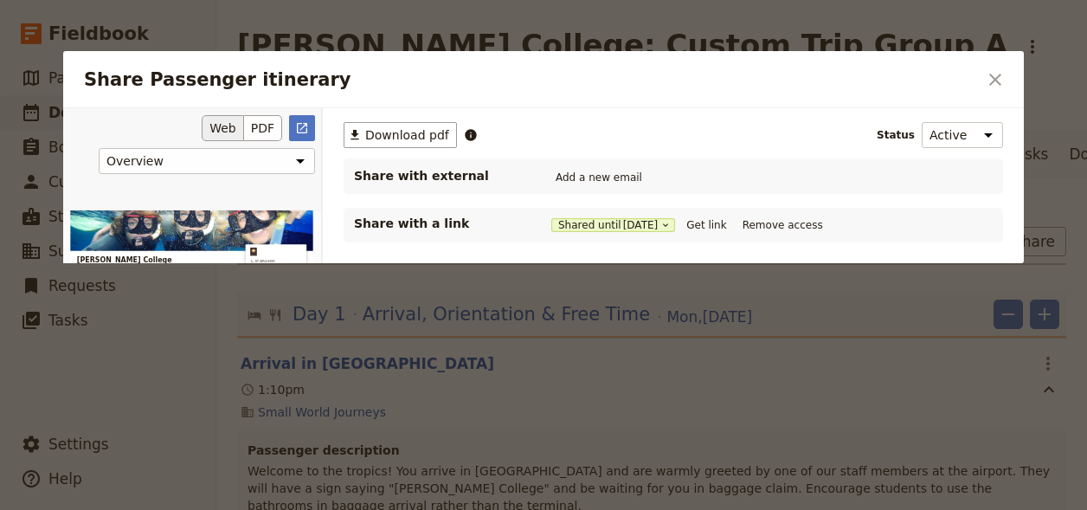
click at [317, 229] on div "Share Passenger itinerary" at bounding box center [191, 282] width 259 height 351
click at [317, 231] on div "Share Passenger itinerary" at bounding box center [191, 282] width 259 height 351
drag, startPoint x: 320, startPoint y: 241, endPoint x: 317, endPoint y: 291, distance: 50.3
click at [317, 291] on div "Share Passenger itinerary" at bounding box center [191, 282] width 259 height 351
drag, startPoint x: 319, startPoint y: 295, endPoint x: 320, endPoint y: 334, distance: 39.0
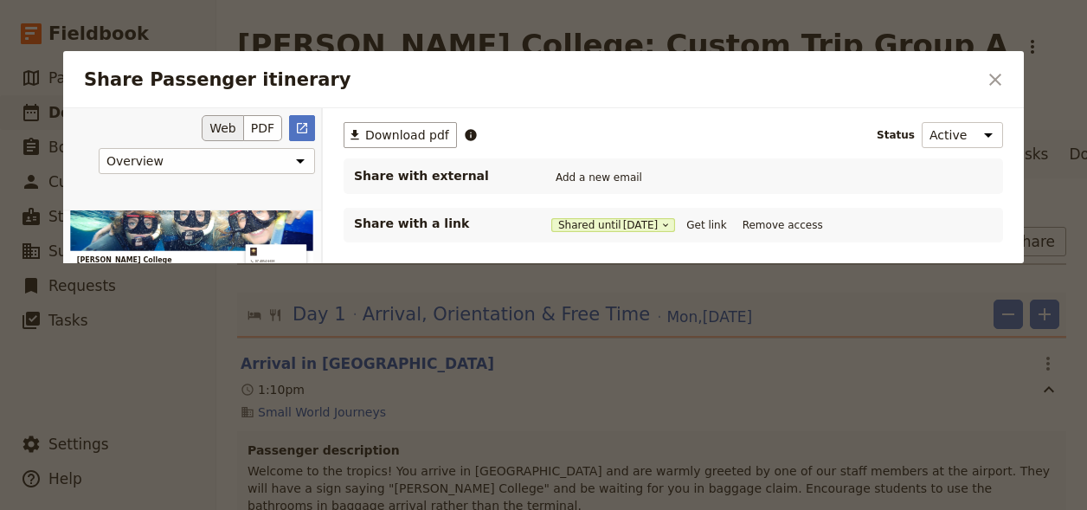
click at [320, 334] on div "Share Passenger itinerary" at bounding box center [191, 282] width 259 height 351
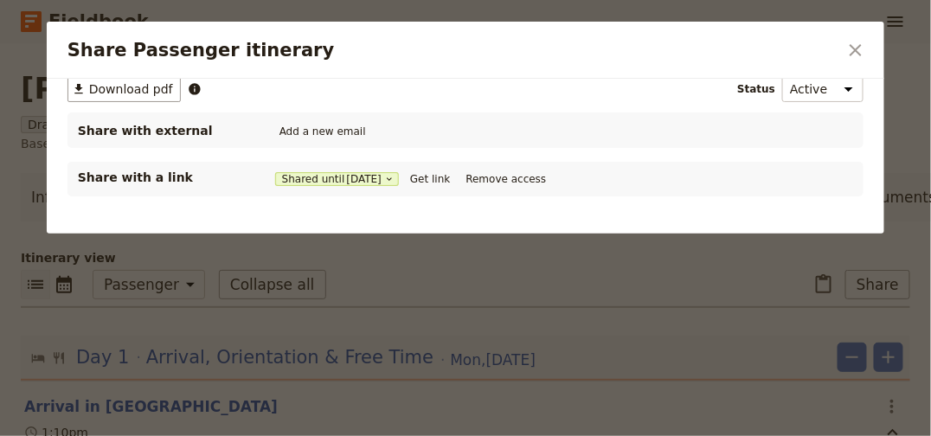
drag, startPoint x: 436, startPoint y: 46, endPoint x: 518, endPoint y: 45, distance: 81.4
click at [518, 45] on h2 "Share Passenger itinerary" at bounding box center [453, 50] width 770 height 26
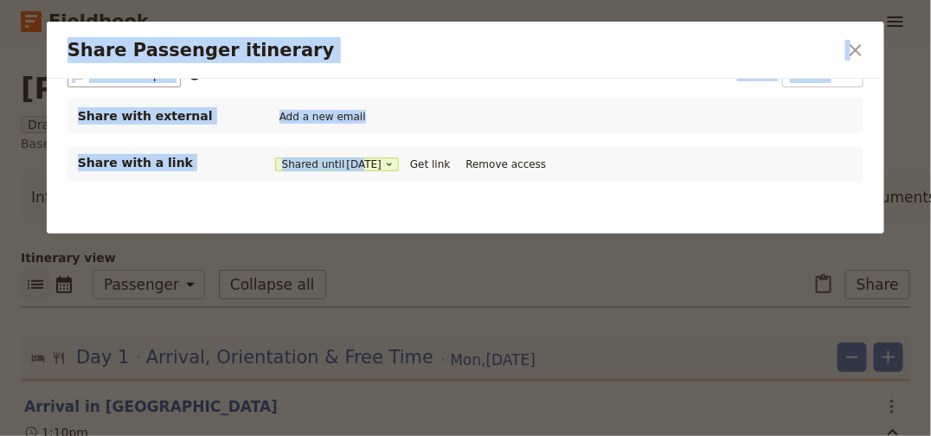
drag, startPoint x: 510, startPoint y: 415, endPoint x: 348, endPoint y: 413, distance: 161.9
click at [348, 436] on div "Share Passenger itinerary ​ Overview Itinerary Contact Information Web PDF ​ ​ …" at bounding box center [465, 436] width 931 height 0
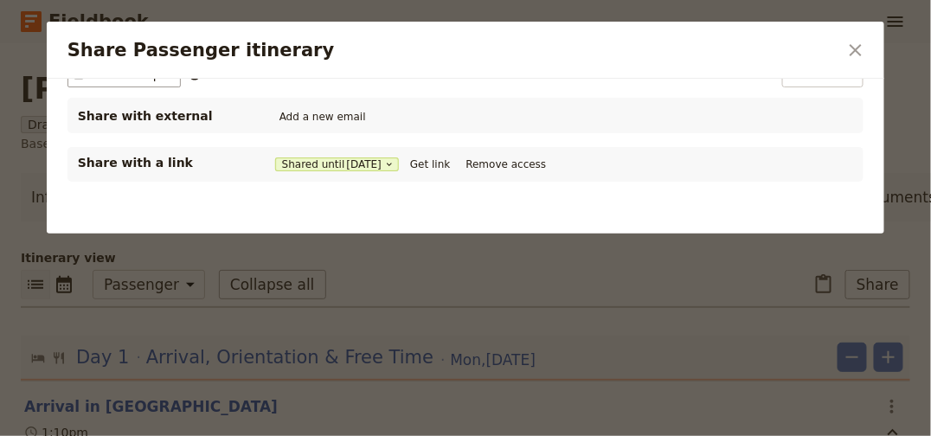
drag, startPoint x: 877, startPoint y: 326, endPoint x: 878, endPoint y: 277, distance: 48.5
click at [878, 234] on div "Overview Itinerary Contact Information Web PDF ​ ​ Download pdf Status Active I…" at bounding box center [466, 156] width 838 height 155
click at [859, 54] on icon "Close dialog" at bounding box center [856, 50] width 21 height 21
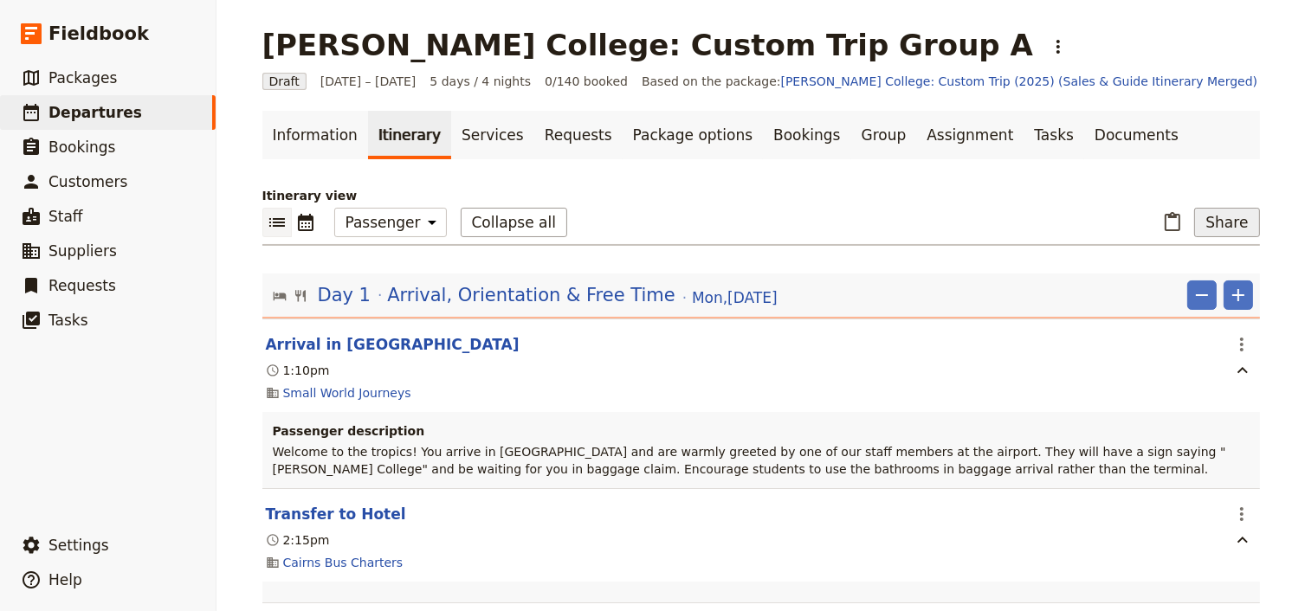
click at [1247, 218] on button "Share" at bounding box center [1226, 222] width 65 height 29
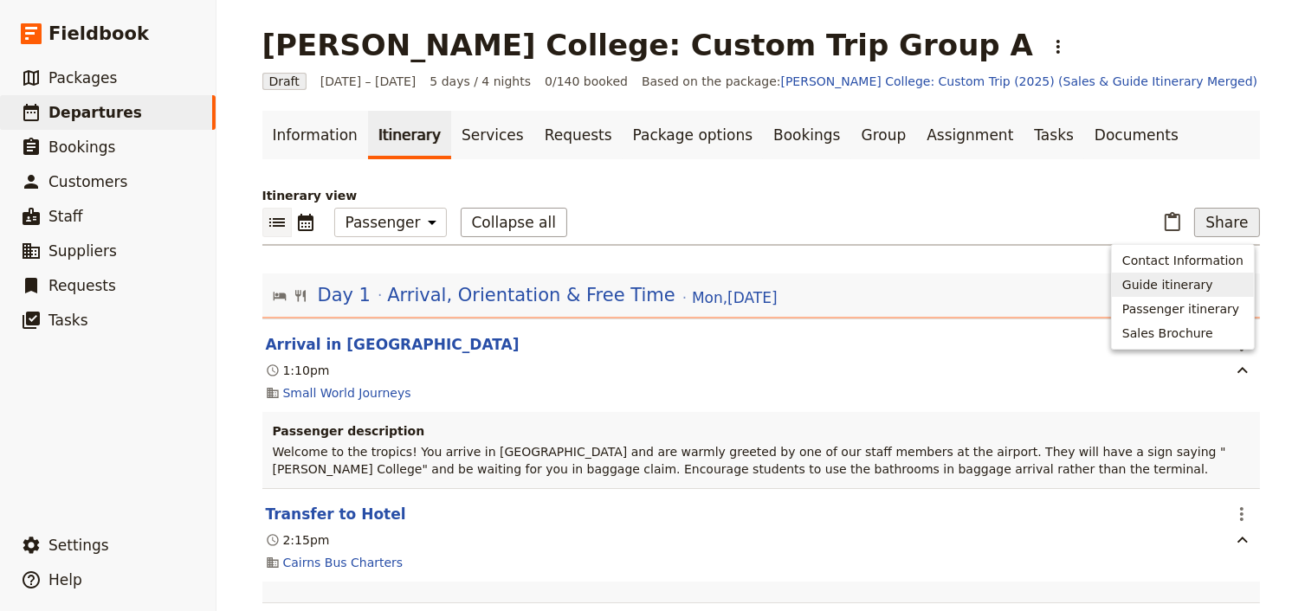
click at [1163, 283] on span "Guide itinerary" at bounding box center [1167, 284] width 91 height 17
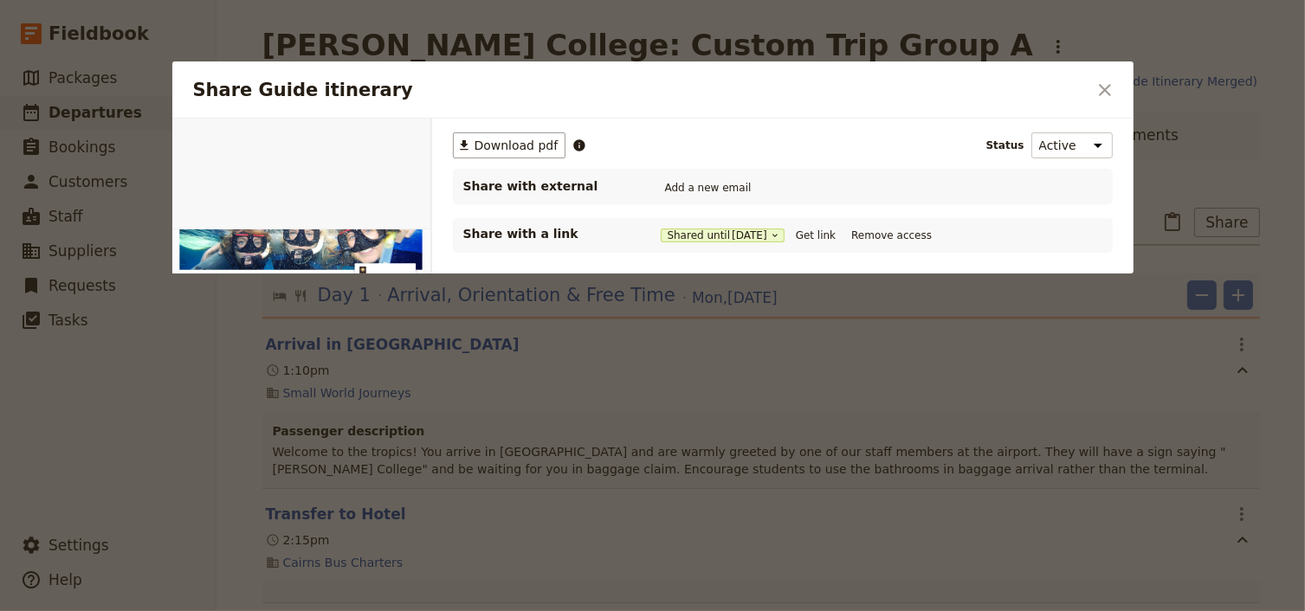
scroll to position [0, 0]
click at [1108, 91] on icon "Close dialog" at bounding box center [1104, 90] width 21 height 21
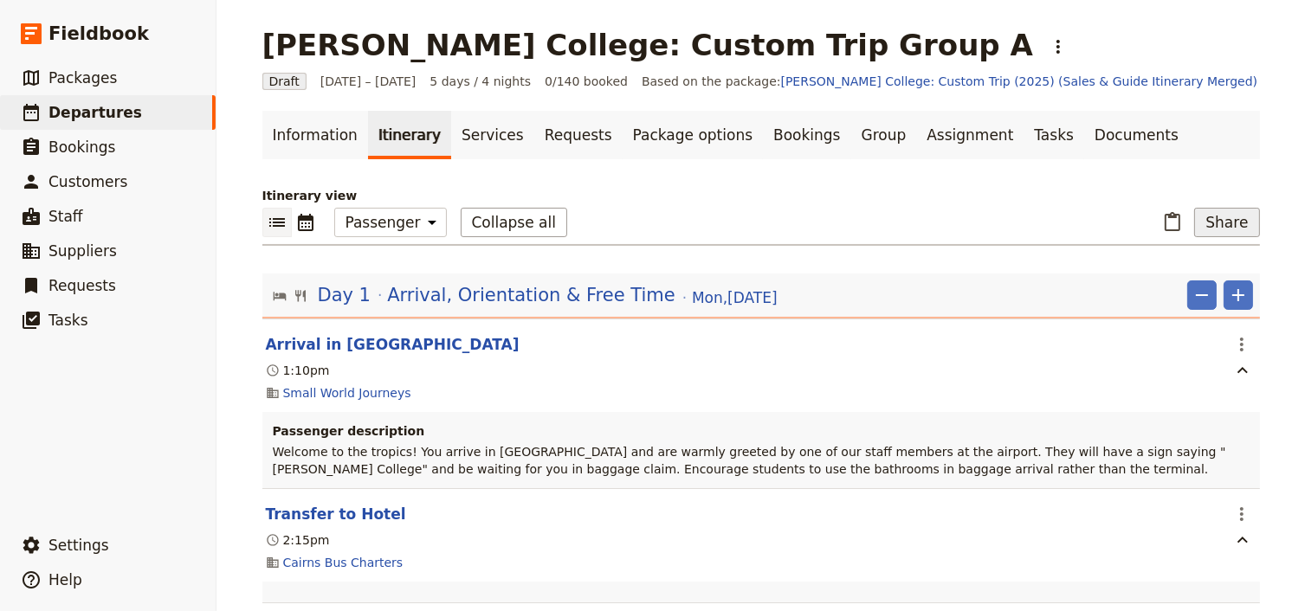
click at [1219, 224] on button "Share" at bounding box center [1226, 222] width 65 height 29
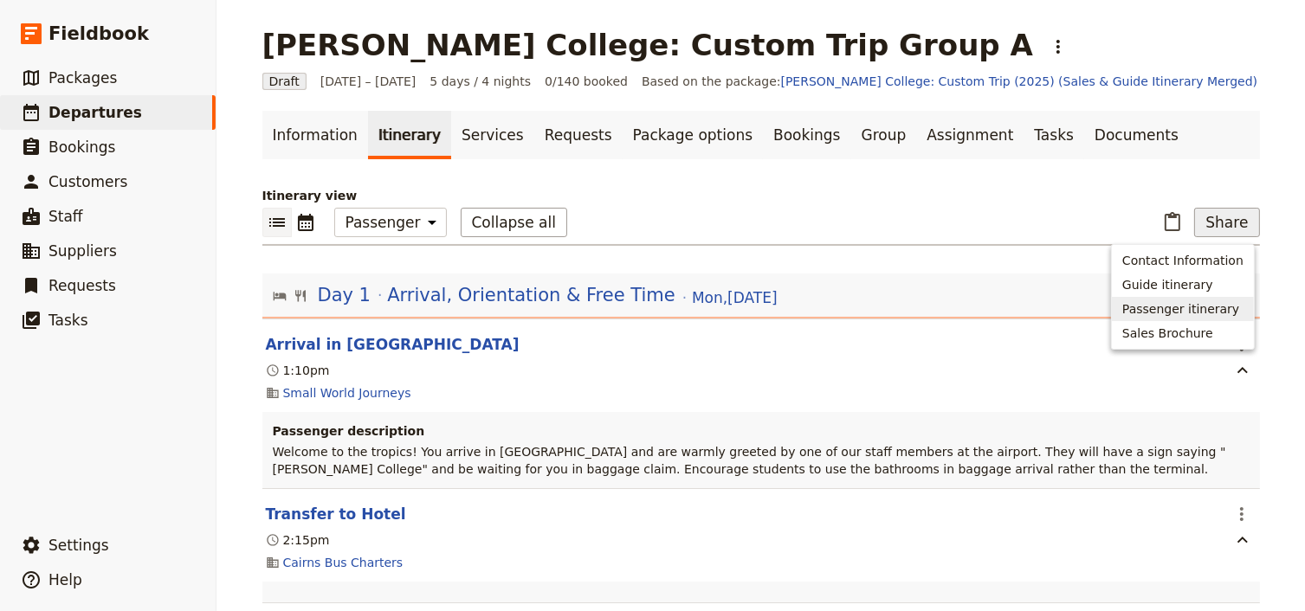
click at [1170, 315] on span "Passenger itinerary" at bounding box center [1180, 308] width 117 height 17
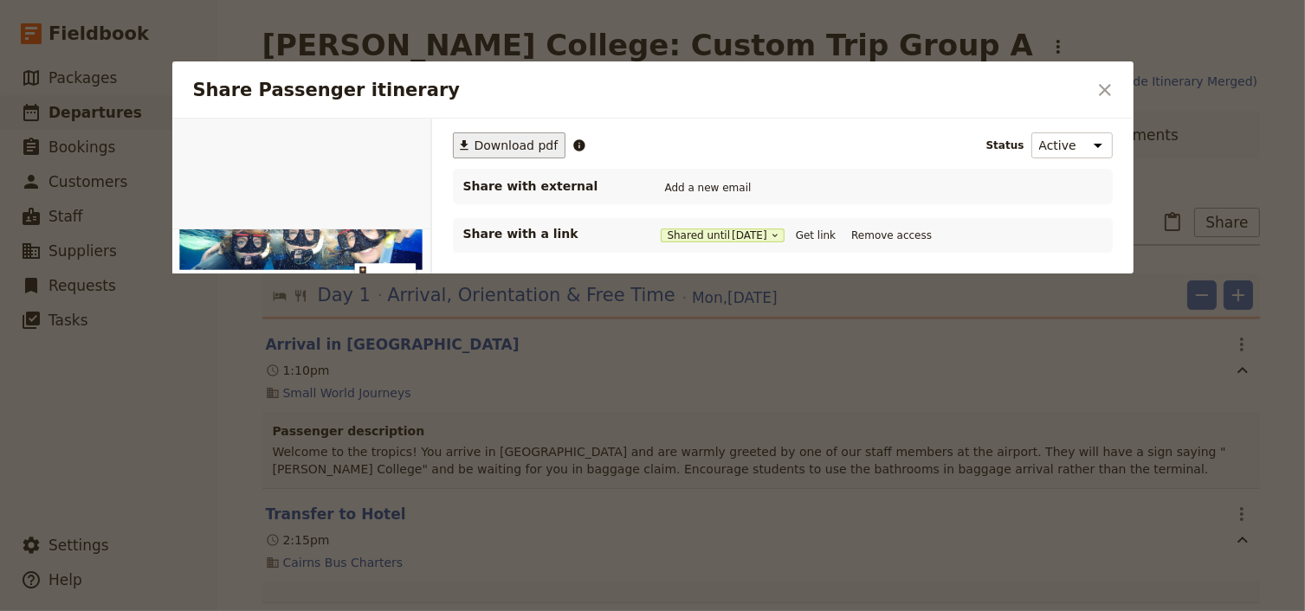
click at [509, 149] on span "Download pdf" at bounding box center [516, 145] width 84 height 17
click at [1102, 93] on icon "Close dialog" at bounding box center [1104, 90] width 21 height 21
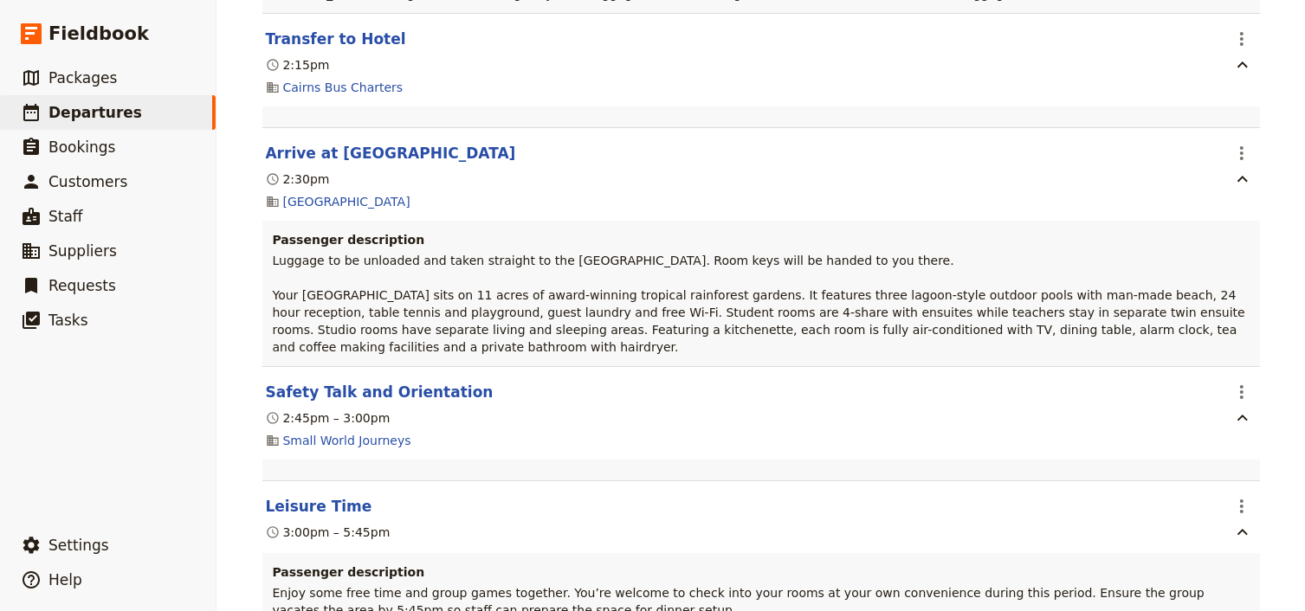
scroll to position [554, 0]
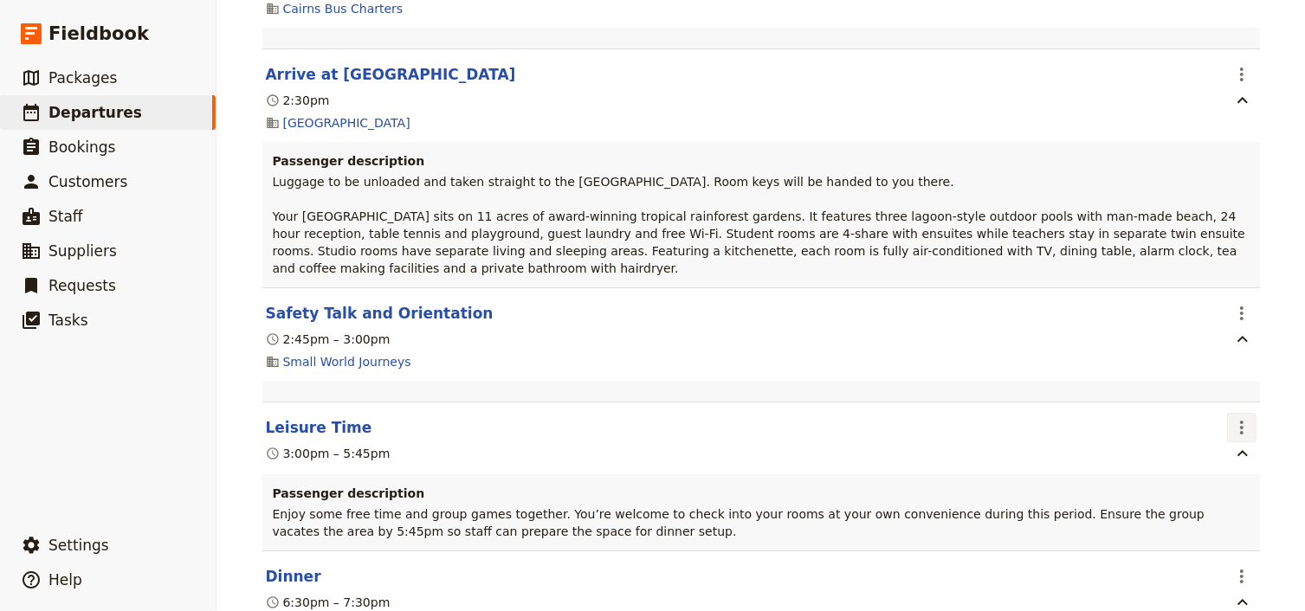
click at [1240, 421] on icon "Actions" at bounding box center [1241, 428] width 3 height 14
click at [1233, 450] on span "Edit this itinerary item" at bounding box center [1163, 450] width 152 height 17
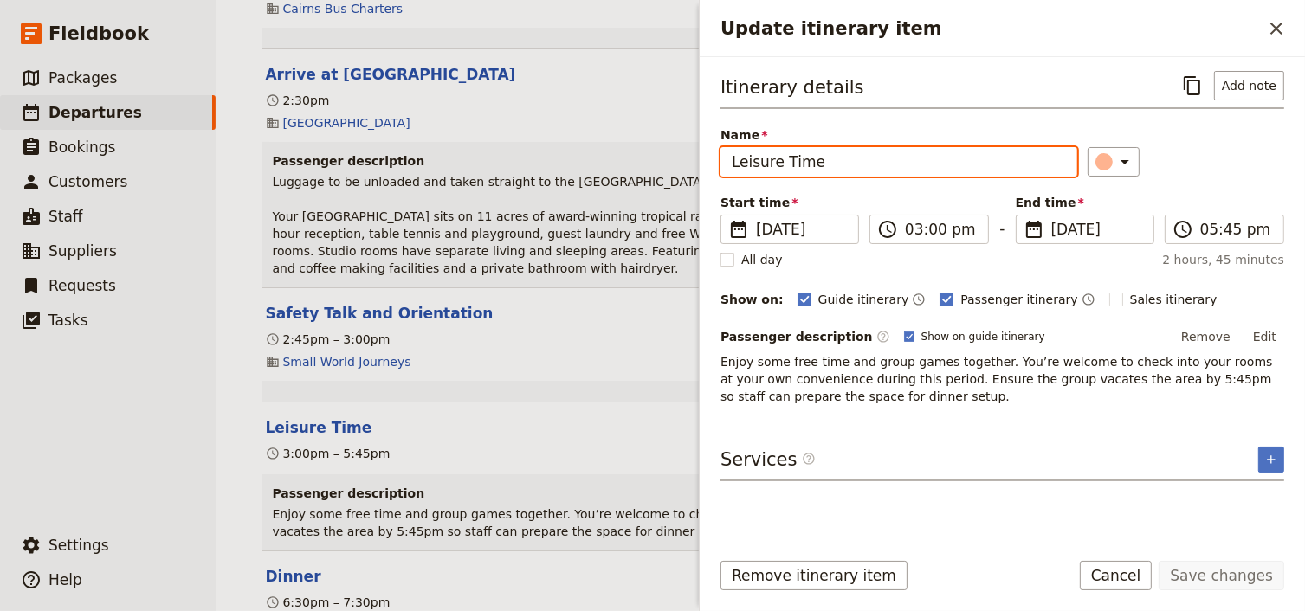
click at [732, 171] on input "Leisure Time" at bounding box center [898, 161] width 357 height 29
type input "Afternoon Tea & Leisure Time"
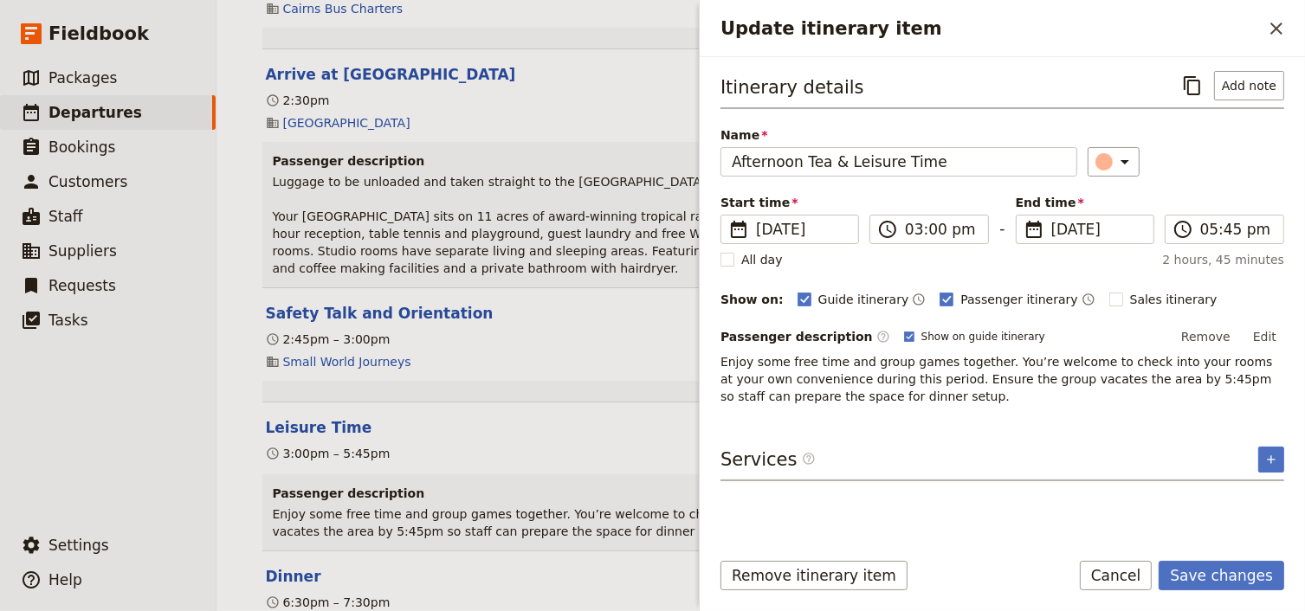
drag, startPoint x: 1275, startPoint y: 332, endPoint x: 1209, endPoint y: 346, distance: 67.4
click at [1275, 332] on button "Edit" at bounding box center [1264, 337] width 39 height 26
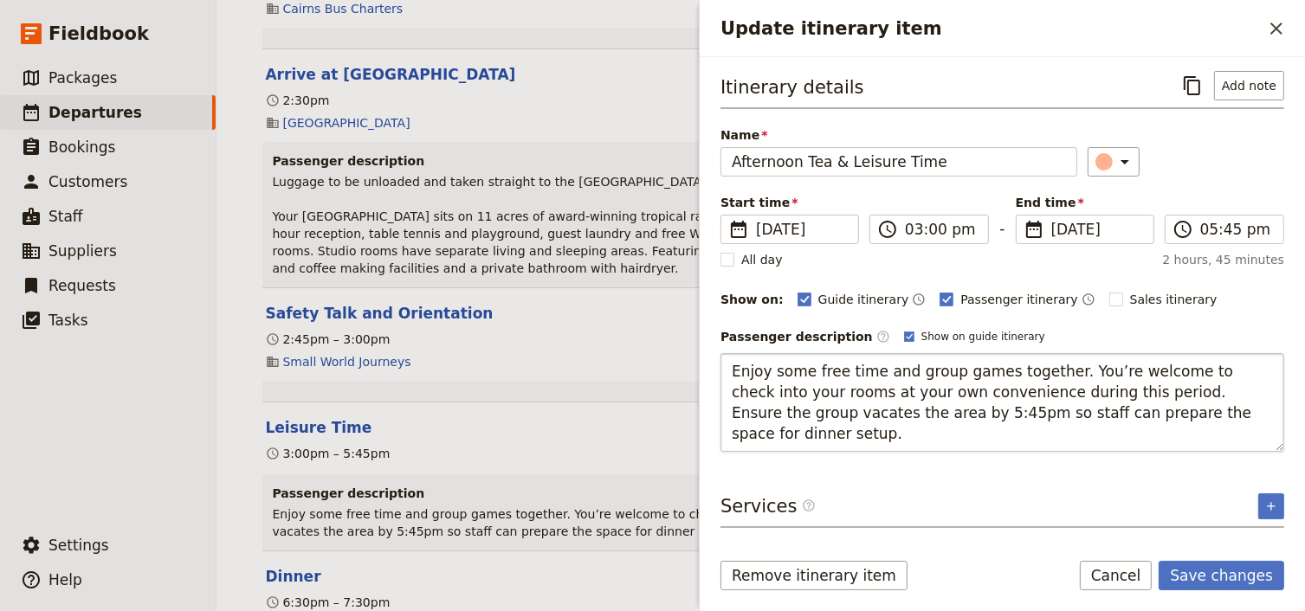
click at [730, 364] on textarea "Enjoy some free time and group games together. You’re welcome to check into you…" at bounding box center [1002, 402] width 564 height 99
type textarea "Menu: Enjoy some free time and group games together. You’re welcome to check in…"
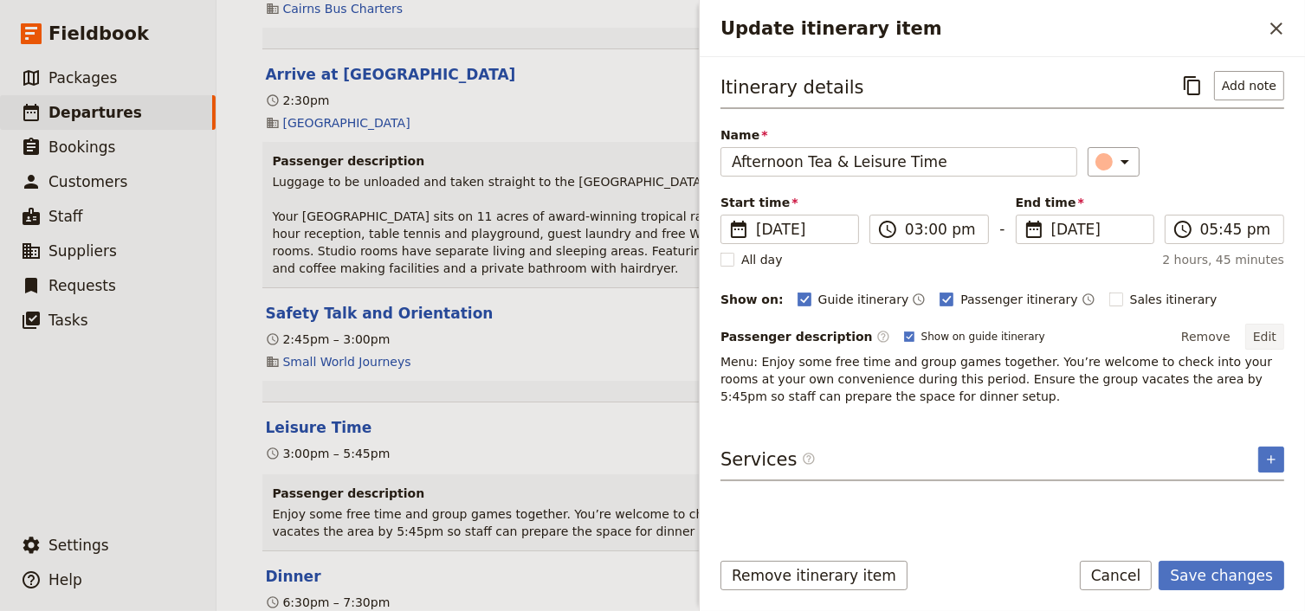
click at [1260, 333] on button "Edit" at bounding box center [1264, 337] width 39 height 26
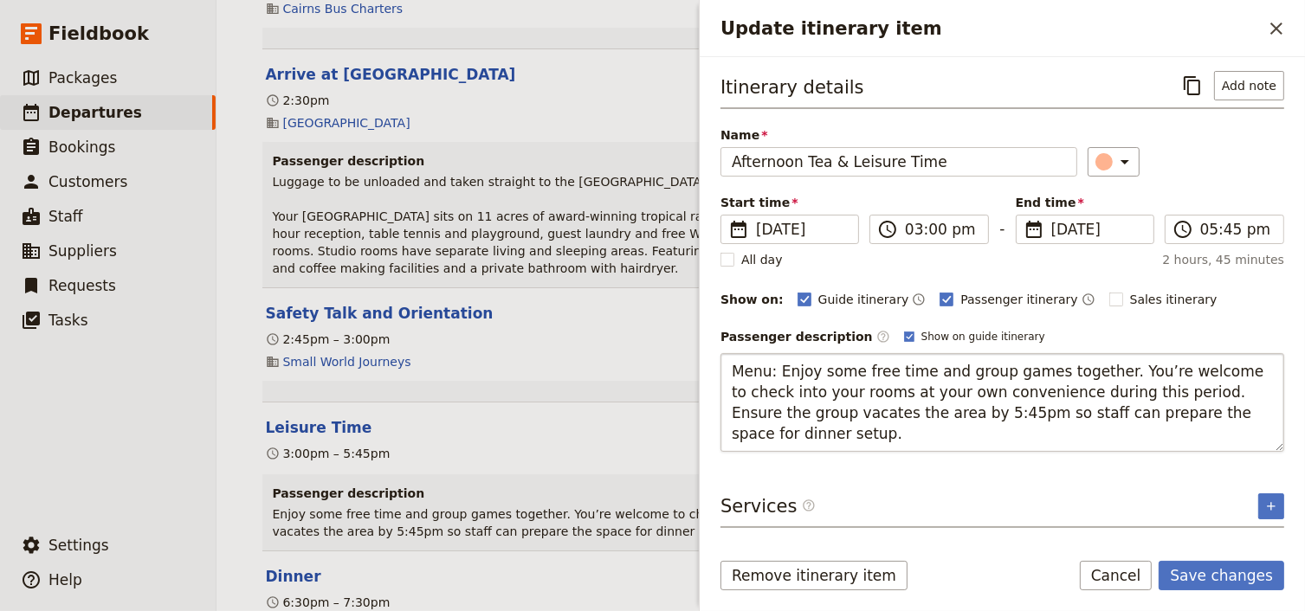
click at [772, 368] on textarea "Menu: Enjoy some free time and group games together. You’re welcome to check in…" at bounding box center [1002, 402] width 564 height 99
type textarea "Menu: Homemade Pepperoni Pizza/banana cake and Mandarin Enjoy some free time an…"
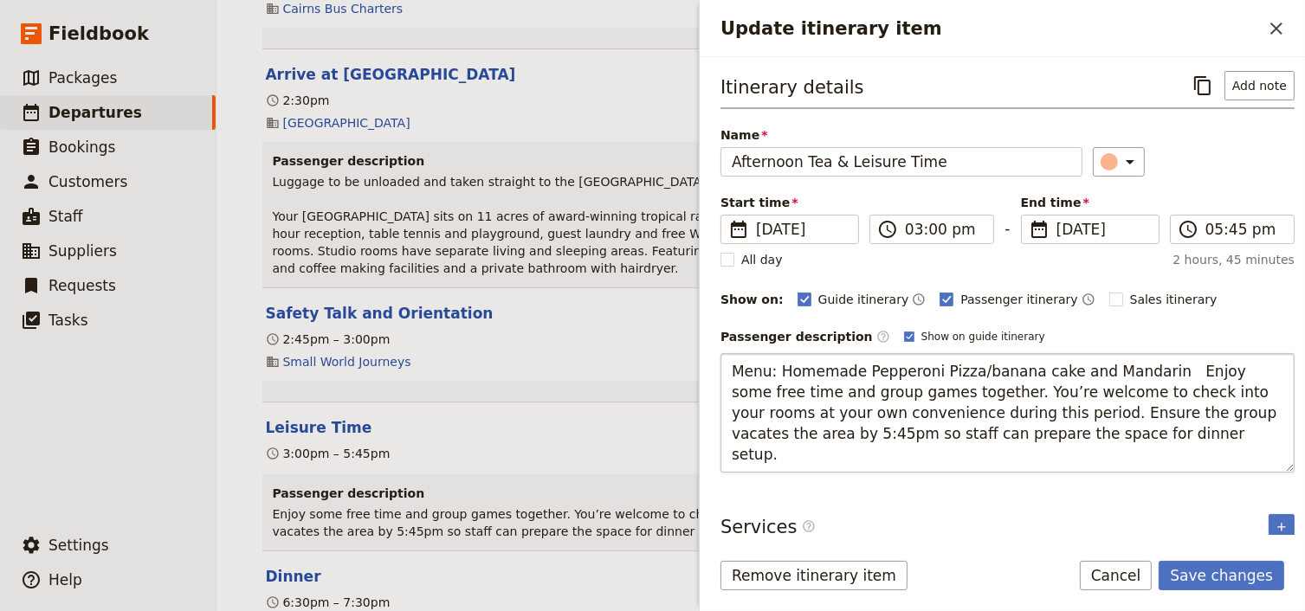
click at [777, 371] on textarea "Menu: Homemade Pepperoni Pizza/banana cake and Mandarin Enjoy some free time an…" at bounding box center [1007, 412] width 574 height 119
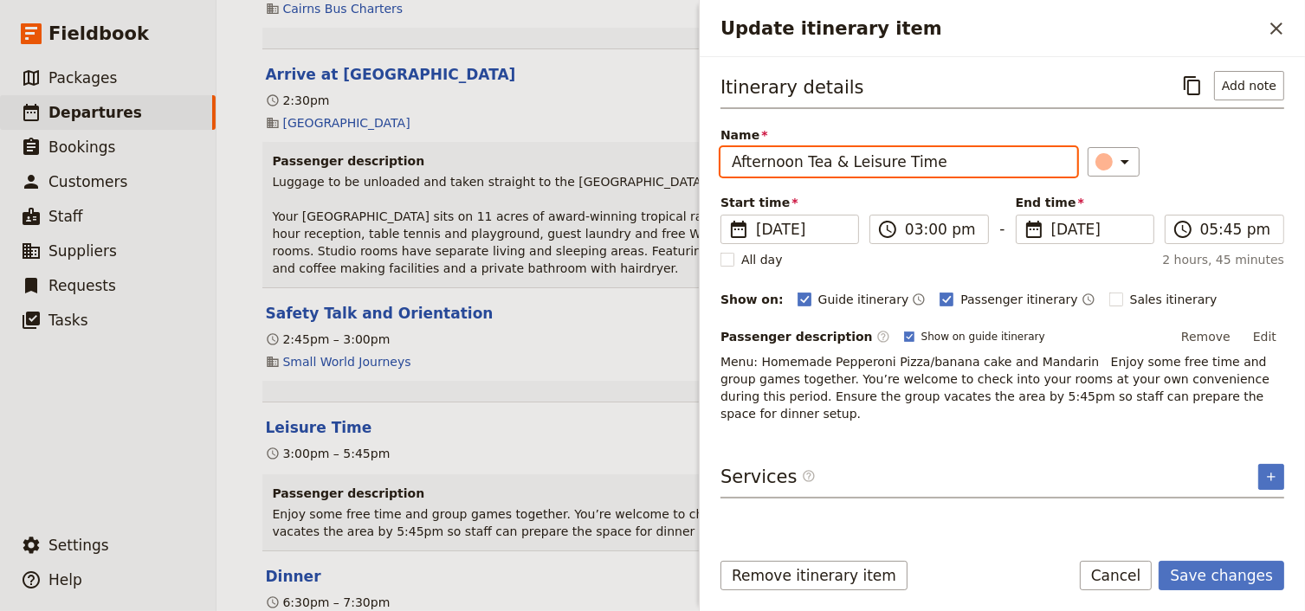
click at [731, 160] on input "Afternoon Tea & Leisure Time" at bounding box center [898, 161] width 357 height 29
type input "Boxed Afternoon Tea & Leisure Time"
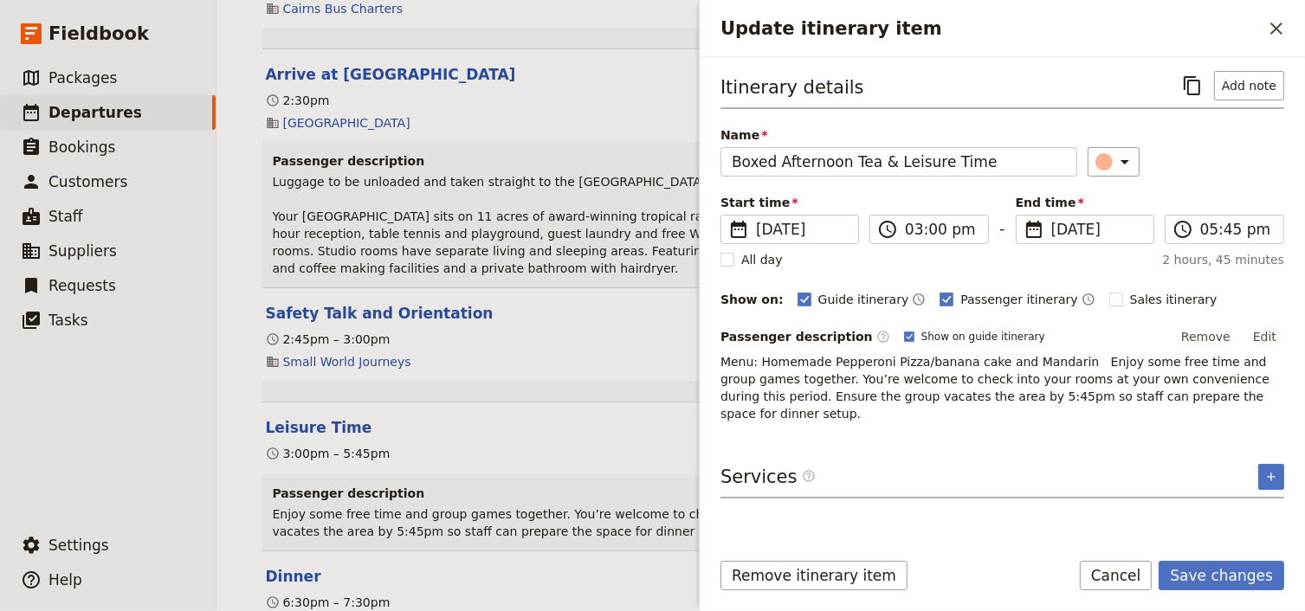
click at [886, 356] on p "Menu: Homemade Pepperoni Pizza/banana cake and Mandarin Enjoy some free time an…" at bounding box center [1002, 387] width 564 height 69
drag, startPoint x: 1270, startPoint y: 336, endPoint x: 1219, endPoint y: 340, distance: 51.3
click at [1269, 336] on button "Edit" at bounding box center [1264, 337] width 39 height 26
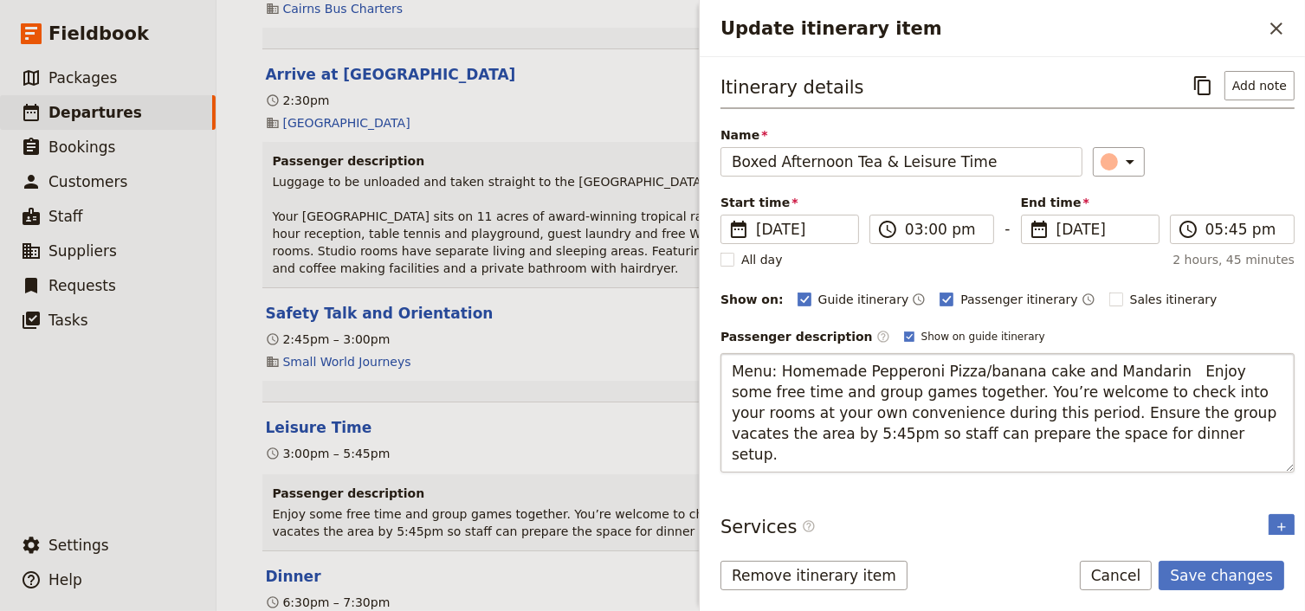
click at [931, 365] on textarea "Menu: Homemade Pepperoni Pizza/banana cake and Mandarin Enjoy some free time an…" at bounding box center [1007, 412] width 574 height 119
click at [1077, 366] on textarea "Menu: Homemade Pepperoni pizza/banana cake and Mandarin Enjoy some free time an…" at bounding box center [1007, 412] width 574 height 119
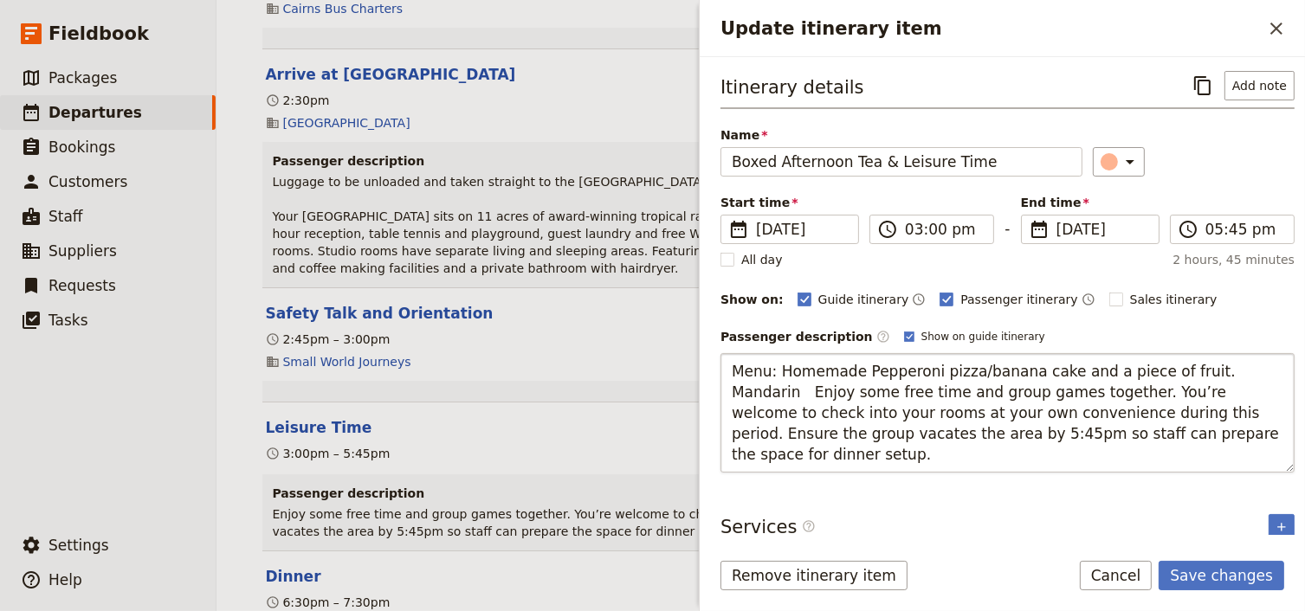
drag, startPoint x: 1250, startPoint y: 370, endPoint x: 1185, endPoint y: 371, distance: 64.9
click at [1185, 371] on textarea "Menu: Homemade Pepperoni pizza/banana cake and a piece of fruit. Mandarin Enjoy…" at bounding box center [1007, 412] width 574 height 119
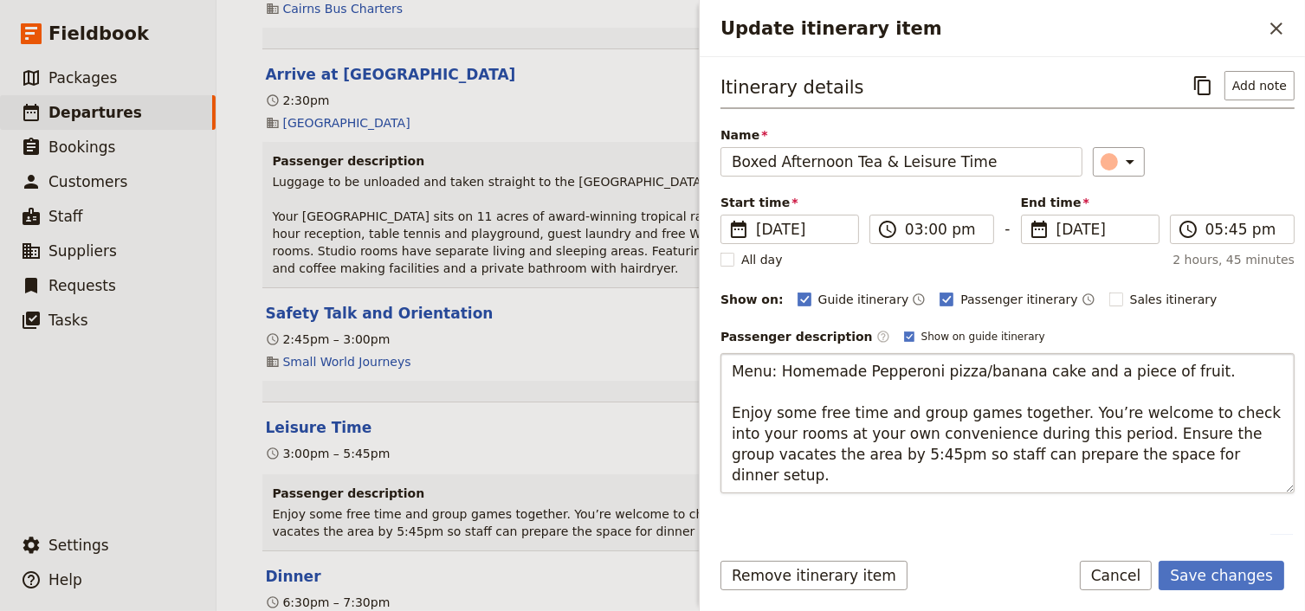
click at [752, 474] on textarea "Menu: Homemade Pepperoni pizza/banana cake and a piece of fruit. Enjoy some fre…" at bounding box center [1007, 423] width 574 height 140
type textarea "Menu: Homemade Pepperoni pizza/banana cake and a piece of fruit. Enjoy some fre…"
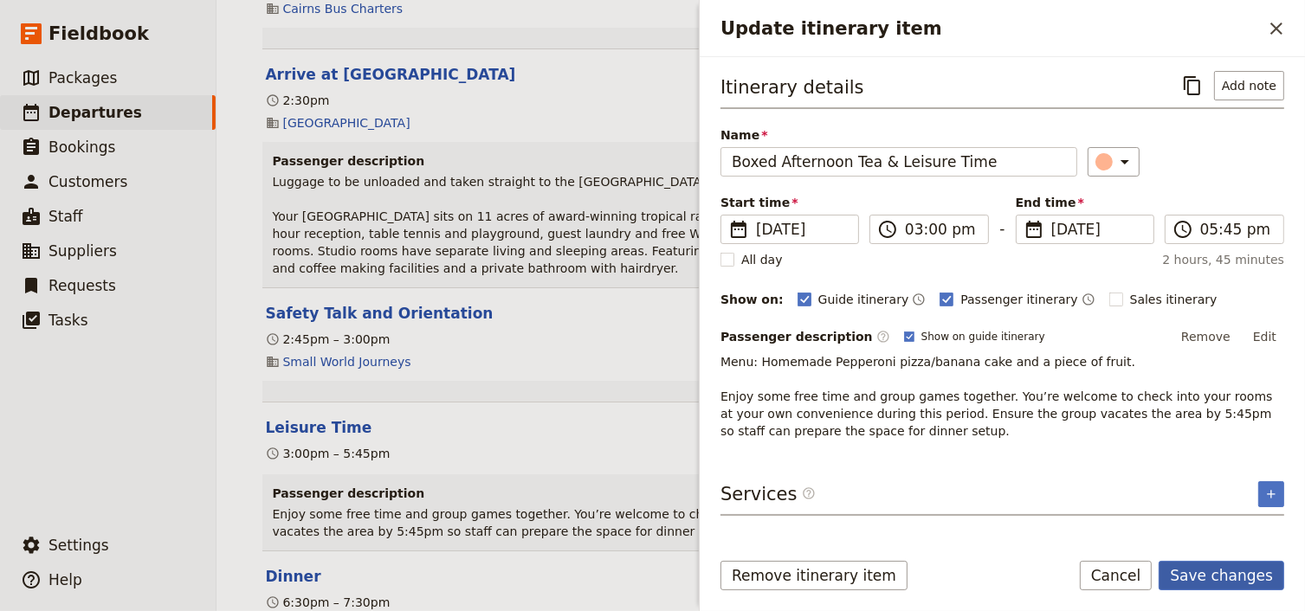
click at [1216, 578] on button "Save changes" at bounding box center [1221, 575] width 126 height 29
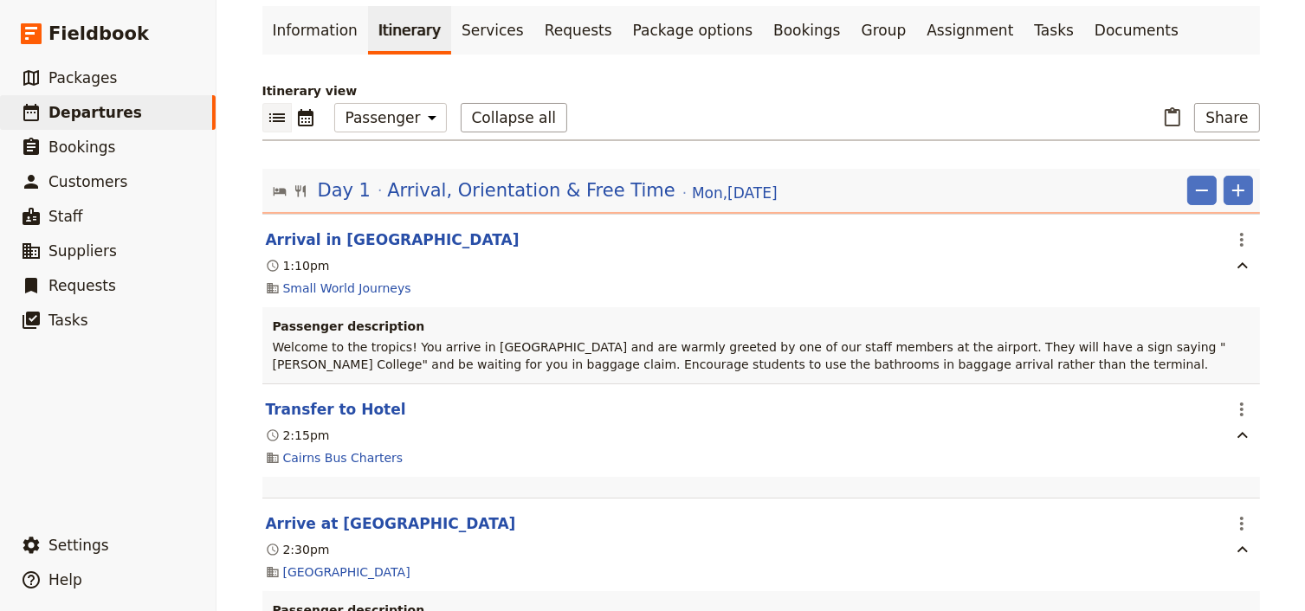
scroll to position [0, 0]
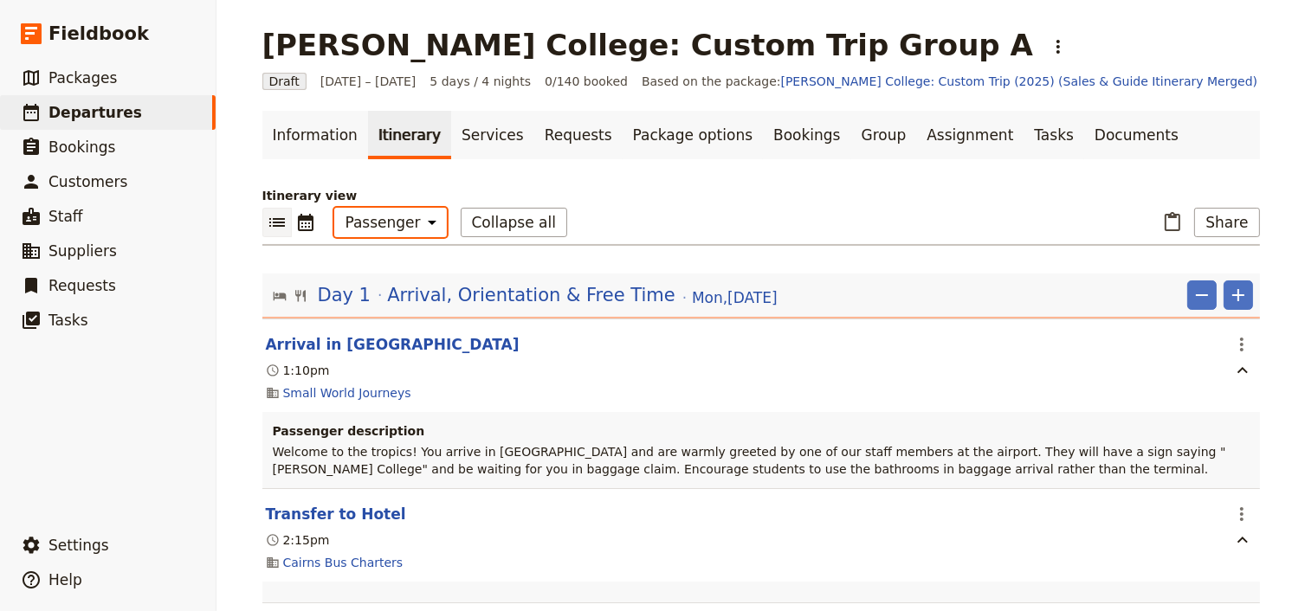
click at [360, 227] on select "Office Guide Passenger Sales" at bounding box center [390, 222] width 113 height 29
select select "STAFF"
click at [334, 208] on select "Office Guide Passenger Sales" at bounding box center [390, 222] width 113 height 29
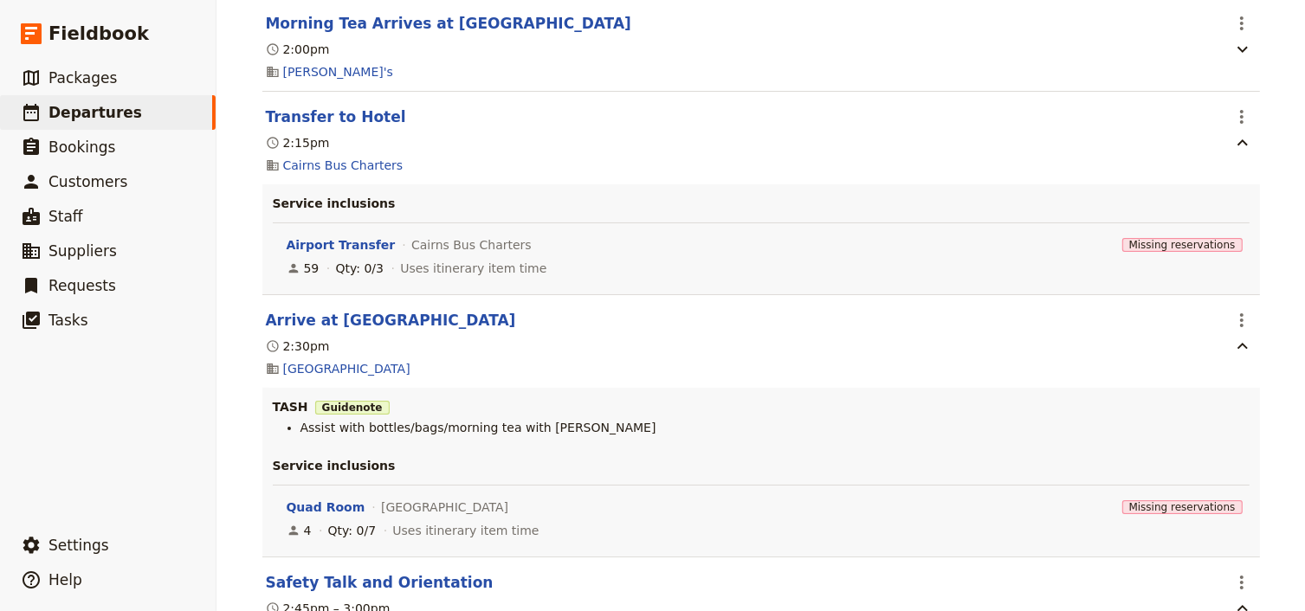
scroll to position [970, 0]
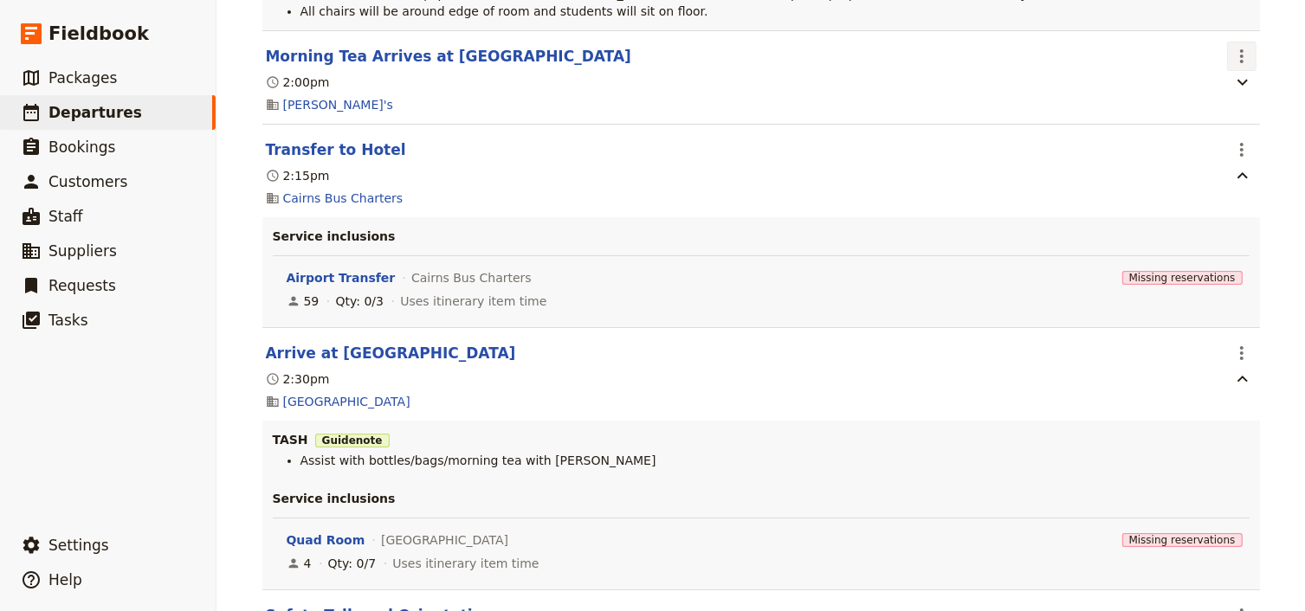
click at [1240, 63] on icon "Actions" at bounding box center [1241, 56] width 3 height 14
click at [1206, 90] on span "Edit this itinerary item" at bounding box center [1155, 95] width 136 height 17
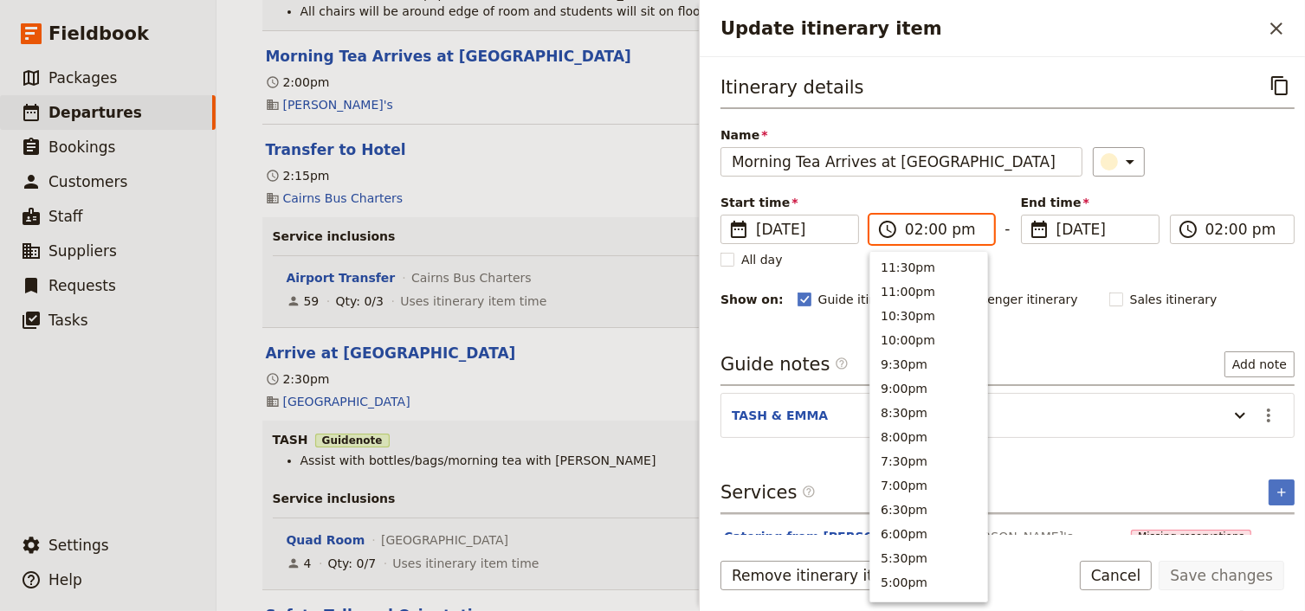
click at [927, 229] on input "02:00 pm" at bounding box center [944, 229] width 78 height 21
click at [931, 233] on input "02:00 pm" at bounding box center [944, 229] width 78 height 21
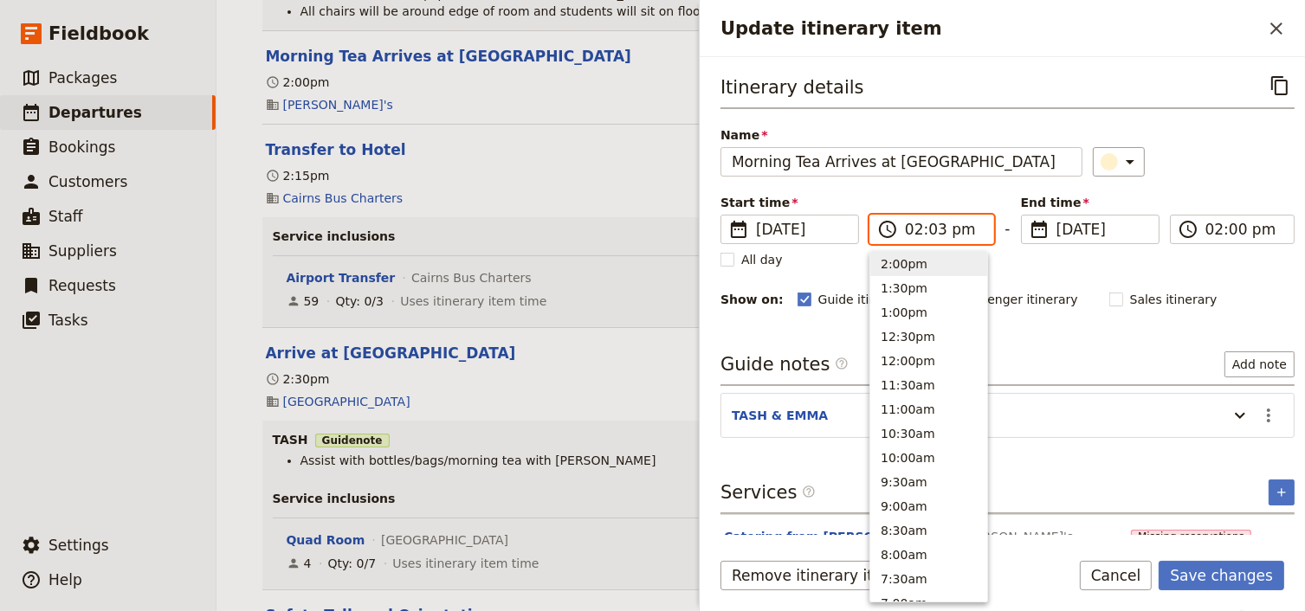
type input "02:30 pm"
click at [1223, 229] on input "02:30 pm" at bounding box center [1244, 229] width 78 height 21
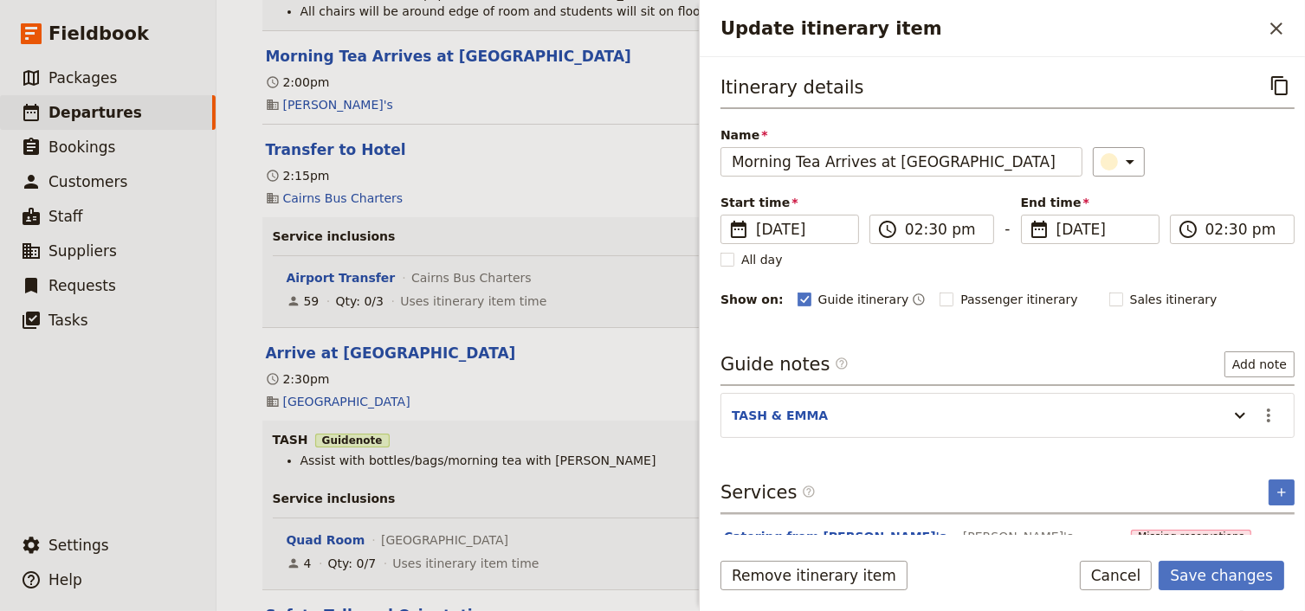
click at [1209, 197] on div "Start time ​ [DATE] [DATE] [DATE] 14:30 ​ 02:30 pm - End time ​ [DATE] [DATE] […" at bounding box center [1007, 219] width 574 height 50
click at [1233, 415] on icon "Update itinerary item" at bounding box center [1239, 415] width 21 height 21
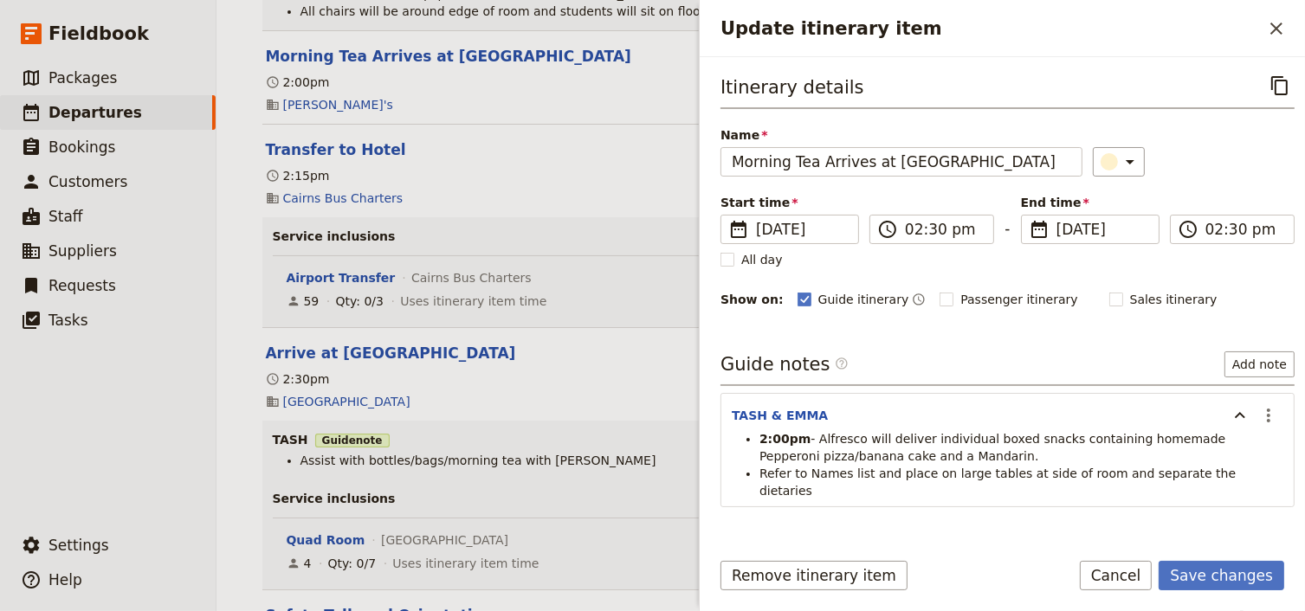
click at [786, 451] on span "- Alfresco will deliver individual boxed snacks containing homemade Pepperoni p…" at bounding box center [994, 447] width 470 height 31
click at [772, 436] on strong "2:00pm" at bounding box center [784, 439] width 51 height 14
click at [1260, 415] on icon "Actions" at bounding box center [1268, 415] width 21 height 21
click at [1235, 447] on span "Edit note" at bounding box center [1208, 450] width 55 height 17
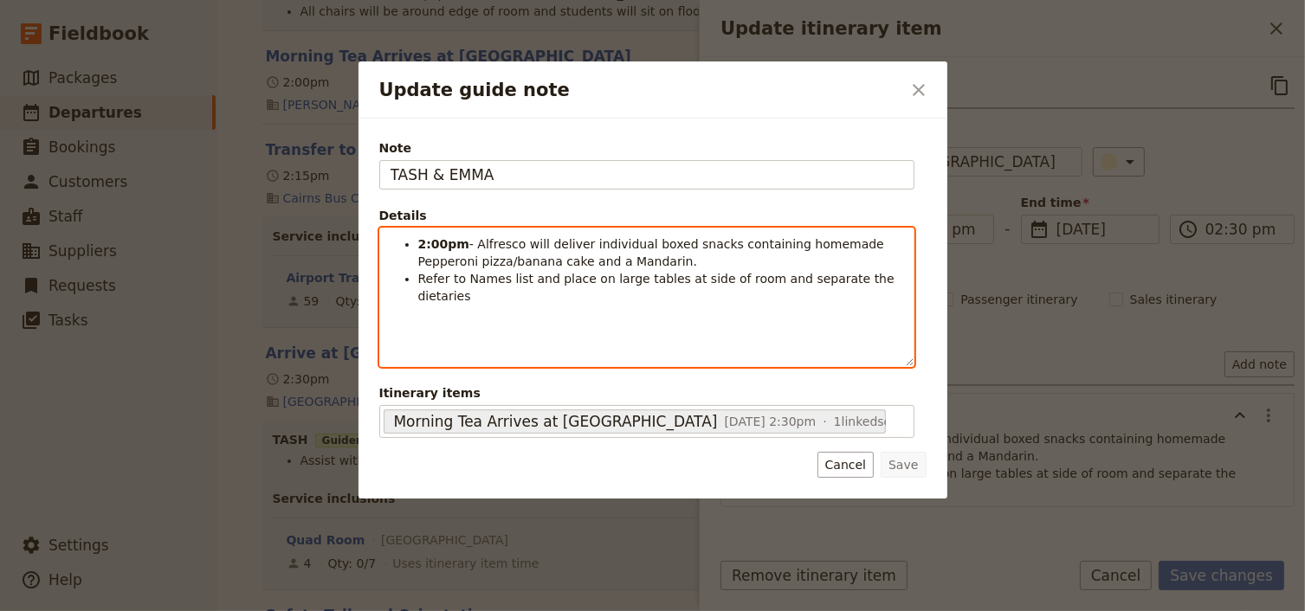
click at [435, 242] on strong "2:00pm" at bounding box center [443, 244] width 51 height 14
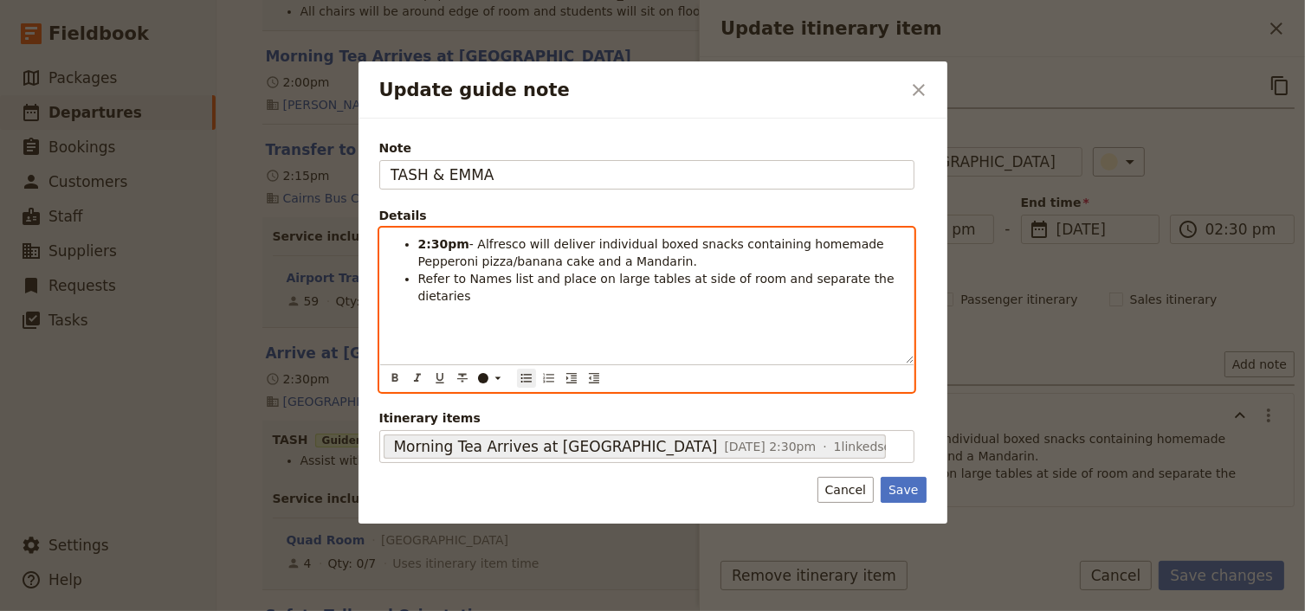
drag, startPoint x: 710, startPoint y: 242, endPoint x: 723, endPoint y: 258, distance: 21.0
click at [723, 258] on li "2:30pm - Alfresco will deliver individual boxed snacks containing homemade Pepp…" at bounding box center [660, 252] width 485 height 35
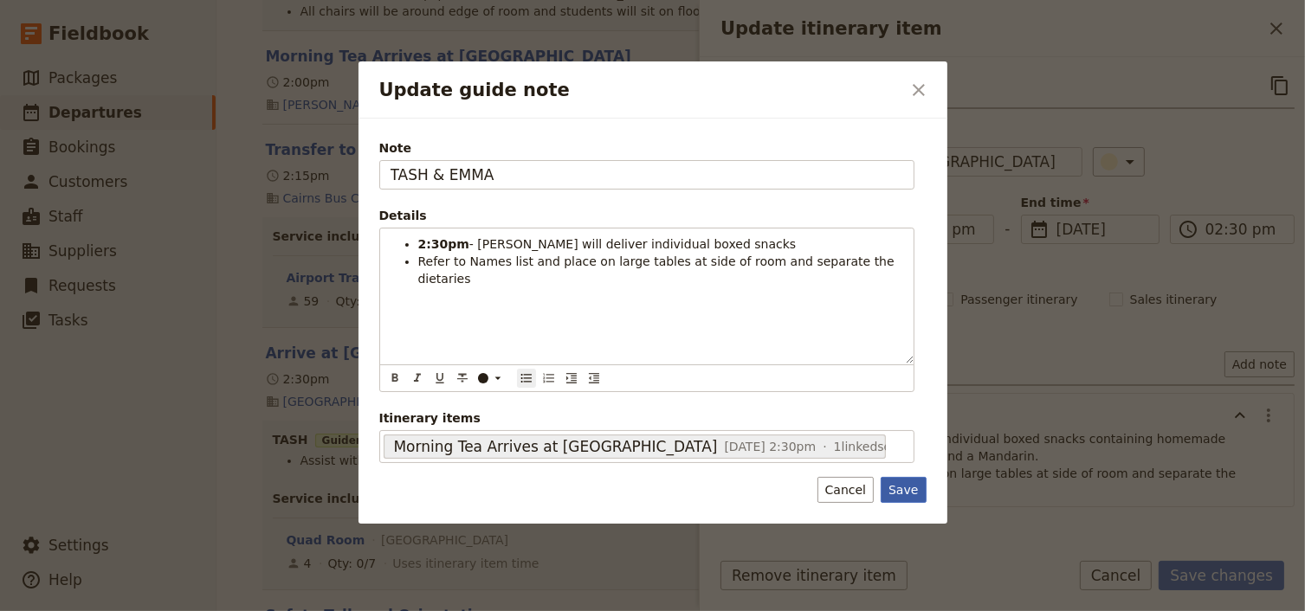
click at [903, 489] on button "Save" at bounding box center [902, 490] width 45 height 26
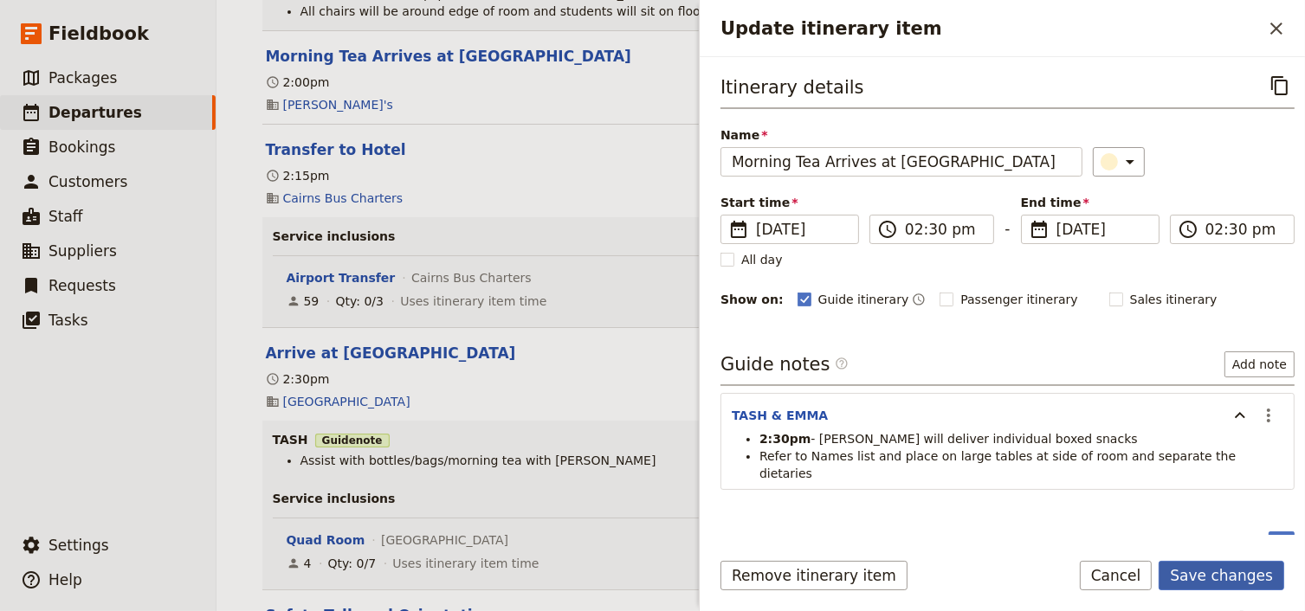
click at [1223, 575] on button "Save changes" at bounding box center [1221, 575] width 126 height 29
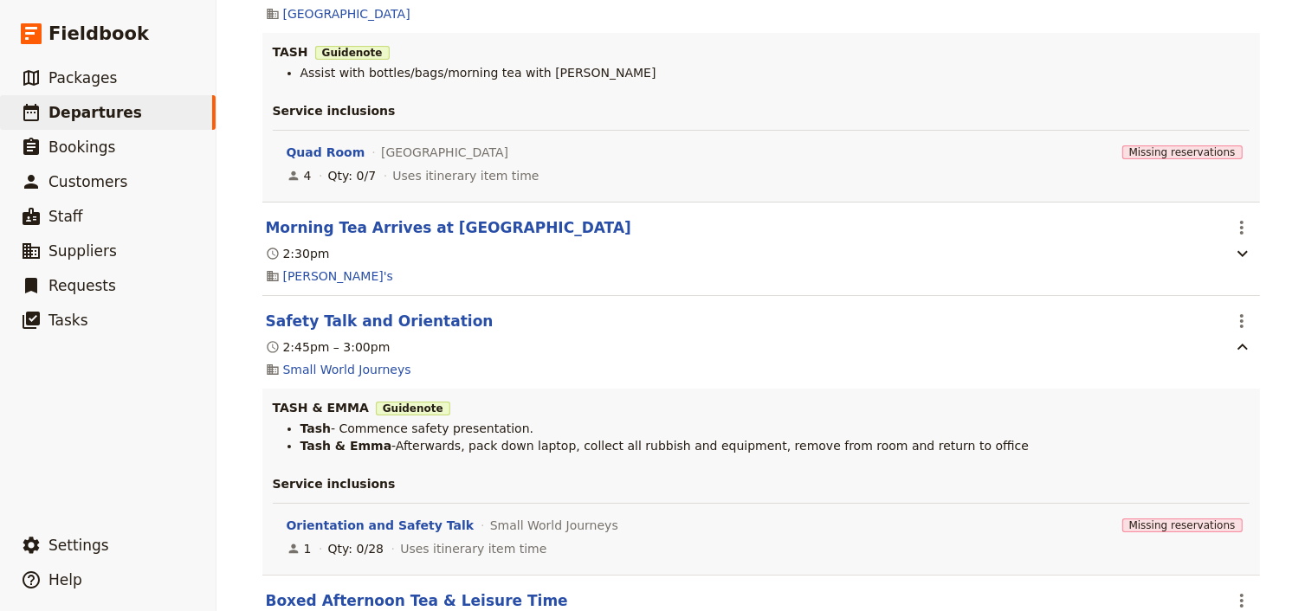
scroll to position [1316, 0]
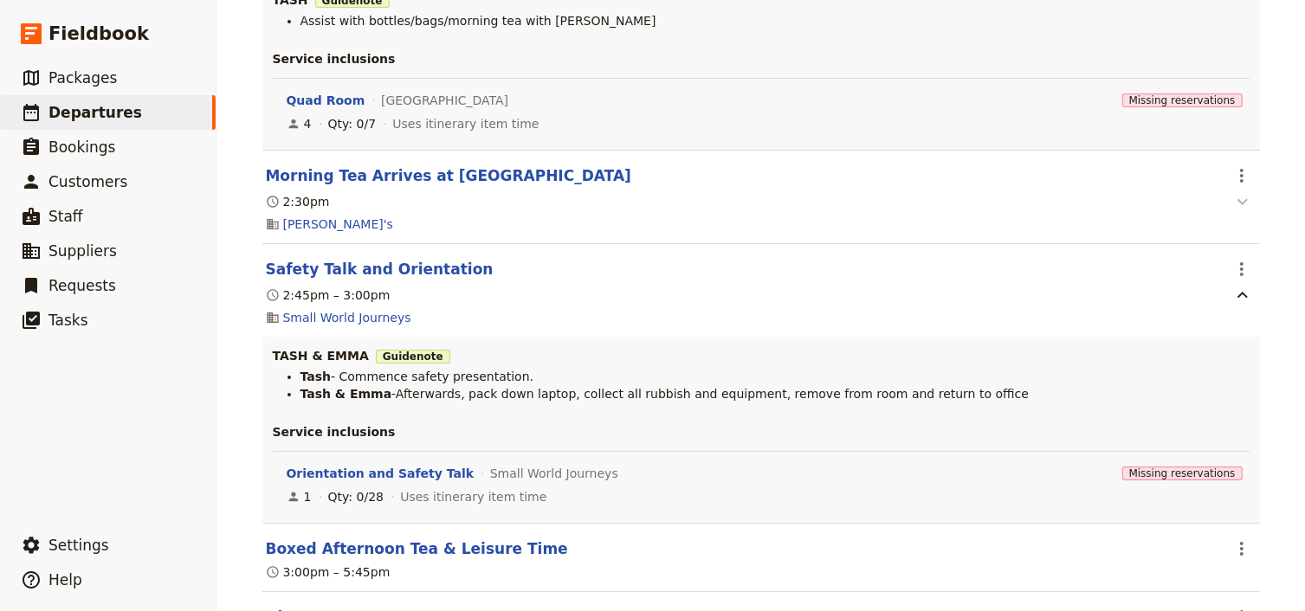
click at [1232, 205] on icon "button" at bounding box center [1242, 201] width 21 height 21
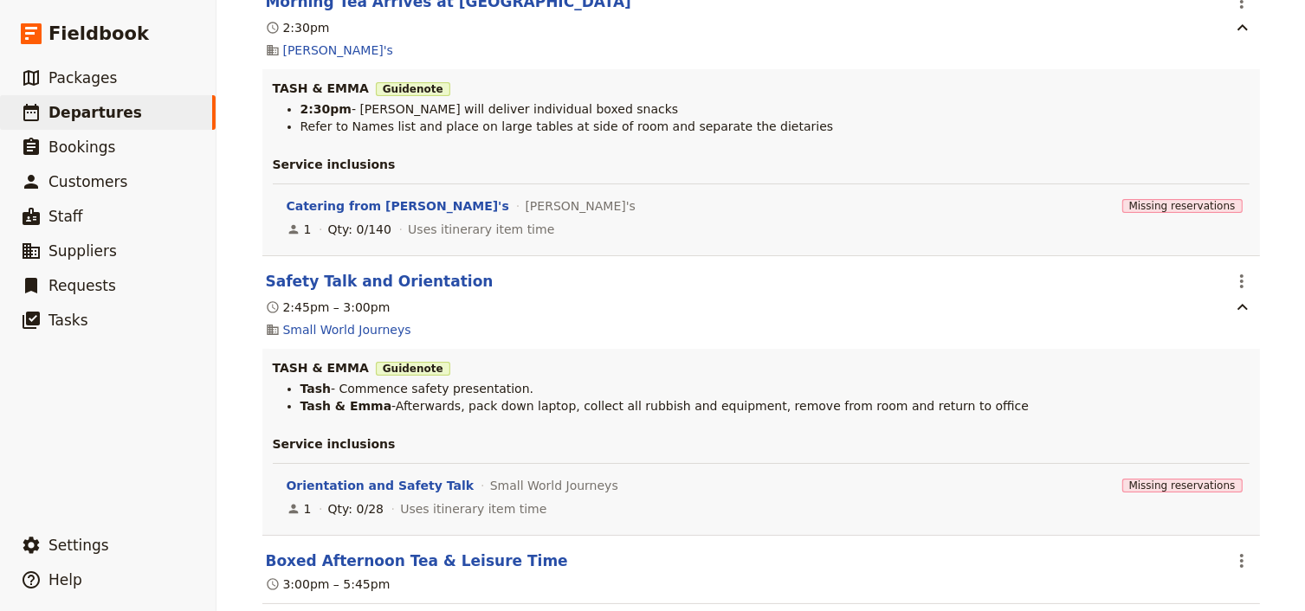
scroll to position [1524, 0]
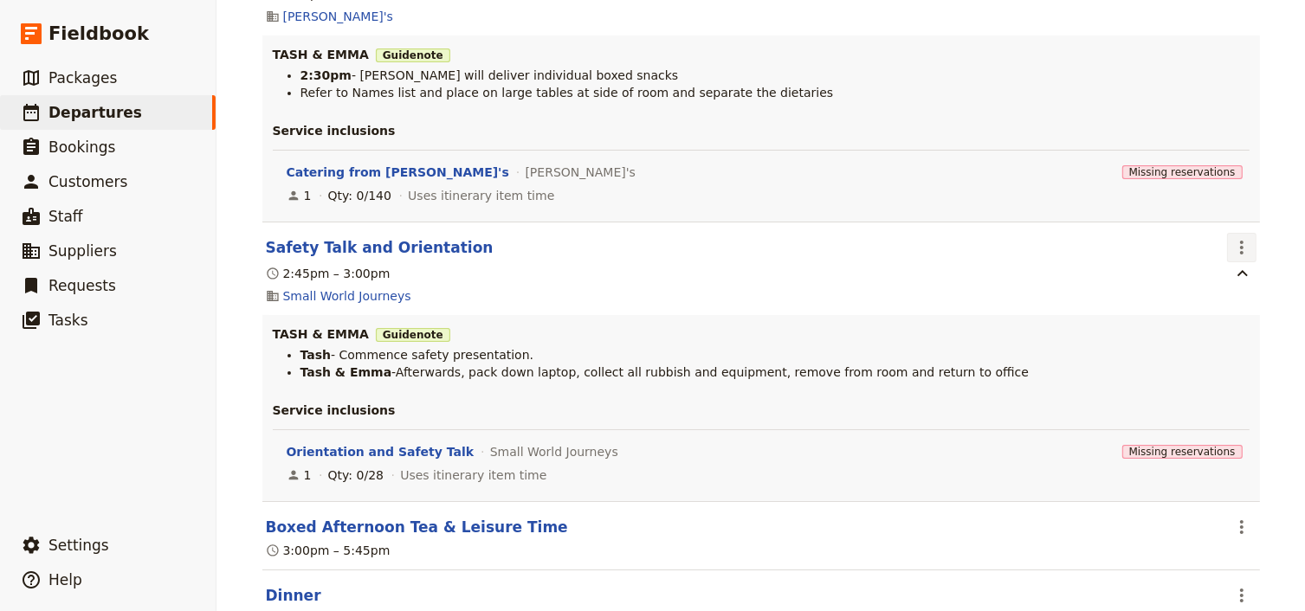
click at [1233, 249] on icon "Actions" at bounding box center [1241, 247] width 21 height 21
click at [1213, 293] on span "Edit this itinerary item" at bounding box center [1155, 289] width 136 height 17
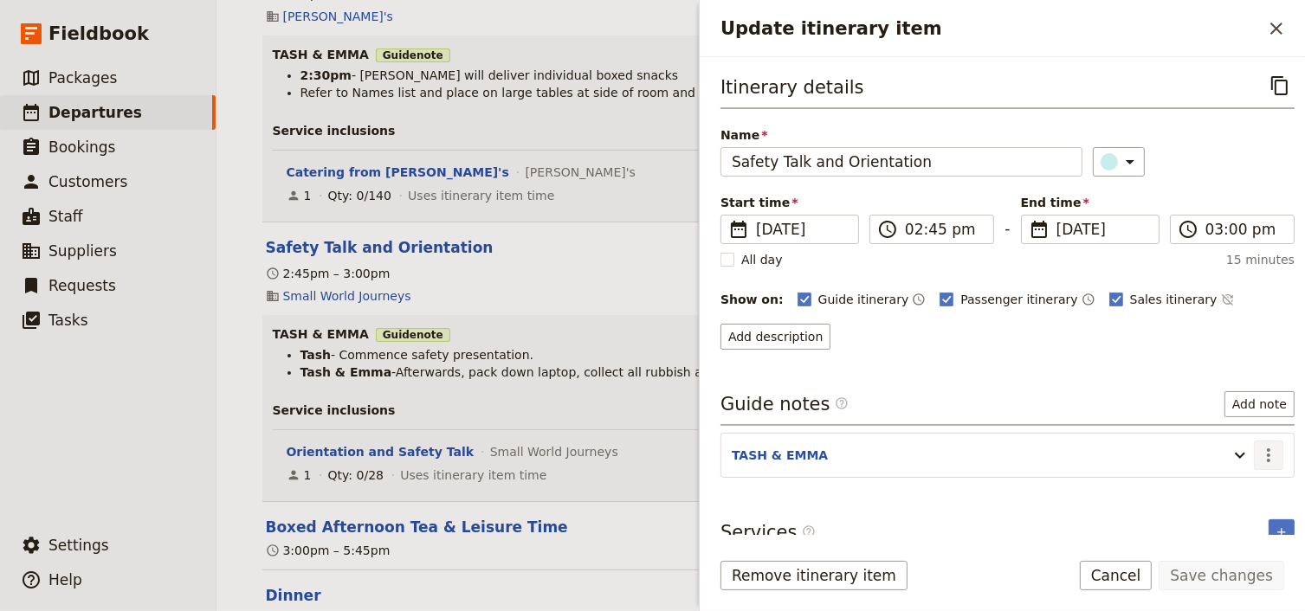
click at [1260, 454] on icon "Actions" at bounding box center [1268, 455] width 21 height 21
click at [1222, 490] on span "Edit note" at bounding box center [1208, 488] width 55 height 17
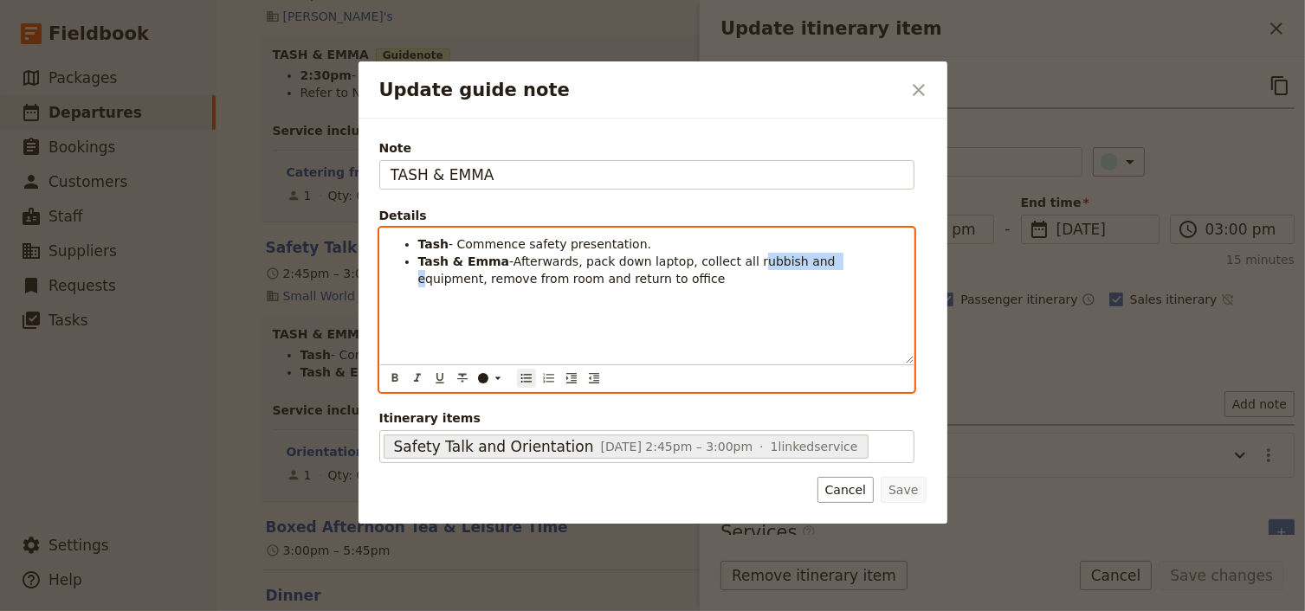
drag, startPoint x: 787, startPoint y: 259, endPoint x: 720, endPoint y: 257, distance: 66.7
click at [720, 257] on span "-Afterwards, pack down laptop, collect all rubbish and equipment, remove from r…" at bounding box center [629, 270] width 422 height 31
drag, startPoint x: 890, startPoint y: 261, endPoint x: 789, endPoint y: 261, distance: 101.3
click at [789, 261] on span "-Afterwards, pack down laptop, collect all equipment, remove from room and retu…" at bounding box center [652, 270] width 468 height 31
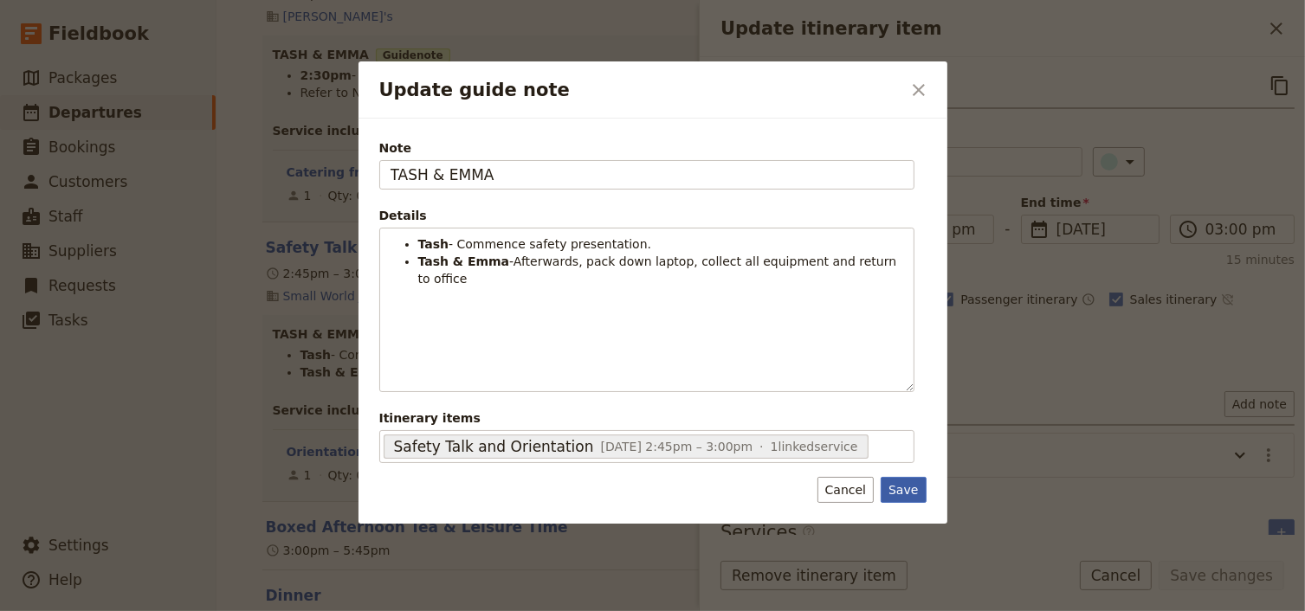
click at [911, 489] on button "Save" at bounding box center [902, 490] width 45 height 26
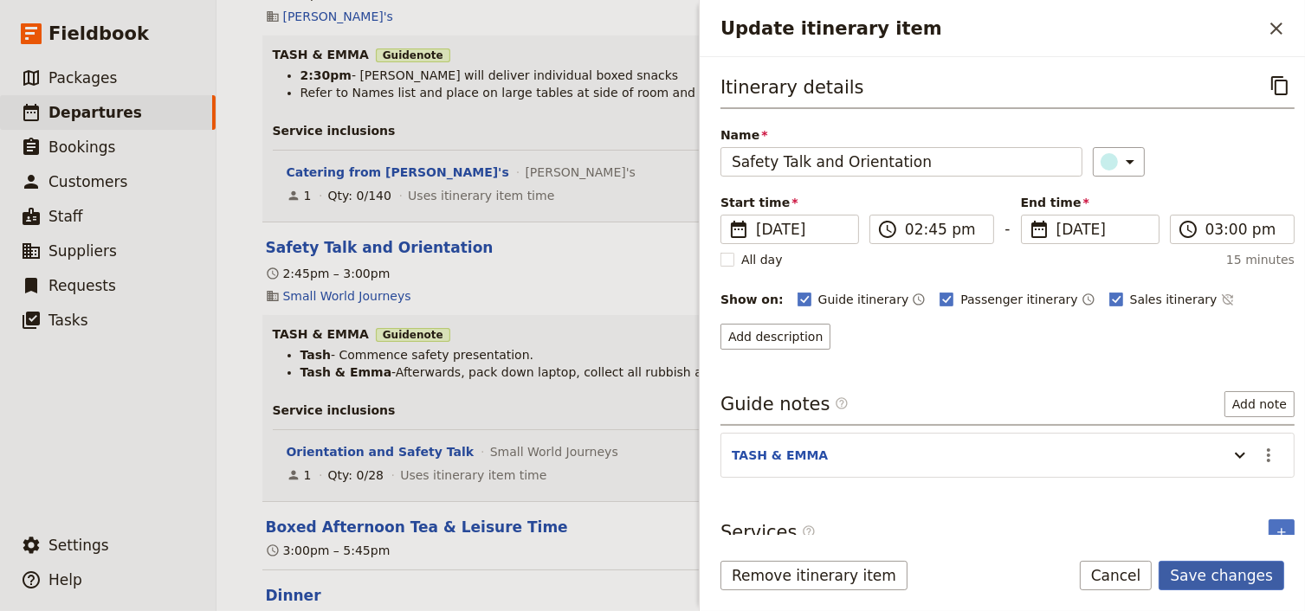
click at [1221, 574] on button "Save changes" at bounding box center [1221, 575] width 126 height 29
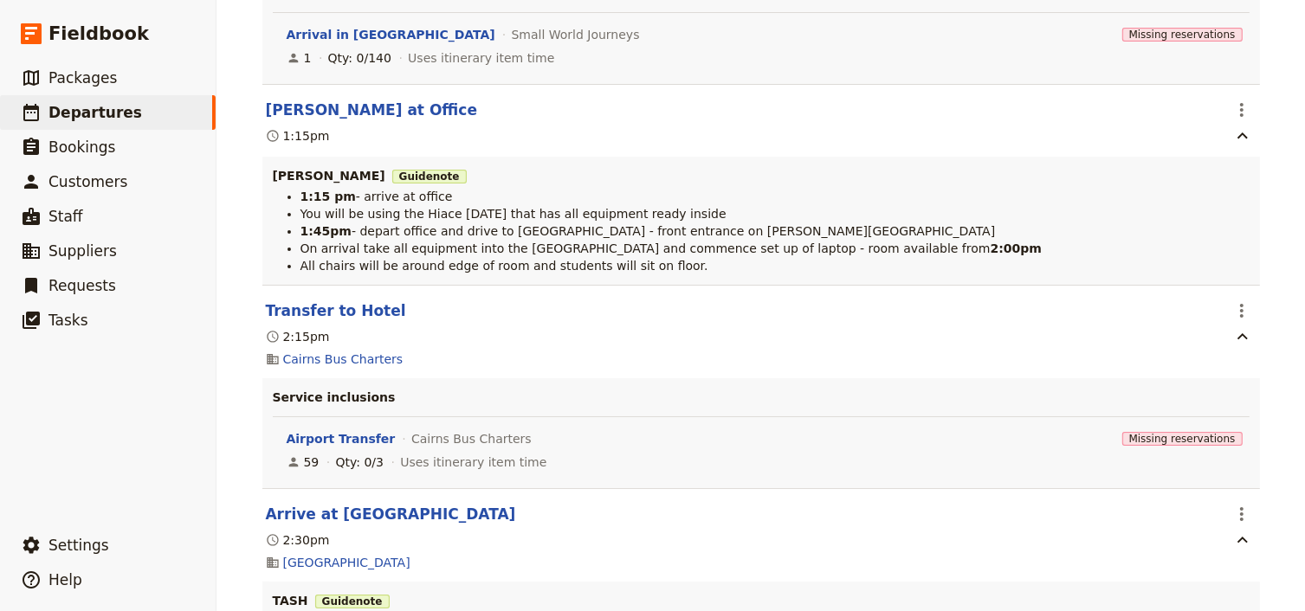
scroll to position [693, 0]
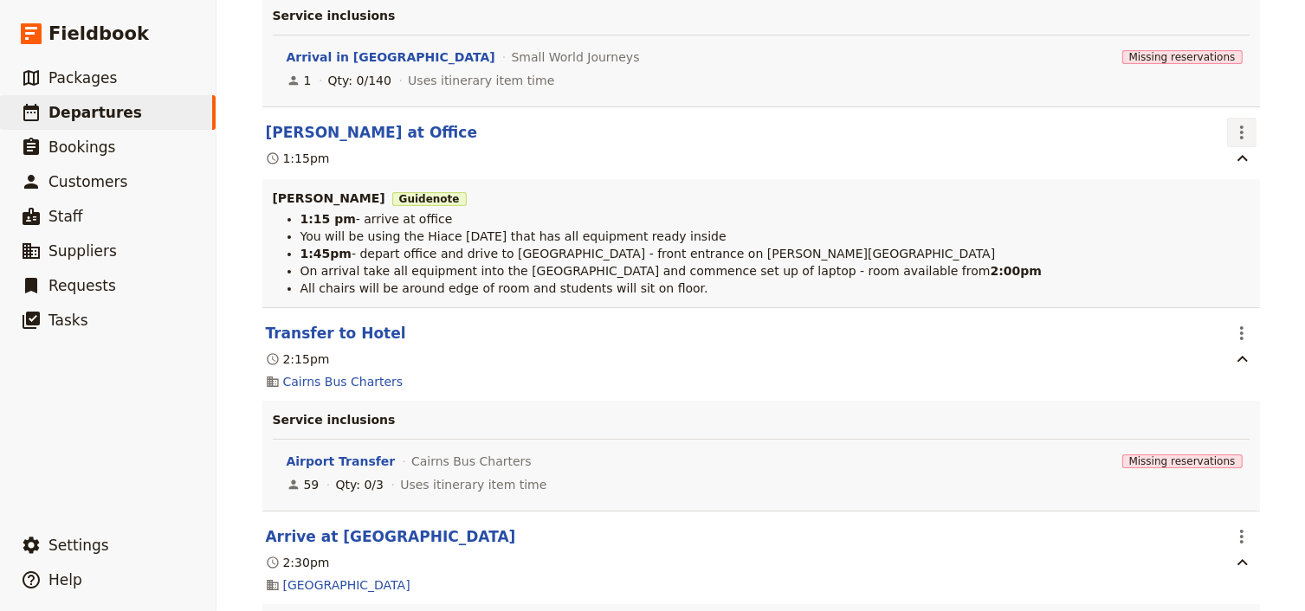
click at [1231, 135] on icon "Actions" at bounding box center [1241, 132] width 21 height 21
click at [1189, 172] on span "Edit this itinerary item" at bounding box center [1155, 170] width 136 height 17
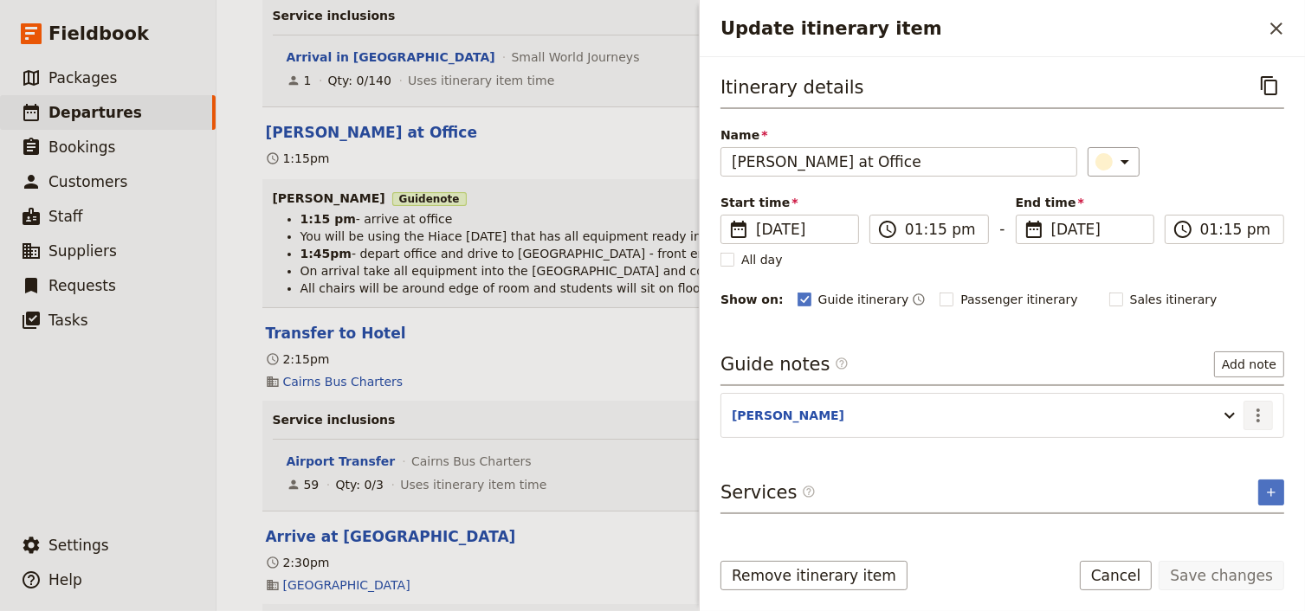
click at [1257, 409] on icon "Actions" at bounding box center [1257, 415] width 21 height 21
click at [1229, 452] on span "Edit note" at bounding box center [1208, 450] width 55 height 17
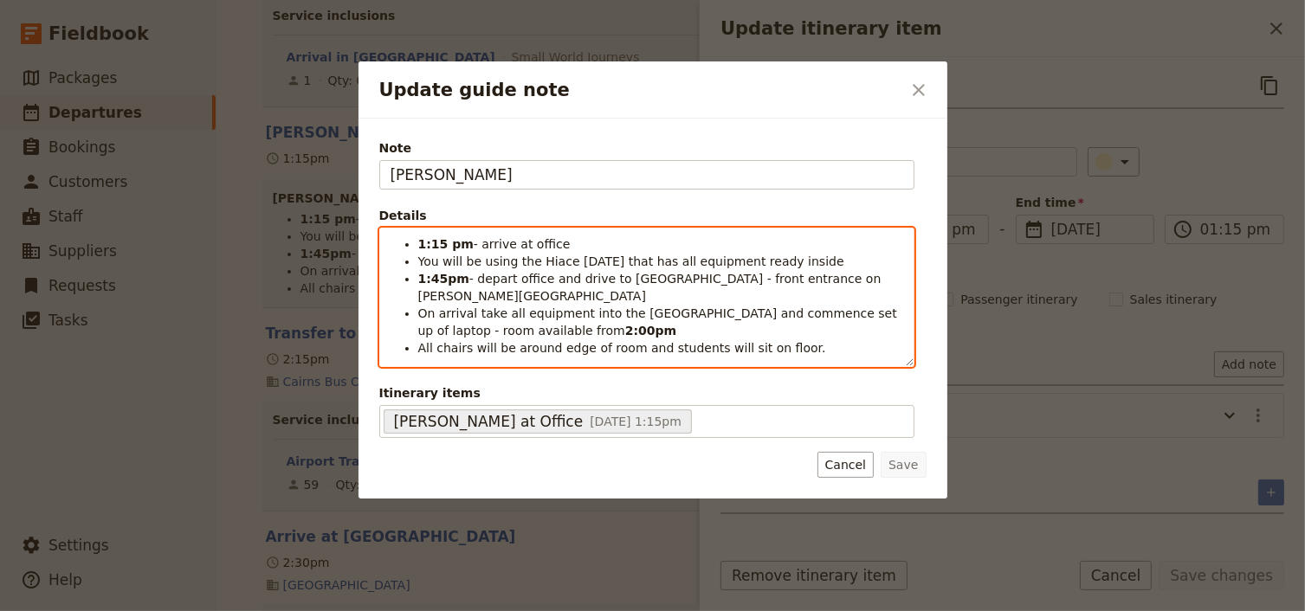
click at [855, 306] on span "On arrival take all equipment into the [GEOGRAPHIC_DATA] and commence set up of…" at bounding box center [659, 321] width 483 height 31
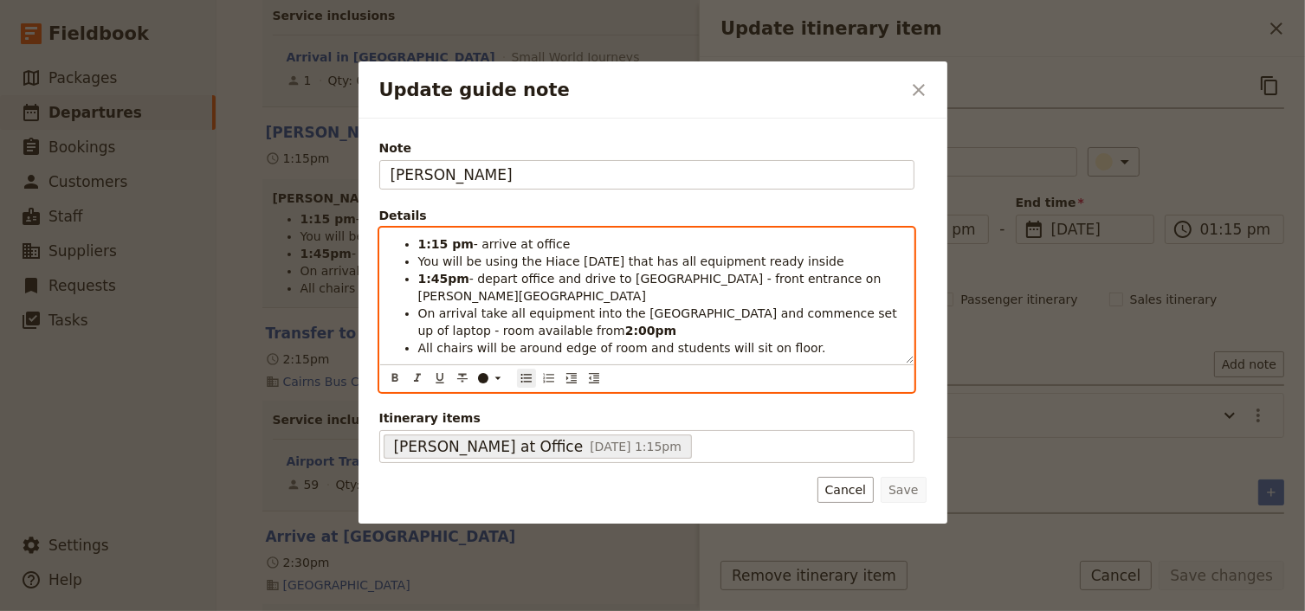
click at [898, 306] on span "On arrival take all equipment into the [GEOGRAPHIC_DATA] and commence set up of…" at bounding box center [659, 321] width 483 height 31
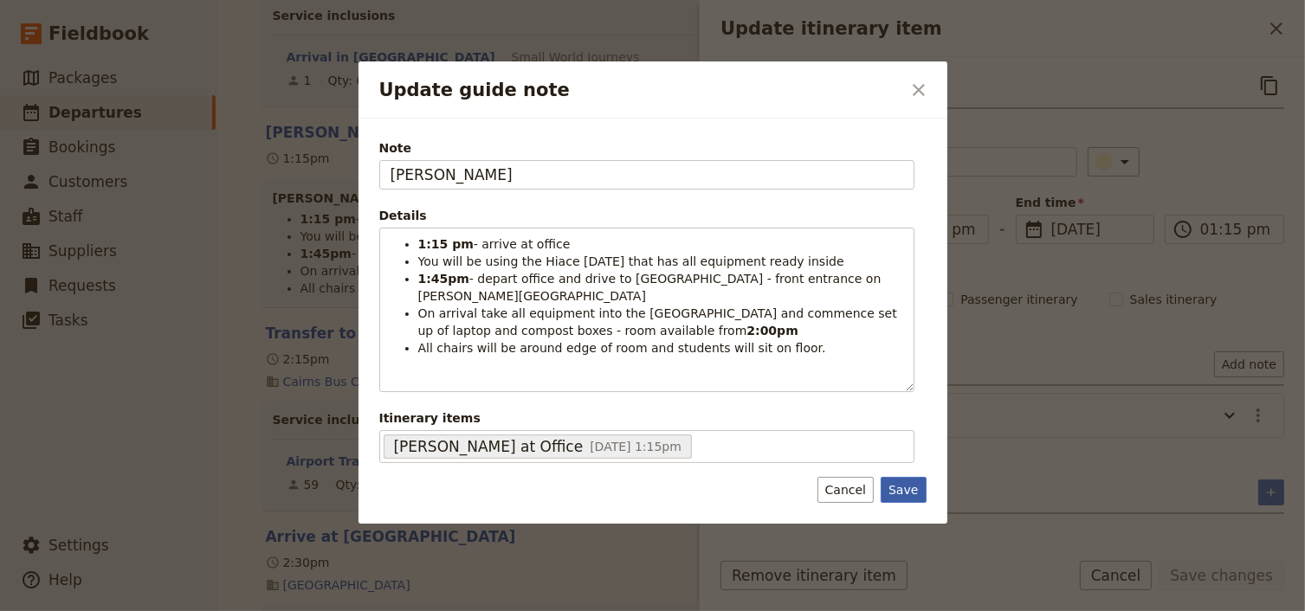
click at [909, 488] on button "Save" at bounding box center [902, 490] width 45 height 26
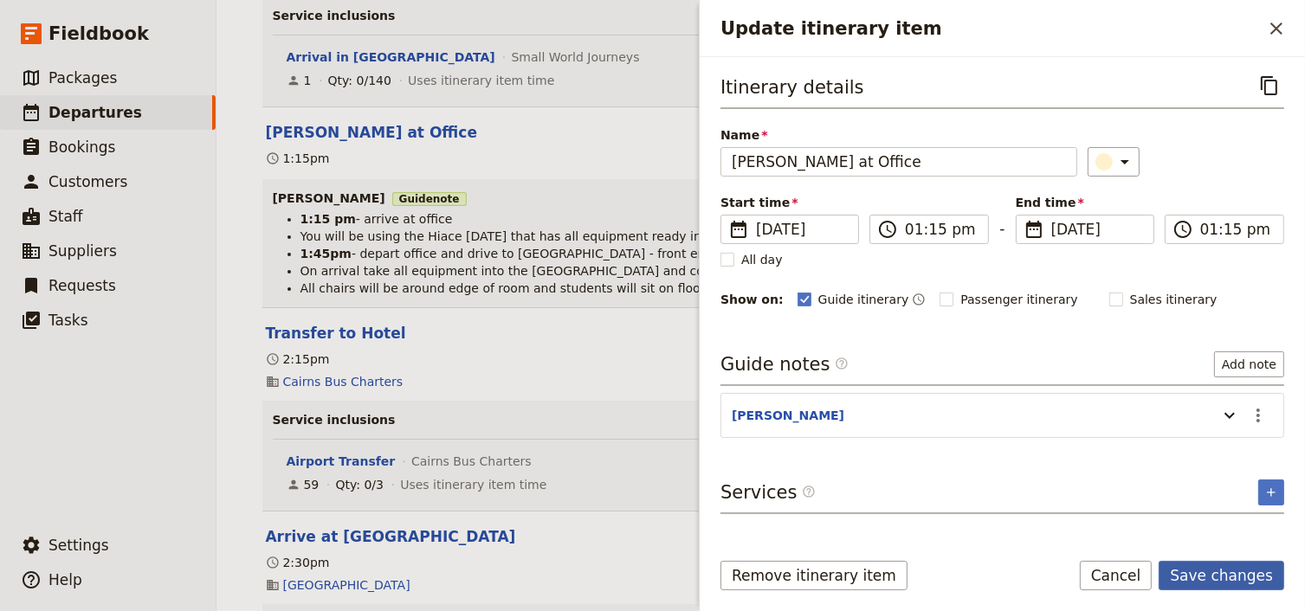
click at [1227, 576] on button "Save changes" at bounding box center [1221, 575] width 126 height 29
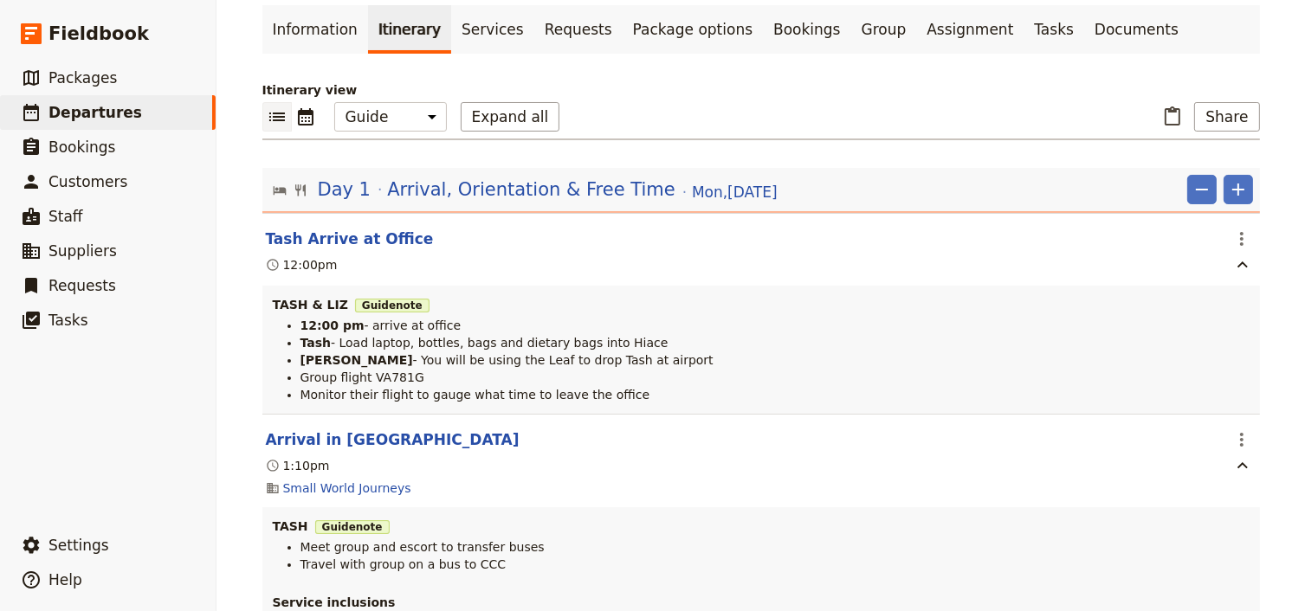
scroll to position [0, 0]
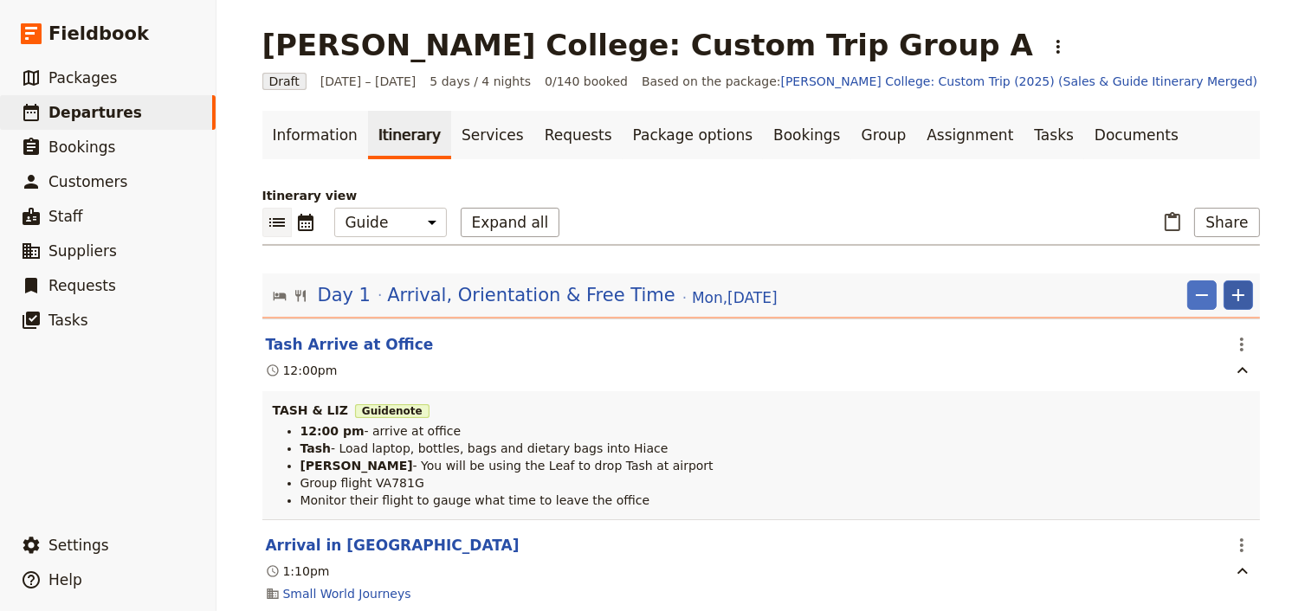
click at [1232, 293] on icon "Add" at bounding box center [1238, 295] width 12 height 12
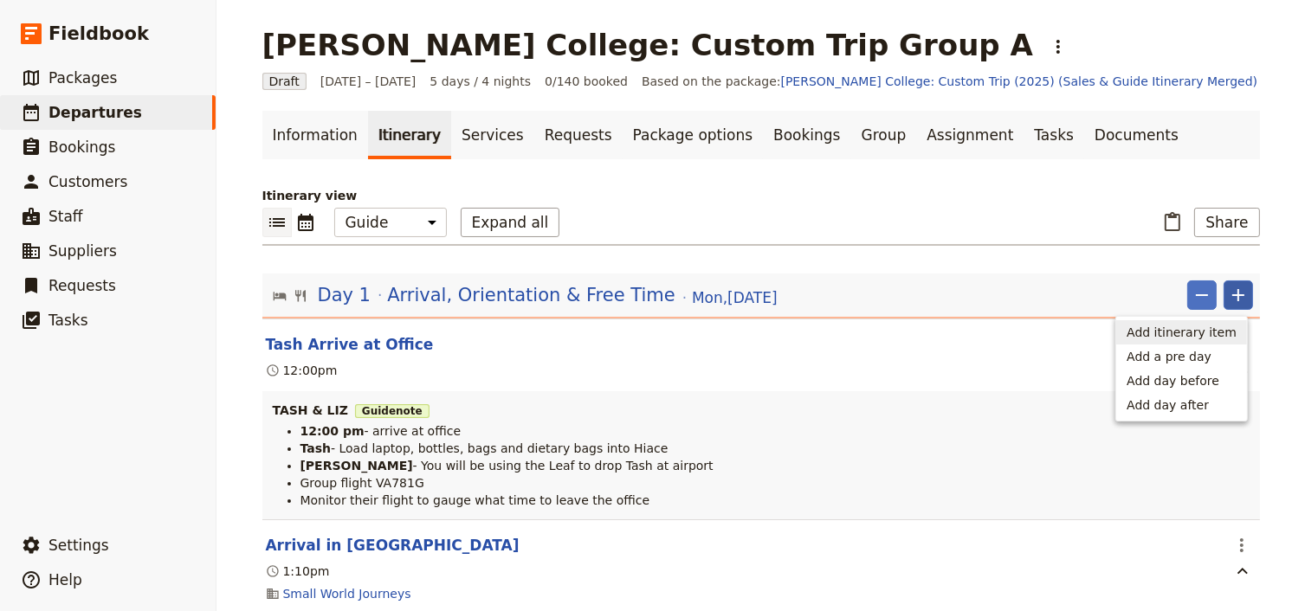
click at [1201, 336] on span "Add itinerary item" at bounding box center [1181, 332] width 110 height 17
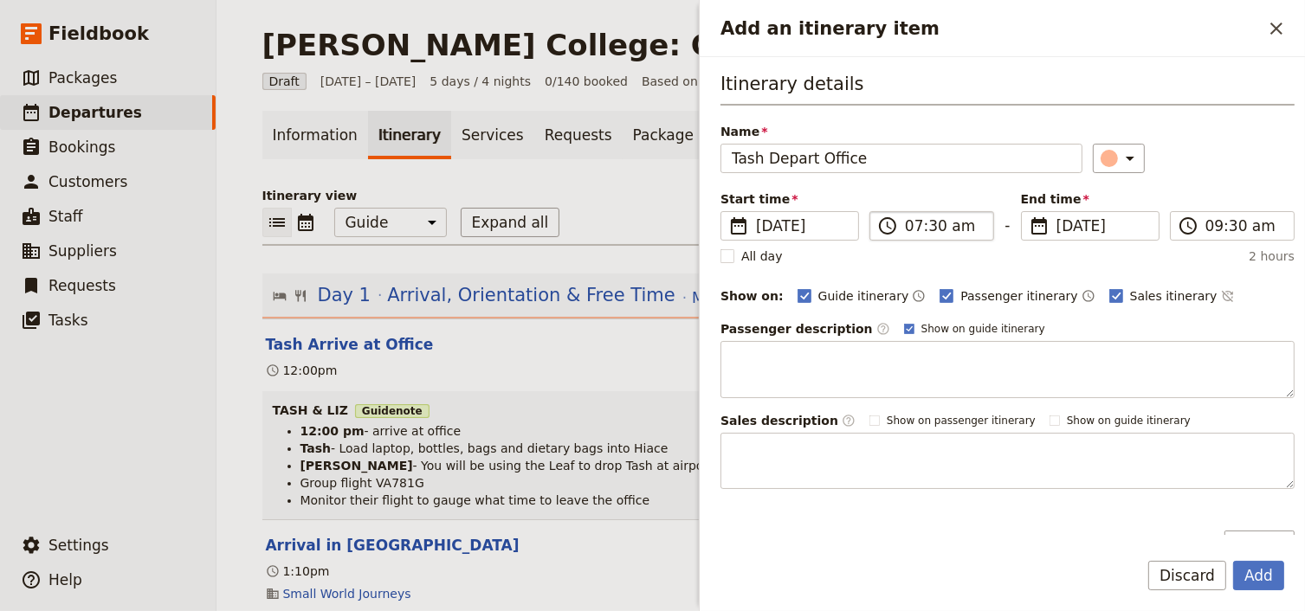
type input "Tash Depart Office"
click at [907, 226] on input "07:30 am" at bounding box center [944, 226] width 78 height 21
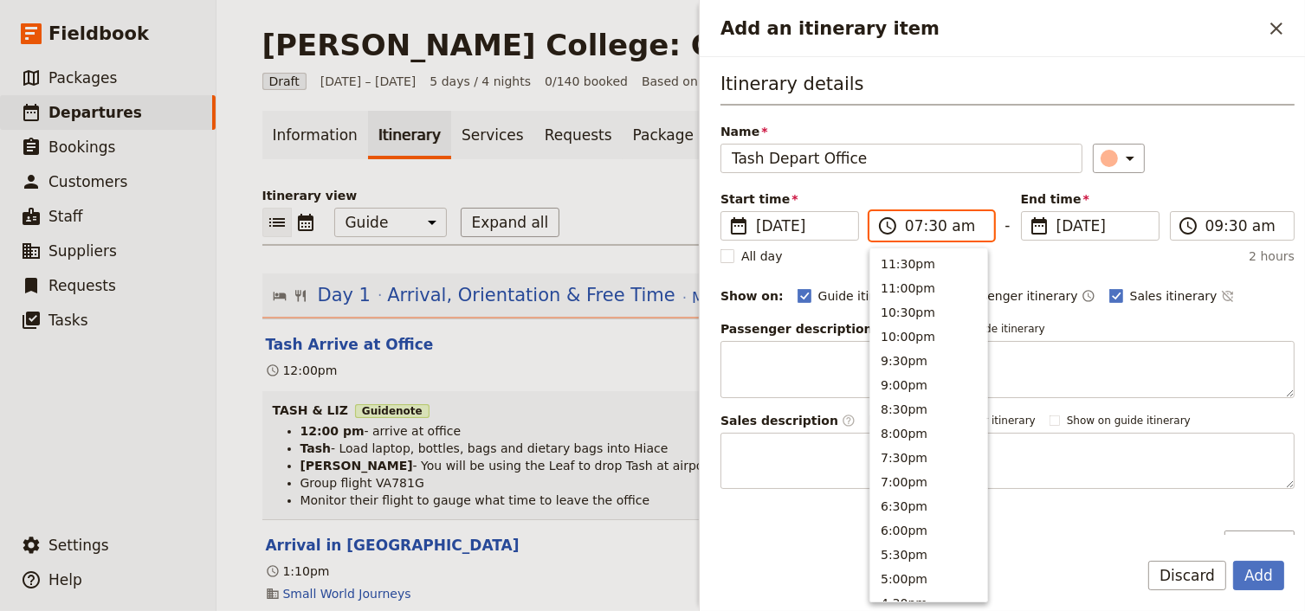
scroll to position [779, 0]
click at [928, 225] on input "04:30 am" at bounding box center [944, 226] width 78 height 21
type input "04:15 pm"
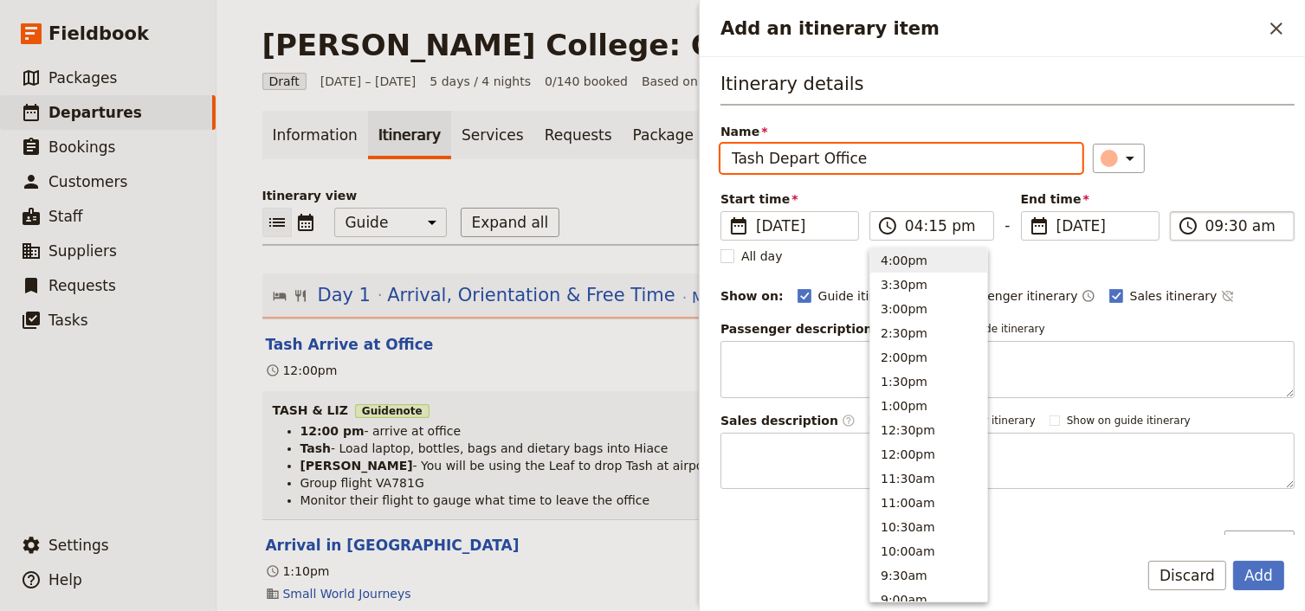
type input "04:15 pm"
click at [1205, 222] on input "04:15 pm" at bounding box center [1244, 226] width 78 height 21
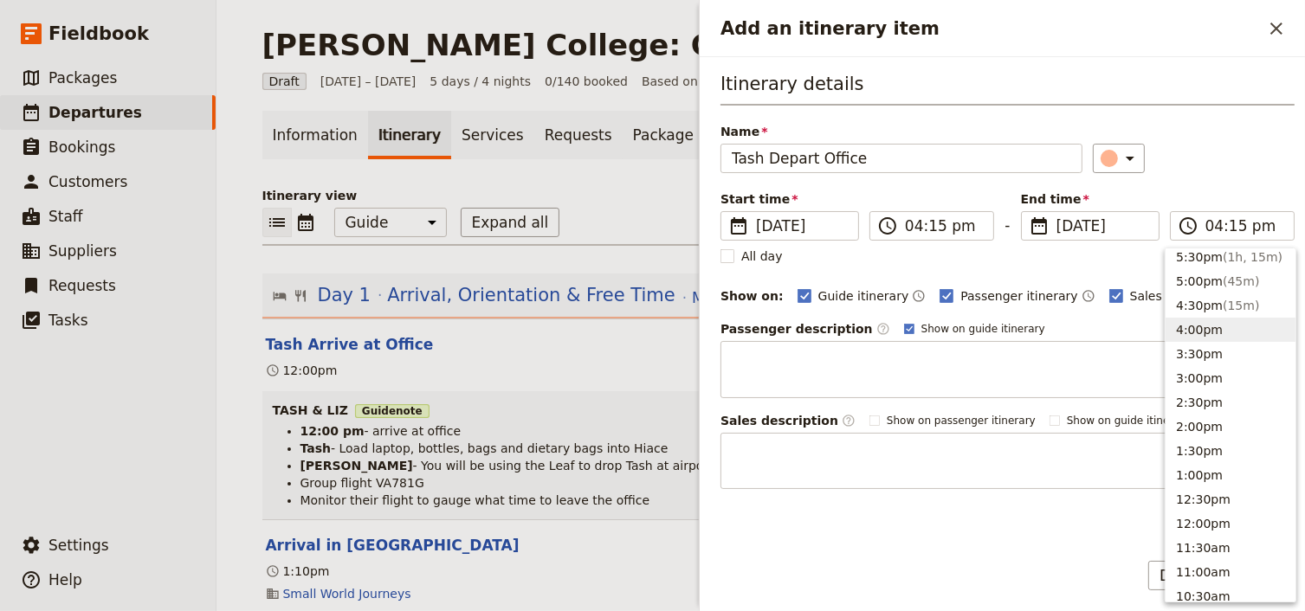
click at [1198, 176] on div "Itinerary details Name Tash Depart Office ​ Start time ​ [DATE] [DATE] [DATE] 1…" at bounding box center [1007, 280] width 574 height 418
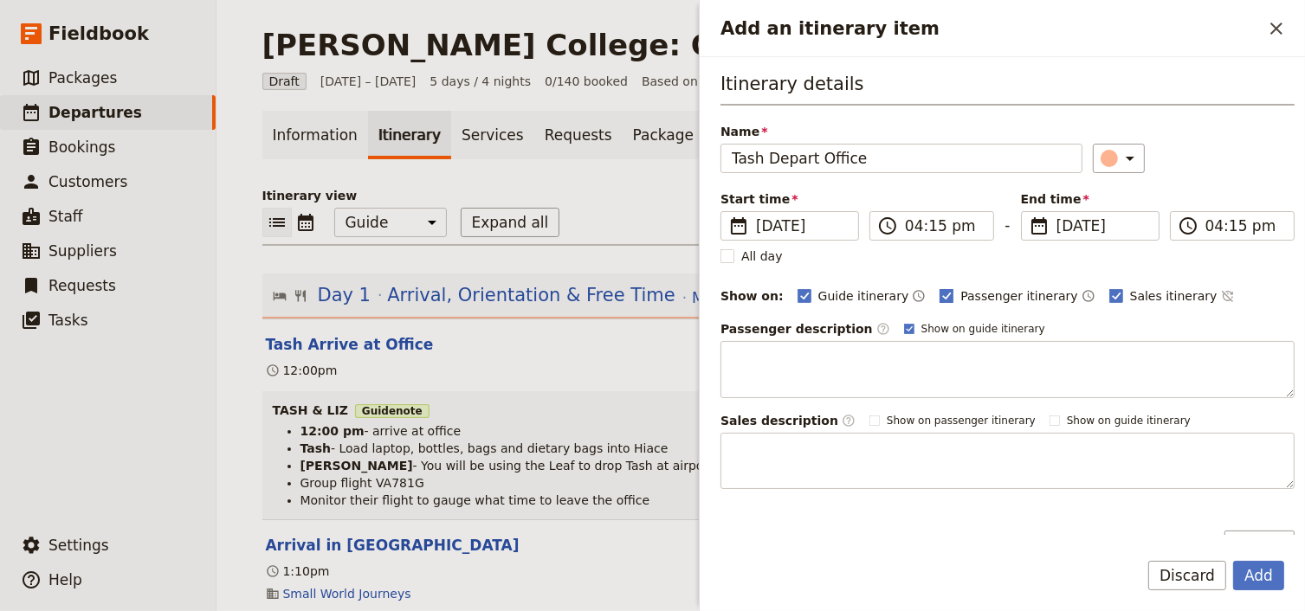
click at [940, 290] on rect "Add an itinerary item" at bounding box center [946, 295] width 13 height 13
click at [938, 287] on input "Passenger itinerary" at bounding box center [938, 287] width 1 height 1
checkbox input "false"
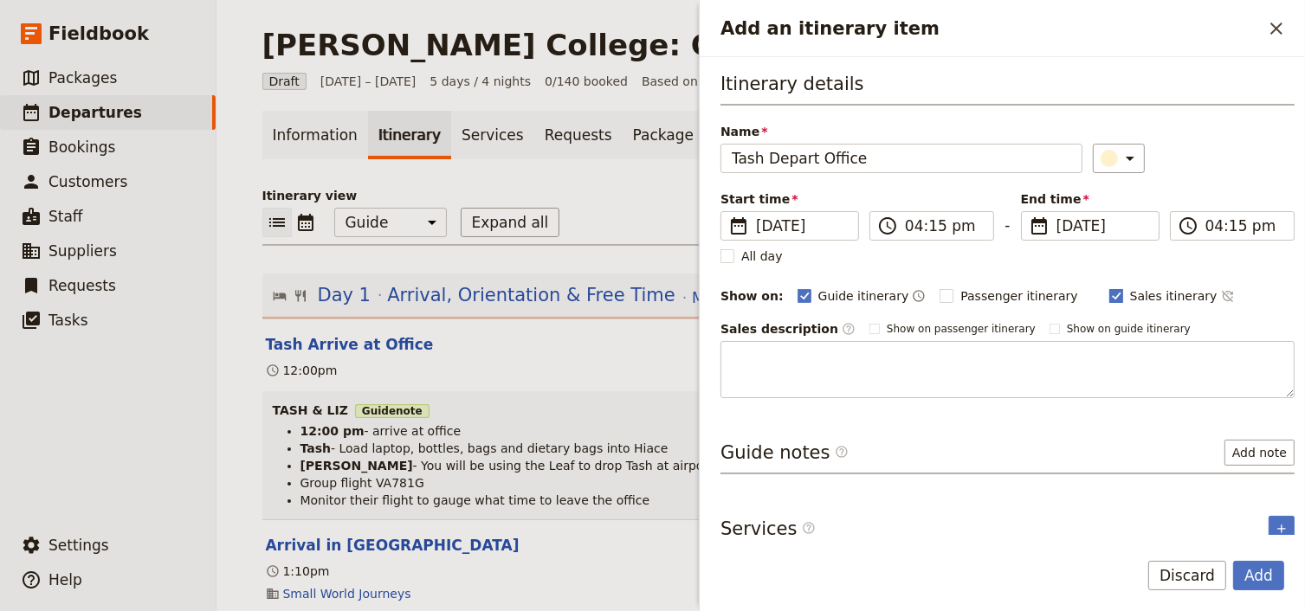
click at [1112, 293] on polygon "Add an itinerary item" at bounding box center [1116, 295] width 9 height 10
click at [1108, 287] on input "Sales itinerary" at bounding box center [1108, 287] width 1 height 1
checkbox input "false"
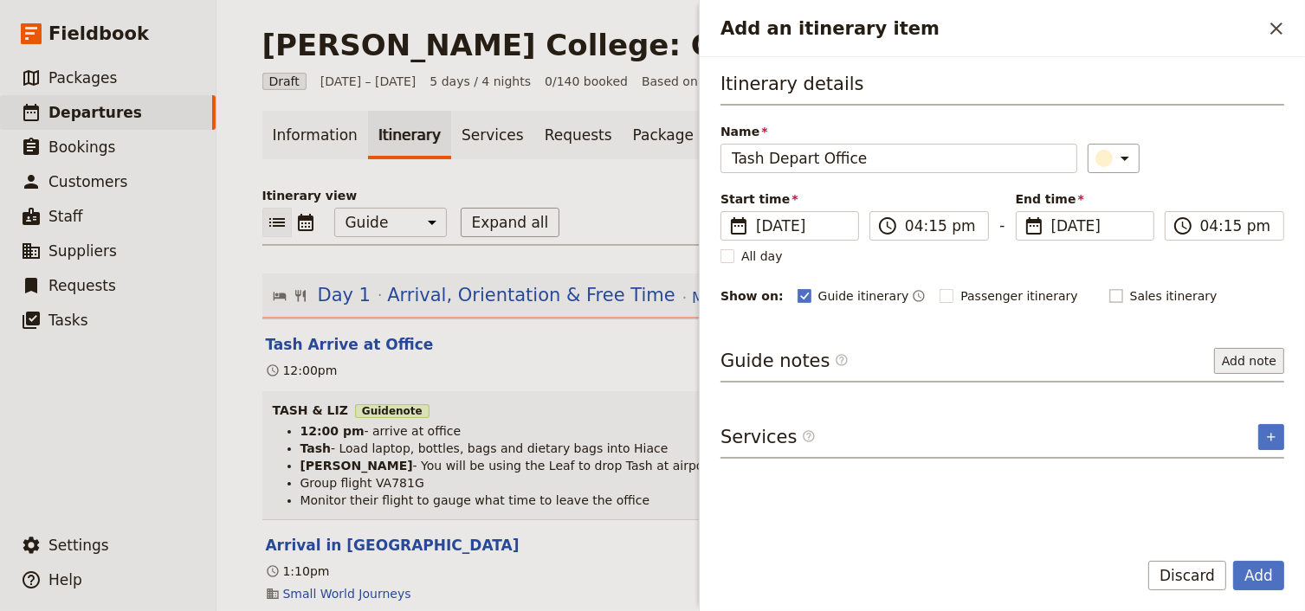
click at [1267, 360] on button "Add note" at bounding box center [1249, 361] width 70 height 26
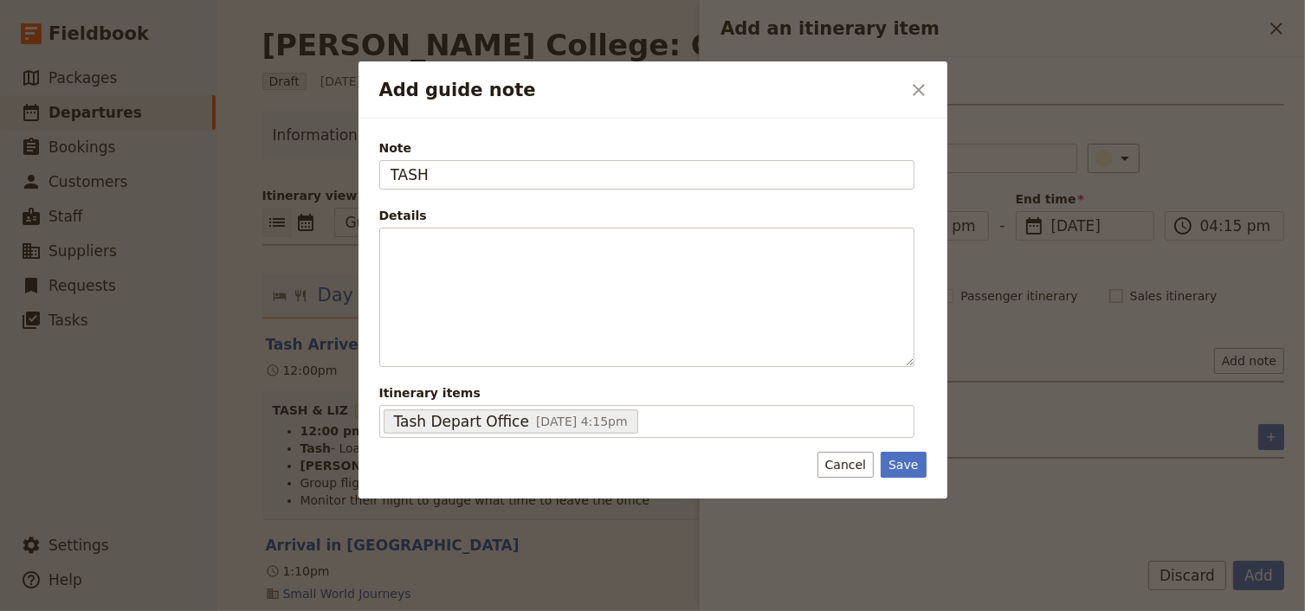
drag, startPoint x: 430, startPoint y: 173, endPoint x: 377, endPoint y: 172, distance: 52.8
click at [379, 173] on input "TASH" at bounding box center [646, 174] width 535 height 29
type input "[PERSON_NAME]"
click at [377, 242] on div "Note [PERSON_NAME] Details ​ ​ ​ ​ ​ ​ ​ ​ ​ Itinerary items Tash Depart Office…" at bounding box center [650, 289] width 547 height 302
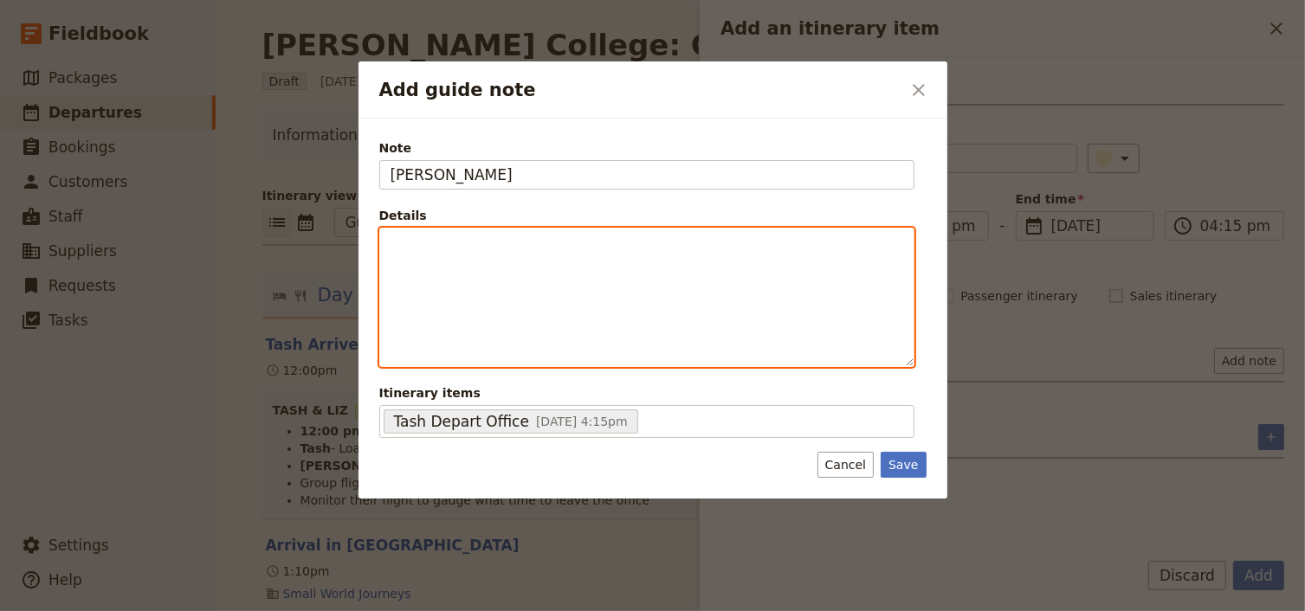
click at [391, 247] on p "Add guide note" at bounding box center [646, 243] width 512 height 17
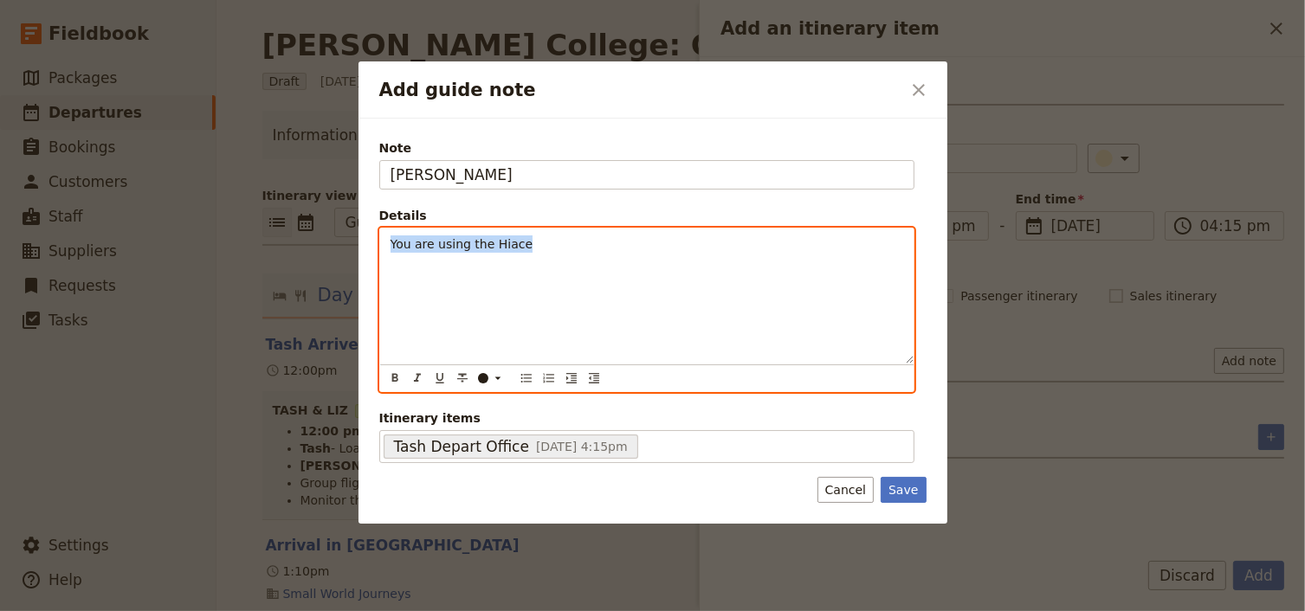
drag, startPoint x: 509, startPoint y: 246, endPoint x: 374, endPoint y: 242, distance: 135.1
click at [374, 242] on div "Note [PERSON_NAME] Details You are using the Hiace ​ ​ ​ ​ ​ ​ ​ ​ ​ You are us…" at bounding box center [652, 321] width 589 height 405
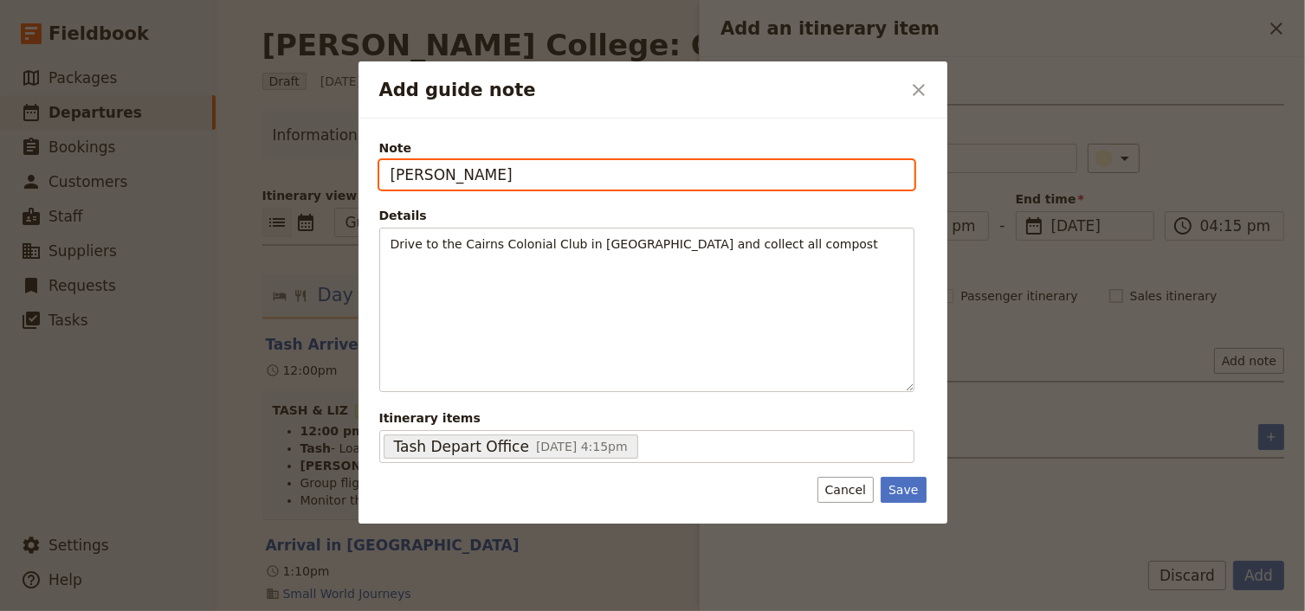
drag, startPoint x: 436, startPoint y: 172, endPoint x: 369, endPoint y: 173, distance: 67.5
click at [369, 173] on div "Note EMMA Details Drive to the Cairns Colonial Club in Hiace and collect all co…" at bounding box center [652, 321] width 589 height 405
type input "TASH"
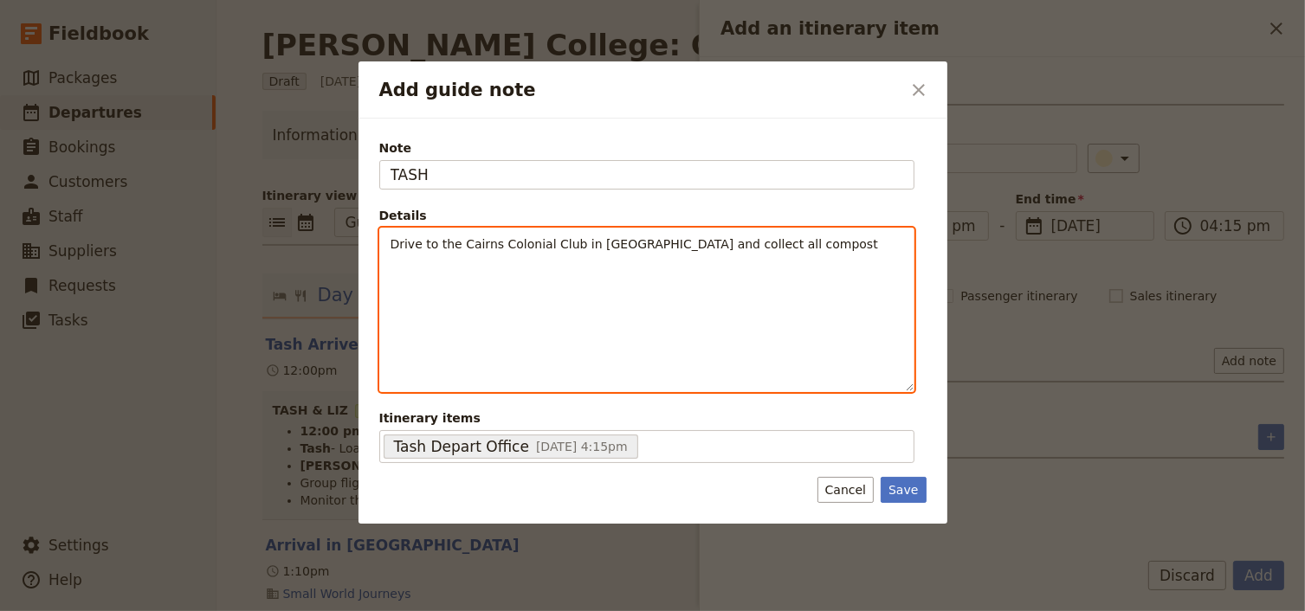
click at [744, 243] on p "Drive to the Cairns Colonial Club in [GEOGRAPHIC_DATA] and collect all compost" at bounding box center [646, 243] width 512 height 17
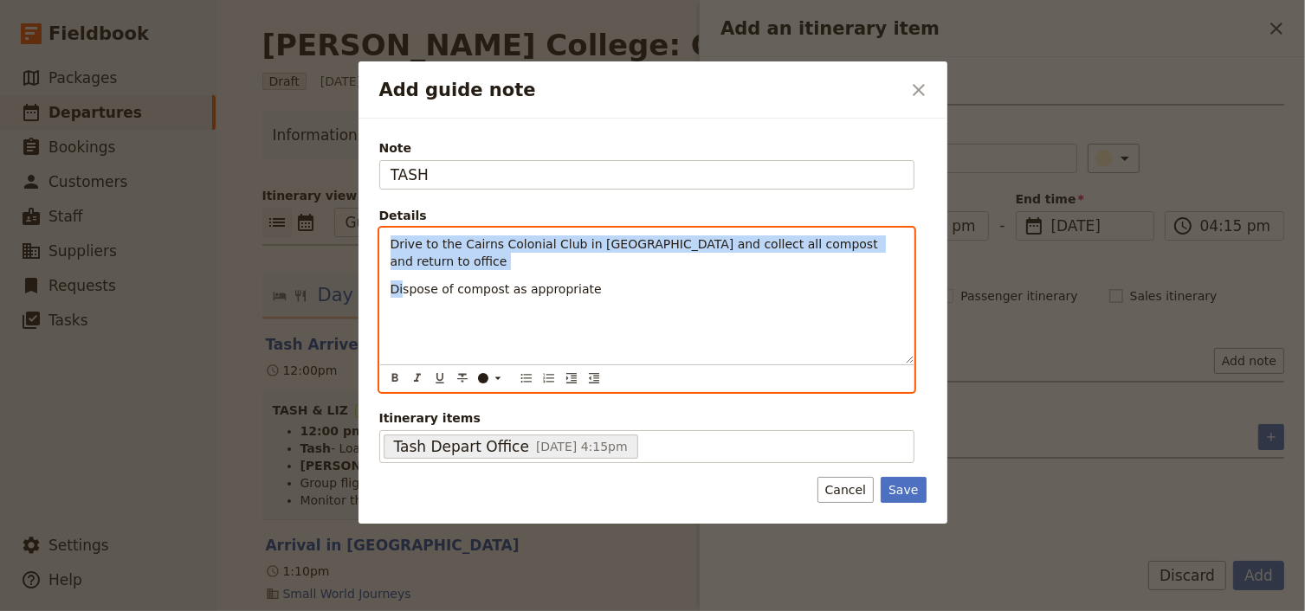
drag, startPoint x: 387, startPoint y: 242, endPoint x: 402, endPoint y: 268, distance: 29.1
click at [402, 268] on div "Drive to the Cairns Colonial Club in [GEOGRAPHIC_DATA] and collect all compost …" at bounding box center [646, 296] width 533 height 135
click at [523, 377] on icon "Bulleted list" at bounding box center [525, 378] width 10 height 9
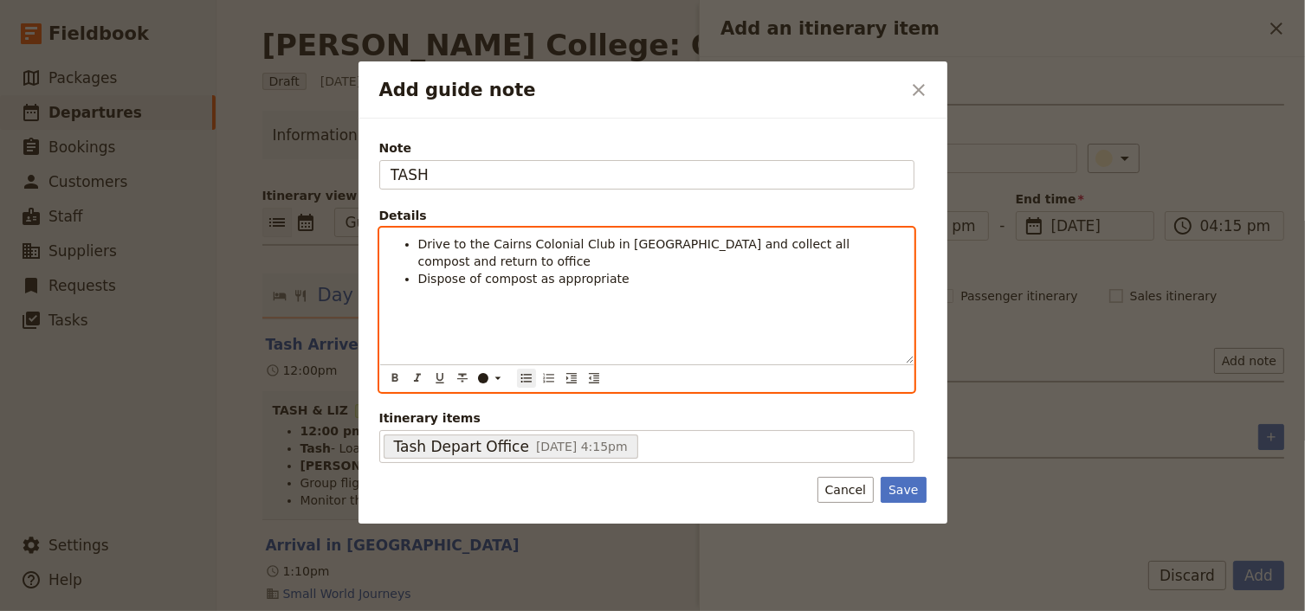
click at [492, 283] on div "Drive to the Cairns Colonial Club in [GEOGRAPHIC_DATA] and collect all compost …" at bounding box center [646, 296] width 533 height 135
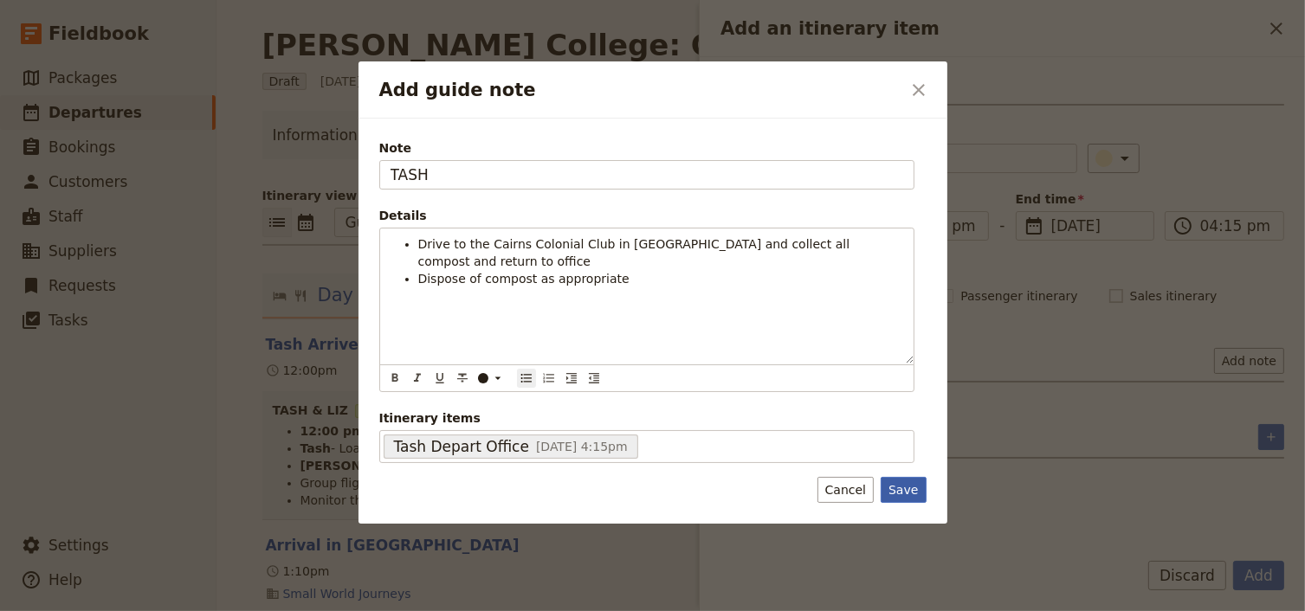
click at [897, 493] on button "Save" at bounding box center [902, 490] width 45 height 26
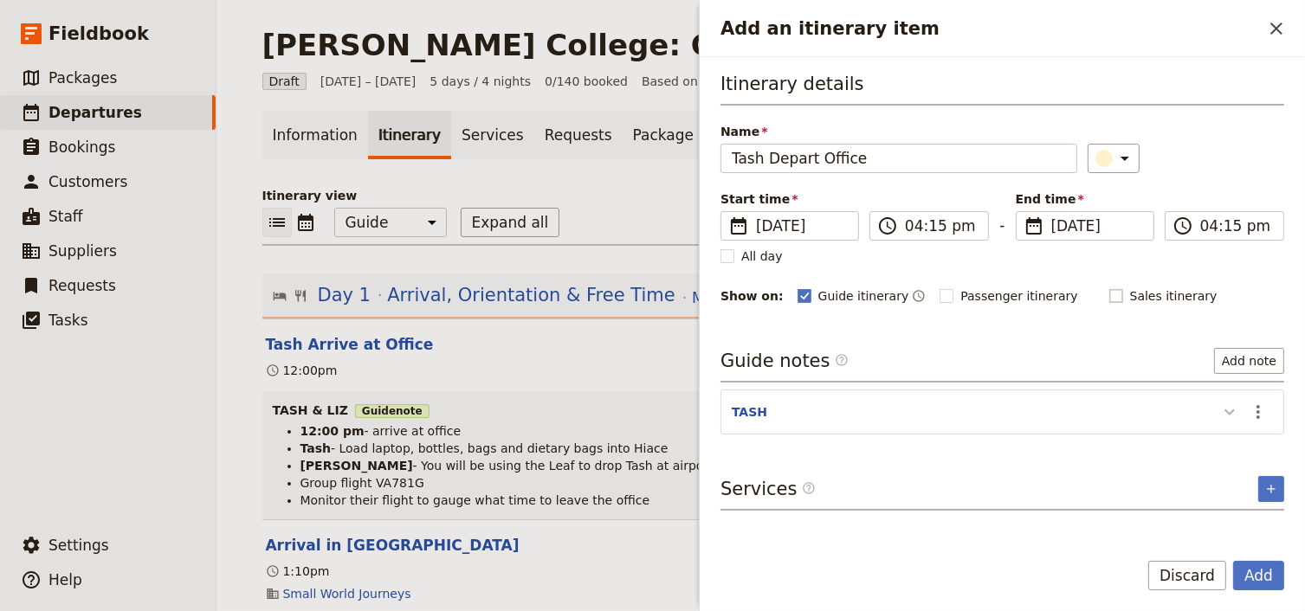
click at [1228, 407] on icon "Add an itinerary item" at bounding box center [1229, 412] width 21 height 21
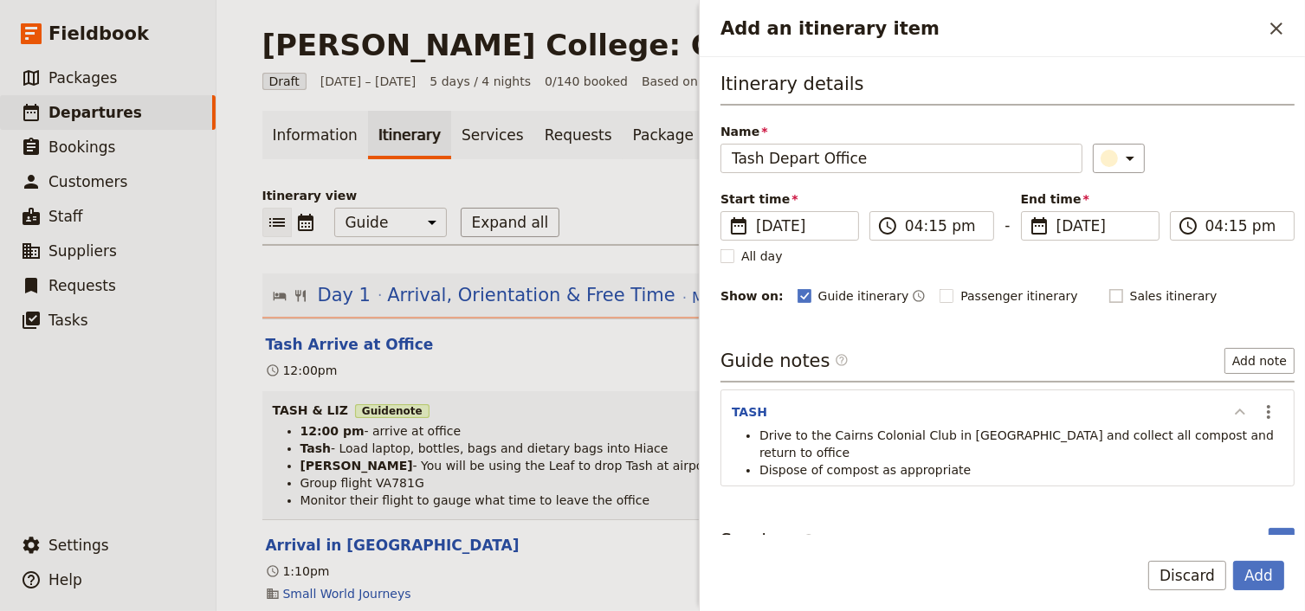
click at [1229, 407] on icon "Add an itinerary item" at bounding box center [1239, 412] width 21 height 21
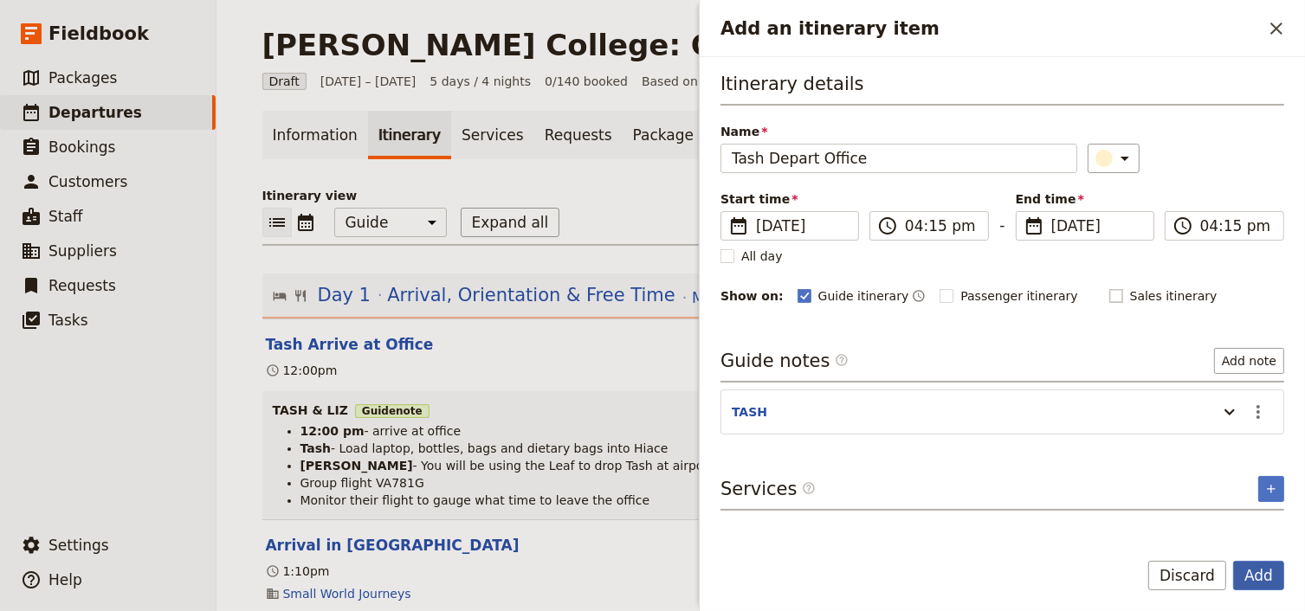
click at [1260, 578] on button "Add" at bounding box center [1258, 575] width 51 height 29
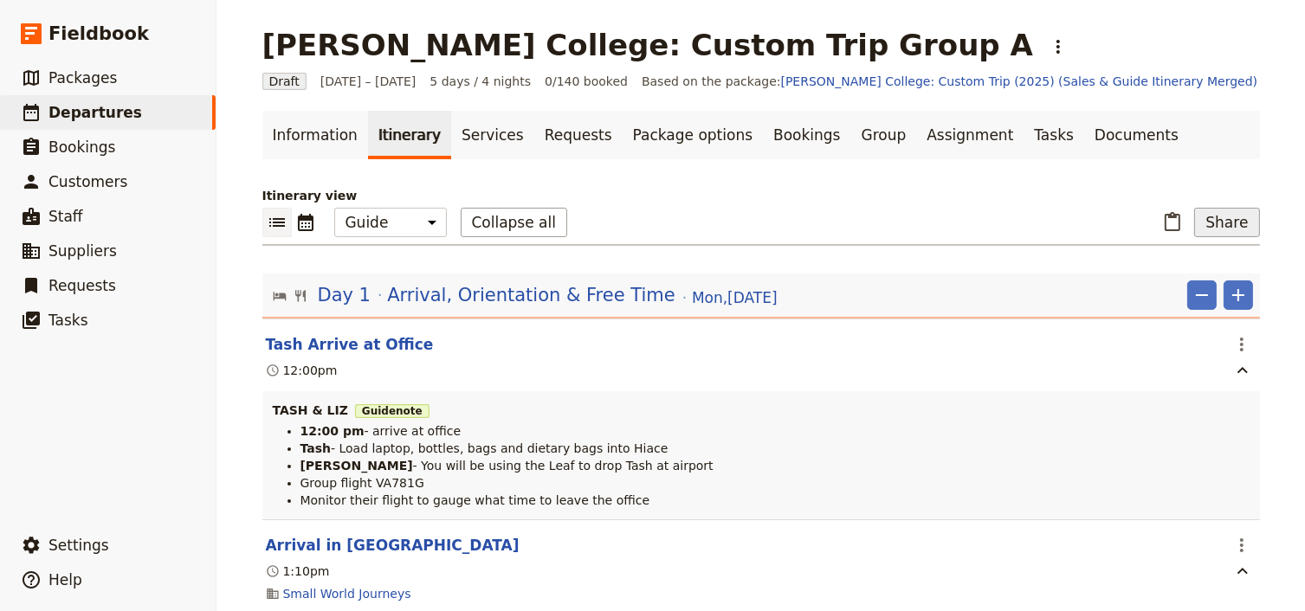
click at [1224, 225] on button "Share" at bounding box center [1226, 222] width 65 height 29
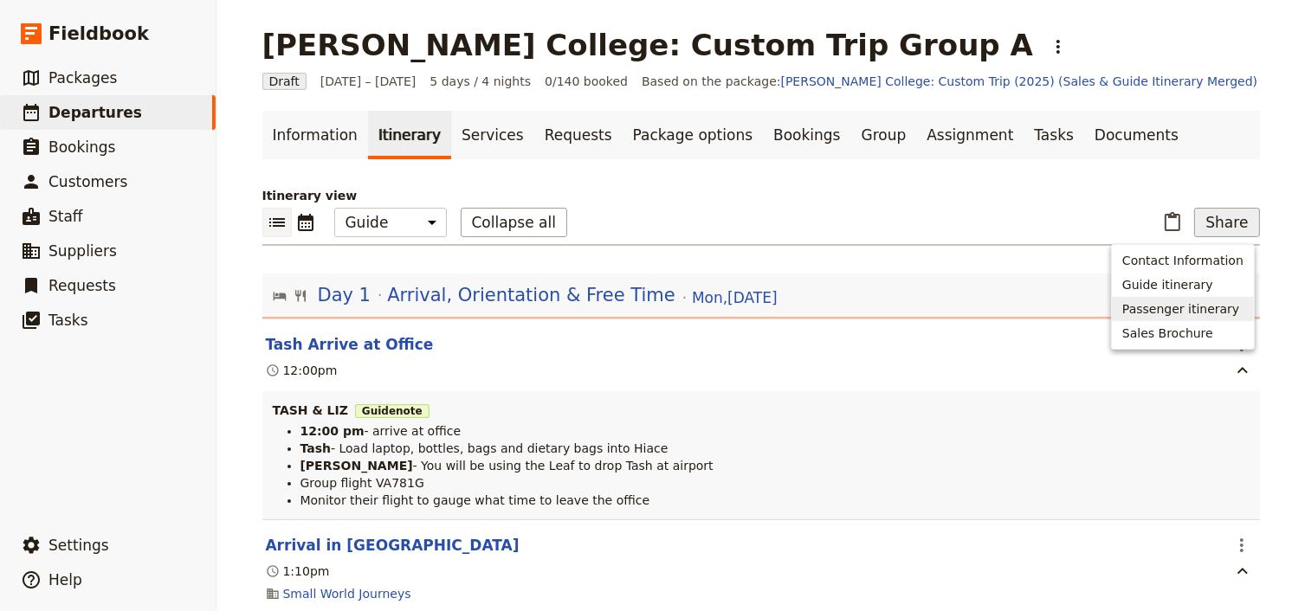
click at [1216, 310] on span "Passenger itinerary" at bounding box center [1180, 308] width 117 height 17
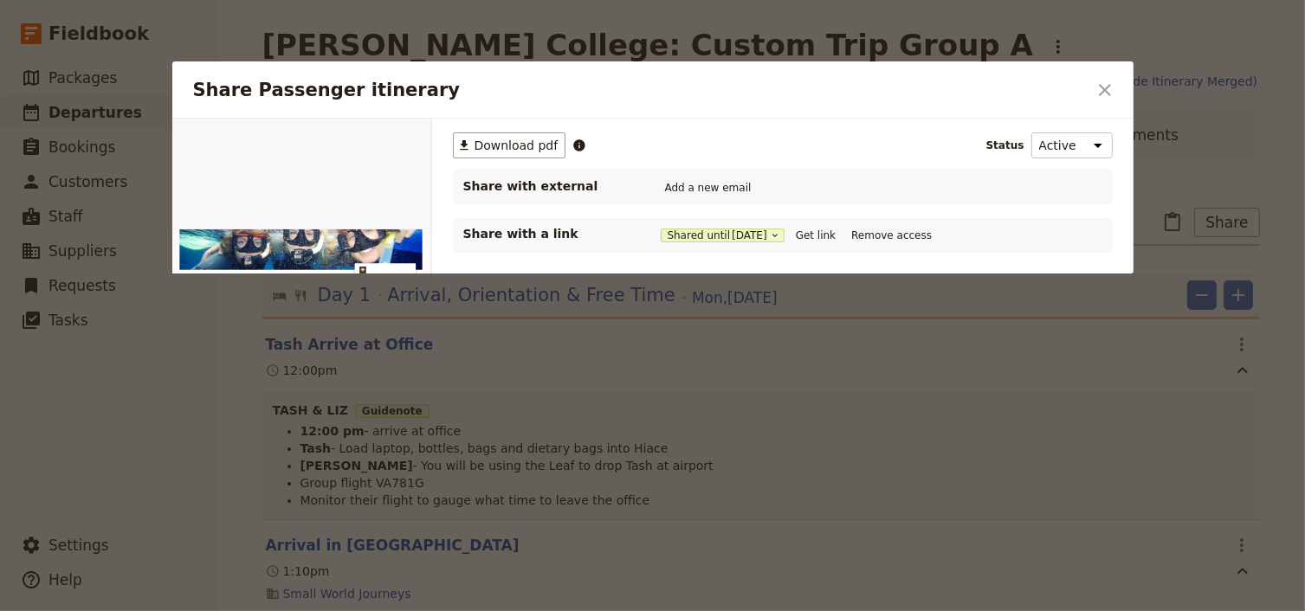
scroll to position [0, 0]
click at [517, 137] on span "Download pdf" at bounding box center [516, 145] width 84 height 17
drag, startPoint x: 959, startPoint y: 107, endPoint x: 1014, endPoint y: 96, distance: 55.7
click at [961, 106] on div "Share Passenger itinerary ​" at bounding box center [652, 89] width 961 height 57
click at [1109, 90] on icon "Close dialog" at bounding box center [1104, 90] width 21 height 21
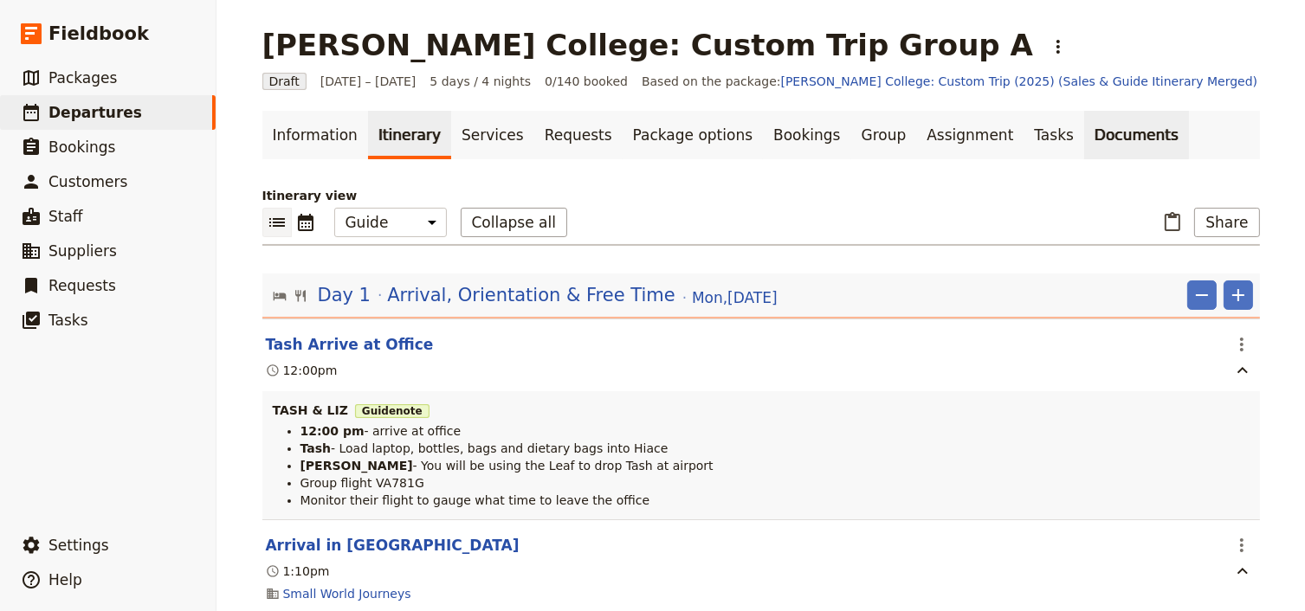
click at [1084, 137] on link "Documents" at bounding box center [1136, 135] width 105 height 48
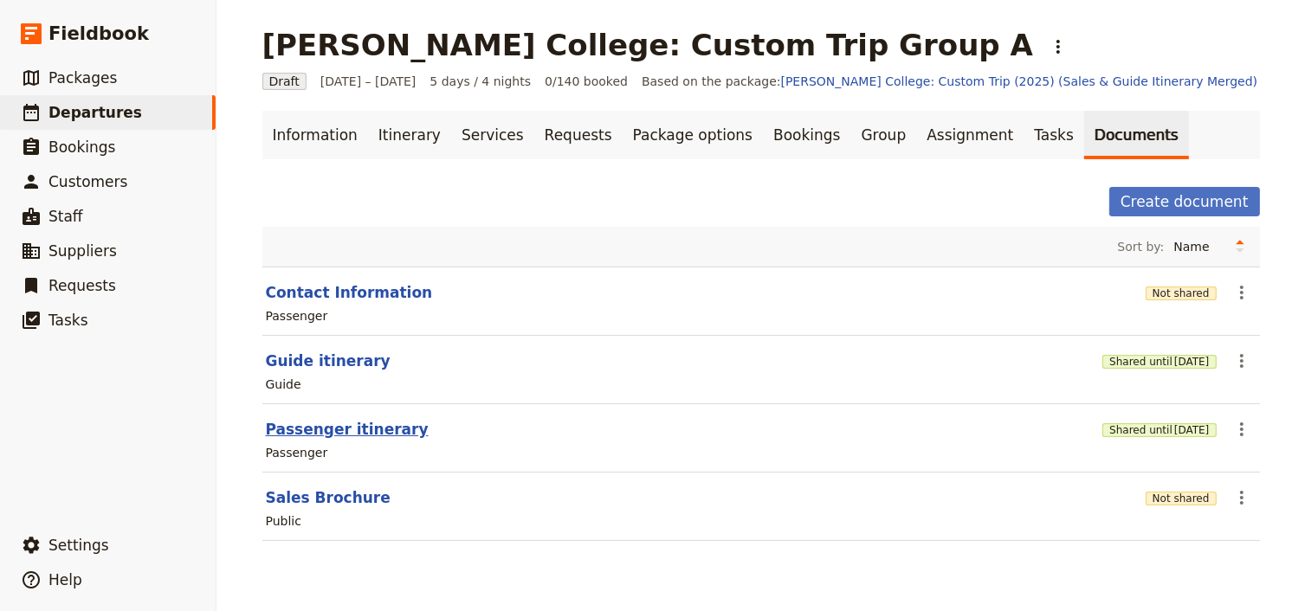
click at [338, 432] on button "Passenger itinerary" at bounding box center [347, 429] width 163 height 21
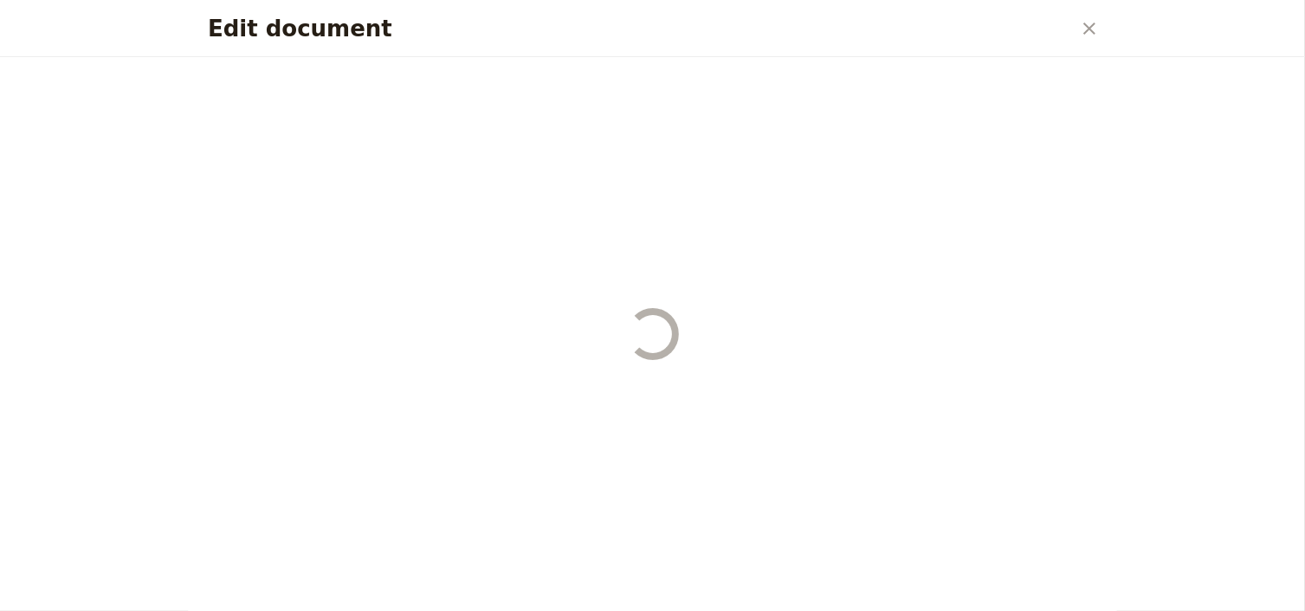
select select "PASSENGER"
select select "RUN_SHEET"
select select "DEFAULT"
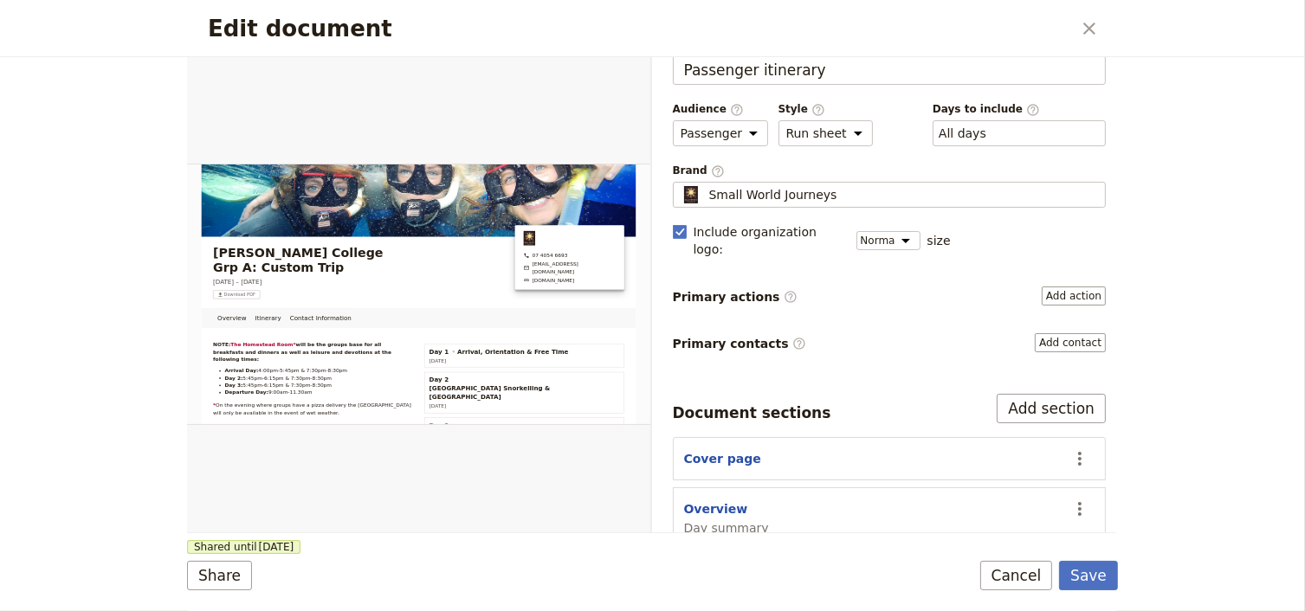
scroll to position [69, 0]
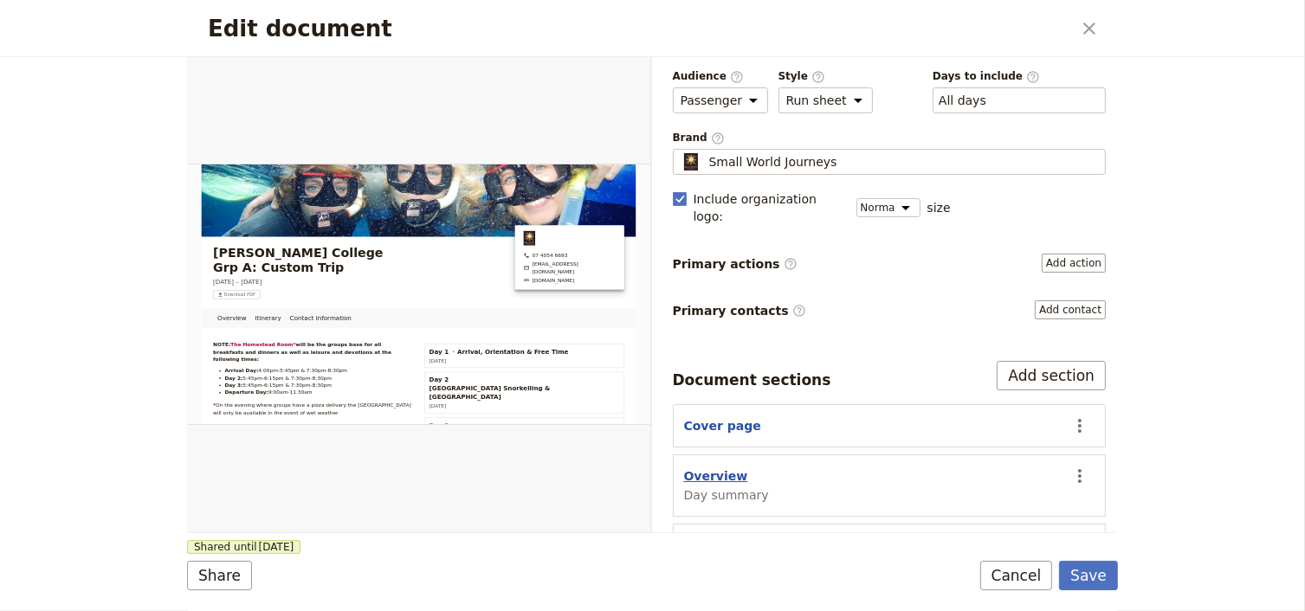
click at [721, 467] on button "Overview" at bounding box center [716, 475] width 64 height 17
select select "DAY_SUMMARY"
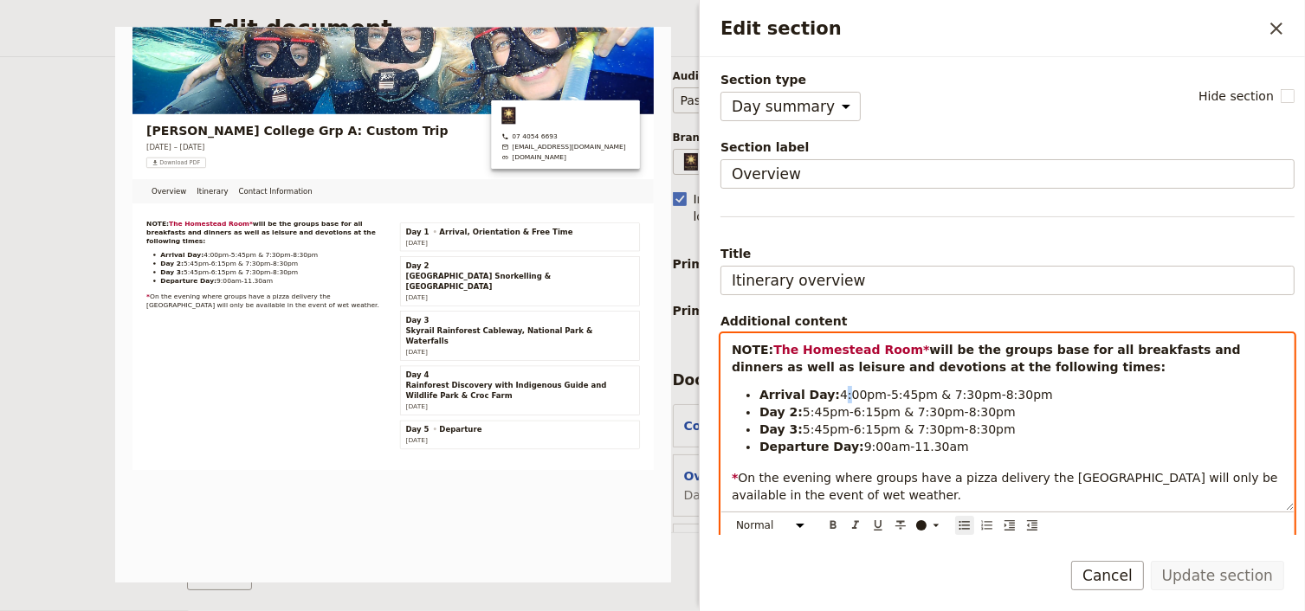
click at [840, 391] on span "4:00pm-5:45pm & 7:30pm-8:30pm" at bounding box center [946, 395] width 213 height 14
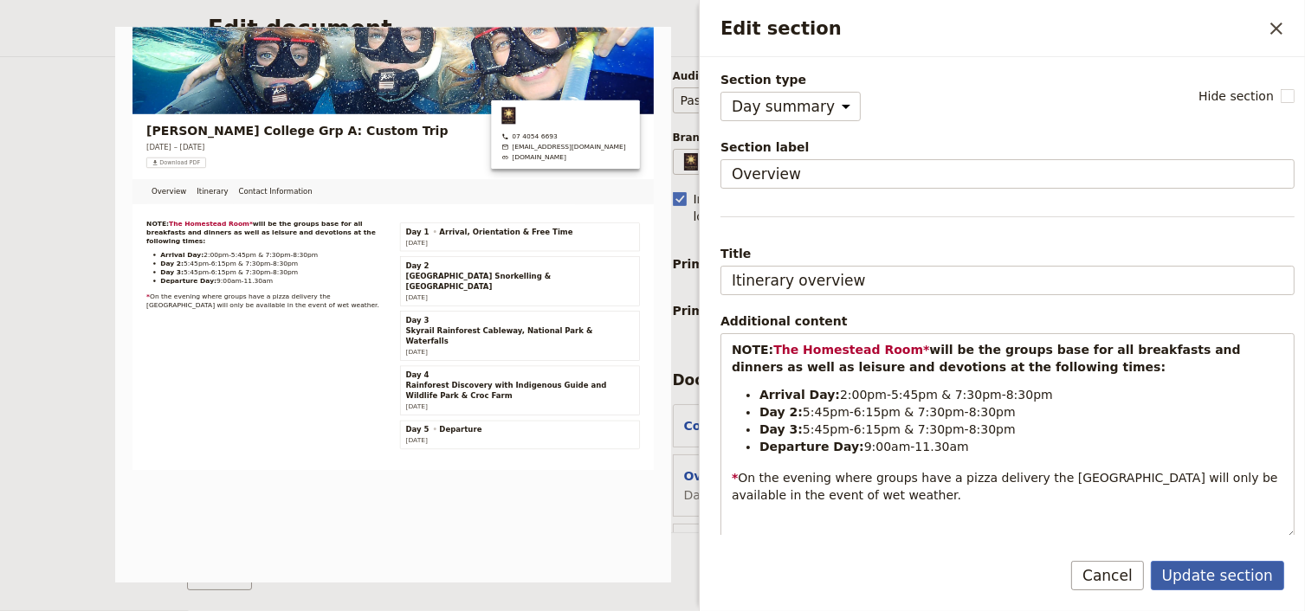
click at [1195, 572] on button "Update section" at bounding box center [1217, 575] width 133 height 29
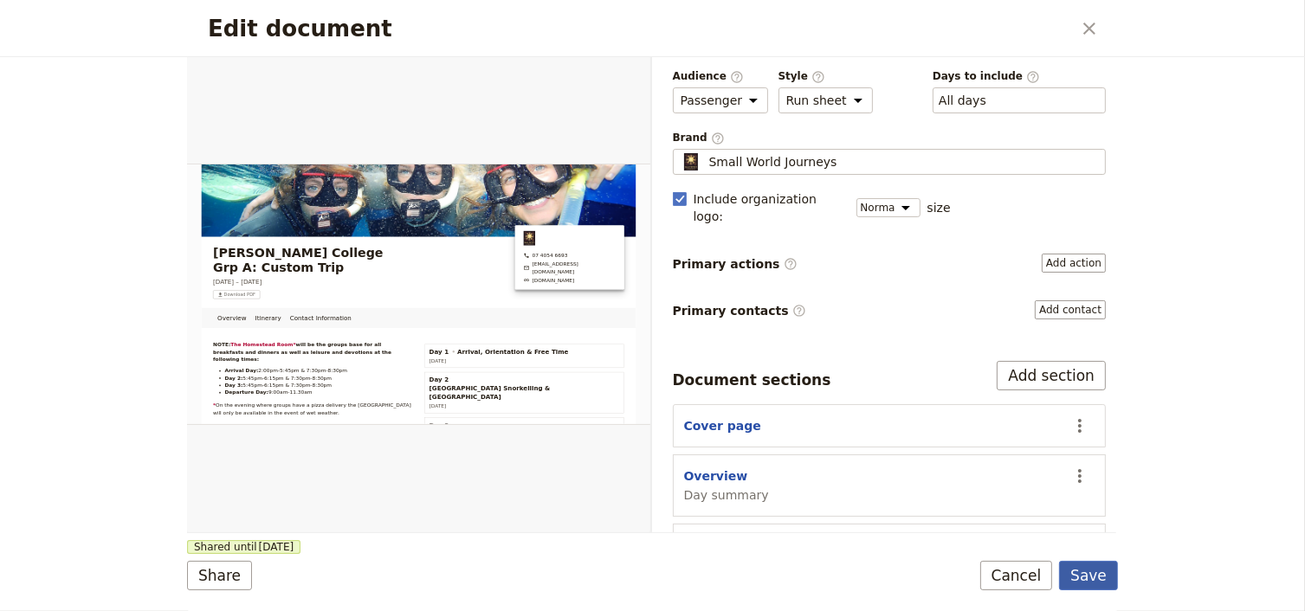
click at [1098, 577] on button "Save" at bounding box center [1088, 575] width 59 height 29
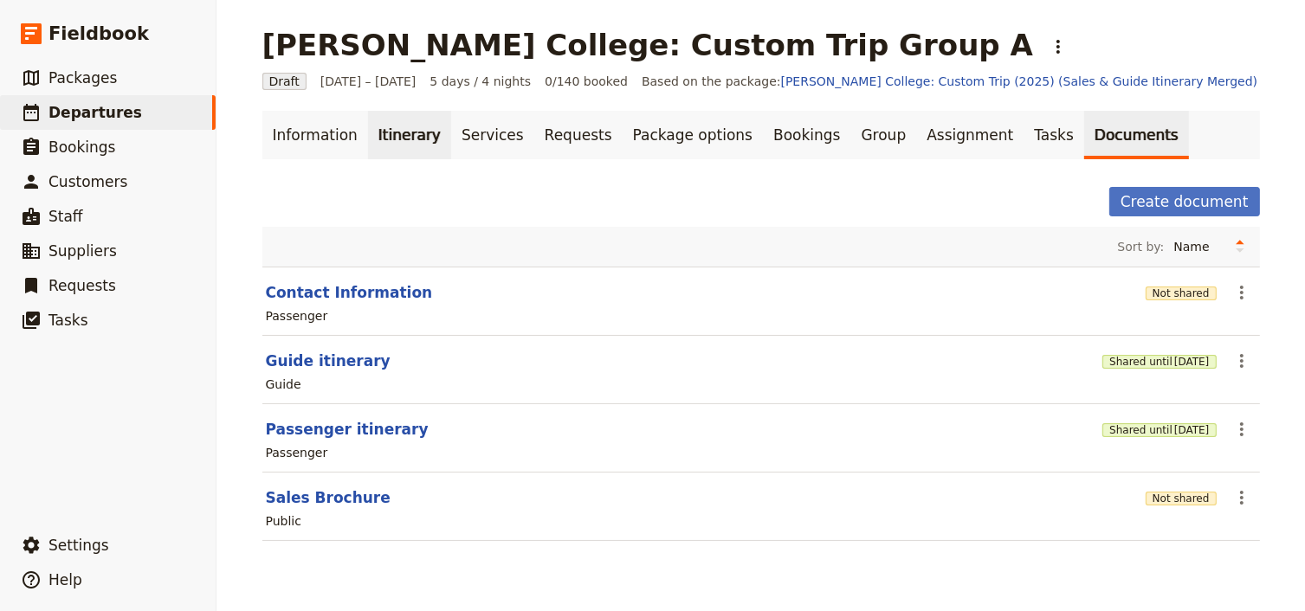
click at [410, 139] on link "Itinerary" at bounding box center [409, 135] width 83 height 48
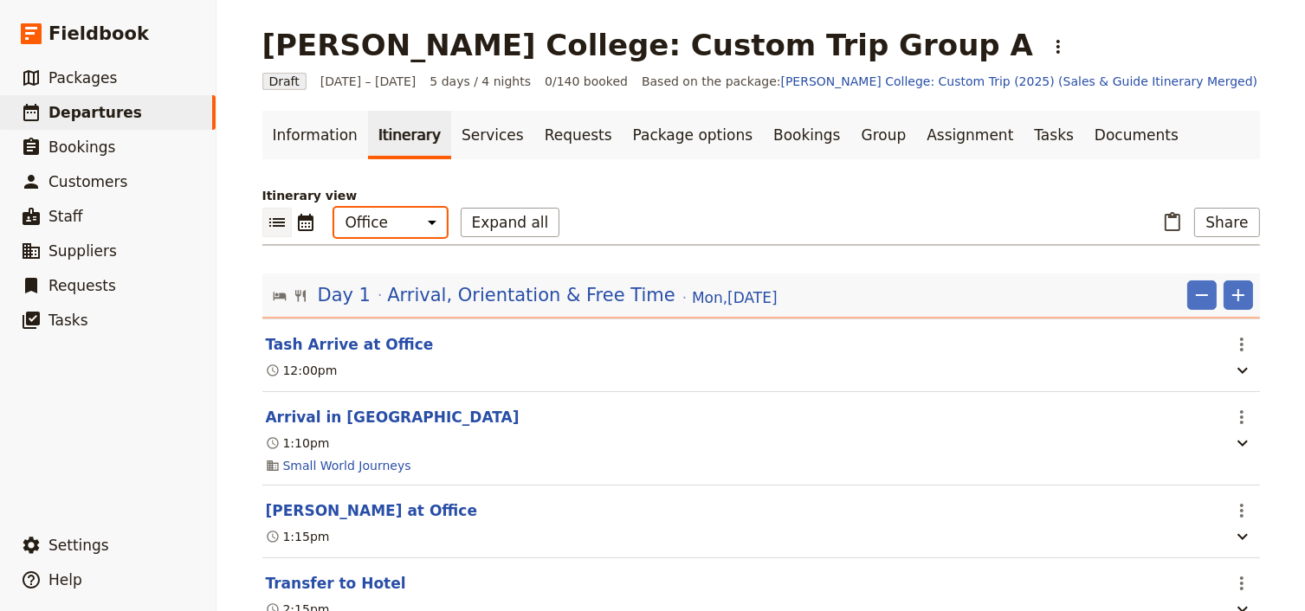
click at [395, 230] on select "Office Guide Passenger Sales" at bounding box center [390, 222] width 113 height 29
select select "PASSENGER"
click at [334, 208] on select "Office Guide Passenger Sales" at bounding box center [390, 222] width 113 height 29
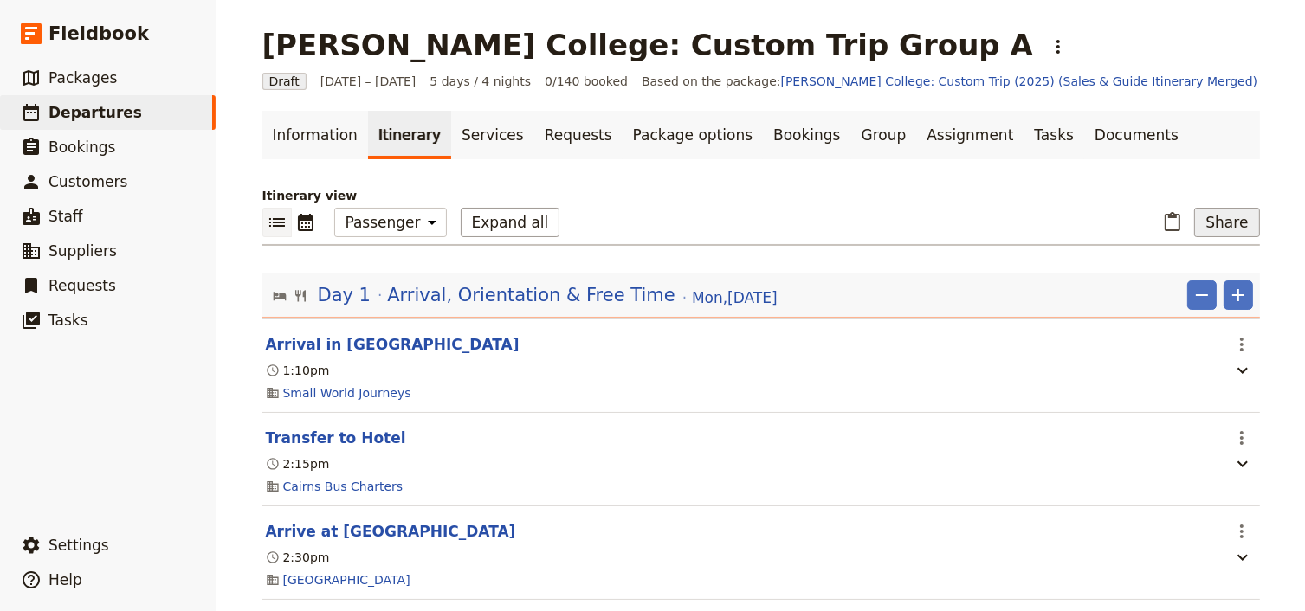
click at [1230, 223] on button "Share" at bounding box center [1226, 222] width 65 height 29
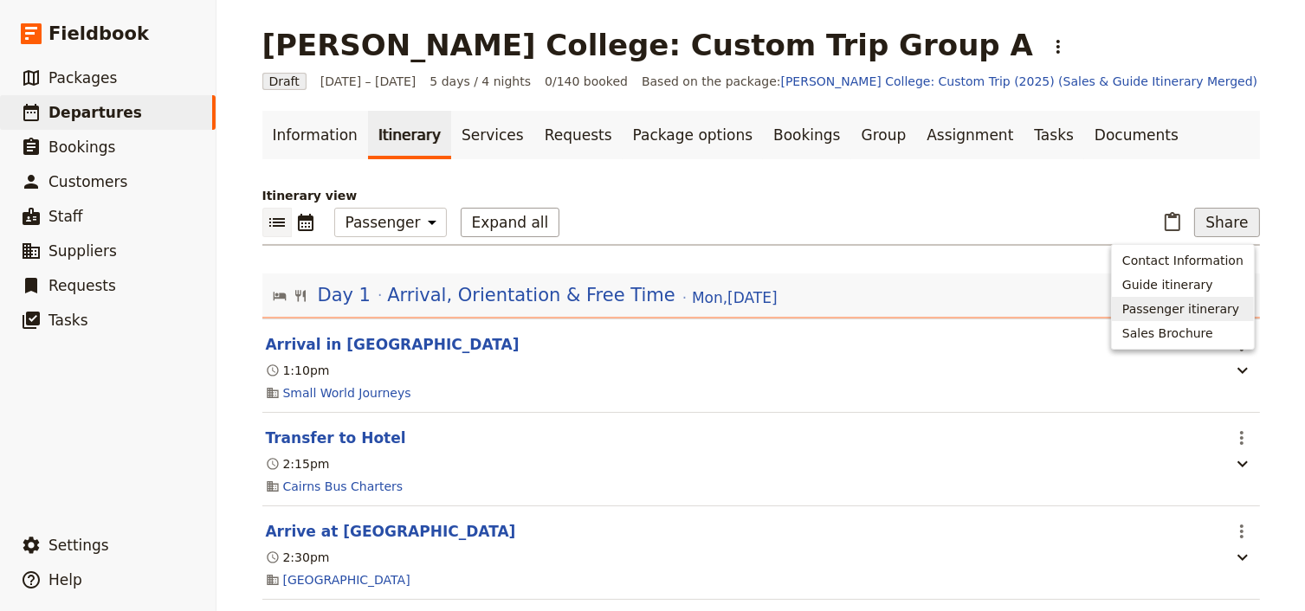
click at [1176, 308] on span "Passenger itinerary" at bounding box center [1180, 308] width 117 height 17
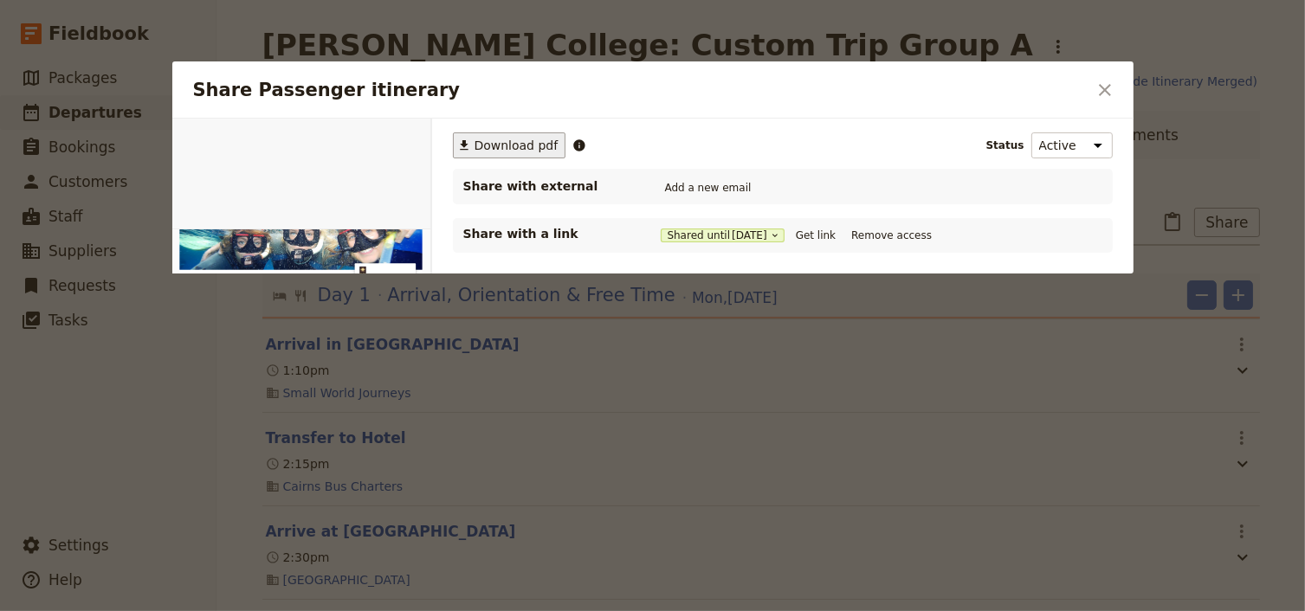
click at [502, 145] on span "Download pdf" at bounding box center [516, 145] width 84 height 17
click at [1098, 87] on icon "Close dialog" at bounding box center [1104, 90] width 21 height 21
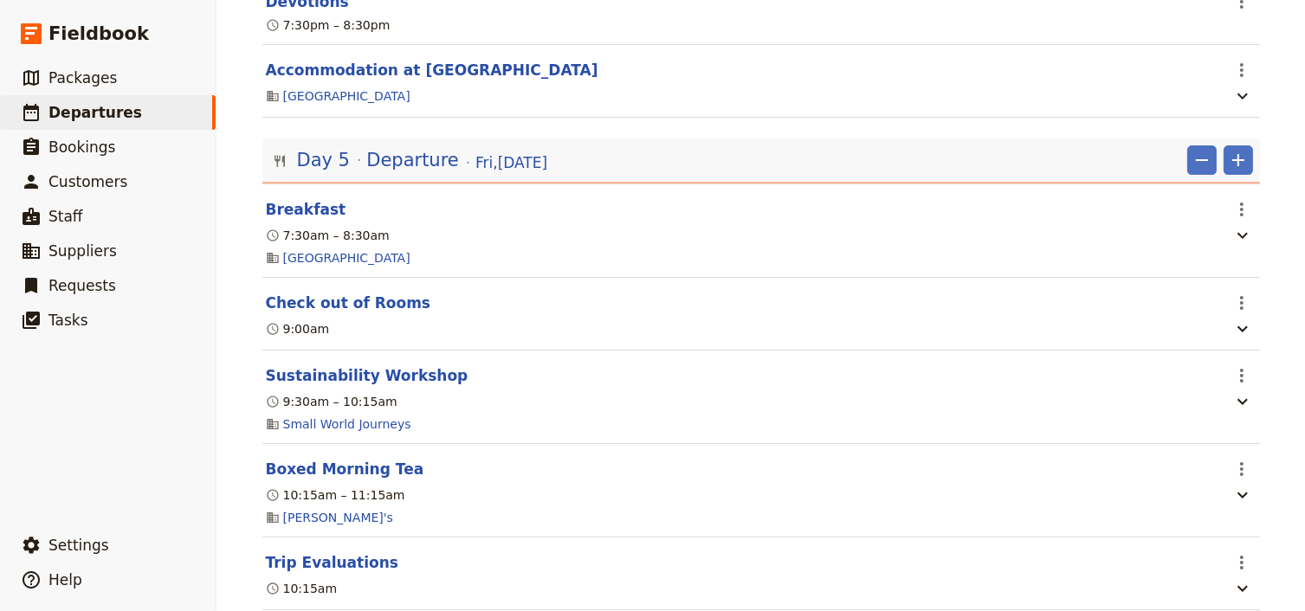
scroll to position [5784, 0]
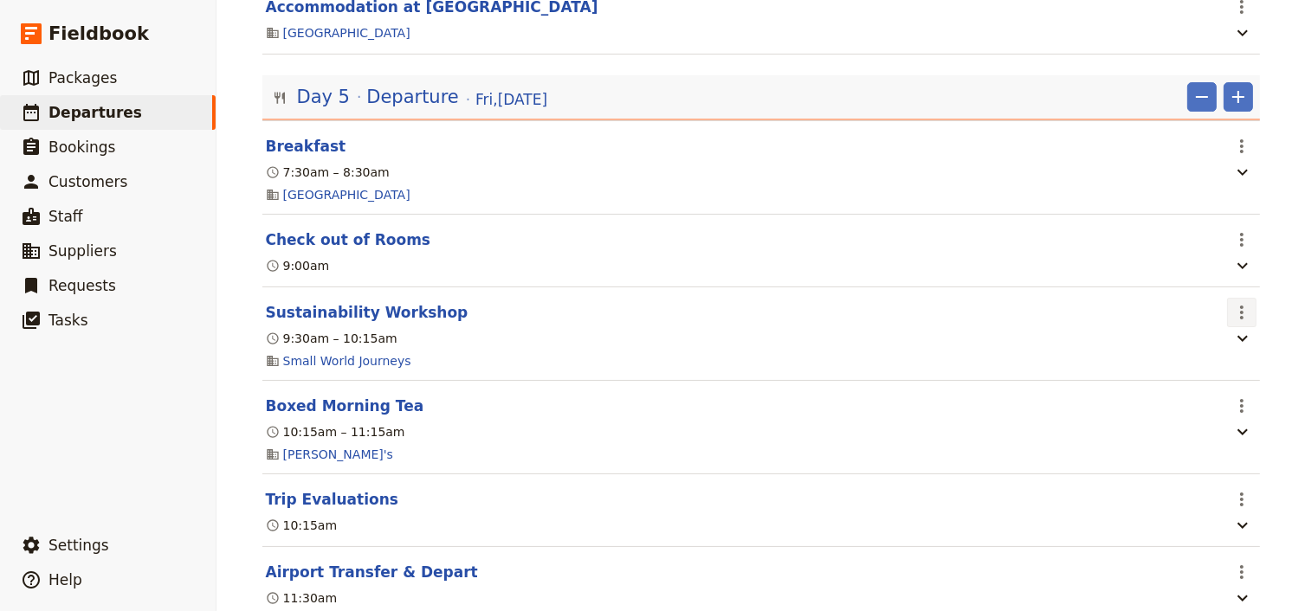
click at [1247, 327] on button "​" at bounding box center [1241, 312] width 29 height 29
click at [1214, 398] on span "Edit this itinerary item" at bounding box center [1155, 396] width 136 height 17
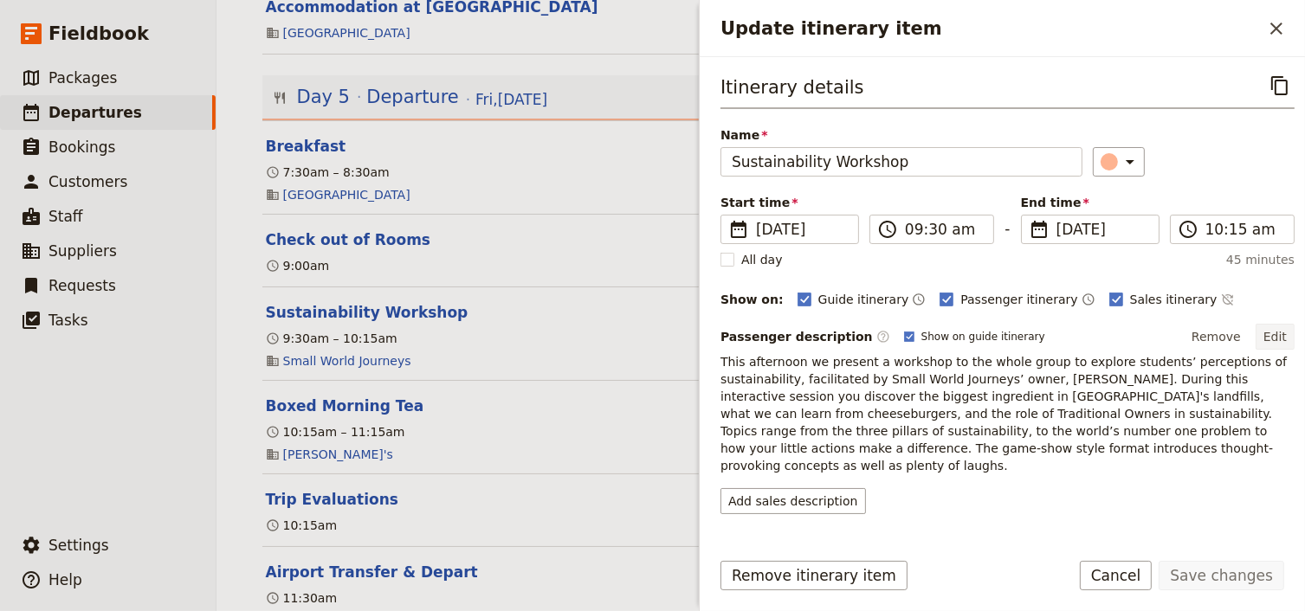
click at [1271, 334] on button "Edit" at bounding box center [1274, 337] width 39 height 26
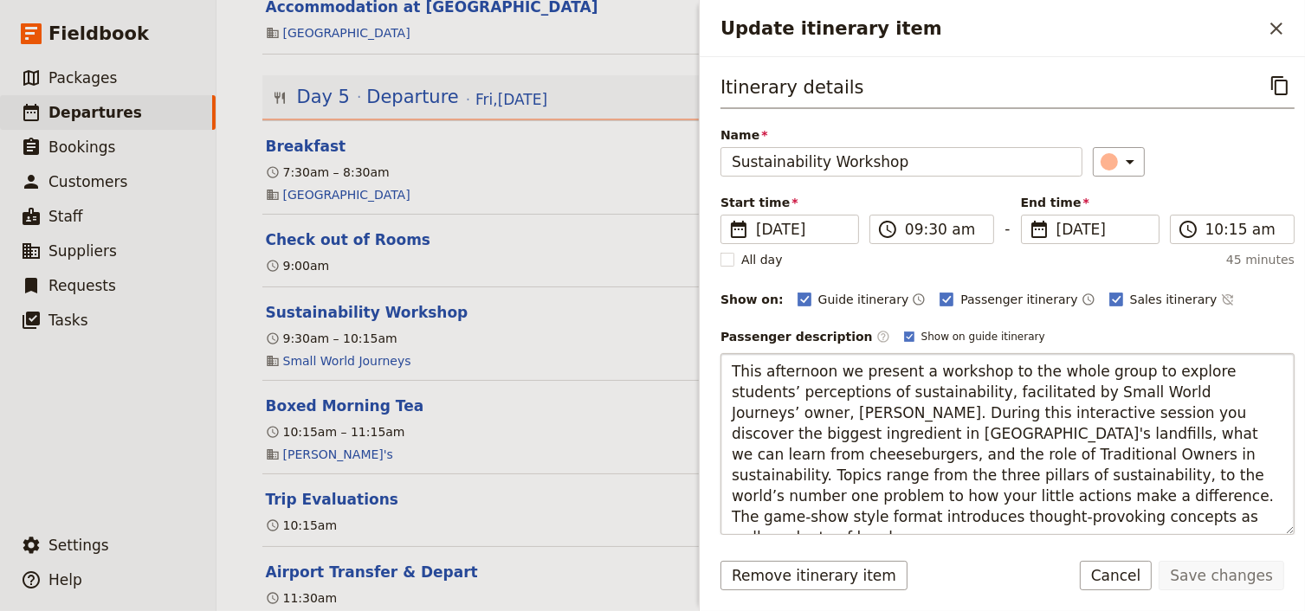
drag, startPoint x: 824, startPoint y: 371, endPoint x: 760, endPoint y: 371, distance: 64.1
click at [760, 371] on textarea "This afternoon we present a workshop to the whole group to explore students’ pe…" at bounding box center [1007, 444] width 574 height 182
type textarea "This morning we present a workshop to the whole group to explore students’ perc…"
click at [1219, 575] on button "Save changes" at bounding box center [1221, 575] width 126 height 29
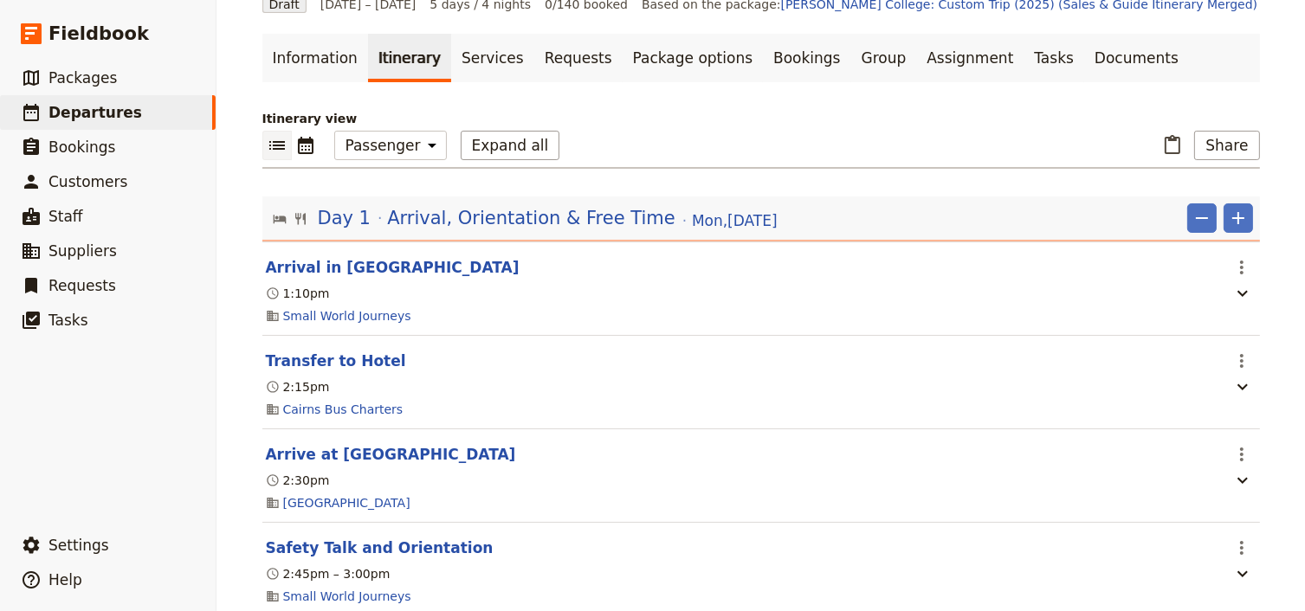
scroll to position [0, 0]
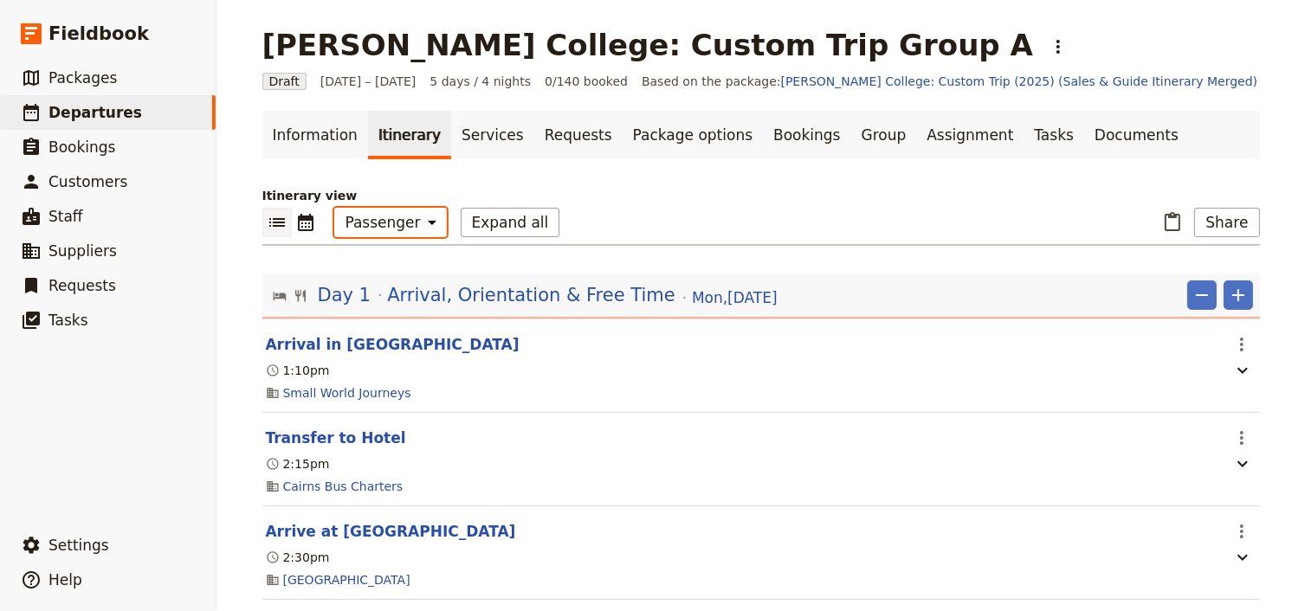
click at [359, 227] on select "Office Guide Passenger Sales" at bounding box center [390, 222] width 113 height 29
select select "STAFF"
click at [334, 208] on select "Office Guide Passenger Sales" at bounding box center [390, 222] width 113 height 29
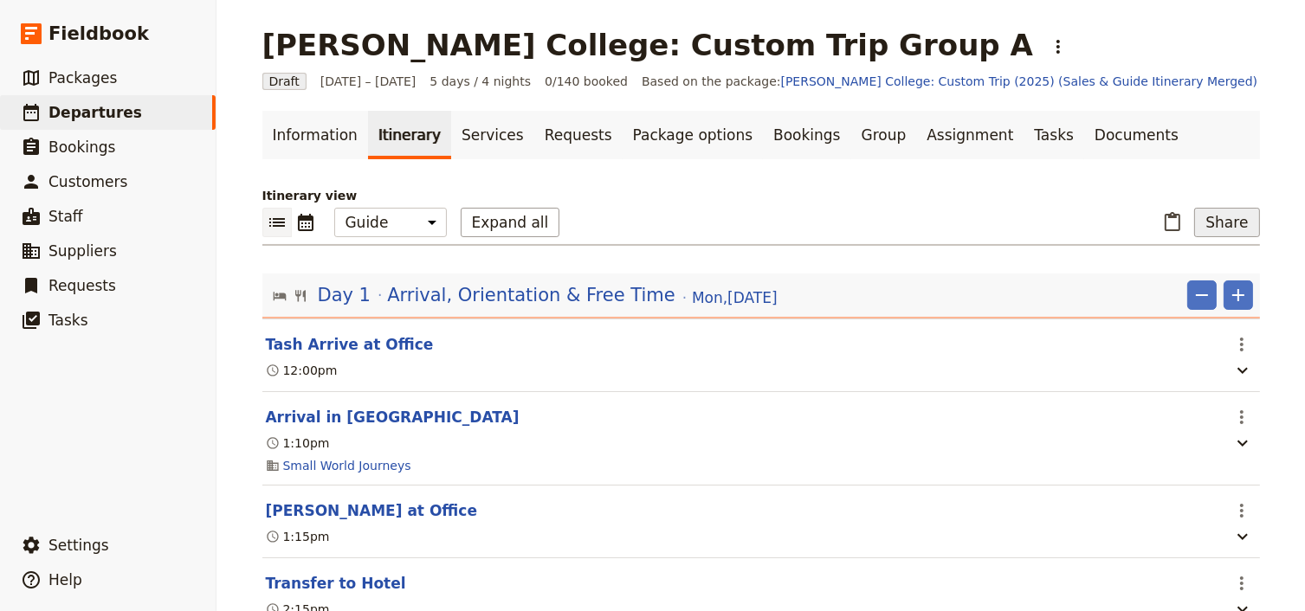
click at [1215, 222] on button "Share" at bounding box center [1226, 222] width 65 height 29
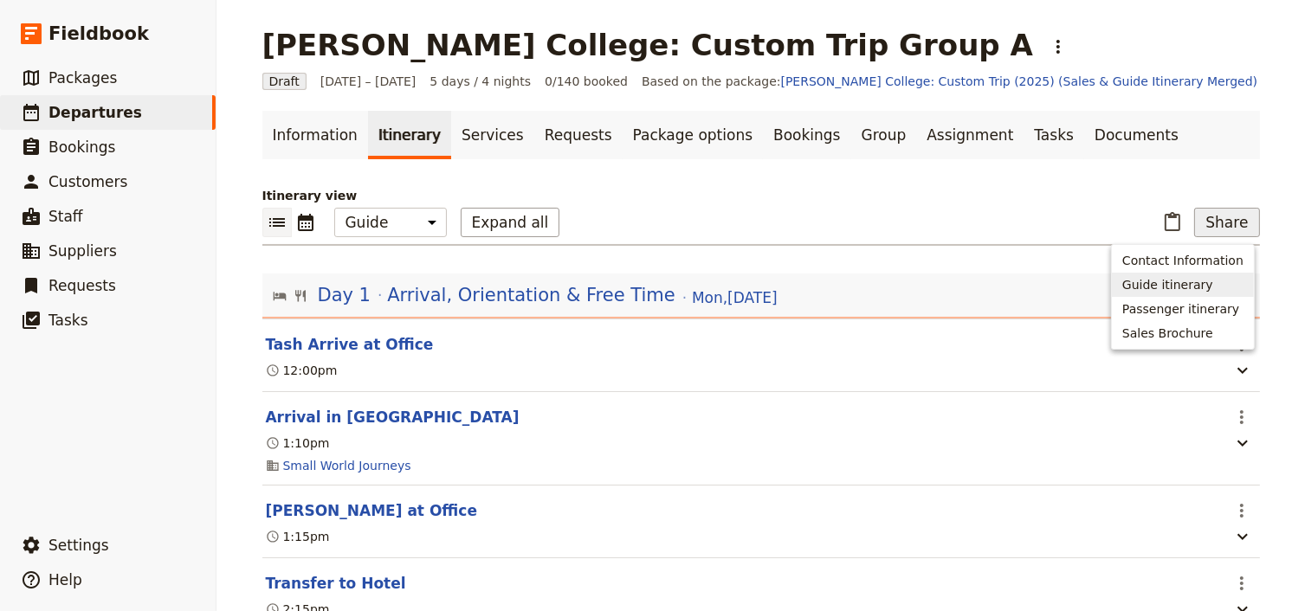
click at [1191, 284] on span "Guide itinerary" at bounding box center [1167, 284] width 91 height 17
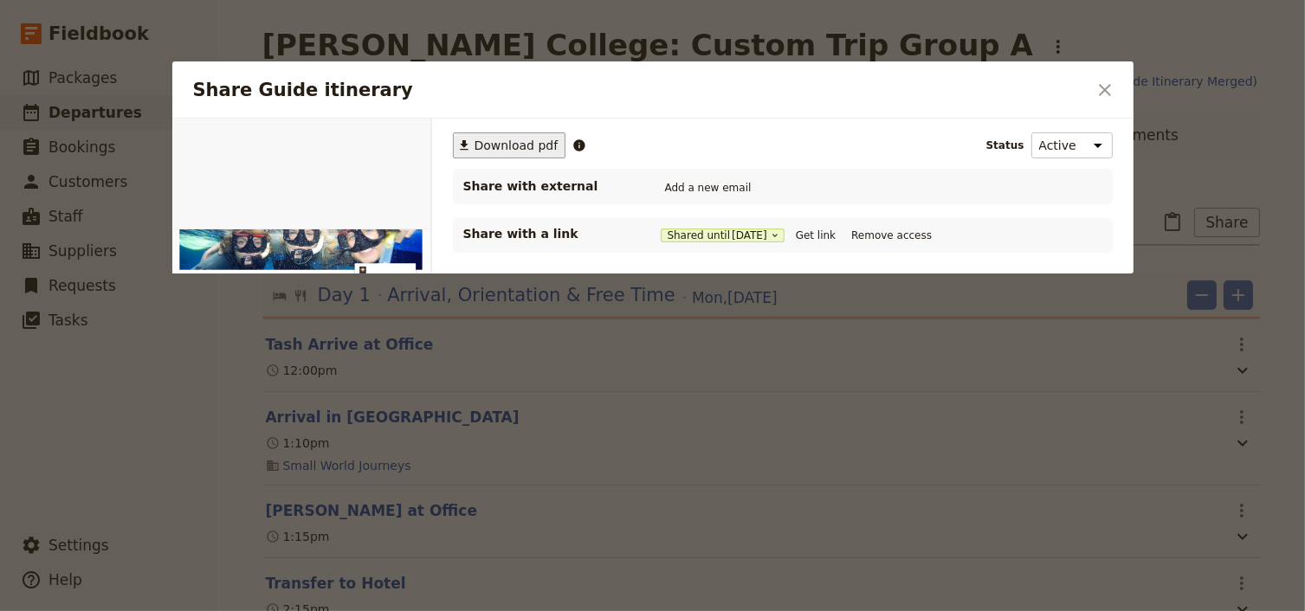
click at [510, 146] on span "Download pdf" at bounding box center [516, 145] width 84 height 17
click at [938, 74] on div "Share Guide itinerary ​" at bounding box center [652, 89] width 961 height 57
click at [1107, 83] on icon "Close dialog" at bounding box center [1104, 90] width 21 height 21
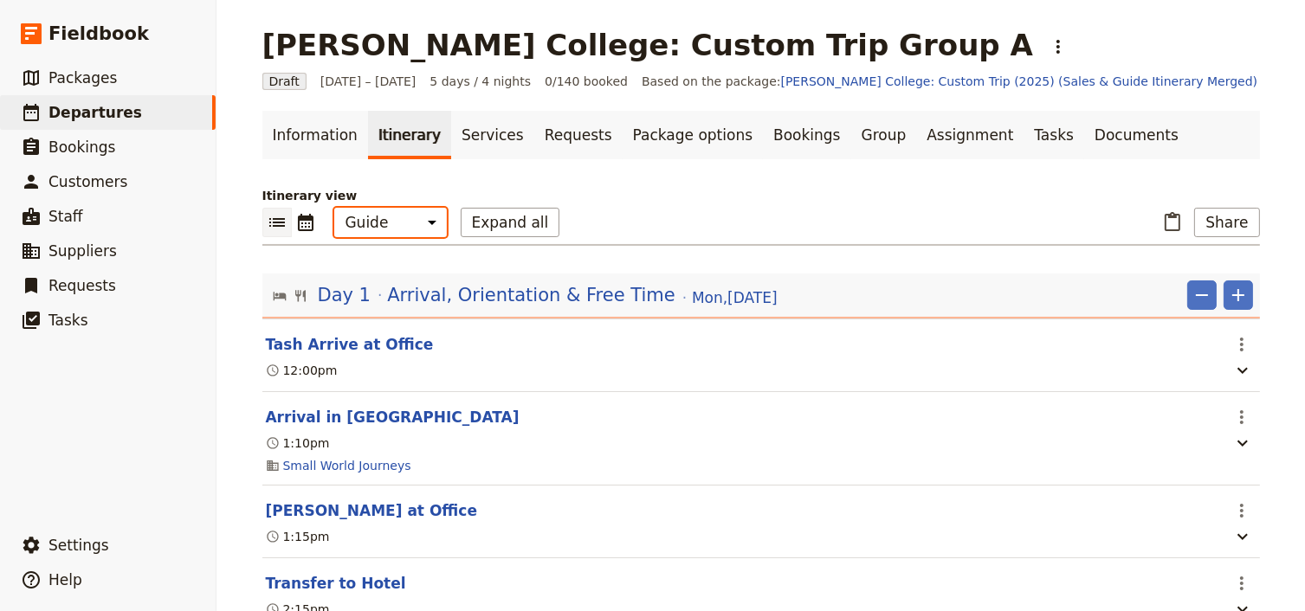
click at [390, 222] on select "Office Guide Passenger Sales" at bounding box center [390, 222] width 113 height 29
click at [334, 208] on select "Office Guide Passenger Sales" at bounding box center [390, 222] width 113 height 29
click at [1084, 138] on link "Documents" at bounding box center [1136, 135] width 105 height 48
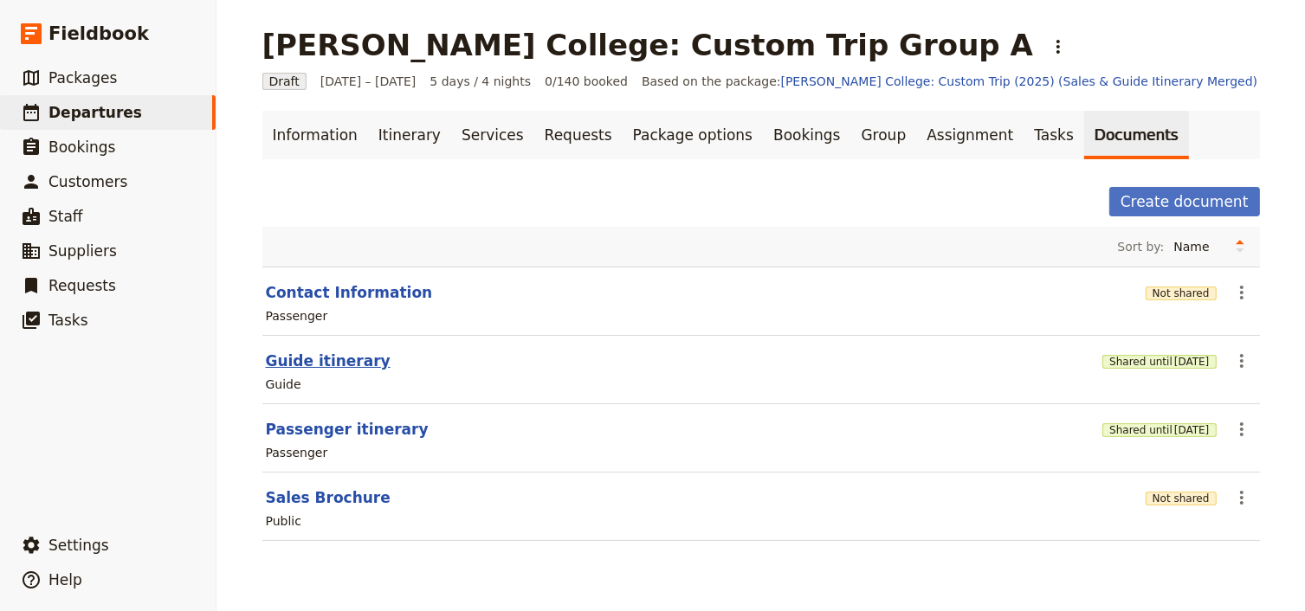
click at [321, 364] on button "Guide itinerary" at bounding box center [328, 361] width 125 height 21
select select "STAFF"
select select "RUN_SHEET"
select select "DEFAULT"
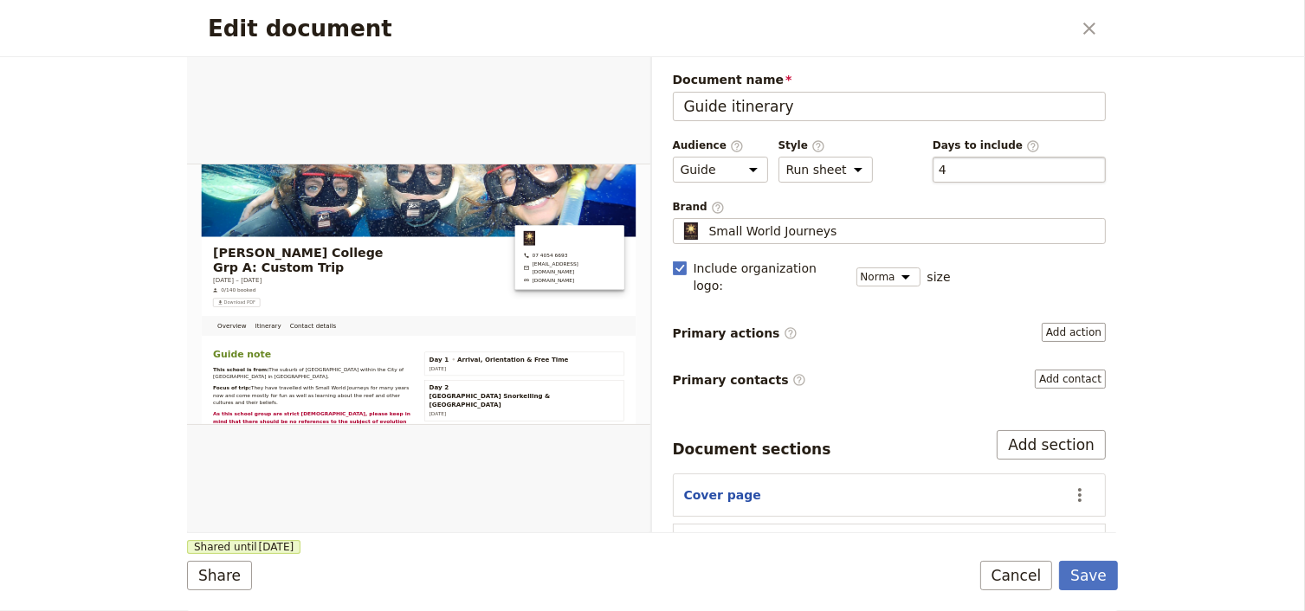
click at [990, 169] on div "​ 4 4" at bounding box center [1018, 170] width 173 height 26
click at [946, 169] on button "​ 4" at bounding box center [942, 169] width 8 height 17
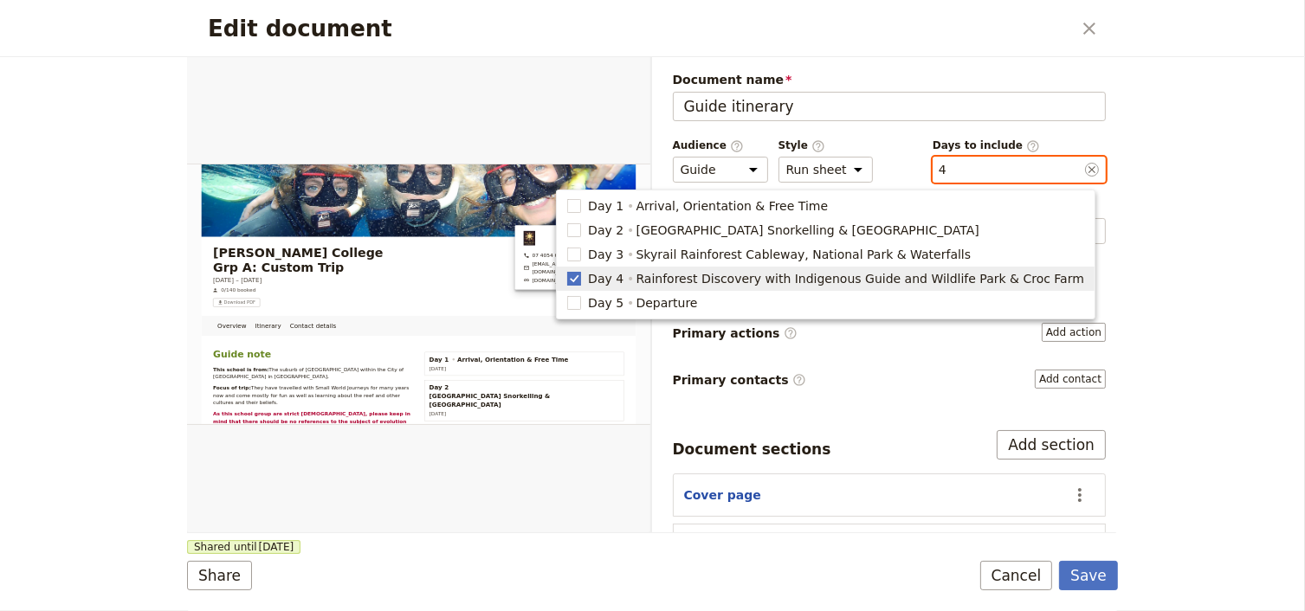
click at [581, 277] on rect "button" at bounding box center [574, 278] width 13 height 13
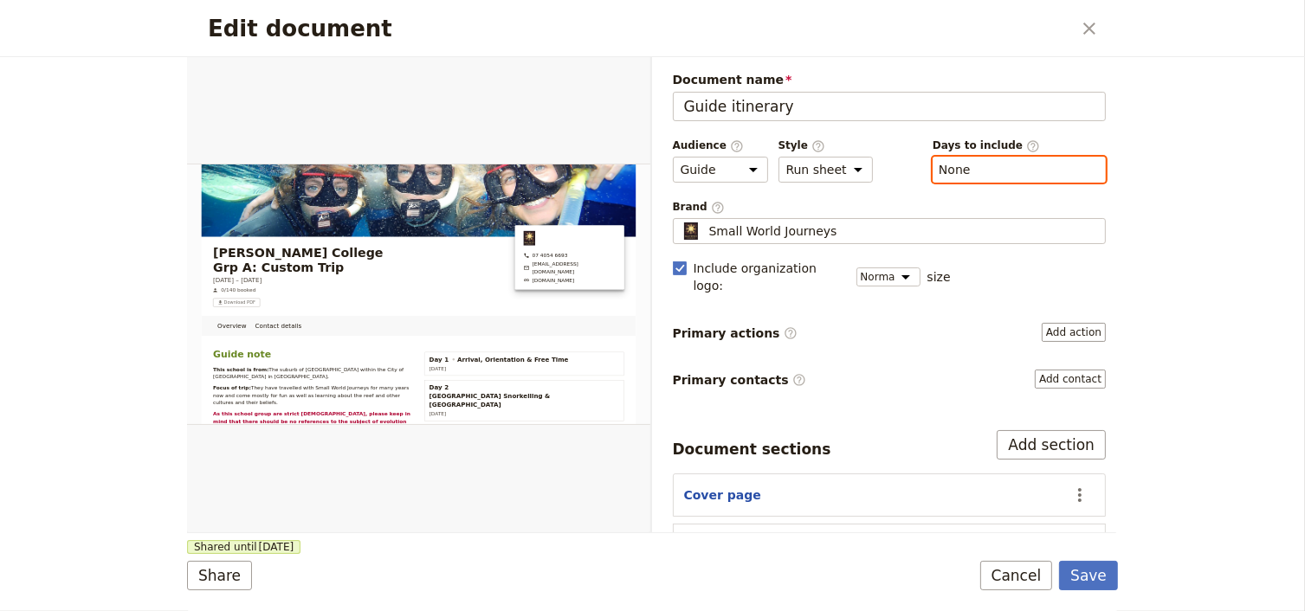
click at [952, 171] on button "​ None" at bounding box center [954, 169] width 32 height 17
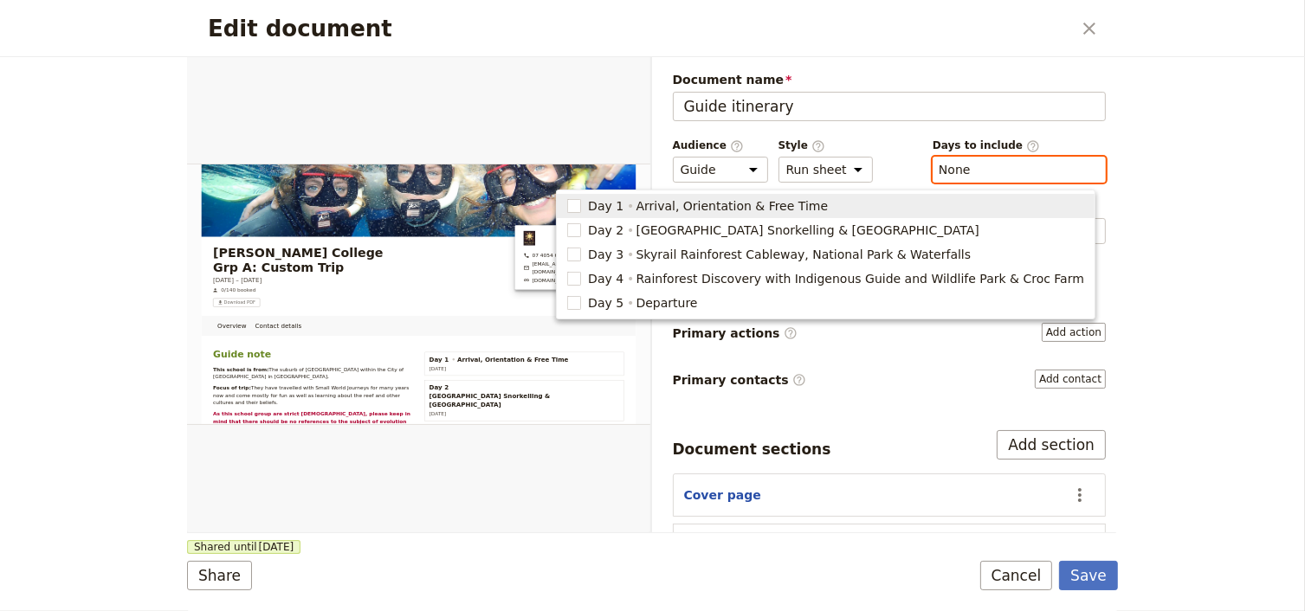
click at [623, 208] on span "Day 1" at bounding box center [605, 205] width 35 height 17
type input "1"
checkbox input "true"
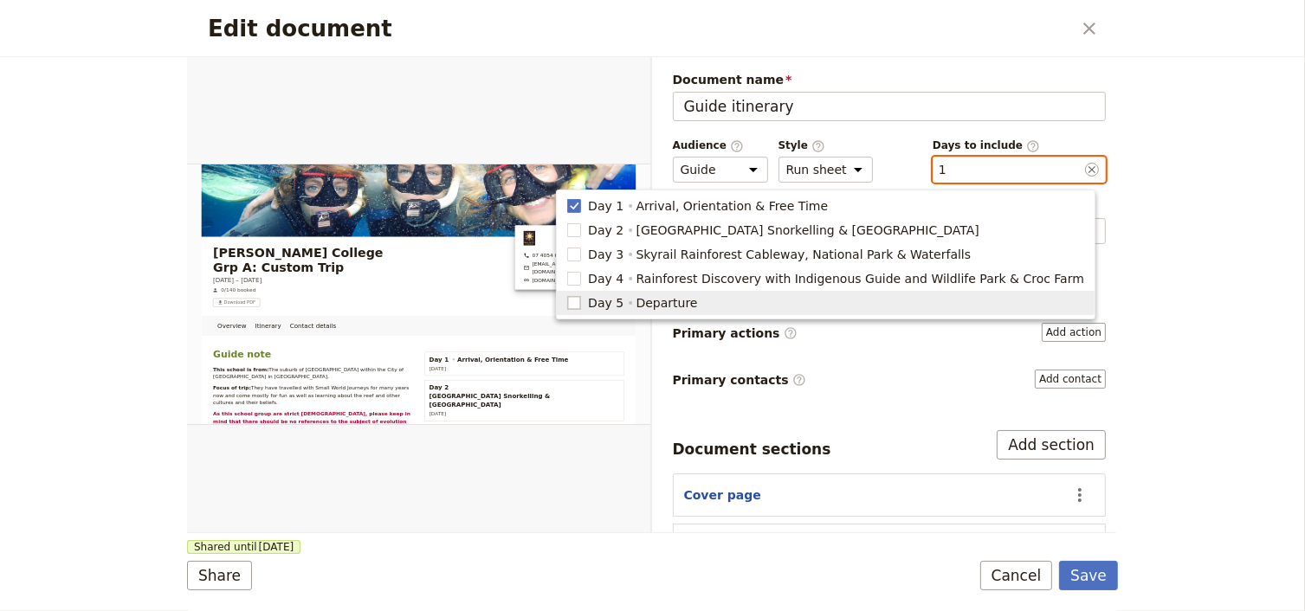
click at [581, 303] on rect "button" at bounding box center [574, 302] width 13 height 13
type input "1, 5"
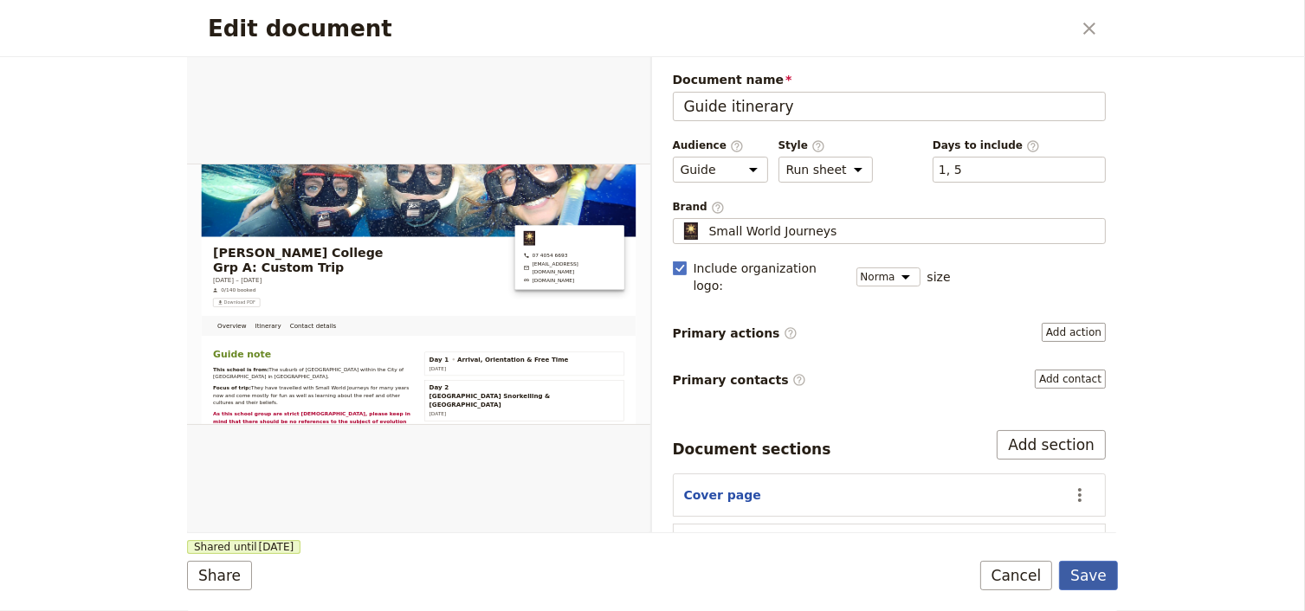
click at [1088, 578] on button "Save" at bounding box center [1088, 575] width 59 height 29
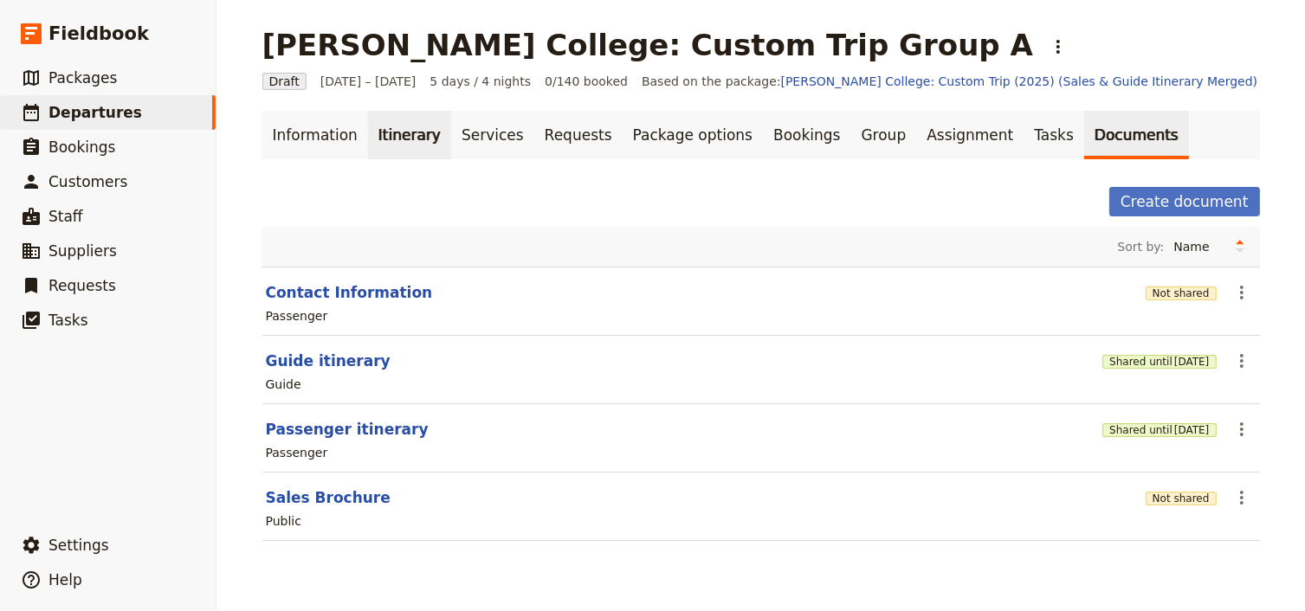
click at [396, 145] on link "Itinerary" at bounding box center [409, 135] width 83 height 48
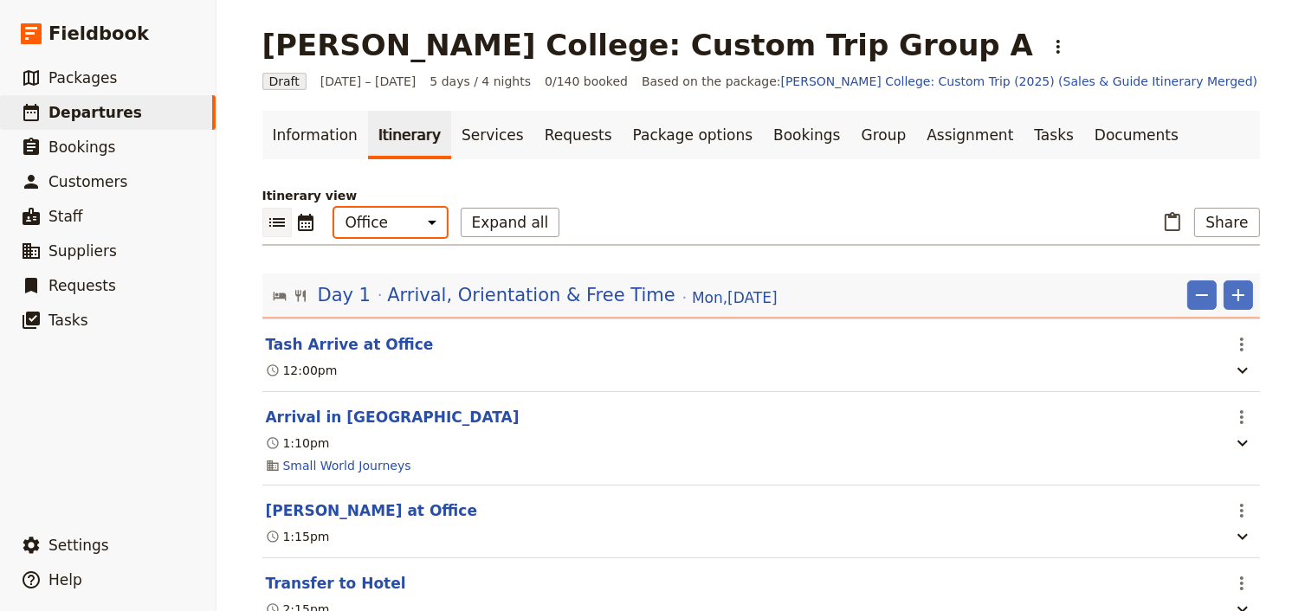
click at [372, 223] on select "Office Guide Passenger Sales" at bounding box center [390, 222] width 113 height 29
select select "STAFF"
click at [334, 208] on select "Office Guide Passenger Sales" at bounding box center [390, 222] width 113 height 29
click at [1222, 229] on button "Share" at bounding box center [1226, 222] width 65 height 29
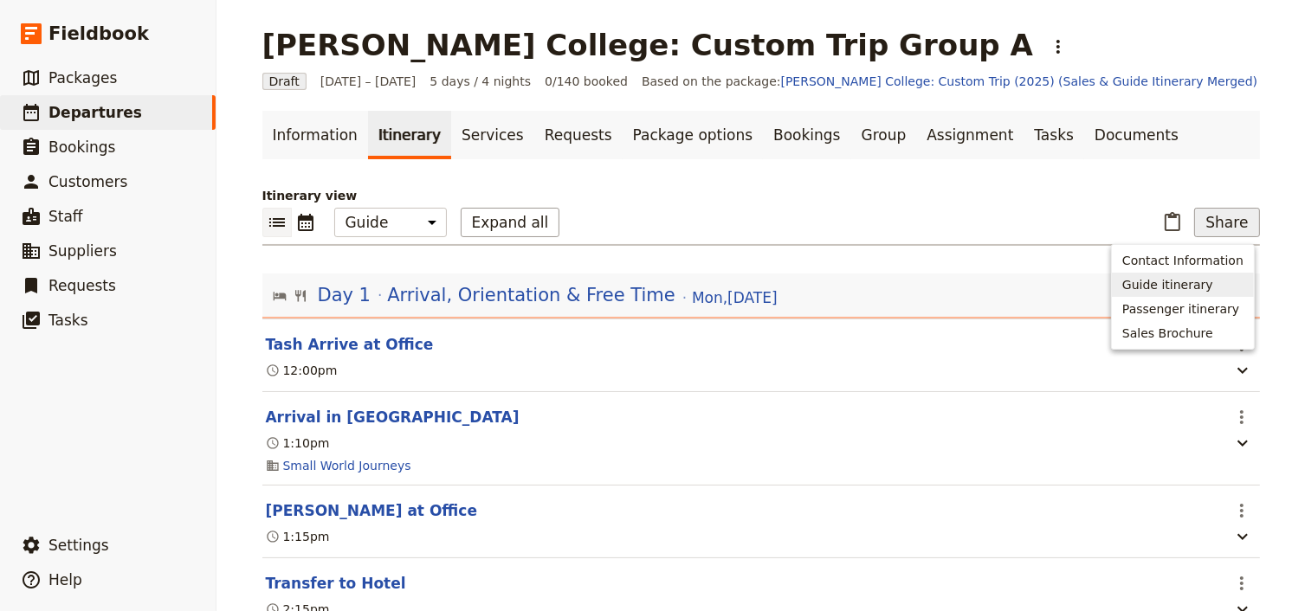
click at [1170, 282] on span "Guide itinerary" at bounding box center [1167, 284] width 91 height 17
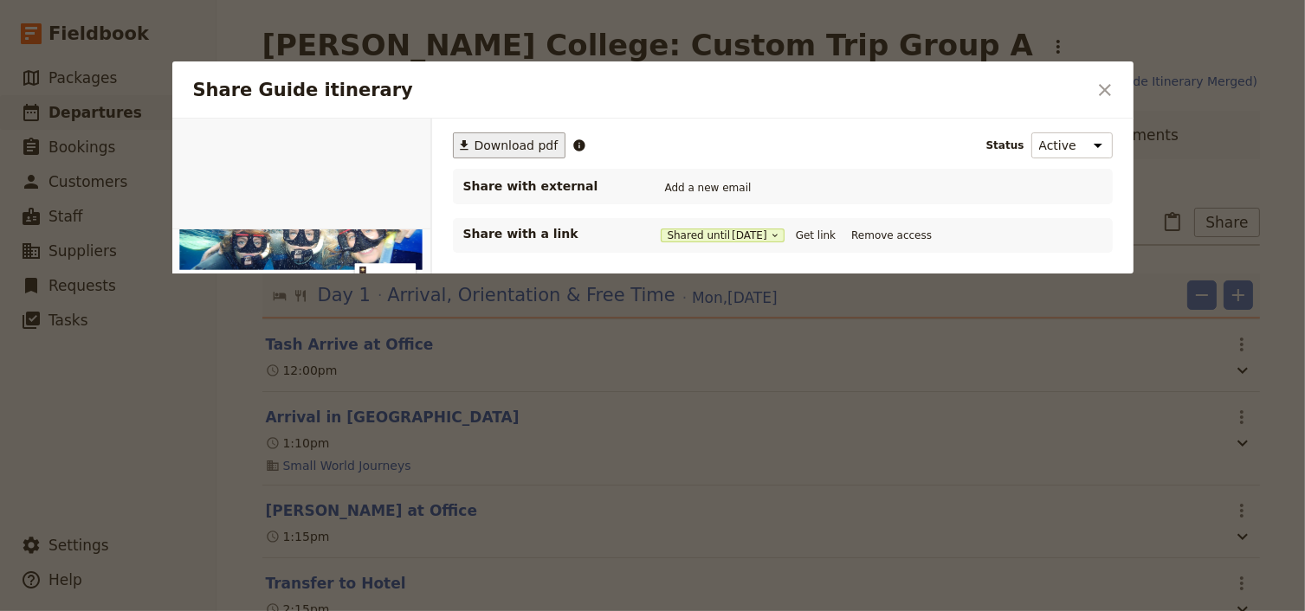
click at [512, 153] on button "​ Download pdf" at bounding box center [509, 145] width 113 height 26
click at [1105, 88] on icon "Close dialog" at bounding box center [1105, 90] width 12 height 12
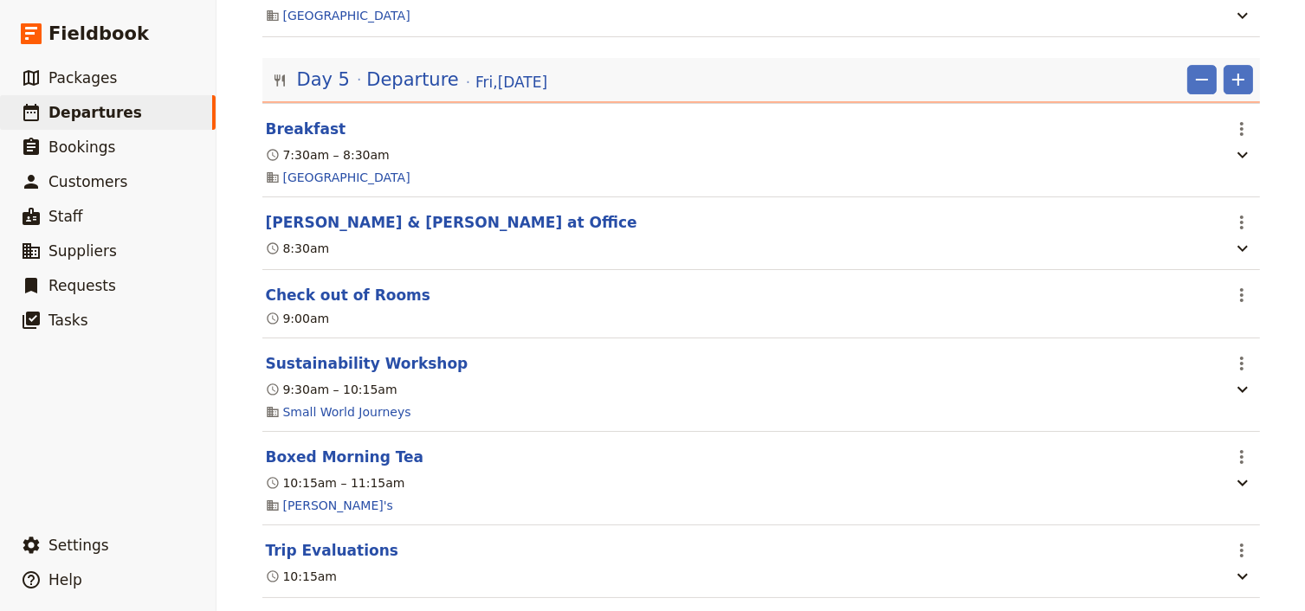
scroll to position [5649, 0]
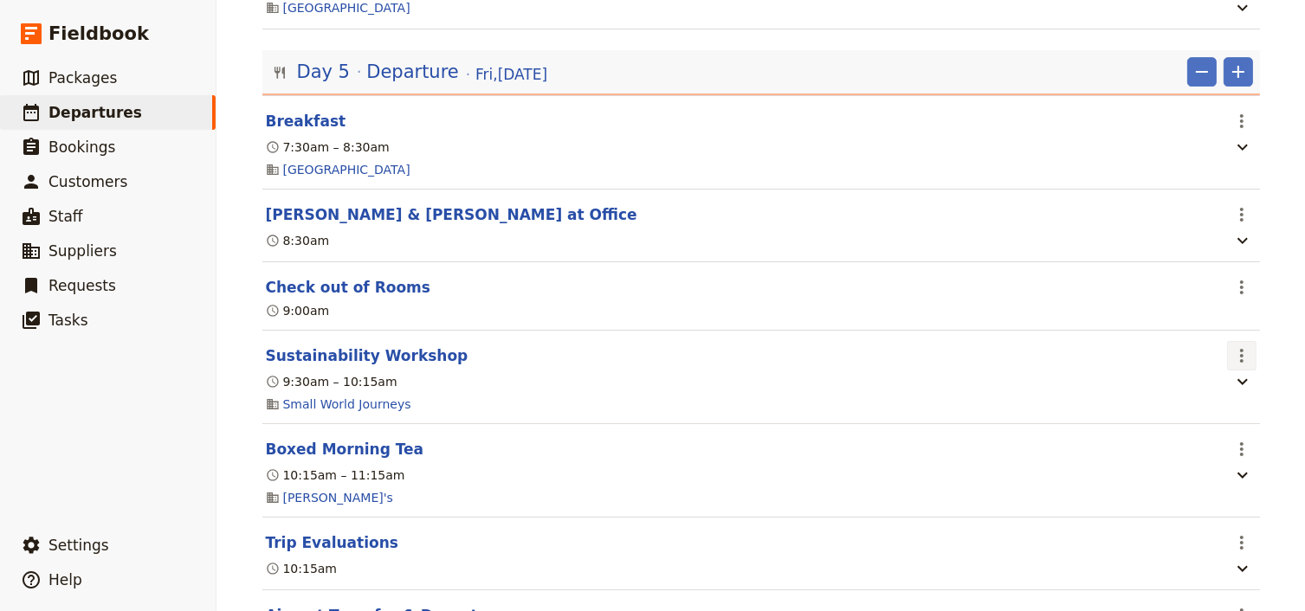
click at [1233, 366] on icon "Actions" at bounding box center [1241, 355] width 21 height 21
click at [1240, 440] on button "Edit this itinerary item" at bounding box center [1163, 442] width 173 height 24
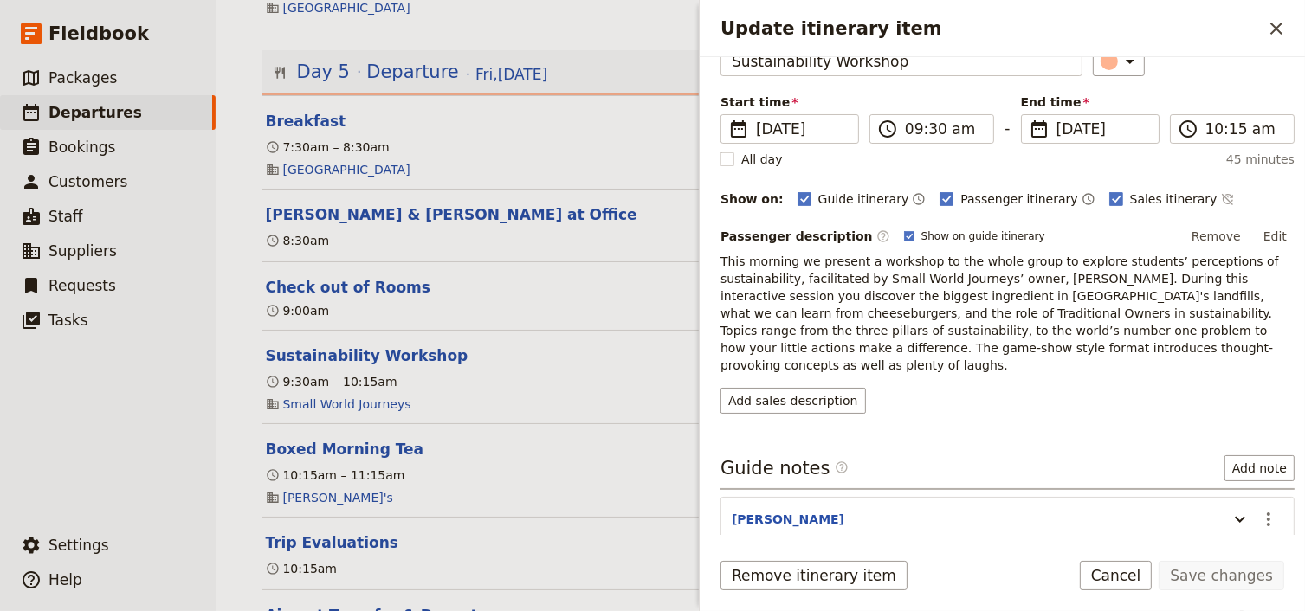
scroll to position [222, 0]
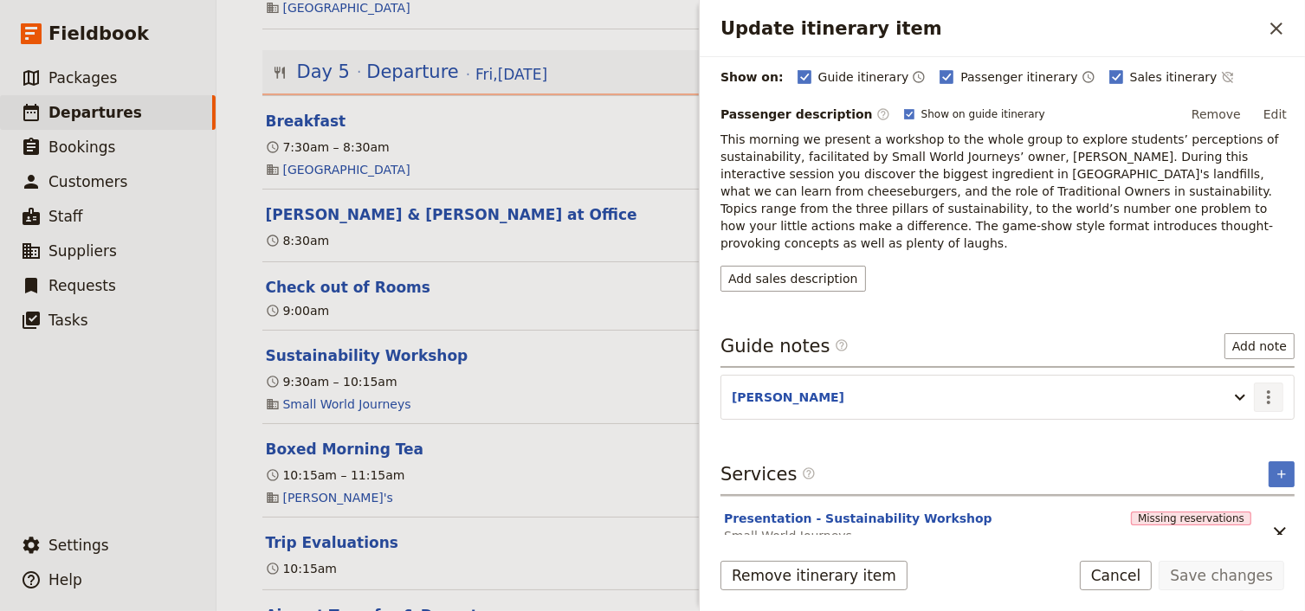
click at [1258, 387] on icon "Actions" at bounding box center [1268, 397] width 21 height 21
click at [1229, 412] on span "Edit note" at bounding box center [1208, 412] width 55 height 17
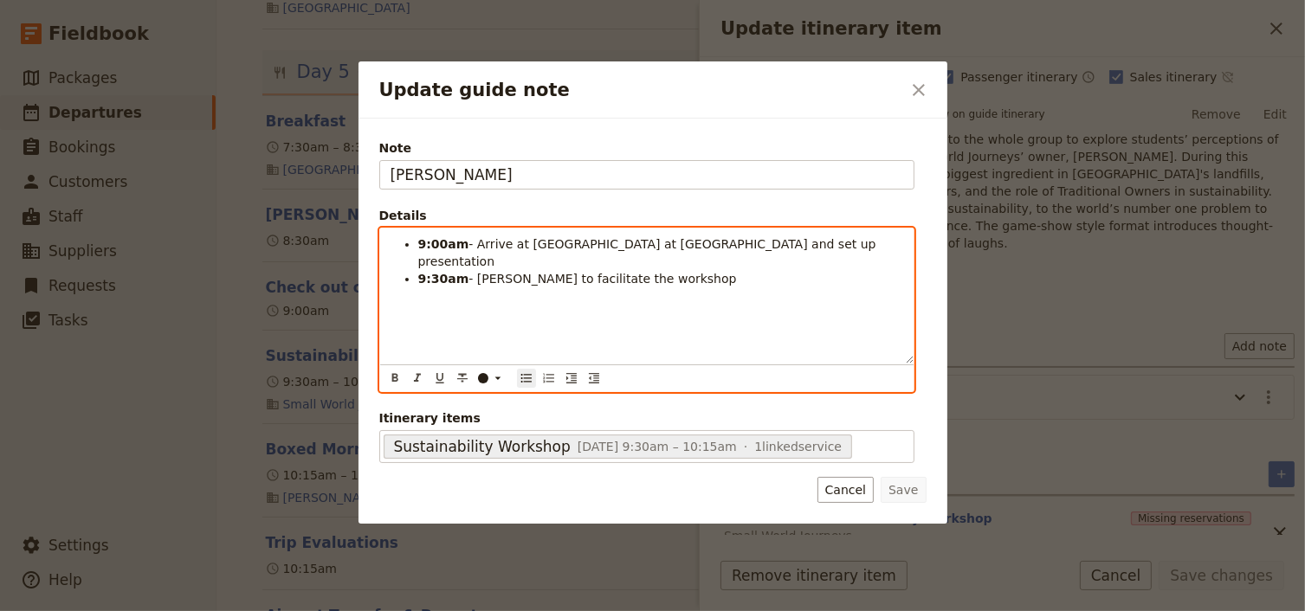
drag, startPoint x: 875, startPoint y: 243, endPoint x: 404, endPoint y: 242, distance: 470.9
click at [418, 242] on li "9:00am - Arrive at [GEOGRAPHIC_DATA] at [GEOGRAPHIC_DATA] and set up presentati…" at bounding box center [660, 252] width 485 height 35
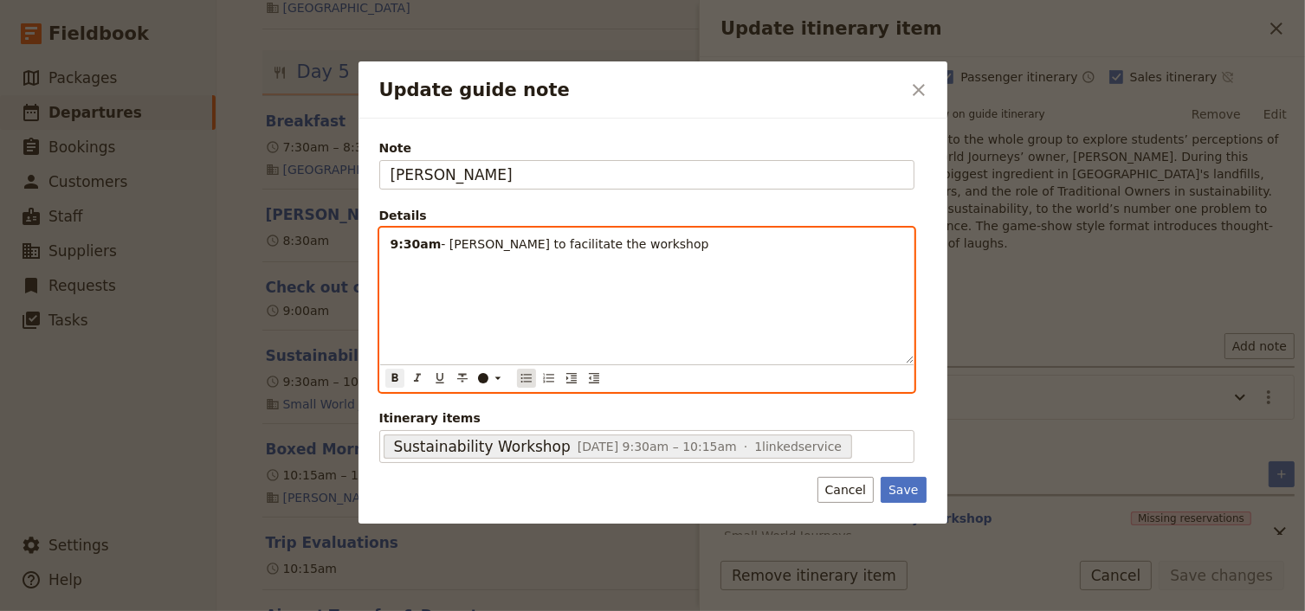
click at [526, 377] on icon "Bulleted list" at bounding box center [525, 378] width 10 height 9
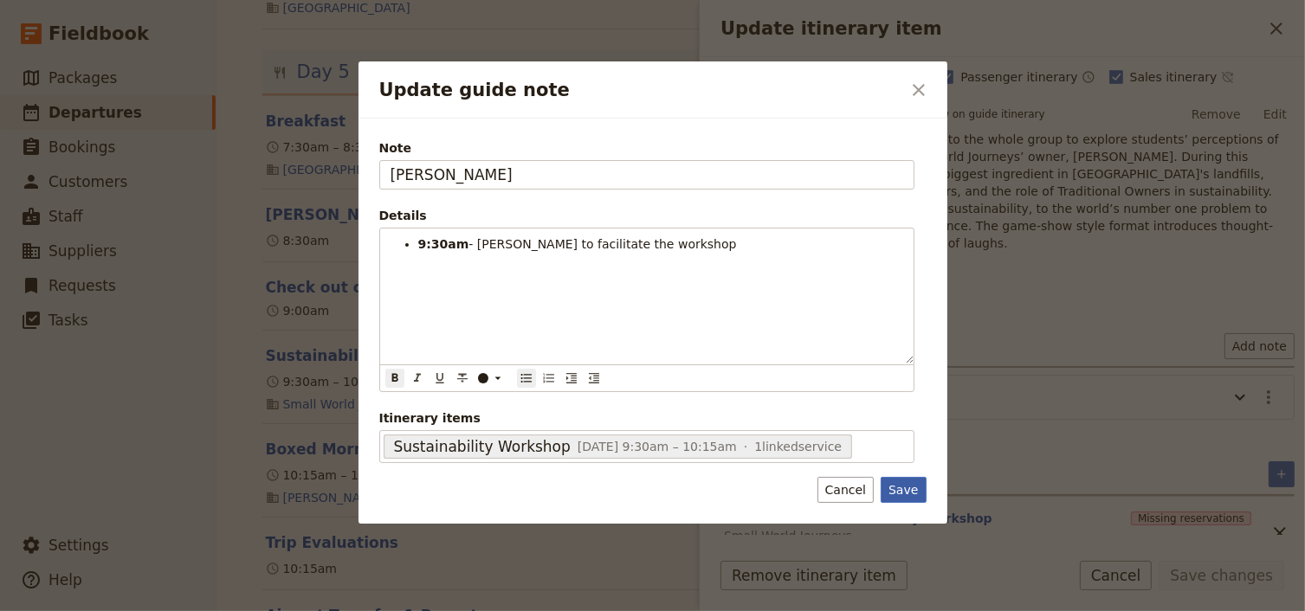
click at [899, 487] on button "Save" at bounding box center [902, 490] width 45 height 26
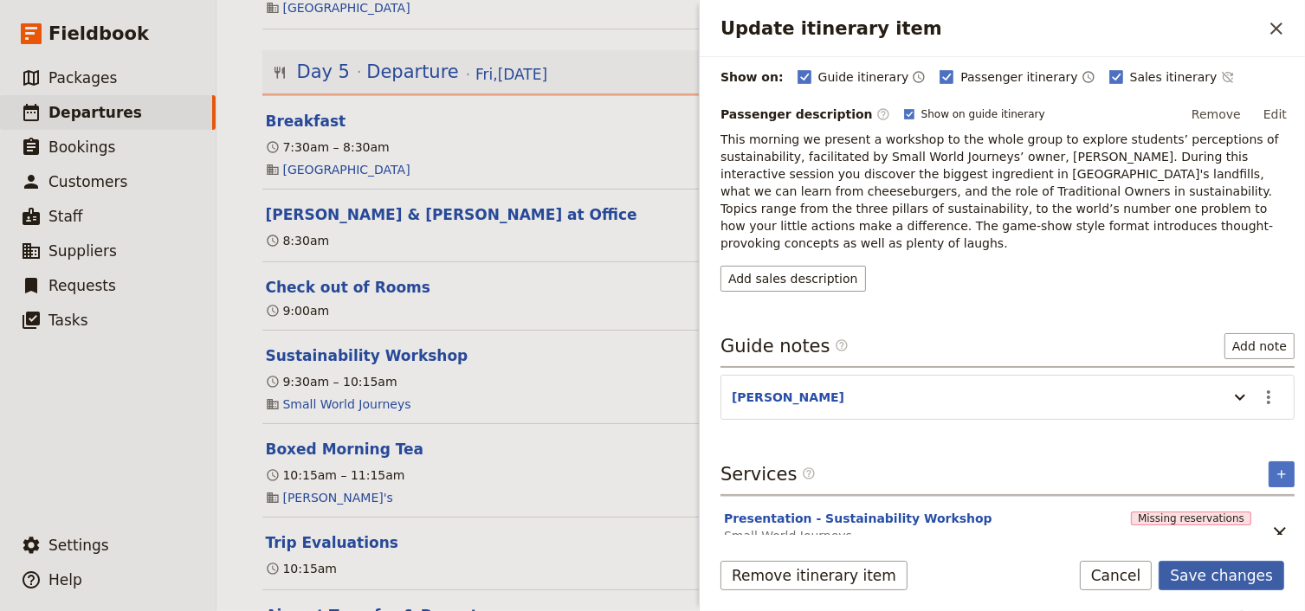
click at [1228, 576] on button "Save changes" at bounding box center [1221, 575] width 126 height 29
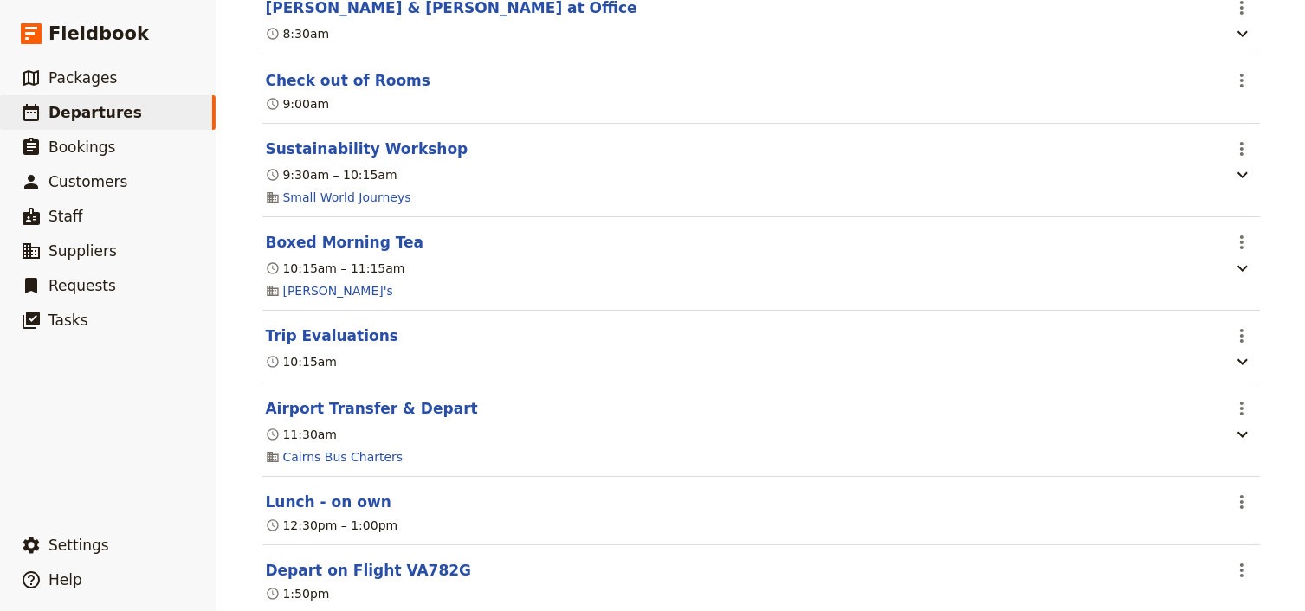
scroll to position [5856, 0]
click at [1233, 252] on icon "Actions" at bounding box center [1241, 241] width 21 height 21
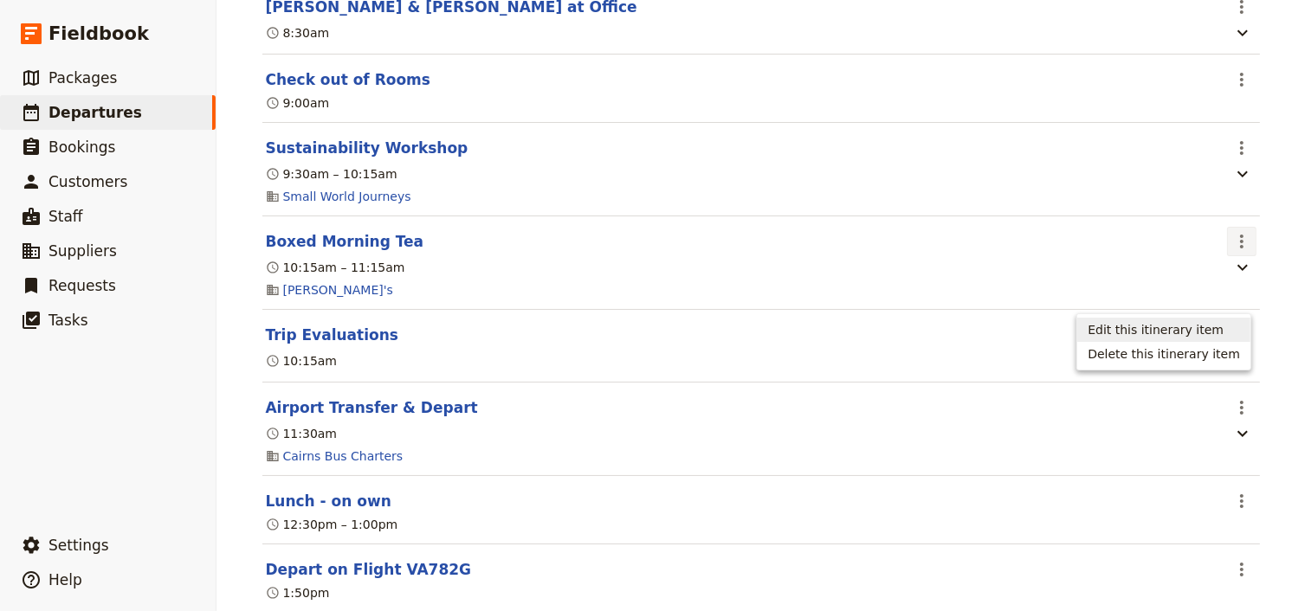
click at [1229, 326] on span "Edit this itinerary item" at bounding box center [1163, 329] width 152 height 17
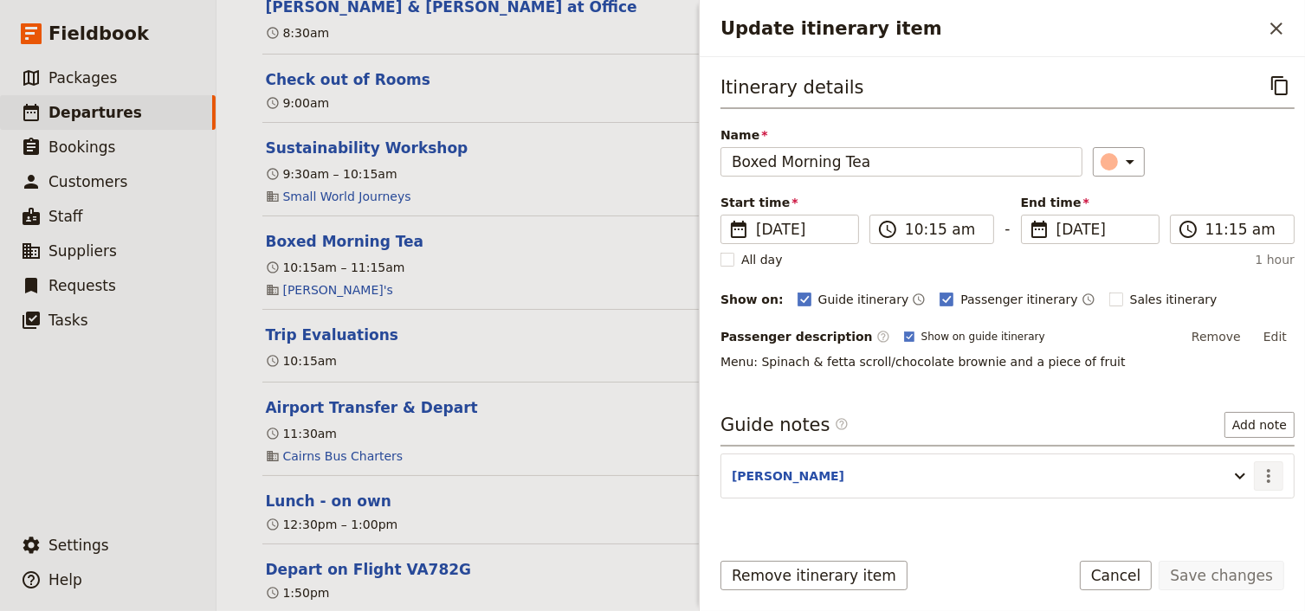
click at [1260, 469] on icon "Actions" at bounding box center [1268, 476] width 21 height 21
click at [1212, 517] on span "Edit note" at bounding box center [1208, 509] width 55 height 17
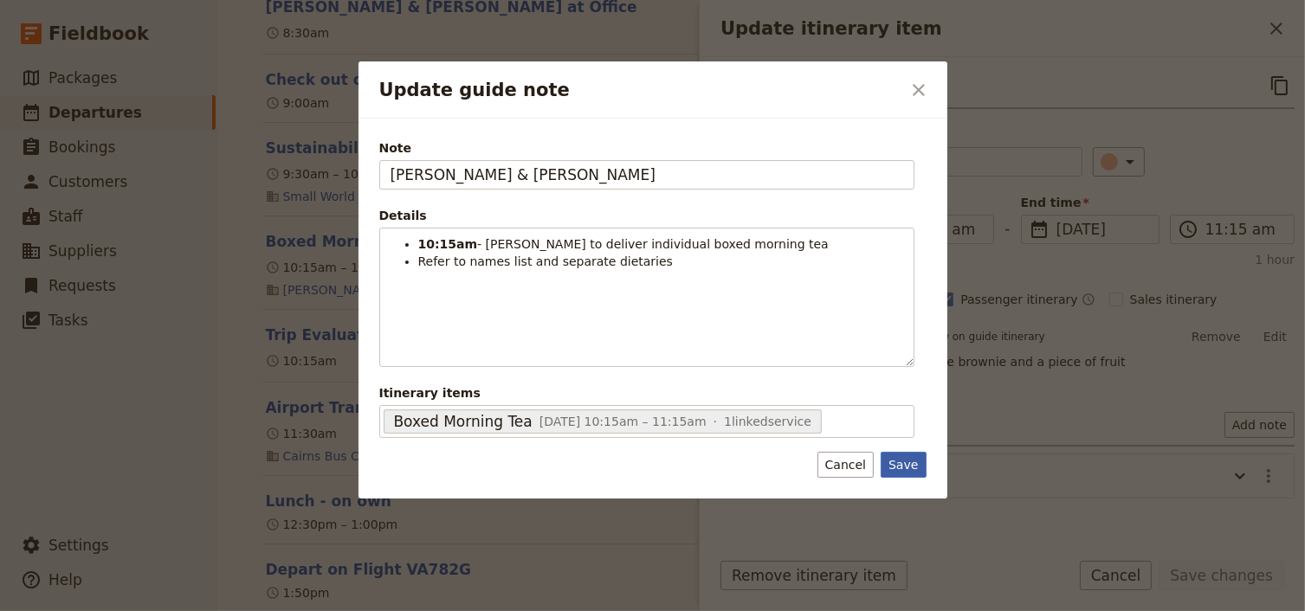
type input "[PERSON_NAME] & [PERSON_NAME]"
click at [910, 464] on button "Save" at bounding box center [902, 465] width 45 height 26
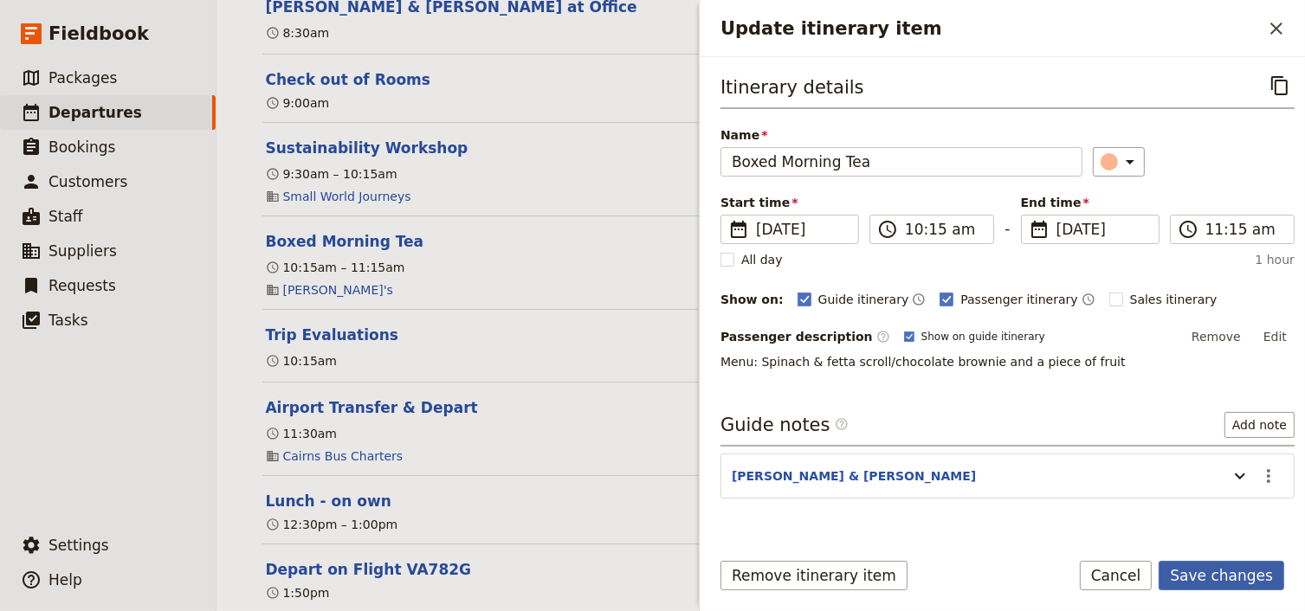
click at [1209, 568] on button "Save changes" at bounding box center [1221, 575] width 126 height 29
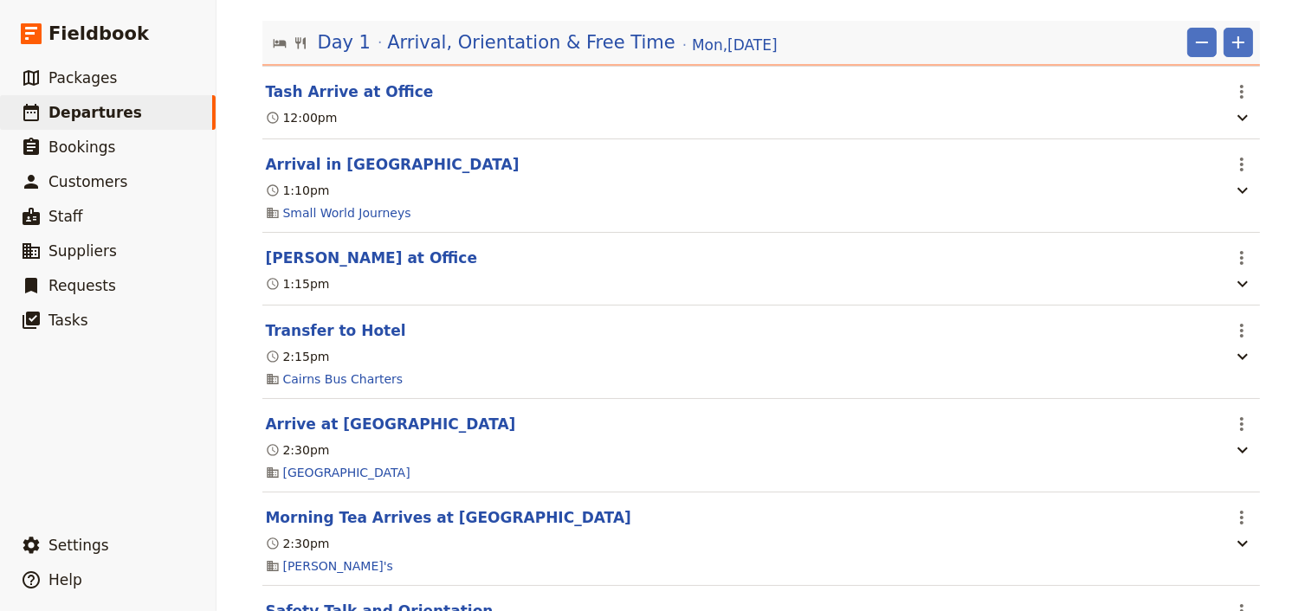
scroll to position [0, 0]
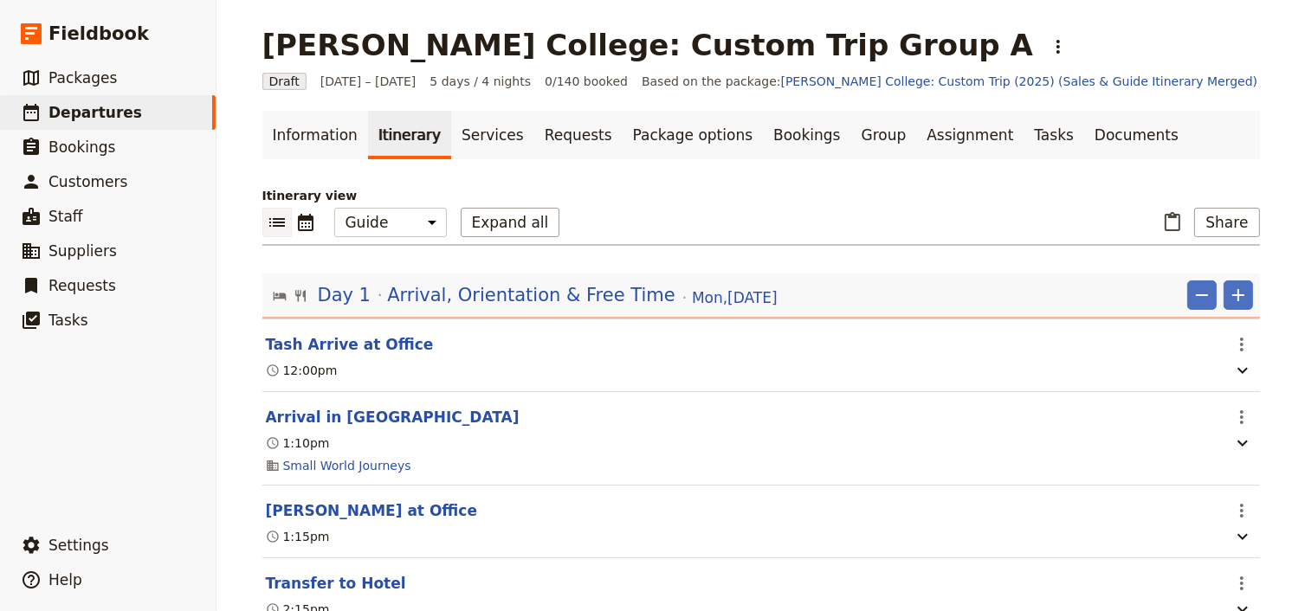
drag, startPoint x: 472, startPoint y: 224, endPoint x: 777, endPoint y: 210, distance: 305.9
click at [475, 224] on button "Expand all" at bounding box center [511, 222] width 100 height 29
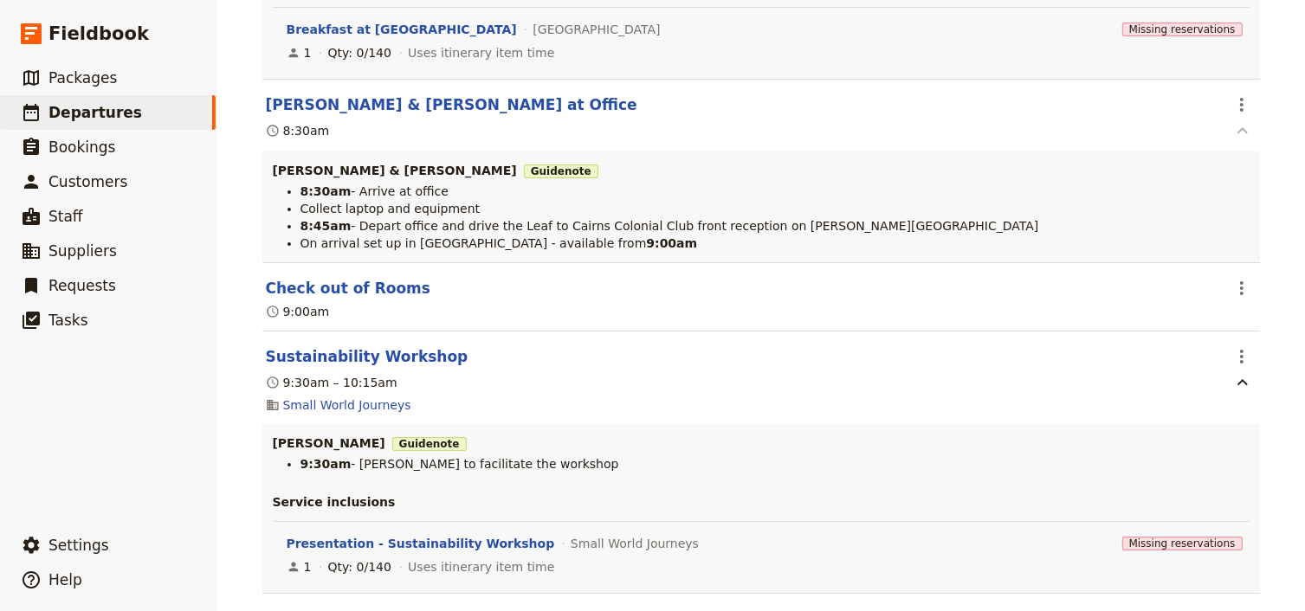
scroll to position [12874, 0]
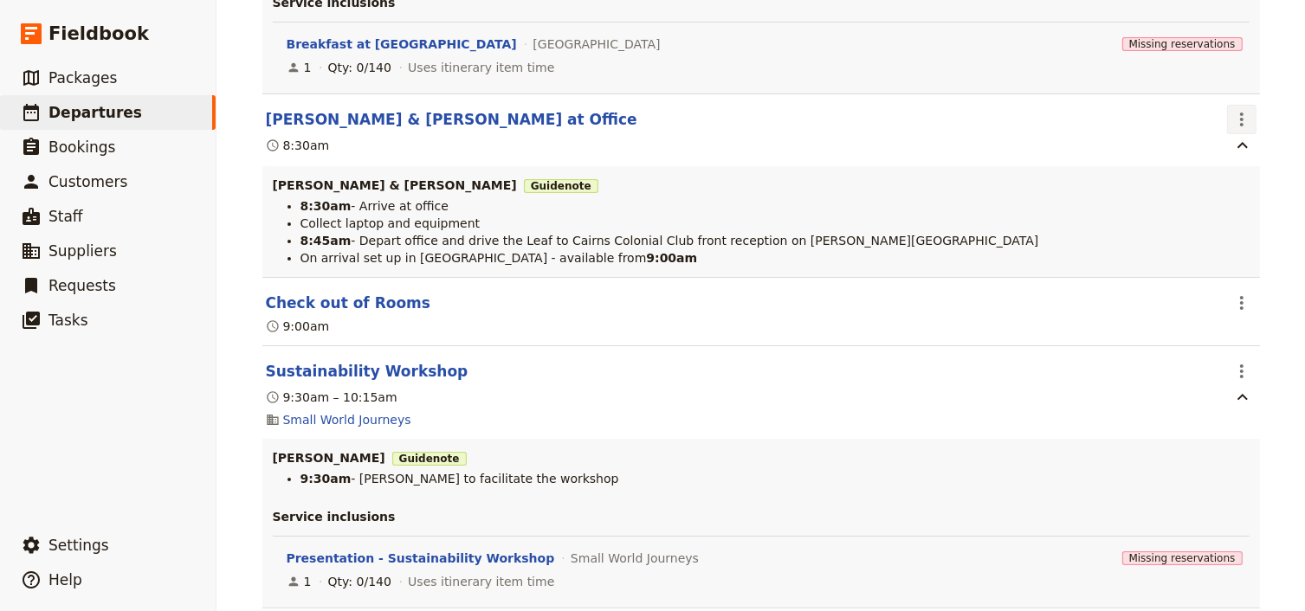
click at [1236, 112] on icon "Actions" at bounding box center [1241, 119] width 21 height 21
click at [1229, 149] on span "Edit this itinerary item" at bounding box center [1163, 148] width 152 height 17
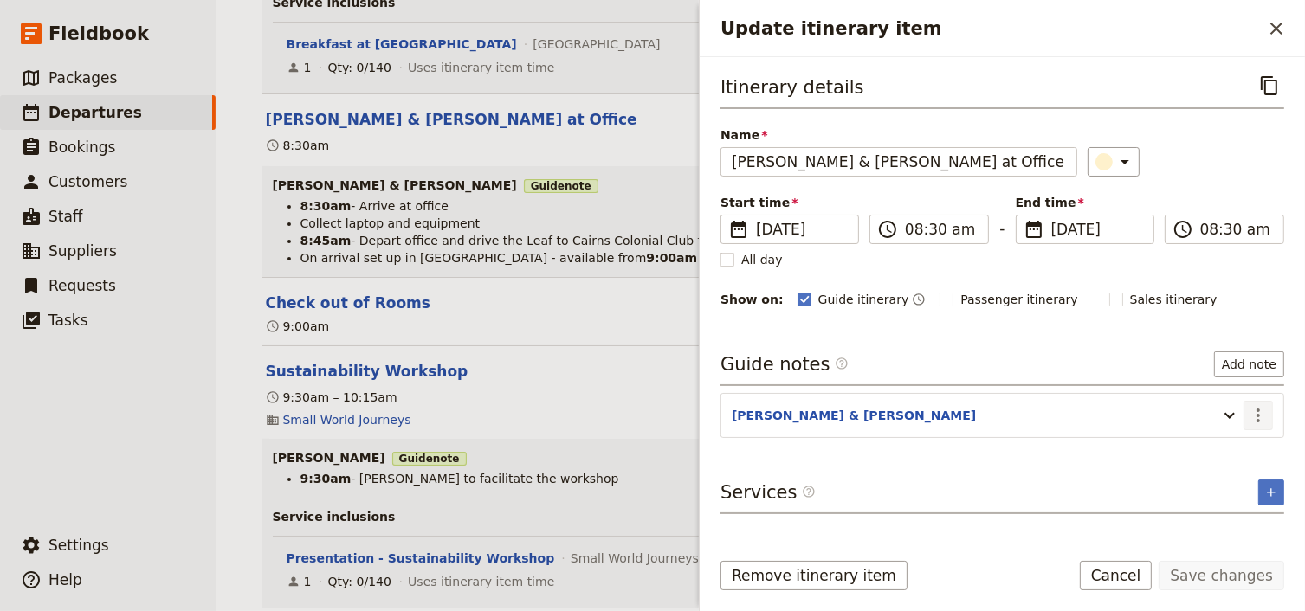
click at [1265, 414] on icon "Actions" at bounding box center [1257, 415] width 21 height 21
click at [1222, 449] on span "Edit note" at bounding box center [1208, 450] width 55 height 17
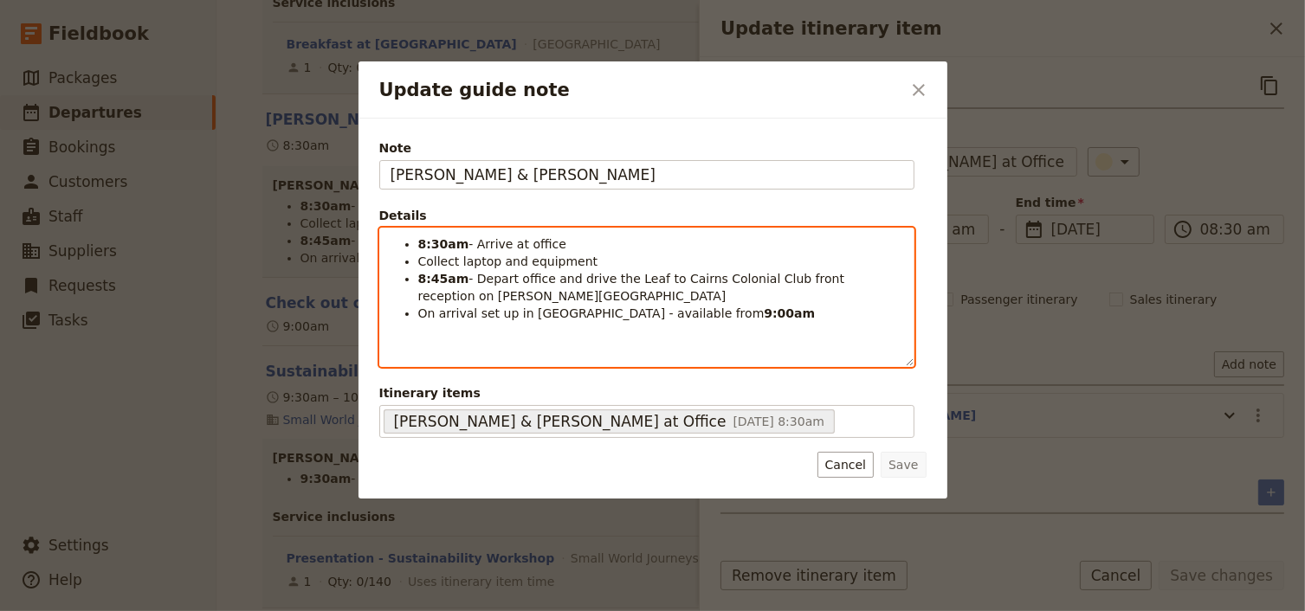
click at [616, 313] on span "On arrival set up in [GEOGRAPHIC_DATA] - available from" at bounding box center [591, 313] width 346 height 14
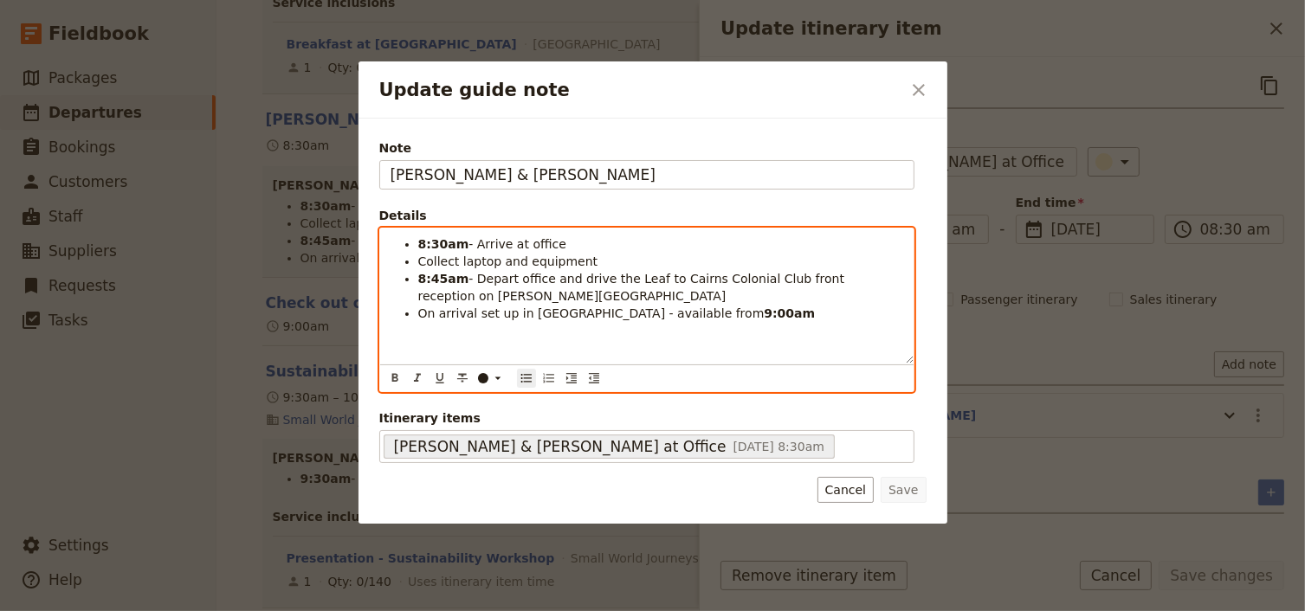
drag, startPoint x: 504, startPoint y: 311, endPoint x: 555, endPoint y: 367, distance: 76.0
click at [505, 311] on span "On arrival set up in [GEOGRAPHIC_DATA] - available from" at bounding box center [591, 313] width 346 height 14
click at [547, 311] on span "On arrival set up laptop in [GEOGRAPHIC_DATA] - available from" at bounding box center [612, 313] width 389 height 14
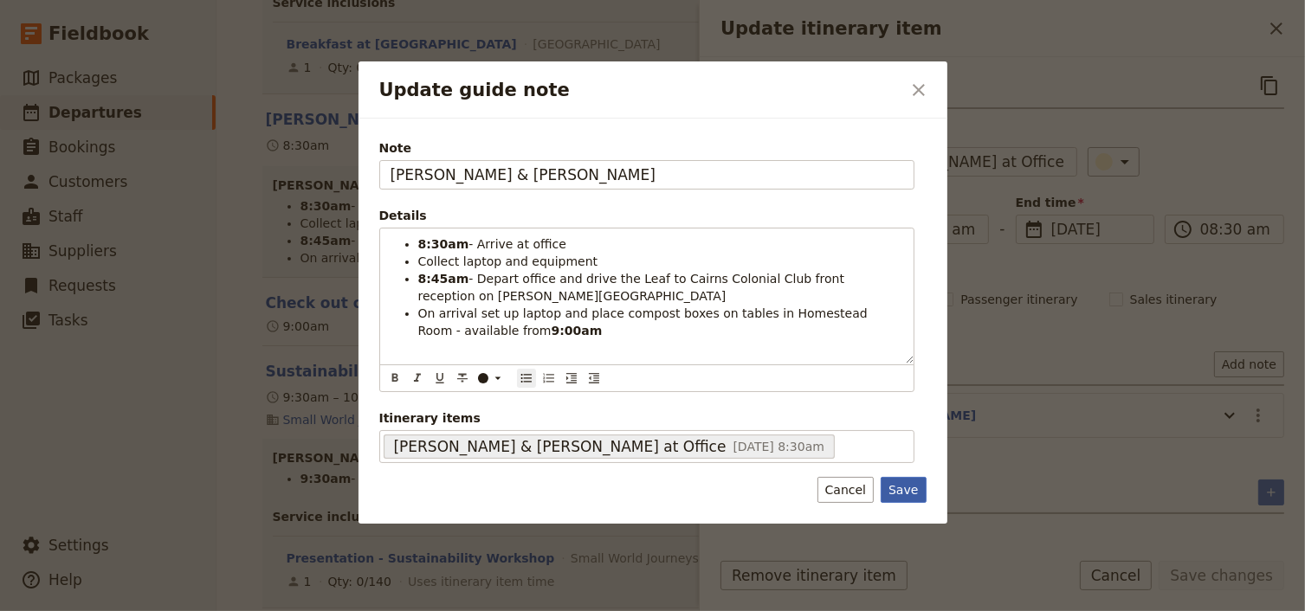
click at [904, 491] on button "Save" at bounding box center [902, 490] width 45 height 26
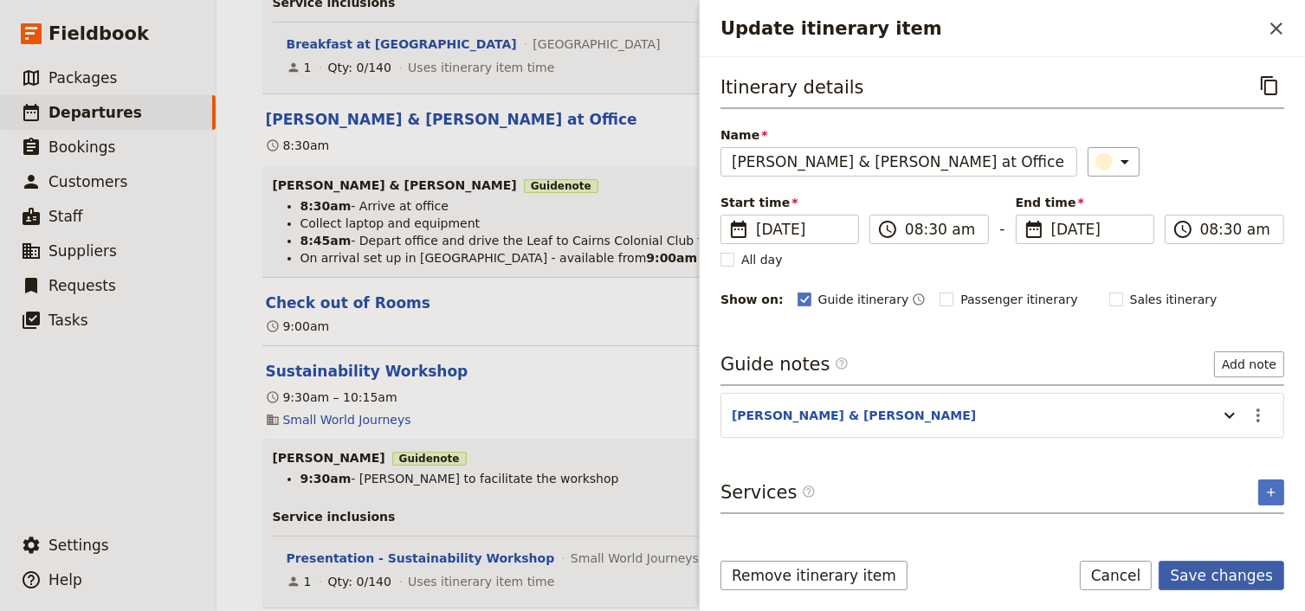
click at [1229, 577] on button "Save changes" at bounding box center [1221, 575] width 126 height 29
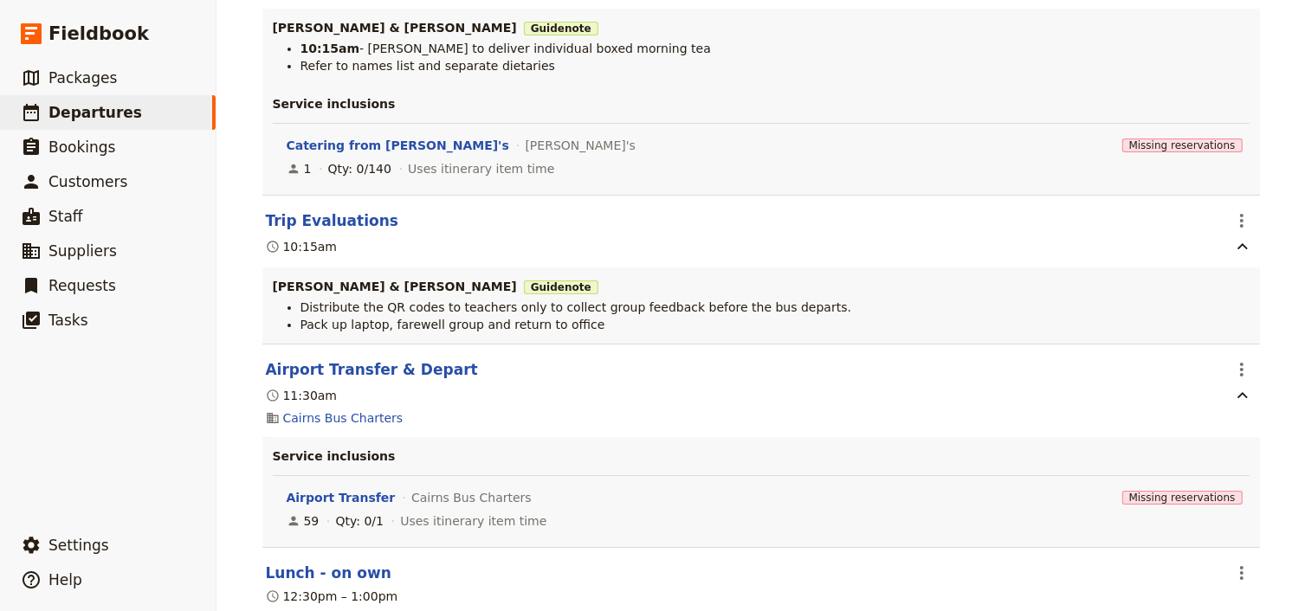
scroll to position [13636, 0]
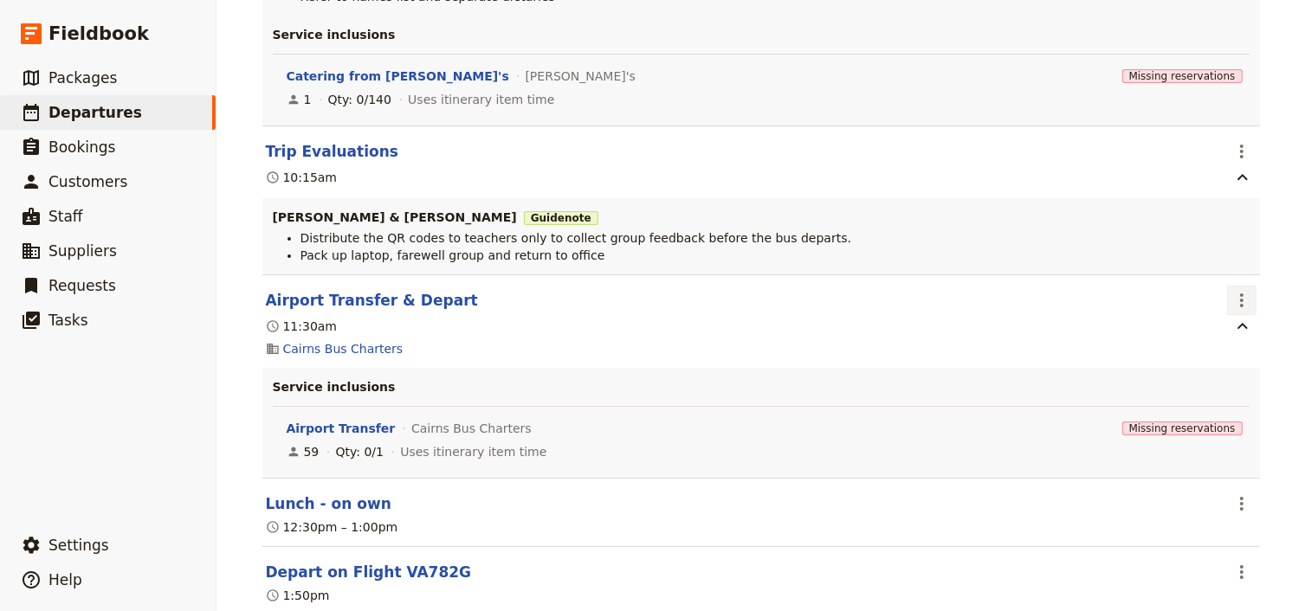
click at [1240, 300] on icon "Actions" at bounding box center [1241, 300] width 3 height 14
click at [1215, 336] on span "Edit this itinerary item" at bounding box center [1155, 333] width 136 height 17
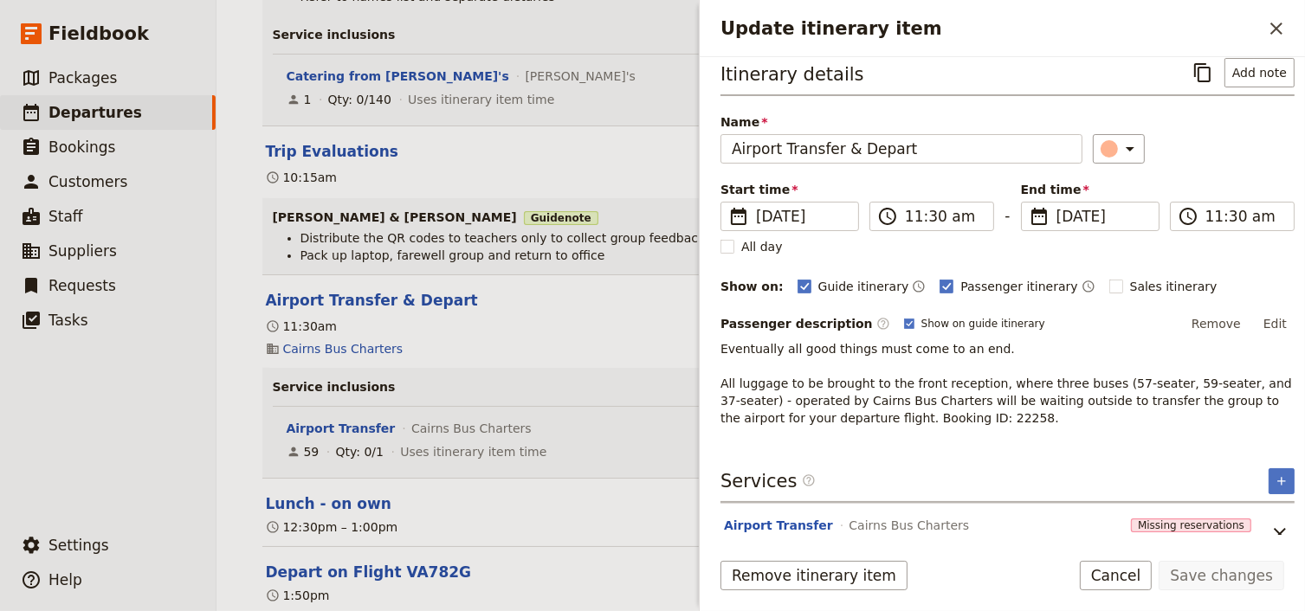
scroll to position [0, 0]
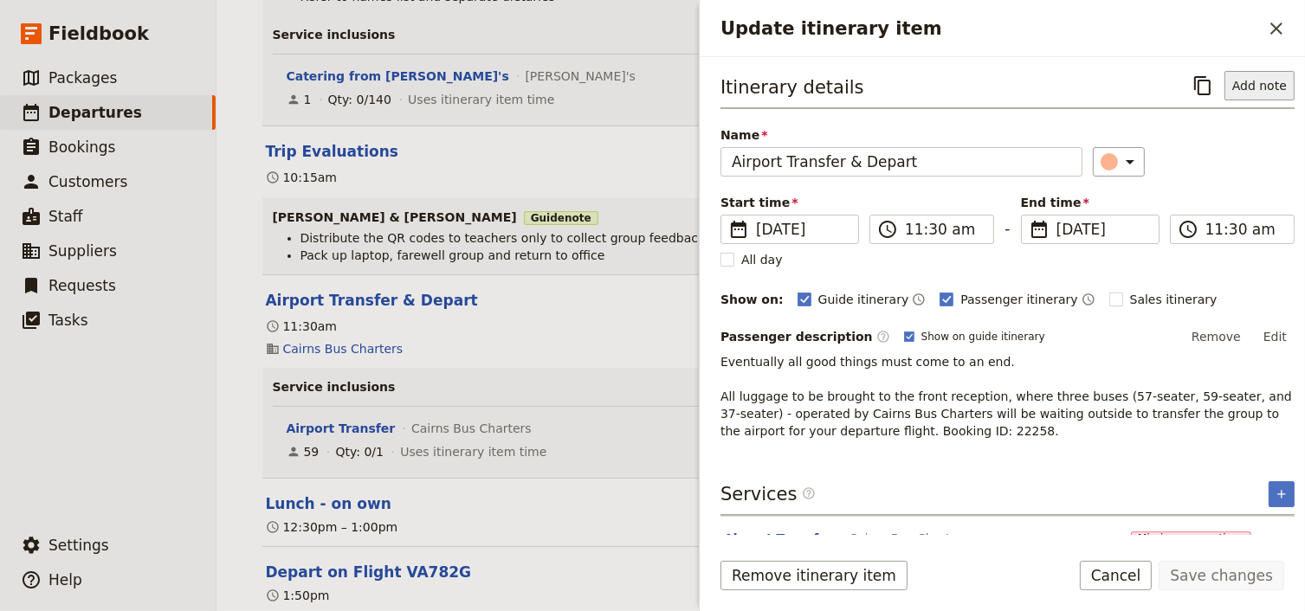
click at [1237, 87] on button "Add note" at bounding box center [1259, 85] width 70 height 29
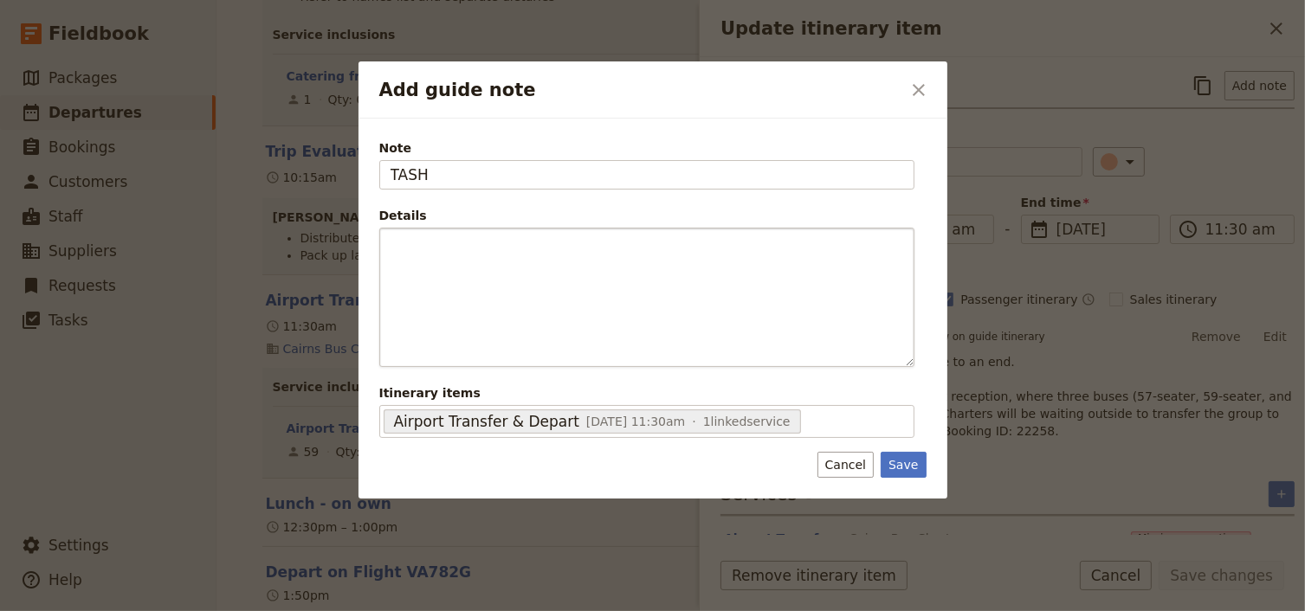
type input "TASH"
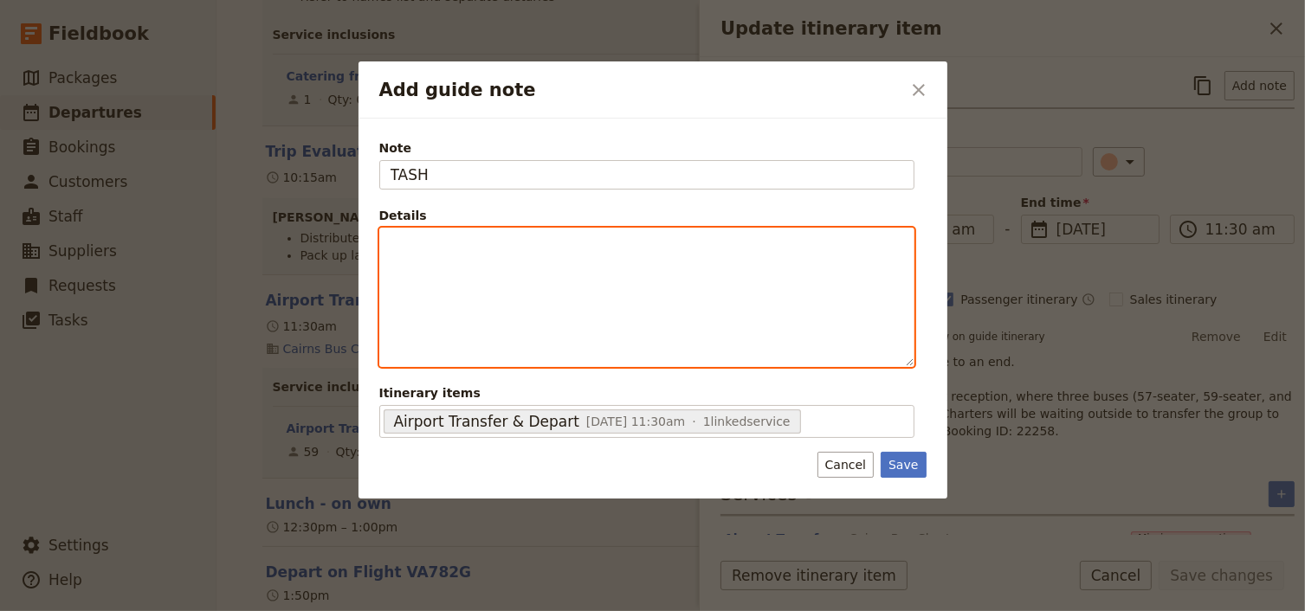
click at [413, 255] on div "Add guide note" at bounding box center [646, 298] width 533 height 138
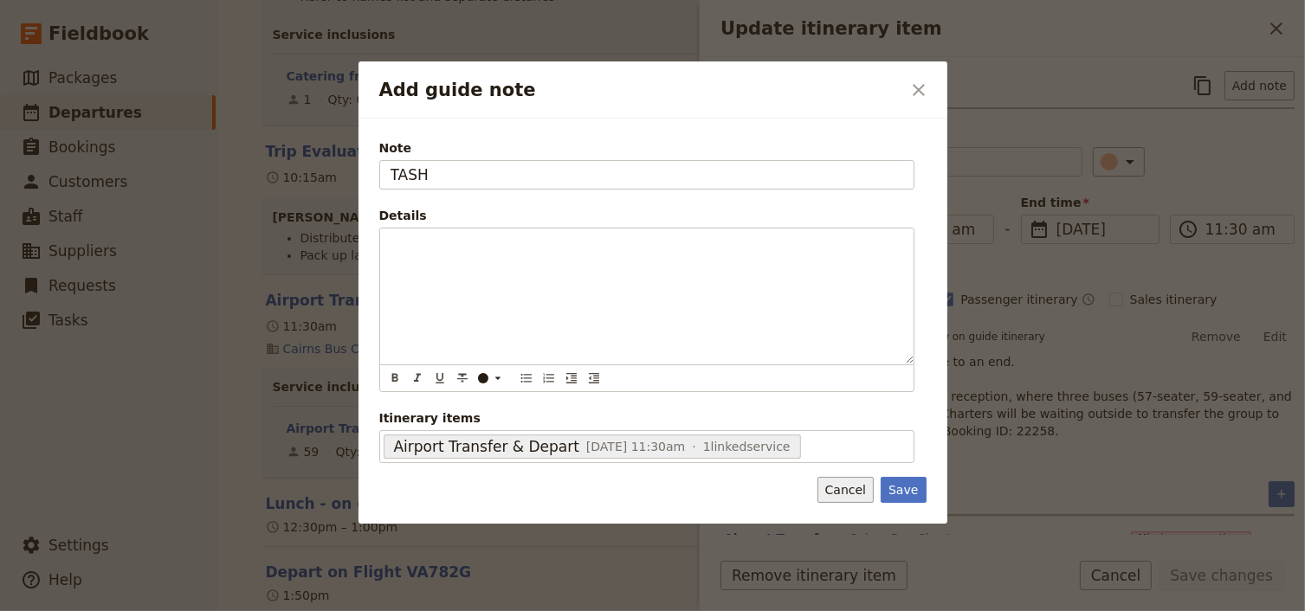
click at [861, 487] on button "Cancel" at bounding box center [845, 490] width 56 height 26
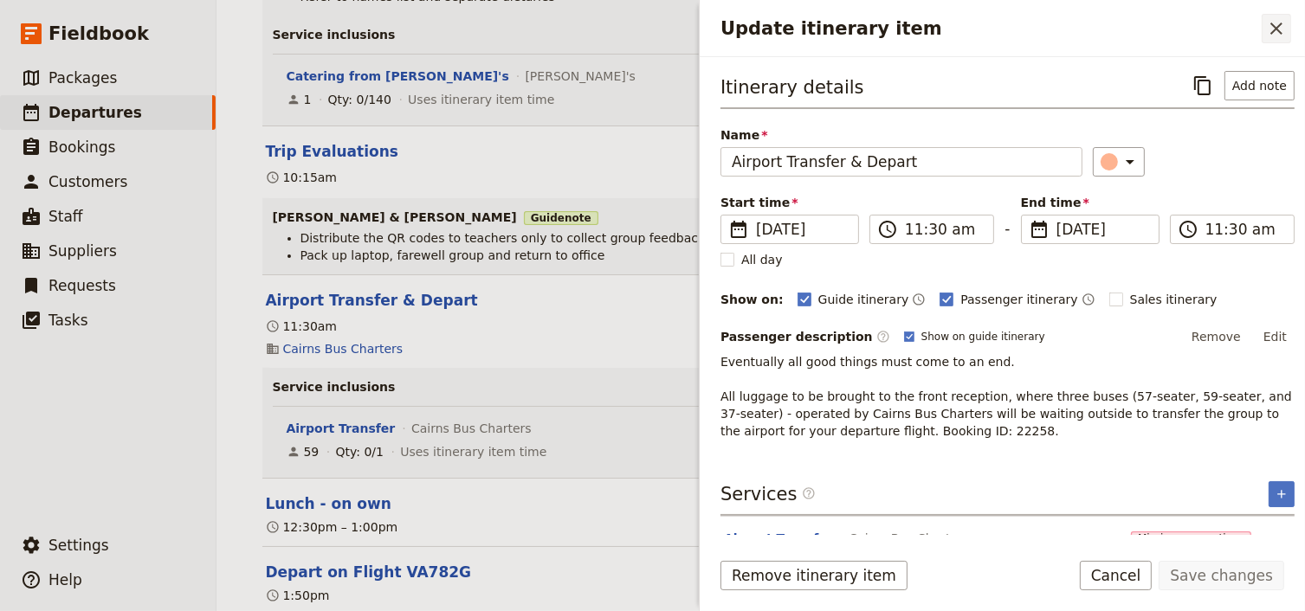
click at [1281, 25] on icon "Close drawer" at bounding box center [1276, 28] width 21 height 21
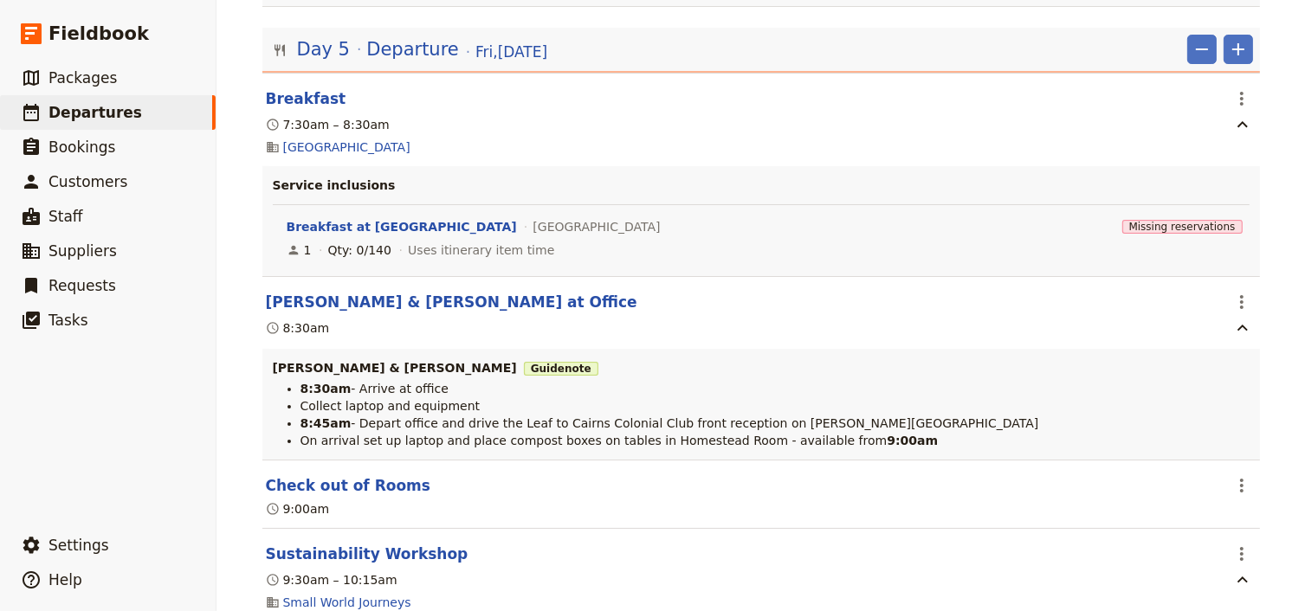
scroll to position [12597, 0]
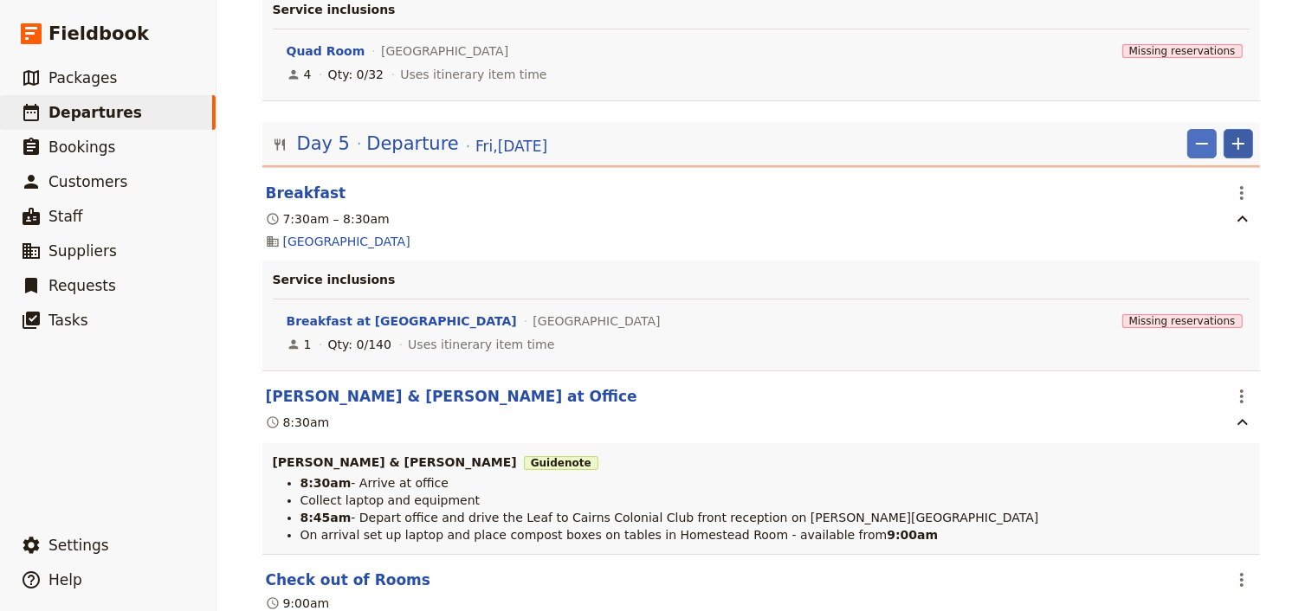
click at [1230, 142] on icon "Add" at bounding box center [1238, 143] width 21 height 21
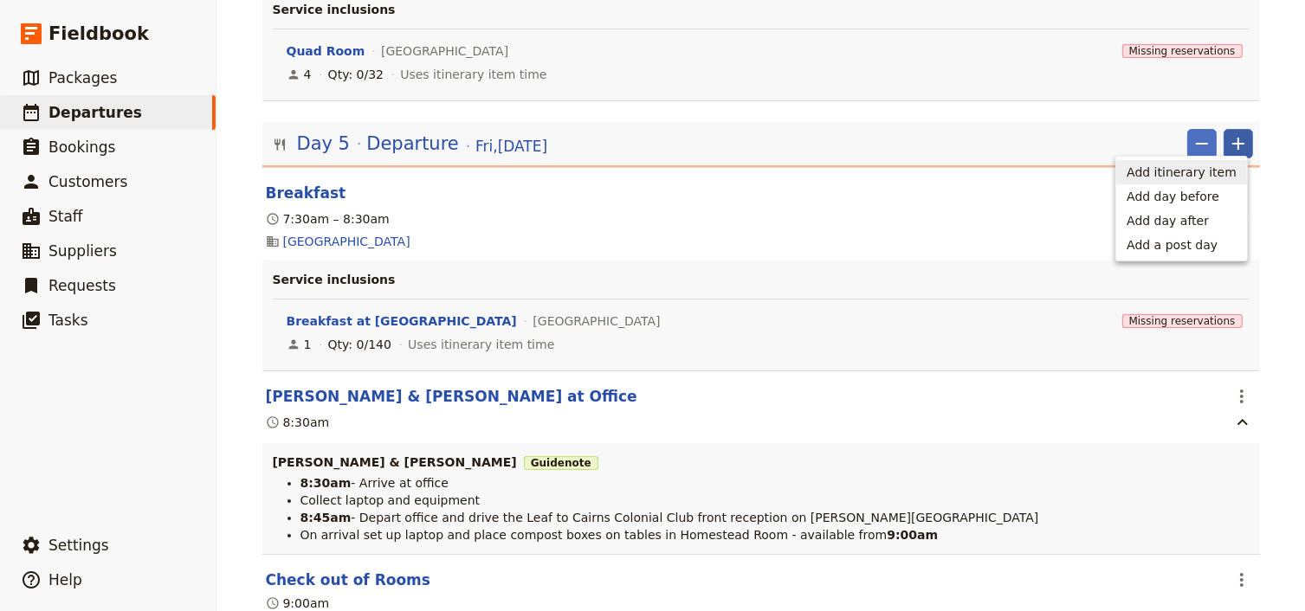
click at [1214, 171] on span "Add itinerary item" at bounding box center [1181, 172] width 110 height 17
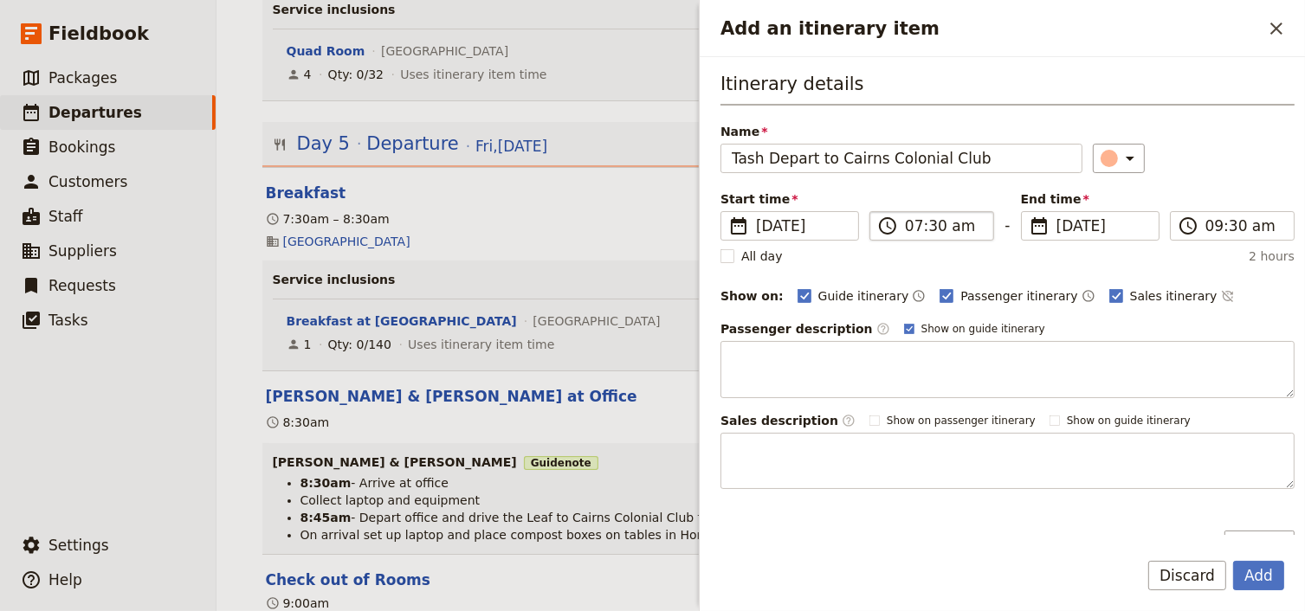
type input "Tash Depart to Cairns Colonial Club"
click at [907, 225] on input "07:30 am" at bounding box center [944, 226] width 78 height 21
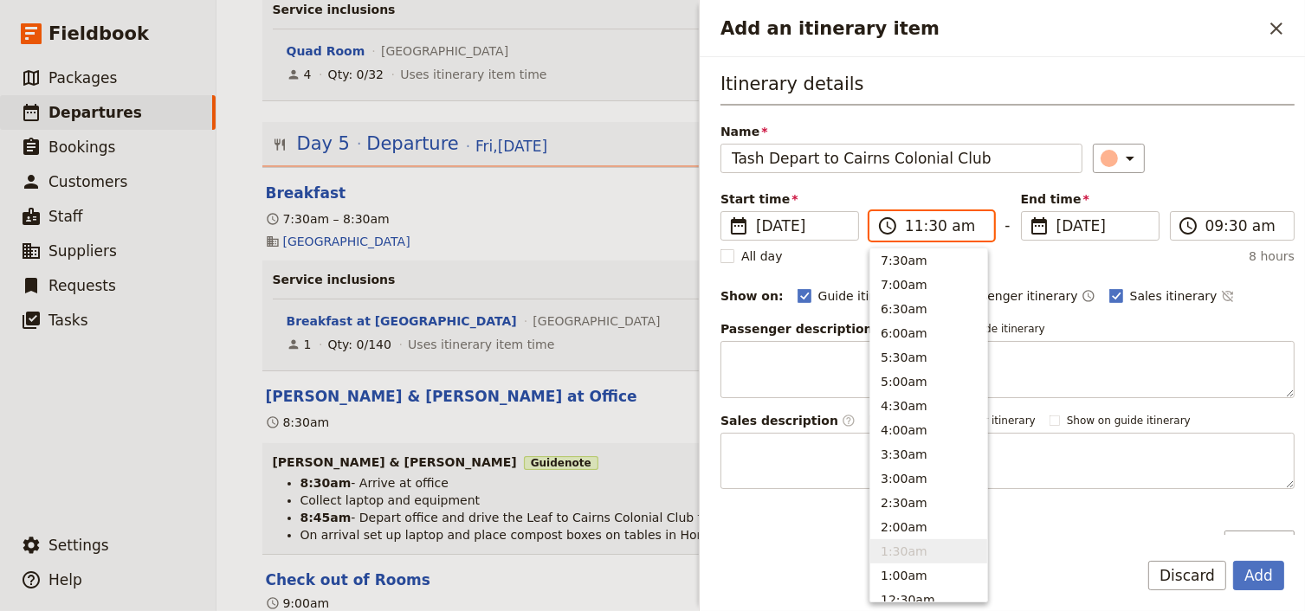
scroll to position [585, 0]
type input "11:00 am"
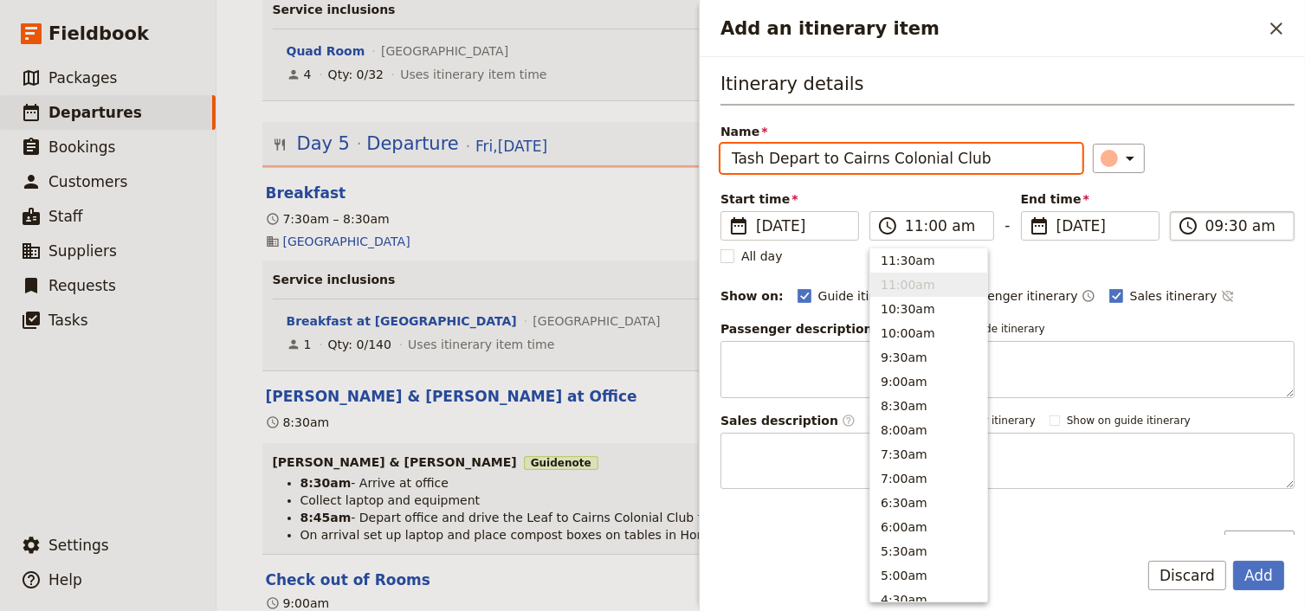
type input "11:00 am"
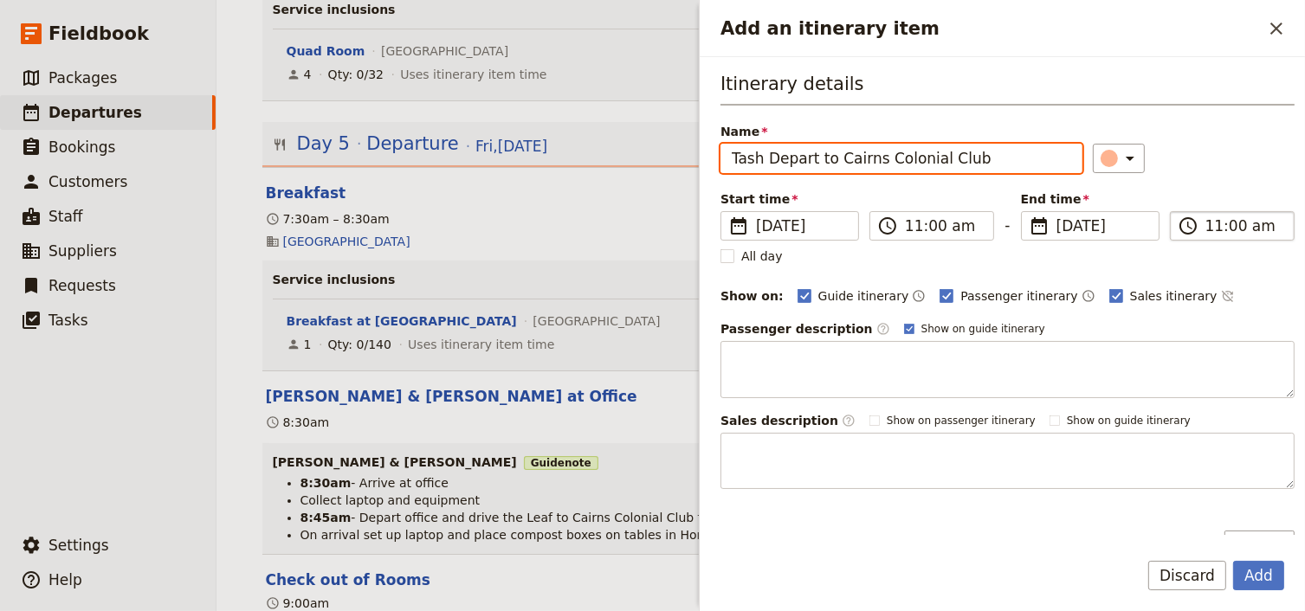
click at [1209, 226] on input "11:00 am" at bounding box center [1244, 226] width 78 height 21
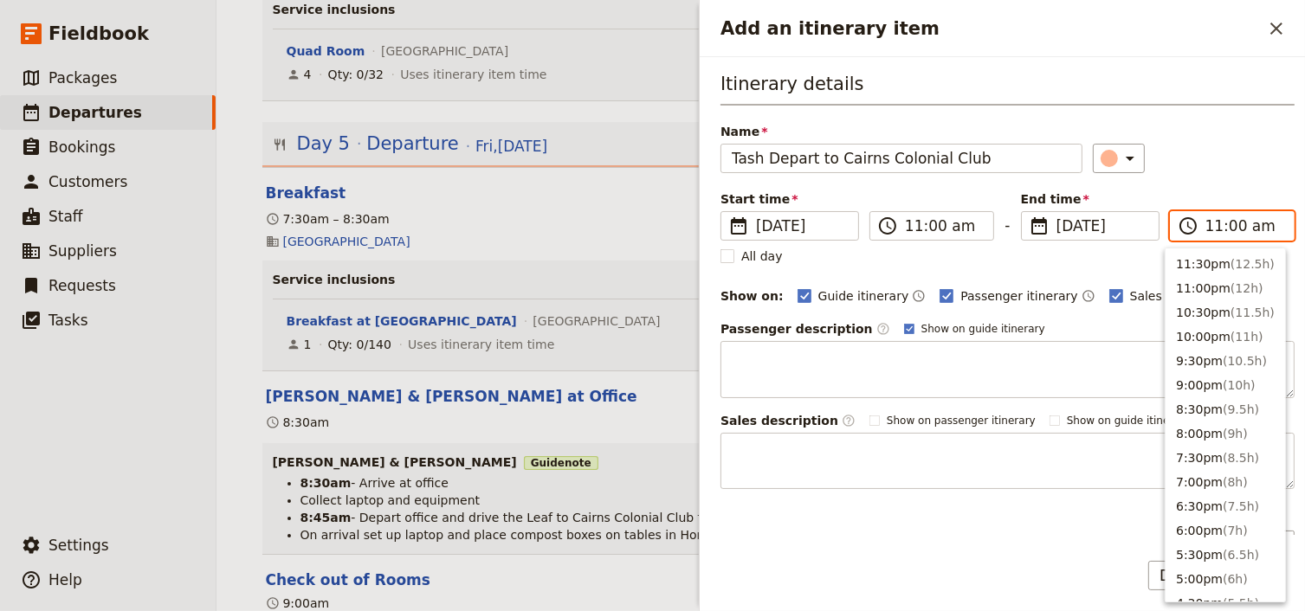
scroll to position [609, 0]
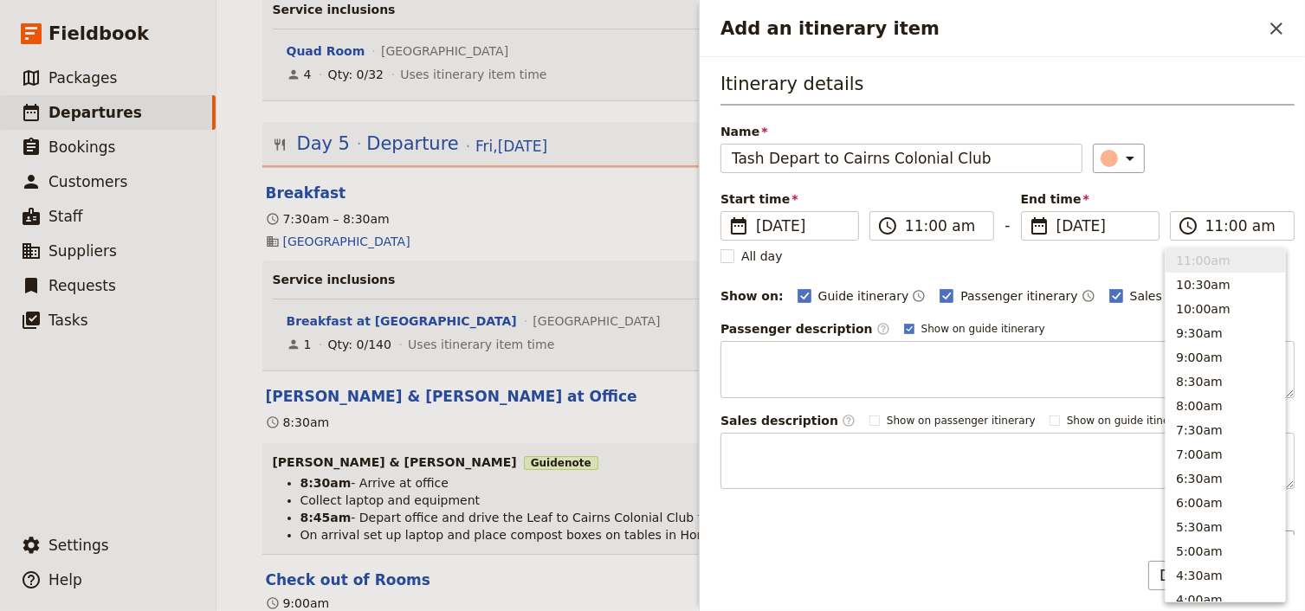
click at [1232, 186] on div "Itinerary details Name Tash Depart to Cairns Colonial Club ​ Start time ​ [DATE…" at bounding box center [1007, 280] width 574 height 418
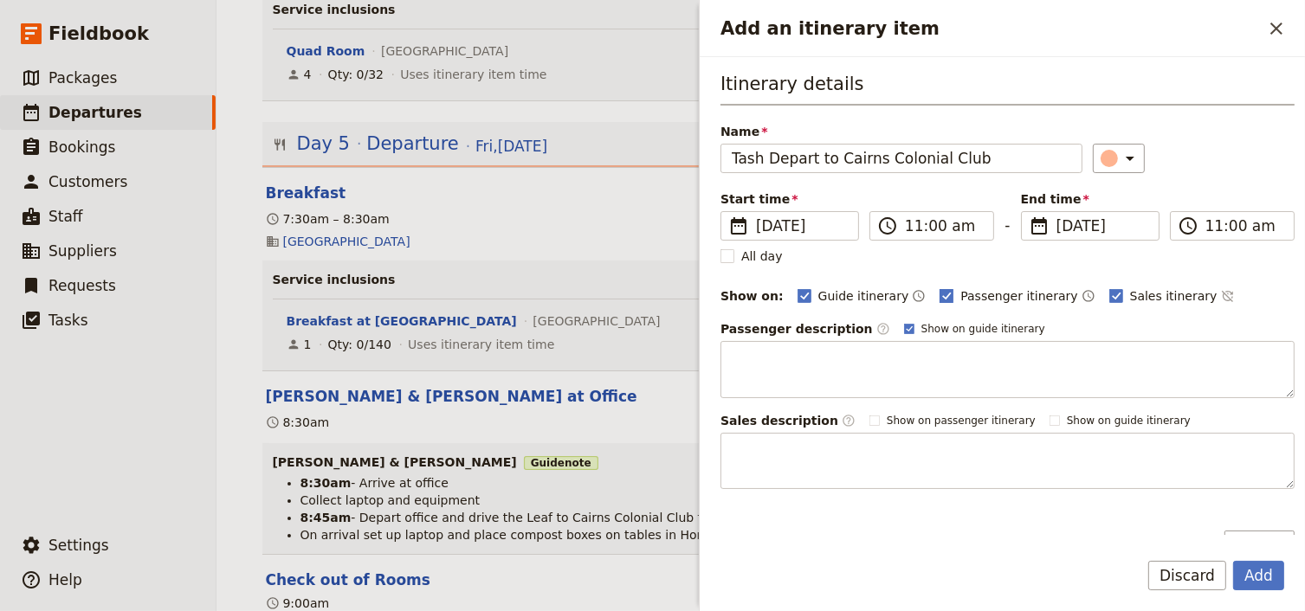
drag, startPoint x: 924, startPoint y: 289, endPoint x: 952, endPoint y: 289, distance: 28.6
click at [940, 289] on rect "Add an itinerary item" at bounding box center [946, 295] width 13 height 13
click at [938, 287] on input "Passenger itinerary" at bounding box center [938, 287] width 1 height 1
checkbox input "false"
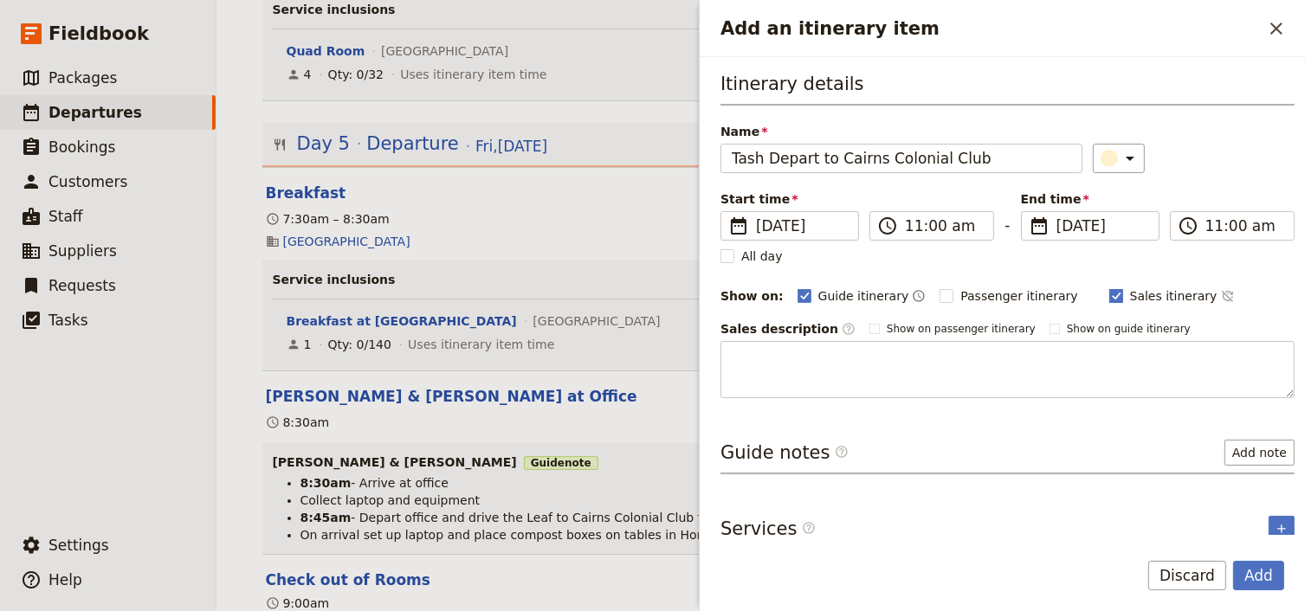
click at [1109, 291] on rect "Add an itinerary item" at bounding box center [1115, 295] width 13 height 13
click at [1108, 287] on input "Sales itinerary" at bounding box center [1108, 287] width 1 height 1
checkbox input "false"
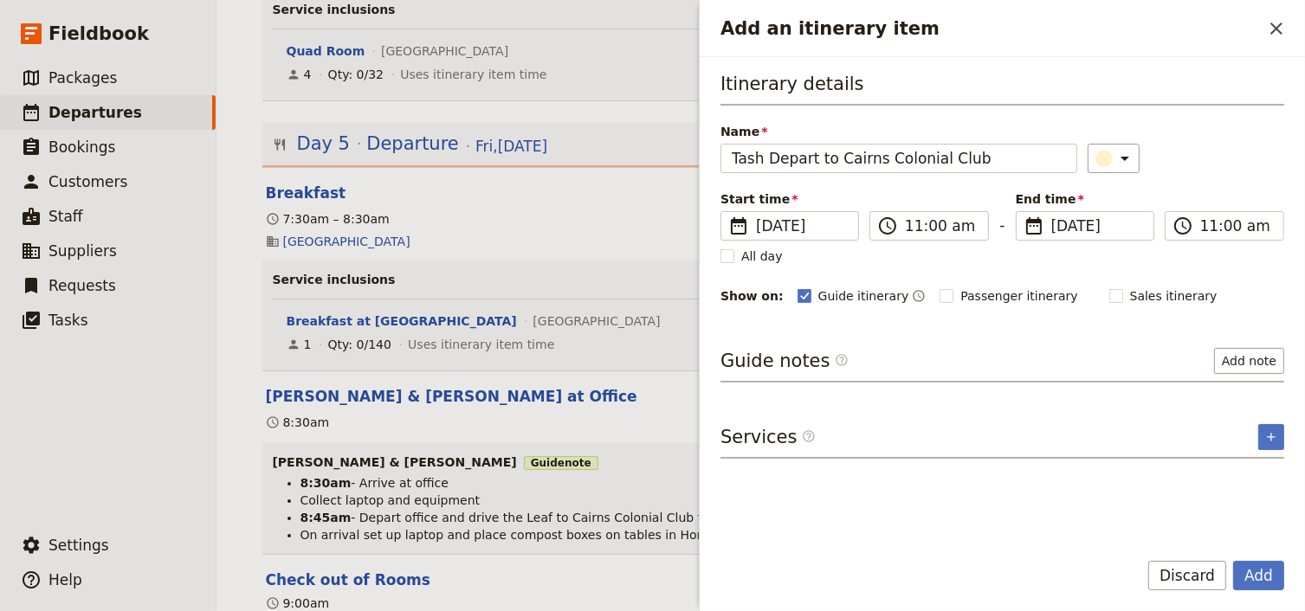
click at [1257, 343] on div "Itinerary details Name Tash Depart to Cairns Colonial Club ​ Start time ​ [DATE…" at bounding box center [1002, 302] width 564 height 462
click at [1254, 360] on button "Add note" at bounding box center [1249, 361] width 70 height 26
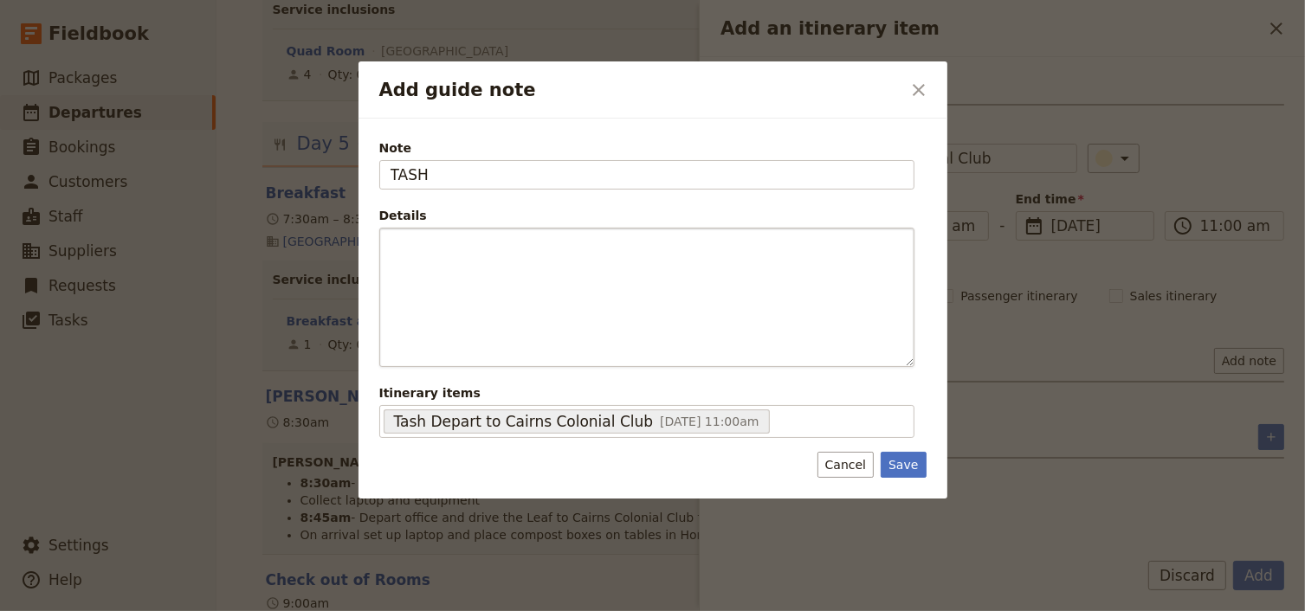
type input "TASH"
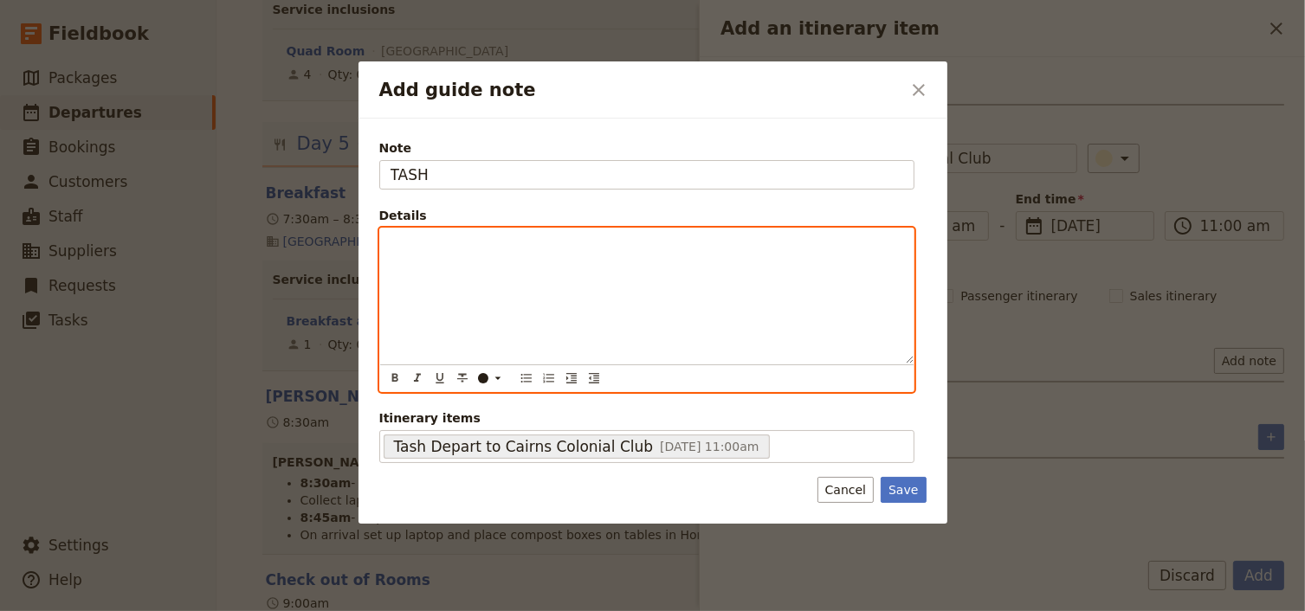
click at [409, 250] on p "Add guide note" at bounding box center [646, 243] width 512 height 17
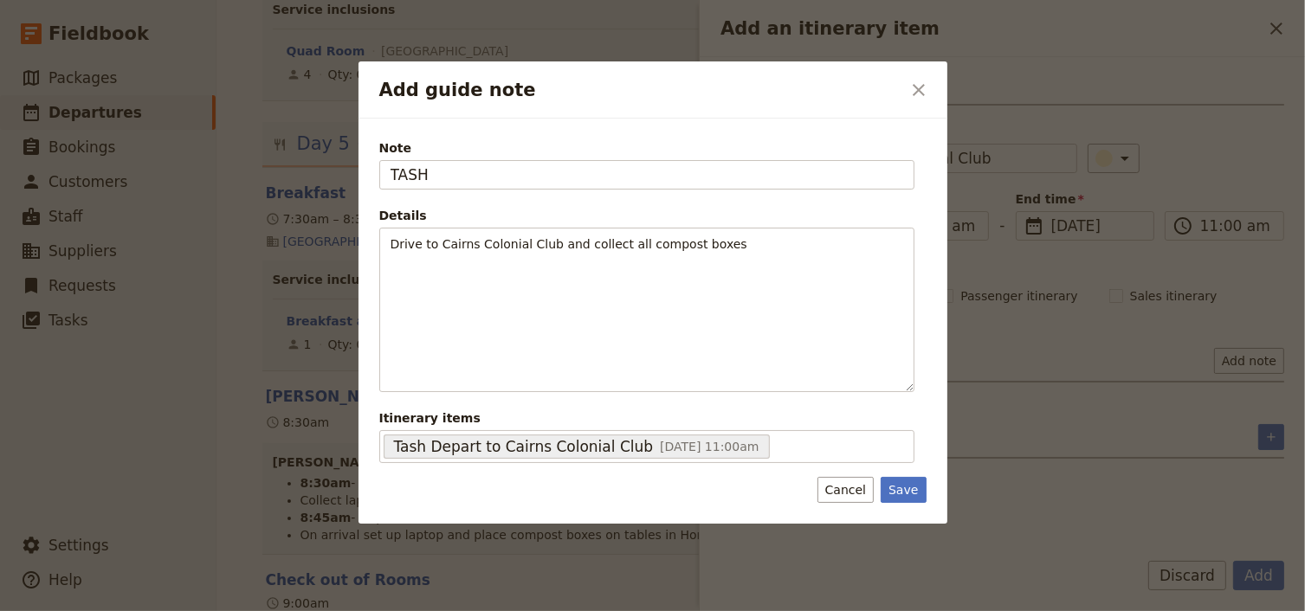
drag, startPoint x: 906, startPoint y: 485, endPoint x: 1182, endPoint y: 578, distance: 291.6
click at [907, 485] on button "Save" at bounding box center [902, 490] width 45 height 26
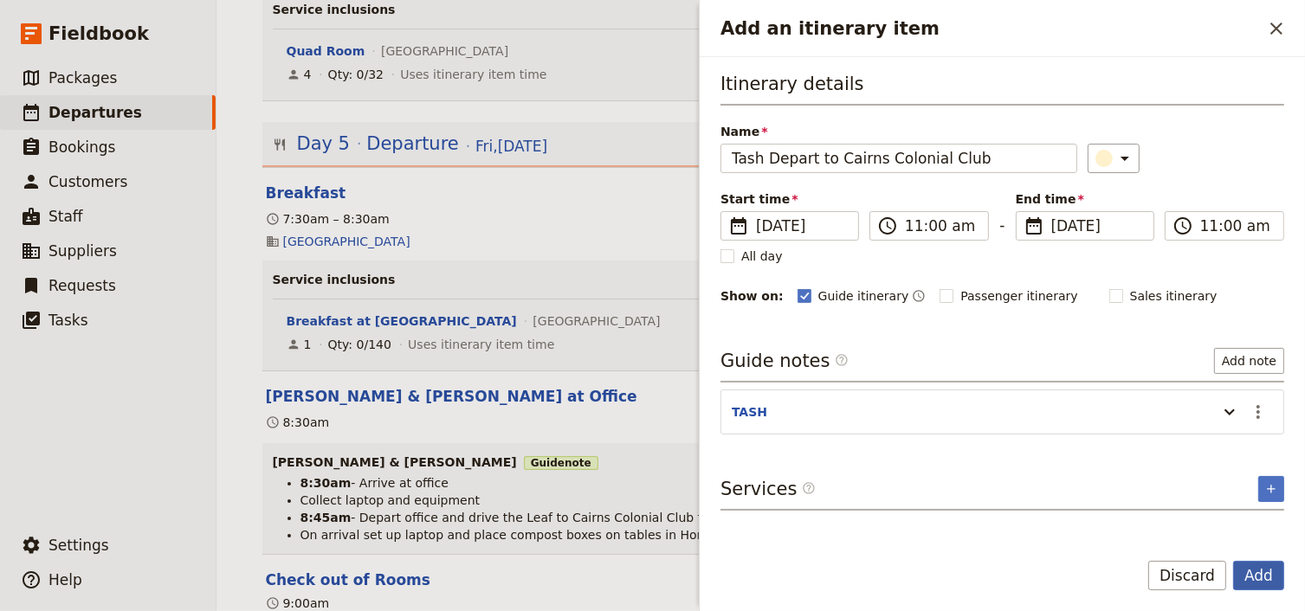
click at [1254, 579] on button "Add" at bounding box center [1258, 575] width 51 height 29
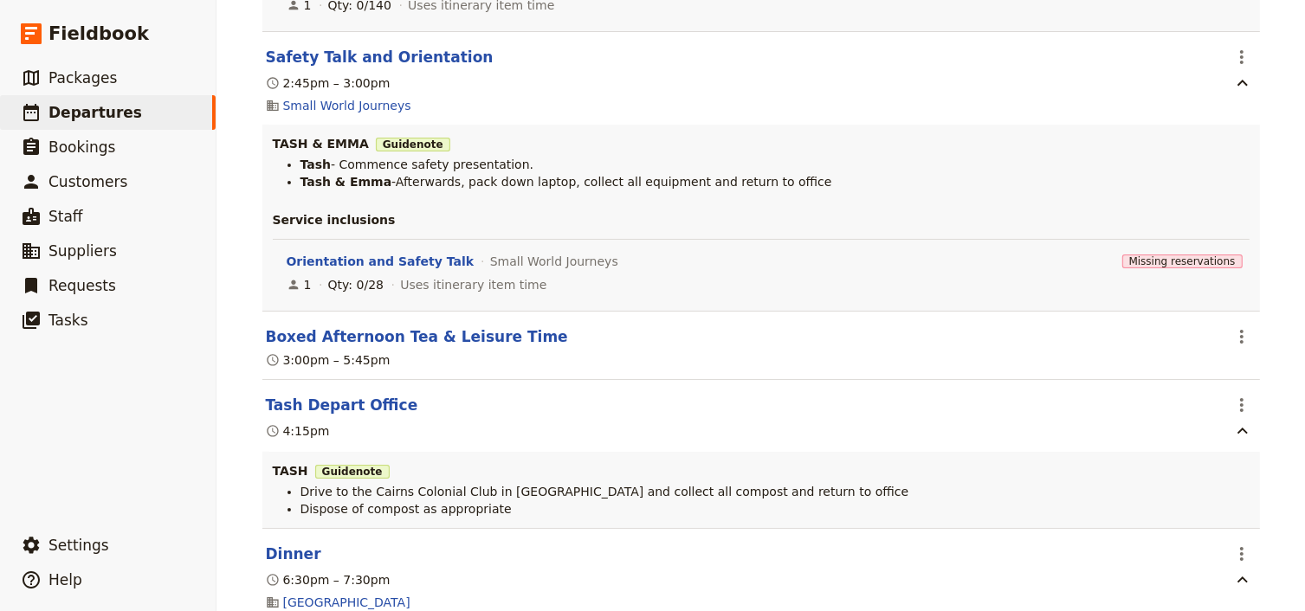
scroll to position [1782, 0]
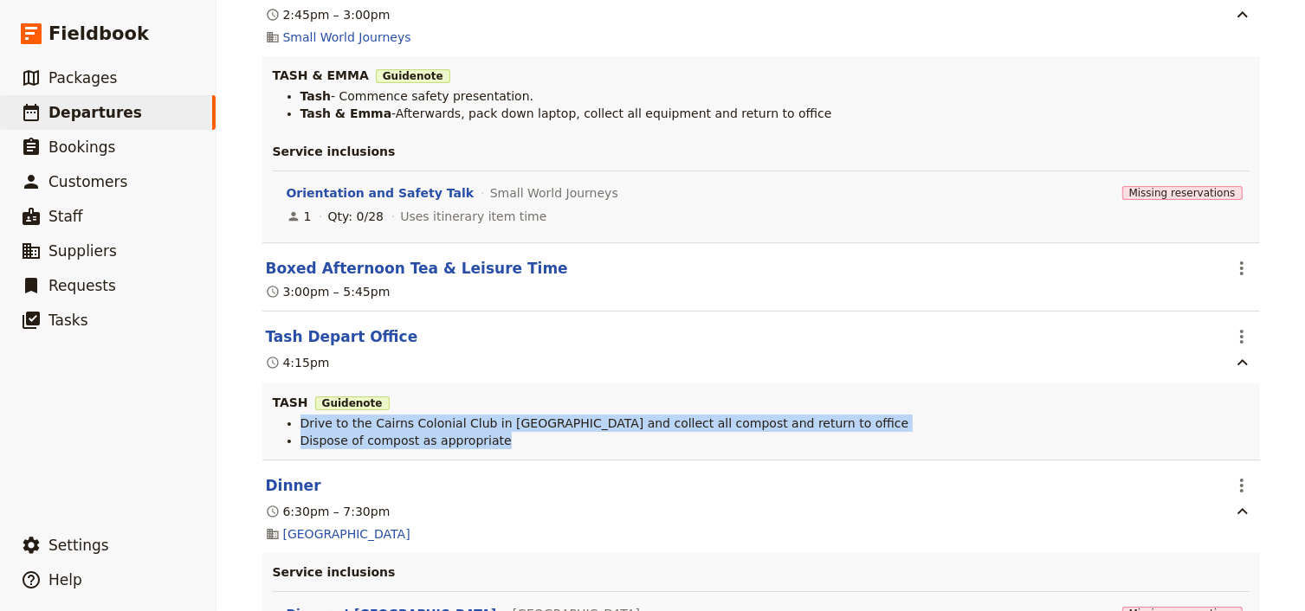
drag, startPoint x: 485, startPoint y: 453, endPoint x: 291, endPoint y: 431, distance: 195.1
click at [291, 431] on ul "Drive to the Cairns Colonial Club in [GEOGRAPHIC_DATA] and collect all compost …" at bounding box center [761, 432] width 977 height 35
copy ul "Drive to the Cairns Colonial Club in [GEOGRAPHIC_DATA] and collect all compost …"
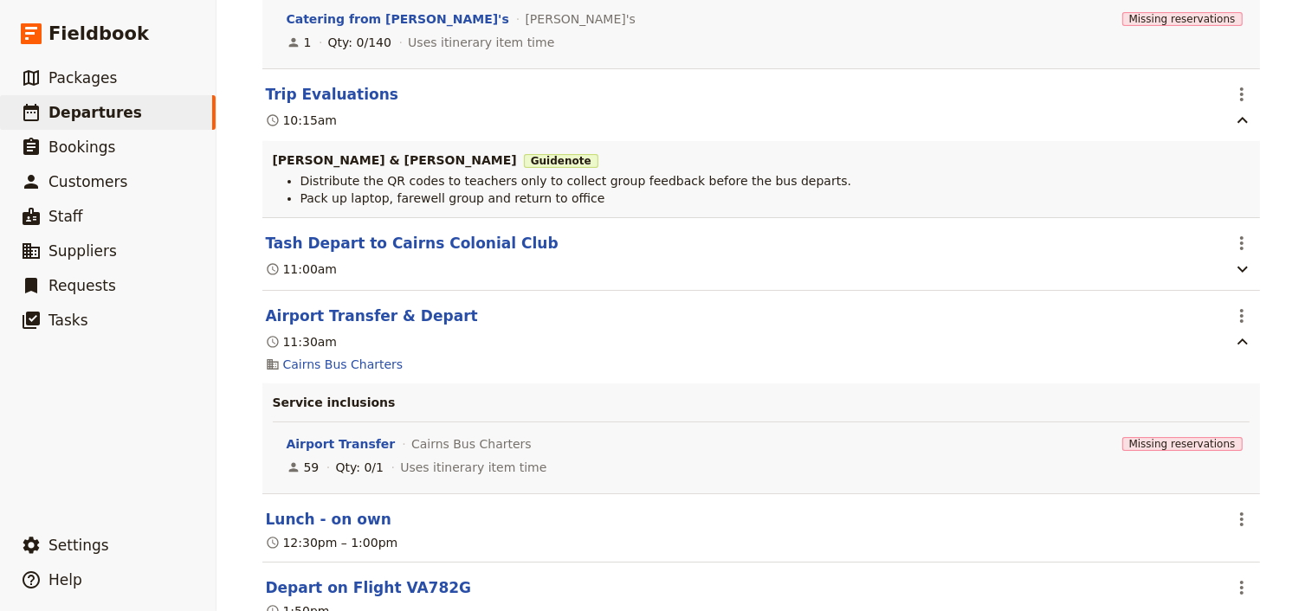
scroll to position [13757, 0]
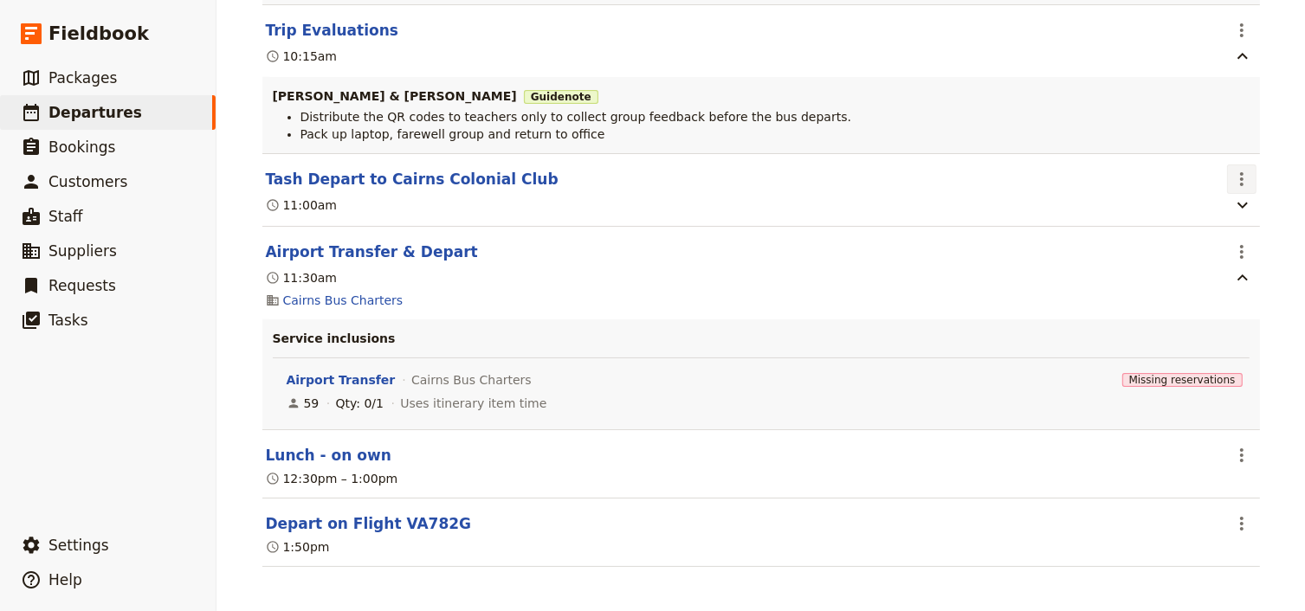
click at [1233, 173] on icon "Actions" at bounding box center [1241, 179] width 21 height 21
click at [1229, 212] on span "Edit this itinerary item" at bounding box center [1163, 211] width 152 height 17
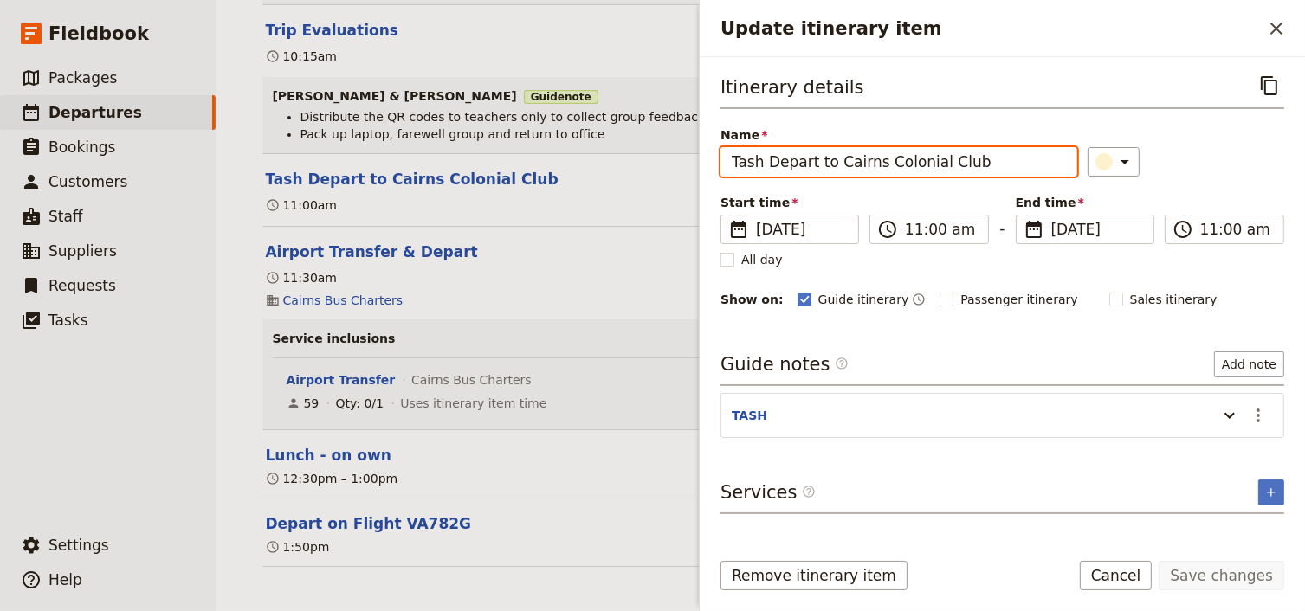
drag, startPoint x: 913, startPoint y: 161, endPoint x: 811, endPoint y: 159, distance: 102.2
click at [811, 159] on input "Tash Depart to Cairns Colonial Club" at bounding box center [898, 161] width 357 height 29
type input "Tash Depart Office"
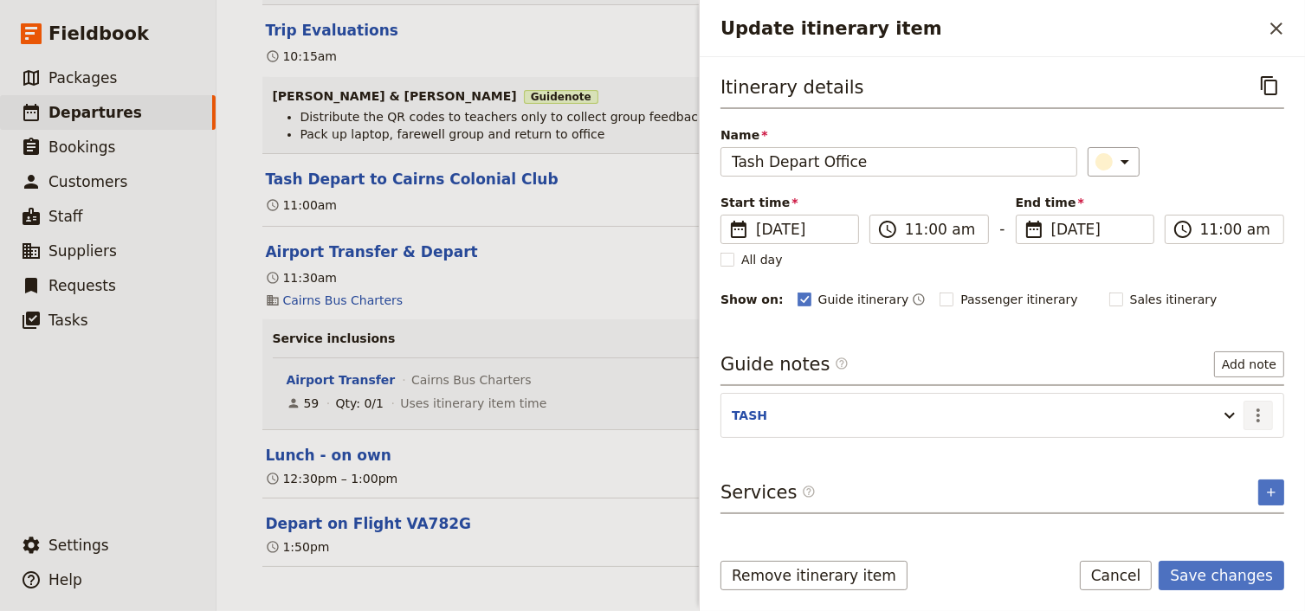
click at [1253, 410] on icon "Actions" at bounding box center [1257, 415] width 21 height 21
click at [1219, 455] on span "Edit note" at bounding box center [1208, 450] width 55 height 17
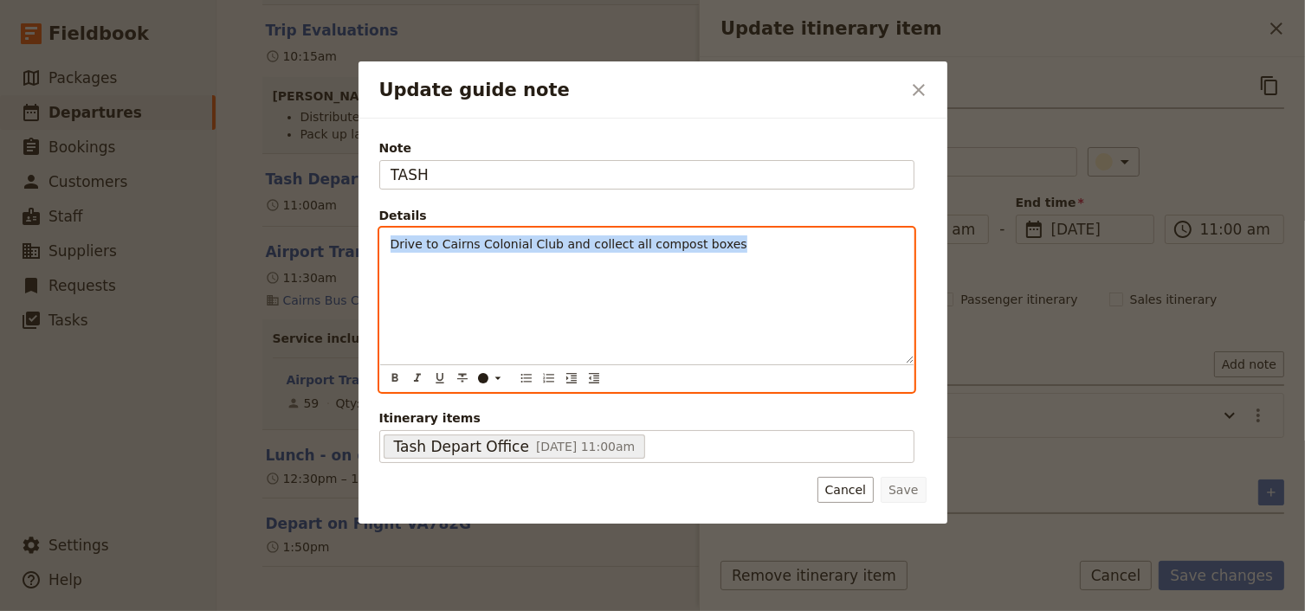
drag, startPoint x: 709, startPoint y: 245, endPoint x: 353, endPoint y: 249, distance: 355.8
click at [353, 611] on div "Update guide note ​ Note TASH Details Drive to Cairns Colonial Club and collect…" at bounding box center [652, 611] width 1305 height 0
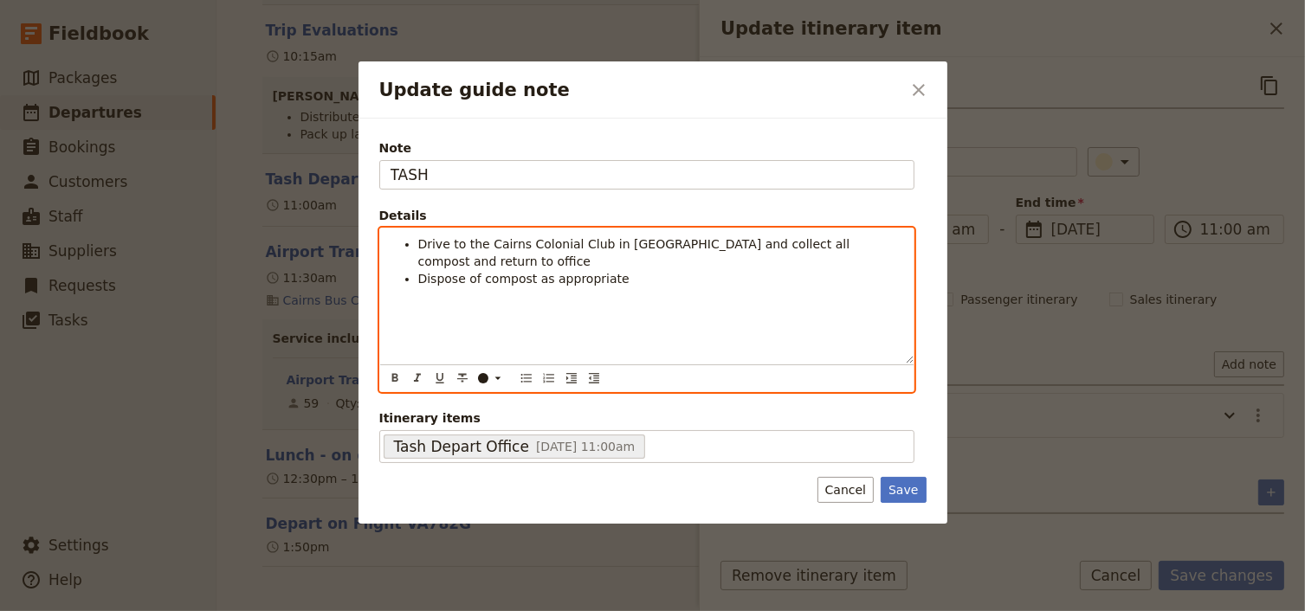
click at [647, 279] on div "Drive to the Cairns Colonial Club in [GEOGRAPHIC_DATA] and collect all compost …" at bounding box center [646, 296] width 533 height 135
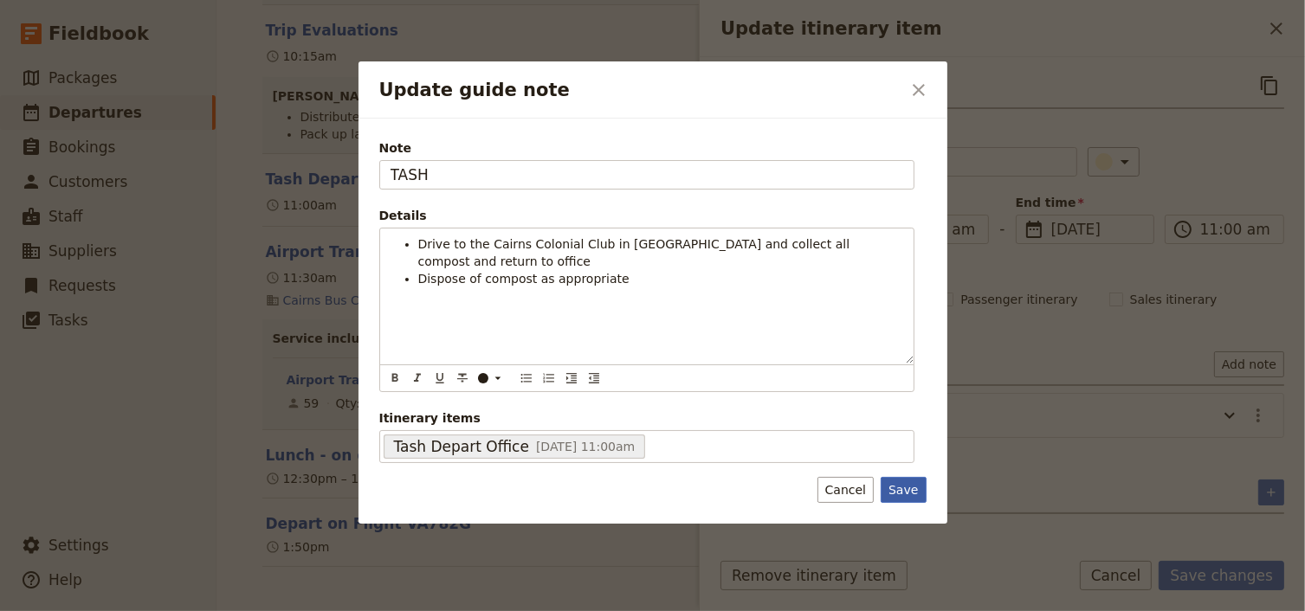
click at [899, 487] on button "Save" at bounding box center [902, 490] width 45 height 26
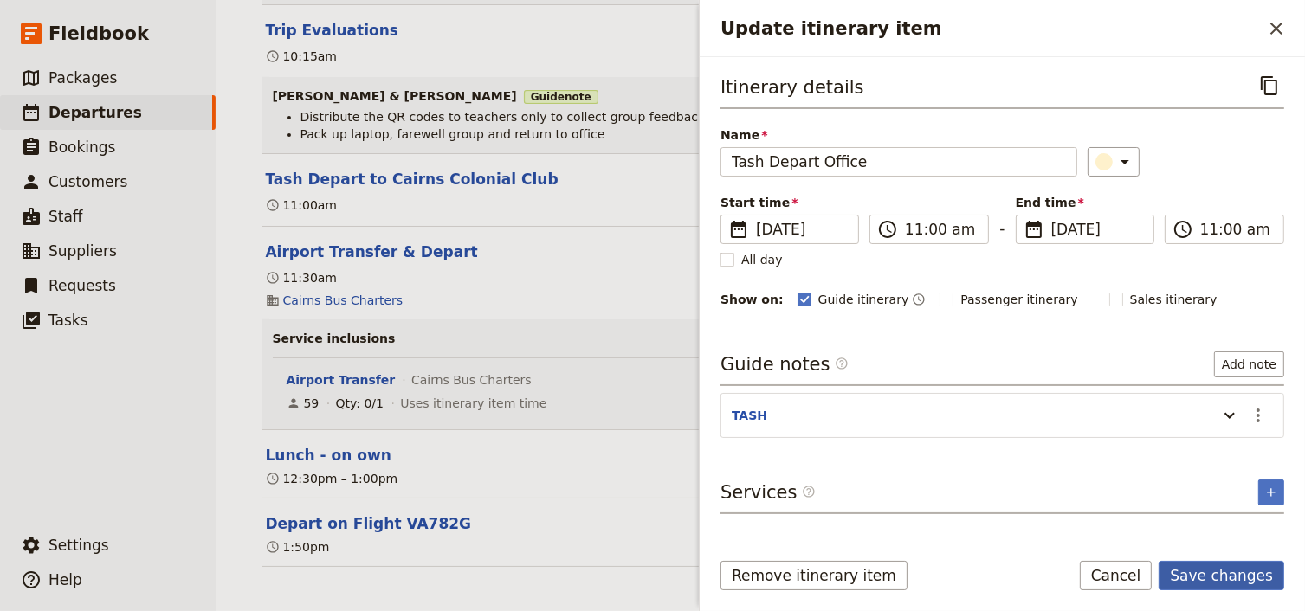
click at [1221, 578] on button "Save changes" at bounding box center [1221, 575] width 126 height 29
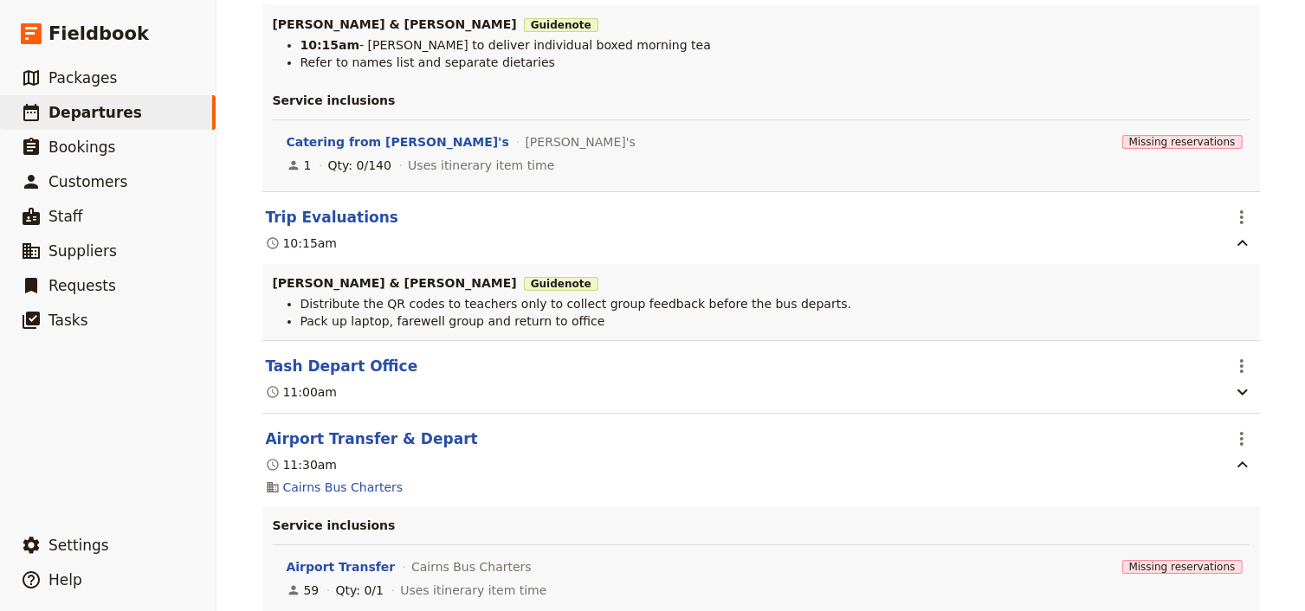
scroll to position [13549, 0]
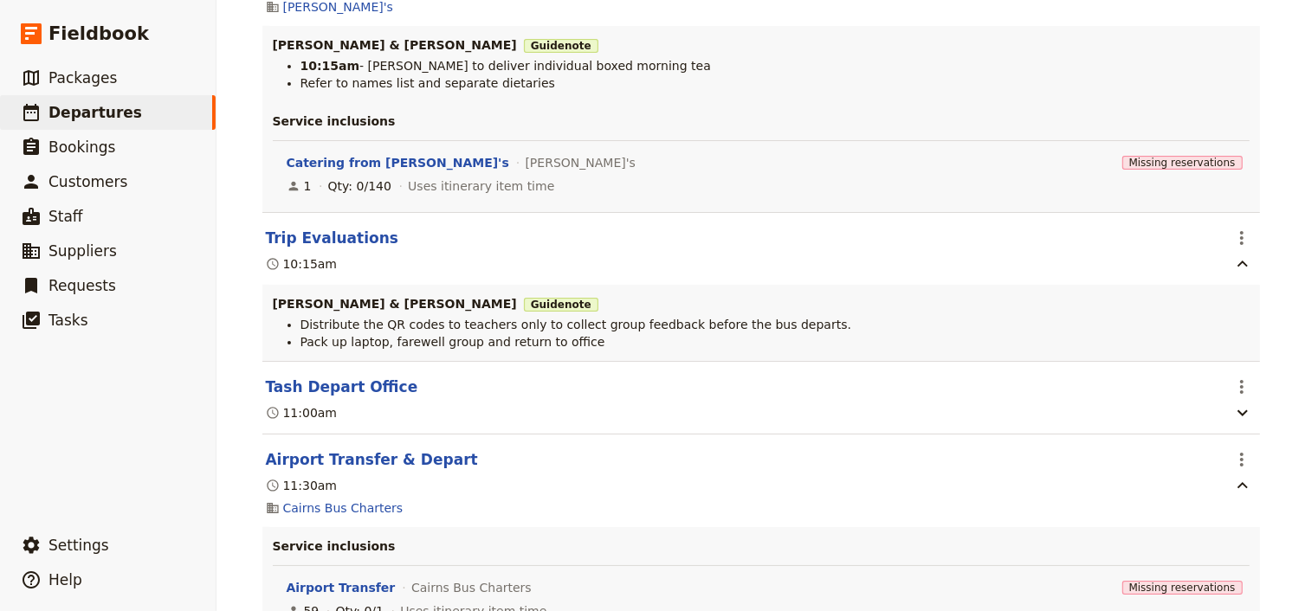
click at [1274, 292] on div "[PERSON_NAME] College: Custom Trip Group A ​ Draft [DATE] – [DATE] 5 days / 4 n…" at bounding box center [760, 305] width 1088 height 611
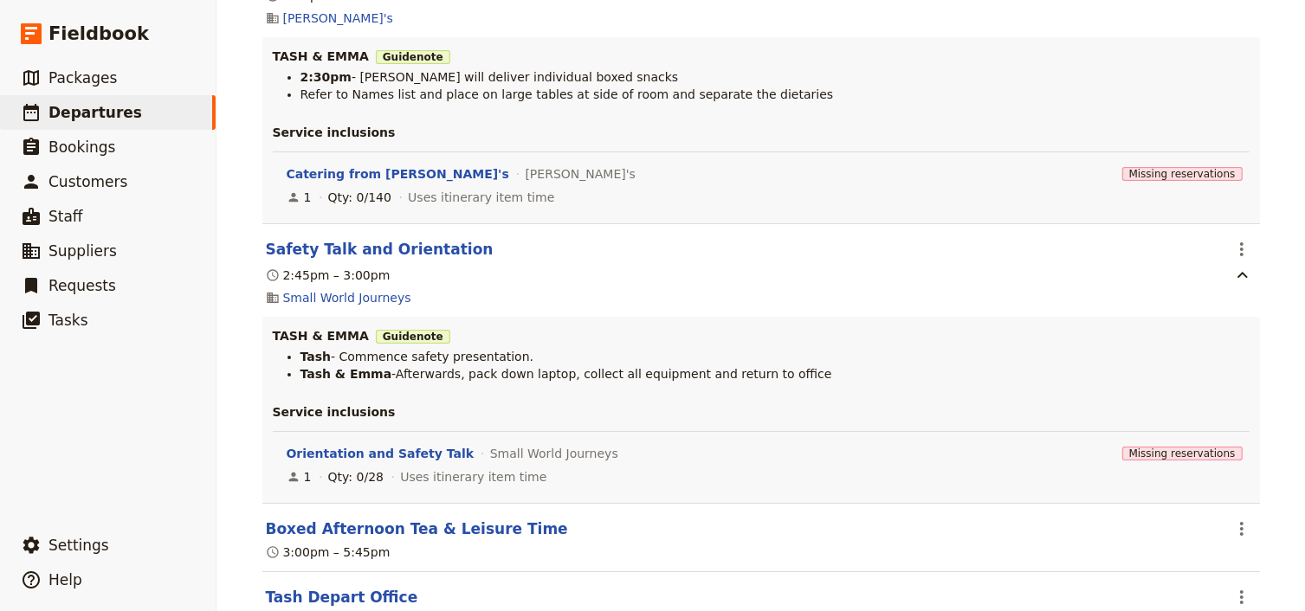
scroll to position [0, 0]
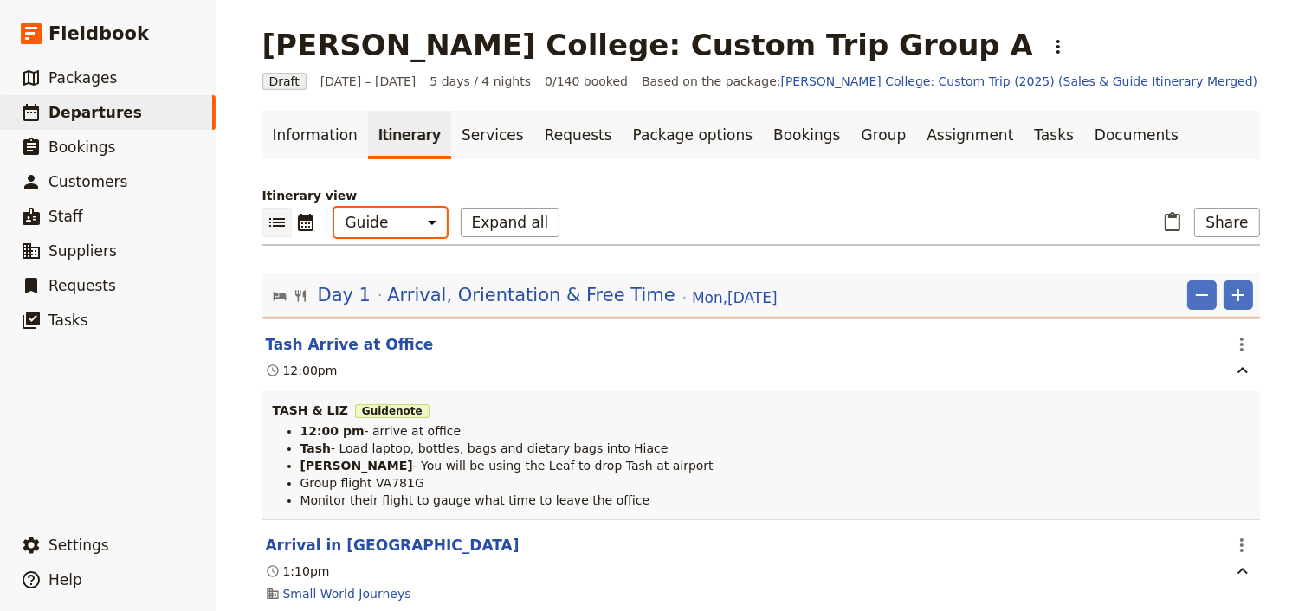
click at [409, 221] on select "Office Guide Passenger Sales" at bounding box center [390, 222] width 113 height 29
click at [334, 208] on select "Office Guide Passenger Sales" at bounding box center [390, 222] width 113 height 29
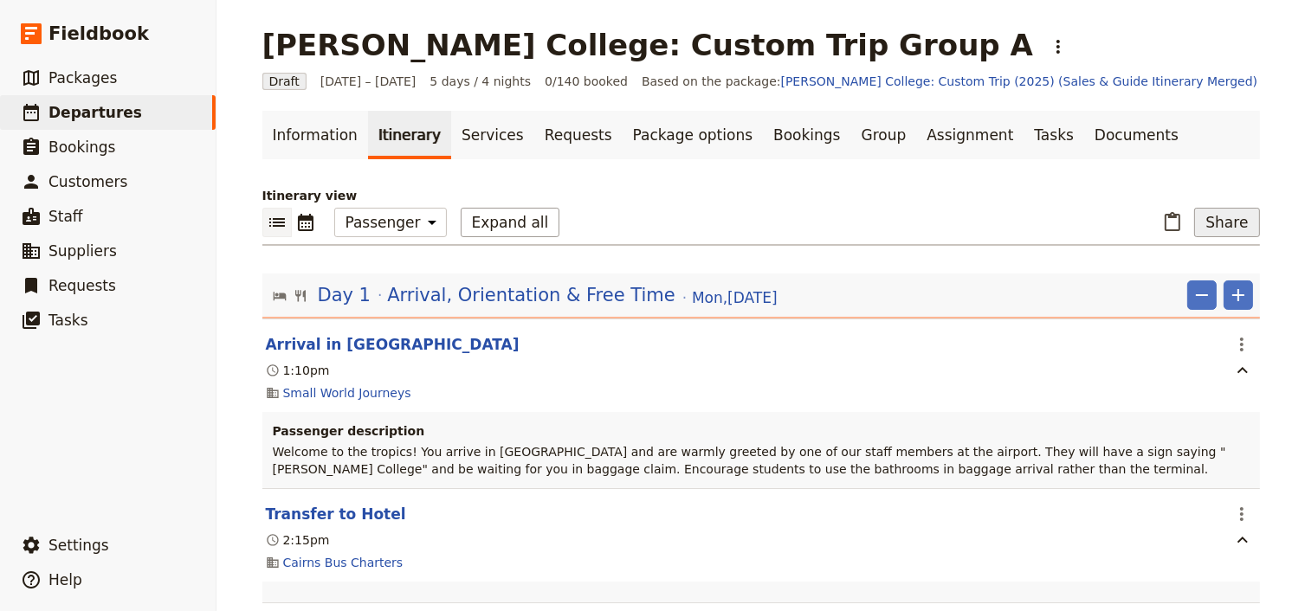
click at [1220, 213] on button "Share" at bounding box center [1226, 222] width 65 height 29
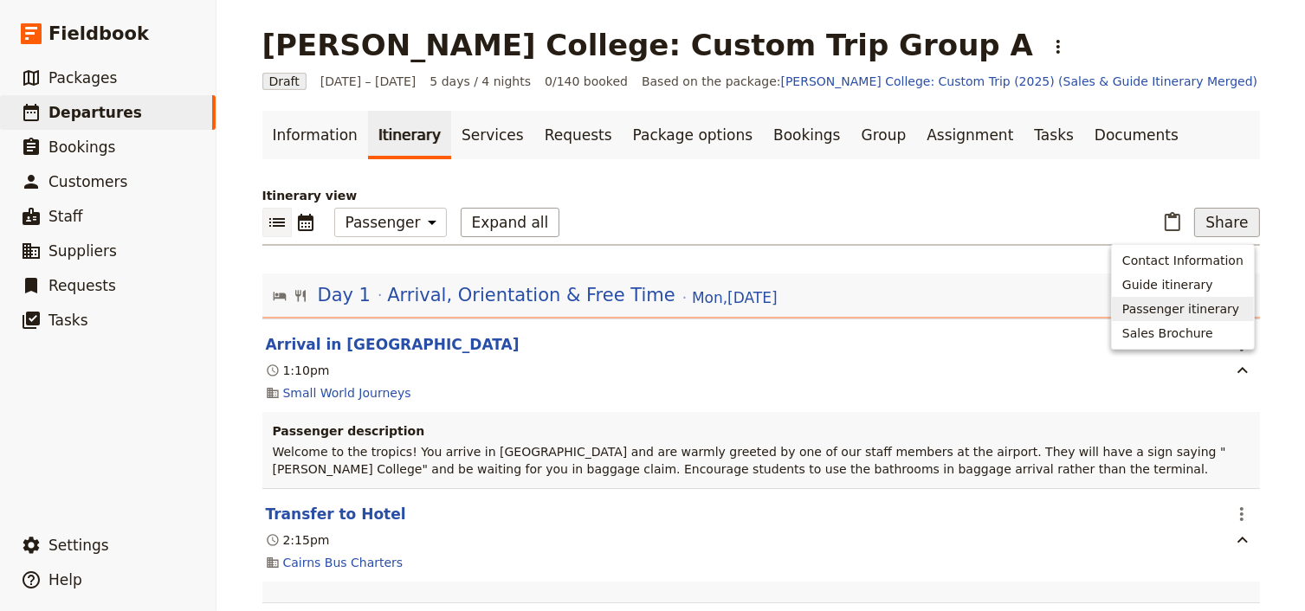
click at [1160, 312] on span "Passenger itinerary" at bounding box center [1180, 308] width 117 height 17
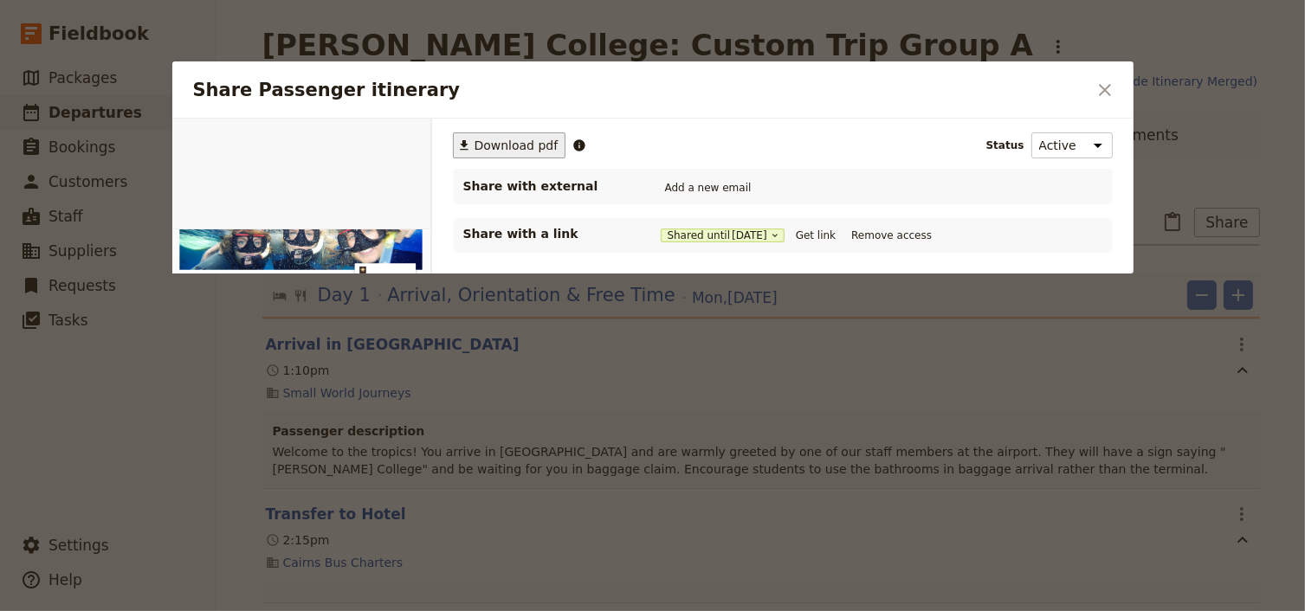
click at [499, 148] on span "Download pdf" at bounding box center [516, 145] width 84 height 17
click at [1106, 90] on icon "Close dialog" at bounding box center [1104, 90] width 21 height 21
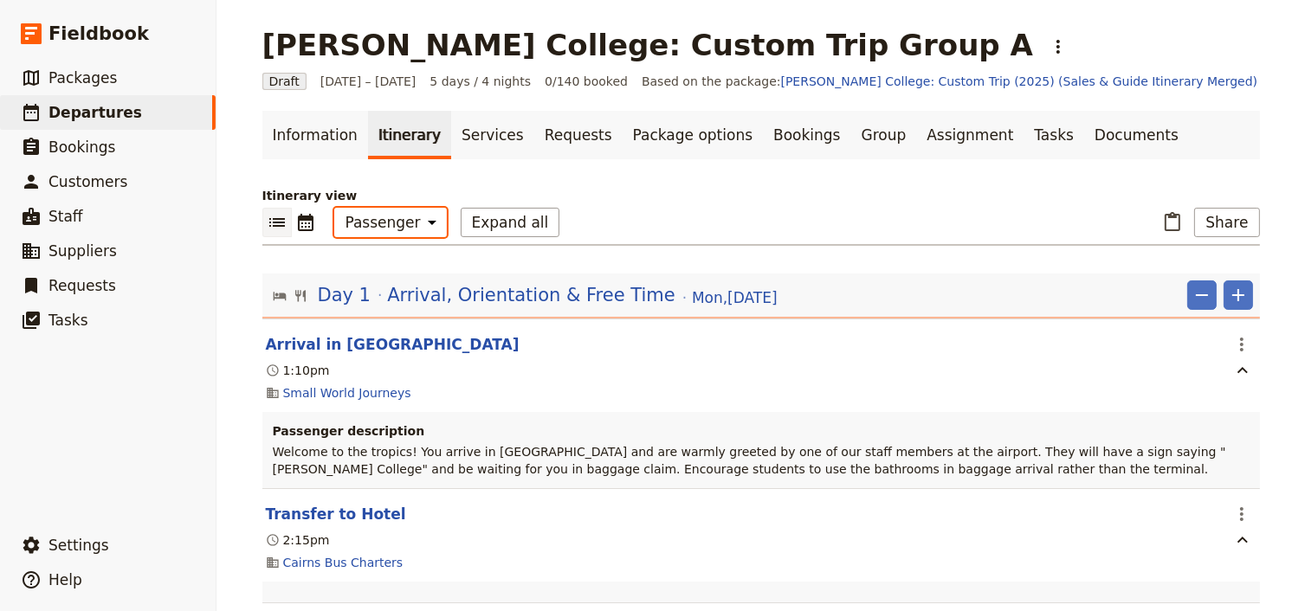
click at [390, 230] on select "Office Guide Passenger Sales" at bounding box center [390, 222] width 113 height 29
select select "STAFF"
click at [334, 208] on select "Office Guide Passenger Sales" at bounding box center [390, 222] width 113 height 29
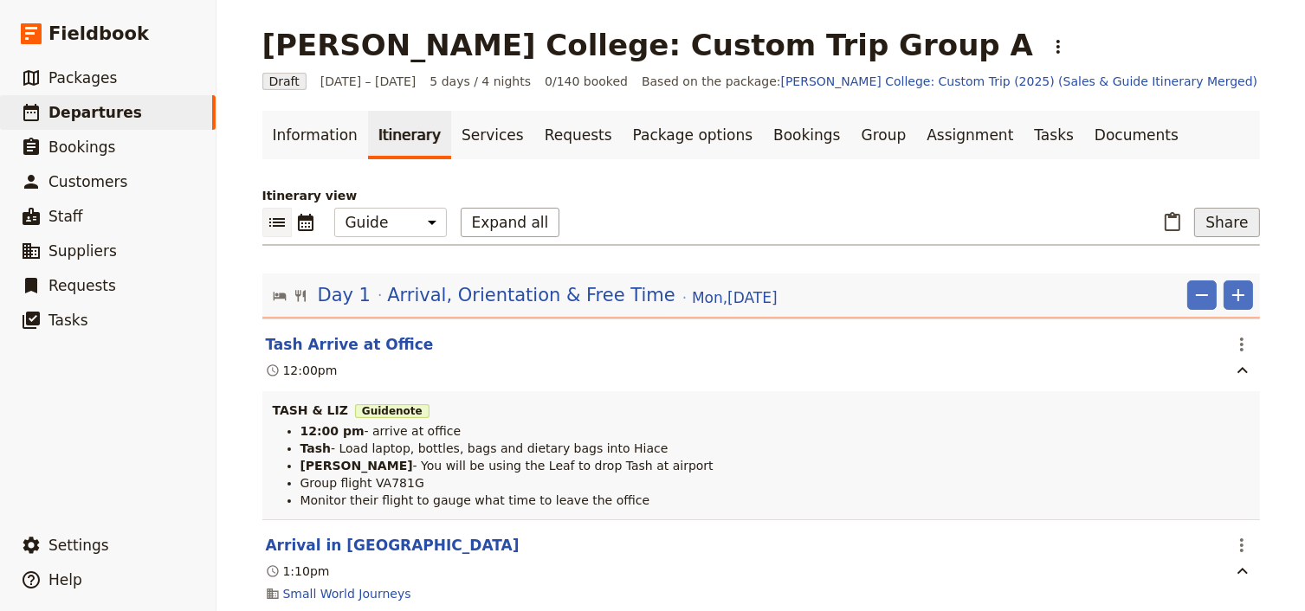
click at [1215, 229] on button "Share" at bounding box center [1226, 222] width 65 height 29
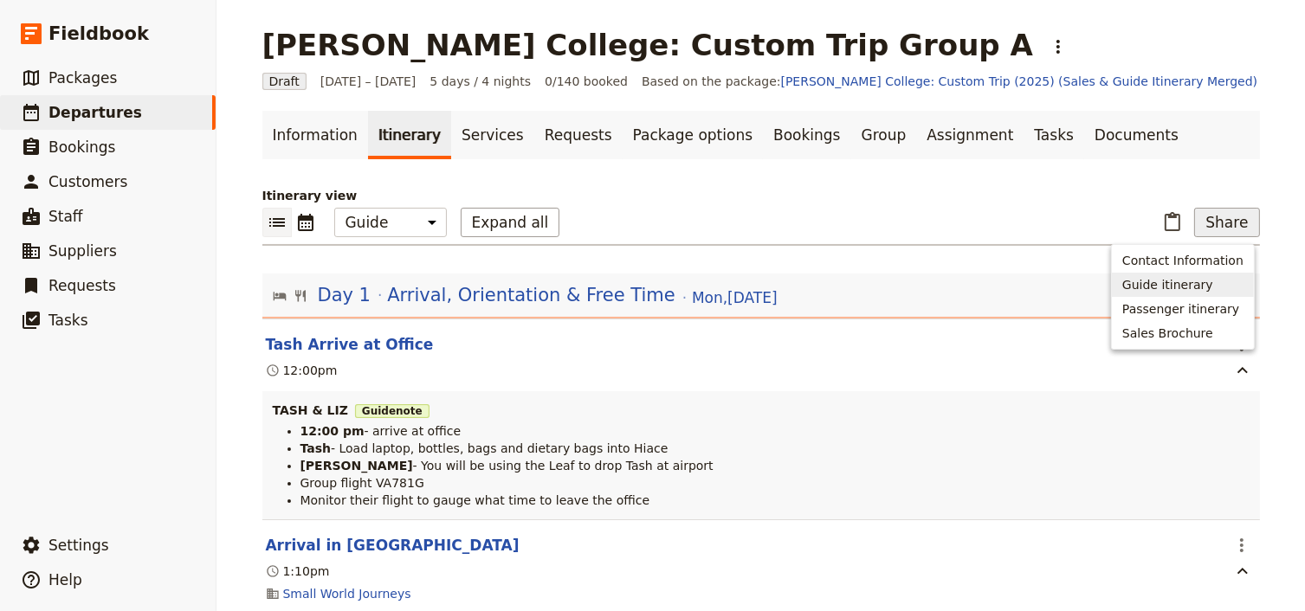
click at [1177, 280] on span "Guide itinerary" at bounding box center [1167, 284] width 91 height 17
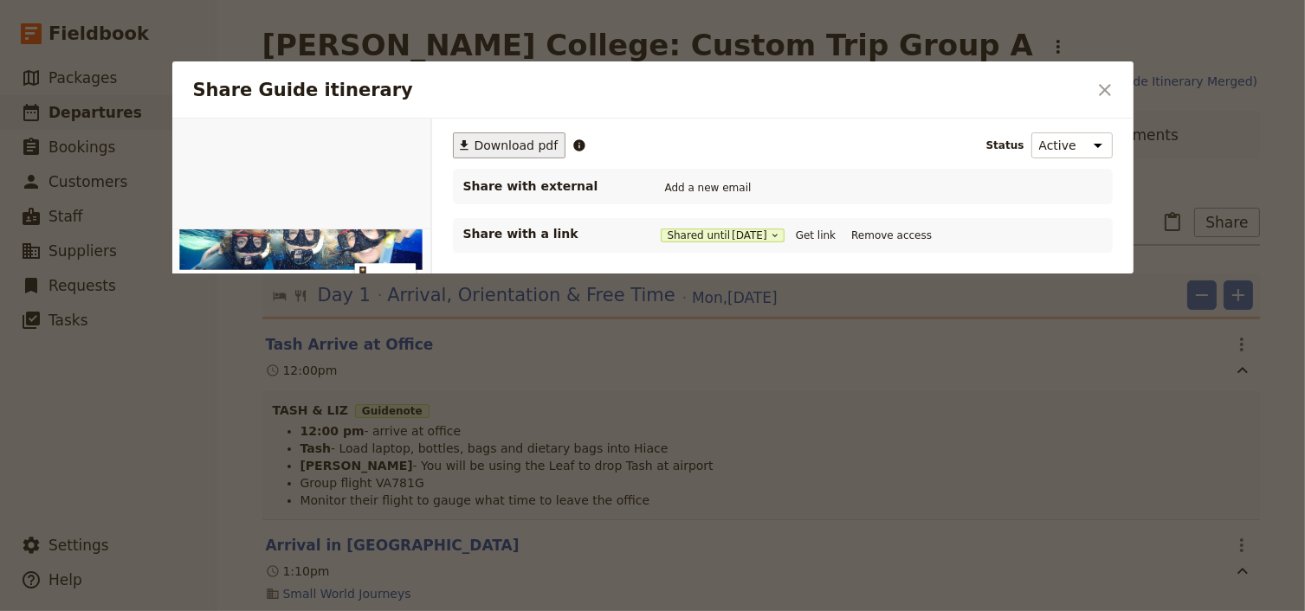
click at [525, 139] on span "Download pdf" at bounding box center [516, 145] width 84 height 17
click at [1108, 87] on icon "Close dialog" at bounding box center [1104, 90] width 21 height 21
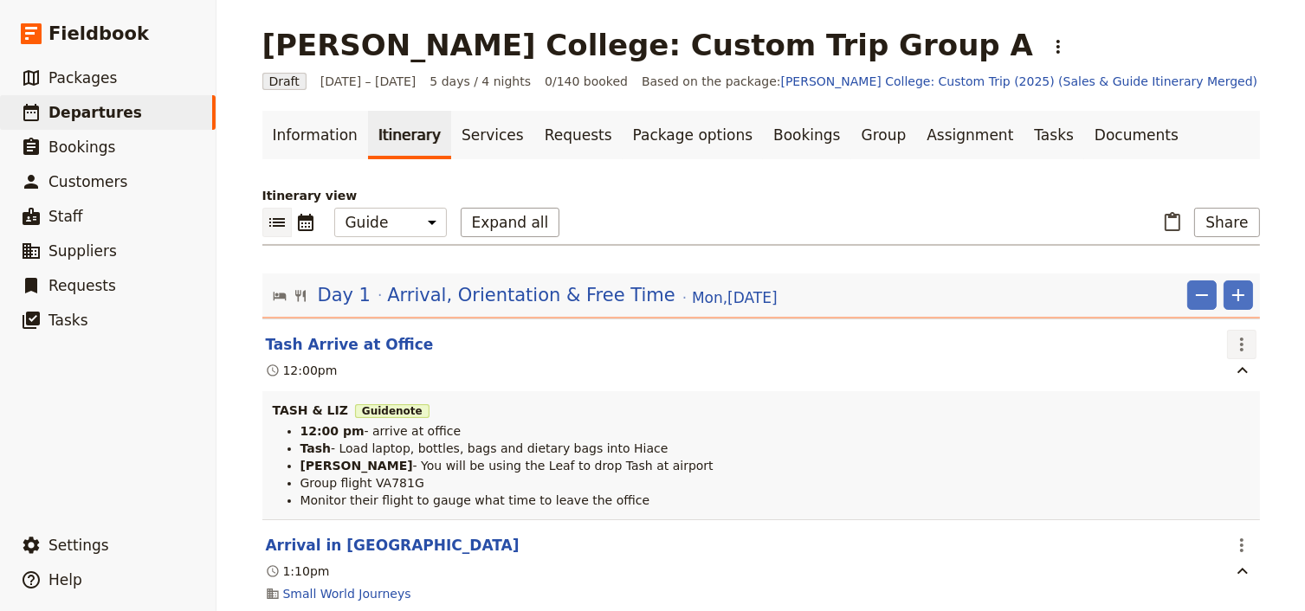
click at [1234, 339] on icon "Actions" at bounding box center [1241, 344] width 21 height 21
click at [1221, 382] on span "Edit this itinerary item" at bounding box center [1155, 380] width 136 height 17
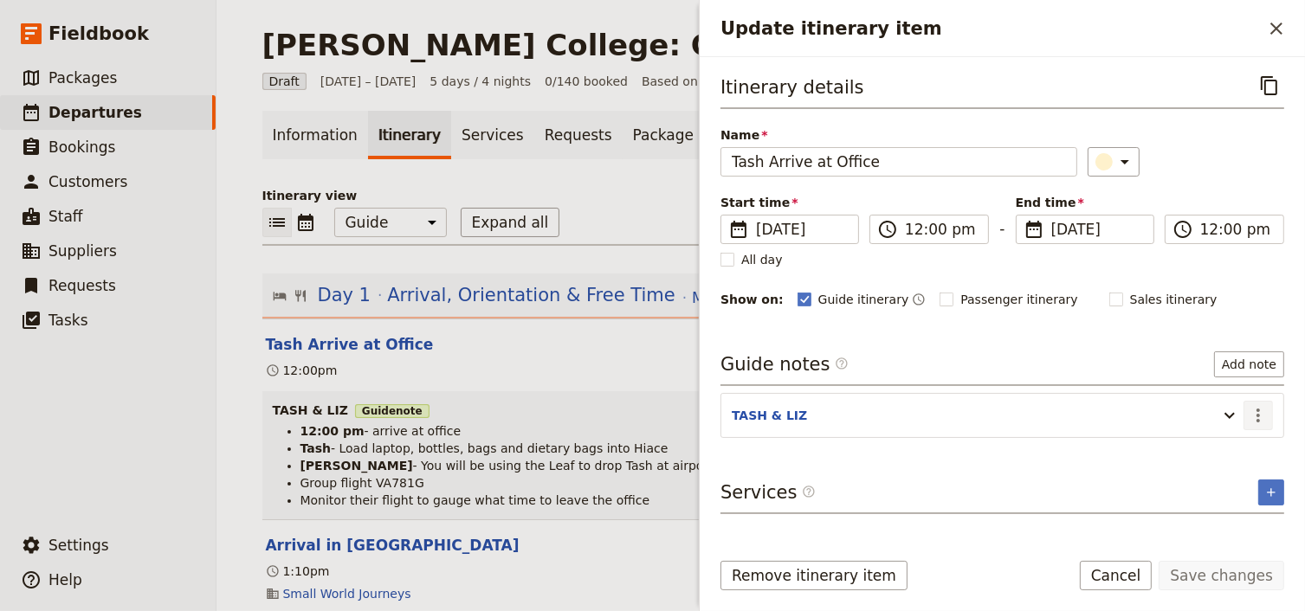
click at [1260, 408] on icon "Actions" at bounding box center [1257, 415] width 21 height 21
click at [1224, 444] on span "Edit note" at bounding box center [1208, 450] width 55 height 17
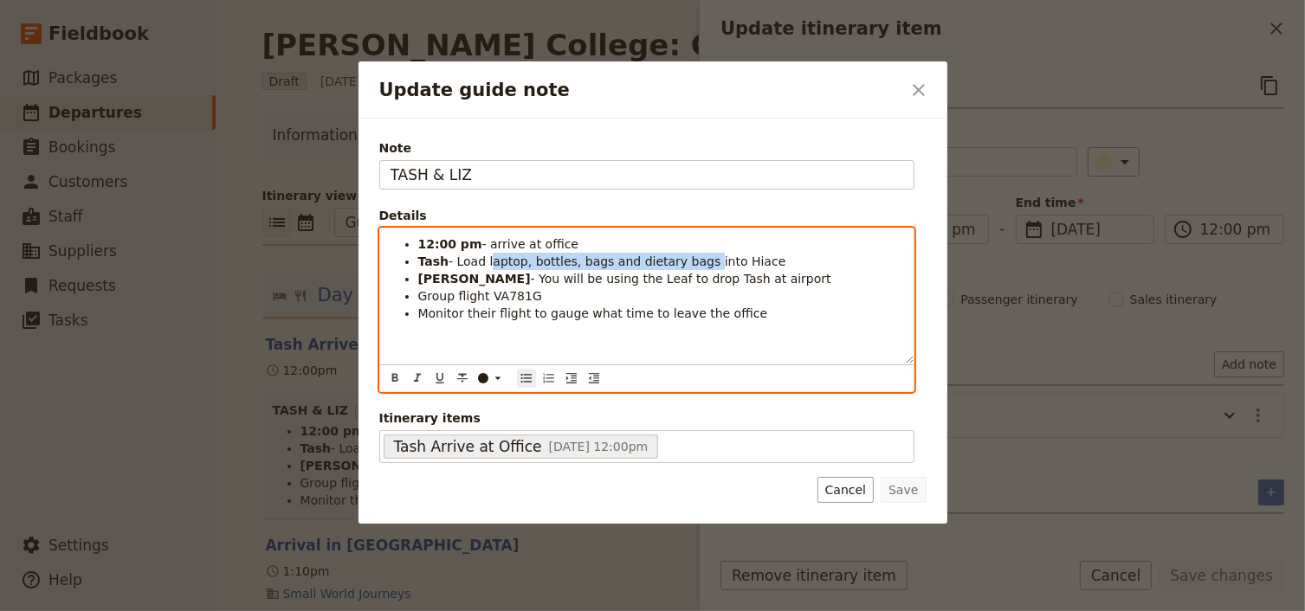
drag, startPoint x: 685, startPoint y: 261, endPoint x: 484, endPoint y: 262, distance: 200.8
click at [484, 262] on span "- Load laptop, bottles, bags and dietary bags into Hiace" at bounding box center [616, 262] width 337 height 14
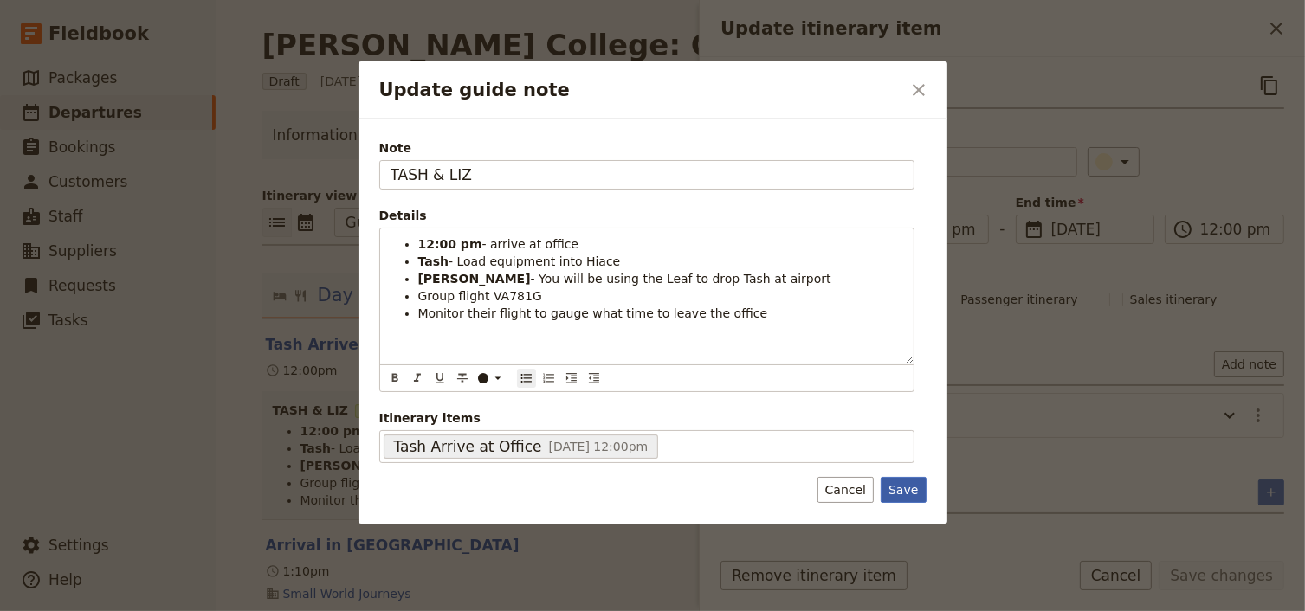
click at [897, 492] on button "Save" at bounding box center [902, 490] width 45 height 26
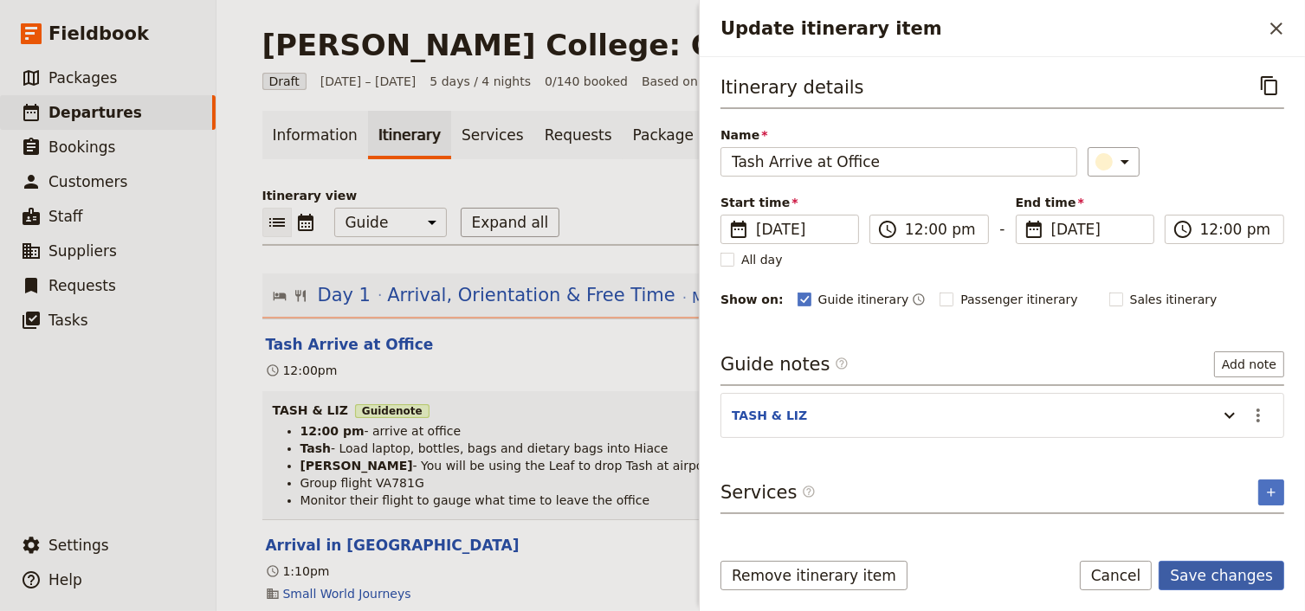
click at [1218, 581] on button "Save changes" at bounding box center [1221, 575] width 126 height 29
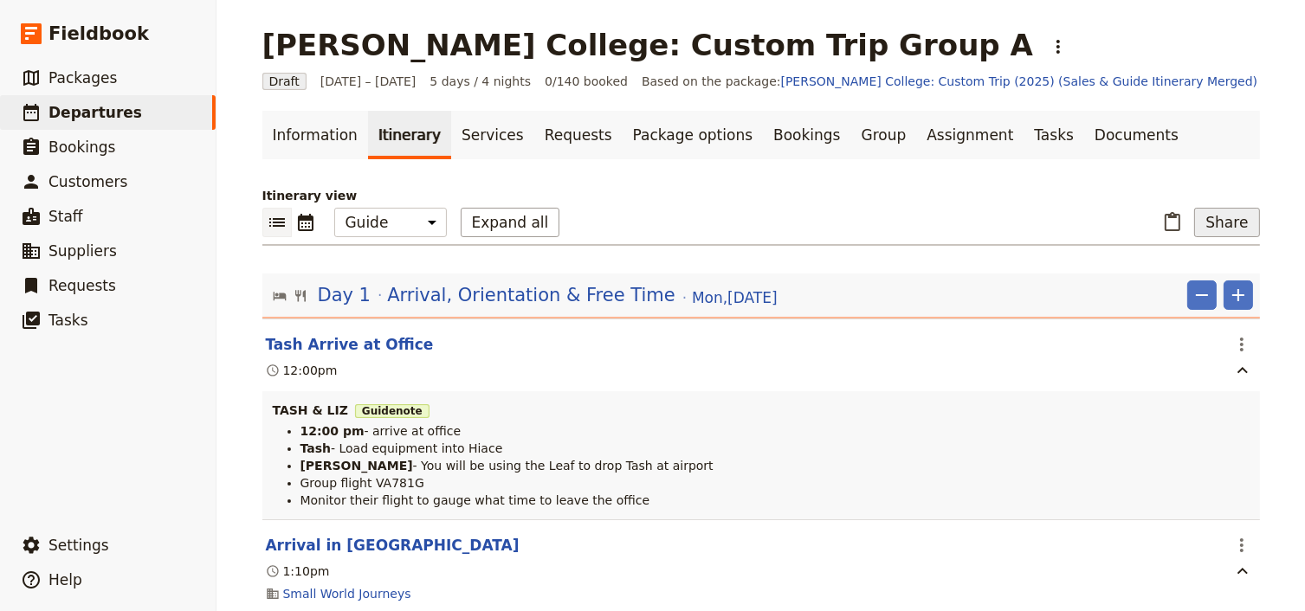
click at [1210, 218] on button "Share" at bounding box center [1226, 222] width 65 height 29
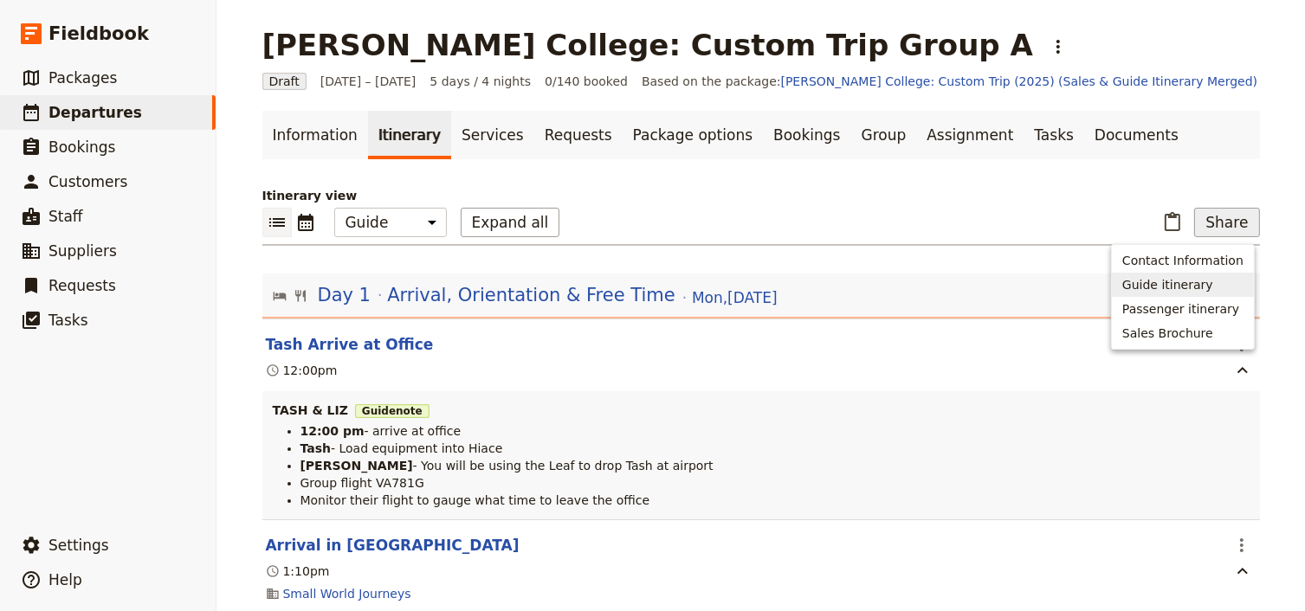
click at [1168, 280] on span "Guide itinerary" at bounding box center [1167, 284] width 91 height 17
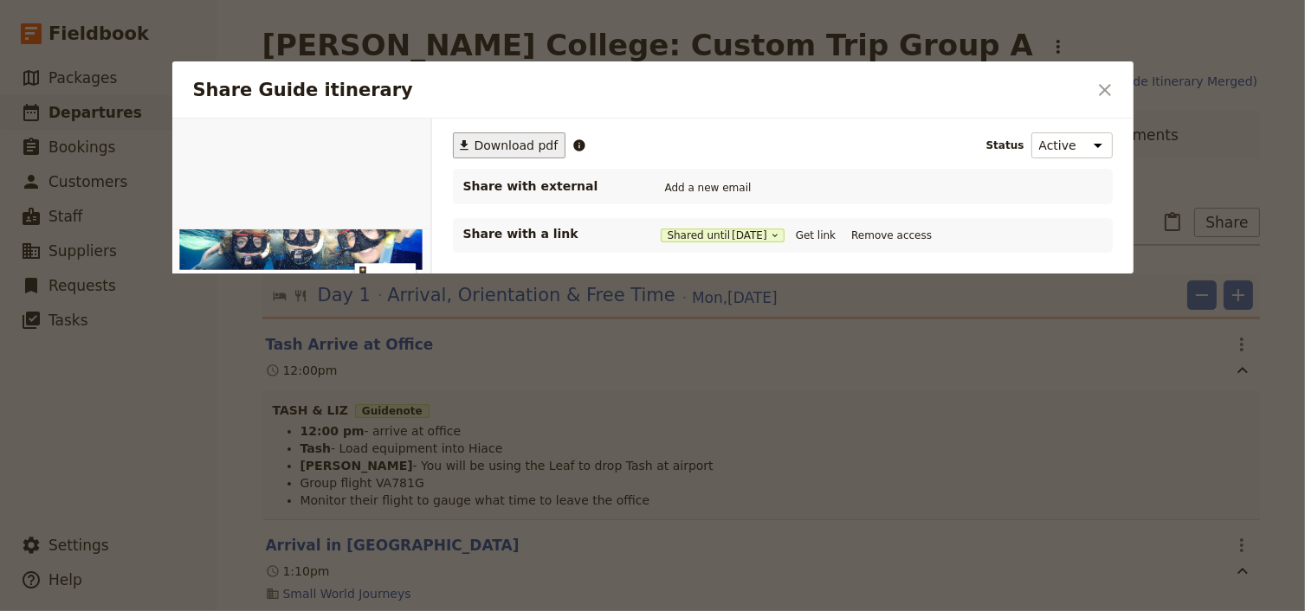
click at [514, 144] on span "Download pdf" at bounding box center [516, 145] width 84 height 17
click at [1108, 97] on icon "Close dialog" at bounding box center [1104, 90] width 21 height 21
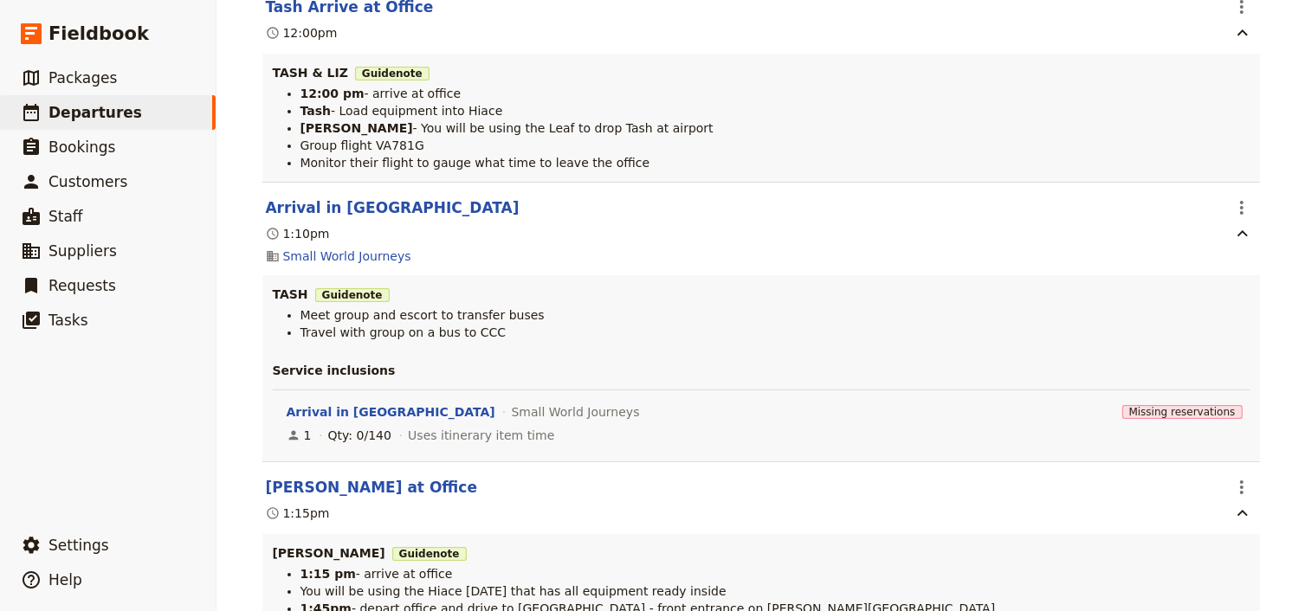
scroll to position [346, 0]
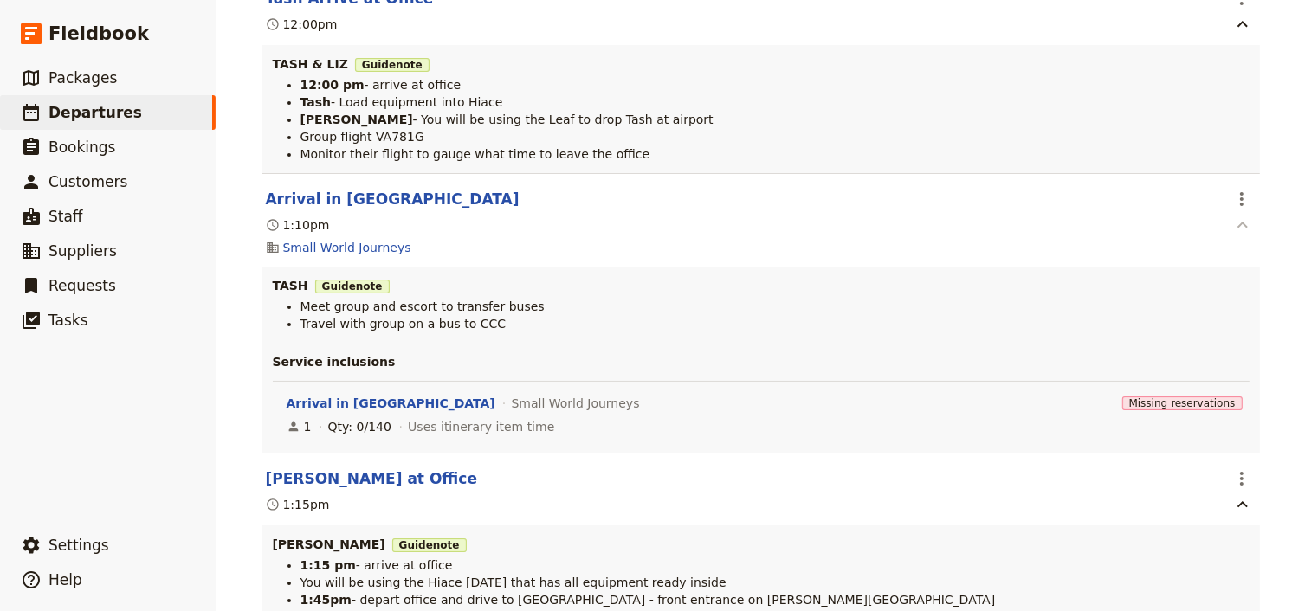
drag, startPoint x: 1238, startPoint y: 198, endPoint x: 1237, endPoint y: 218, distance: 19.9
click at [1238, 198] on icon "Actions" at bounding box center [1241, 199] width 21 height 21
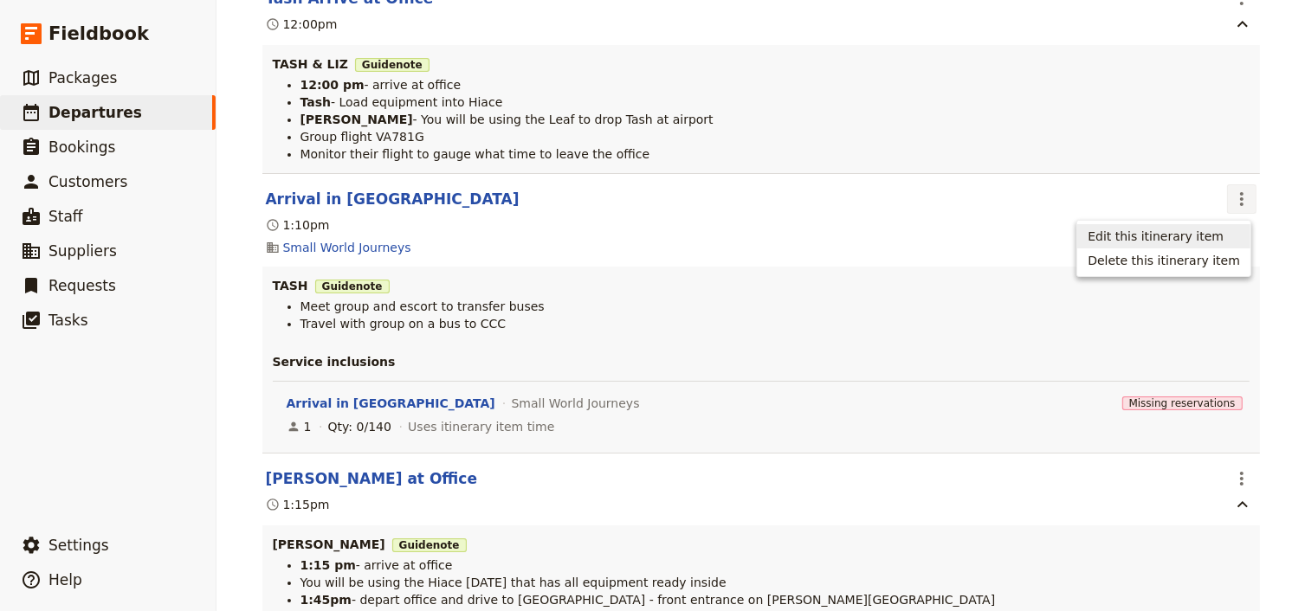
click at [1228, 238] on span "Edit this itinerary item" at bounding box center [1163, 236] width 152 height 17
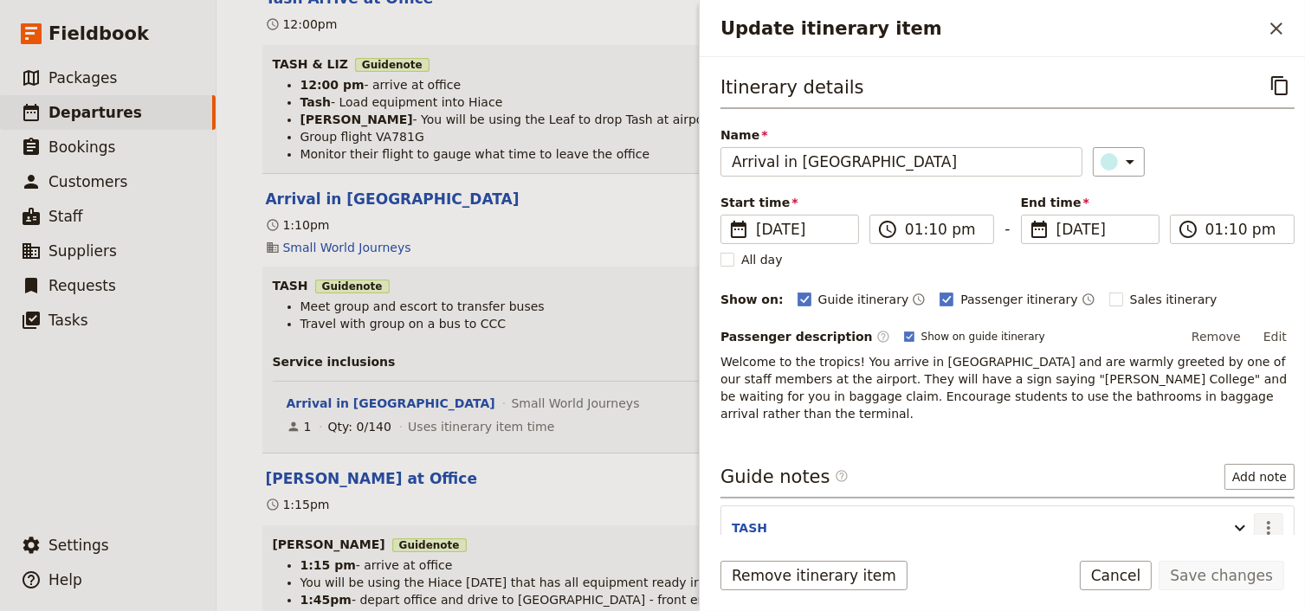
click at [1258, 518] on icon "Actions" at bounding box center [1268, 528] width 21 height 21
click at [1227, 547] on span "Edit note" at bounding box center [1208, 544] width 55 height 17
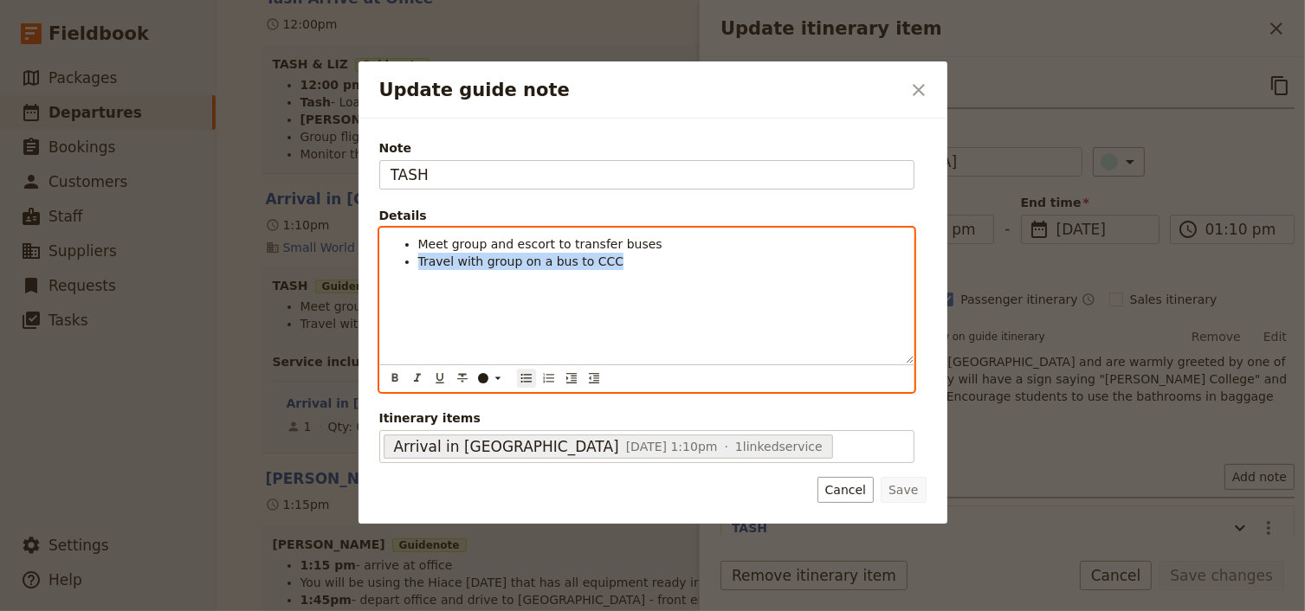
drag, startPoint x: 635, startPoint y: 268, endPoint x: 362, endPoint y: 264, distance: 273.6
click at [362, 264] on div "Note TASH Details Meet group and escort to transfer buses Travel with group on …" at bounding box center [652, 321] width 589 height 405
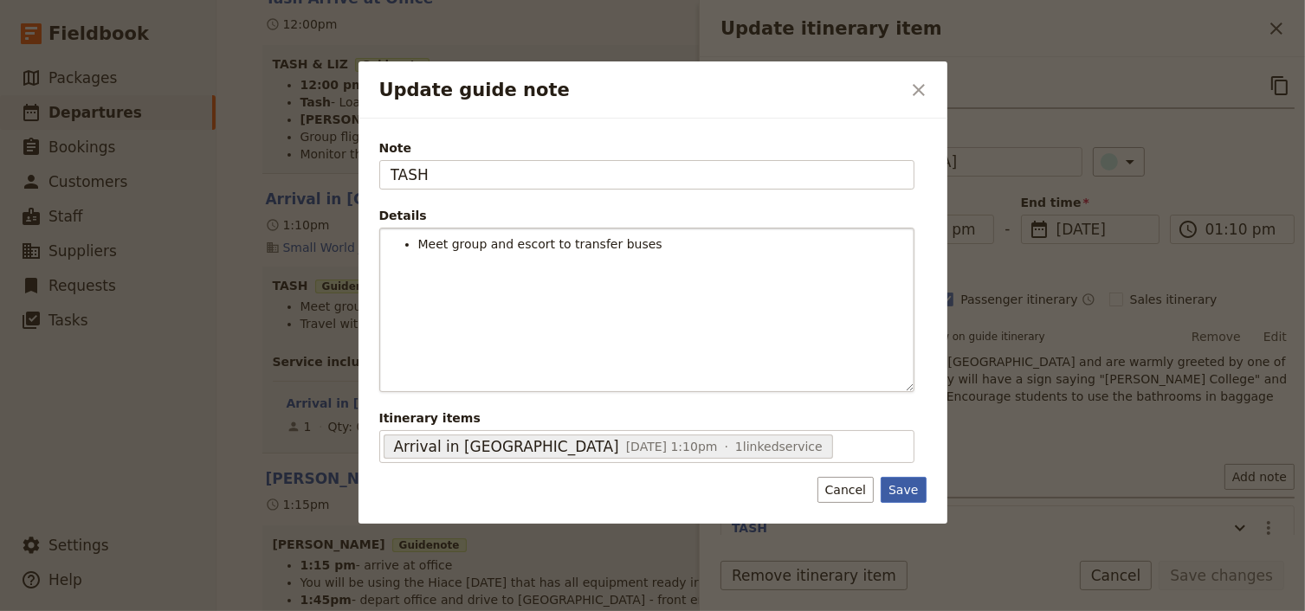
click at [918, 490] on button "Save" at bounding box center [902, 490] width 45 height 26
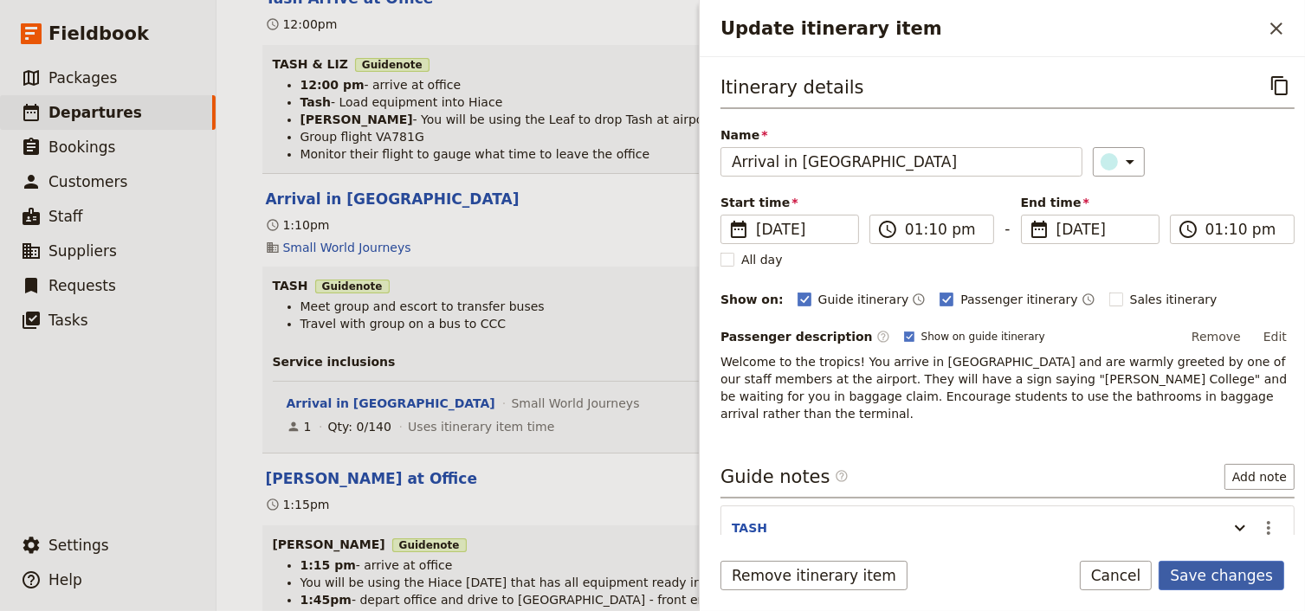
click at [1234, 576] on button "Save changes" at bounding box center [1221, 575] width 126 height 29
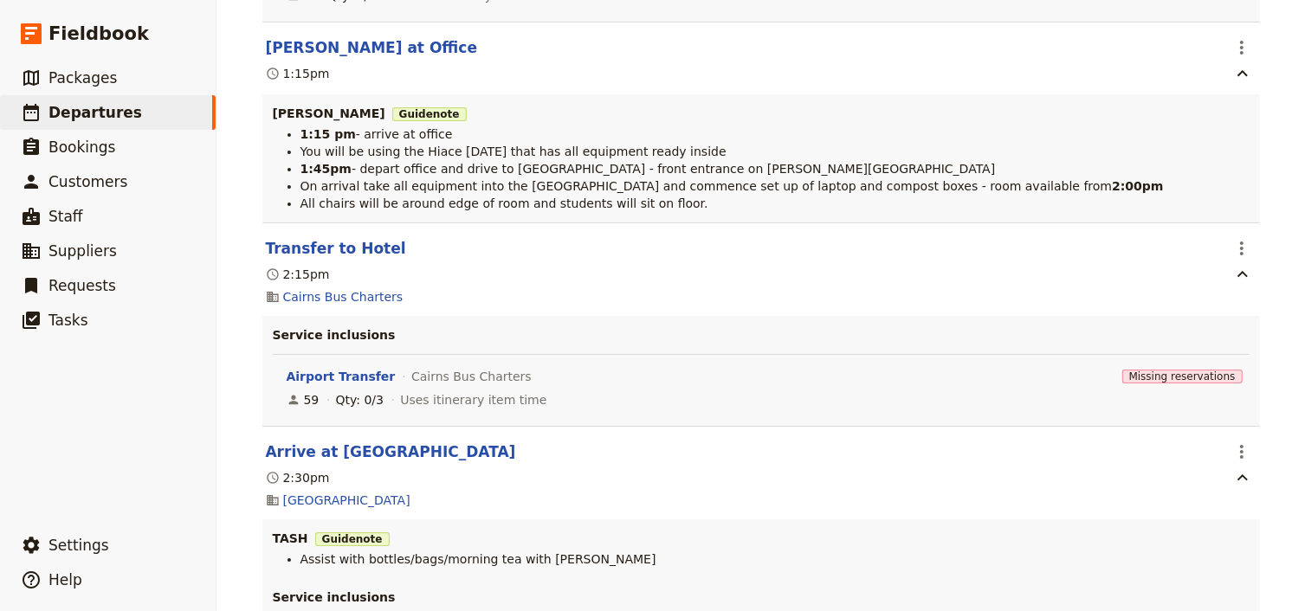
scroll to position [762, 0]
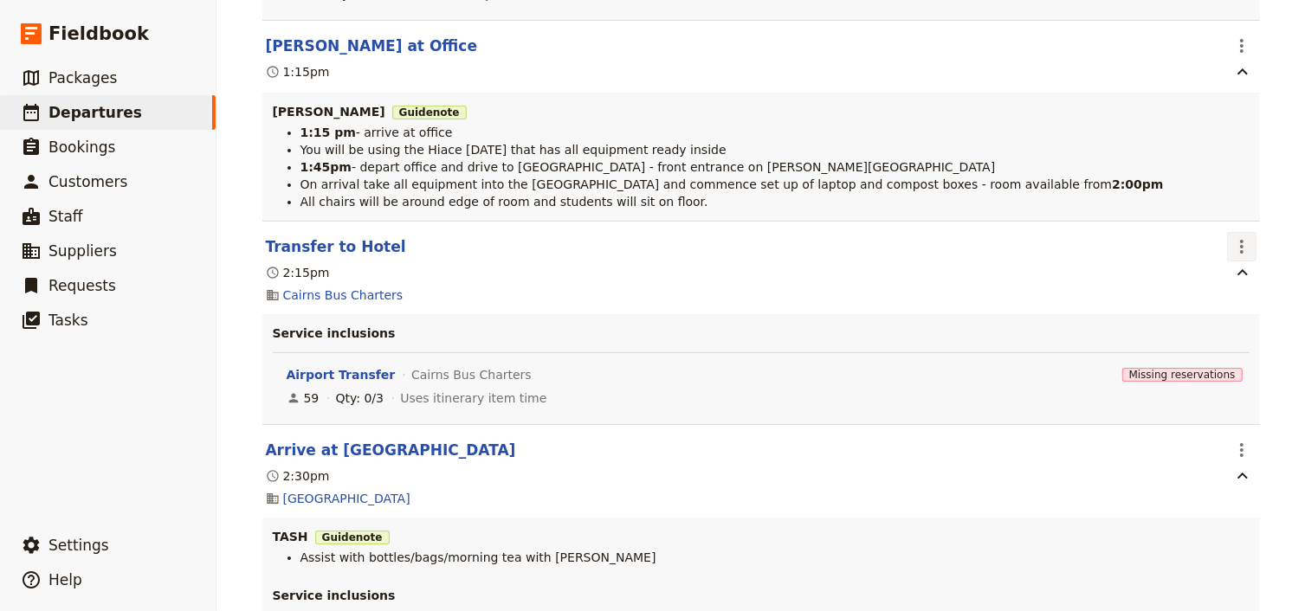
click at [1236, 250] on icon "Actions" at bounding box center [1241, 246] width 21 height 21
click at [1233, 284] on span "Edit this itinerary item" at bounding box center [1163, 286] width 152 height 17
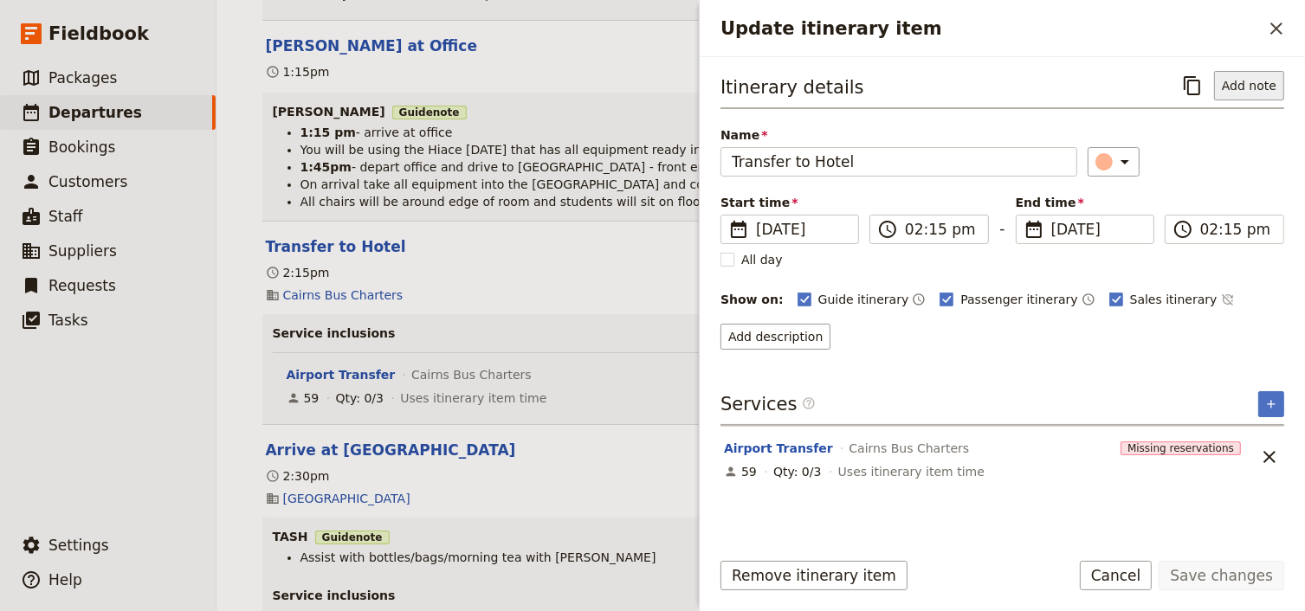
click at [1243, 88] on button "Add note" at bounding box center [1249, 85] width 70 height 29
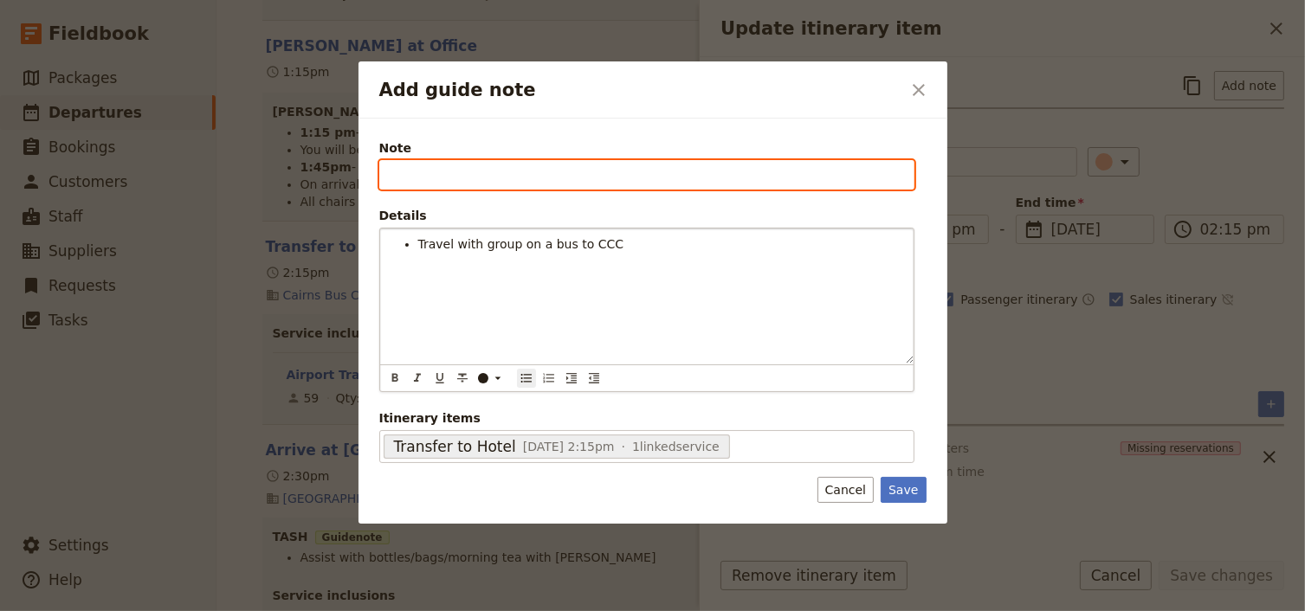
click at [400, 171] on input "Note" at bounding box center [646, 174] width 535 height 29
type input "TASH"
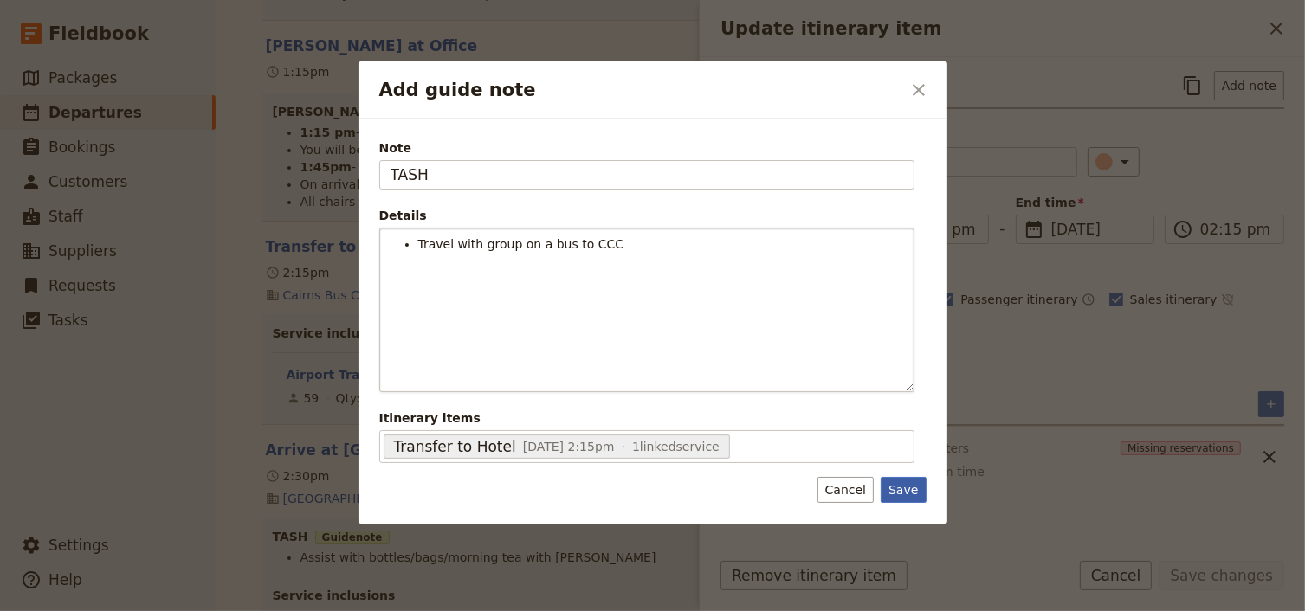
click at [912, 493] on button "Save" at bounding box center [902, 490] width 45 height 26
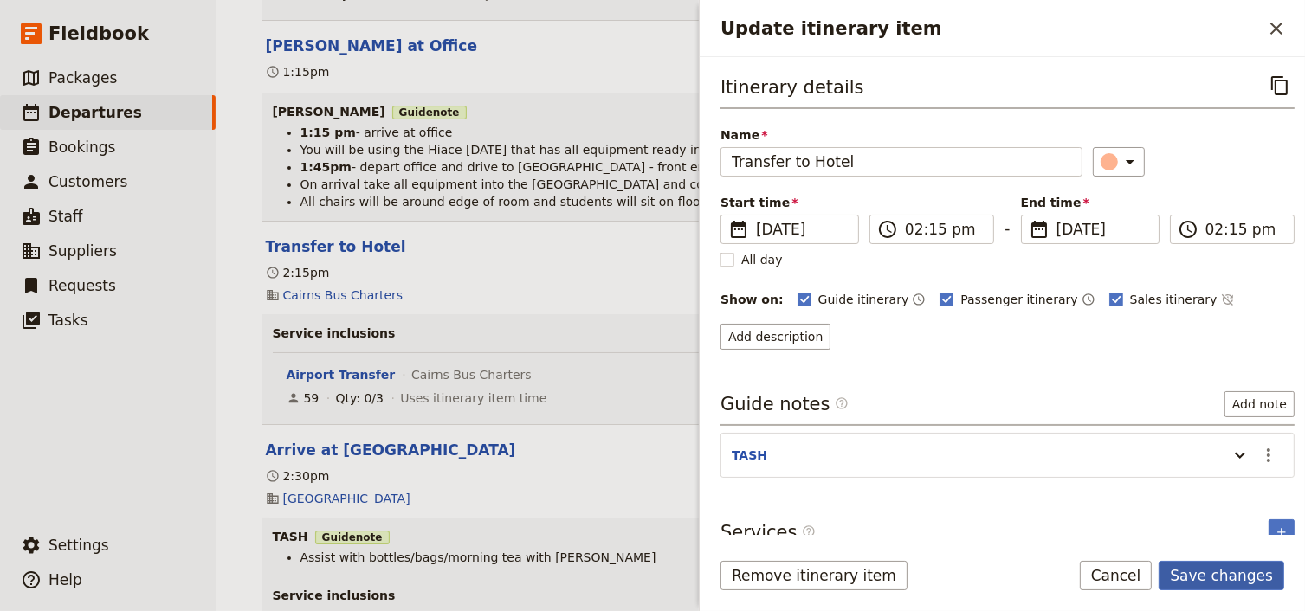
click at [1228, 577] on button "Save changes" at bounding box center [1221, 575] width 126 height 29
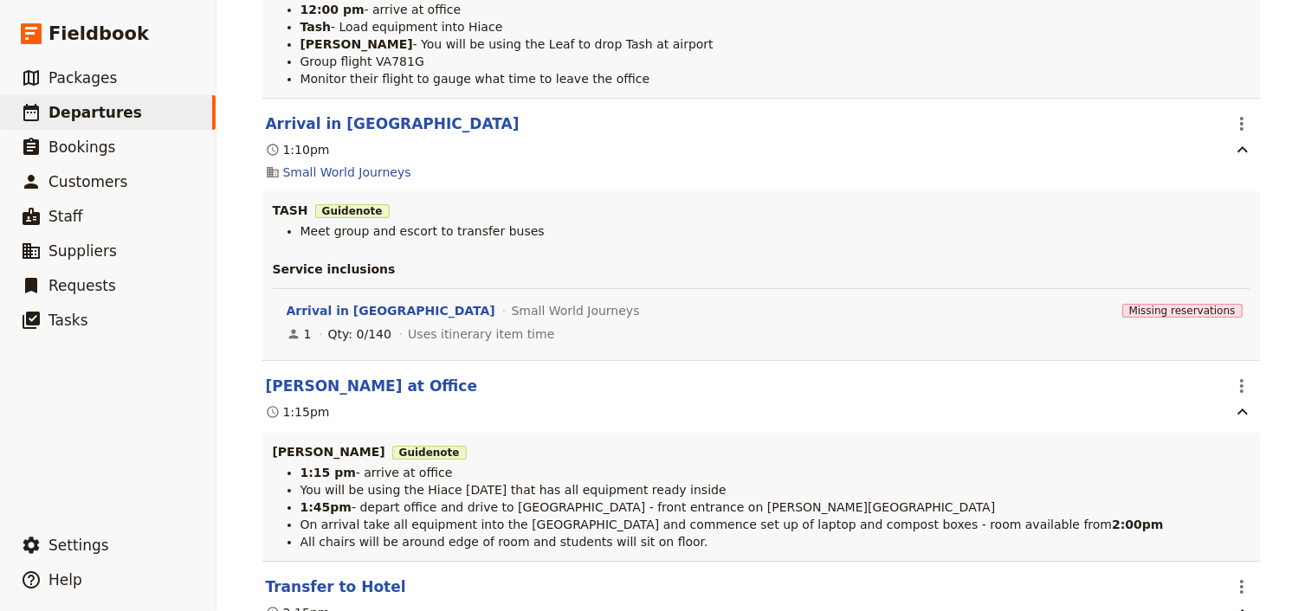
scroll to position [0, 0]
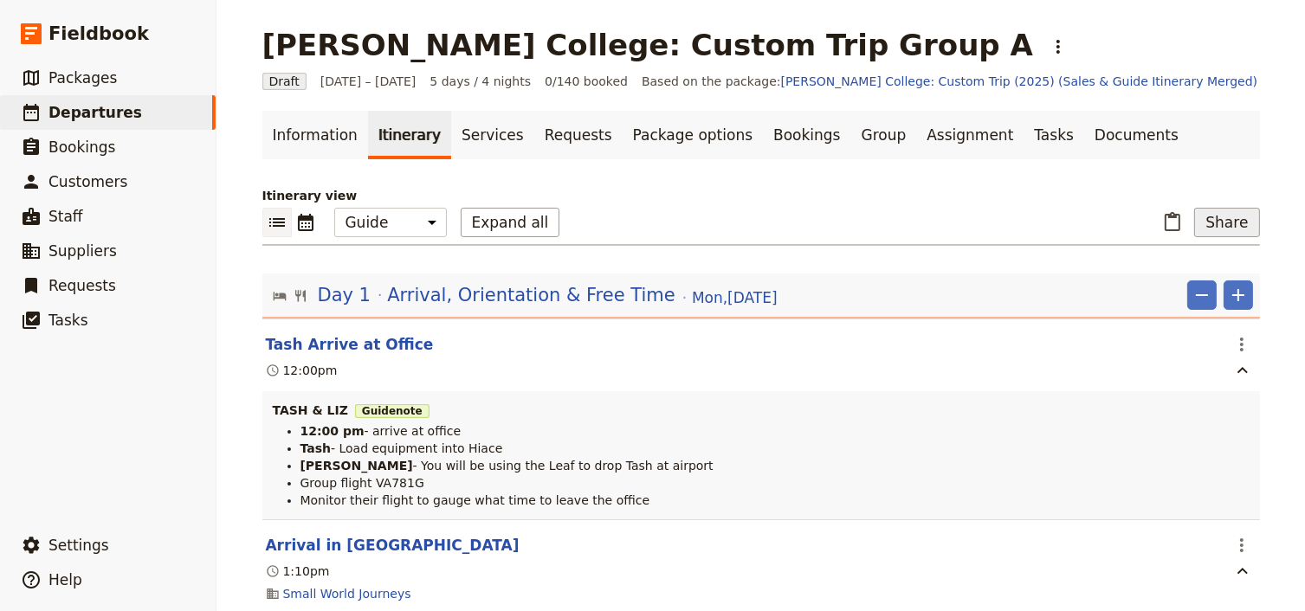
click at [1212, 215] on button "Share" at bounding box center [1226, 222] width 65 height 29
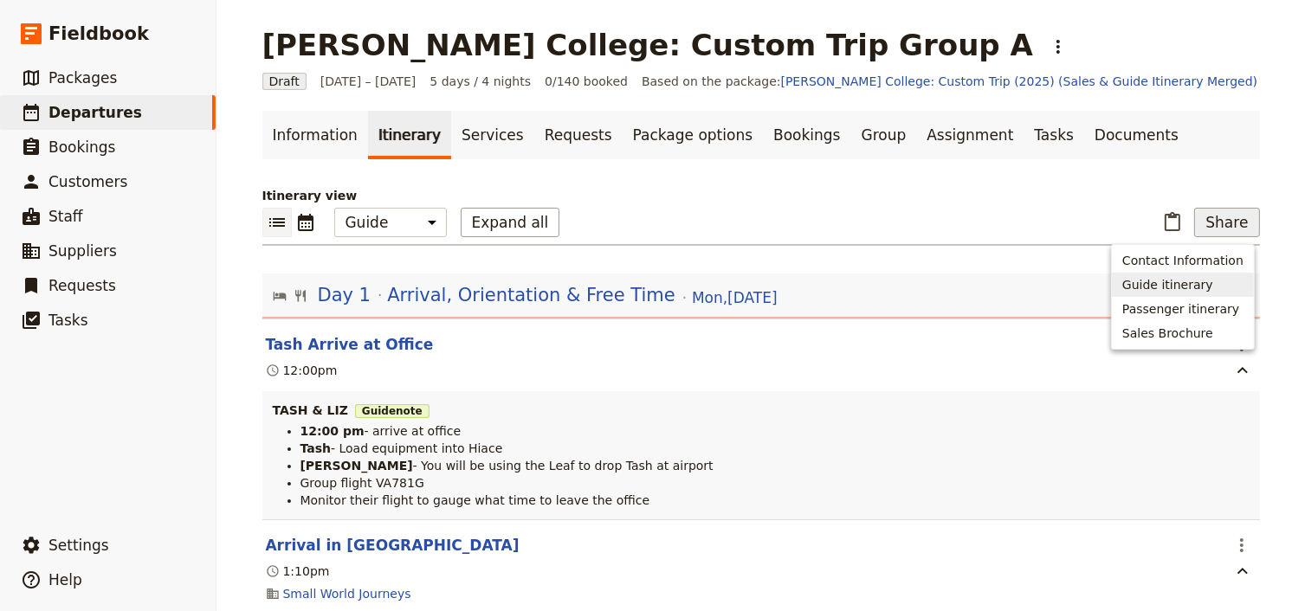
click at [1151, 283] on span "Guide itinerary" at bounding box center [1167, 284] width 91 height 17
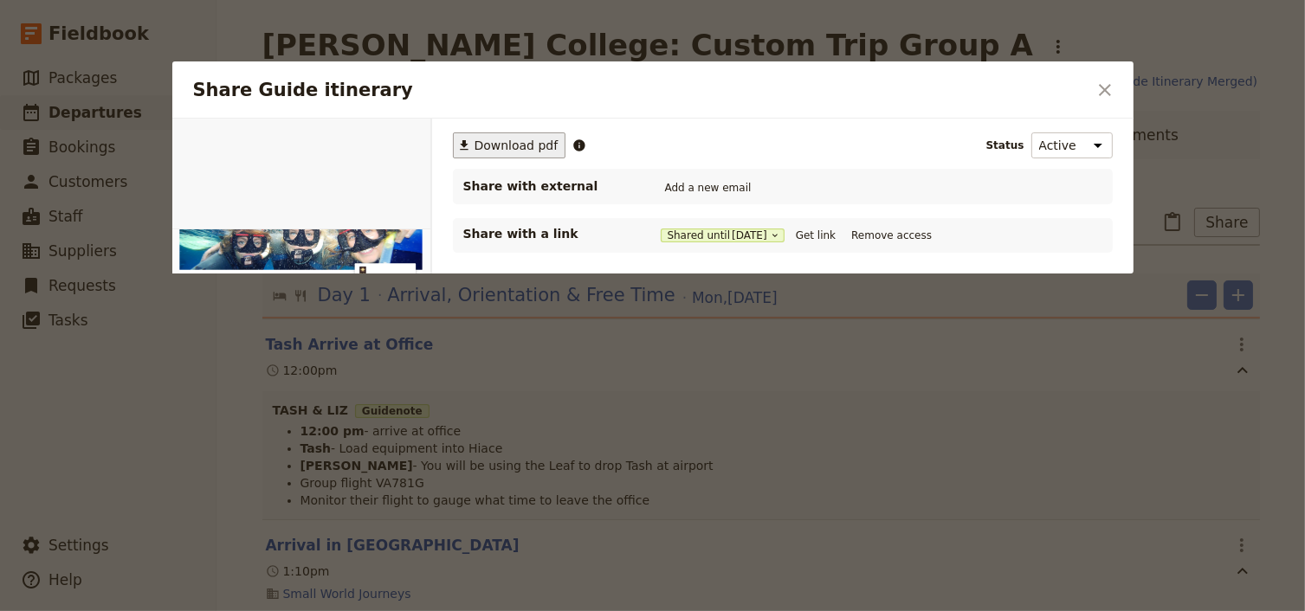
click at [516, 149] on span "Download pdf" at bounding box center [516, 145] width 84 height 17
click at [1099, 78] on button "​" at bounding box center [1104, 89] width 29 height 29
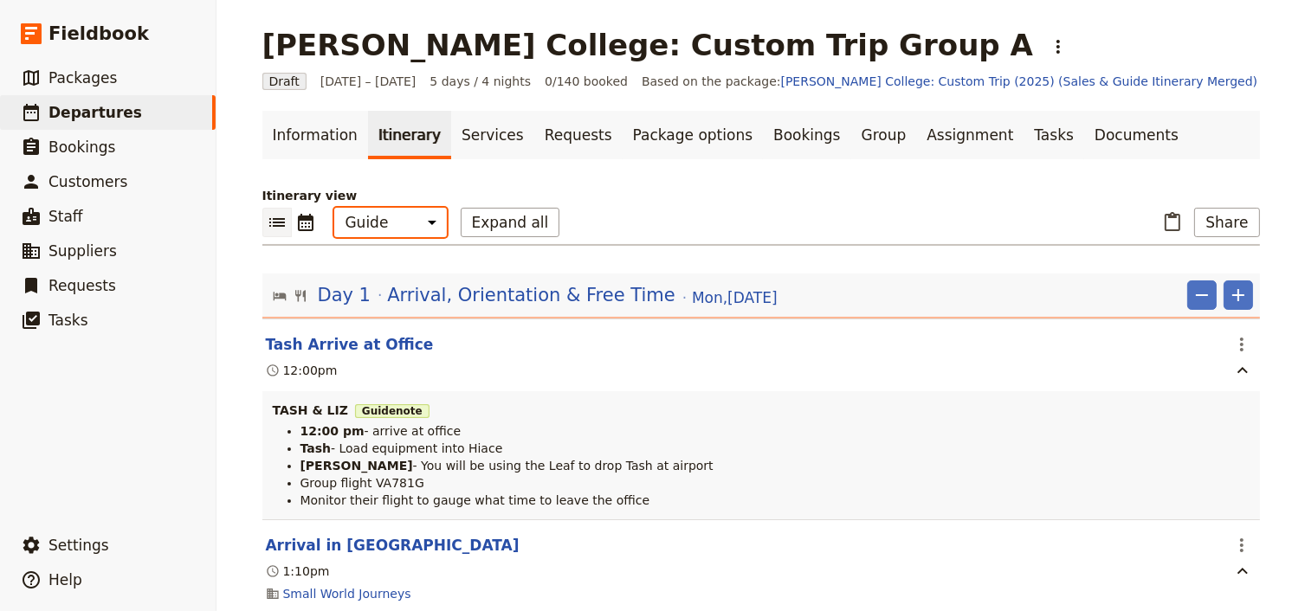
click at [380, 226] on select "Office Guide Passenger Sales" at bounding box center [390, 222] width 113 height 29
select select "PASSENGER"
click at [334, 208] on select "Office Guide Passenger Sales" at bounding box center [390, 222] width 113 height 29
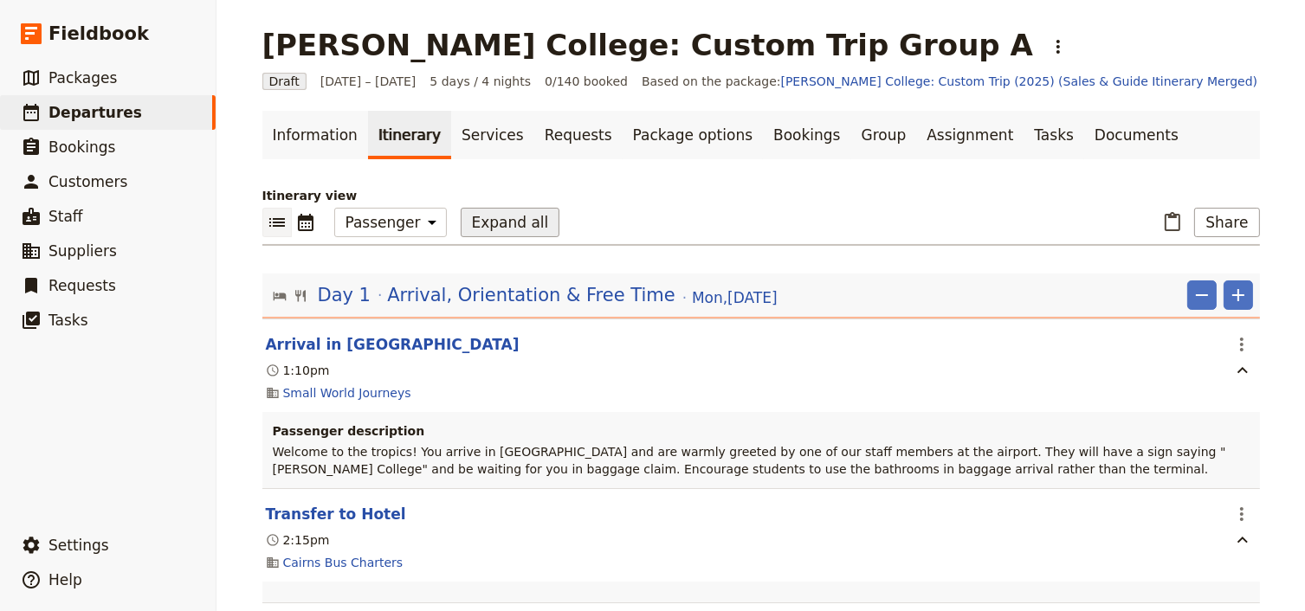
click at [466, 229] on button "Expand all" at bounding box center [511, 222] width 100 height 29
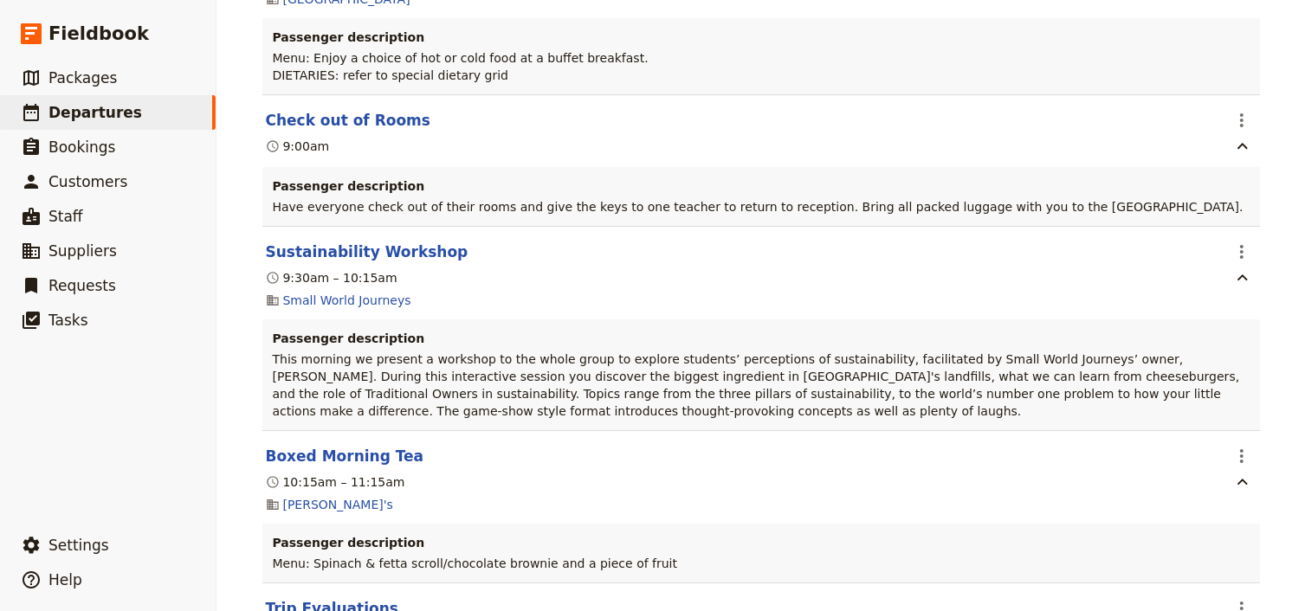
scroll to position [10157, 0]
